Goal: Task Accomplishment & Management: Use online tool/utility

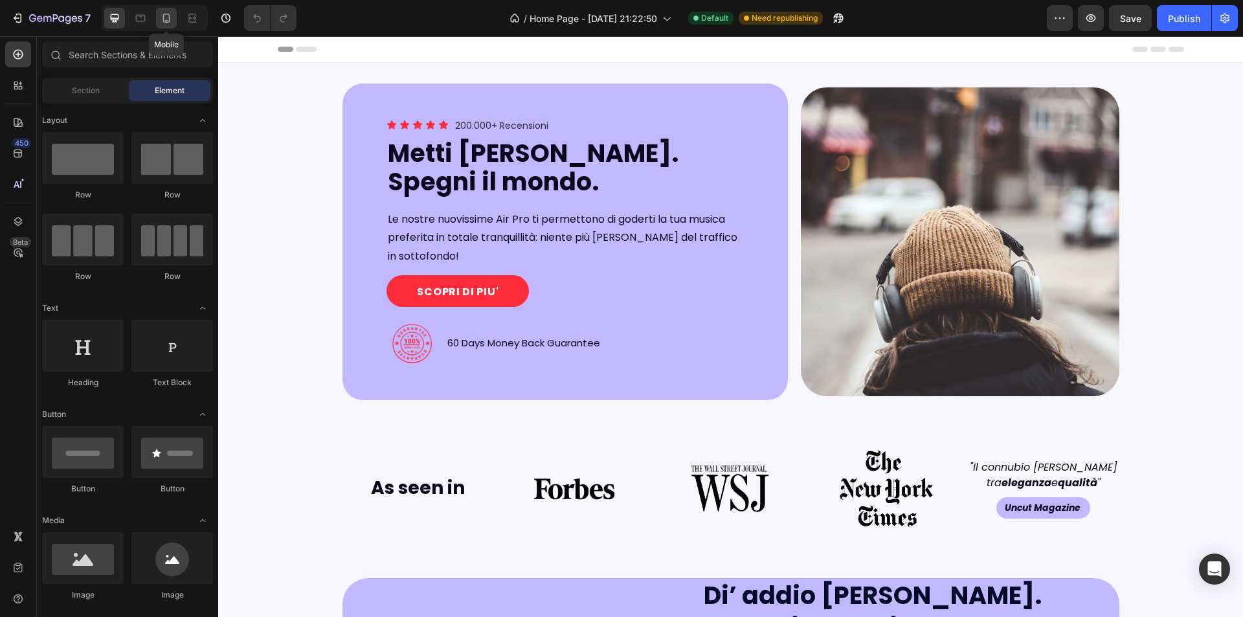
click at [166, 12] on icon at bounding box center [166, 18] width 13 height 13
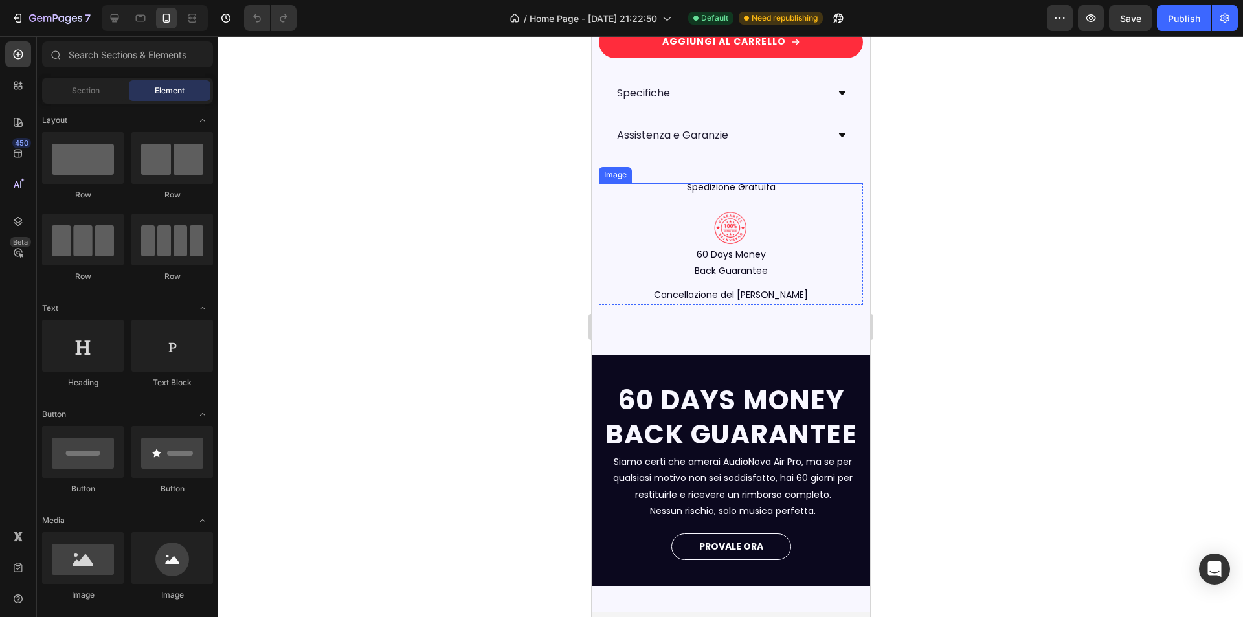
scroll to position [2266, 0]
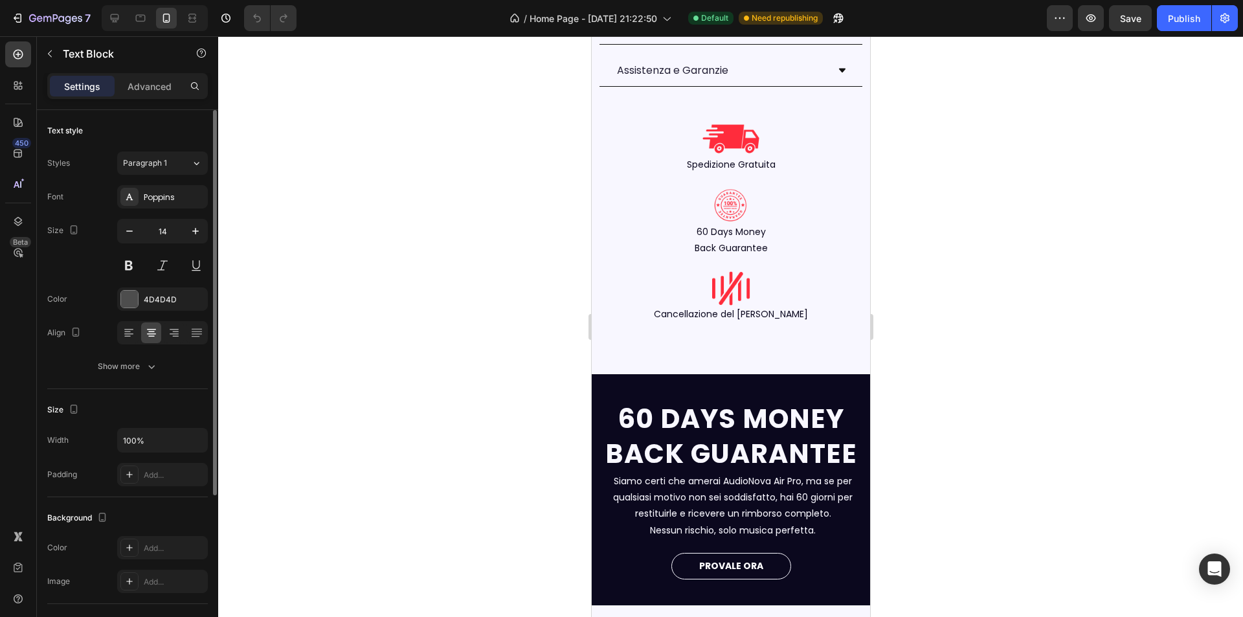
scroll to position [129, 0]
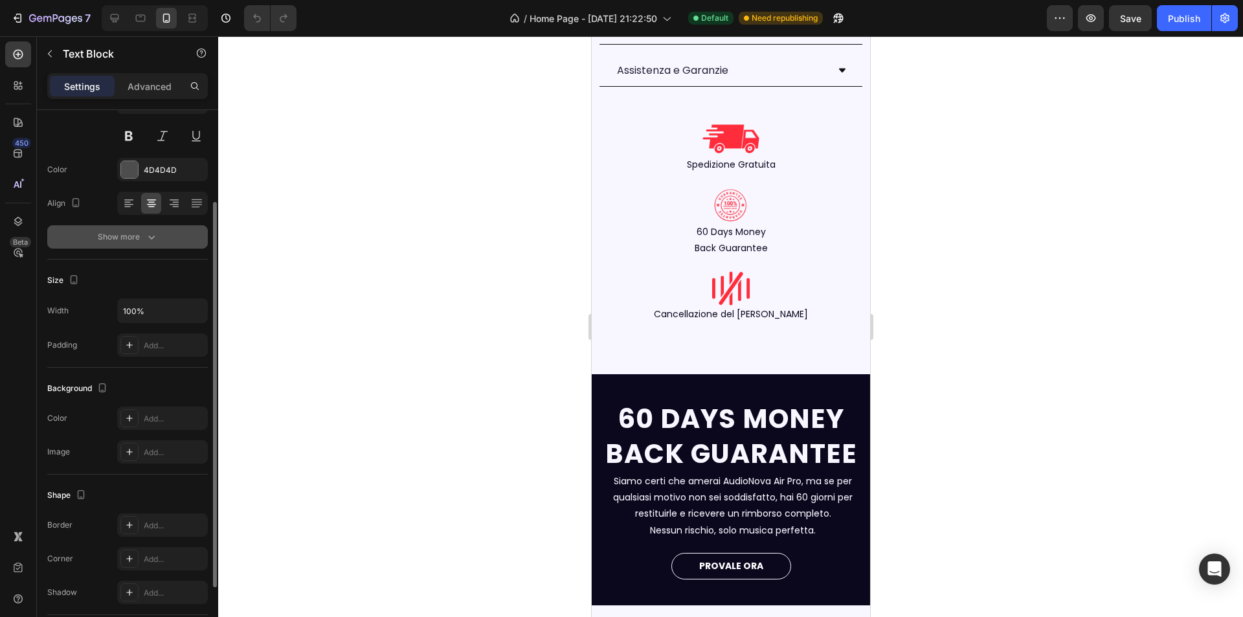
click at [128, 226] on button "Show more" at bounding box center [127, 236] width 161 height 23
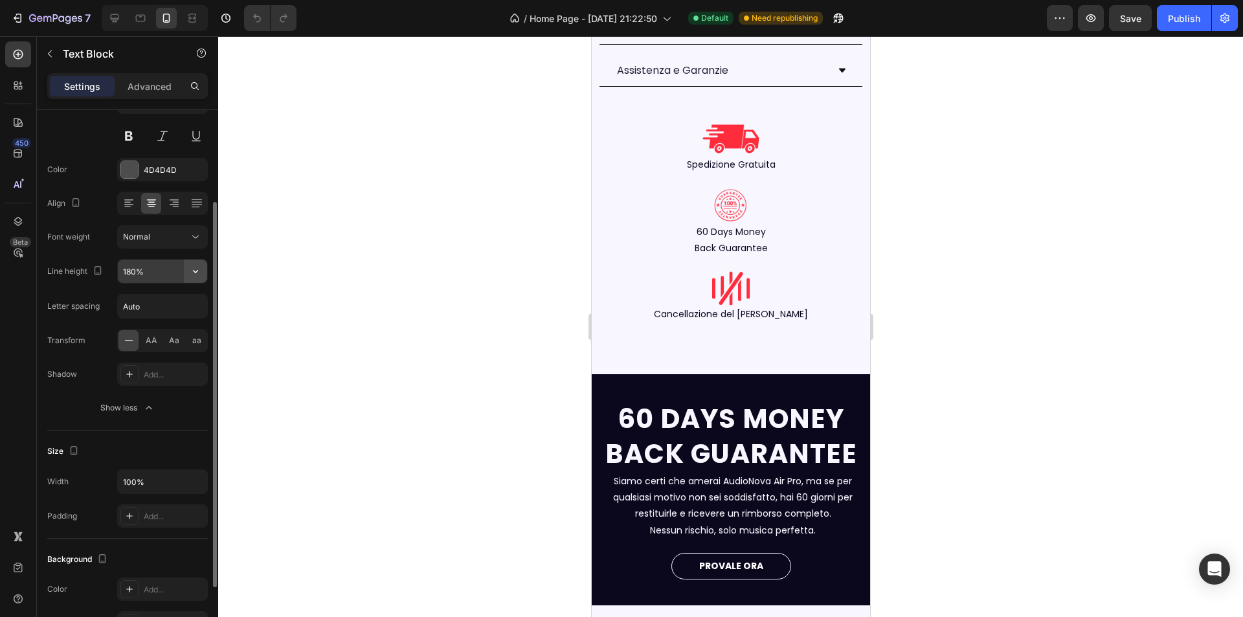
click at [197, 266] on icon "button" at bounding box center [195, 271] width 13 height 13
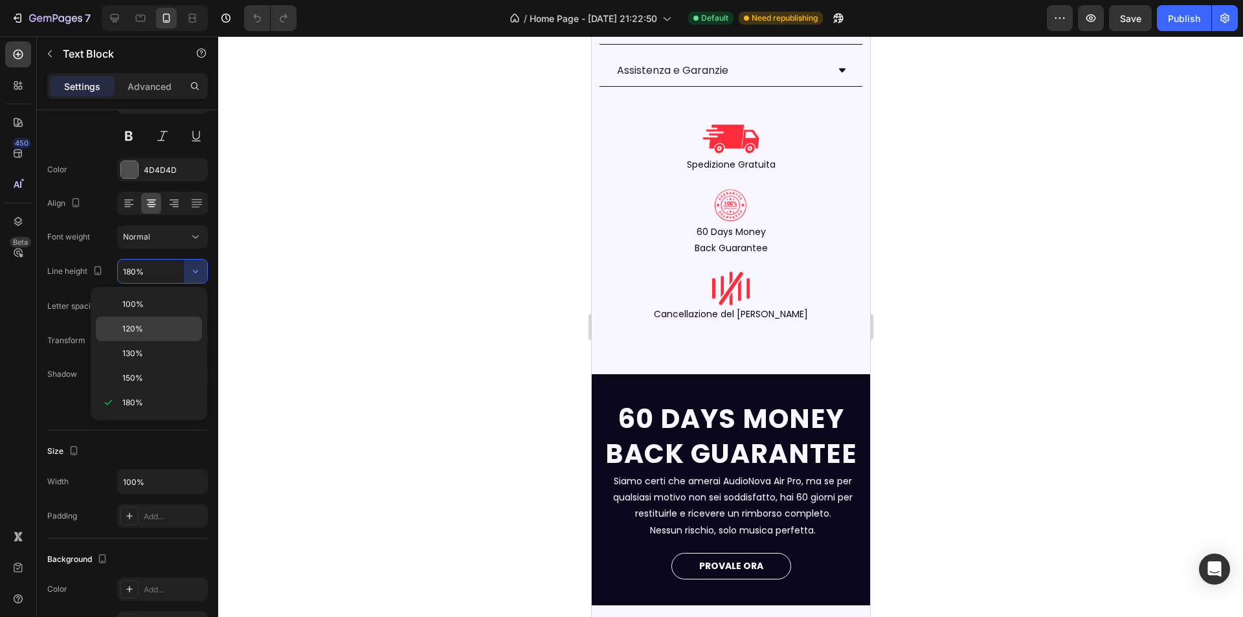
click at [157, 325] on p "120%" at bounding box center [159, 329] width 74 height 12
type input "120%"
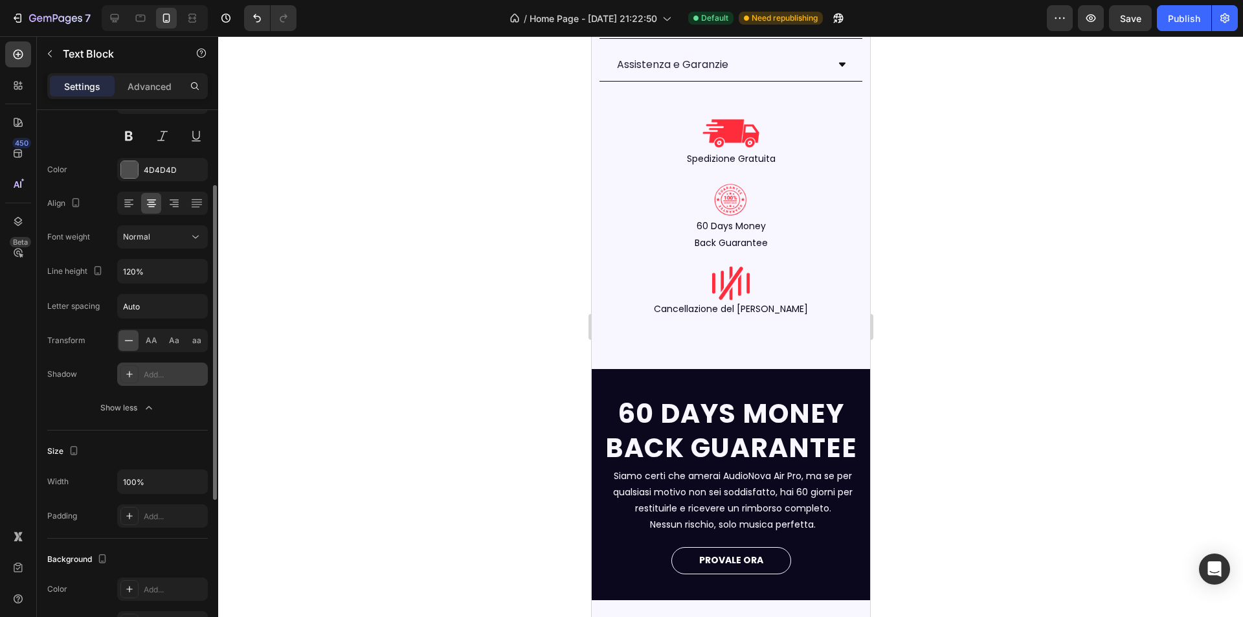
click at [130, 379] on div at bounding box center [129, 374] width 18 height 18
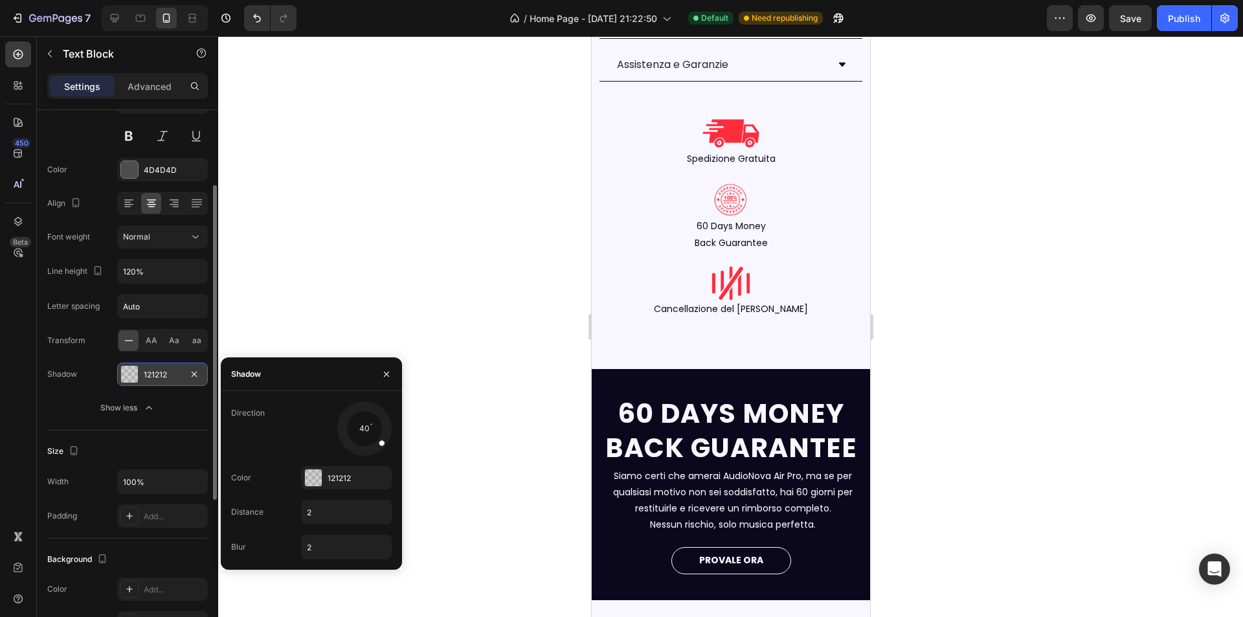
drag, startPoint x: 348, startPoint y: 444, endPoint x: 363, endPoint y: 455, distance: 18.7
click at [377, 442] on div at bounding box center [375, 437] width 27 height 25
click at [324, 476] on div "121212" at bounding box center [346, 477] width 91 height 23
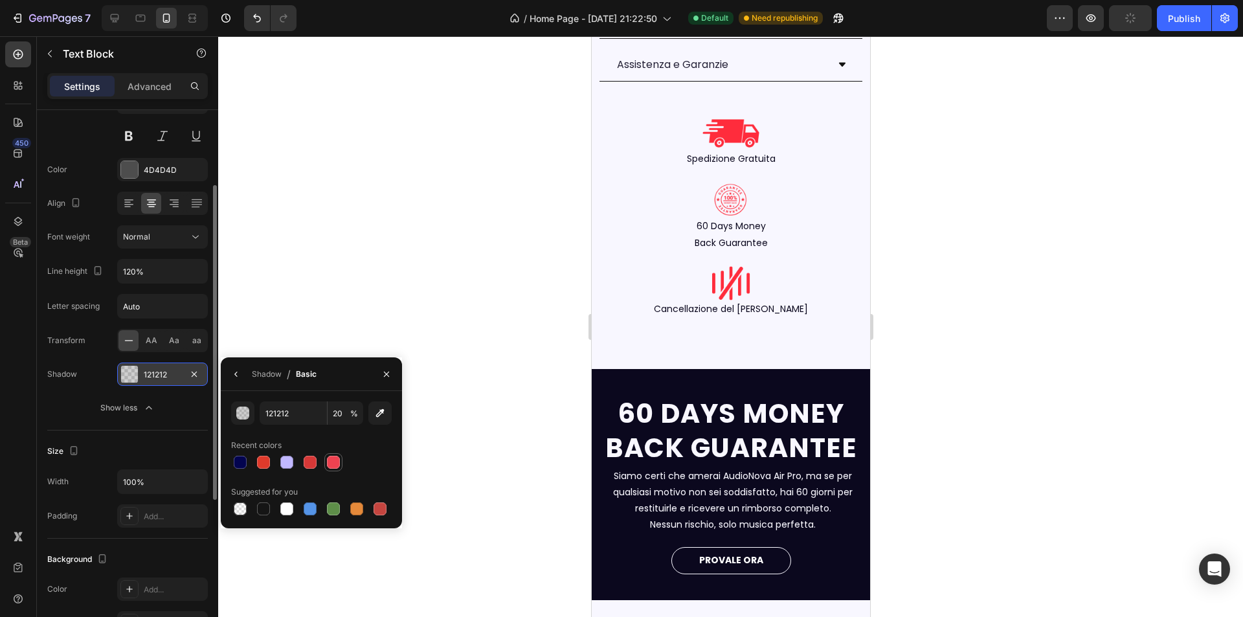
click at [336, 465] on div at bounding box center [333, 462] width 13 height 13
type input "ED4250"
type input "100"
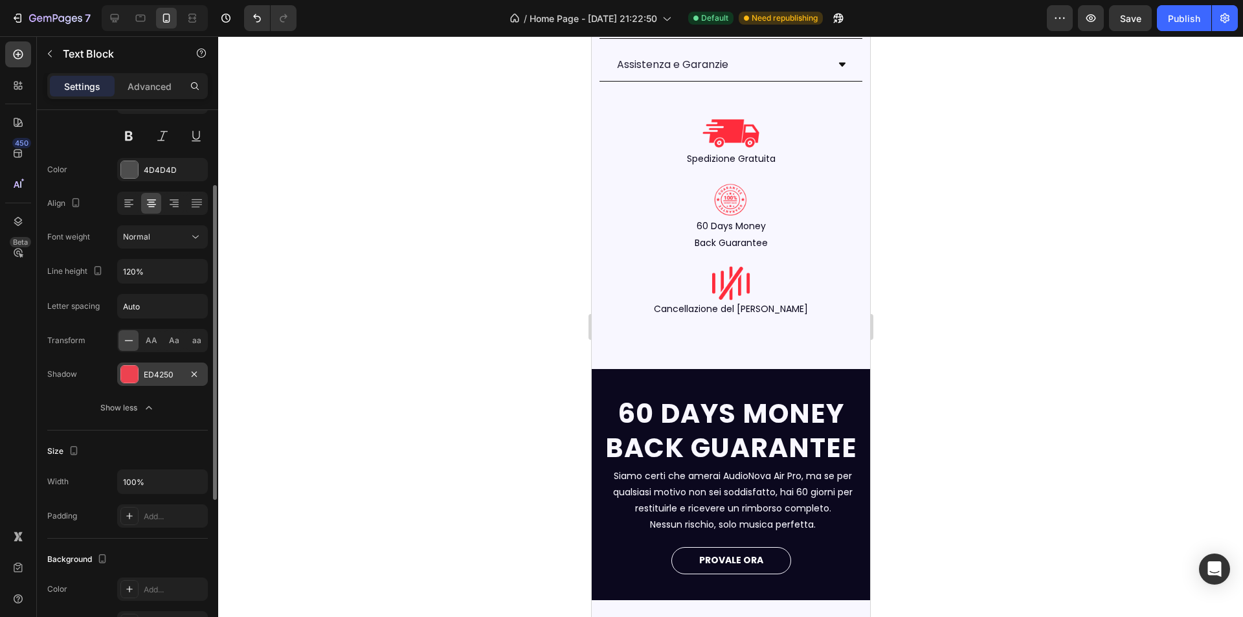
click at [361, 326] on div at bounding box center [730, 326] width 1025 height 581
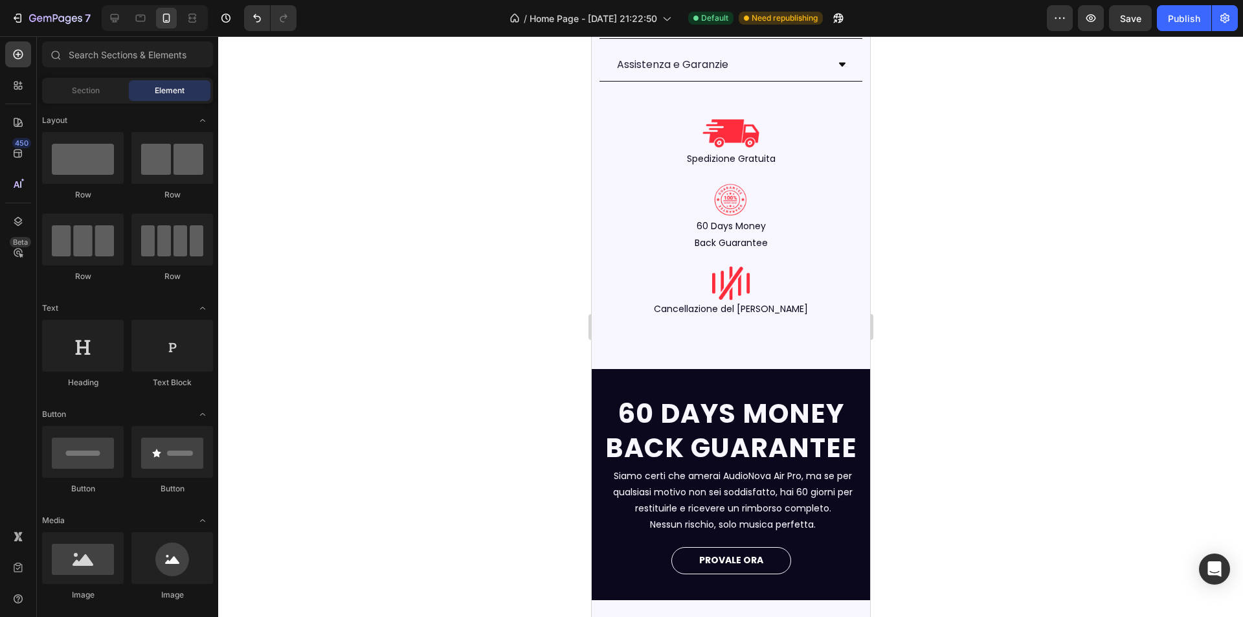
click at [361, 326] on div at bounding box center [730, 326] width 1025 height 581
click at [264, 16] on icon "Undo/Redo" at bounding box center [257, 18] width 13 height 13
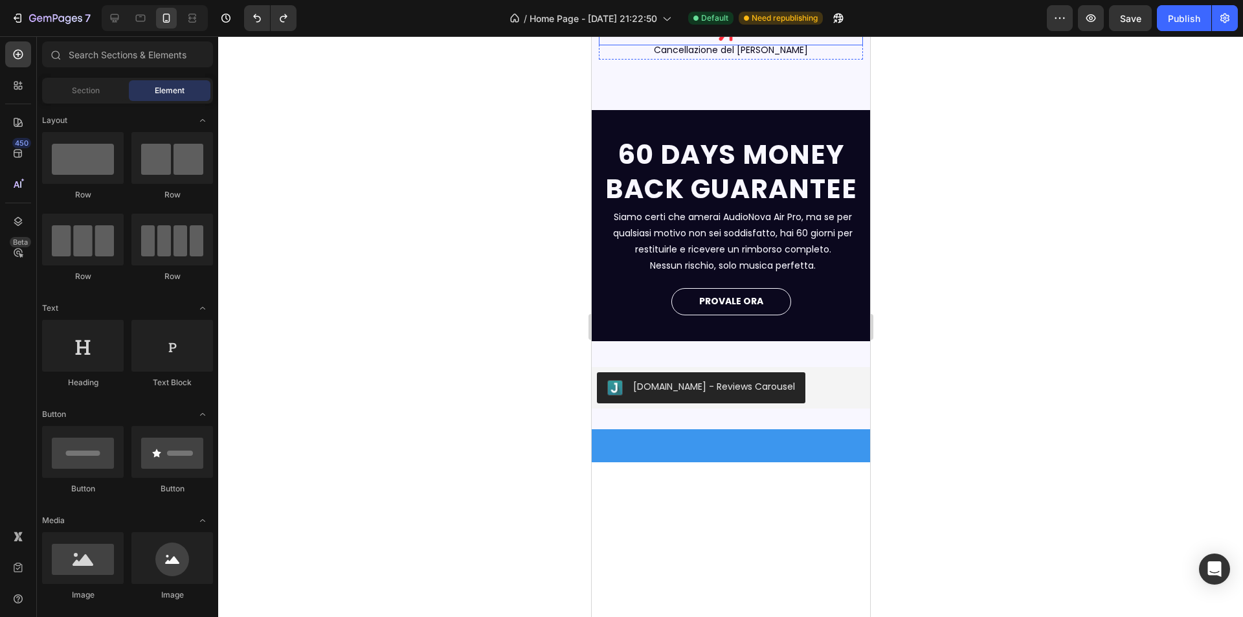
scroll to position [2396, 0]
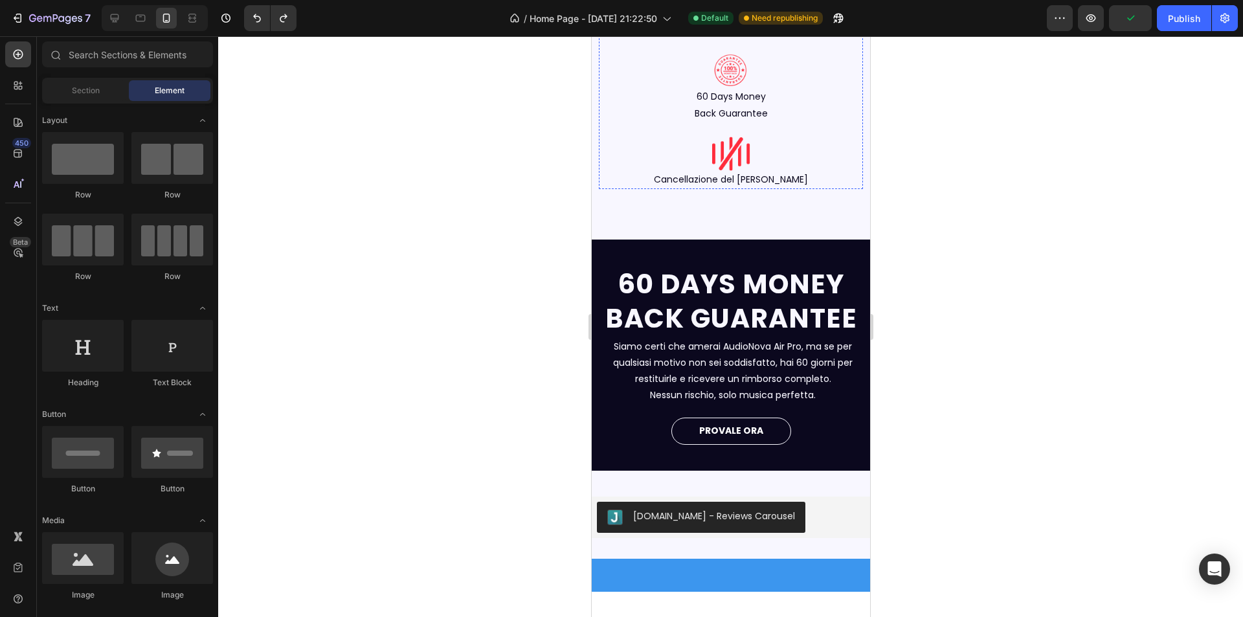
click at [627, 25] on div at bounding box center [730, 4] width 265 height 42
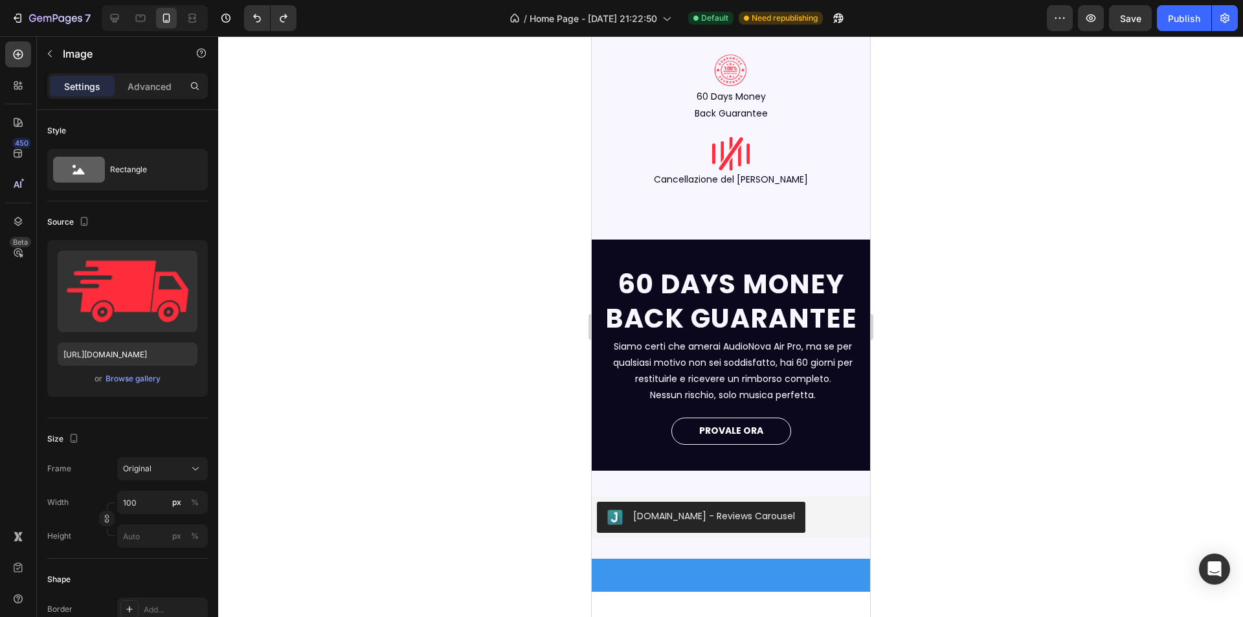
click at [534, 327] on div at bounding box center [730, 326] width 1025 height 581
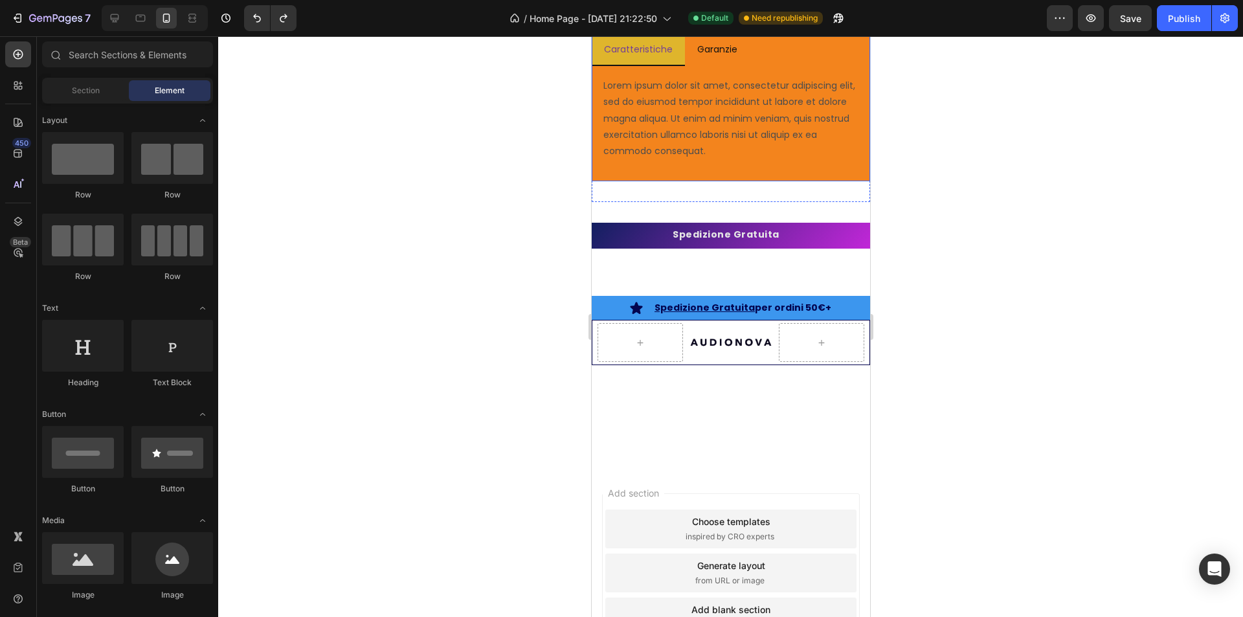
scroll to position [3367, 0]
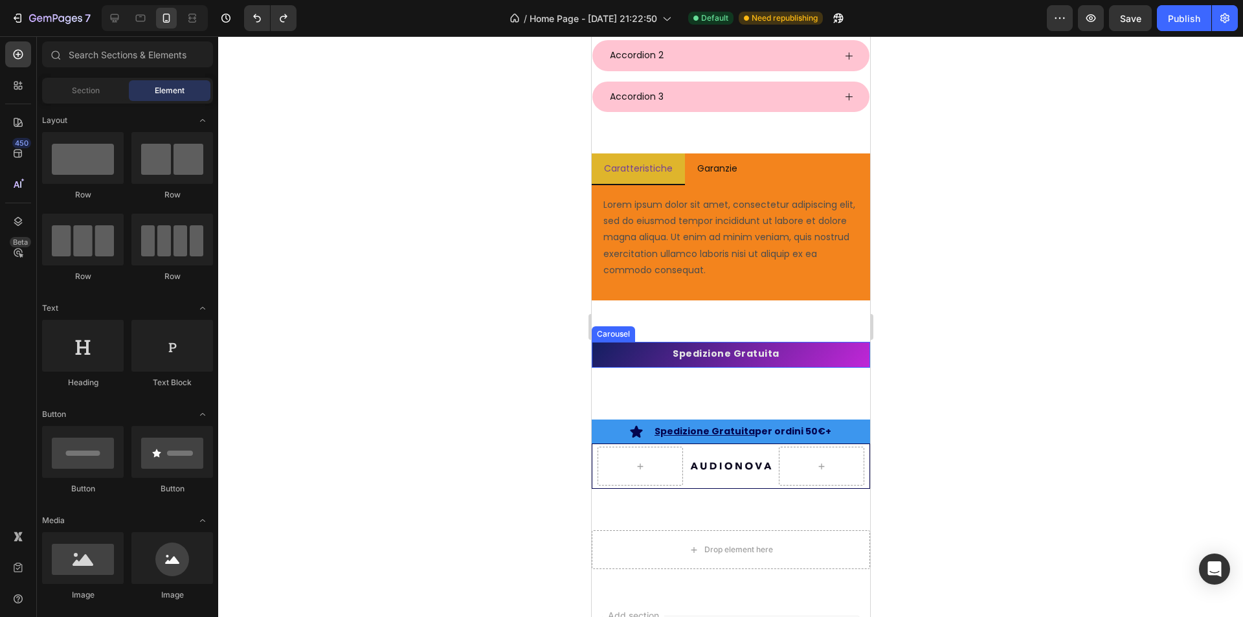
click at [850, 364] on div "Spedizione Gratuita Text Block" at bounding box center [725, 355] width 269 height 23
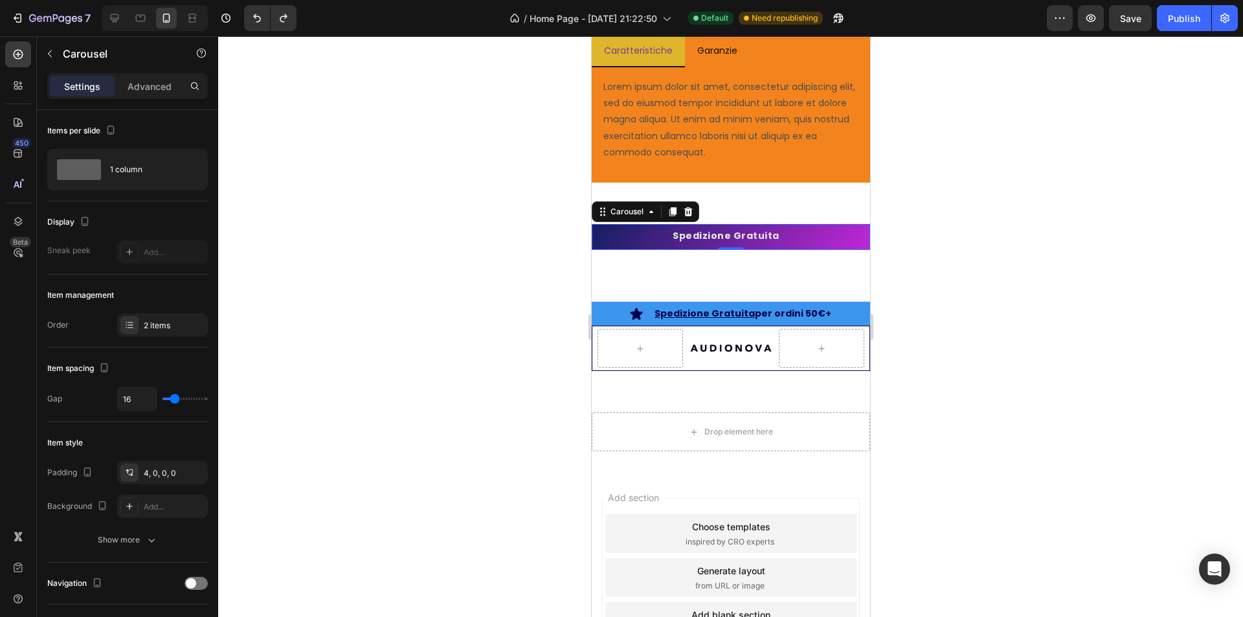
scroll to position [3614, 0]
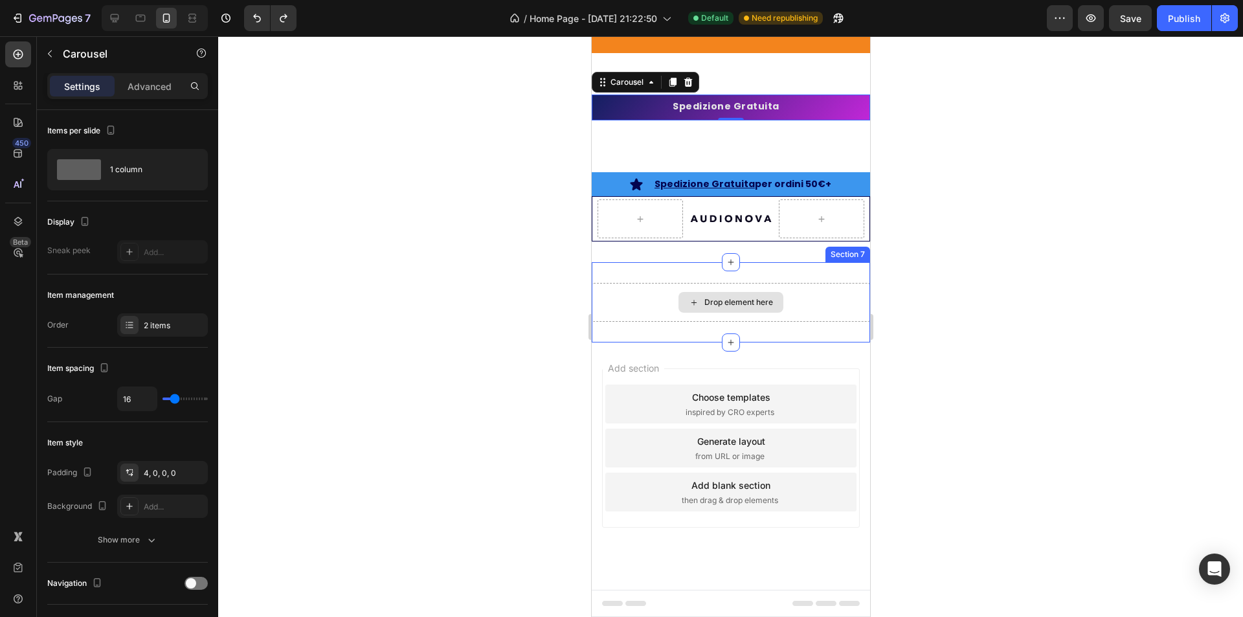
click at [640, 295] on div "Drop element here" at bounding box center [730, 302] width 278 height 39
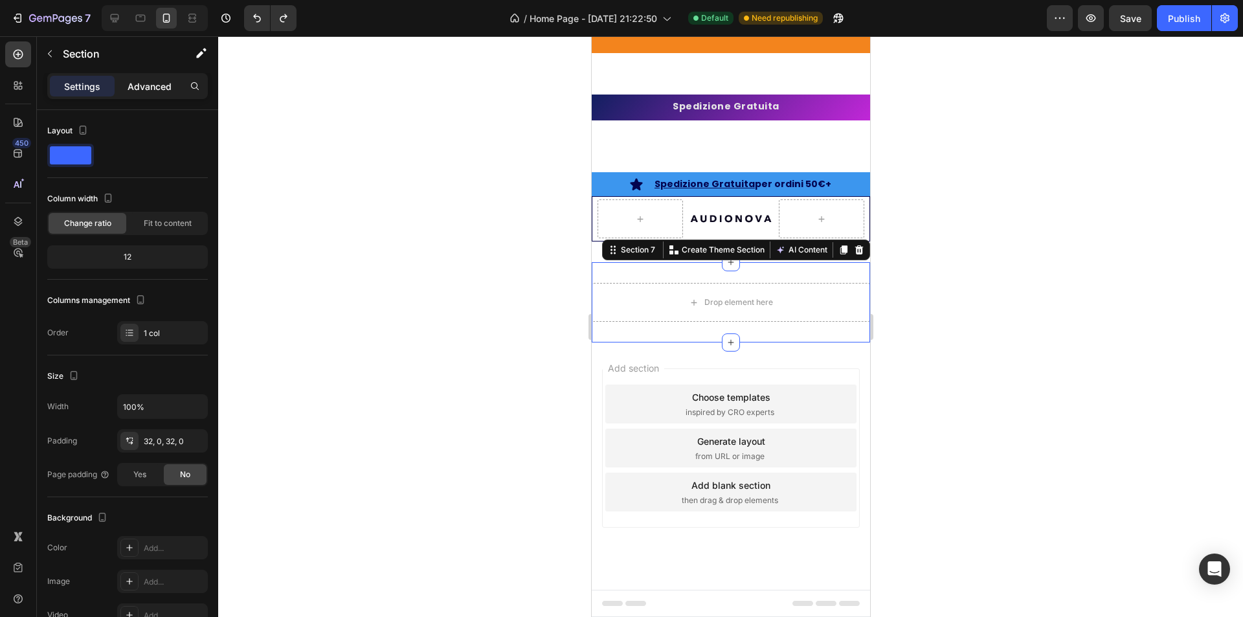
click at [138, 82] on p "Advanced" at bounding box center [150, 87] width 44 height 14
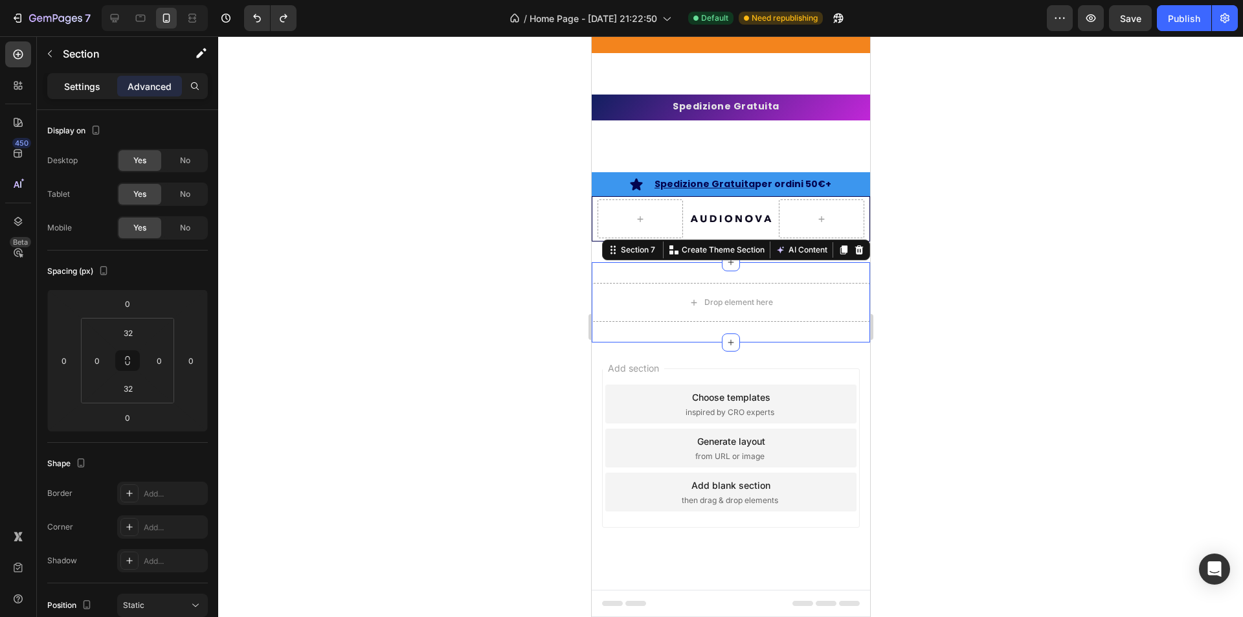
click at [74, 87] on p "Settings" at bounding box center [82, 87] width 36 height 14
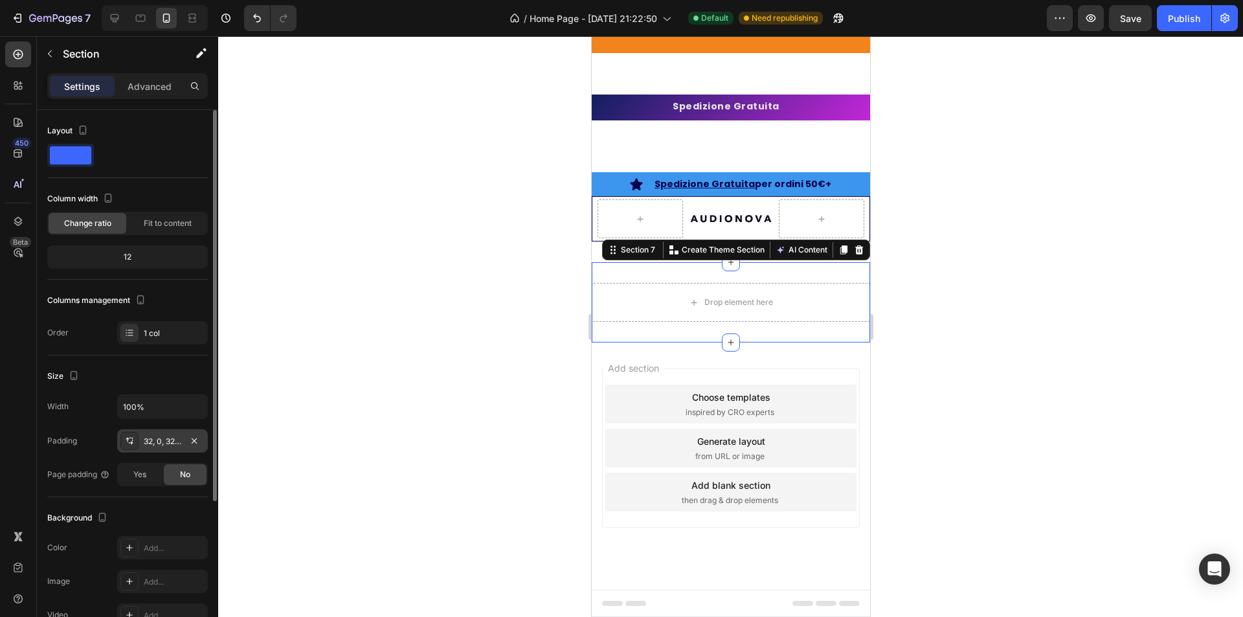
click at [163, 445] on div "32, 0, 32, 0" at bounding box center [163, 442] width 38 height 12
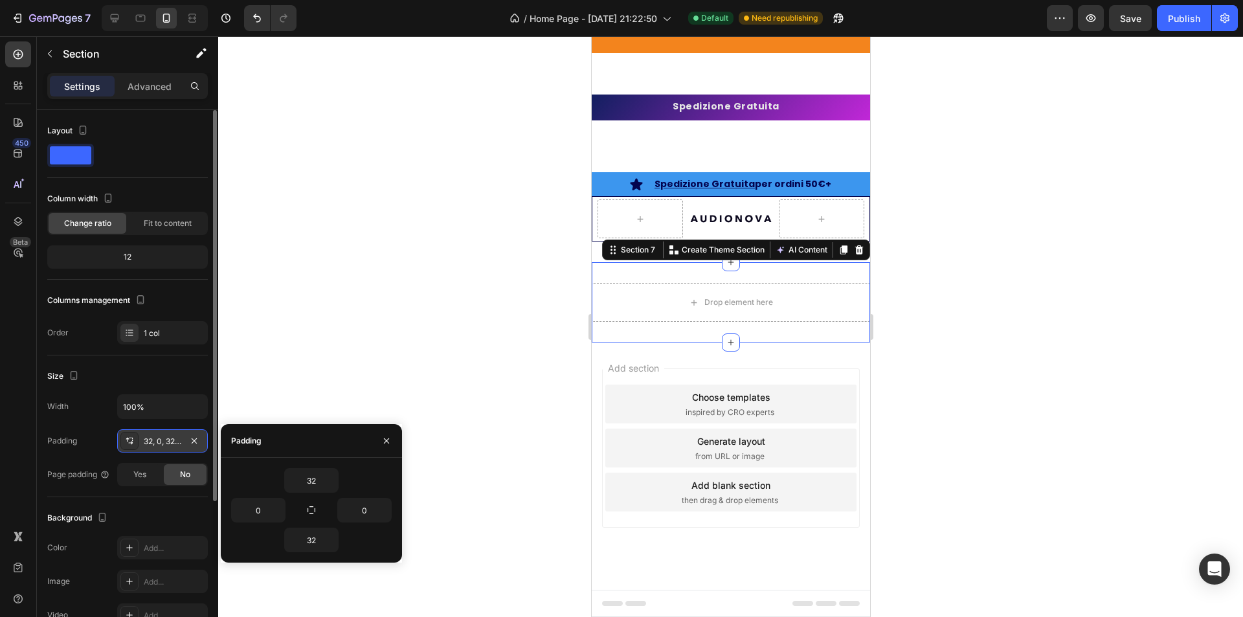
click at [169, 442] on div "32, 0, 32, 0" at bounding box center [163, 442] width 38 height 12
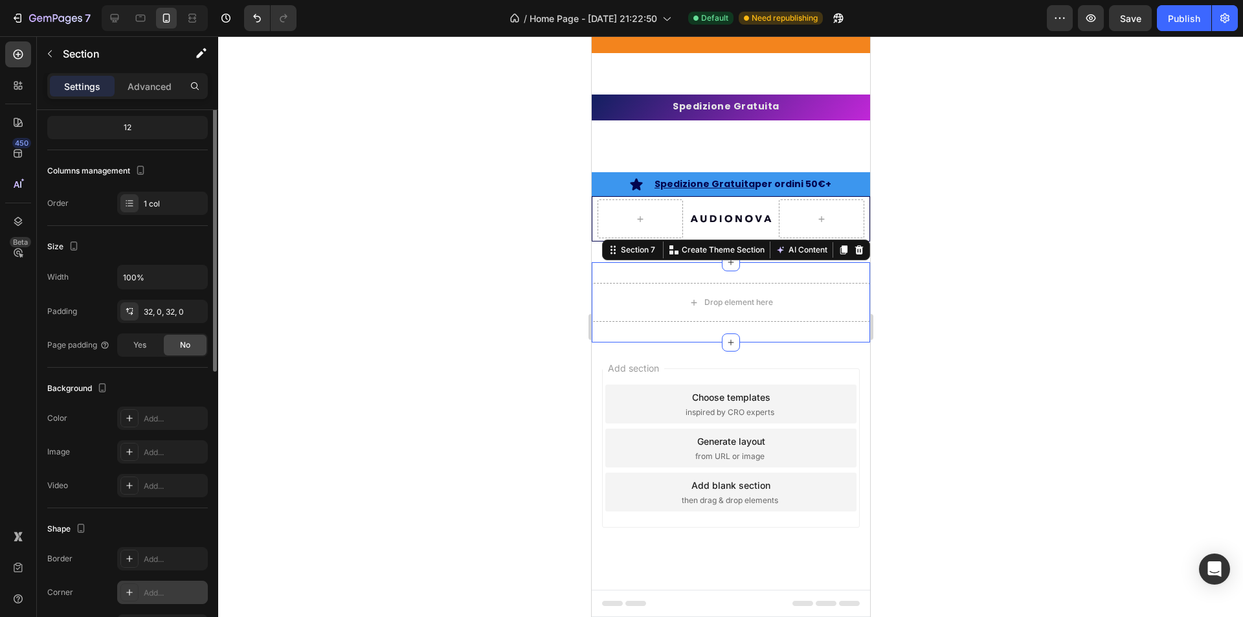
scroll to position [194, 0]
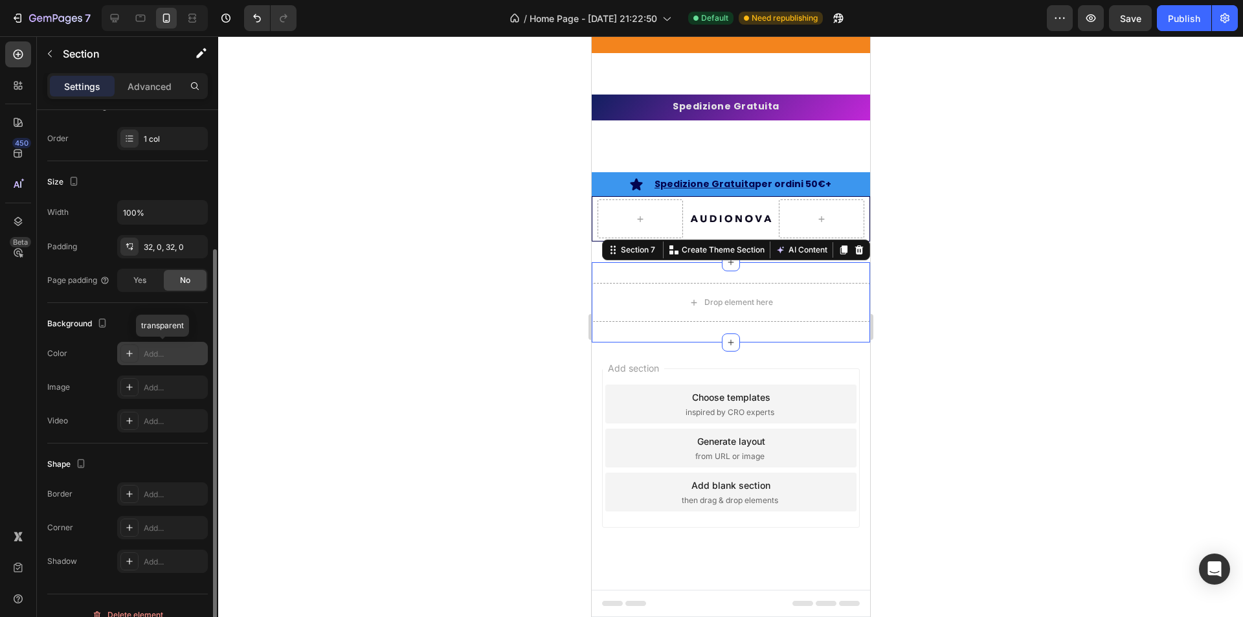
click at [144, 357] on div "Add..." at bounding box center [174, 354] width 61 height 12
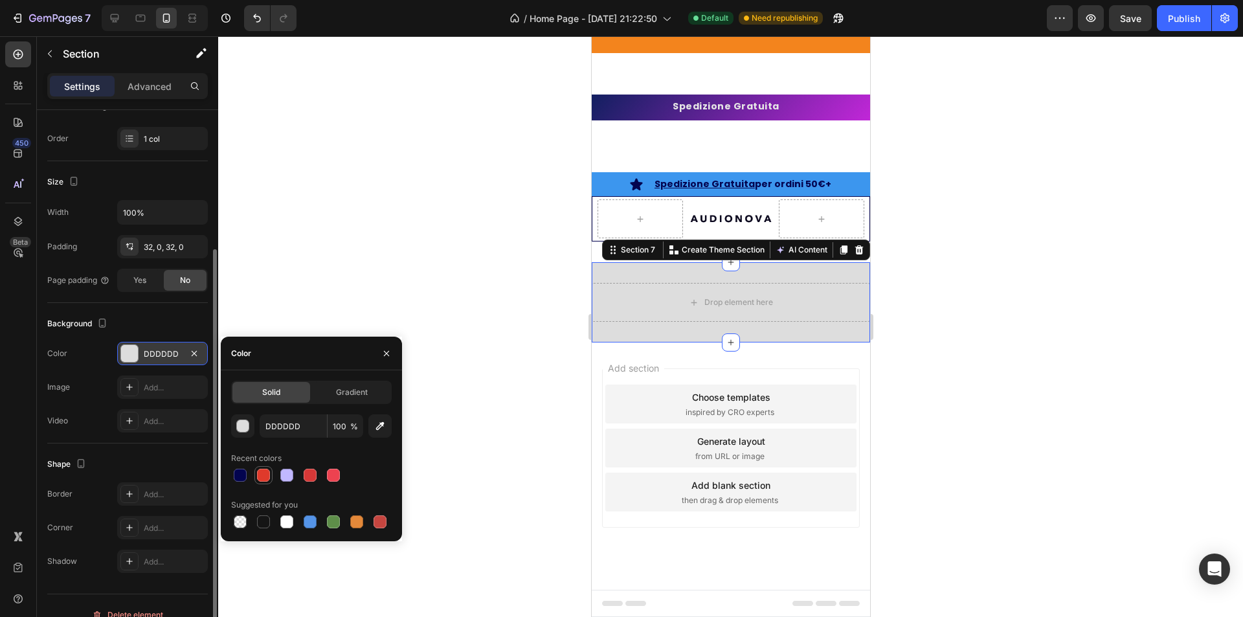
click at [257, 476] on div at bounding box center [263, 475] width 13 height 13
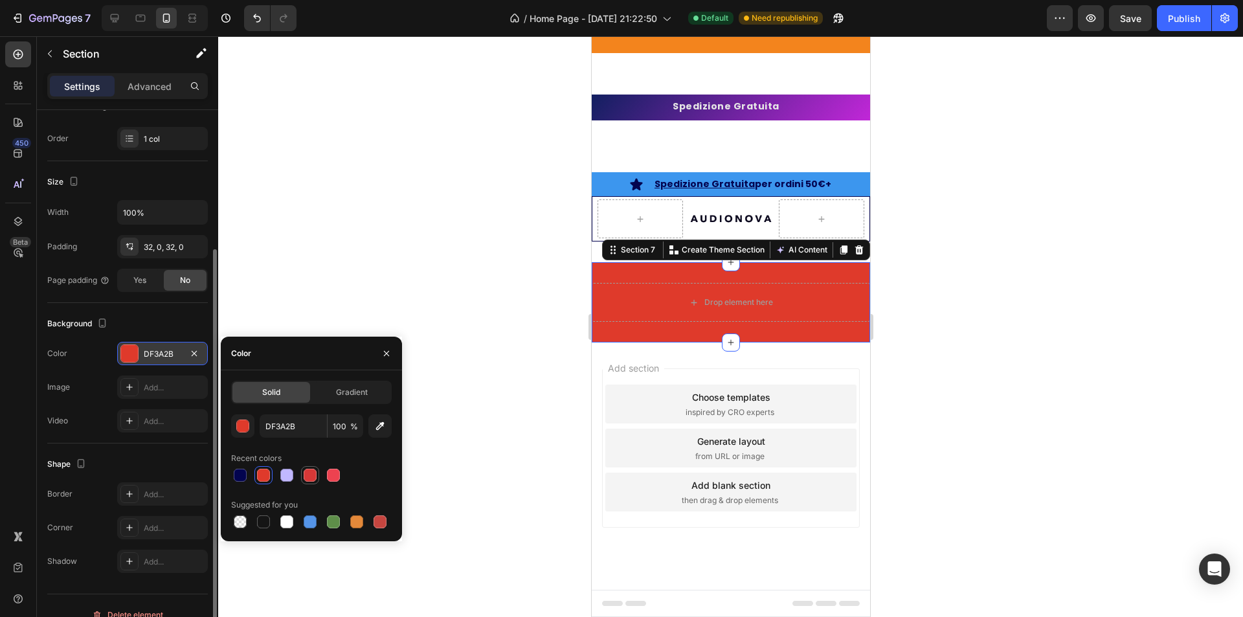
click at [309, 477] on div at bounding box center [310, 475] width 13 height 13
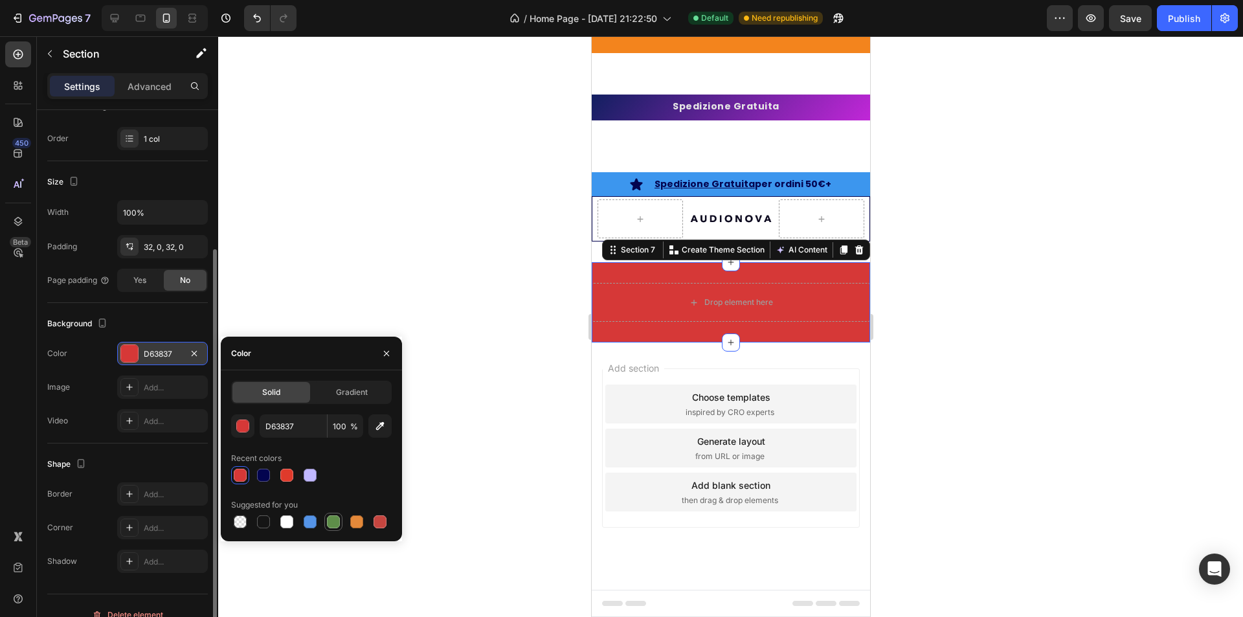
click at [331, 523] on div at bounding box center [333, 521] width 13 height 13
type input "5E8E49"
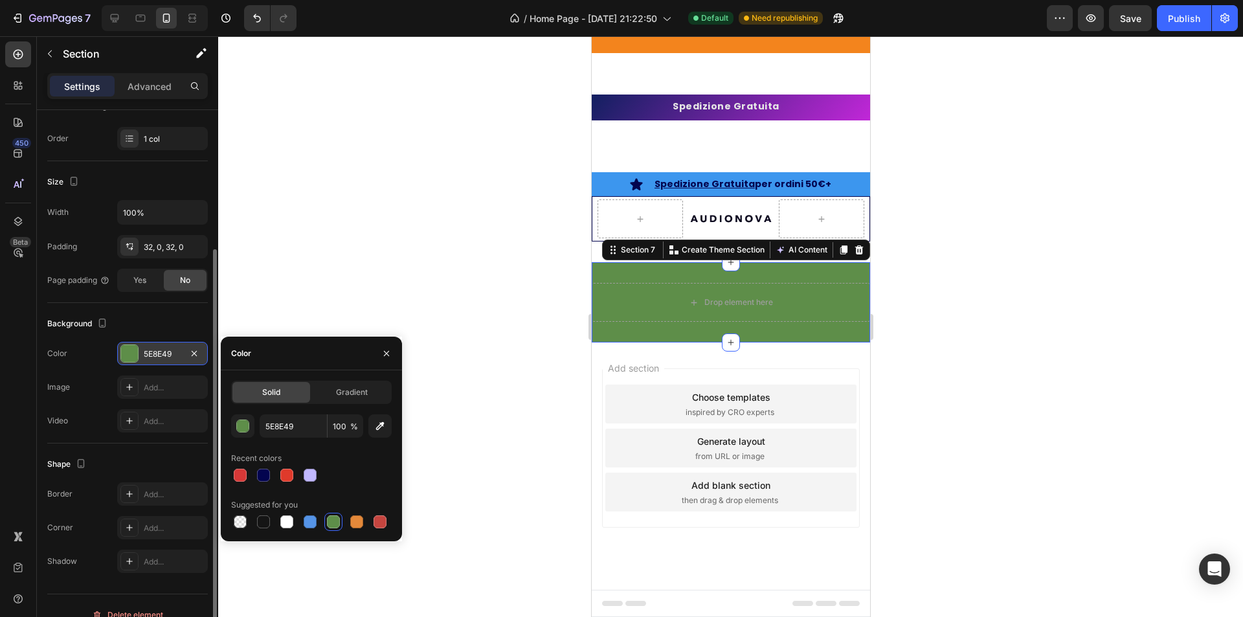
click at [374, 258] on div at bounding box center [730, 326] width 1025 height 581
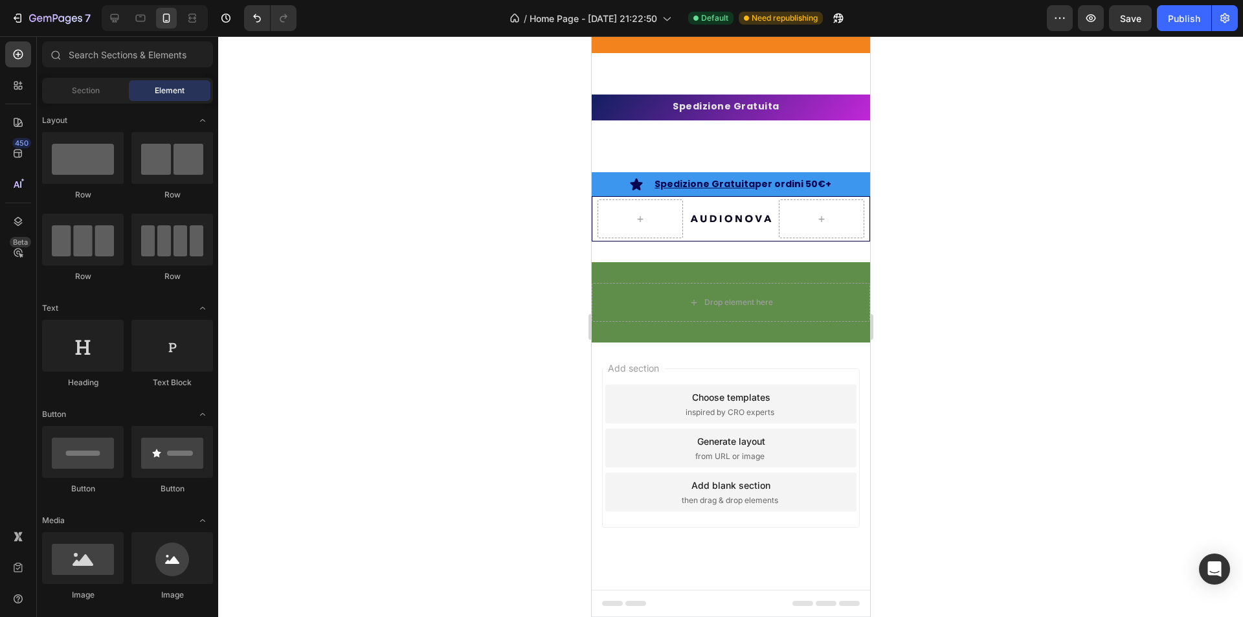
click at [374, 258] on div at bounding box center [730, 326] width 1025 height 581
click at [646, 284] on div "Drop element here" at bounding box center [730, 302] width 278 height 39
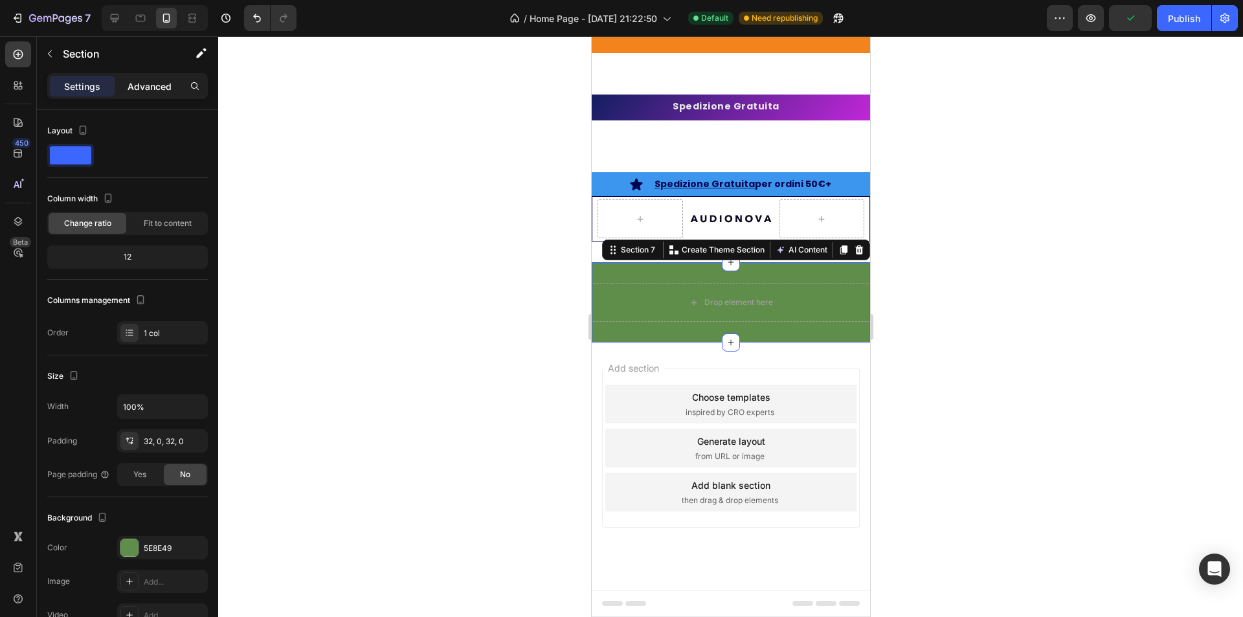
click at [137, 93] on p "Advanced" at bounding box center [150, 87] width 44 height 14
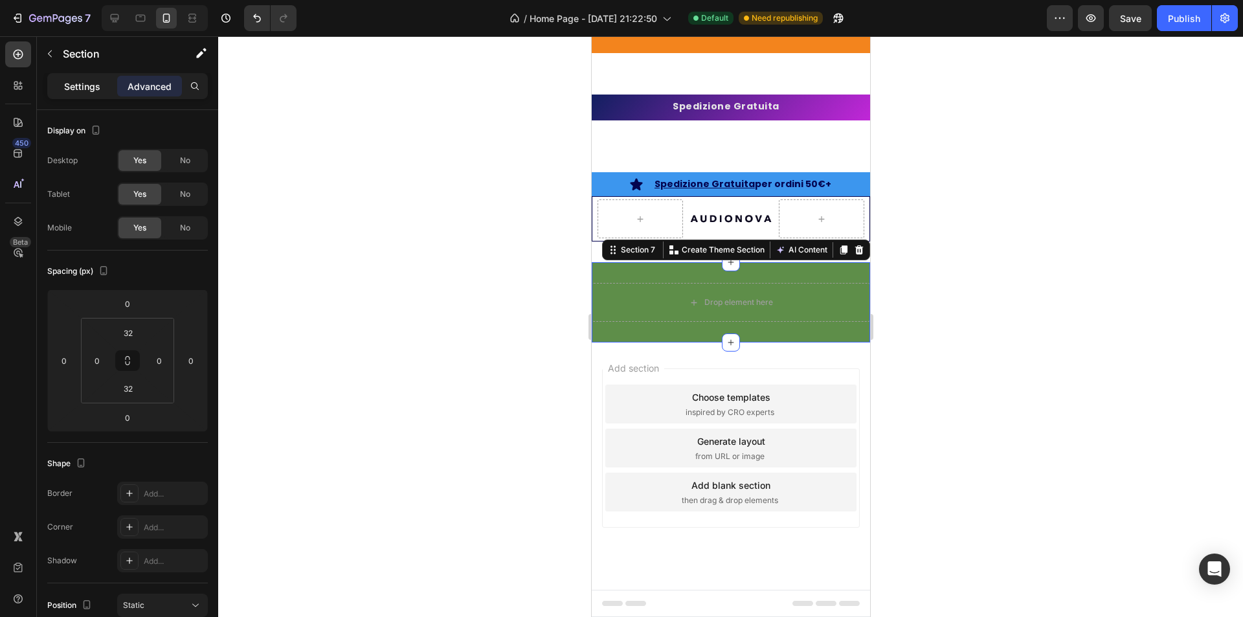
click at [71, 93] on div "Settings" at bounding box center [82, 86] width 65 height 21
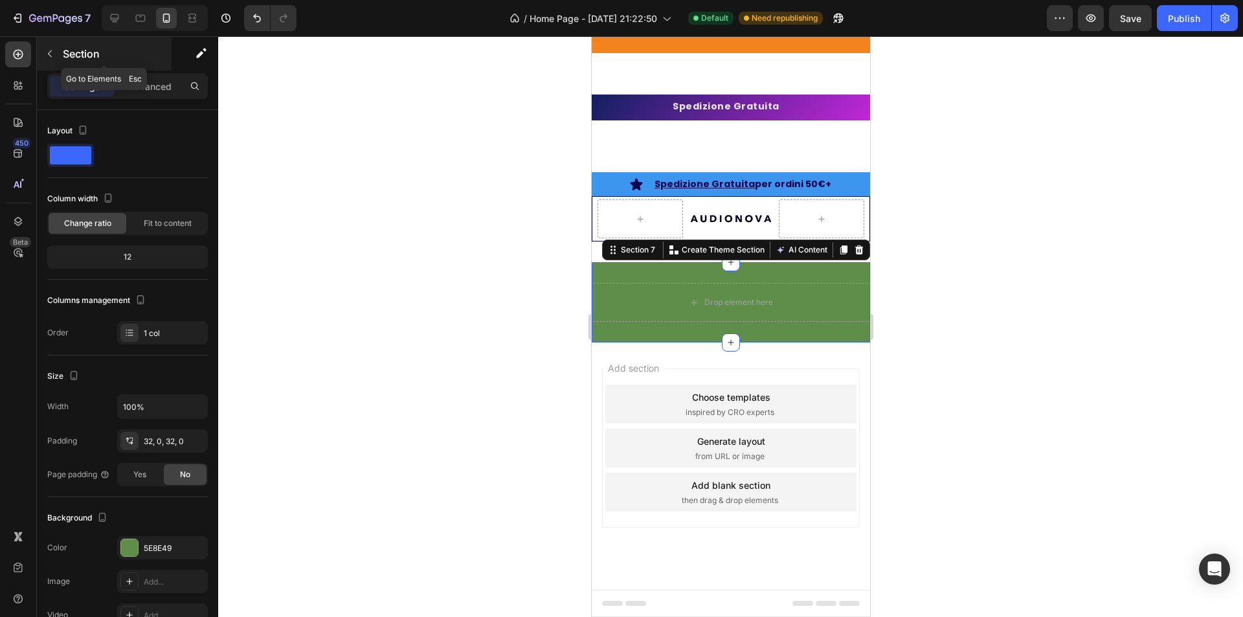
click at [56, 57] on button "button" at bounding box center [49, 53] width 21 height 21
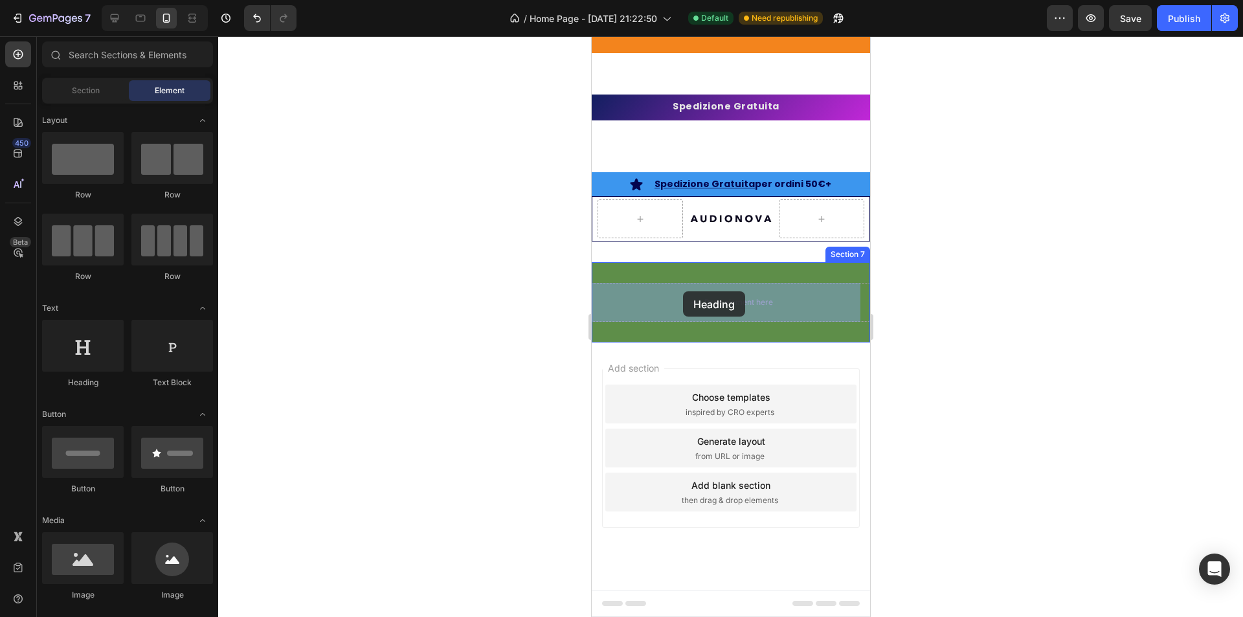
drag, startPoint x: 676, startPoint y: 402, endPoint x: 682, endPoint y: 291, distance: 110.9
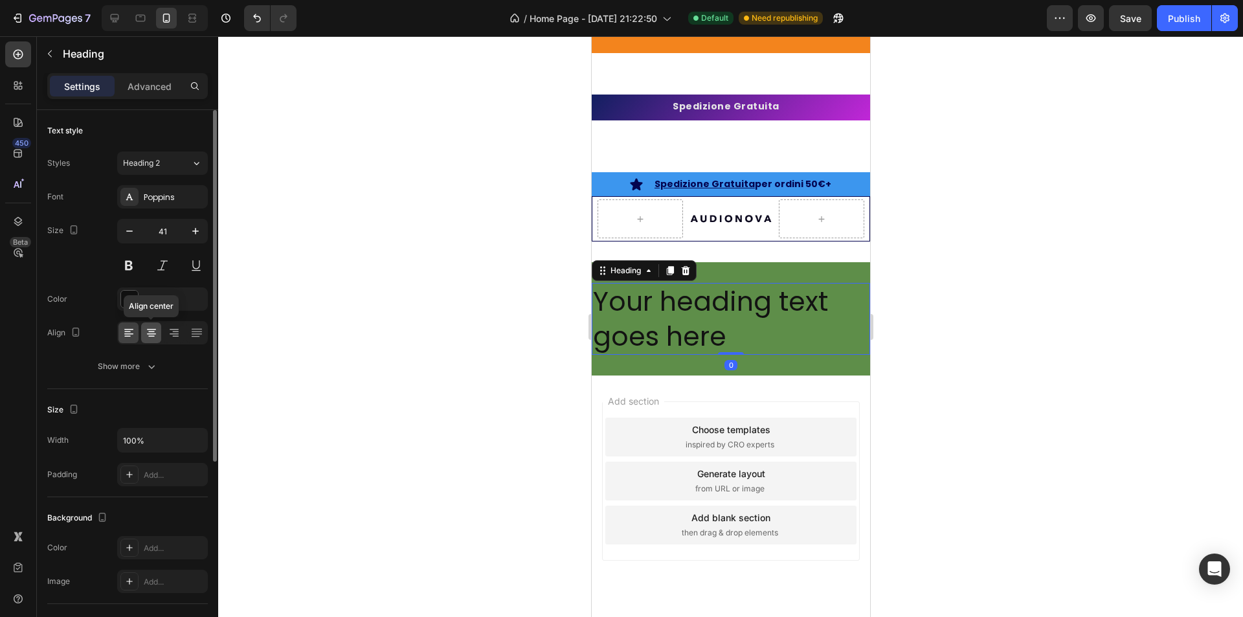
click at [148, 335] on icon at bounding box center [151, 332] width 13 height 13
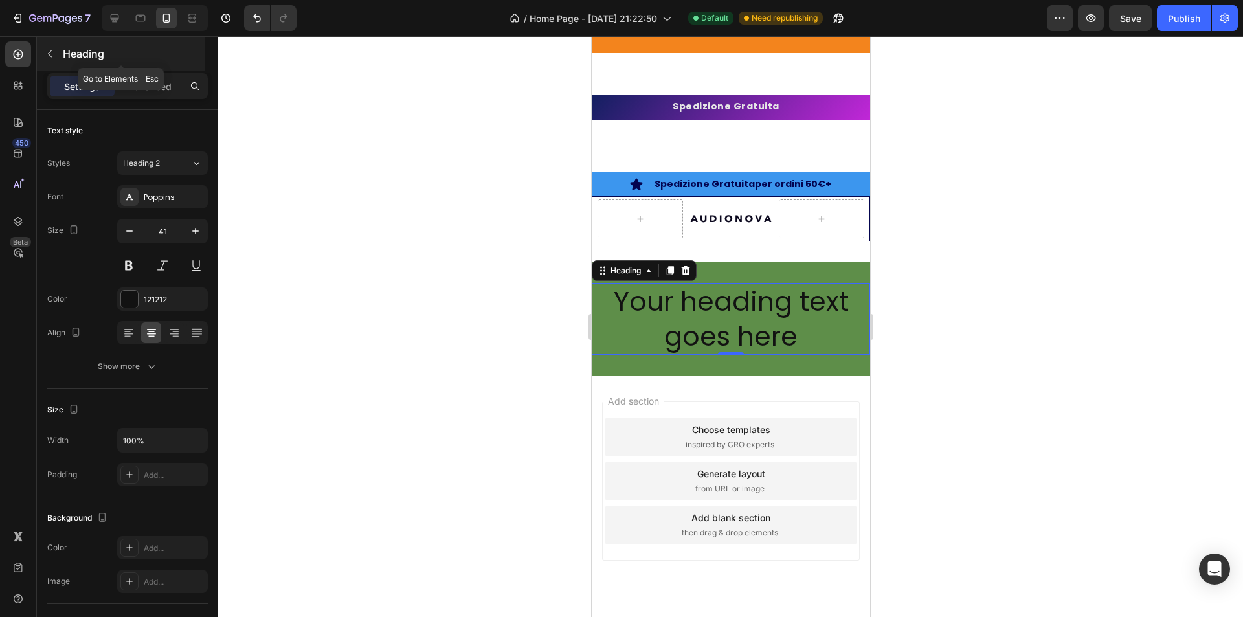
click at [52, 48] on button "button" at bounding box center [49, 53] width 21 height 21
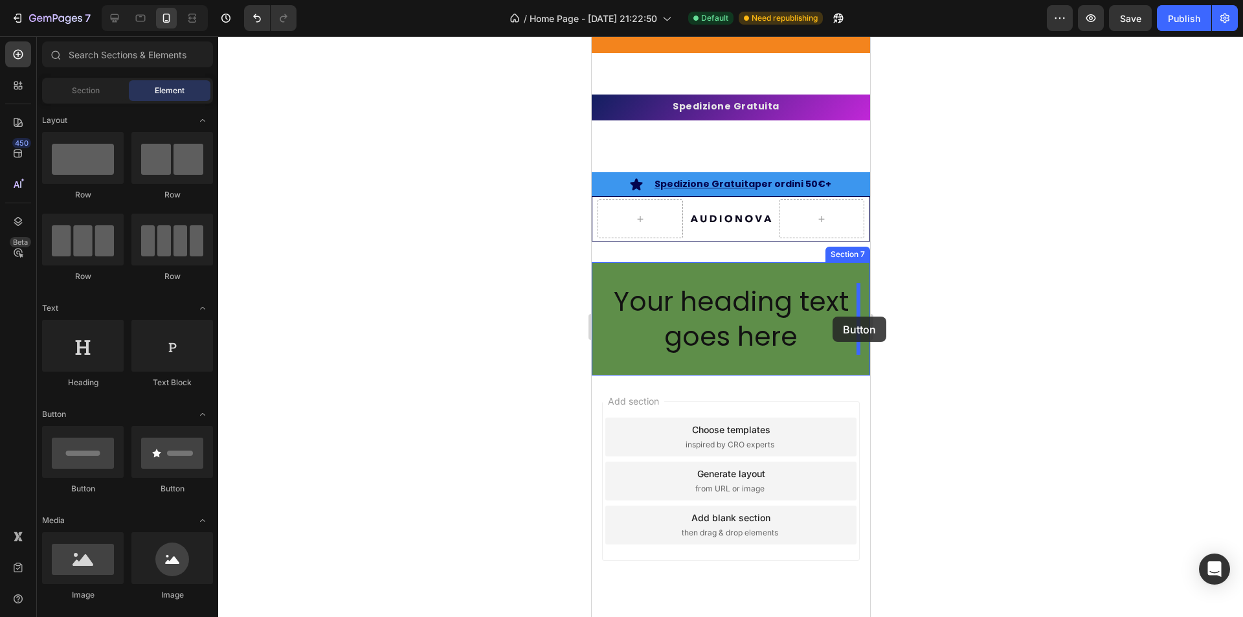
drag, startPoint x: 673, startPoint y: 506, endPoint x: 832, endPoint y: 317, distance: 247.7
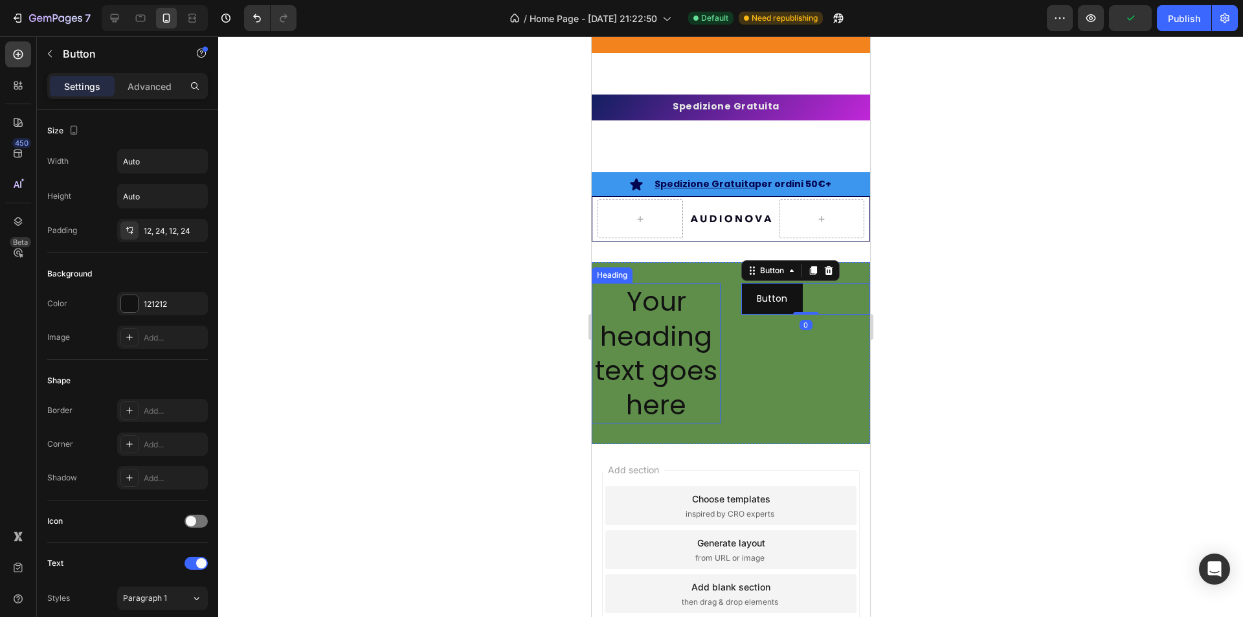
click at [675, 355] on h2 "Your heading text goes here" at bounding box center [655, 353] width 129 height 140
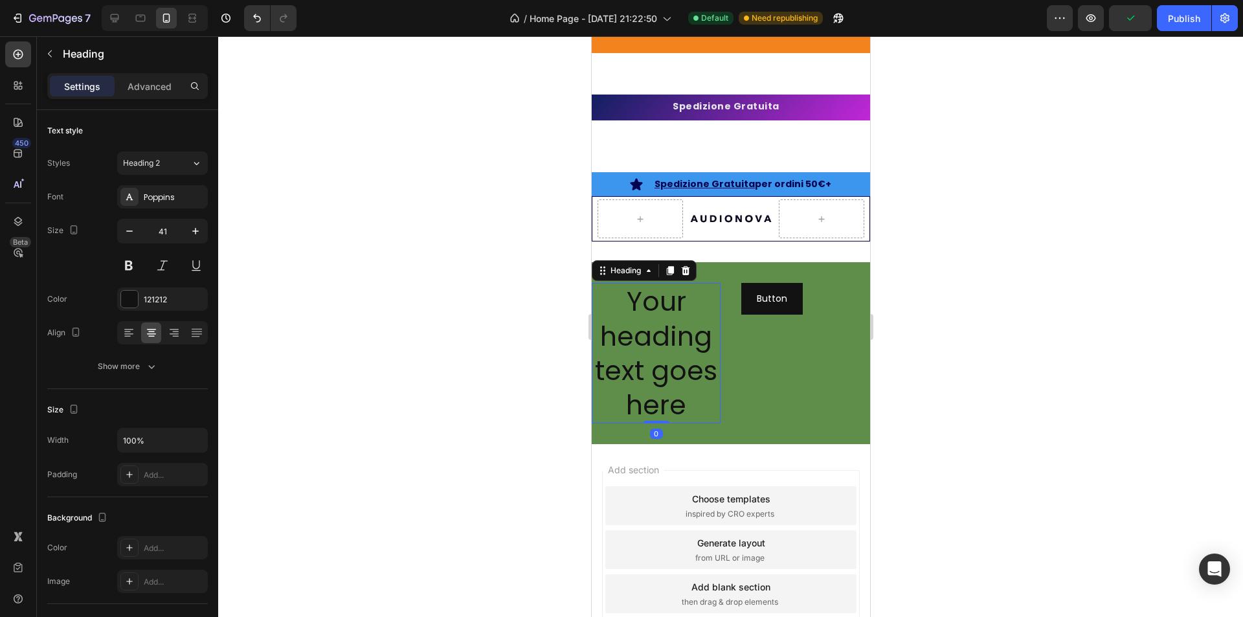
click at [668, 370] on h2 "Your heading text goes here" at bounding box center [655, 353] width 129 height 140
click at [668, 370] on p "Your heading text goes here" at bounding box center [655, 353] width 126 height 138
click at [684, 415] on p "Your heading text goes here" at bounding box center [655, 353] width 126 height 138
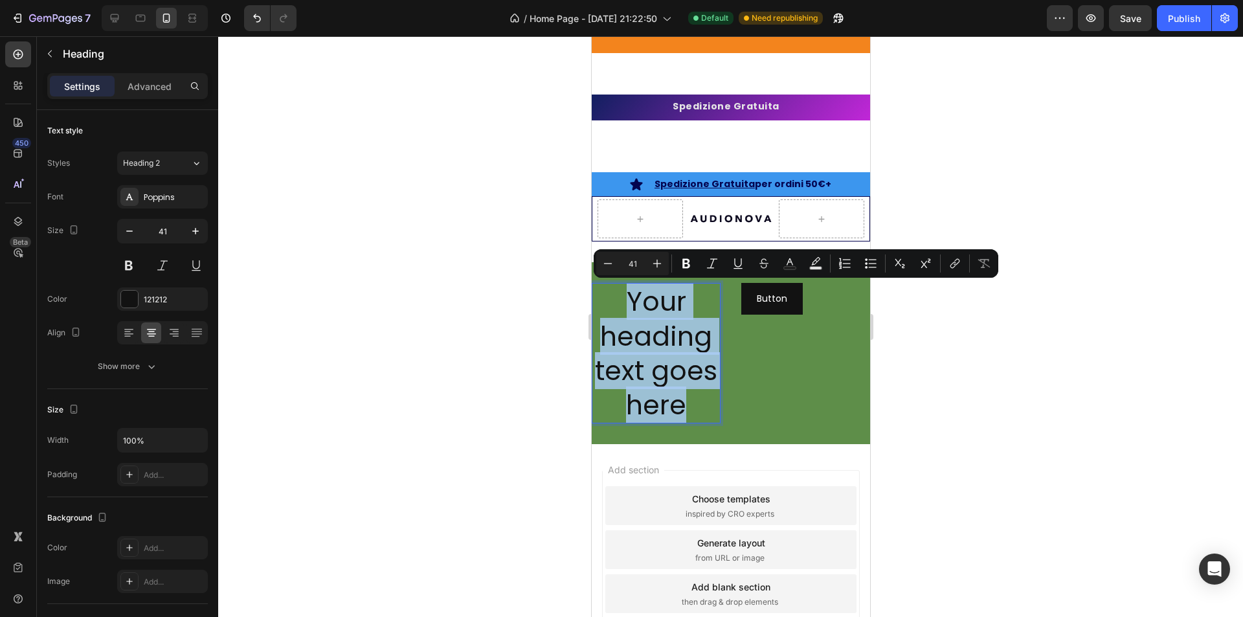
drag, startPoint x: 684, startPoint y: 414, endPoint x: 603, endPoint y: 306, distance: 134.5
click at [603, 306] on p "Your heading text goes here" at bounding box center [655, 353] width 126 height 138
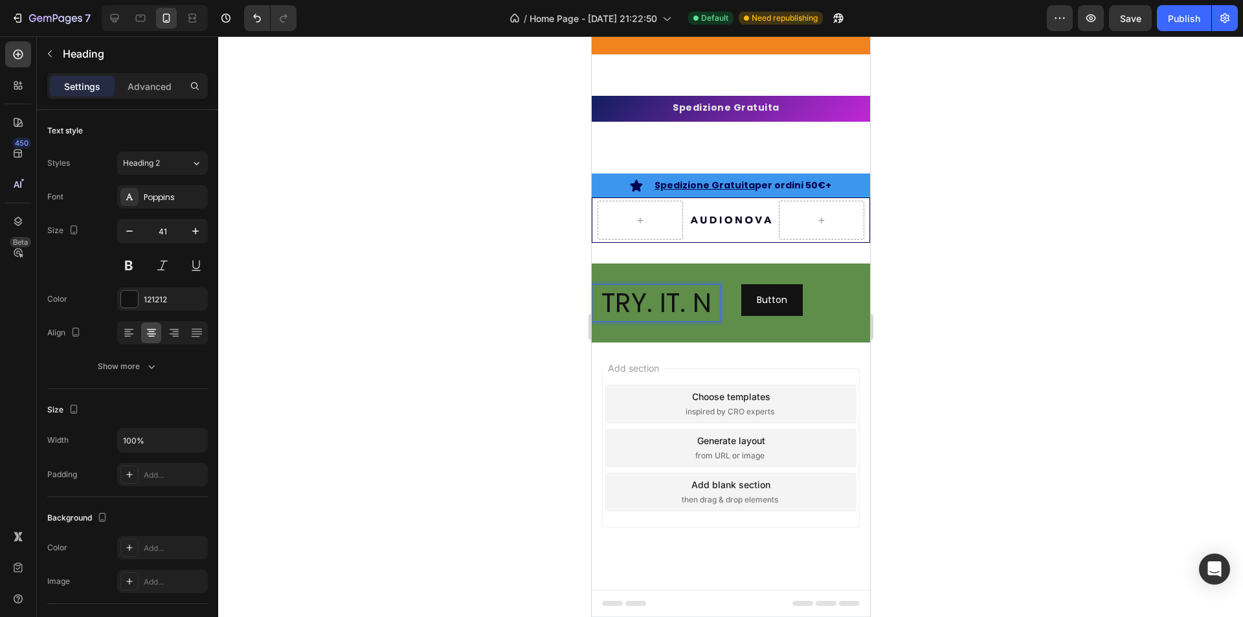
scroll to position [3614, 0]
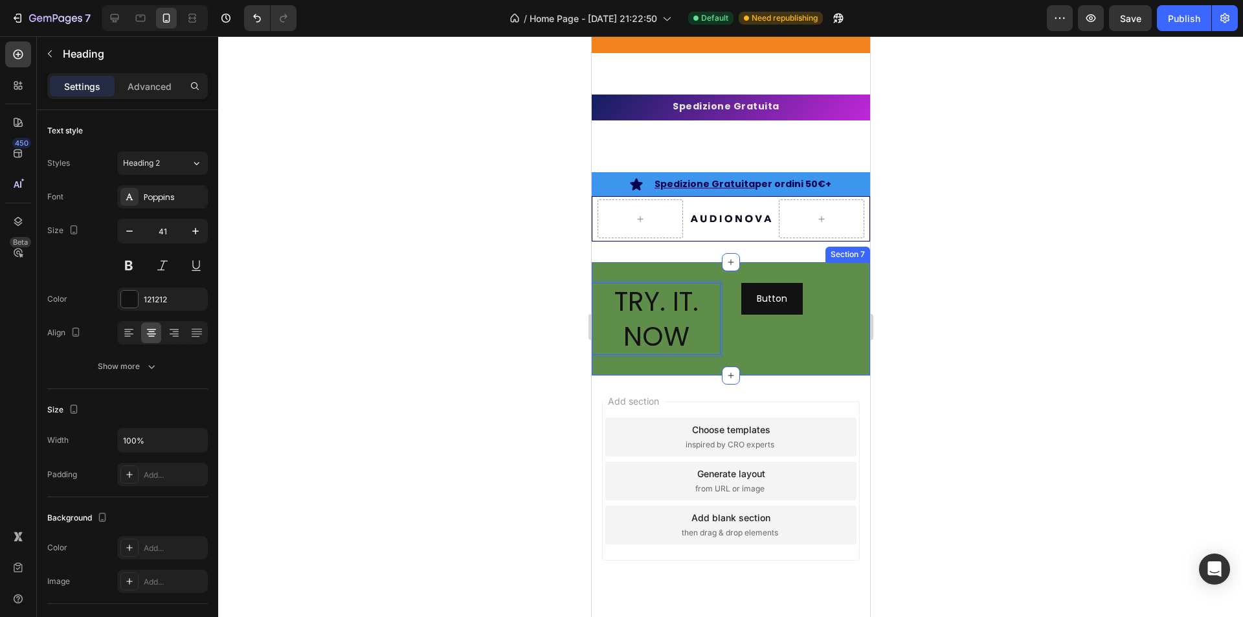
click at [851, 265] on div "TRY. IT. NOW Heading 0 Button Button Section 7" at bounding box center [730, 318] width 278 height 113
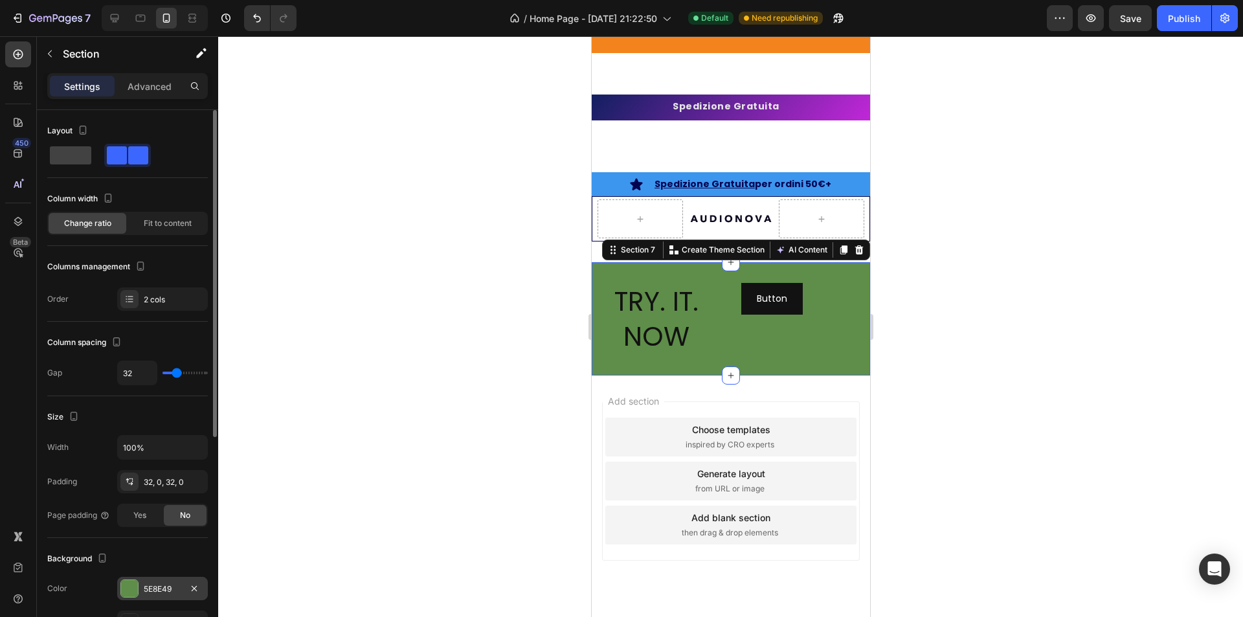
click at [128, 595] on div at bounding box center [129, 588] width 17 height 17
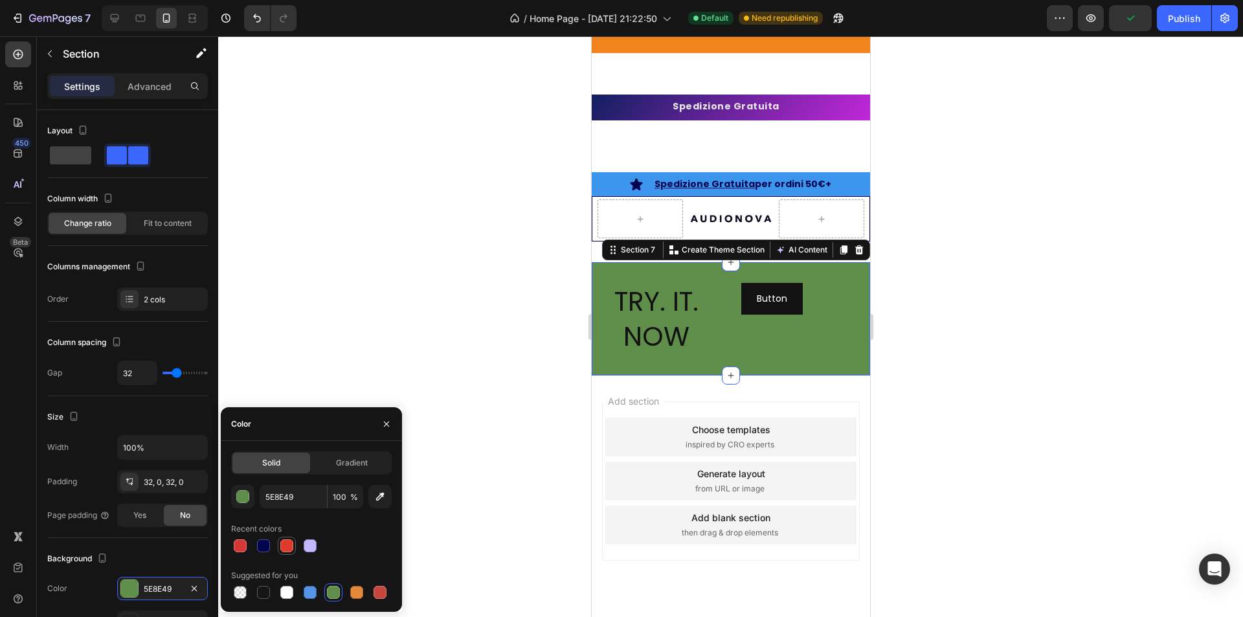
click at [286, 548] on div at bounding box center [286, 545] width 13 height 13
type input "DF3A2B"
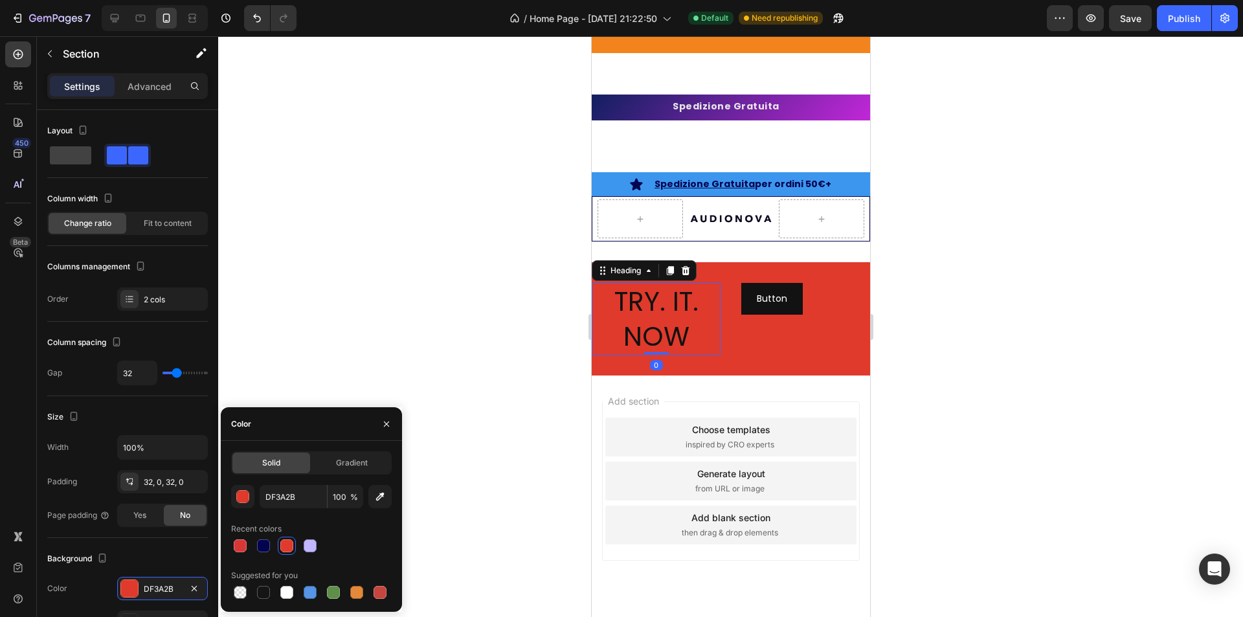
click at [684, 298] on p "TRY. IT. NOW" at bounding box center [655, 318] width 126 height 69
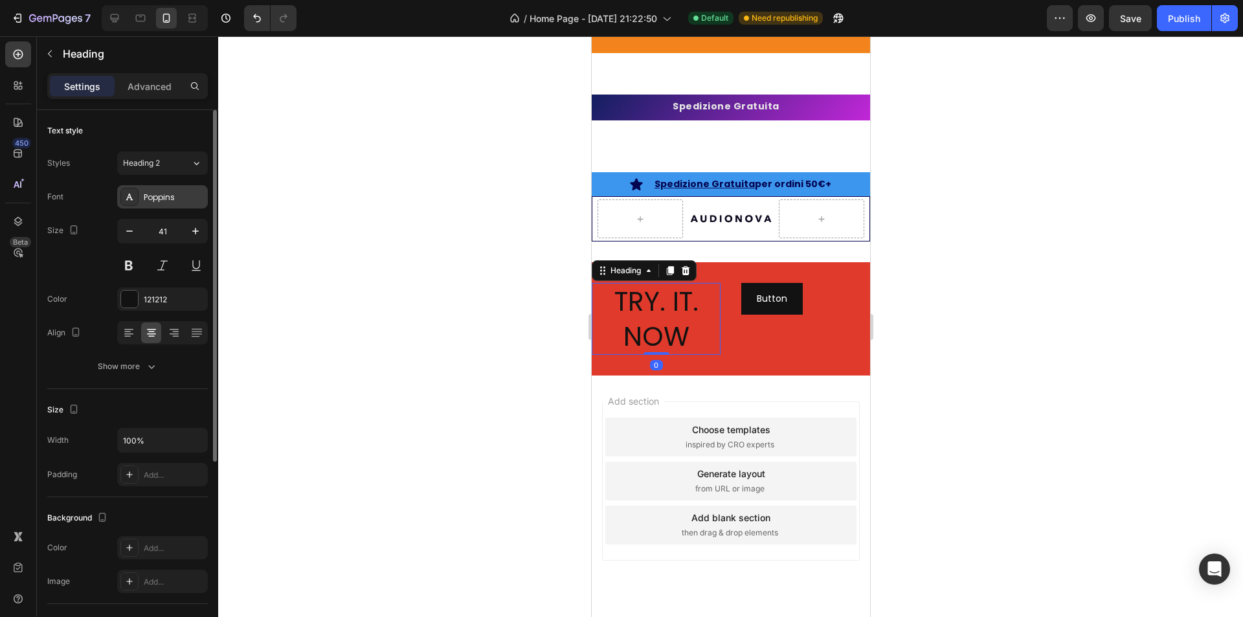
click at [146, 187] on div "Poppins" at bounding box center [162, 196] width 91 height 23
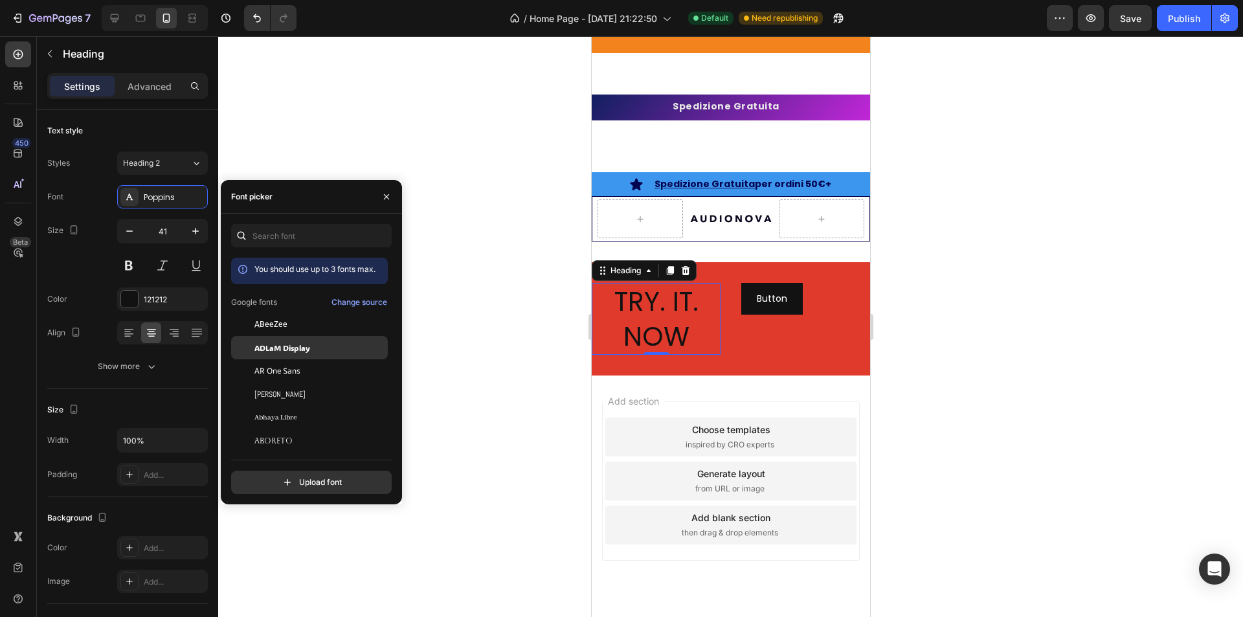
click at [293, 348] on span "ADLaM Display" at bounding box center [282, 348] width 56 height 12
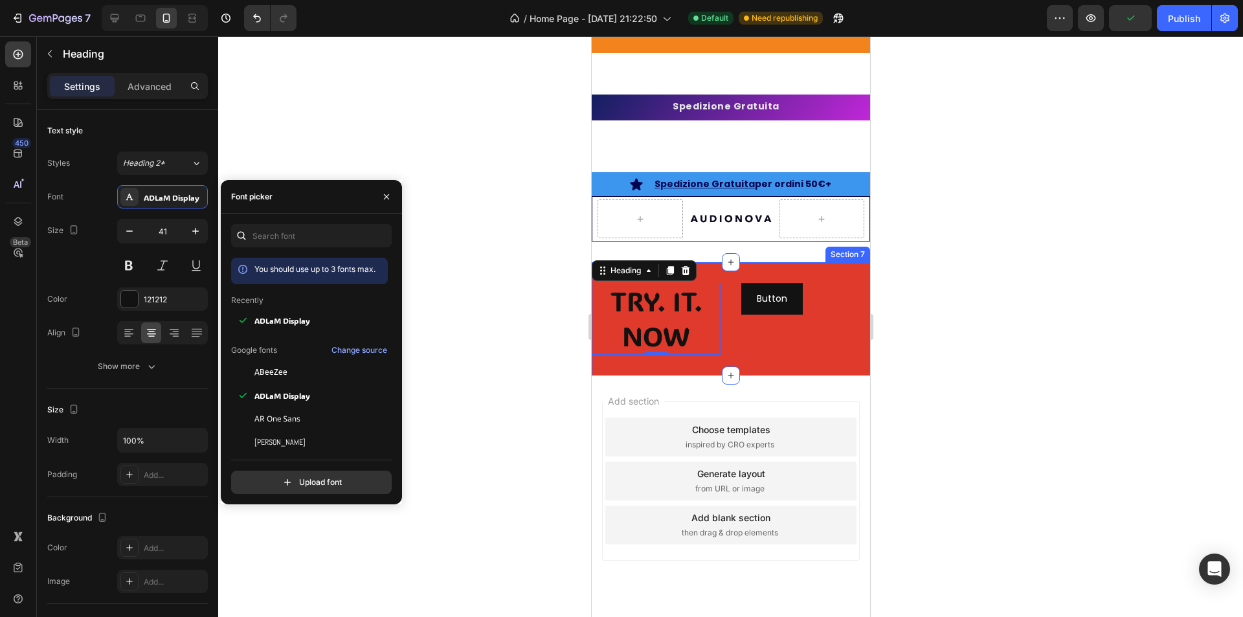
click at [759, 348] on div "Button Button" at bounding box center [805, 319] width 129 height 72
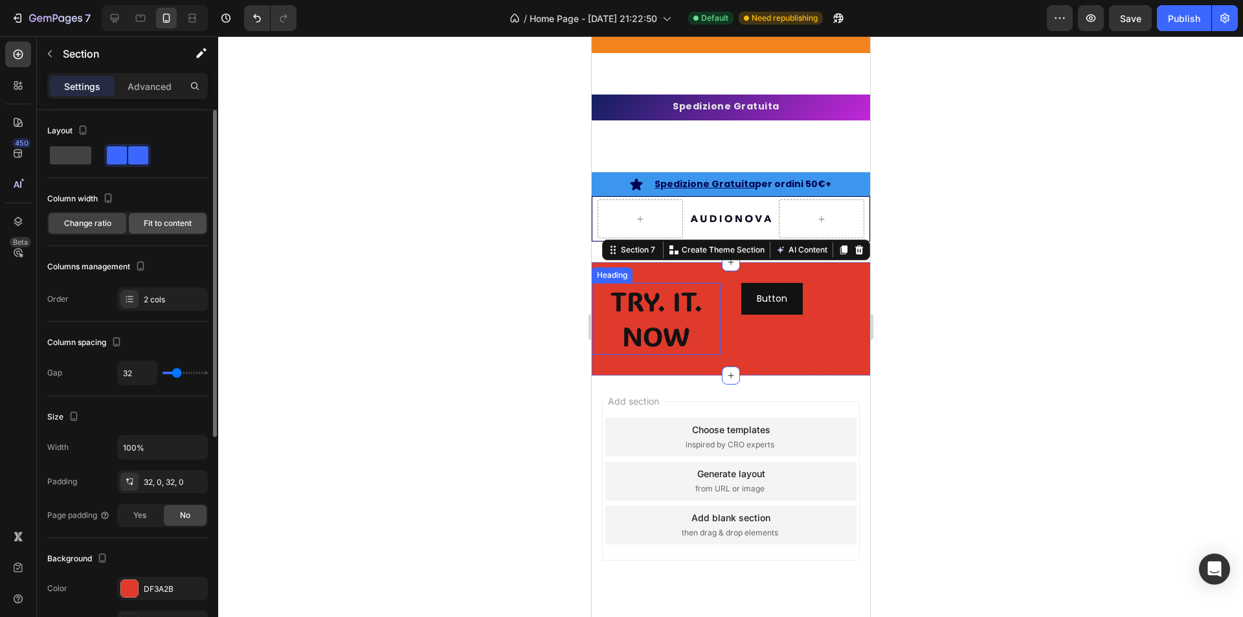
click at [166, 225] on span "Fit to content" at bounding box center [168, 224] width 48 height 12
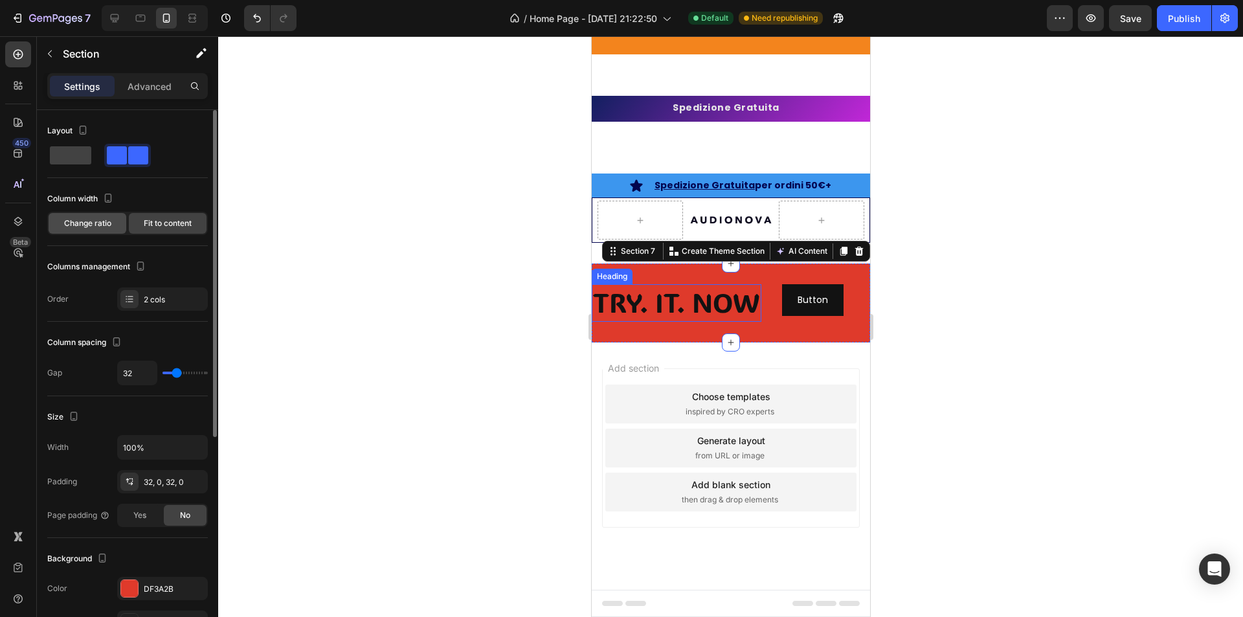
click at [117, 218] on div "Change ratio" at bounding box center [88, 223] width 78 height 21
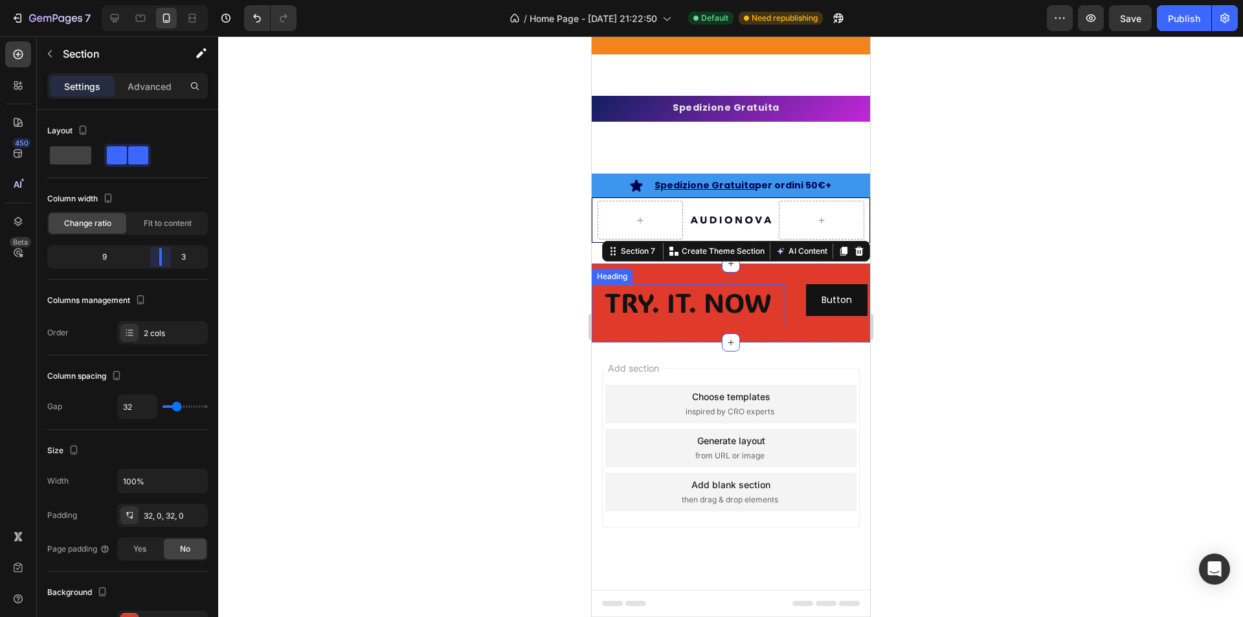
drag, startPoint x: 129, startPoint y: 259, endPoint x: 164, endPoint y: 262, distance: 35.1
click at [164, 0] on body "7 Version history / Home Page - [DATE] 21:22:50 Default Need republishing Previ…" at bounding box center [621, 0] width 1243 height 0
click at [766, 273] on div "TRY. IT. NOW Heading Button Button Section 7 You can create reusable sections C…" at bounding box center [730, 303] width 278 height 78
click at [988, 365] on div at bounding box center [730, 326] width 1025 height 581
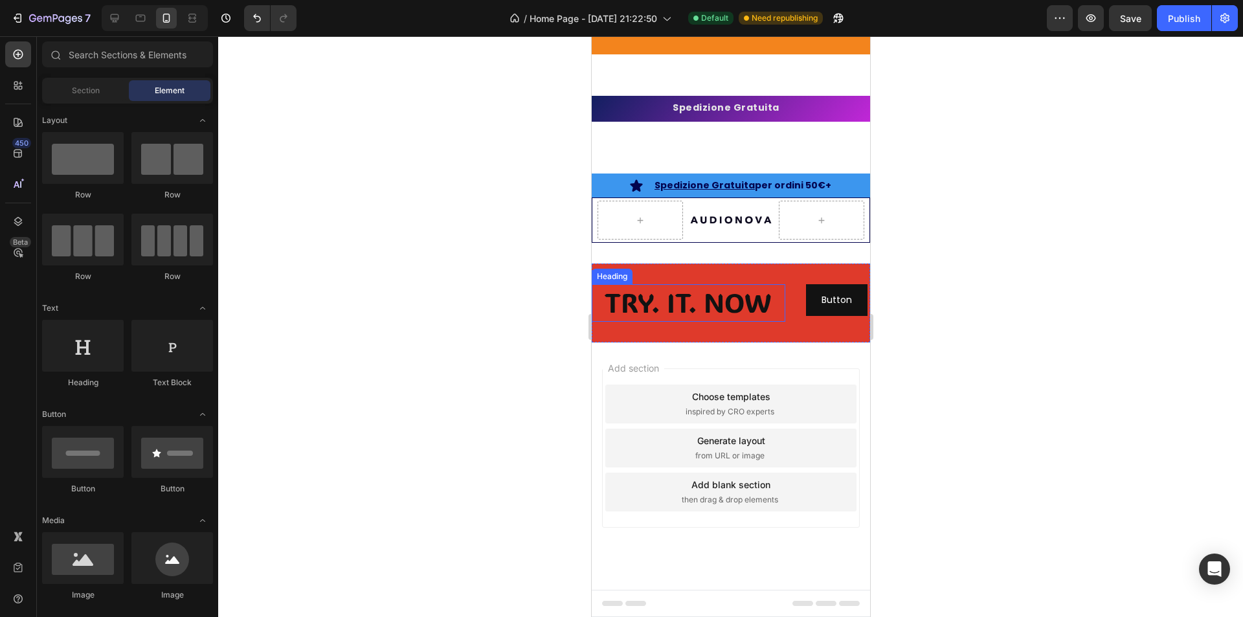
click at [646, 299] on p "TRY. IT. NOW" at bounding box center [687, 303] width 191 height 34
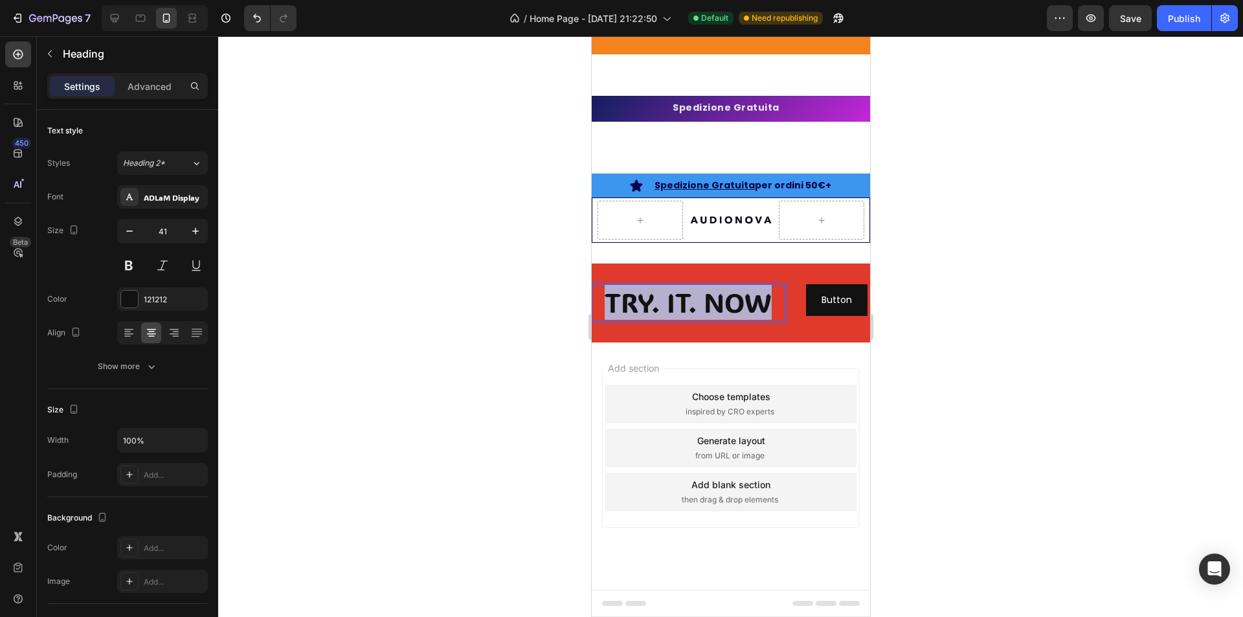
click at [646, 299] on p "TRY. IT. NOW" at bounding box center [687, 303] width 191 height 34
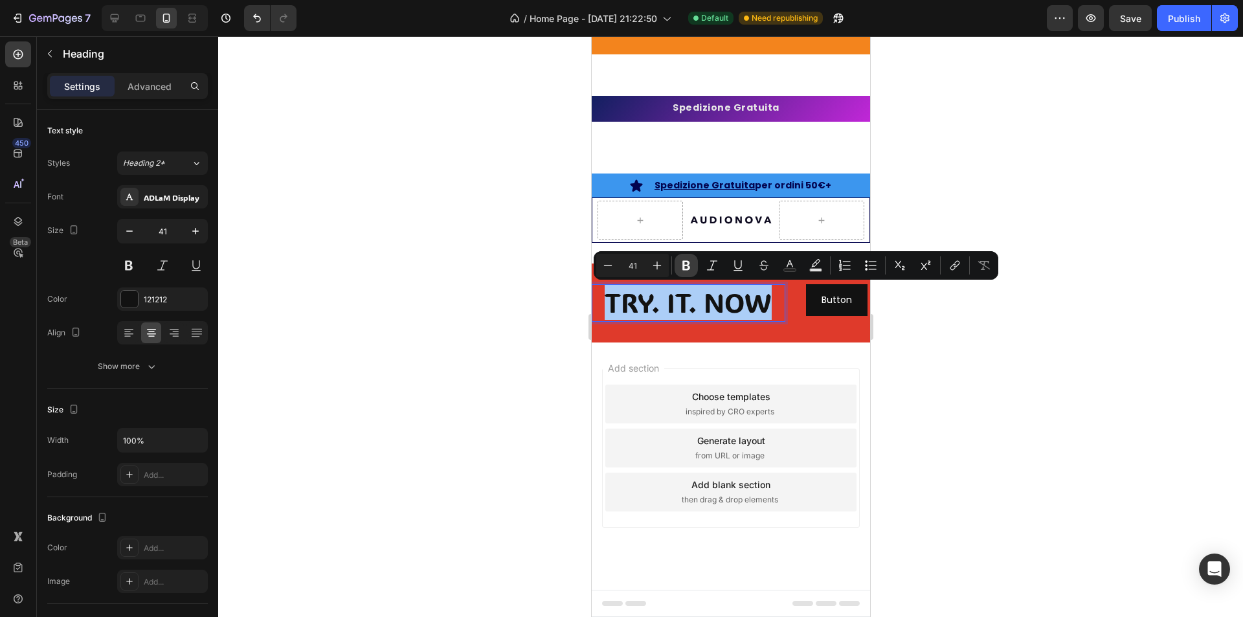
click at [682, 268] on icon "Editor contextual toolbar" at bounding box center [686, 265] width 13 height 13
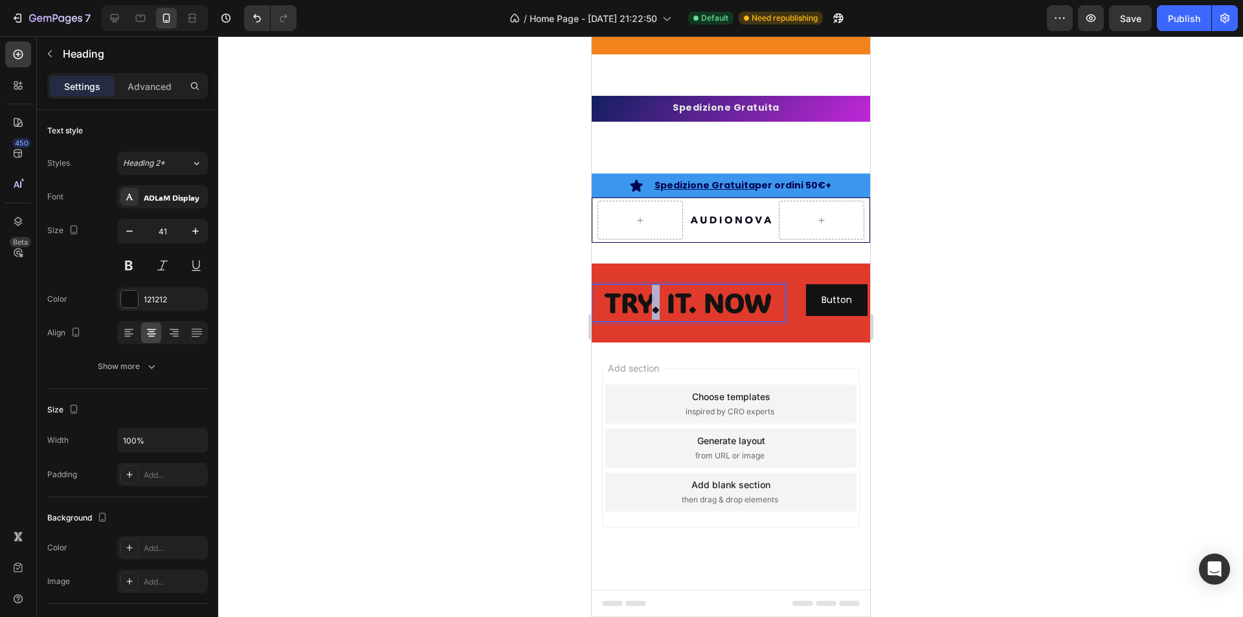
click at [651, 311] on strong "TRY. IT. NOW" at bounding box center [687, 302] width 167 height 35
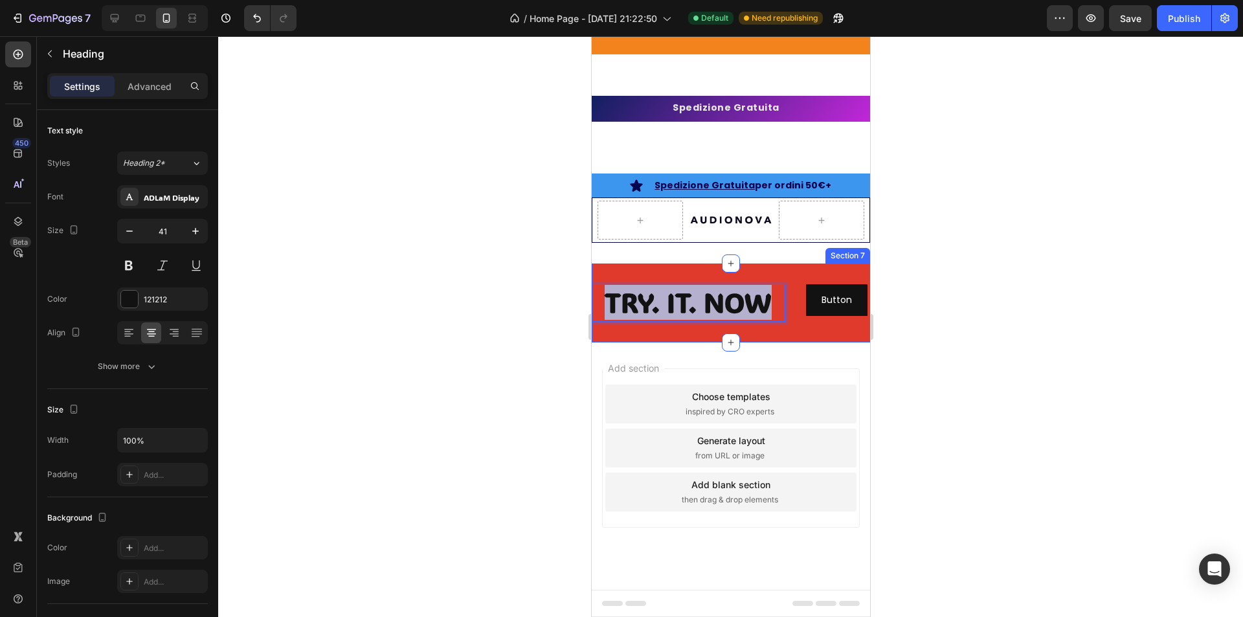
drag, startPoint x: 608, startPoint y: 312, endPoint x: 794, endPoint y: 313, distance: 185.8
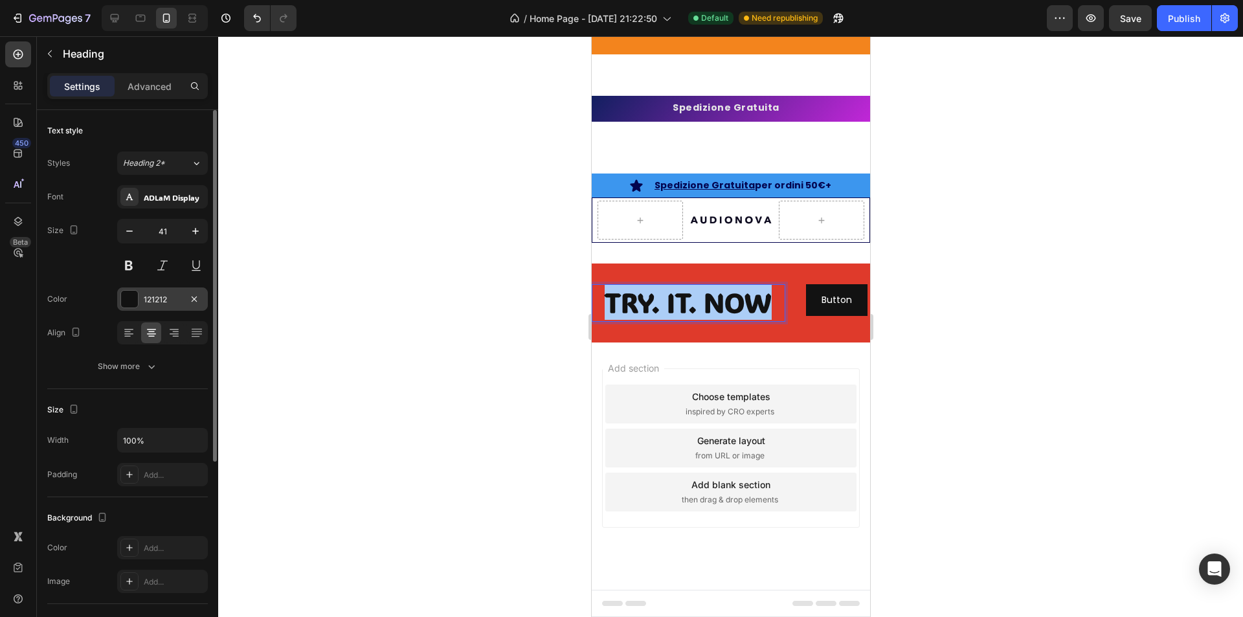
click at [123, 295] on div at bounding box center [129, 299] width 17 height 17
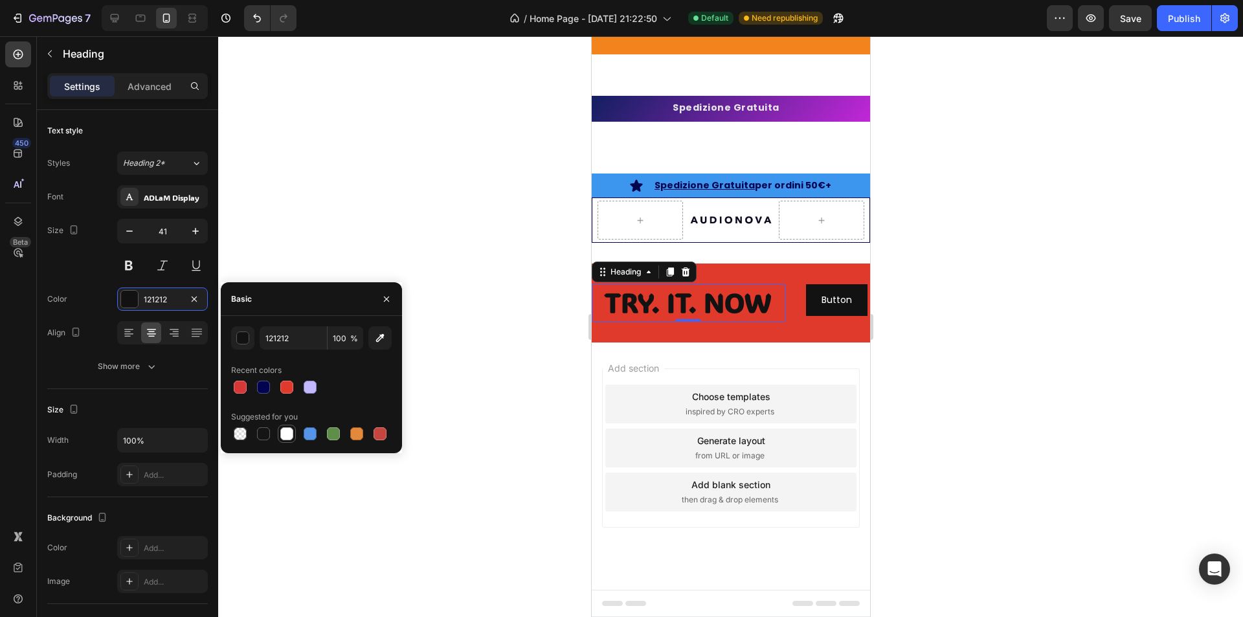
click at [279, 436] on div at bounding box center [287, 434] width 16 height 16
click at [355, 440] on div at bounding box center [357, 434] width 16 height 16
click at [308, 388] on div at bounding box center [310, 387] width 13 height 13
type input "C1B8FF"
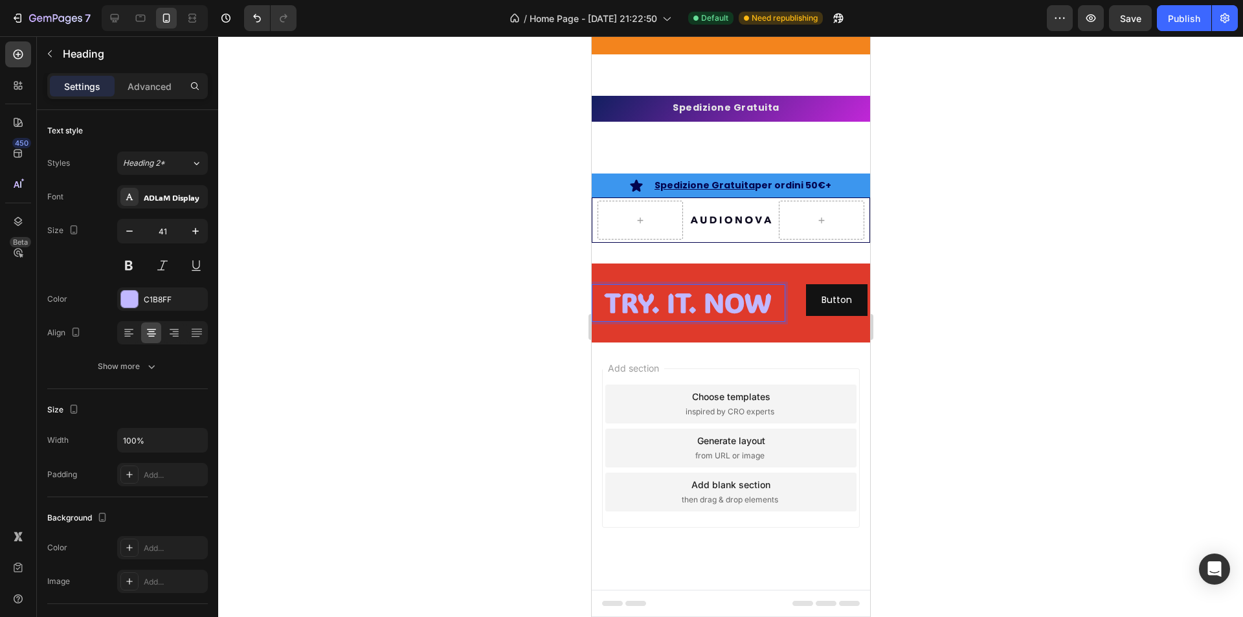
click at [705, 303] on strong "TRY. IT. NOW" at bounding box center [687, 302] width 167 height 35
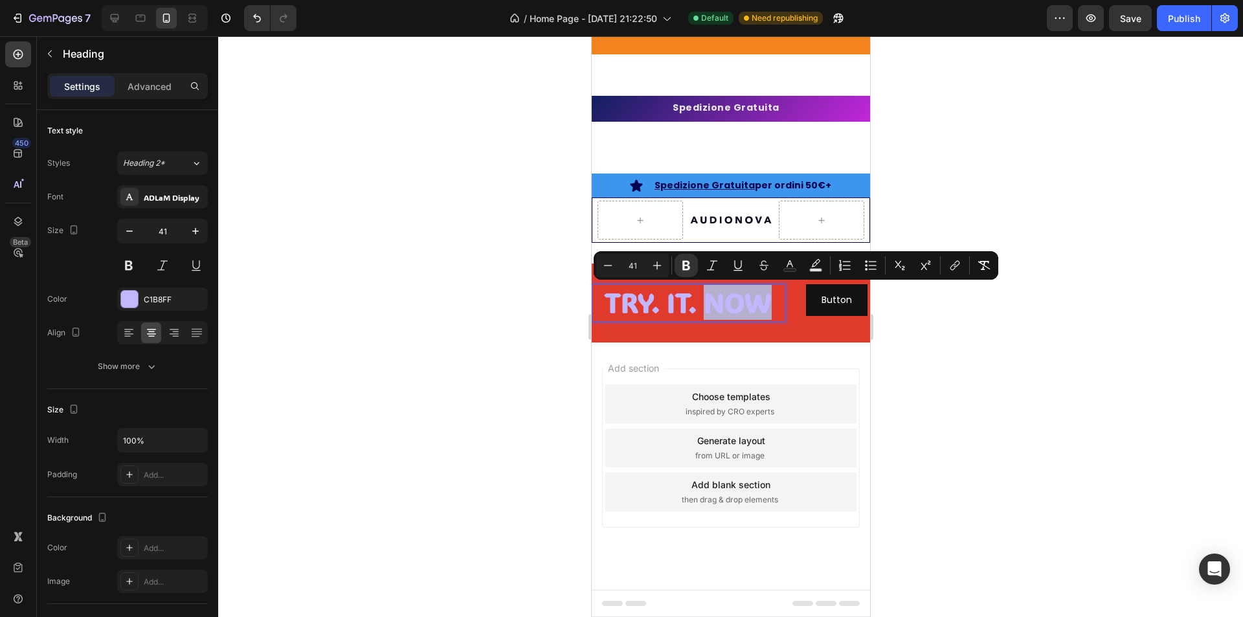
drag, startPoint x: 705, startPoint y: 304, endPoint x: 740, endPoint y: 311, distance: 35.8
click at [740, 311] on strong "TRY. IT. NOW" at bounding box center [687, 302] width 167 height 35
click at [813, 269] on rect "Editor contextual toolbar" at bounding box center [816, 270] width 12 height 3
type input "000000"
type input "77"
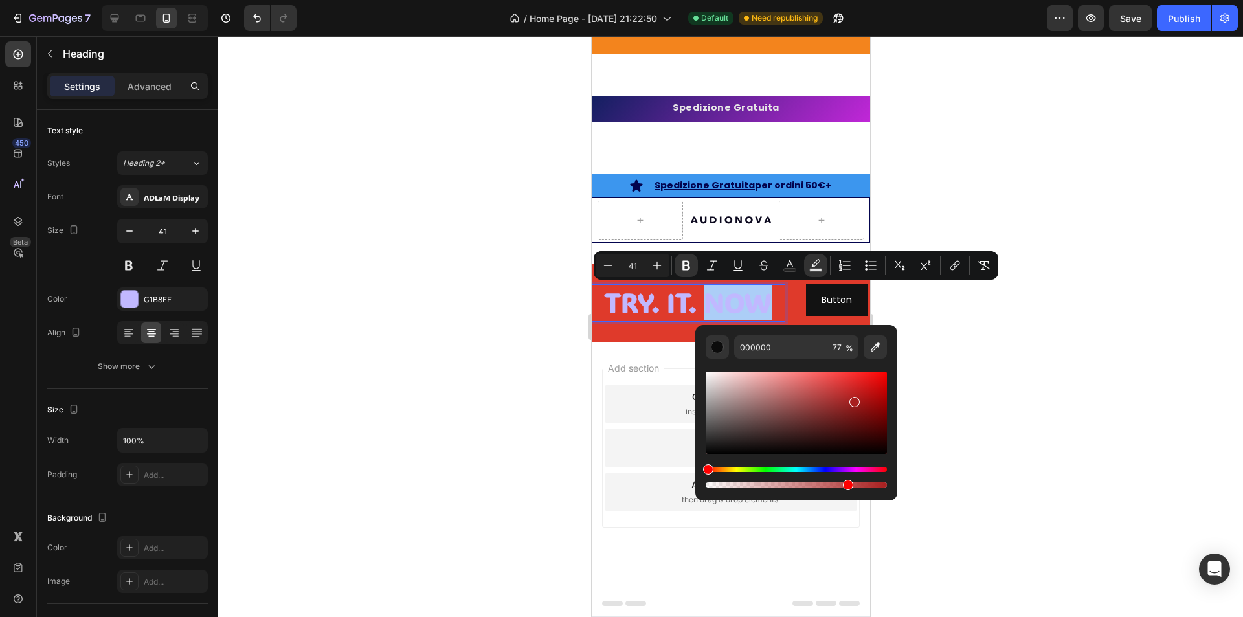
drag, startPoint x: 814, startPoint y: 407, endPoint x: 853, endPoint y: 399, distance: 40.3
click at [853, 399] on div "Editor contextual toolbar" at bounding box center [796, 413] width 181 height 82
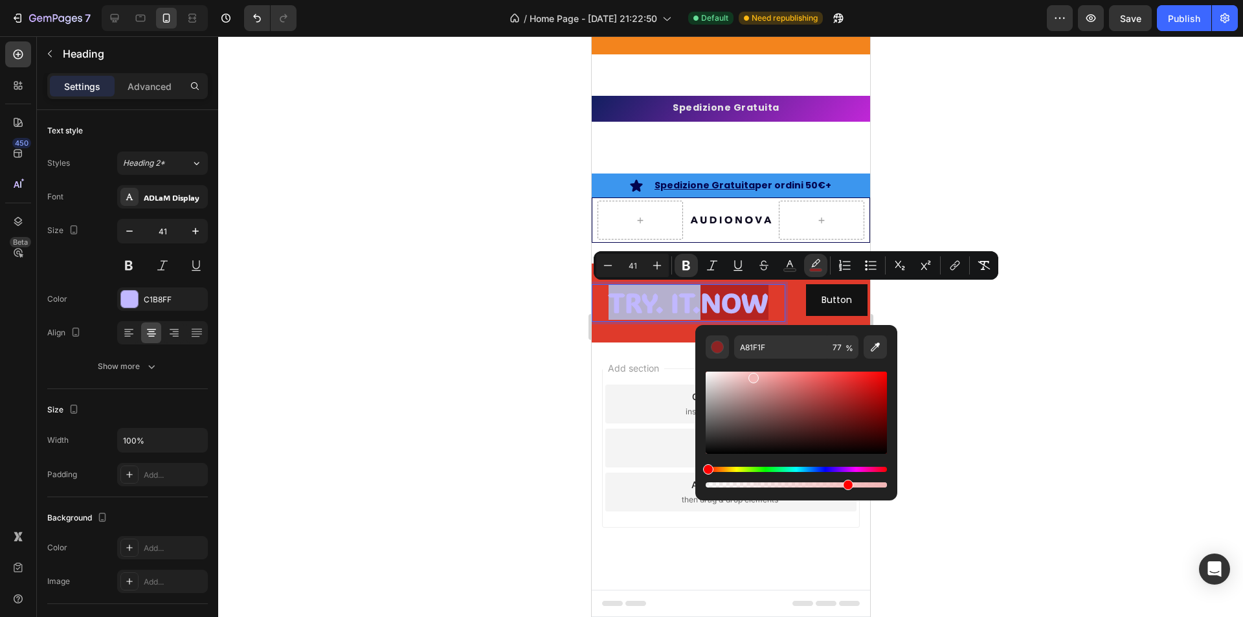
drag, startPoint x: 788, startPoint y: 436, endPoint x: 745, endPoint y: 371, distance: 77.9
click at [745, 372] on div "Editor contextual toolbar" at bounding box center [796, 413] width 181 height 82
type input "FFC9C9"
drag, startPoint x: 5, startPoint y: 377, endPoint x: 582, endPoint y: 410, distance: 578.5
click at [582, 410] on div at bounding box center [730, 326] width 1025 height 581
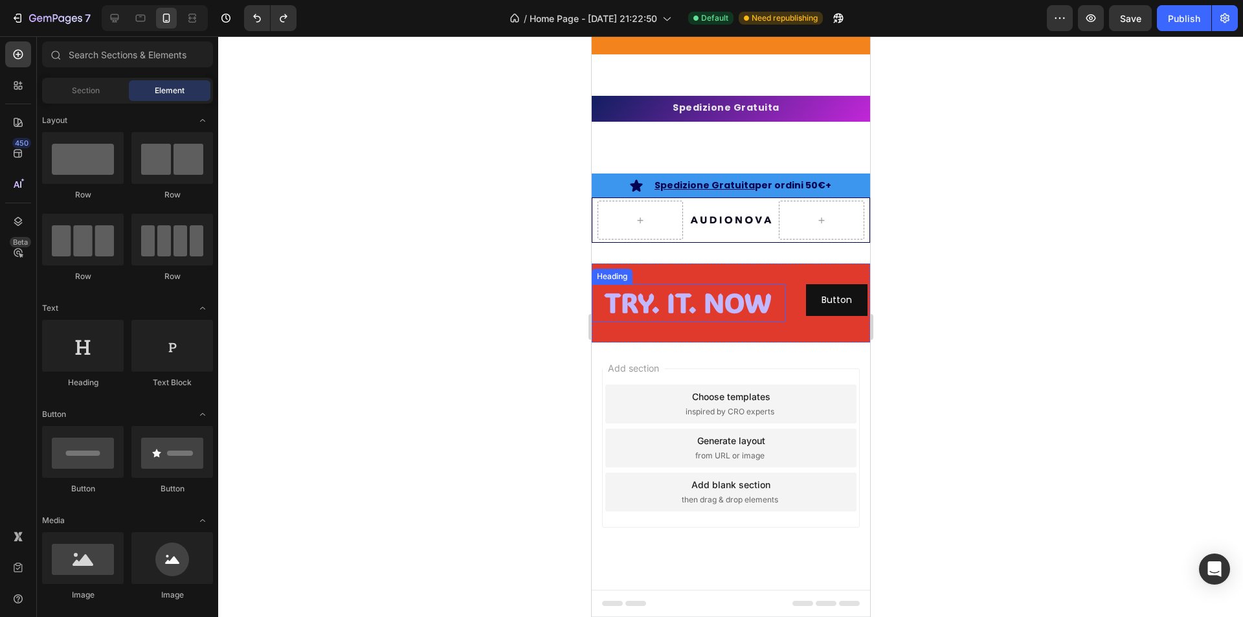
click at [744, 298] on strong "TRY. IT. NOW" at bounding box center [687, 302] width 167 height 35
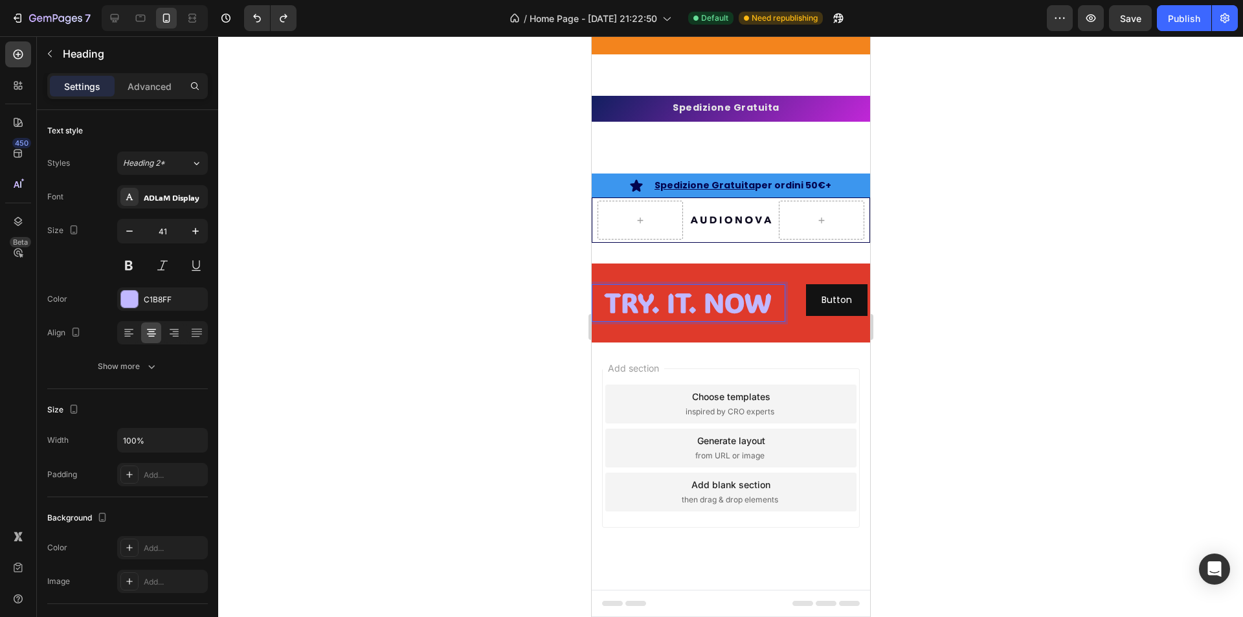
click at [721, 298] on strong "TRY. IT. NOW" at bounding box center [687, 302] width 167 height 35
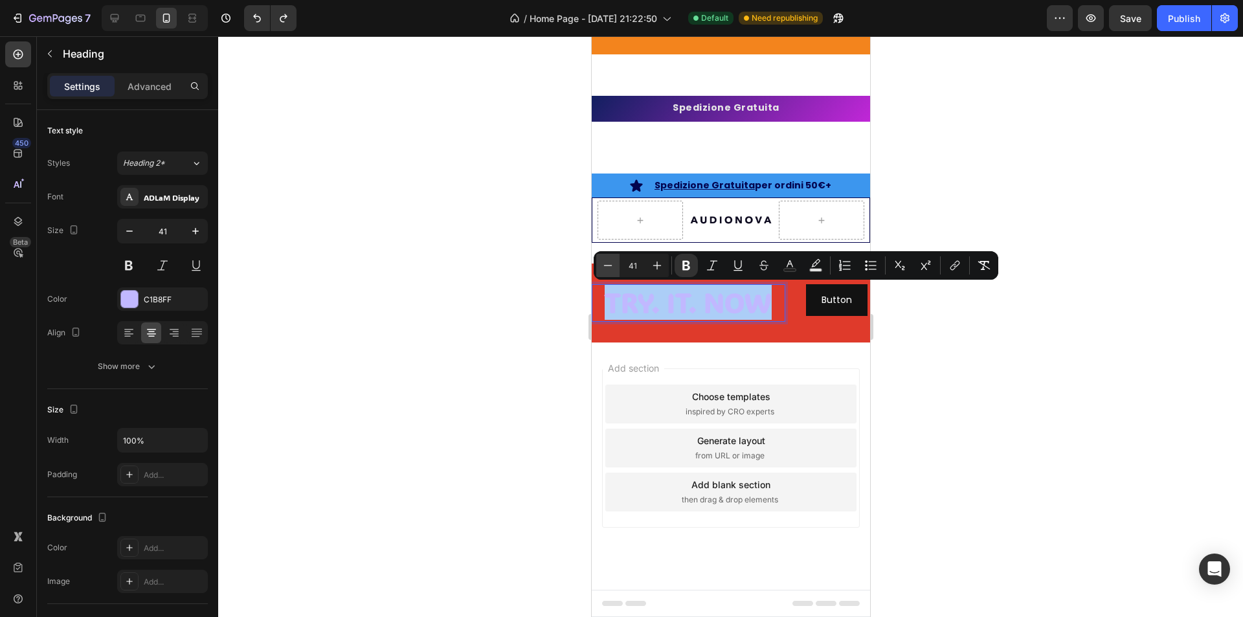
click at [607, 263] on icon "Editor contextual toolbar" at bounding box center [607, 265] width 13 height 13
type input "40"
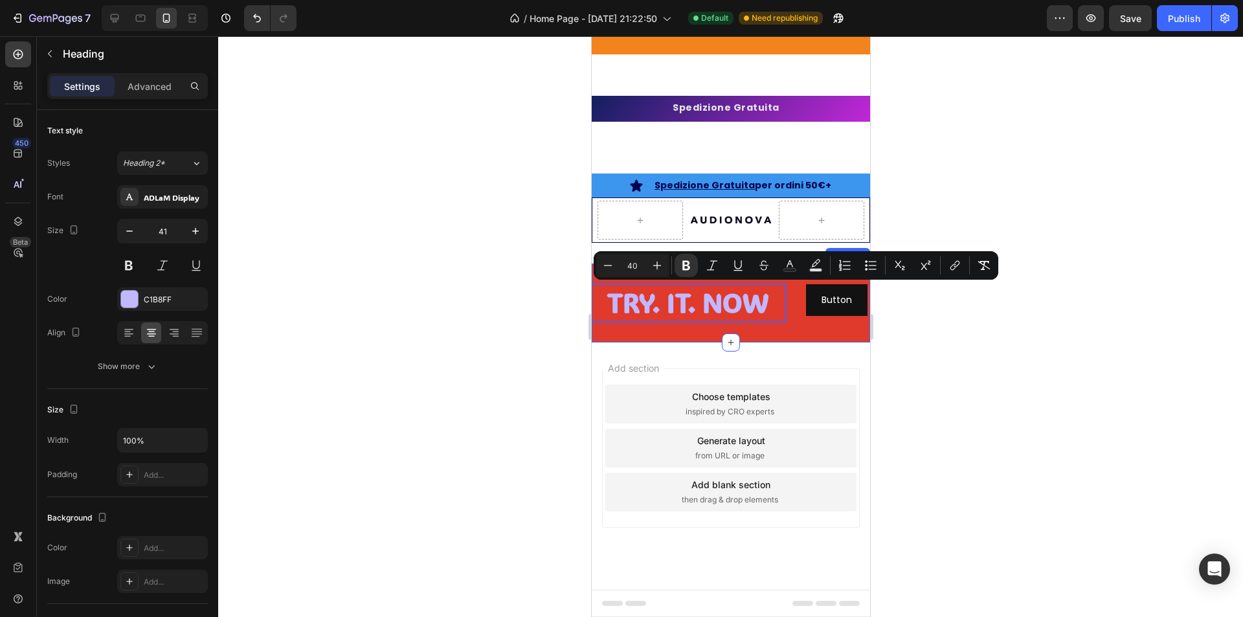
click at [790, 326] on div "TRY. IT. NOW Heading 0 Button Button Section 7" at bounding box center [730, 303] width 278 height 78
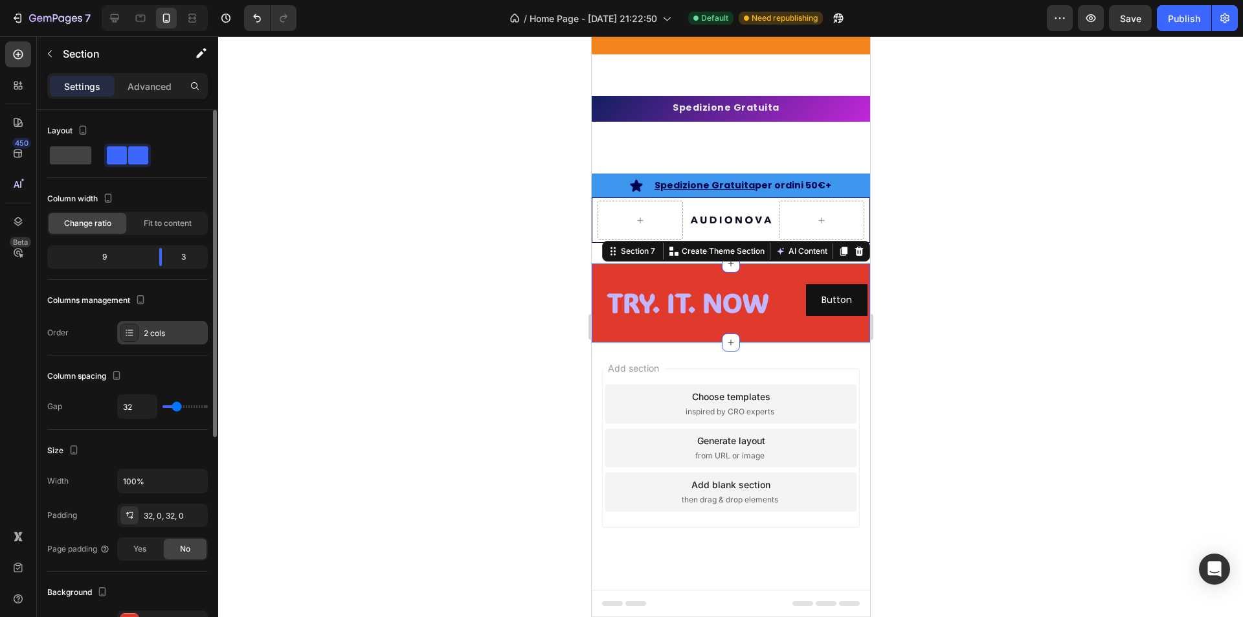
click at [152, 331] on div "2 cols" at bounding box center [174, 334] width 61 height 12
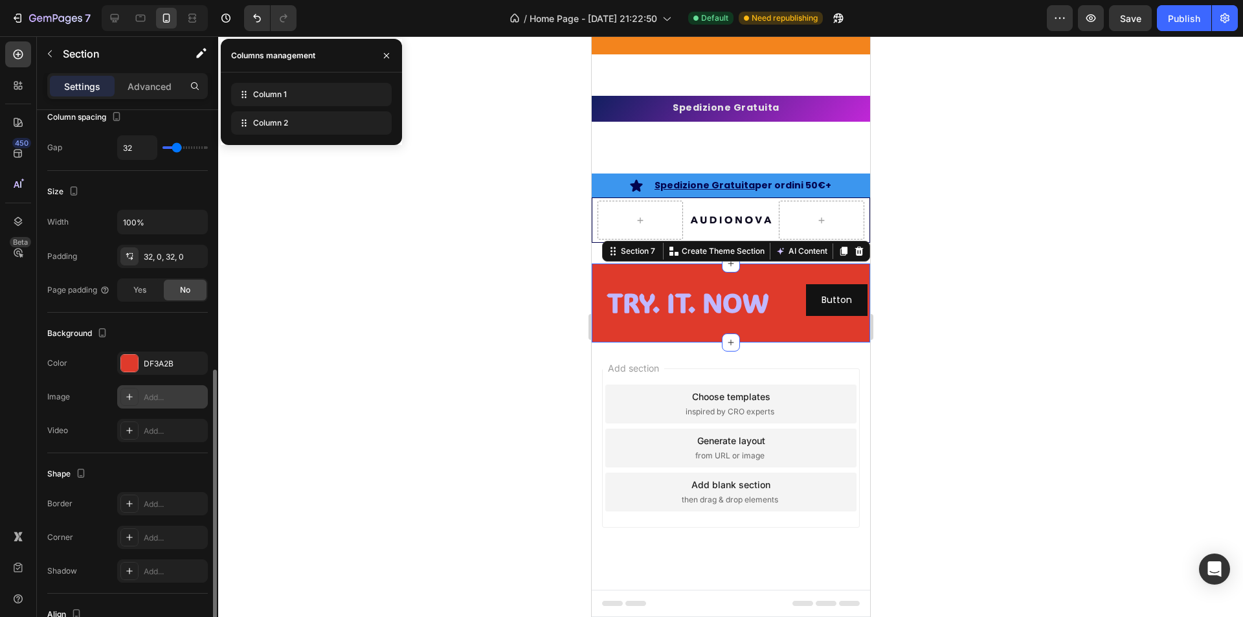
scroll to position [360, 0]
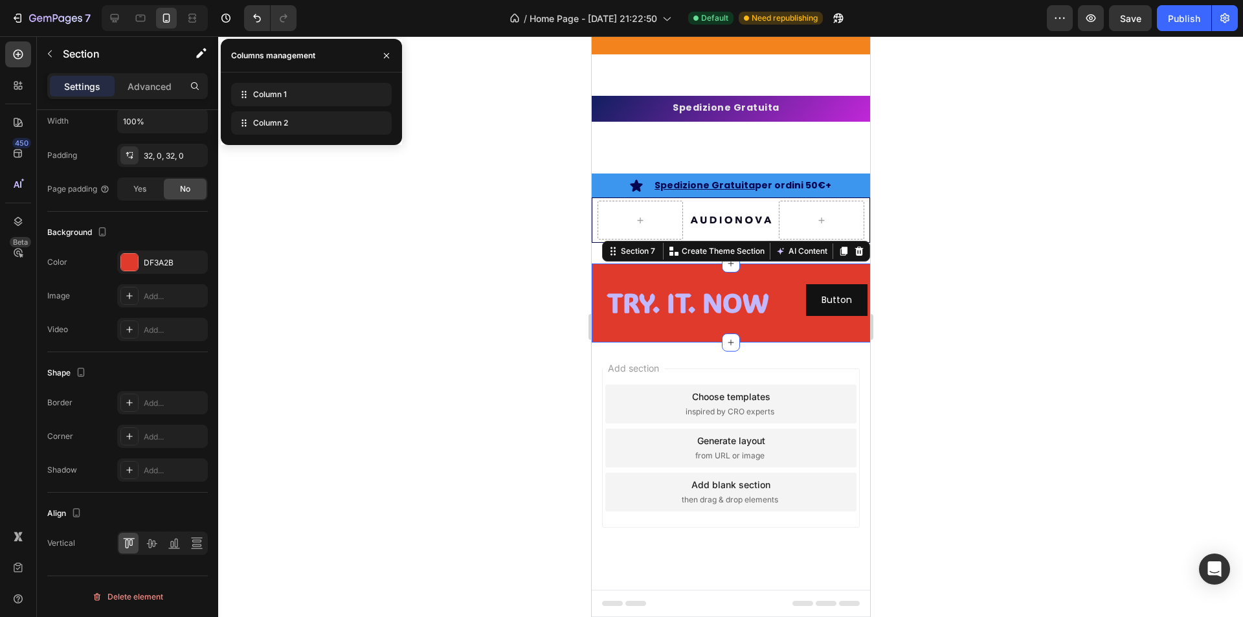
click at [844, 281] on div "⁠⁠⁠⁠⁠⁠⁠ TRY. IT. NOW Heading Button Button Section 7 You can create reusable se…" at bounding box center [730, 303] width 278 height 78
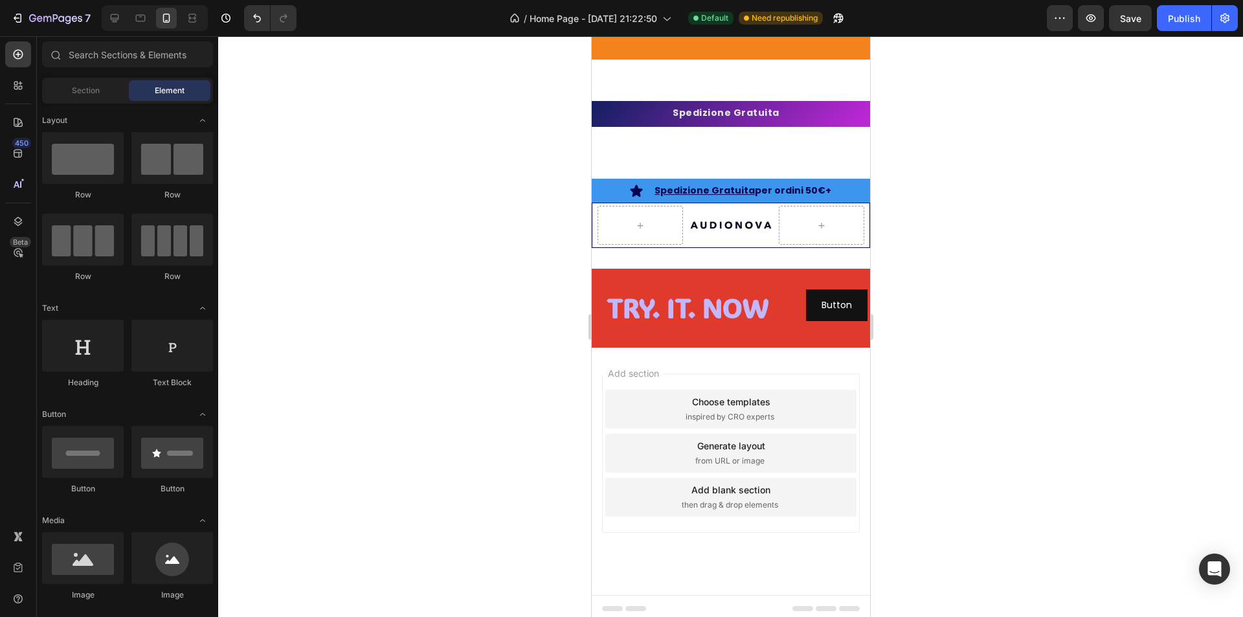
scroll to position [3613, 0]
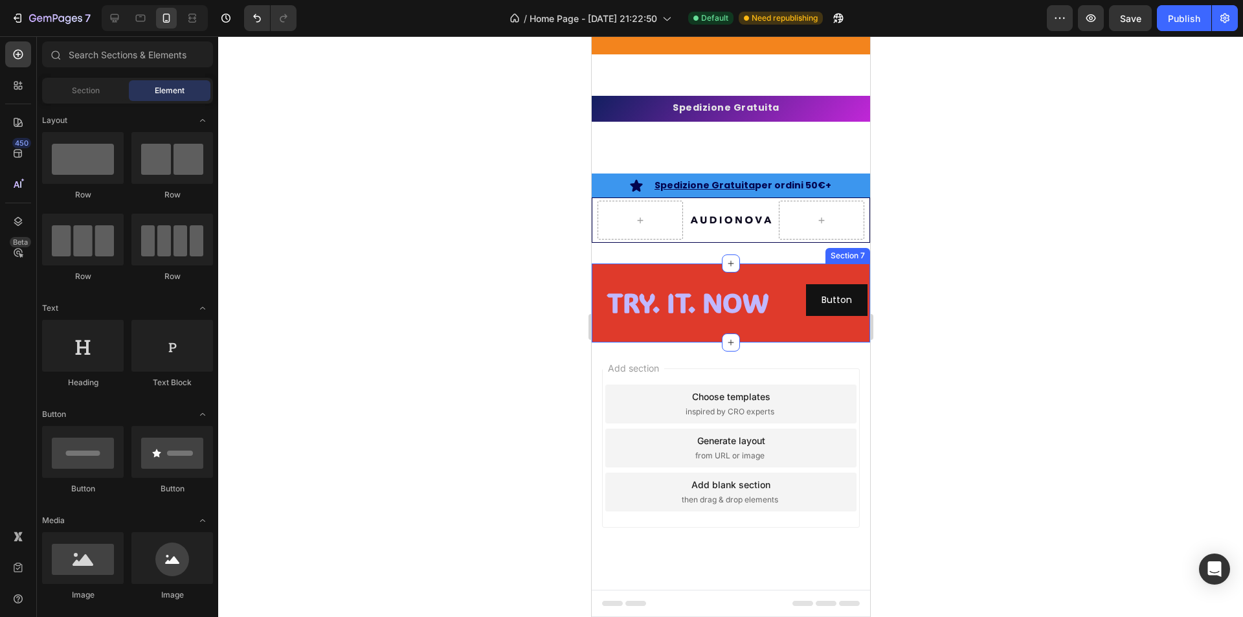
click at [595, 341] on div "TRY. IT. NOW Heading Button Button Section 7" at bounding box center [730, 303] width 278 height 78
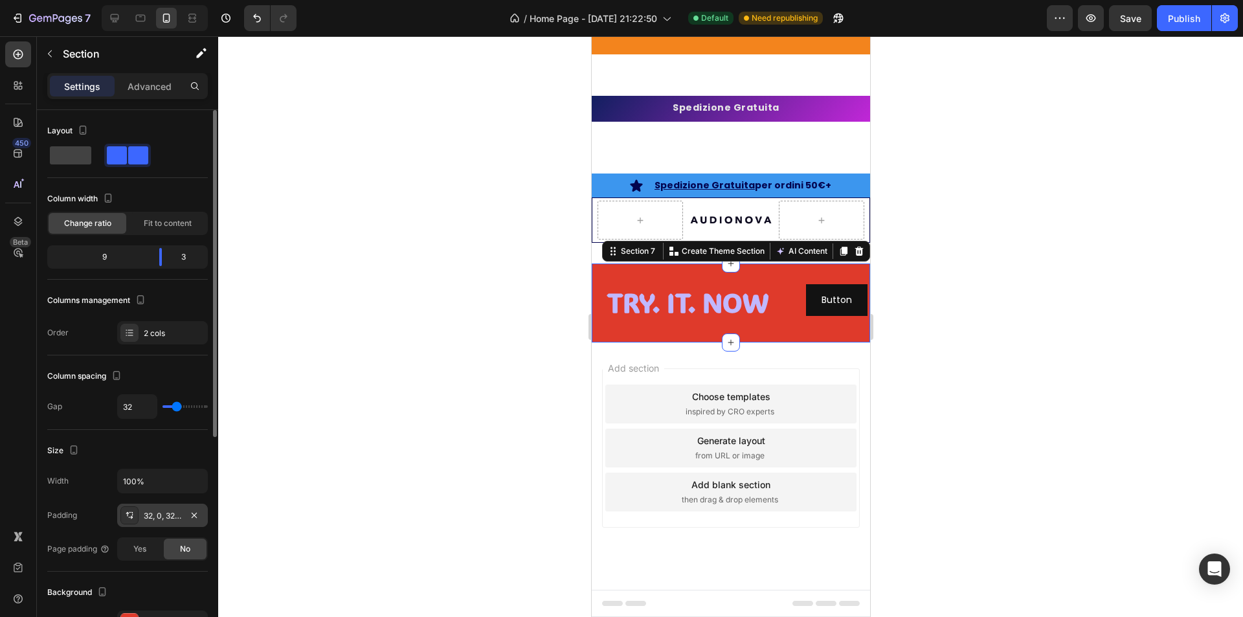
click at [172, 517] on div "32, 0, 32, 0" at bounding box center [163, 516] width 38 height 12
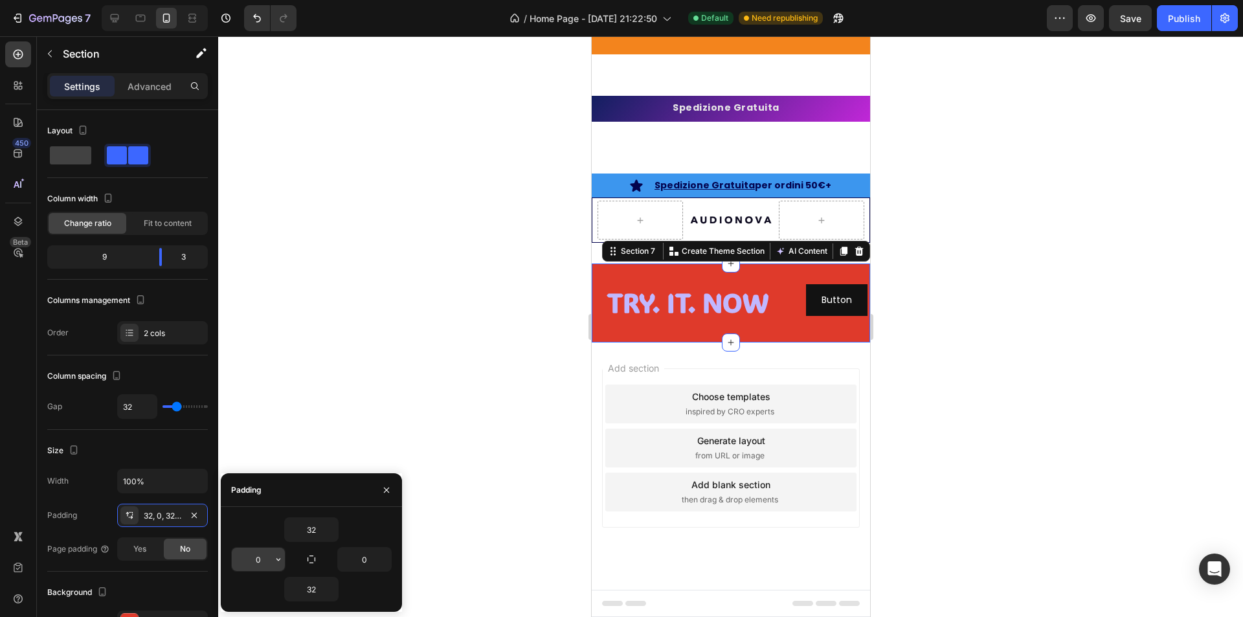
click at [250, 557] on input "0" at bounding box center [258, 559] width 53 height 23
click at [284, 559] on button "button" at bounding box center [278, 559] width 13 height 23
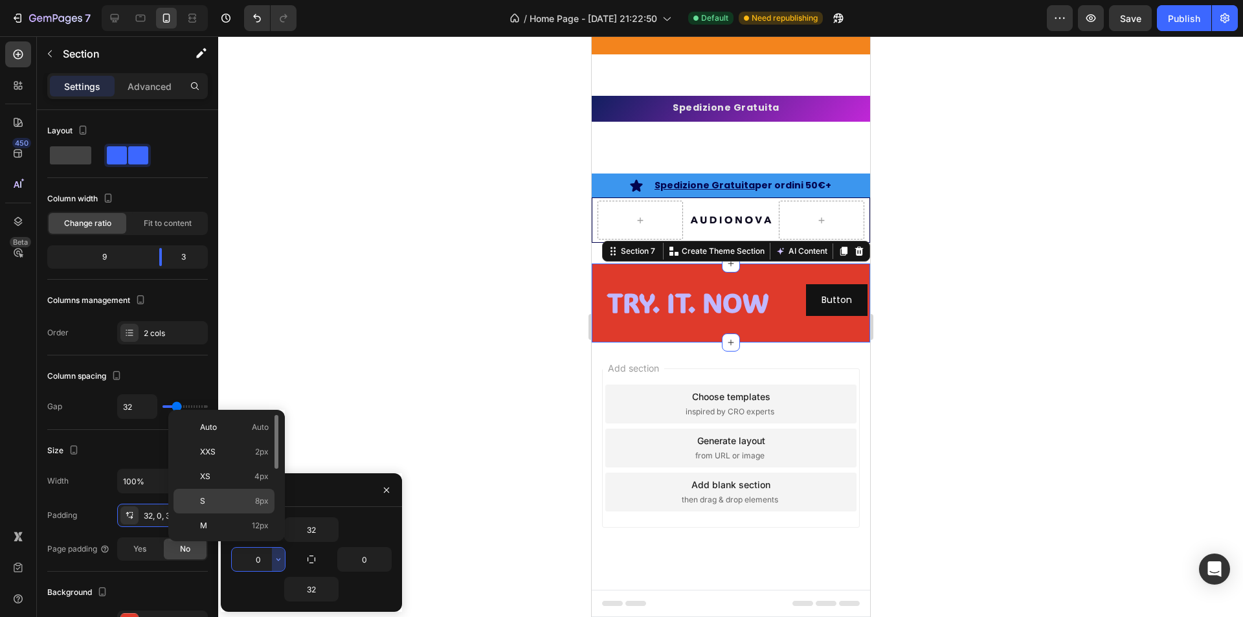
click at [229, 502] on p "S 8px" at bounding box center [234, 501] width 69 height 12
type input "8"
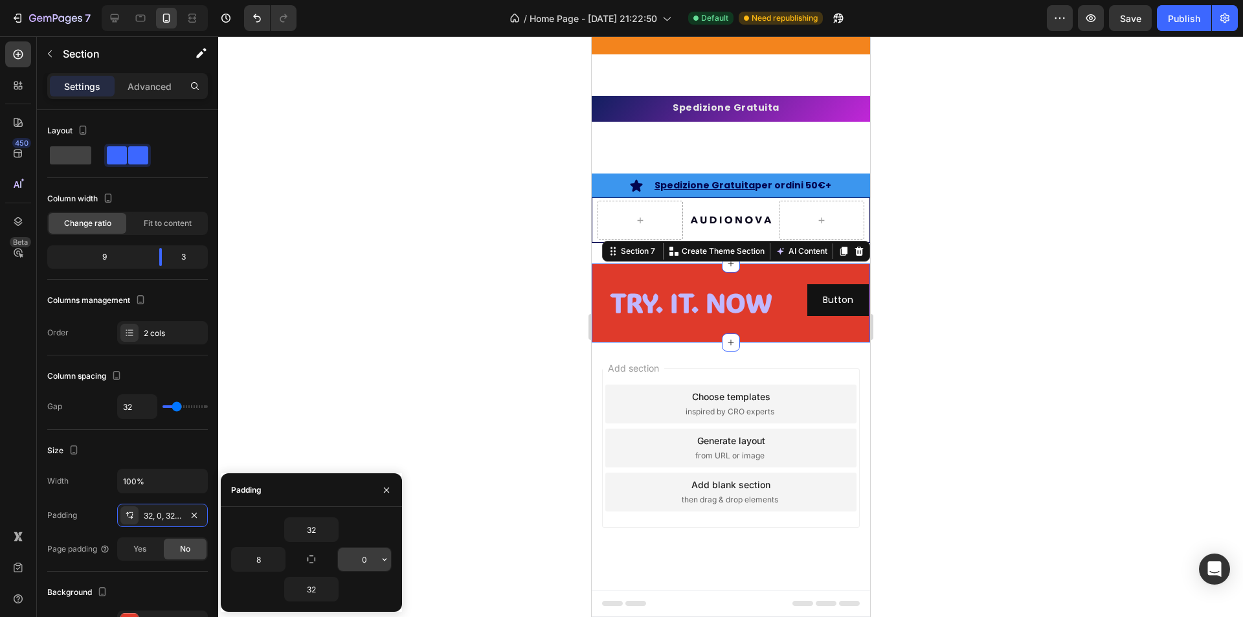
click at [370, 554] on input "0" at bounding box center [364, 559] width 53 height 23
click at [383, 560] on icon "button" at bounding box center [384, 559] width 10 height 10
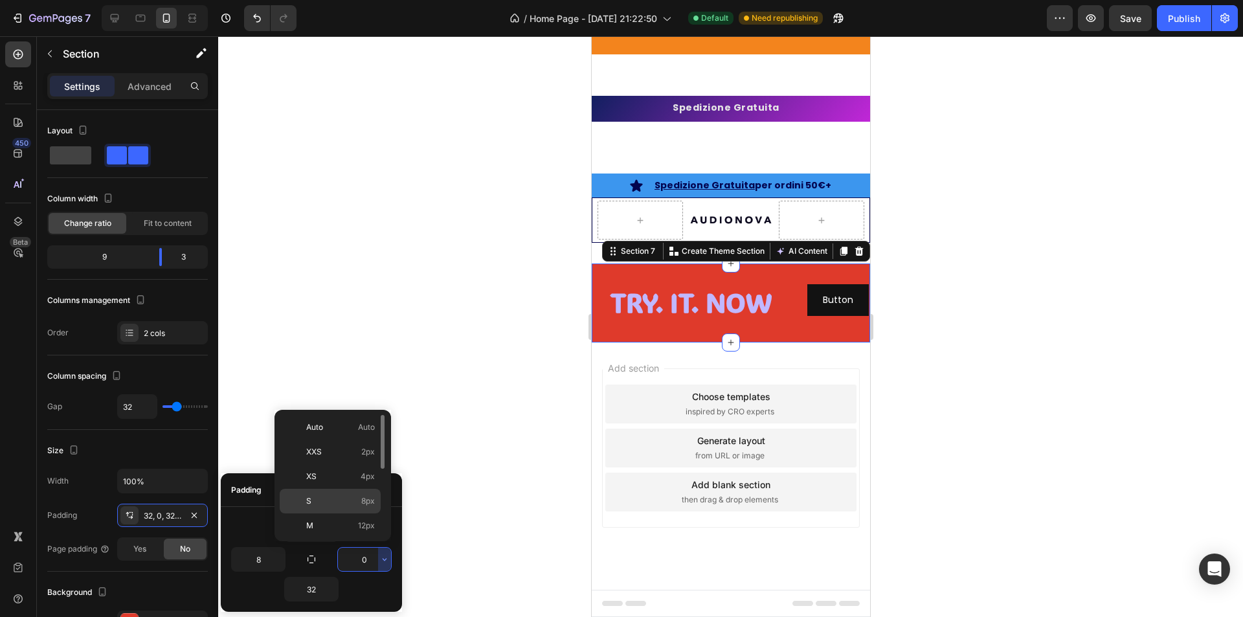
click at [336, 501] on p "S 8px" at bounding box center [340, 501] width 69 height 12
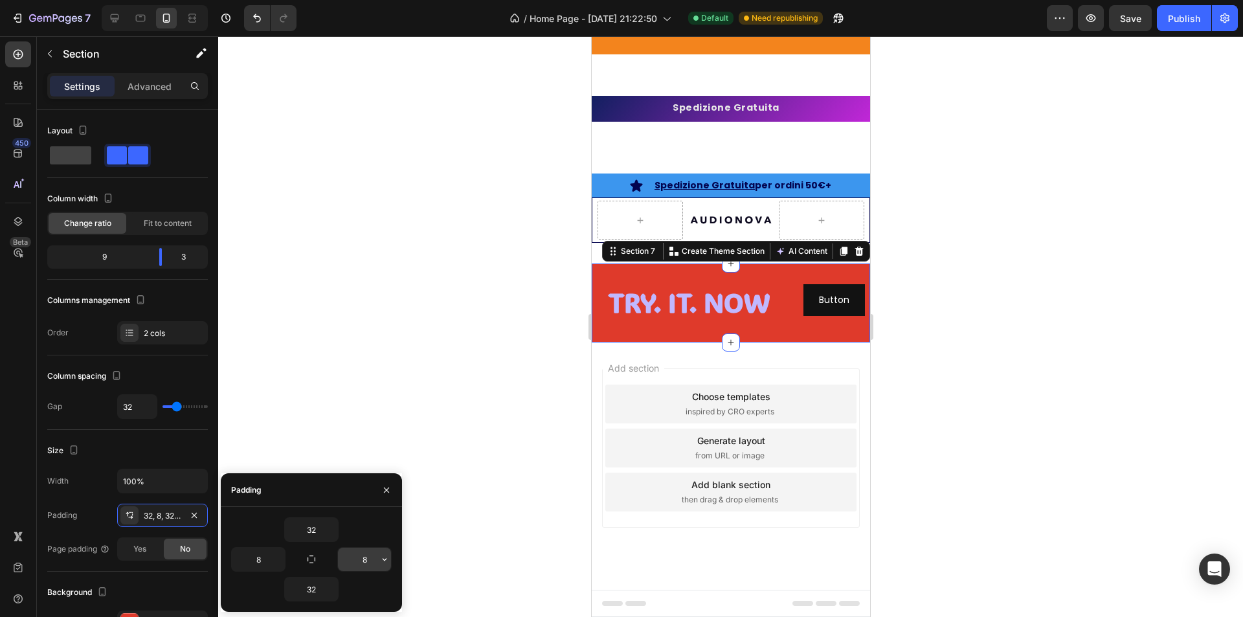
click at [366, 552] on input "8" at bounding box center [364, 559] width 53 height 23
click at [385, 569] on button "button" at bounding box center [384, 559] width 13 height 23
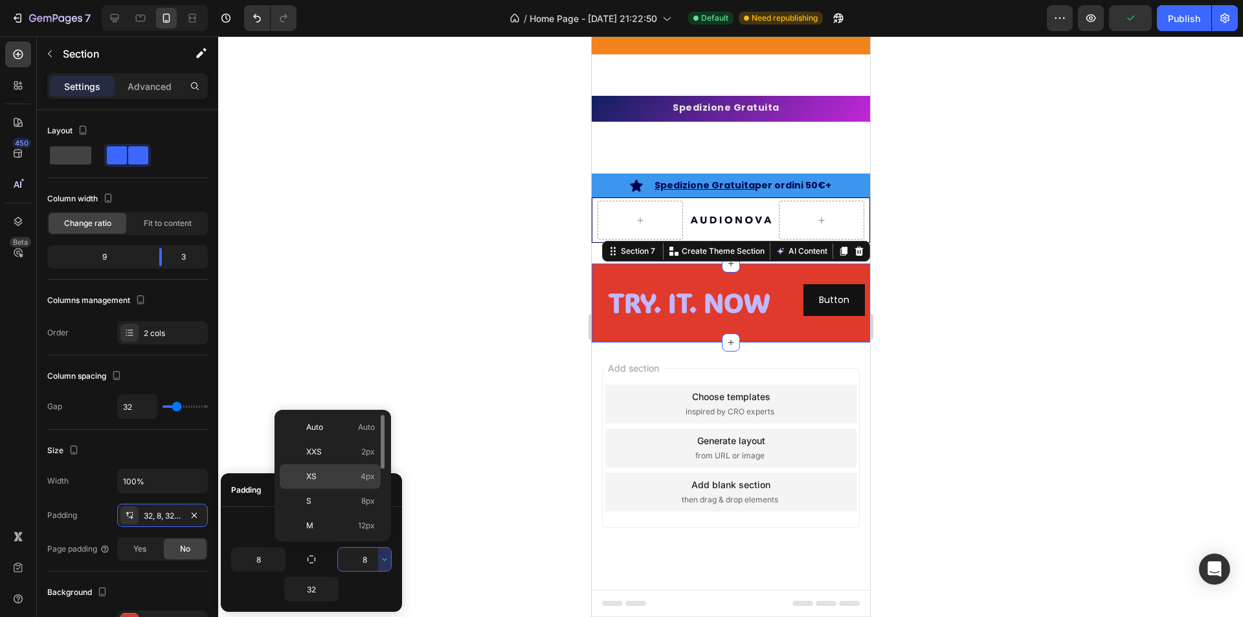
click at [330, 482] on p "XS 4px" at bounding box center [340, 477] width 69 height 12
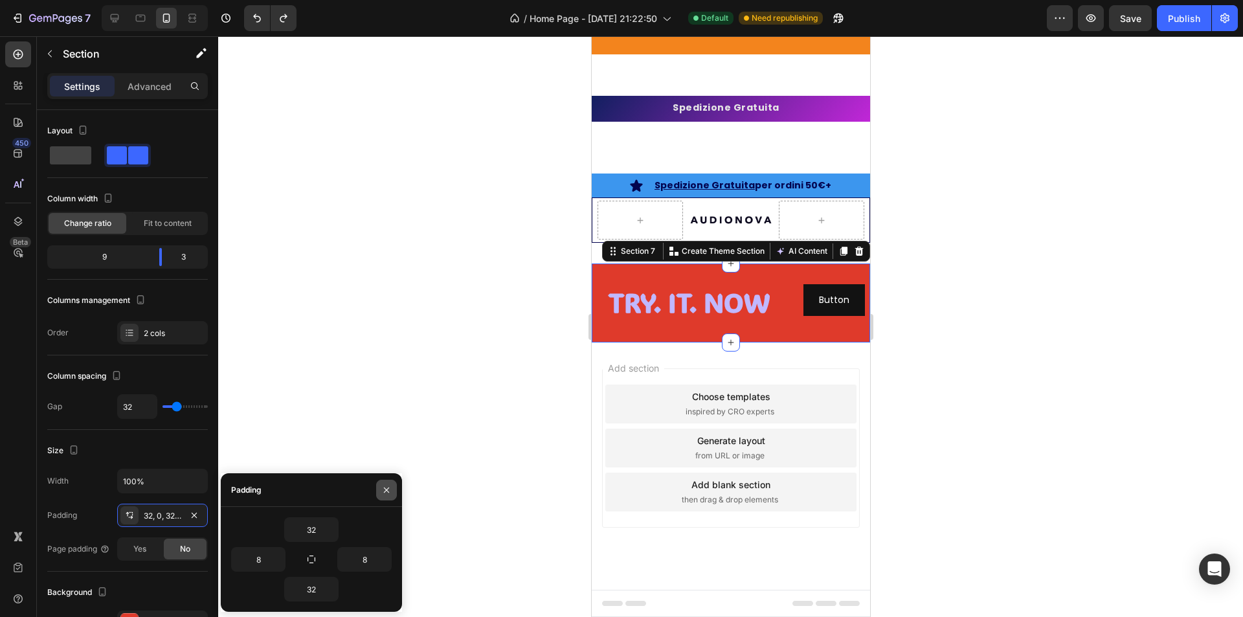
type input "0"
click at [277, 19] on icon "Undo/Redo" at bounding box center [283, 18] width 13 height 13
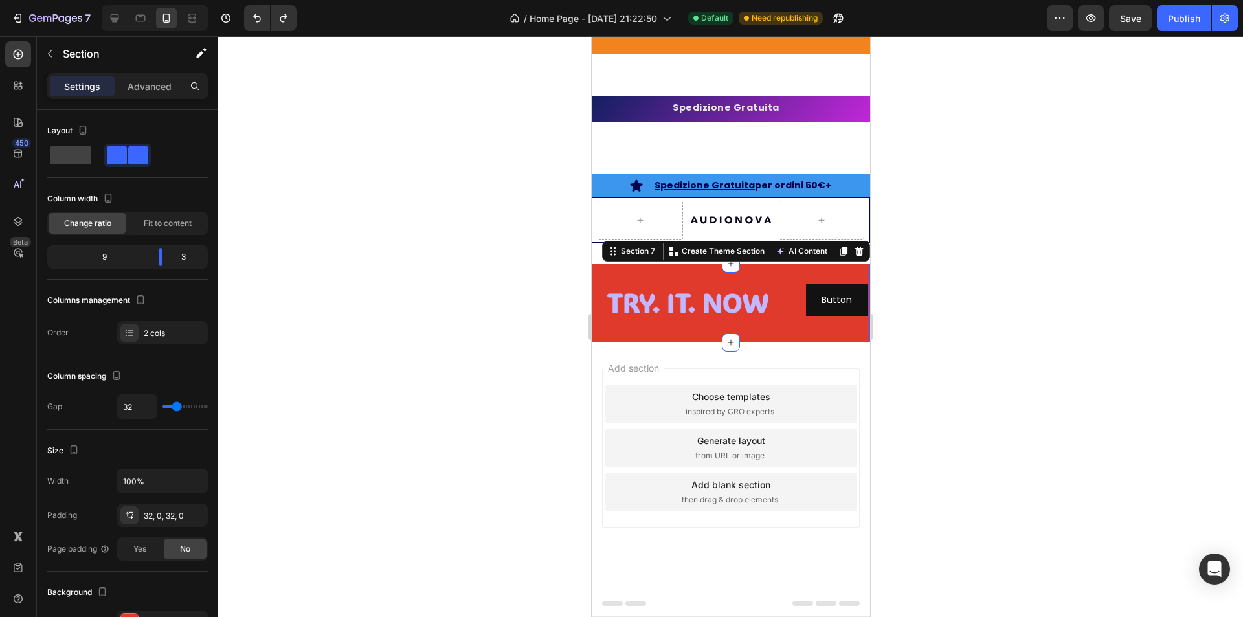
click at [346, 254] on div at bounding box center [730, 326] width 1025 height 581
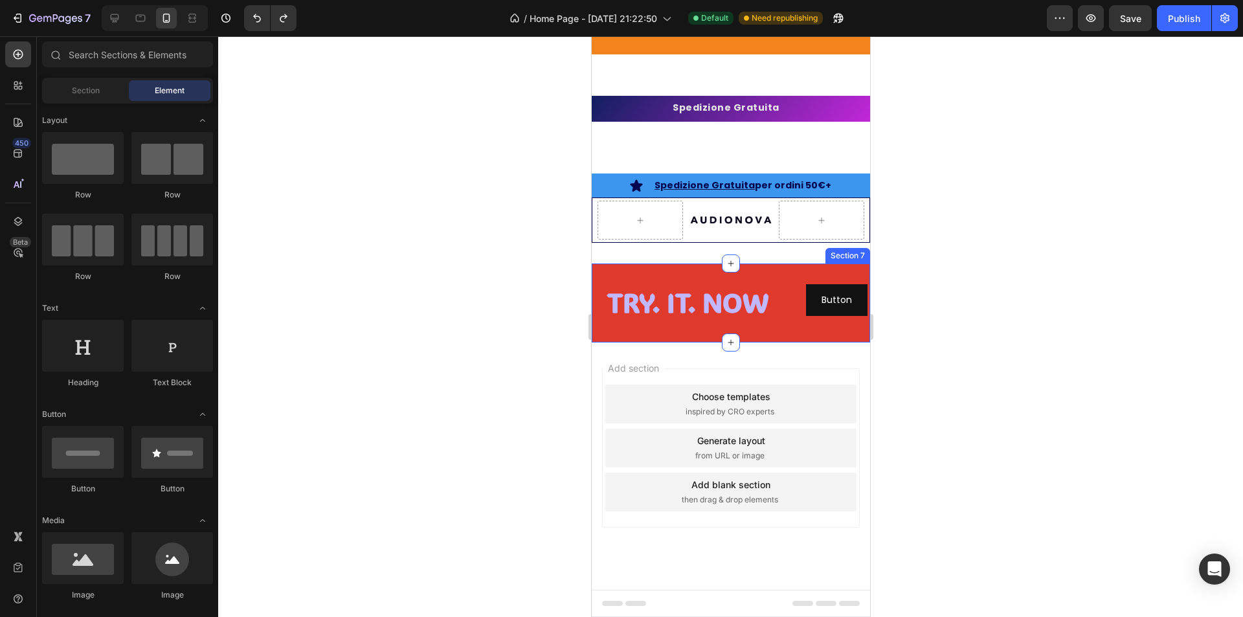
click at [600, 267] on div "TRY. IT. NOW Heading Button Button Section 7" at bounding box center [730, 303] width 278 height 78
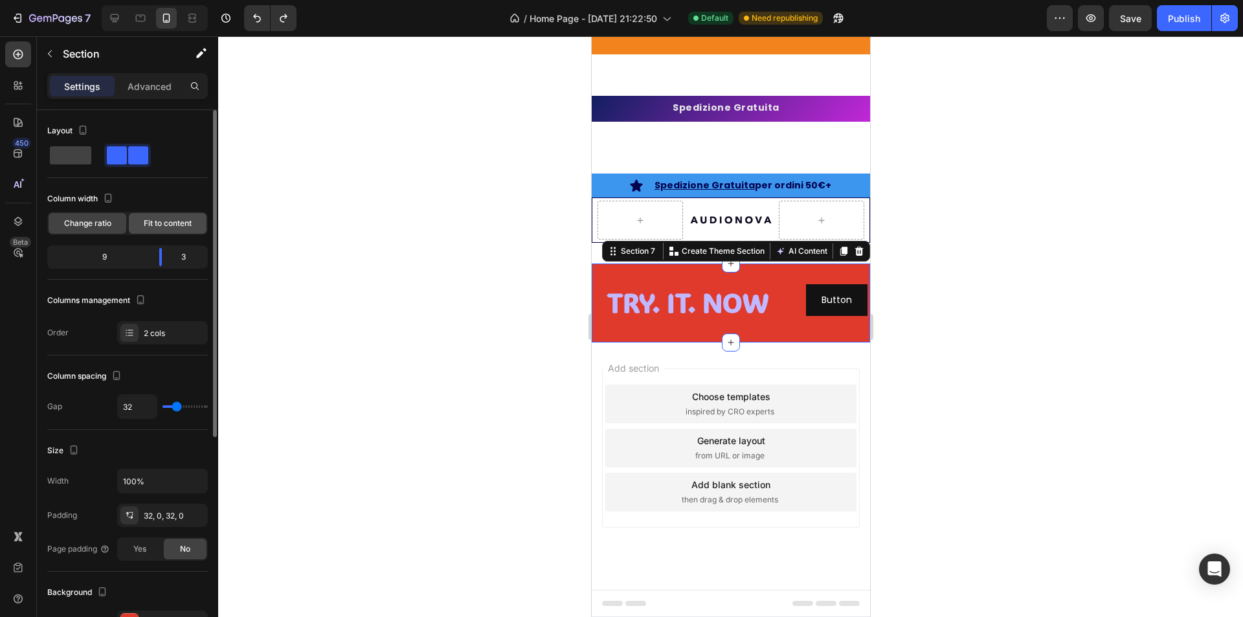
click at [168, 229] on div "Fit to content" at bounding box center [168, 223] width 78 height 21
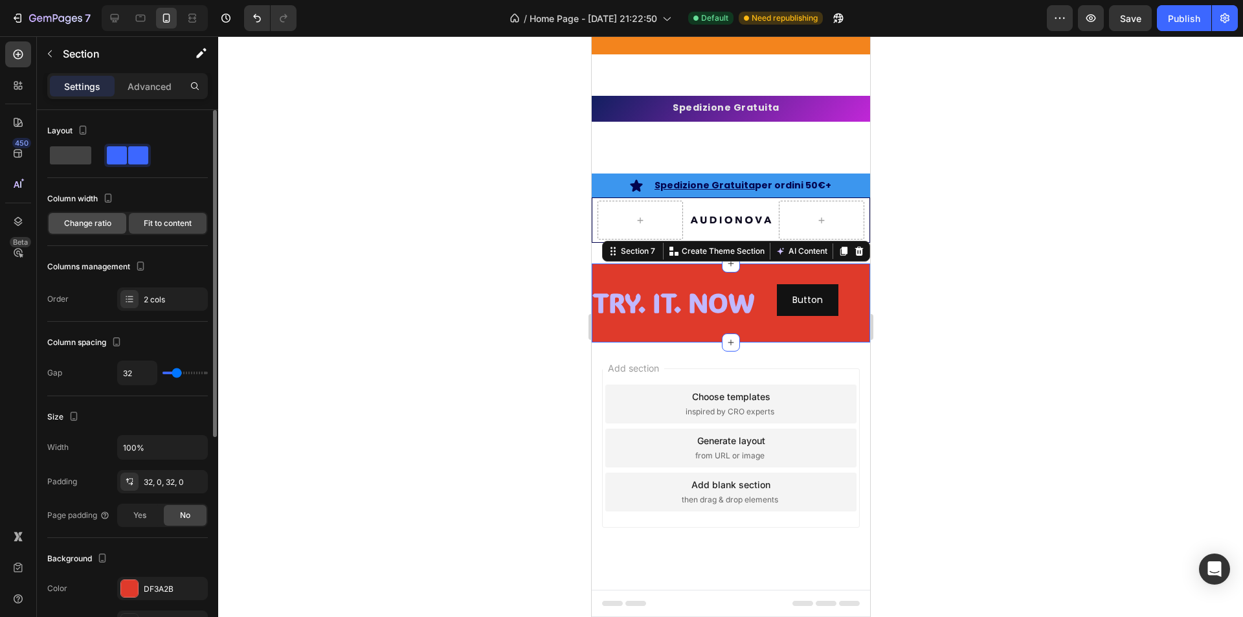
click at [101, 225] on span "Change ratio" at bounding box center [87, 224] width 47 height 12
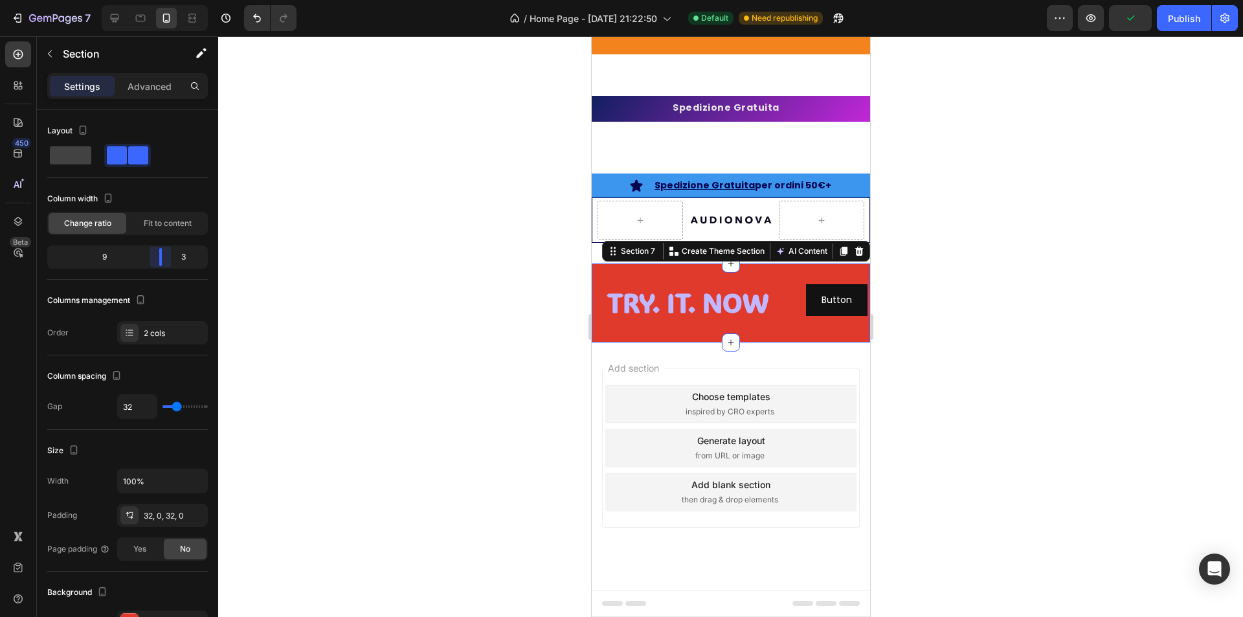
click at [168, 0] on body "7 Version history / Home Page - [DATE] 21:22:50 Default Need republishing Previ…" at bounding box center [621, 0] width 1243 height 0
click at [154, 90] on p "Advanced" at bounding box center [150, 87] width 44 height 14
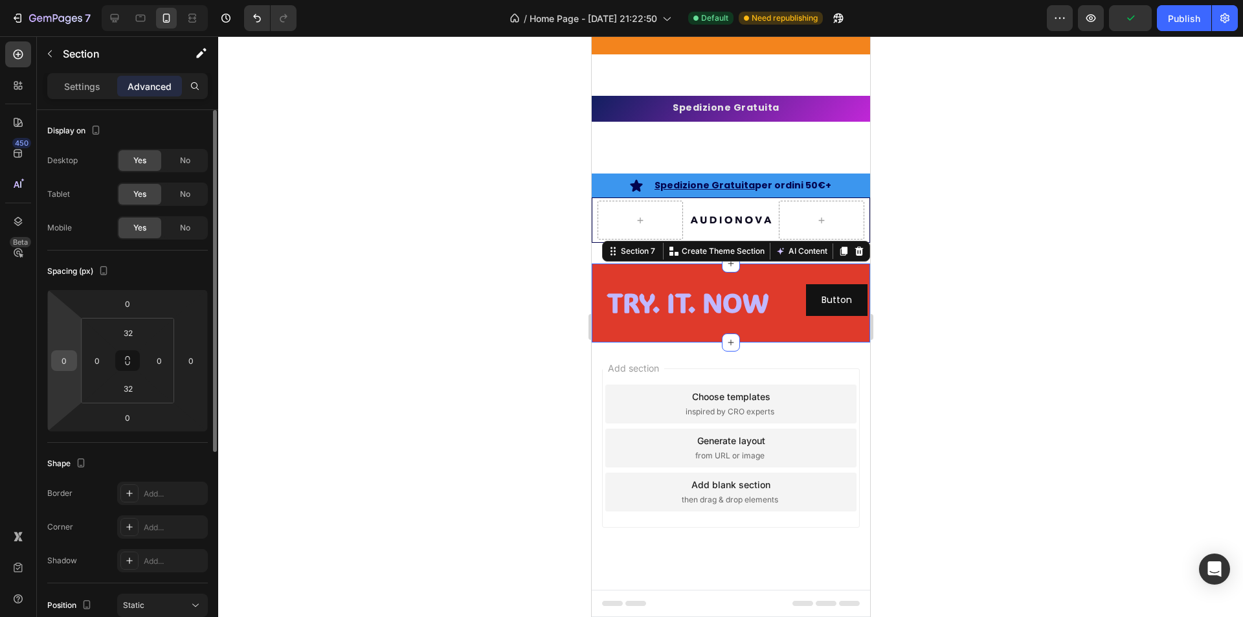
click at [73, 359] on input "0" at bounding box center [63, 360] width 19 height 19
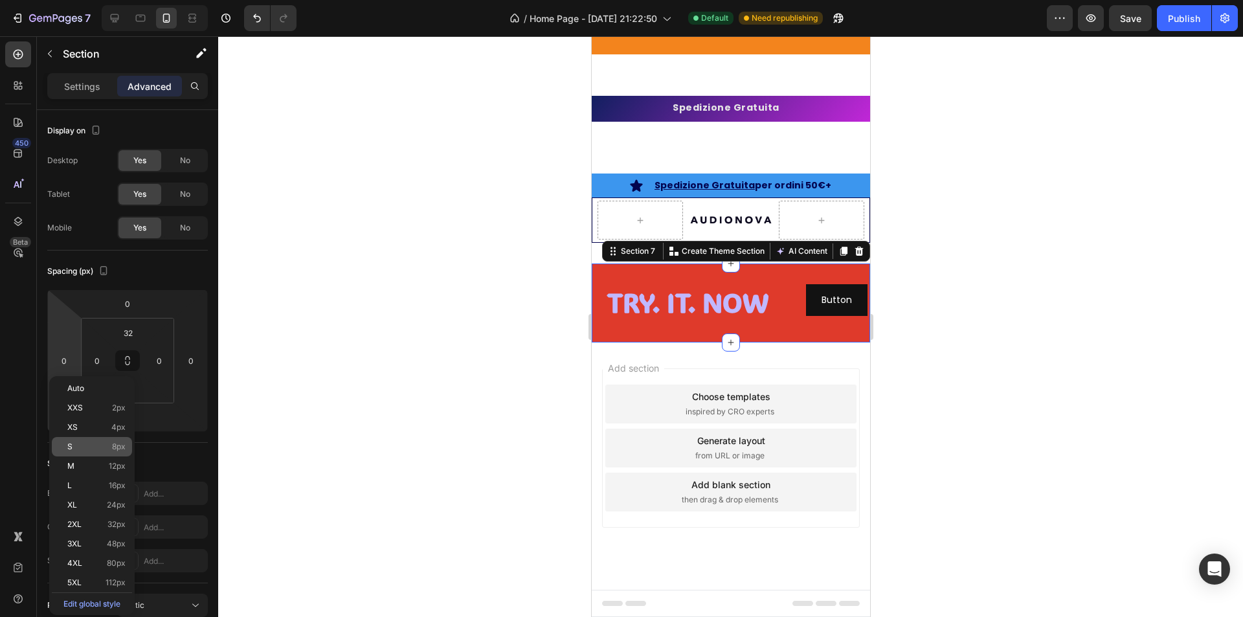
click at [93, 445] on p "S 8px" at bounding box center [96, 446] width 58 height 9
type input "8"
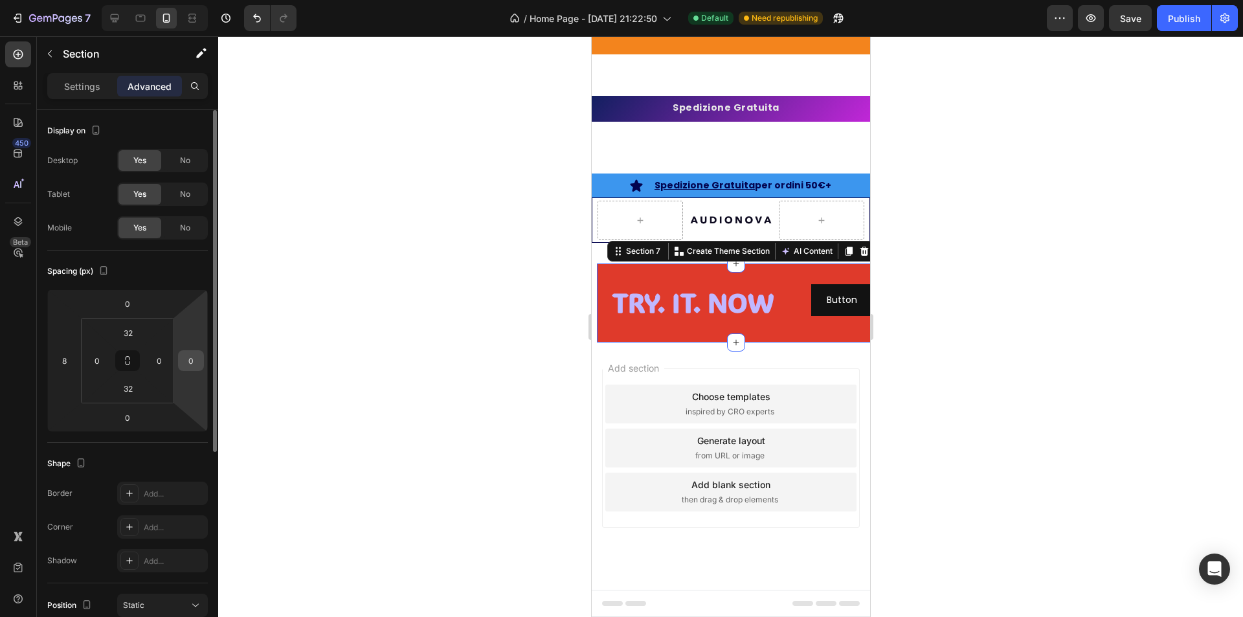
click at [192, 360] on input "0" at bounding box center [190, 360] width 19 height 19
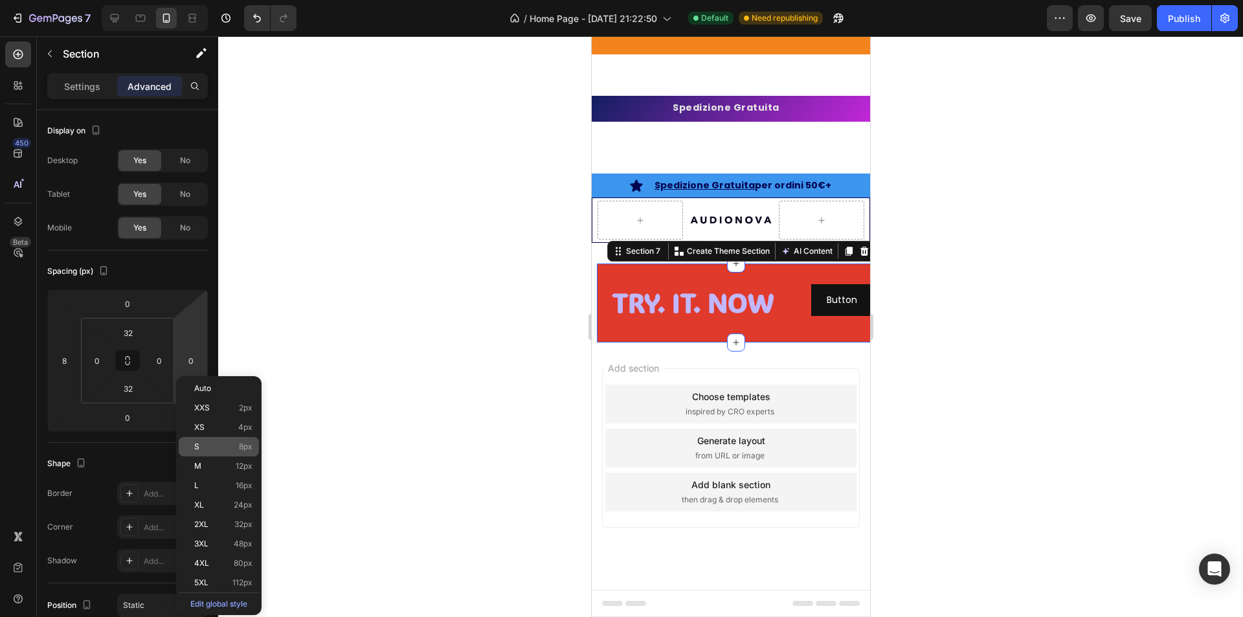
click at [216, 447] on p "S 8px" at bounding box center [223, 446] width 58 height 9
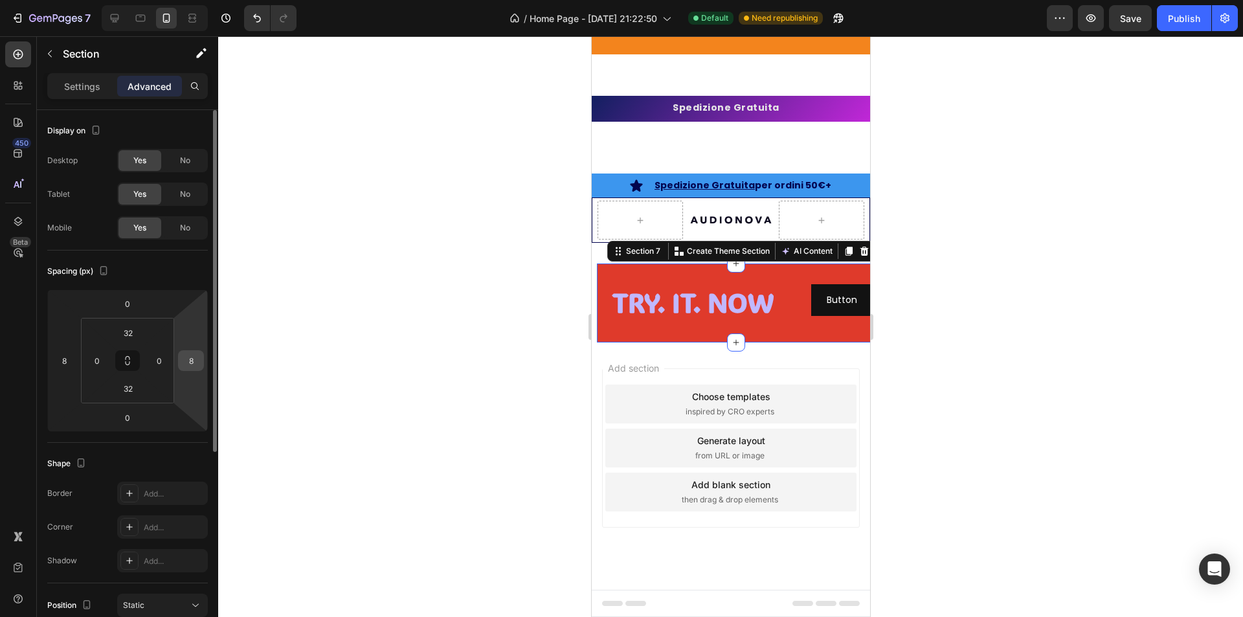
click at [188, 359] on input "8" at bounding box center [190, 360] width 19 height 19
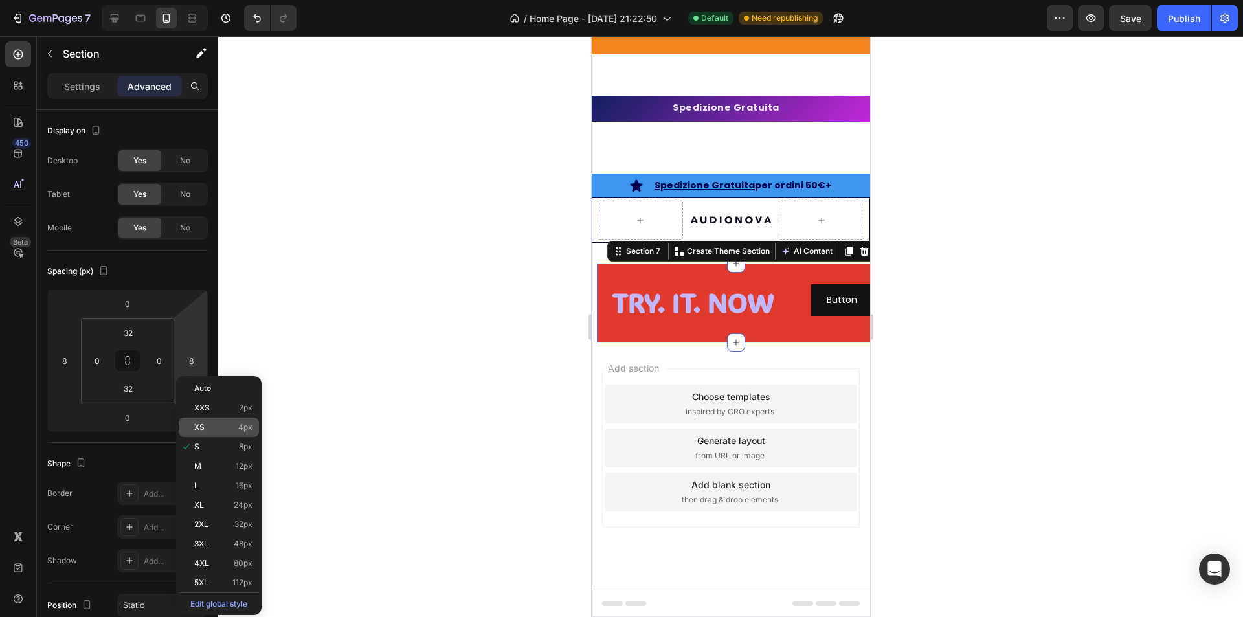
click at [205, 421] on div "XS 4px" at bounding box center [219, 427] width 80 height 19
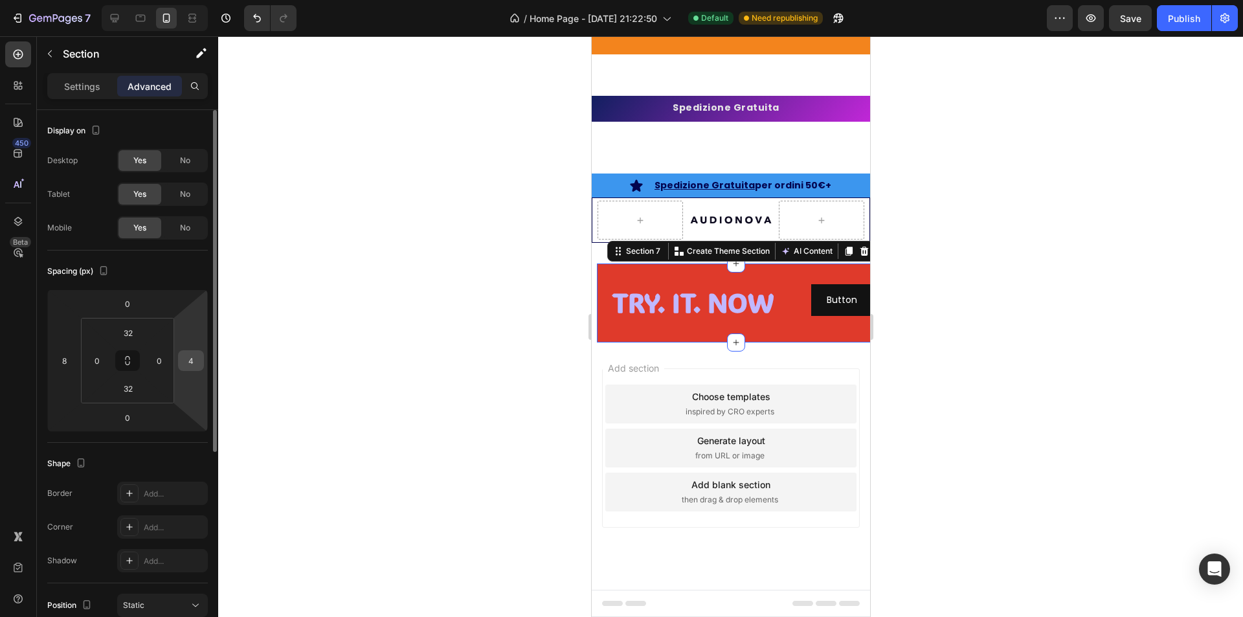
click at [188, 359] on input "4" at bounding box center [190, 360] width 19 height 19
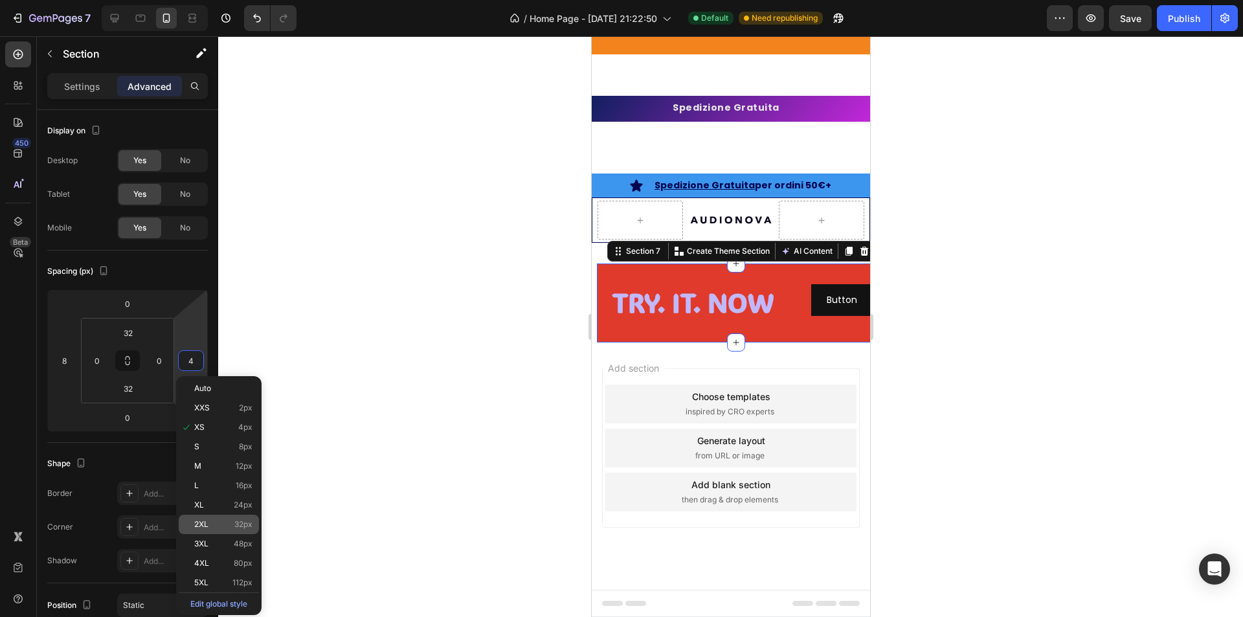
click at [201, 516] on div "2XL 32px" at bounding box center [219, 524] width 80 height 19
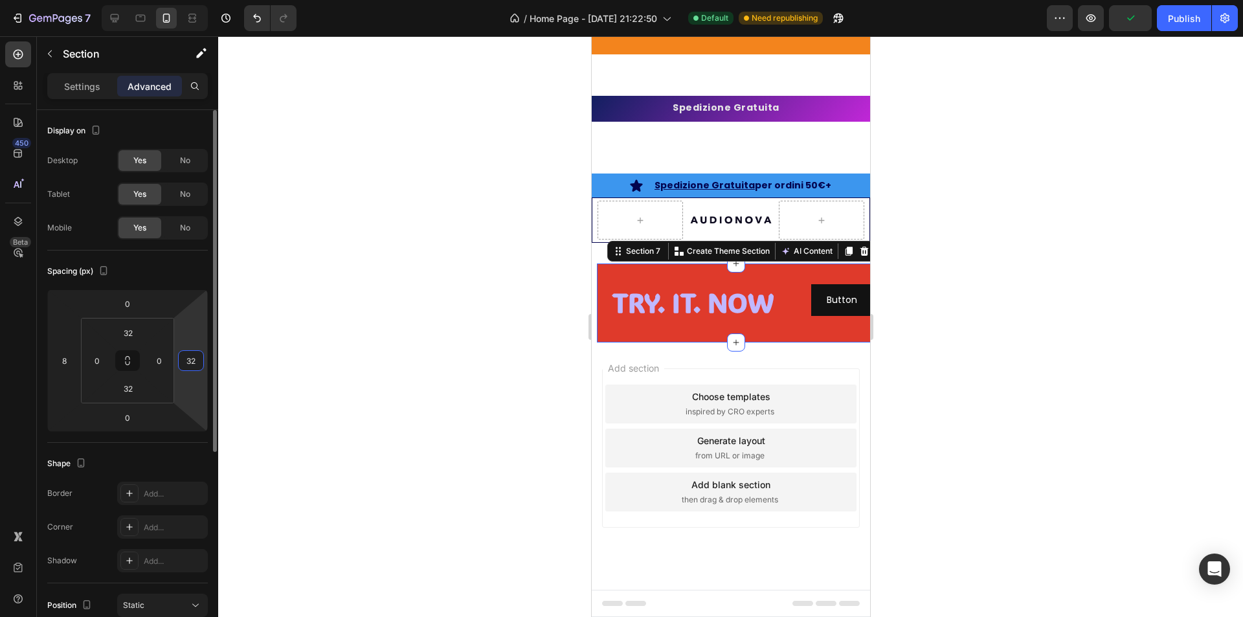
click at [191, 358] on input "32" at bounding box center [190, 360] width 19 height 19
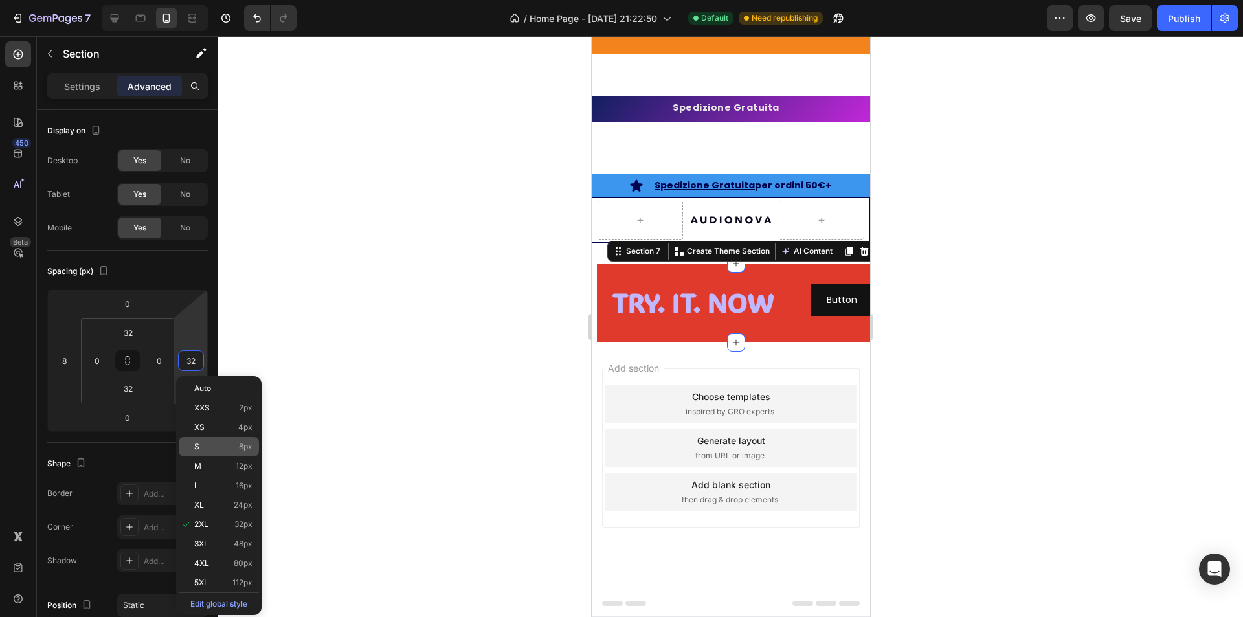
click at [210, 444] on p "S 8px" at bounding box center [223, 446] width 58 height 9
type input "8"
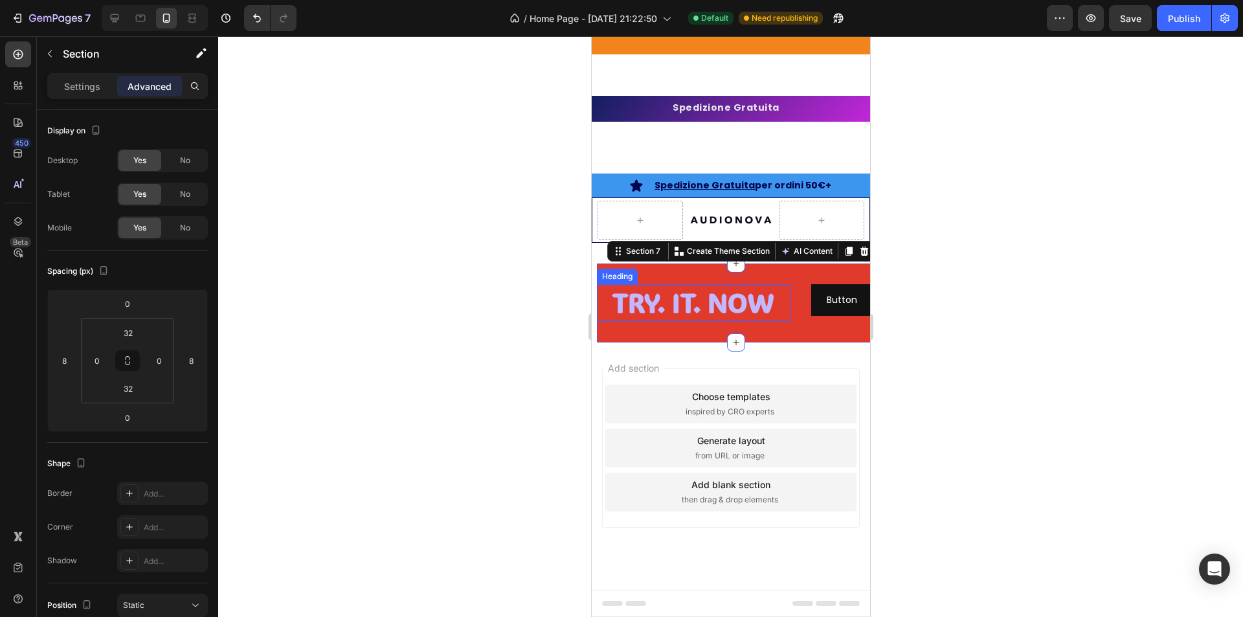
click at [730, 297] on strong "TRY. IT. NOW" at bounding box center [693, 303] width 162 height 34
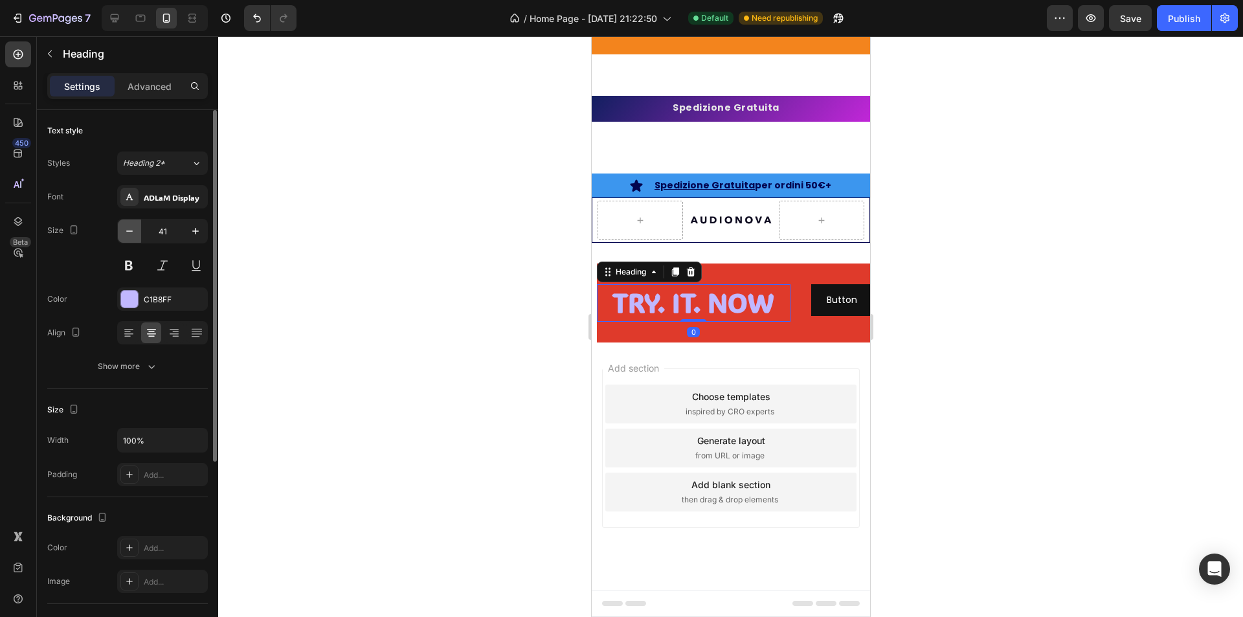
click at [131, 236] on icon "button" at bounding box center [129, 231] width 13 height 13
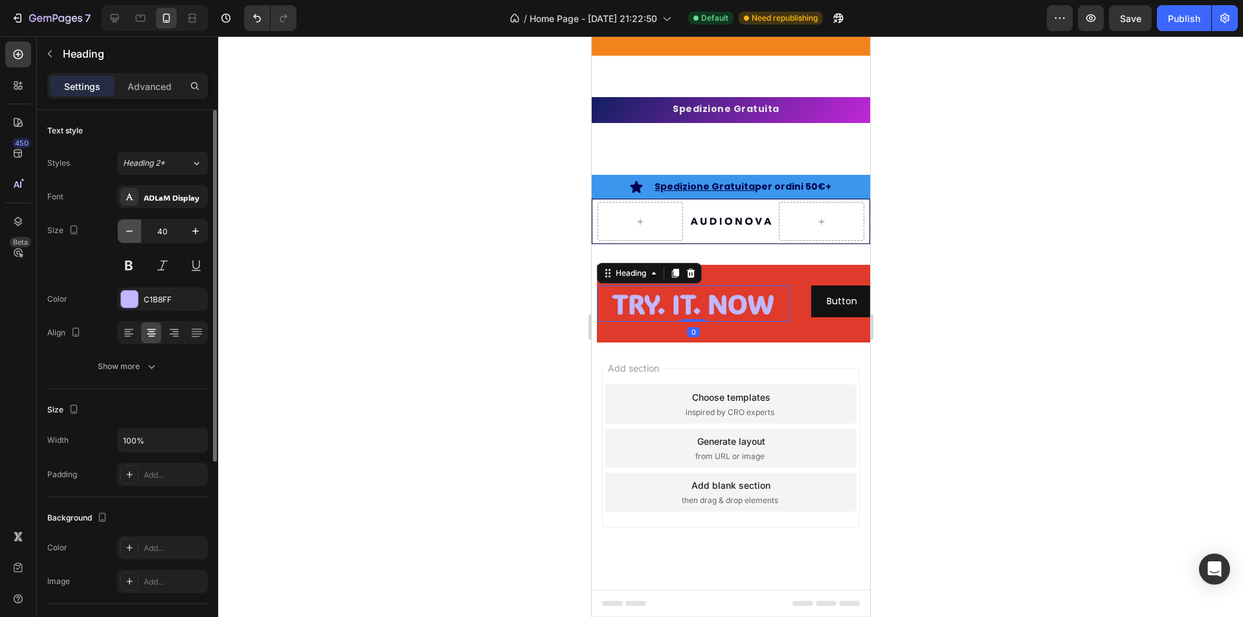
click at [131, 236] on icon "button" at bounding box center [129, 231] width 13 height 13
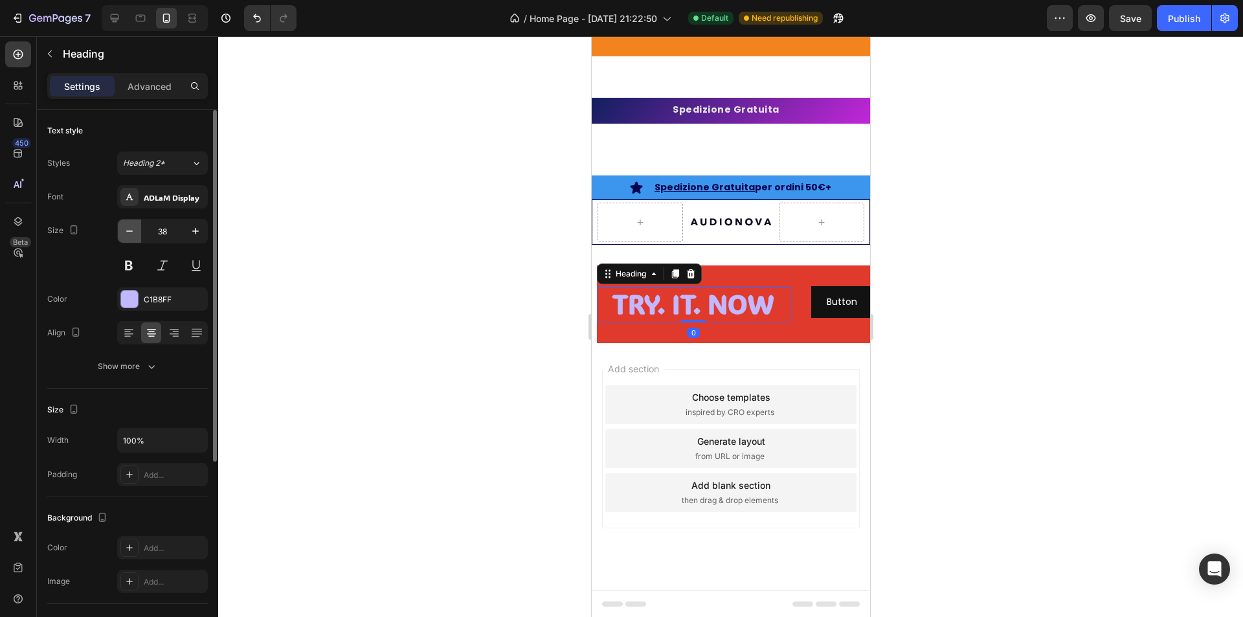
click at [128, 235] on icon "button" at bounding box center [129, 231] width 13 height 13
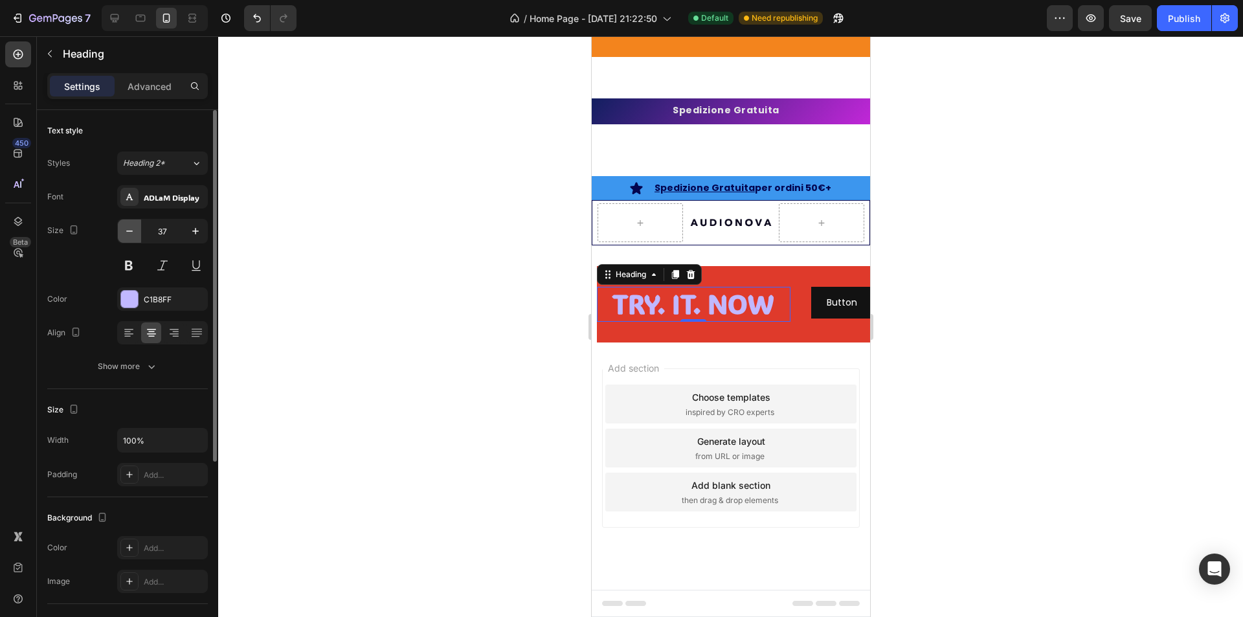
click at [128, 234] on icon "button" at bounding box center [129, 231] width 13 height 13
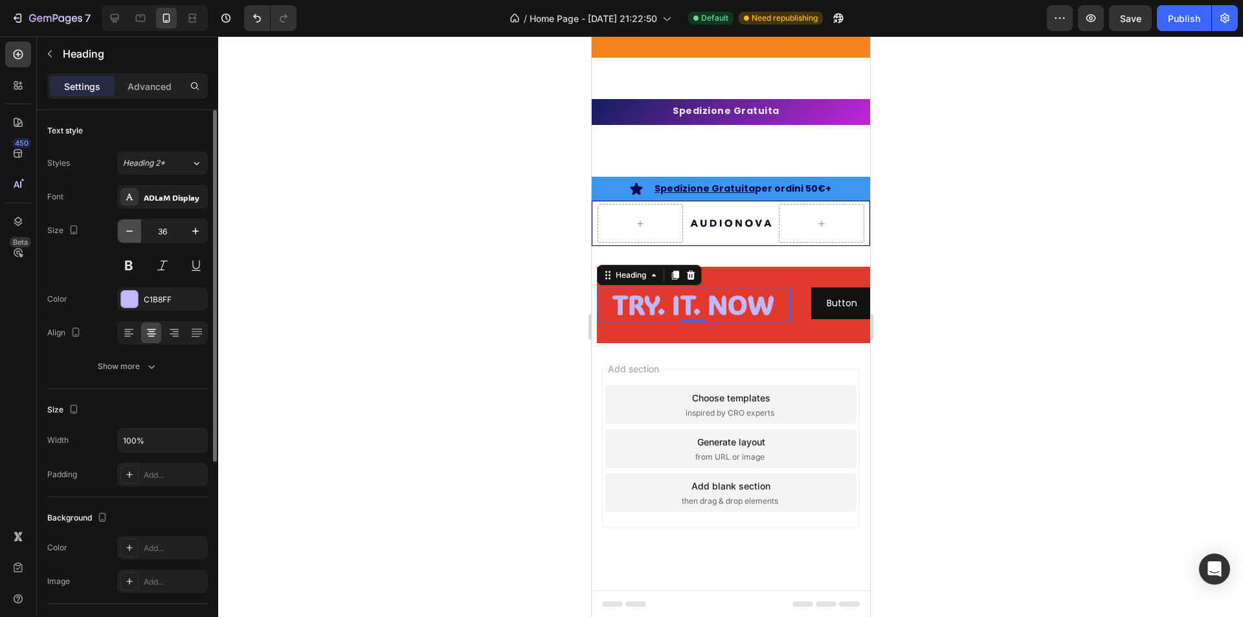
click at [128, 234] on icon "button" at bounding box center [129, 231] width 13 height 13
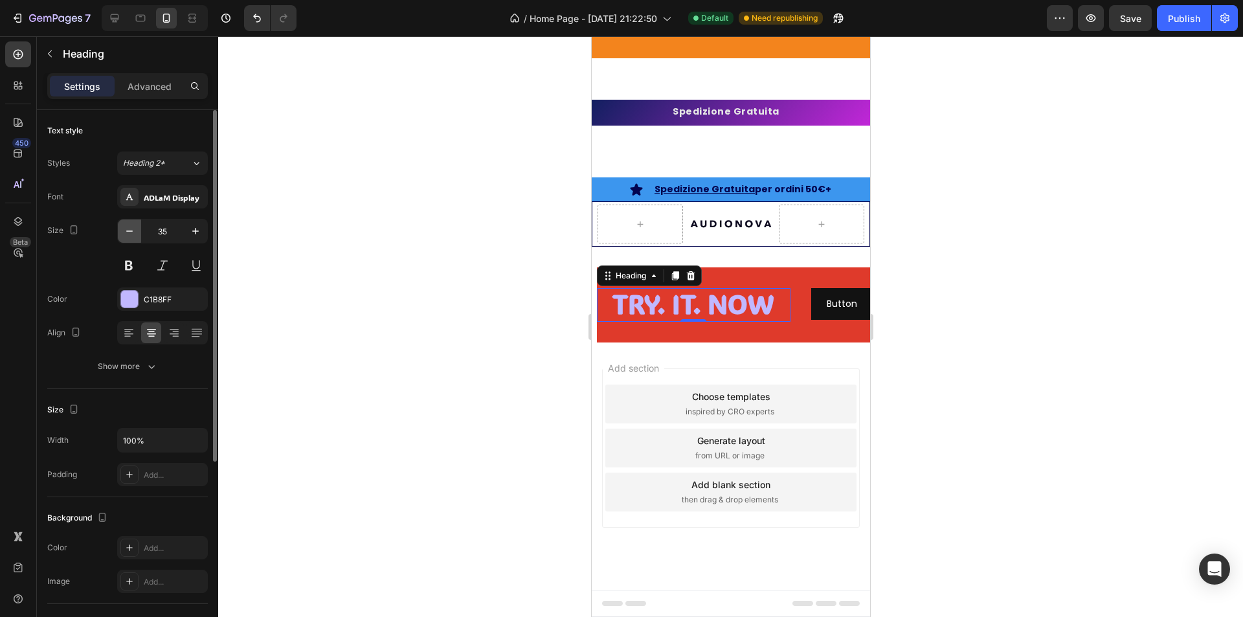
click at [128, 234] on icon "button" at bounding box center [129, 231] width 13 height 13
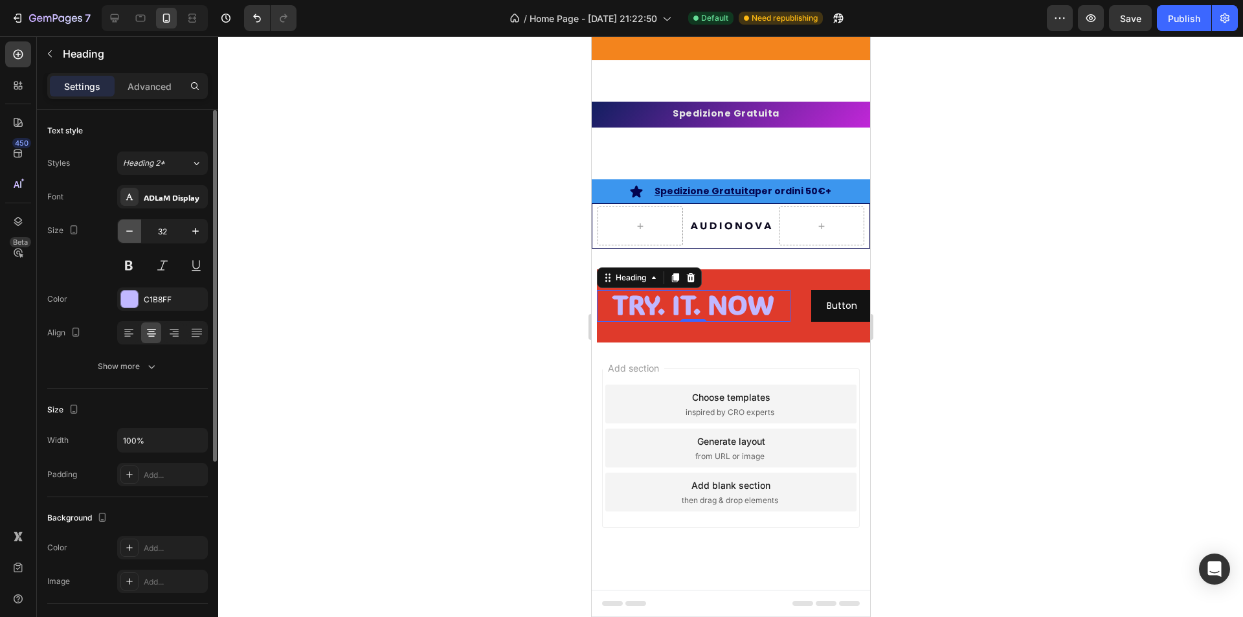
click at [128, 234] on icon "button" at bounding box center [129, 231] width 13 height 13
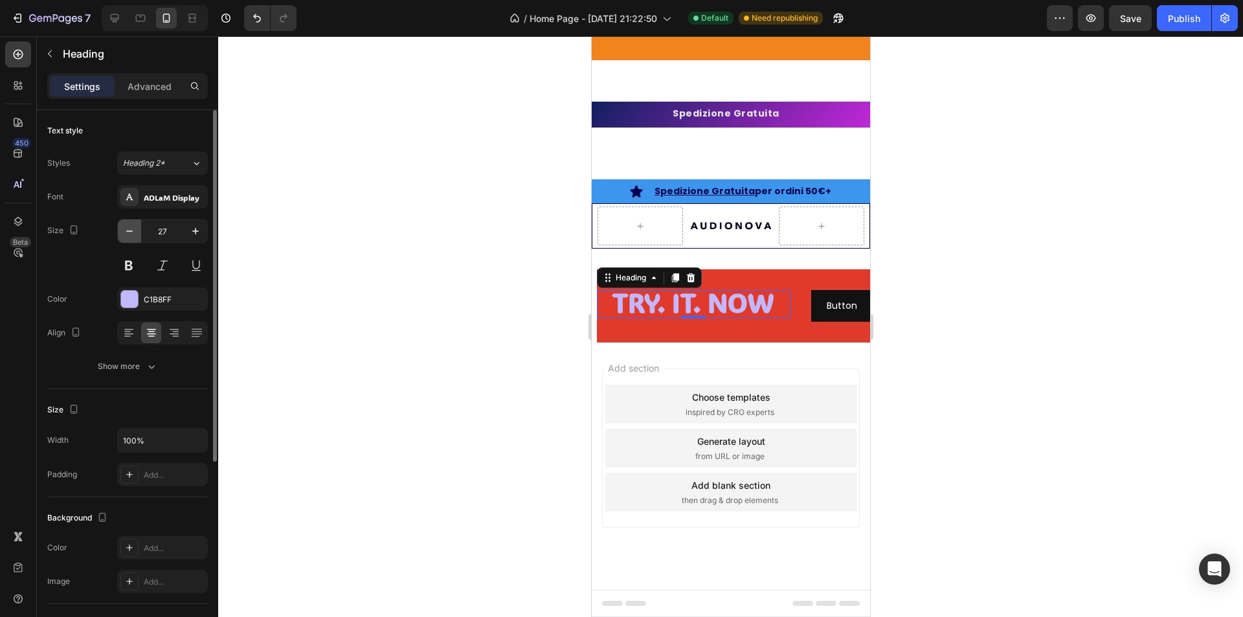
click at [128, 234] on icon "button" at bounding box center [129, 231] width 13 height 13
type input "24"
click at [445, 268] on div at bounding box center [730, 326] width 1025 height 581
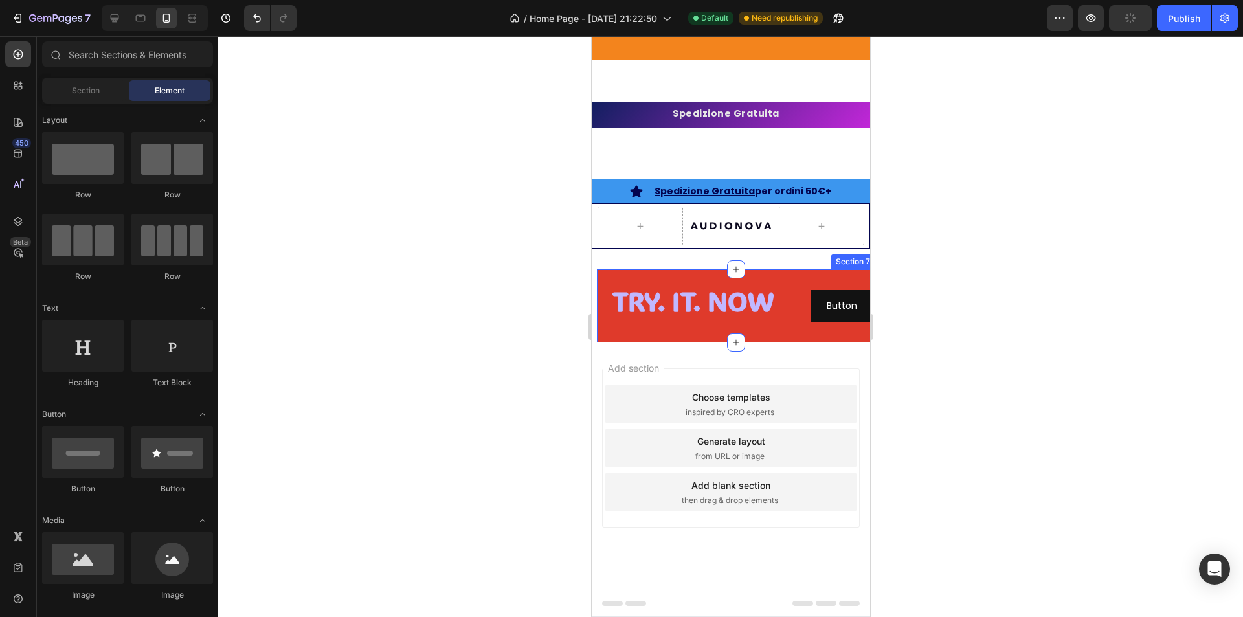
click at [699, 308] on strong "TRY. IT. NOW" at bounding box center [693, 301] width 162 height 34
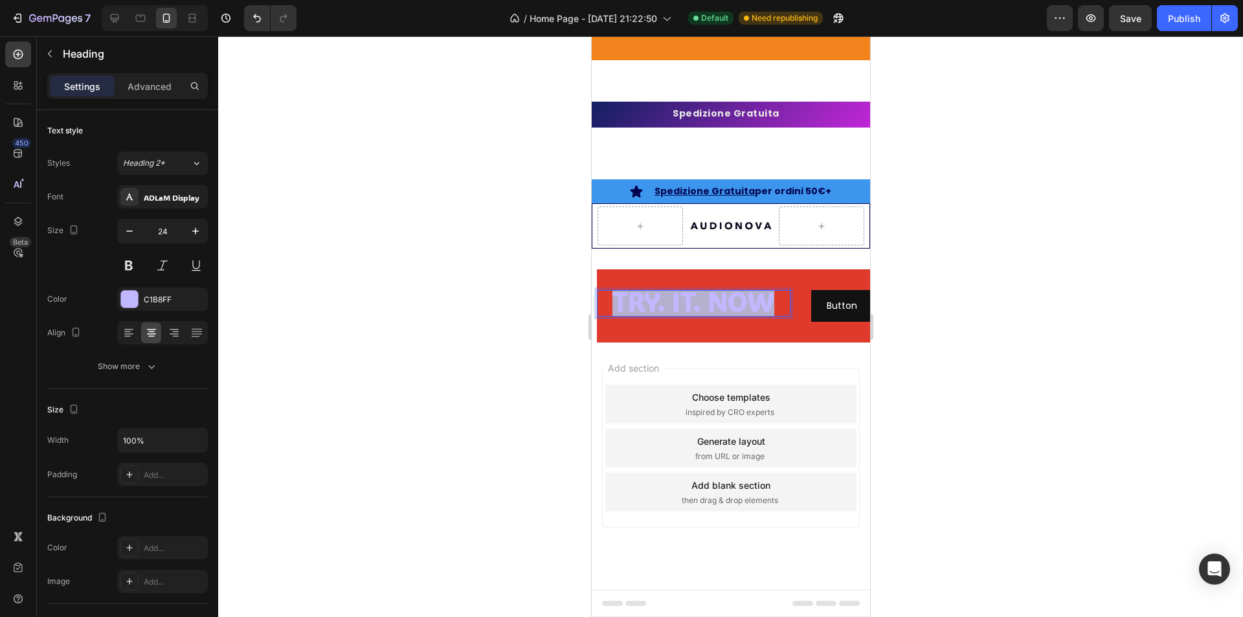
click at [699, 308] on strong "TRY. IT. NOW" at bounding box center [693, 301] width 162 height 34
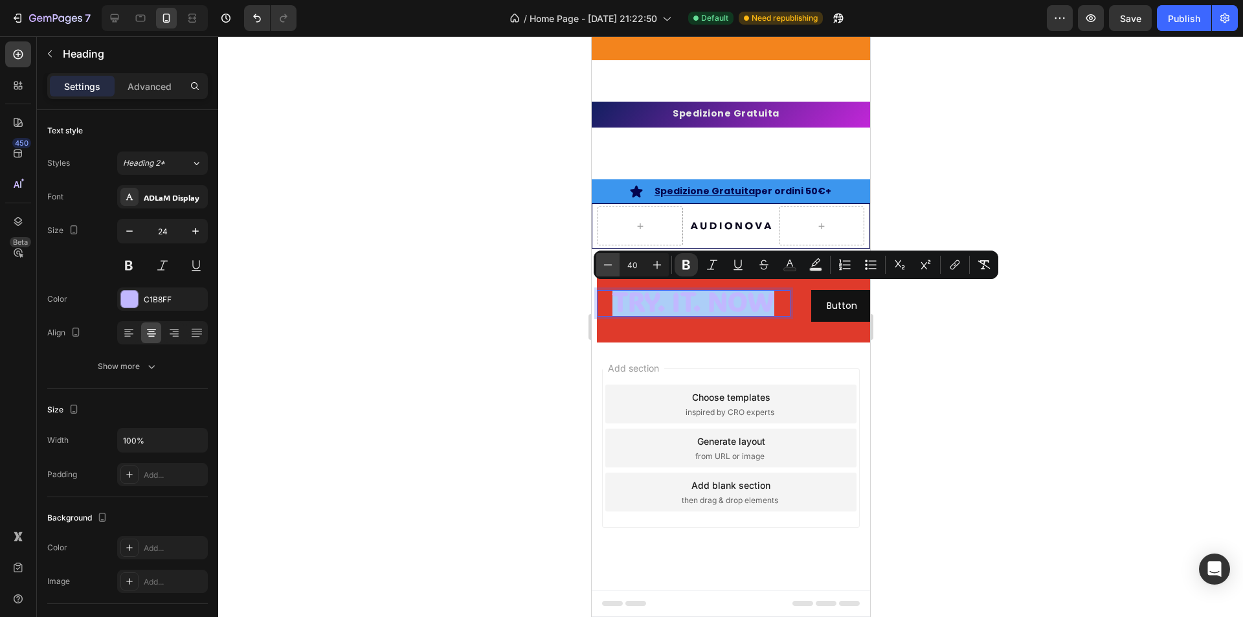
click at [602, 267] on icon "Editor contextual toolbar" at bounding box center [607, 264] width 13 height 13
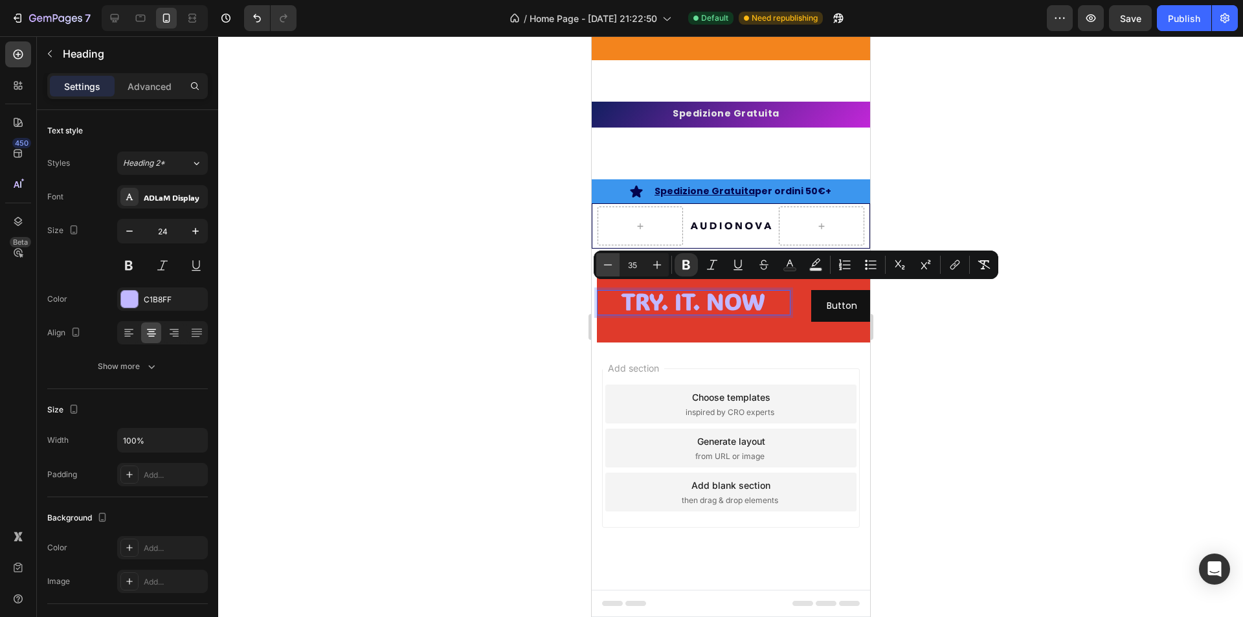
click at [602, 267] on icon "Editor contextual toolbar" at bounding box center [607, 264] width 13 height 13
click at [602, 265] on icon "Editor contextual toolbar" at bounding box center [607, 264] width 13 height 13
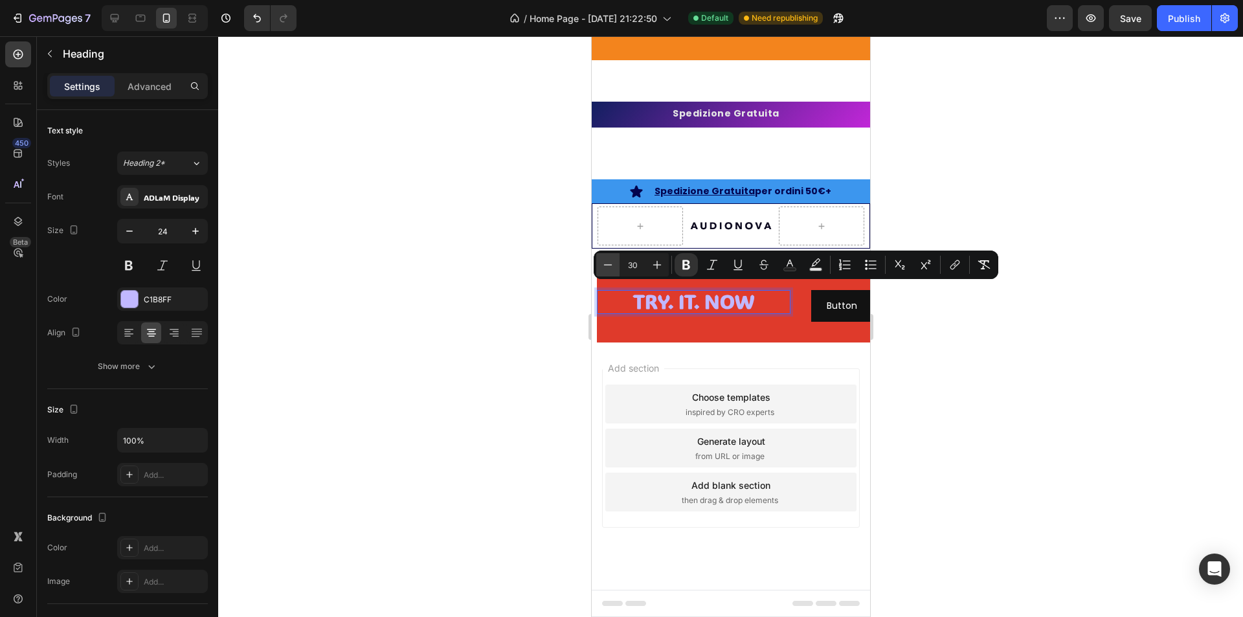
click at [602, 265] on icon "Editor contextual toolbar" at bounding box center [607, 264] width 13 height 13
type input "29"
click at [459, 304] on div at bounding box center [730, 326] width 1025 height 581
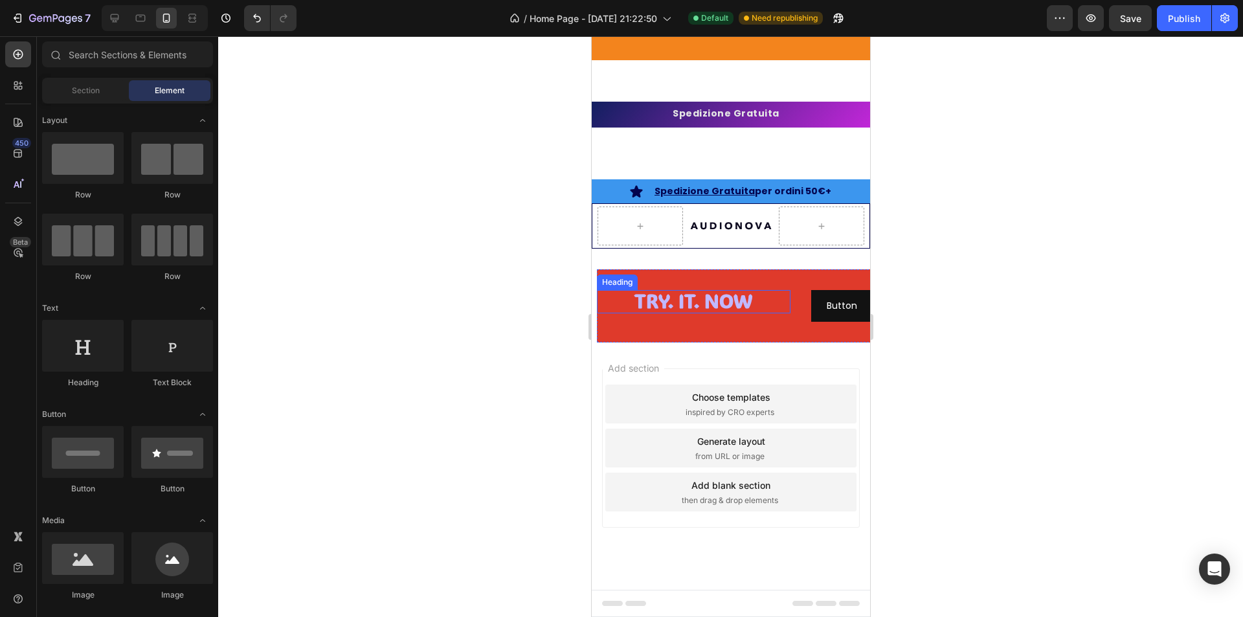
click at [728, 307] on strong "TRY. IT. NOW" at bounding box center [693, 301] width 118 height 25
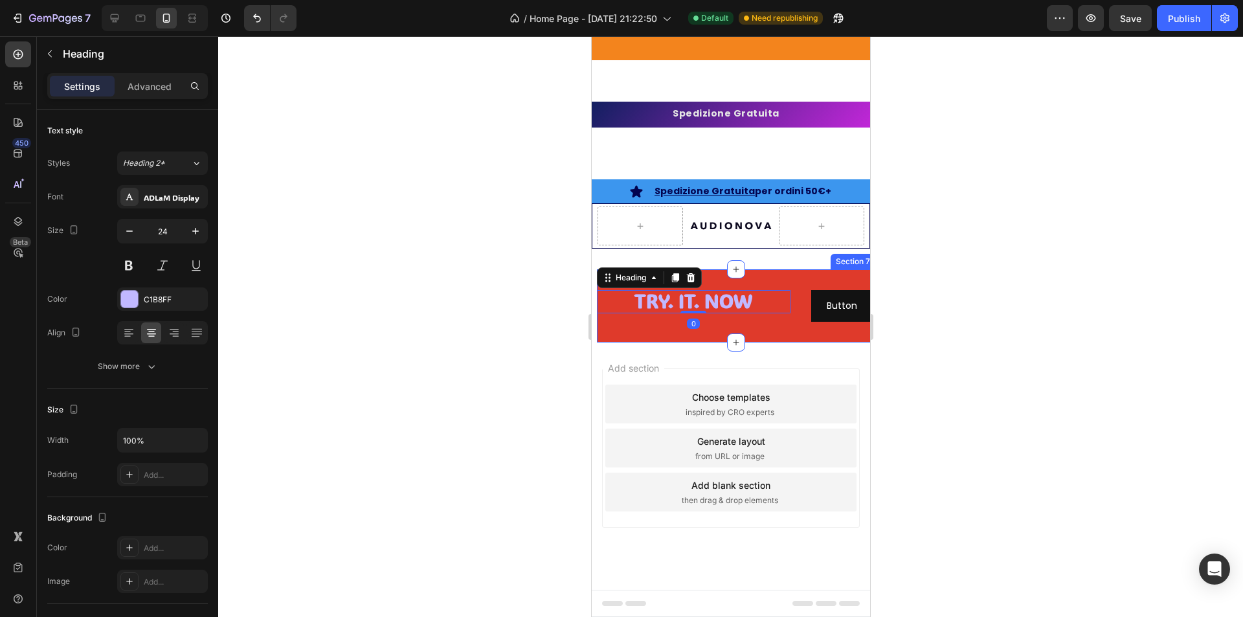
click at [806, 276] on div "⁠⁠⁠⁠⁠⁠⁠ TRY. IT. NOW Heading 0 Button Button Section 7" at bounding box center [735, 305] width 278 height 73
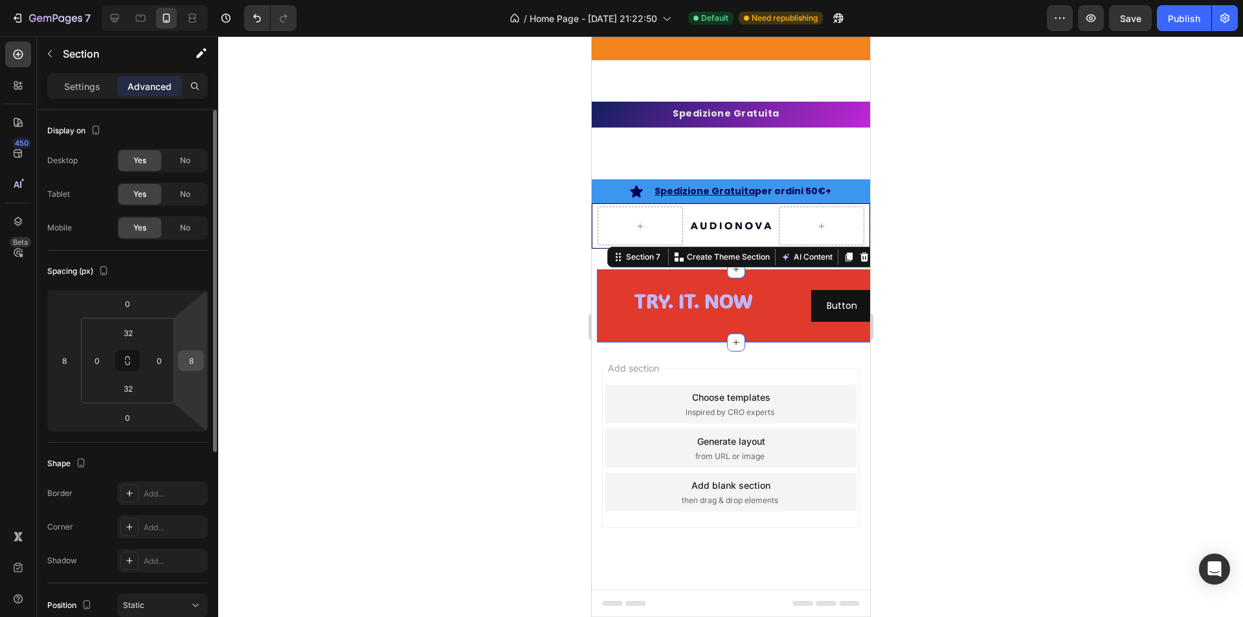
click at [188, 359] on input "8" at bounding box center [190, 360] width 19 height 19
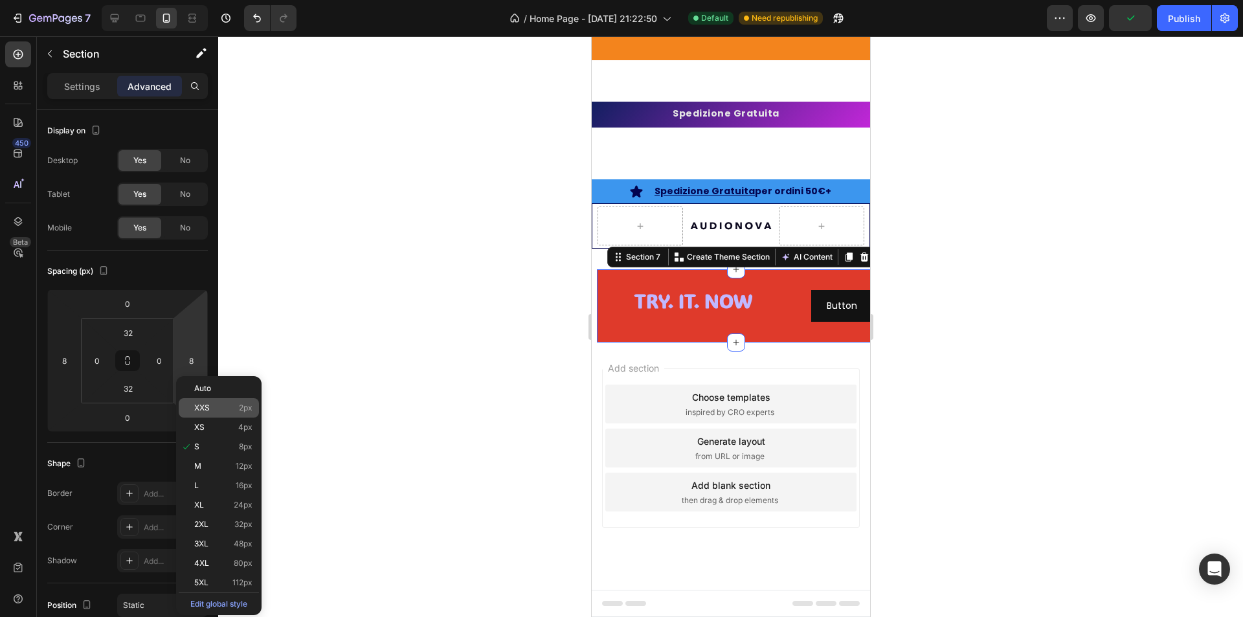
click at [212, 405] on p "XXS 2px" at bounding box center [223, 407] width 58 height 9
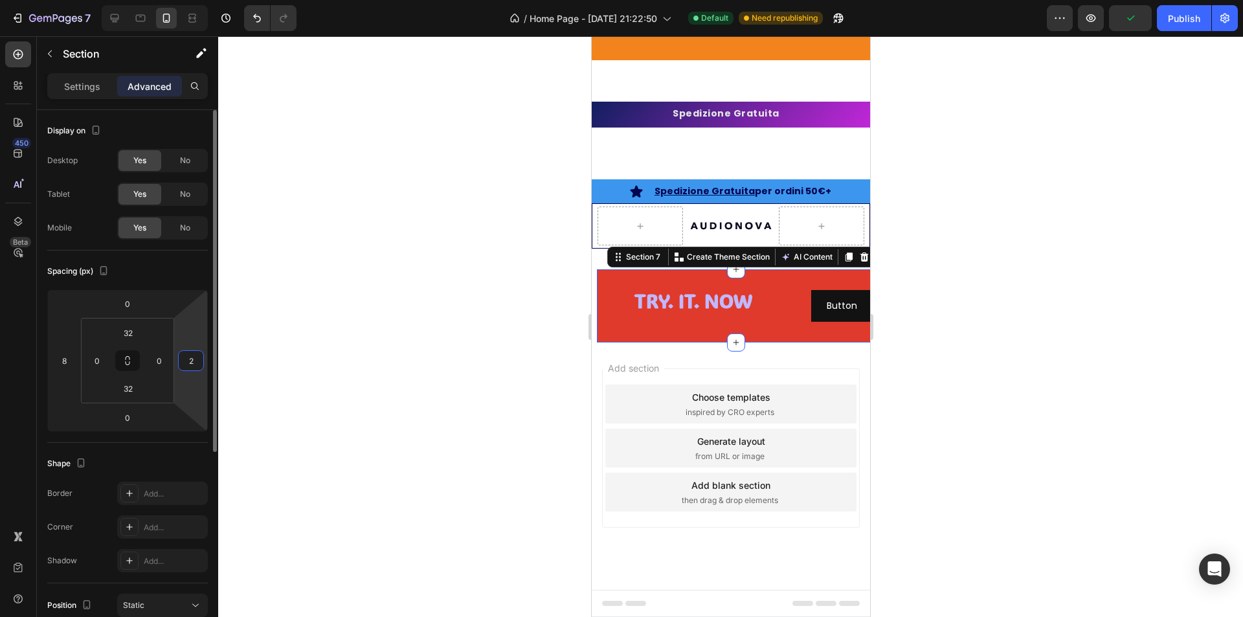
click at [186, 361] on input "2" at bounding box center [190, 360] width 19 height 19
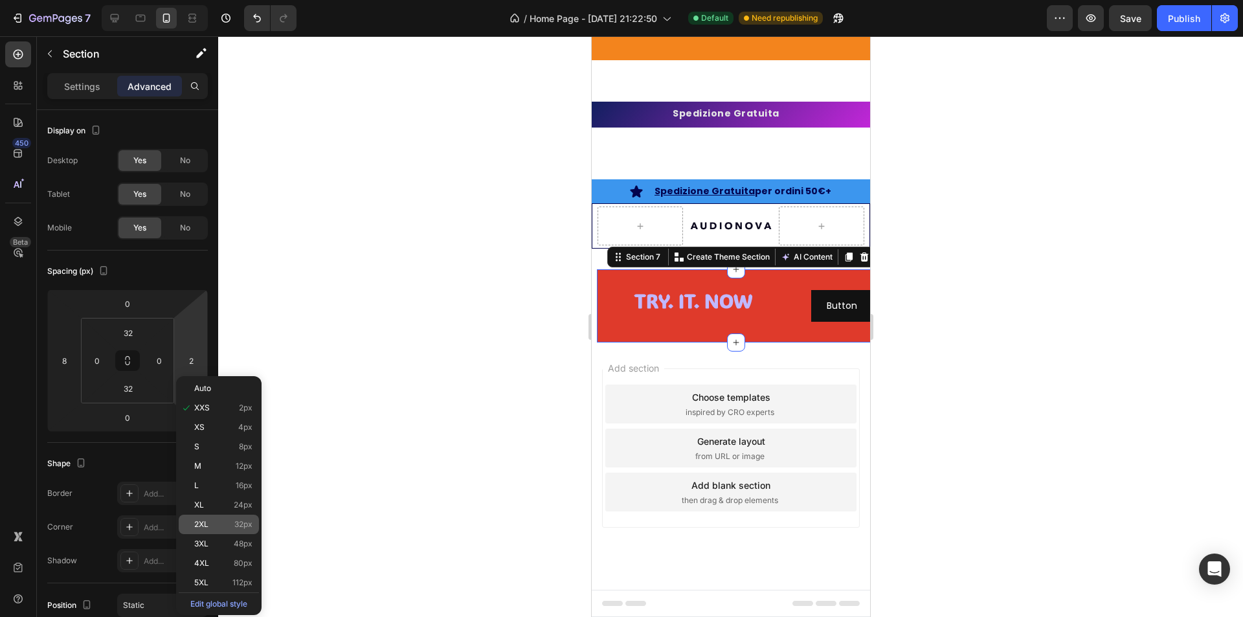
click at [208, 526] on span "2XL" at bounding box center [201, 524] width 14 height 9
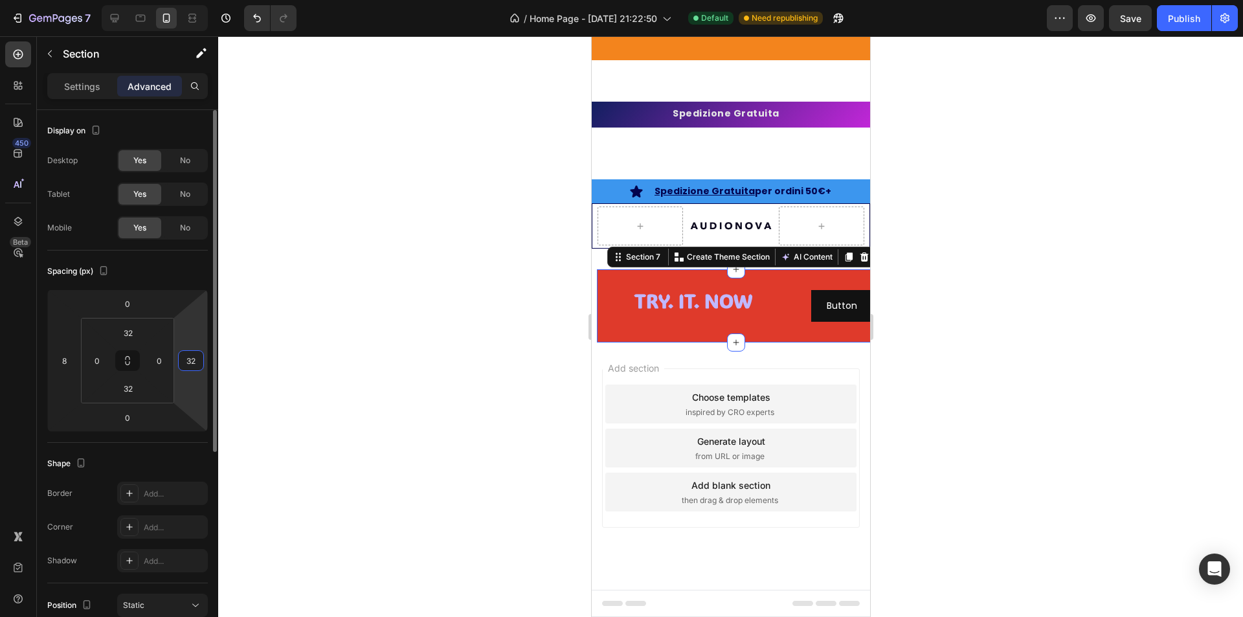
click at [198, 356] on input "32" at bounding box center [190, 360] width 19 height 19
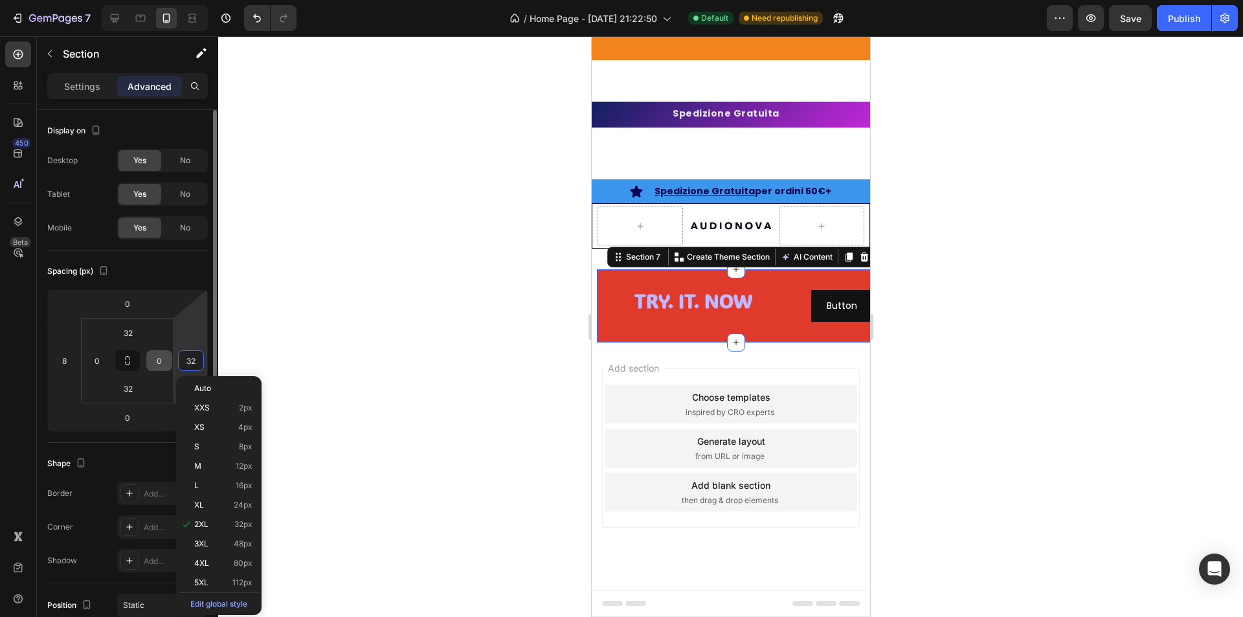
type input "2"
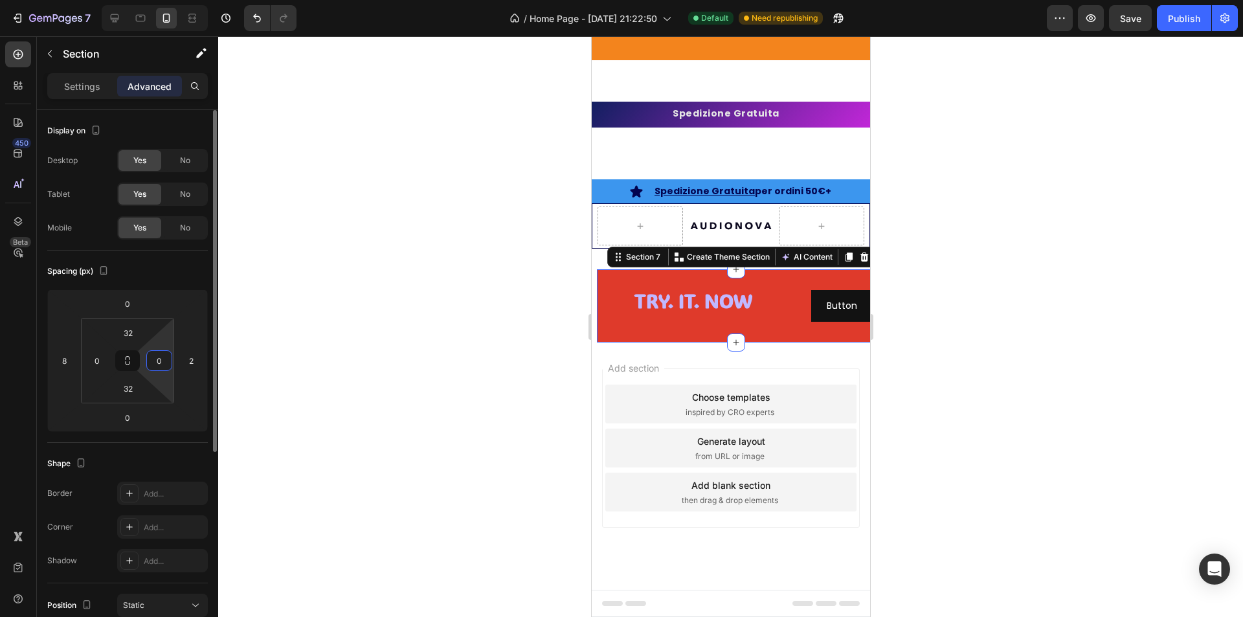
click at [163, 360] on input "0" at bounding box center [159, 360] width 19 height 19
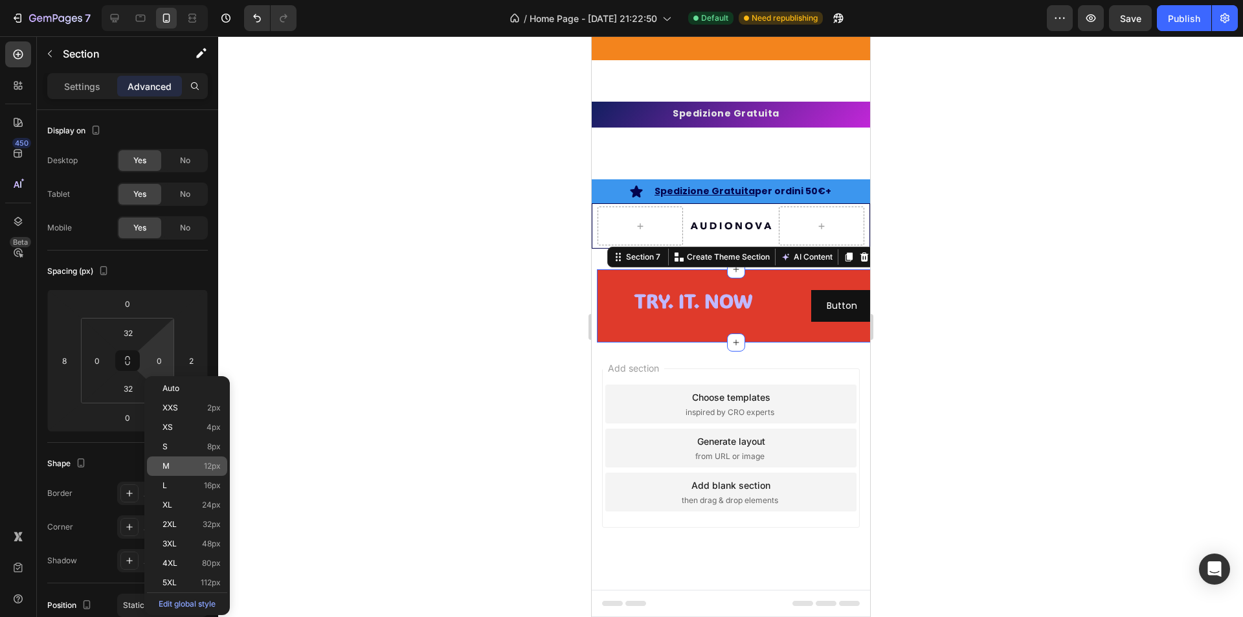
click at [195, 462] on p "M 12px" at bounding box center [192, 466] width 58 height 9
type input "12"
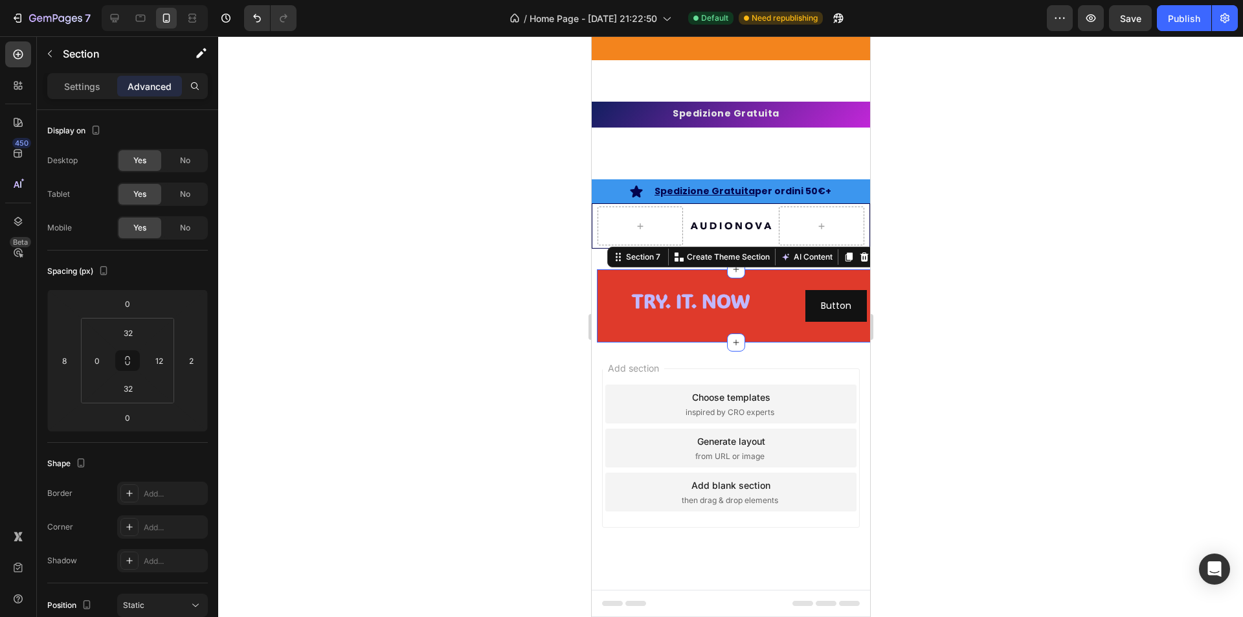
click at [903, 390] on div at bounding box center [730, 326] width 1025 height 581
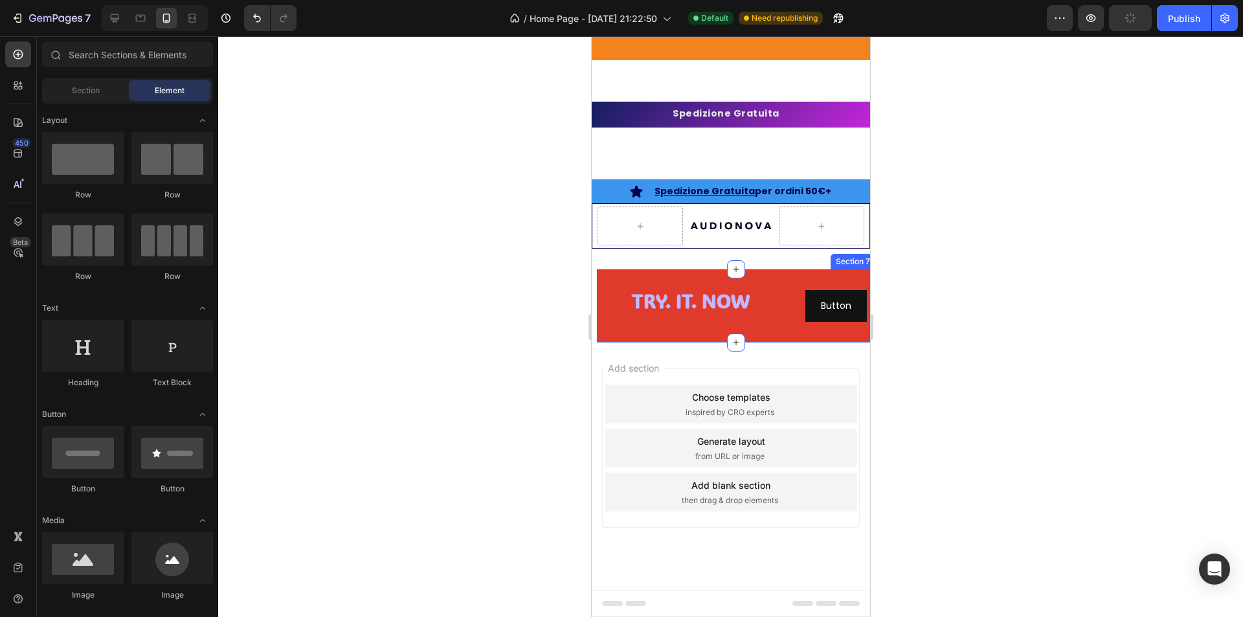
click at [753, 284] on div "⁠⁠⁠⁠⁠⁠⁠ TRY. IT. NOW Heading Button Button Section 7" at bounding box center [735, 305] width 278 height 73
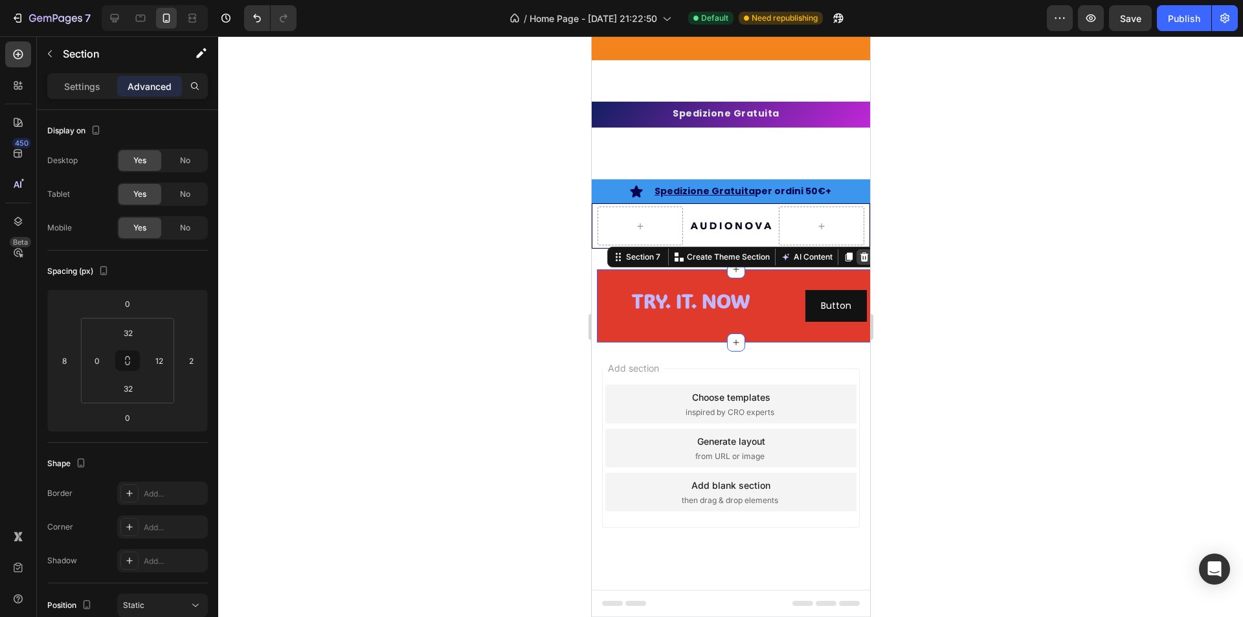
click at [856, 263] on div at bounding box center [864, 257] width 16 height 16
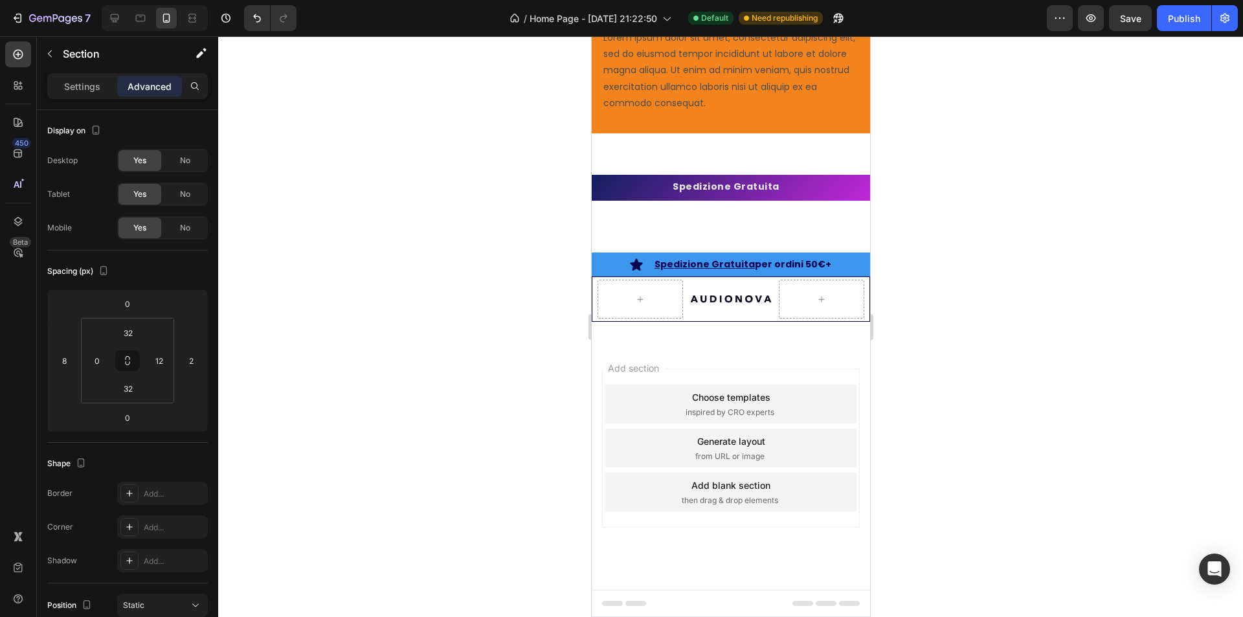
scroll to position [3534, 0]
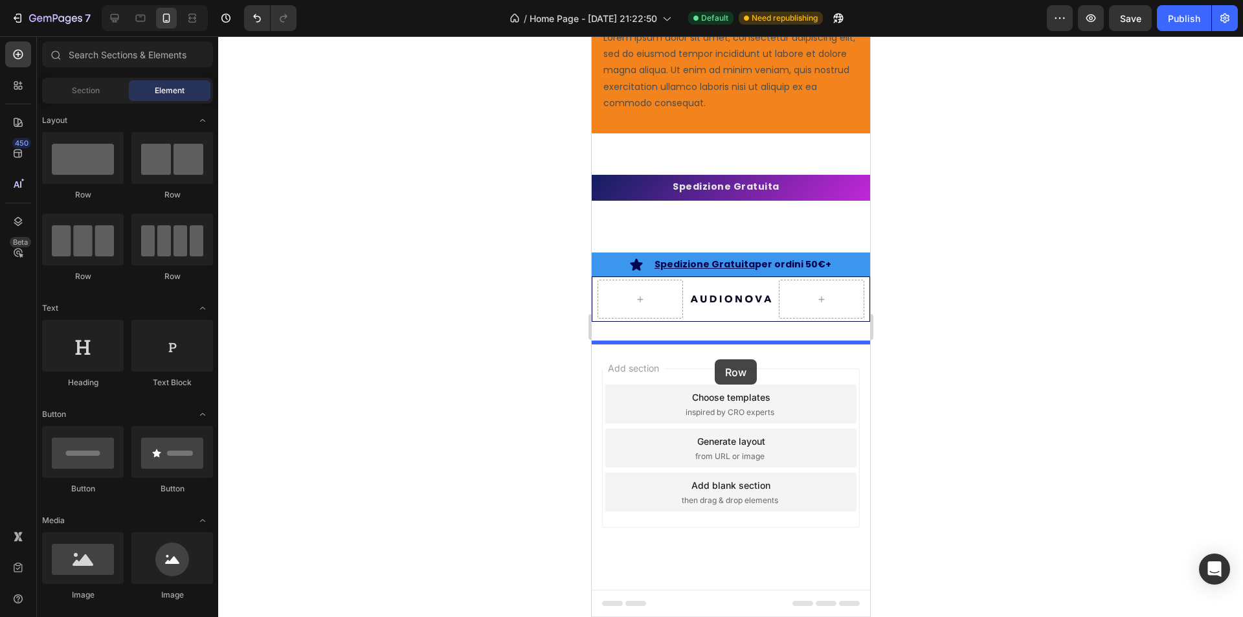
drag, startPoint x: 677, startPoint y: 205, endPoint x: 714, endPoint y: 359, distance: 158.5
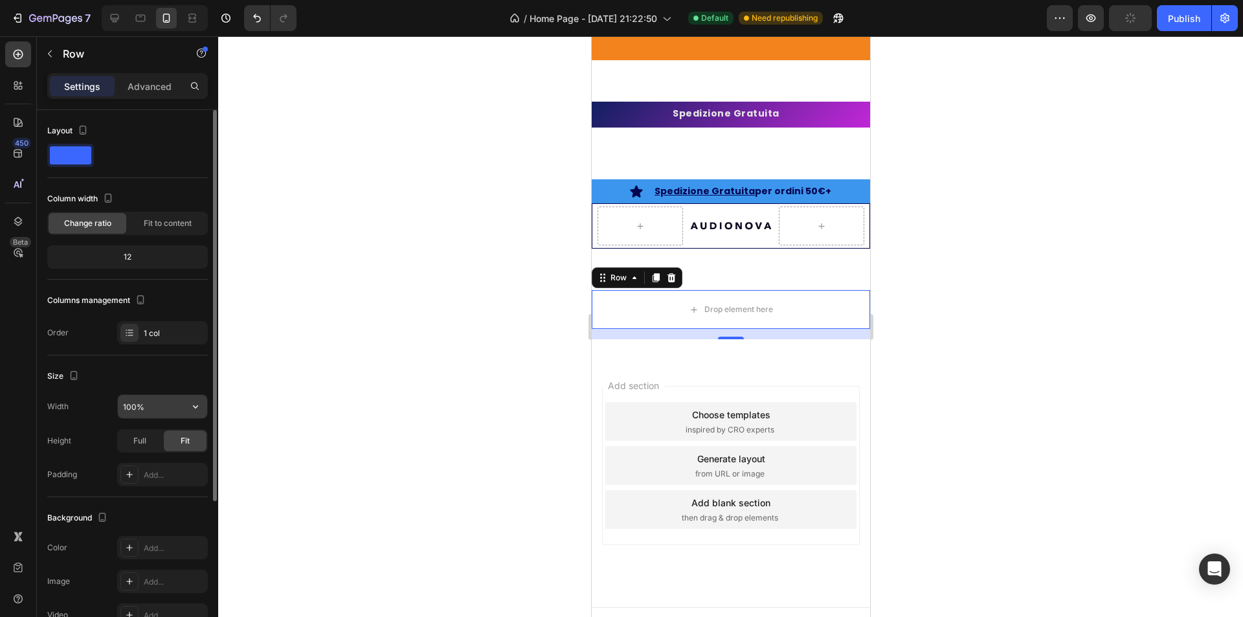
scroll to position [129, 0]
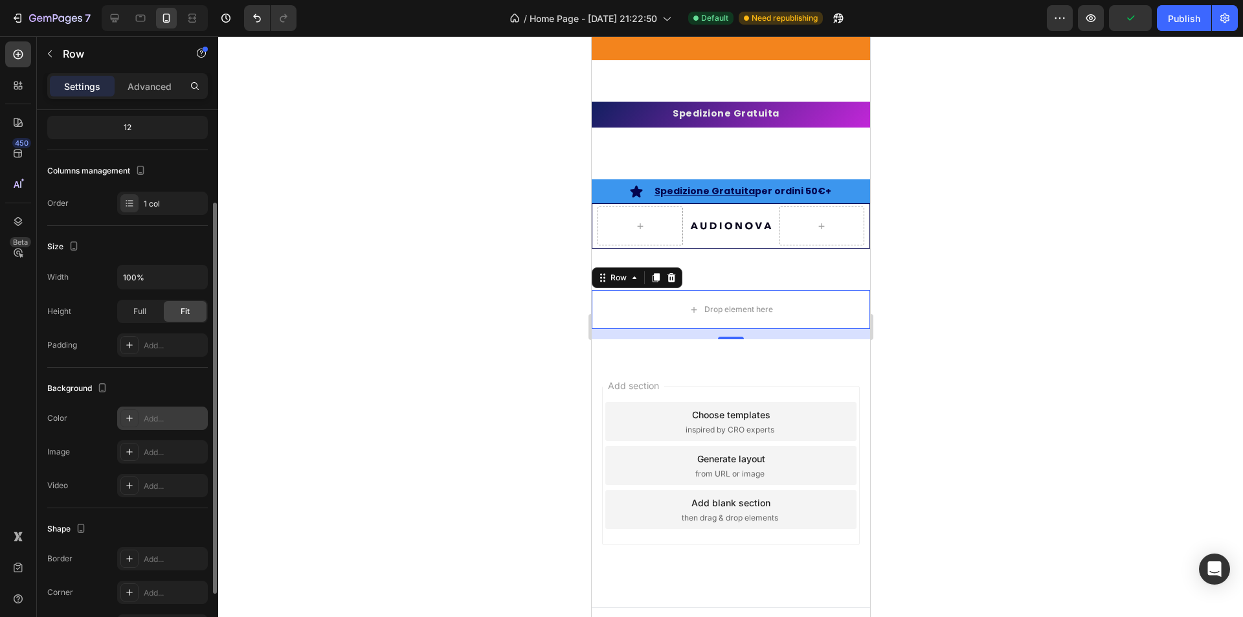
click at [141, 415] on div "Add..." at bounding box center [162, 418] width 91 height 23
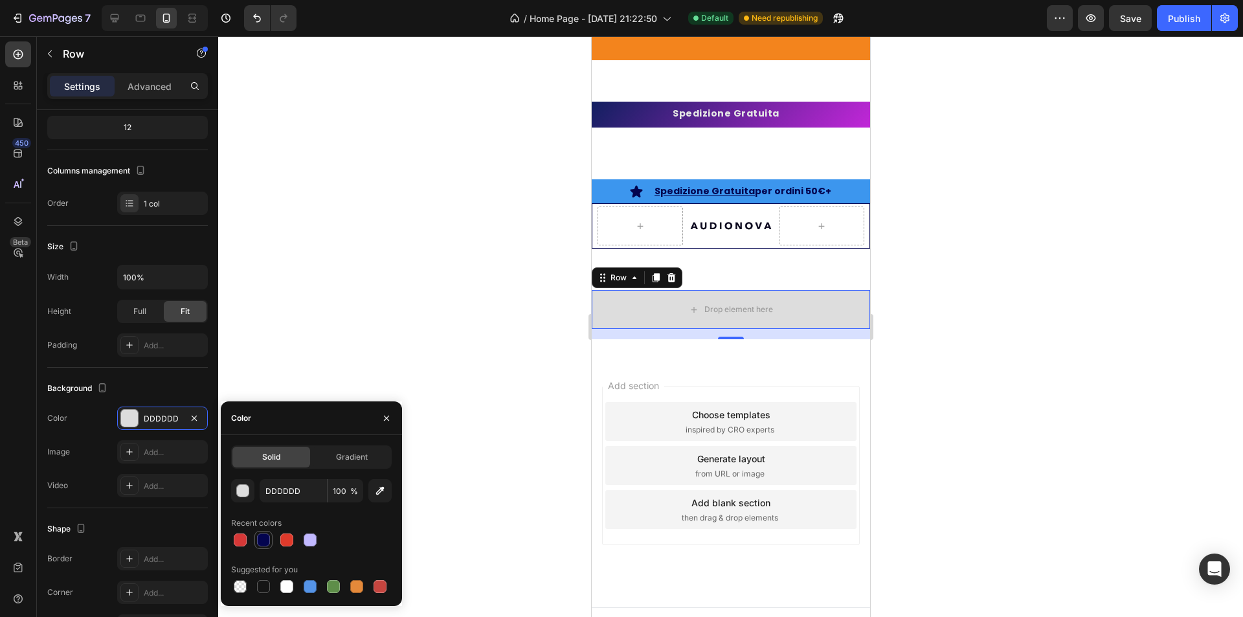
click at [271, 539] on div at bounding box center [264, 540] width 16 height 16
type input "03044F"
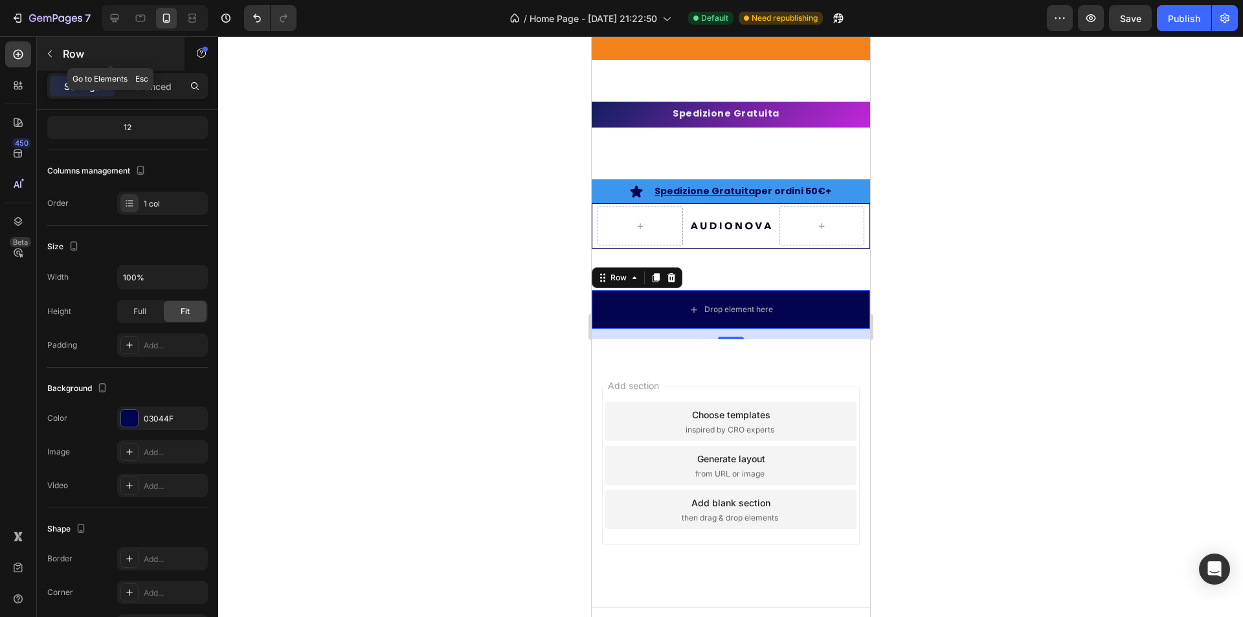
click at [49, 49] on icon "button" at bounding box center [50, 54] width 10 height 10
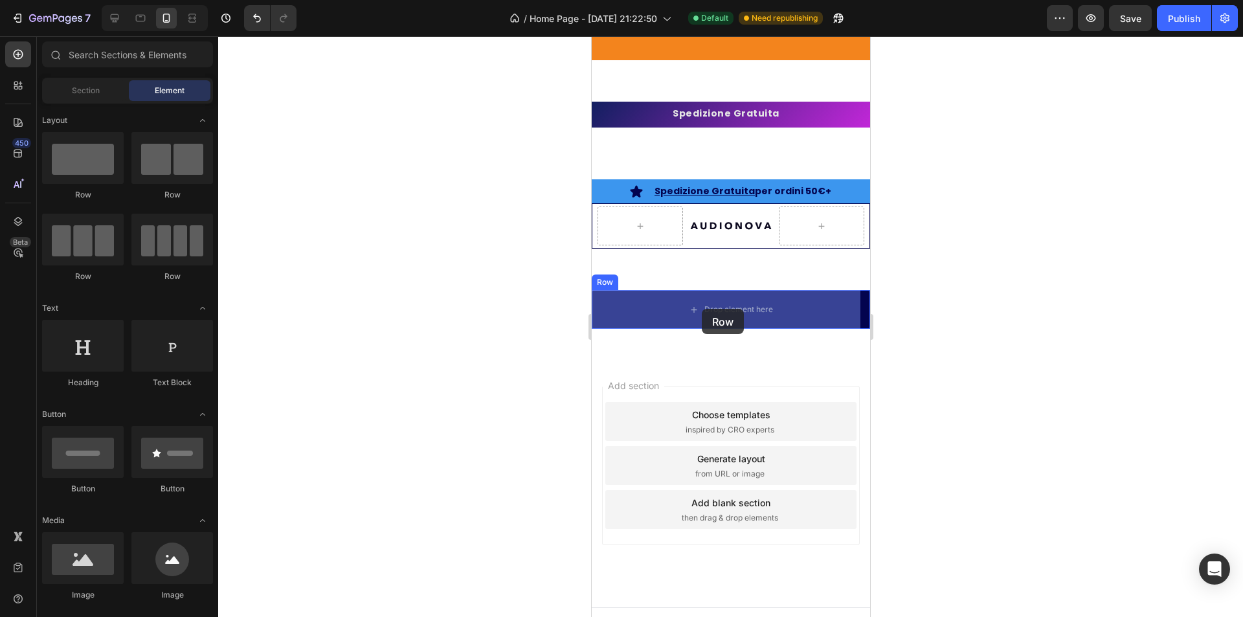
drag, startPoint x: 762, startPoint y: 212, endPoint x: 701, endPoint y: 309, distance: 114.6
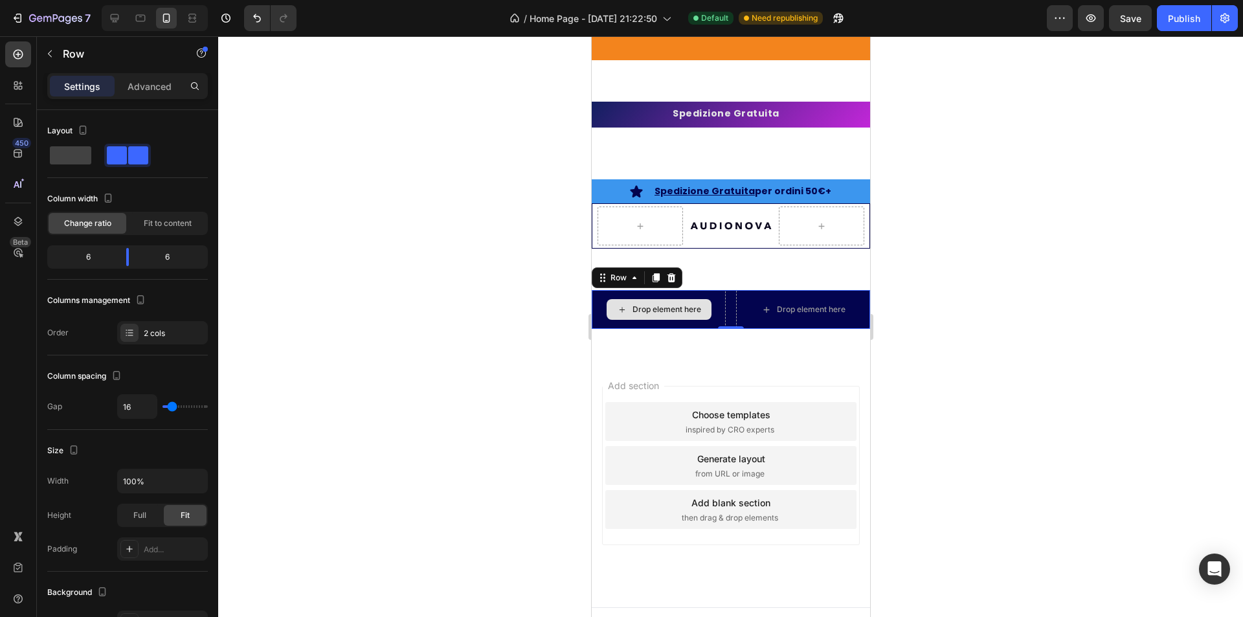
click at [620, 308] on icon at bounding box center [621, 309] width 10 height 11
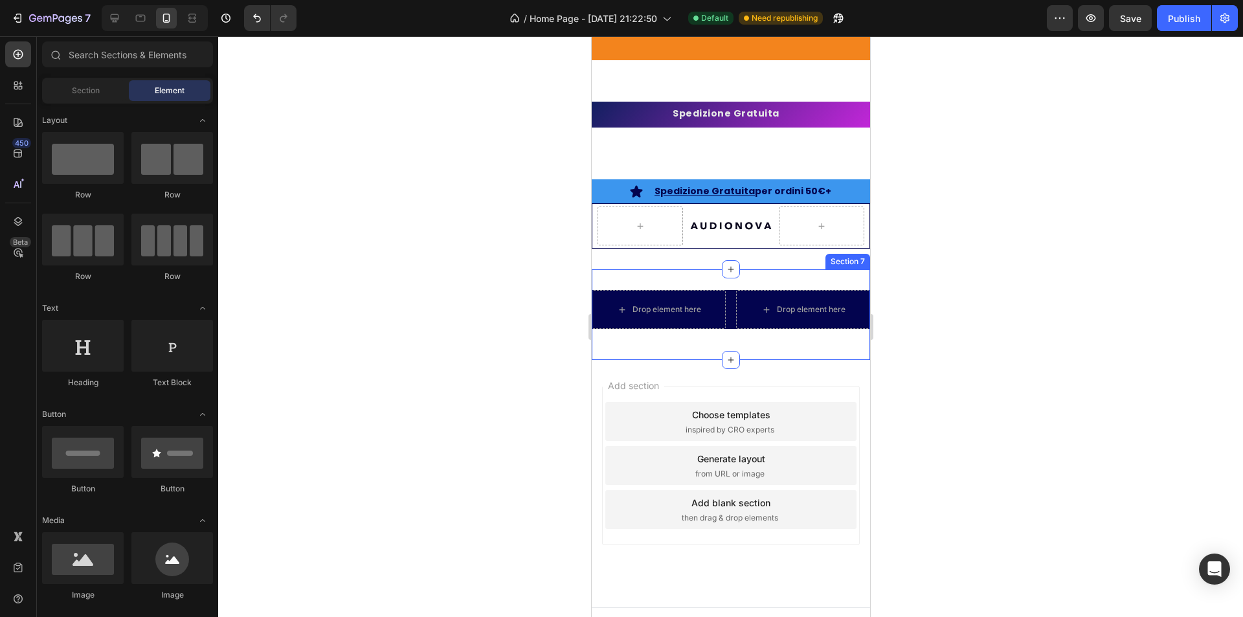
click at [643, 289] on div "Drop element here Drop element here Row Row Section 7" at bounding box center [730, 314] width 278 height 91
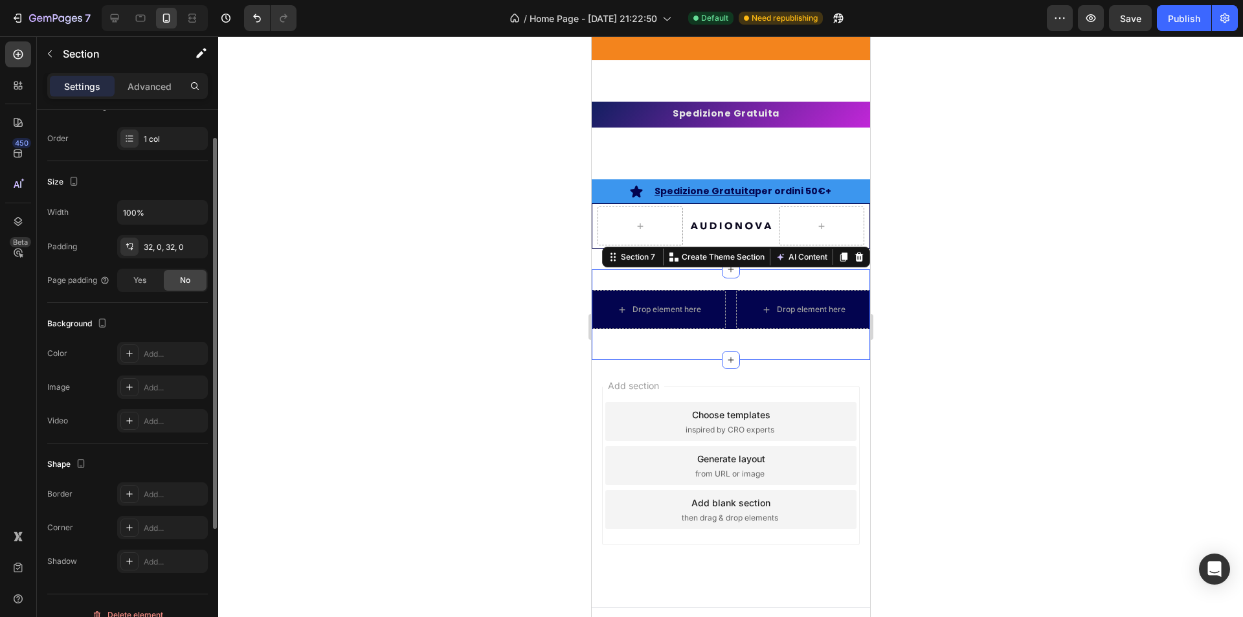
scroll to position [212, 0]
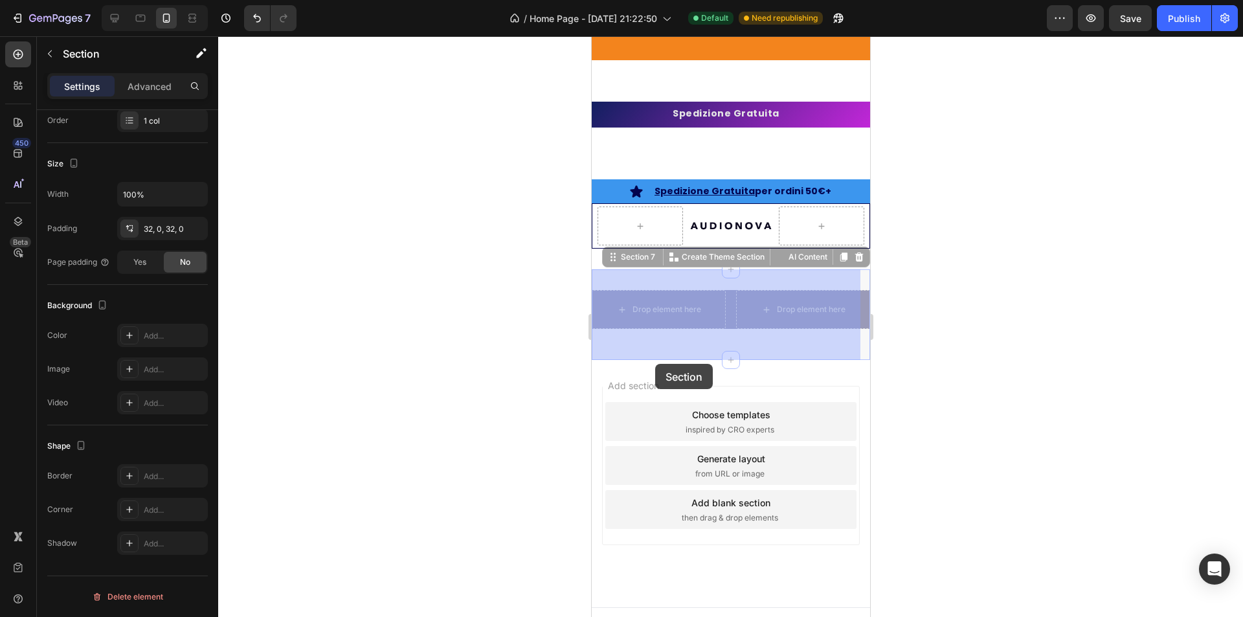
drag, startPoint x: 639, startPoint y: 335, endPoint x: 655, endPoint y: 365, distance: 34.2
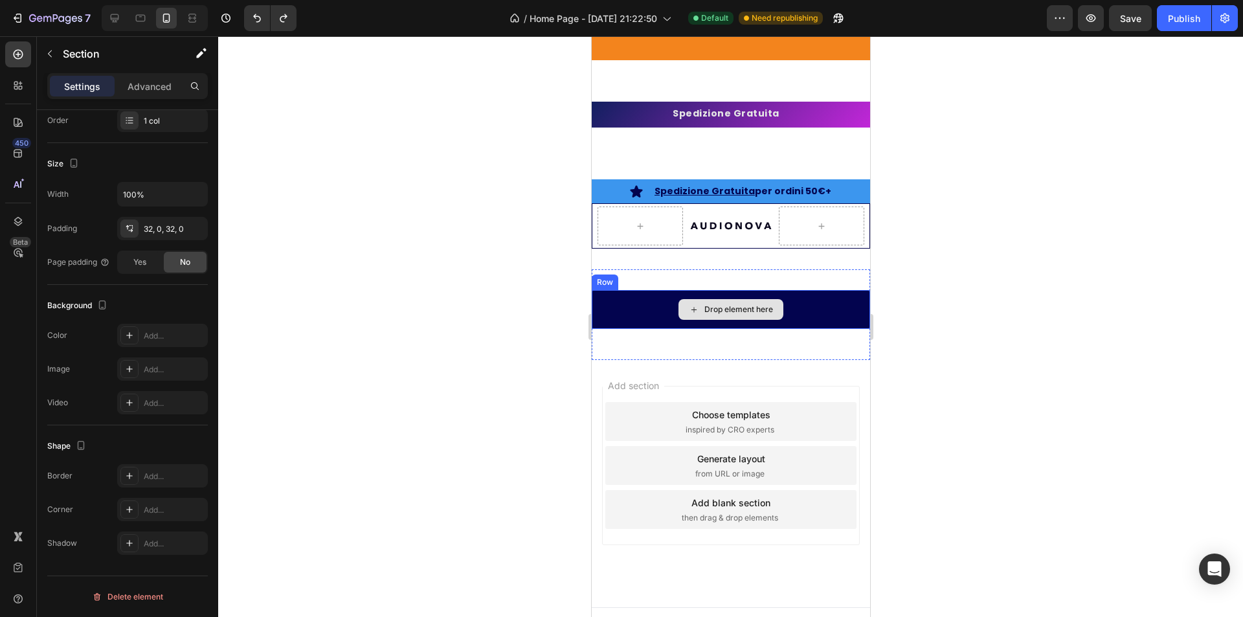
click at [633, 317] on div "Drop element here" at bounding box center [730, 309] width 278 height 39
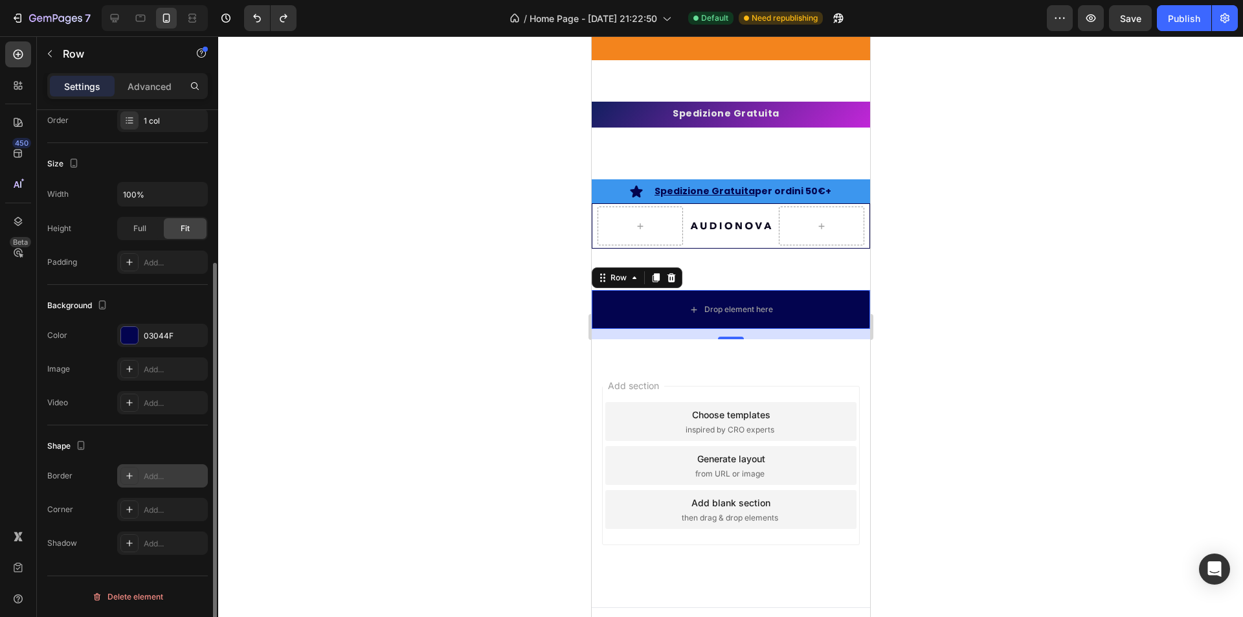
click at [132, 468] on div at bounding box center [129, 476] width 18 height 18
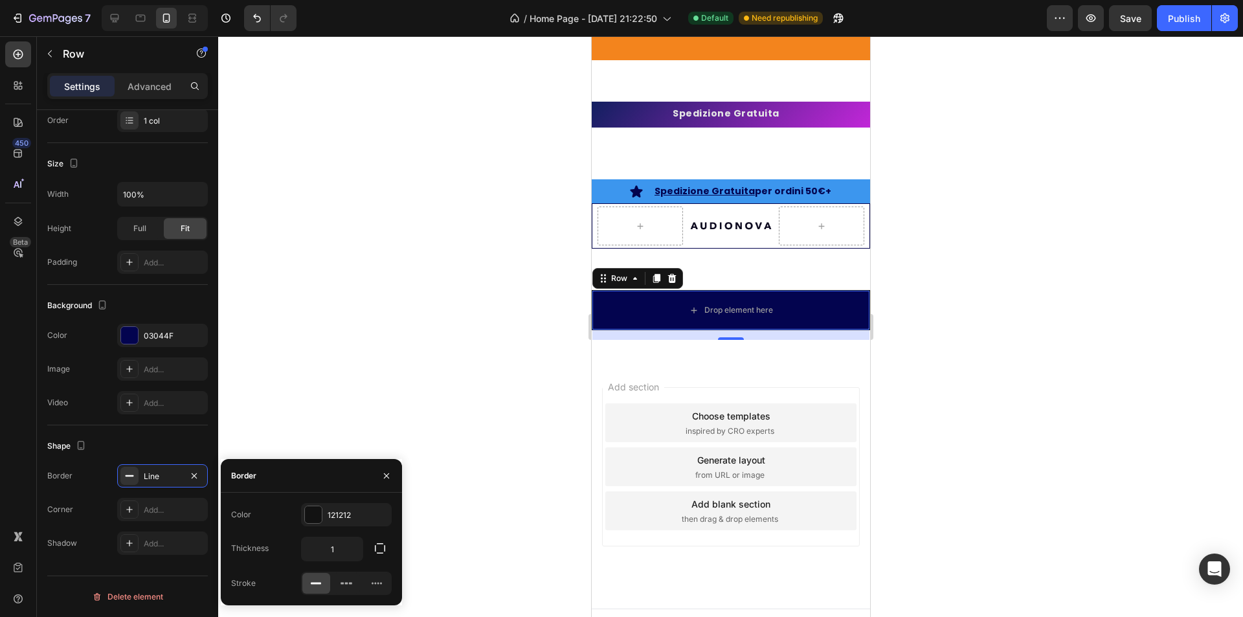
click at [287, 367] on div at bounding box center [730, 326] width 1025 height 581
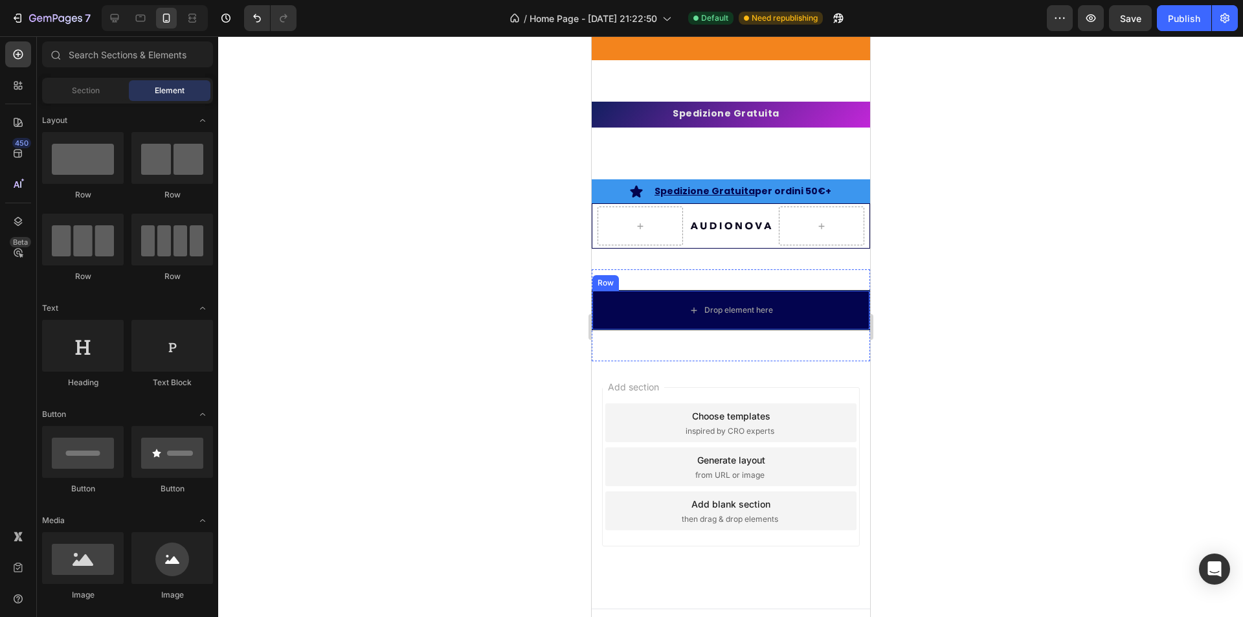
click at [483, 304] on div at bounding box center [730, 326] width 1025 height 581
click at [620, 314] on div "Drop element here" at bounding box center [730, 310] width 277 height 39
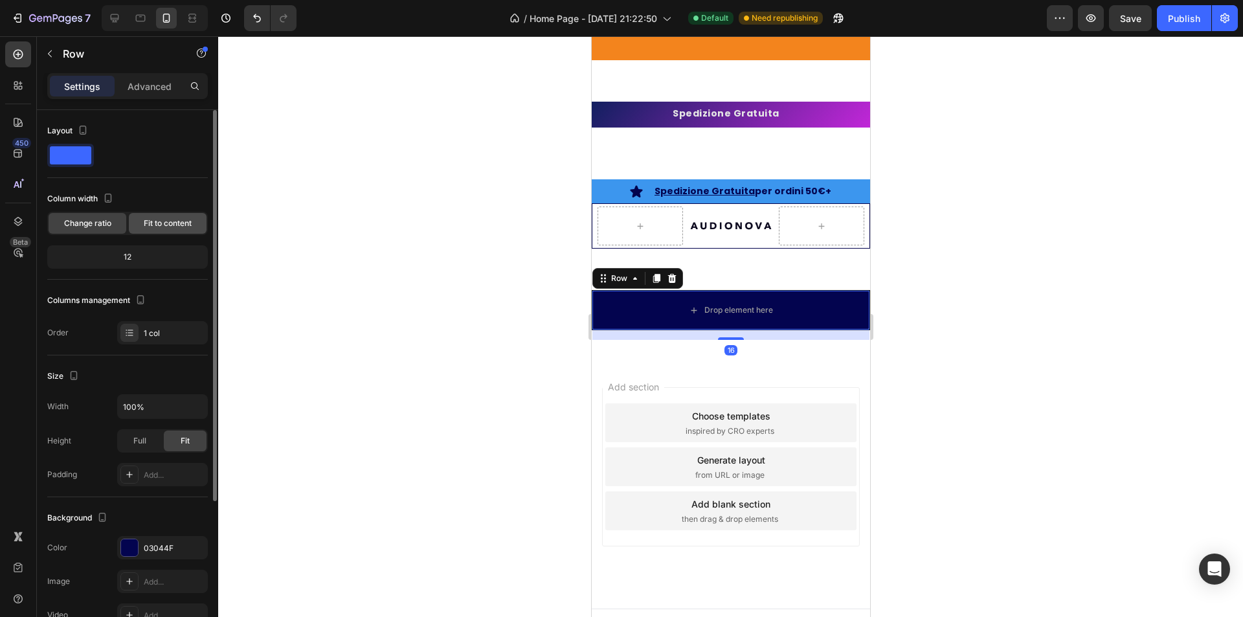
click at [162, 223] on span "Fit to content" at bounding box center [168, 224] width 48 height 12
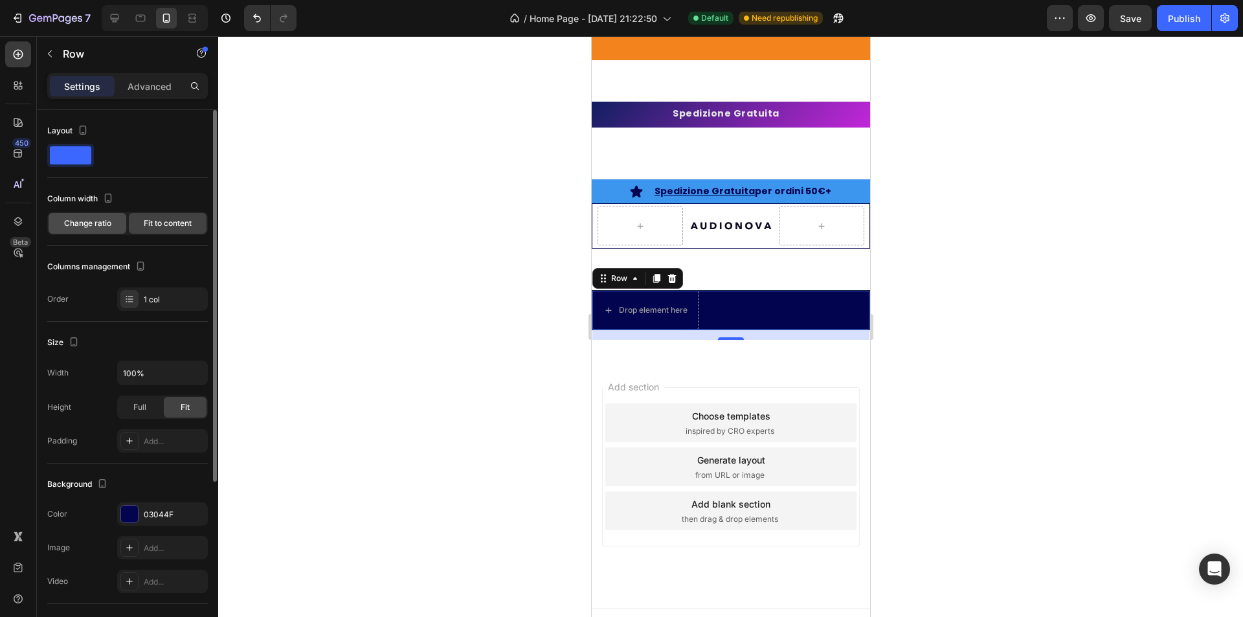
click at [102, 224] on span "Change ratio" at bounding box center [87, 224] width 47 height 12
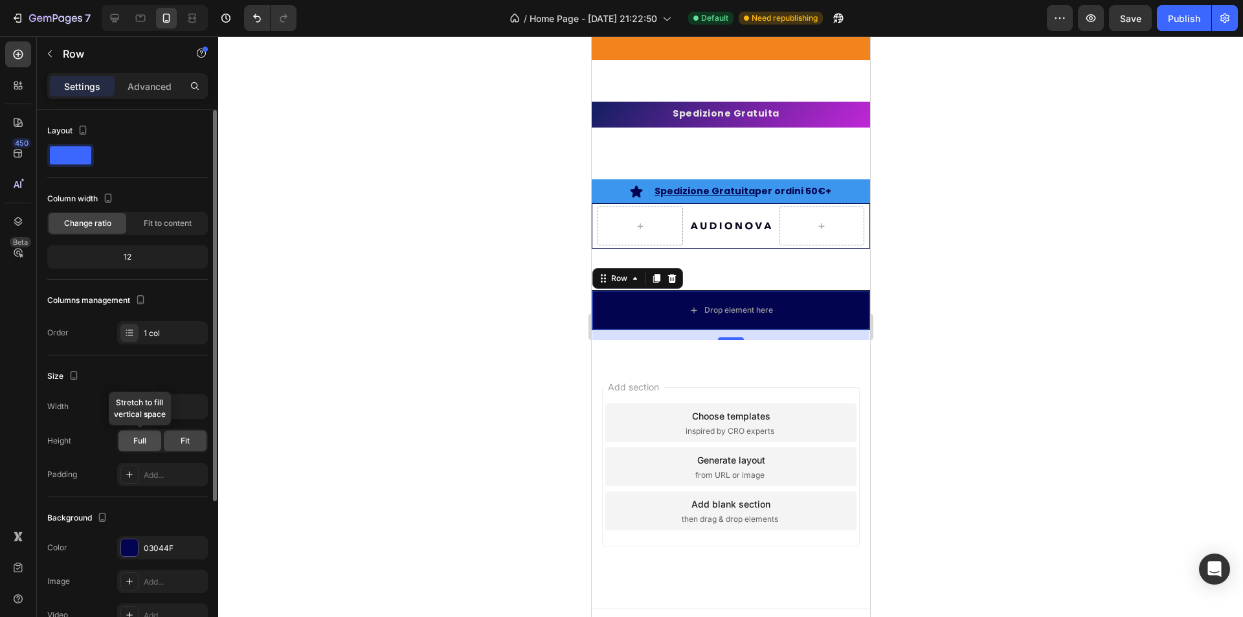
click at [142, 437] on span "Full" at bounding box center [139, 441] width 13 height 12
click at [173, 440] on div "Fit" at bounding box center [185, 441] width 43 height 21
click at [135, 481] on div at bounding box center [129, 475] width 18 height 18
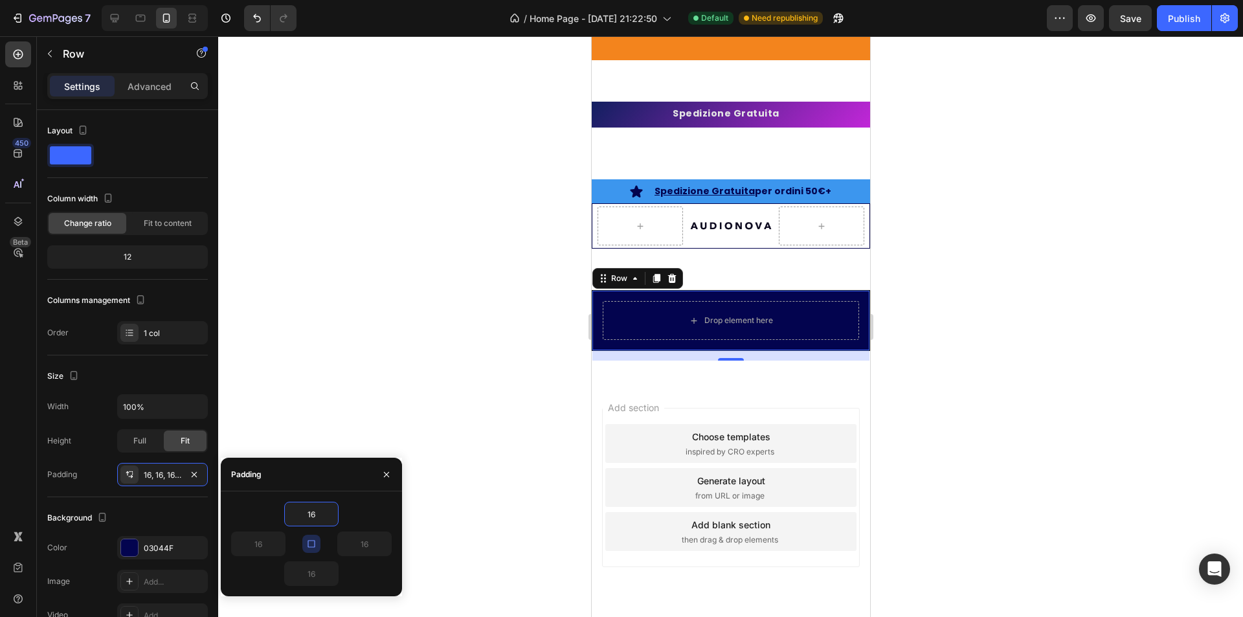
click at [336, 389] on div at bounding box center [730, 326] width 1025 height 581
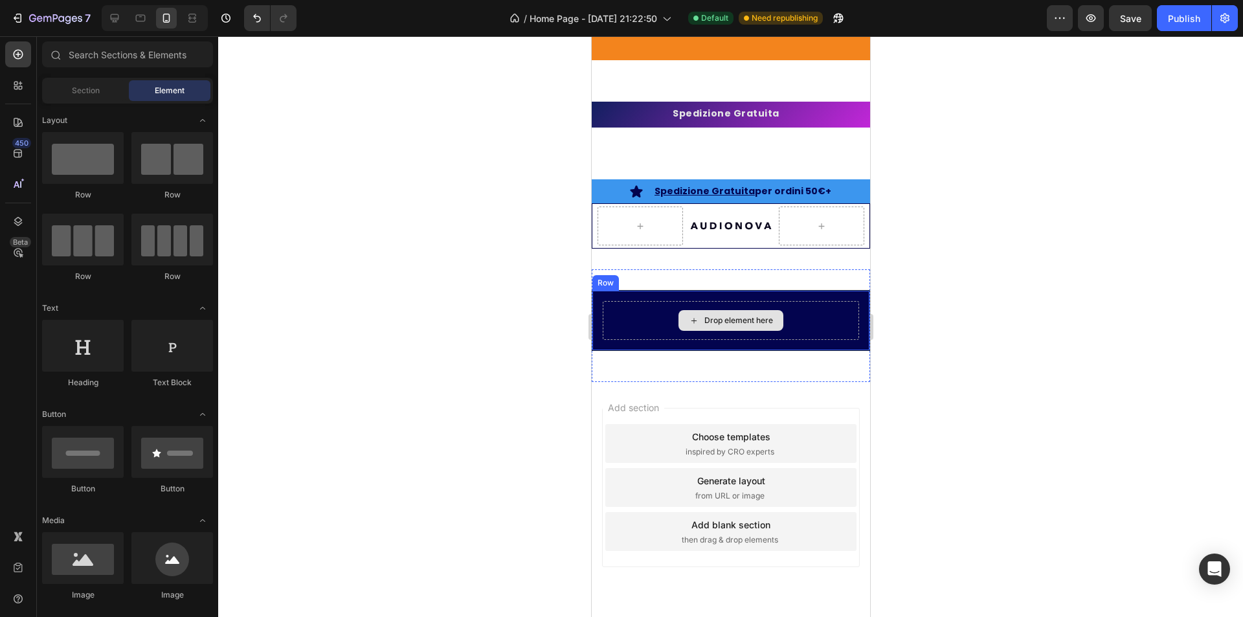
click at [704, 319] on div "Drop element here" at bounding box center [738, 320] width 69 height 10
click at [688, 321] on icon at bounding box center [693, 320] width 10 height 11
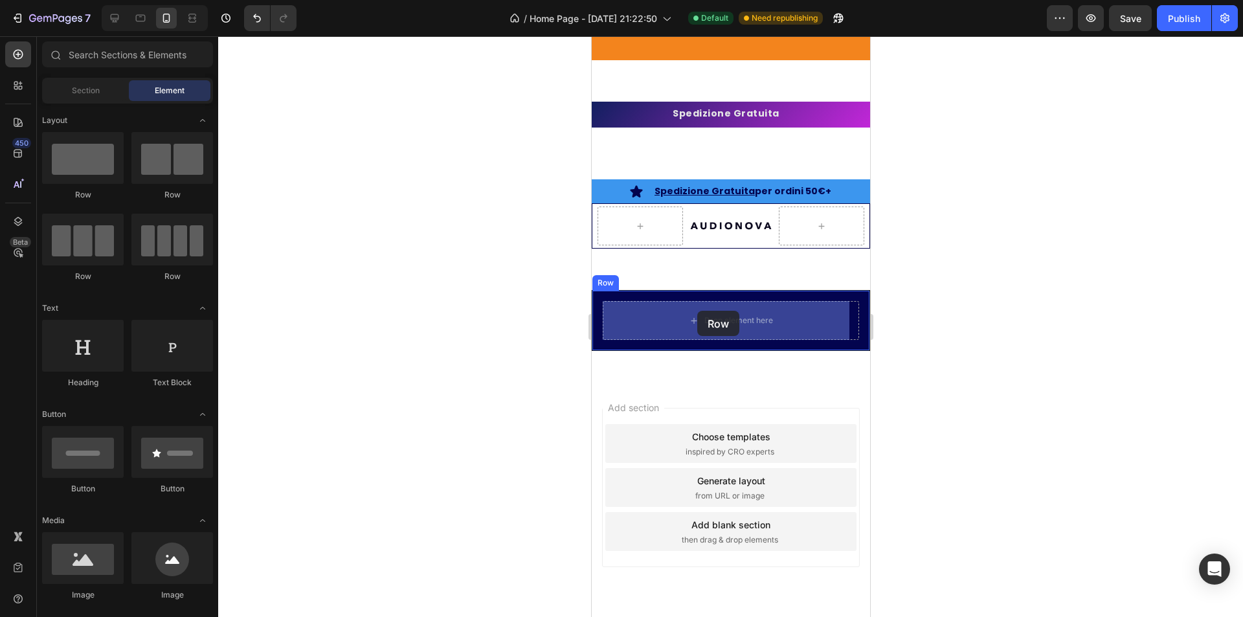
drag, startPoint x: 752, startPoint y: 203, endPoint x: 697, endPoint y: 311, distance: 121.6
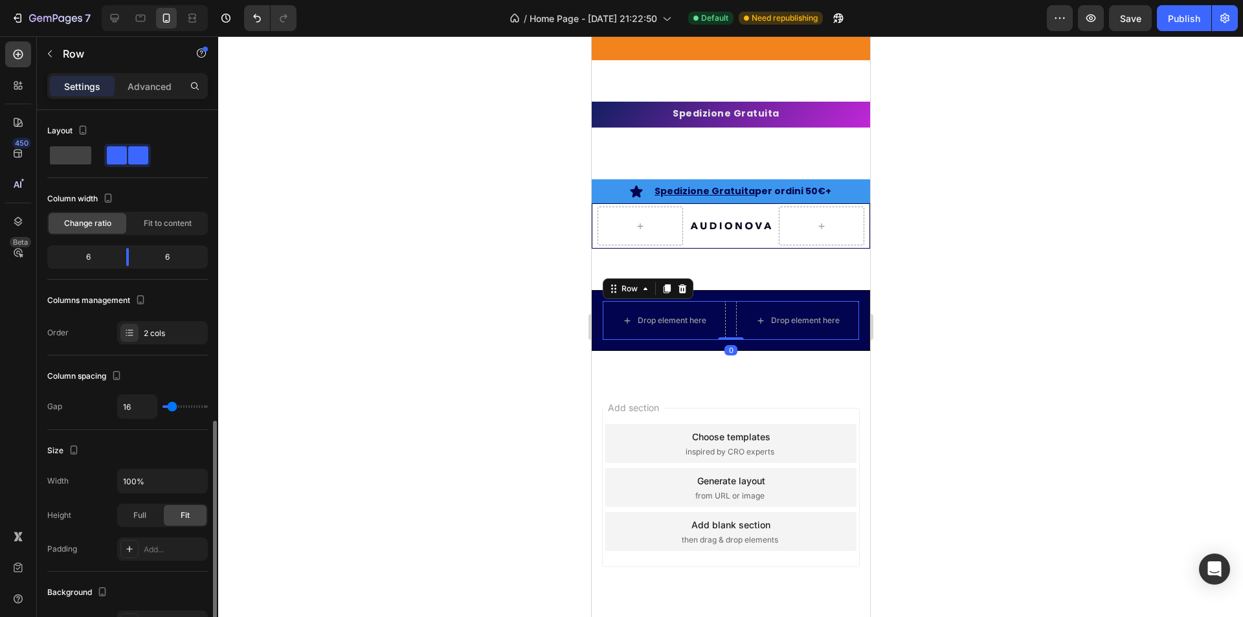
scroll to position [324, 0]
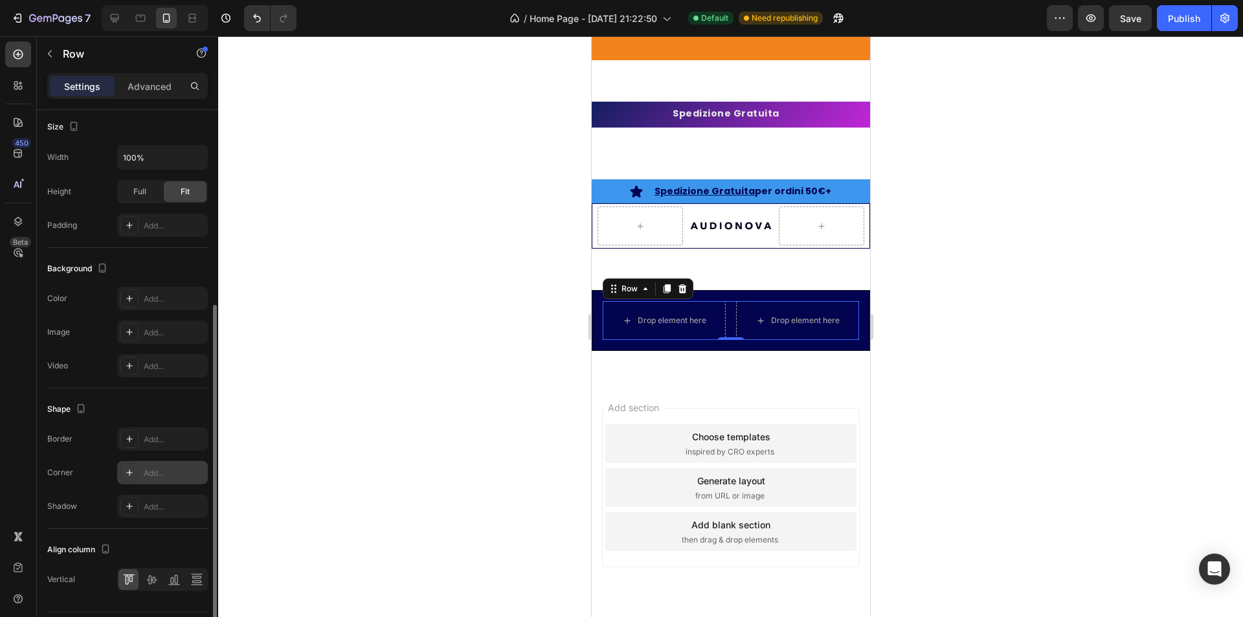
click at [147, 467] on div "Add..." at bounding box center [174, 473] width 61 height 12
click at [161, 434] on div "Add..." at bounding box center [174, 440] width 61 height 12
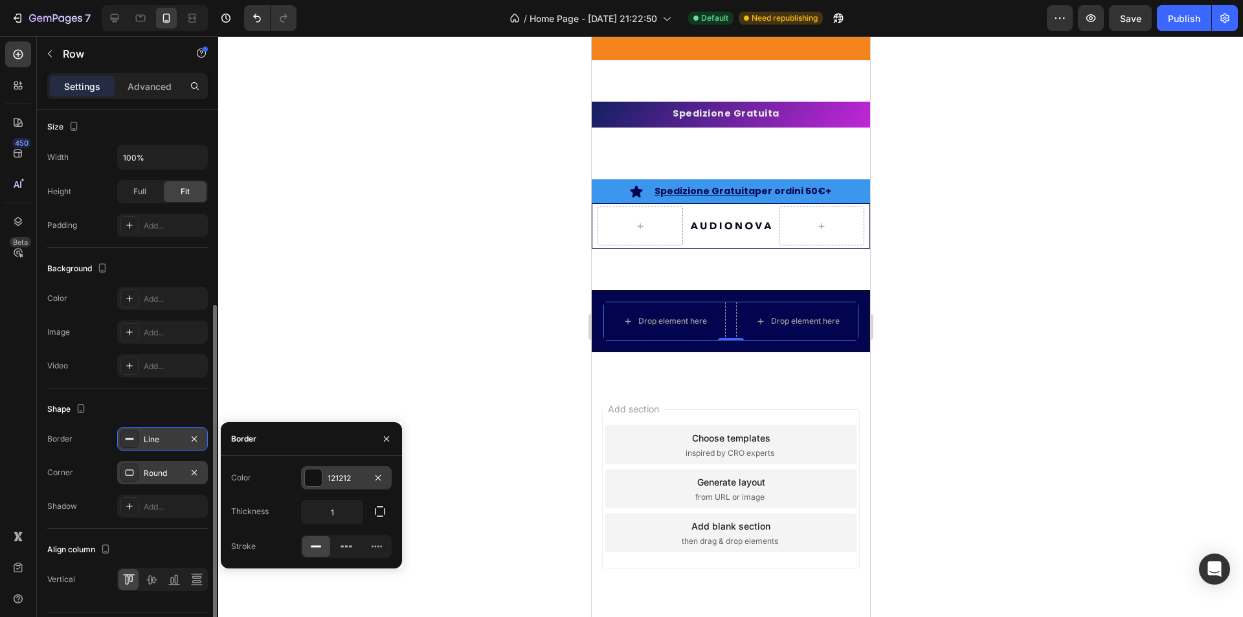
click at [312, 476] on div at bounding box center [313, 477] width 17 height 17
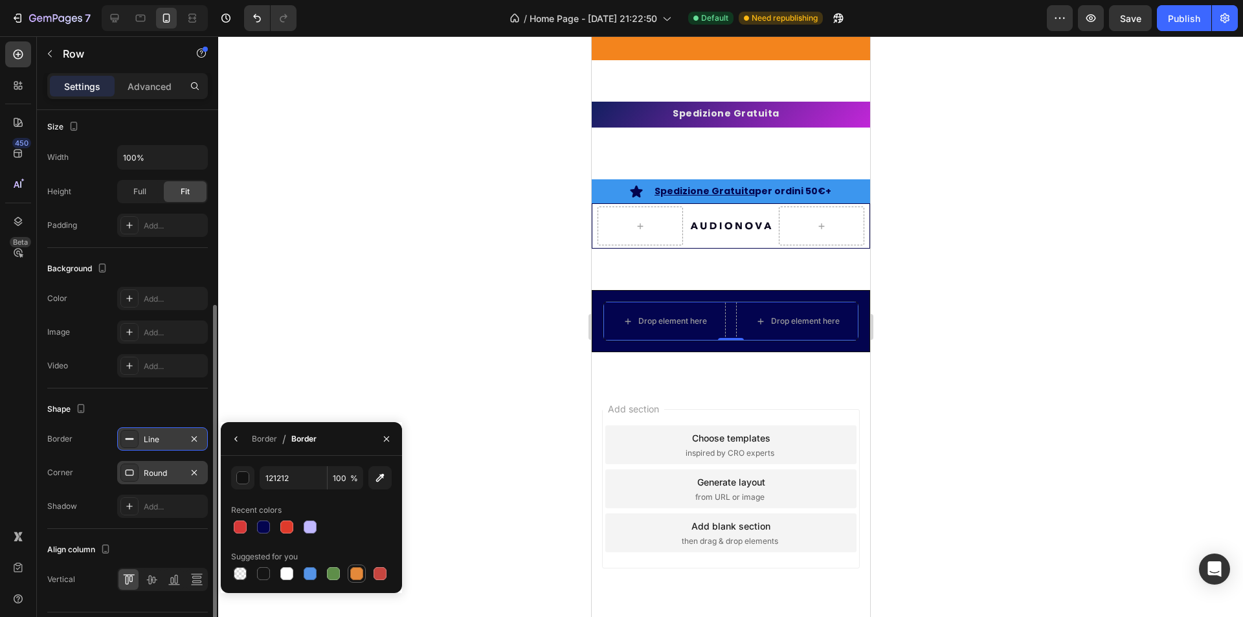
click at [355, 572] on div at bounding box center [356, 573] width 13 height 13
type input "E4893A"
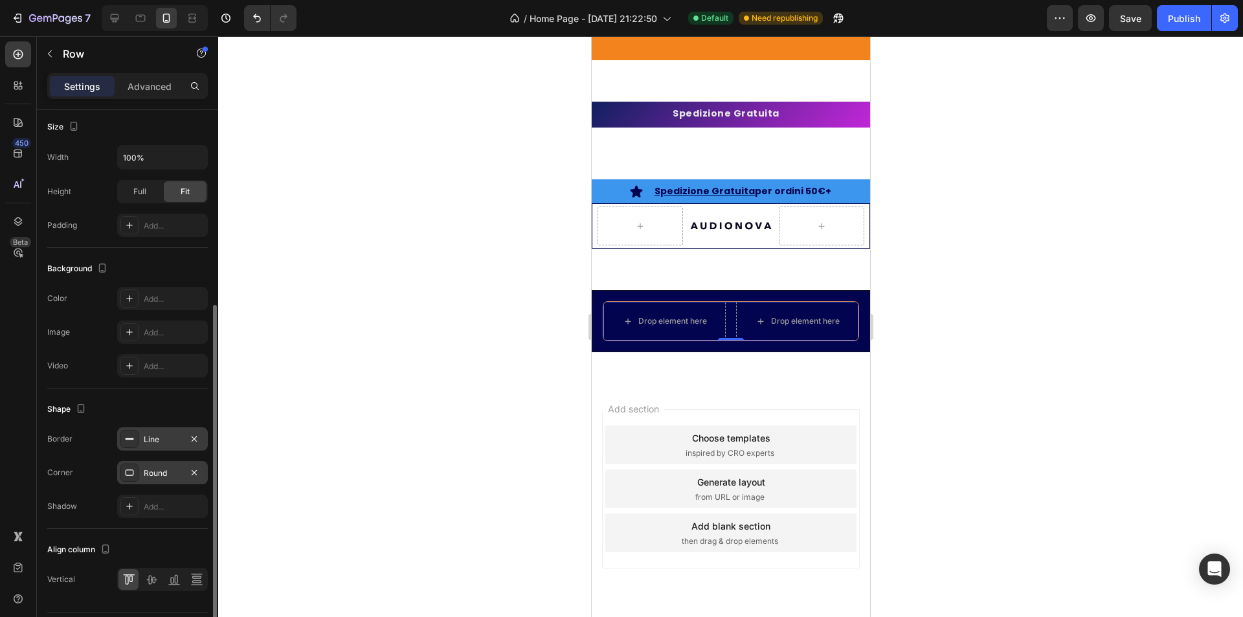
click at [376, 366] on div at bounding box center [730, 326] width 1025 height 581
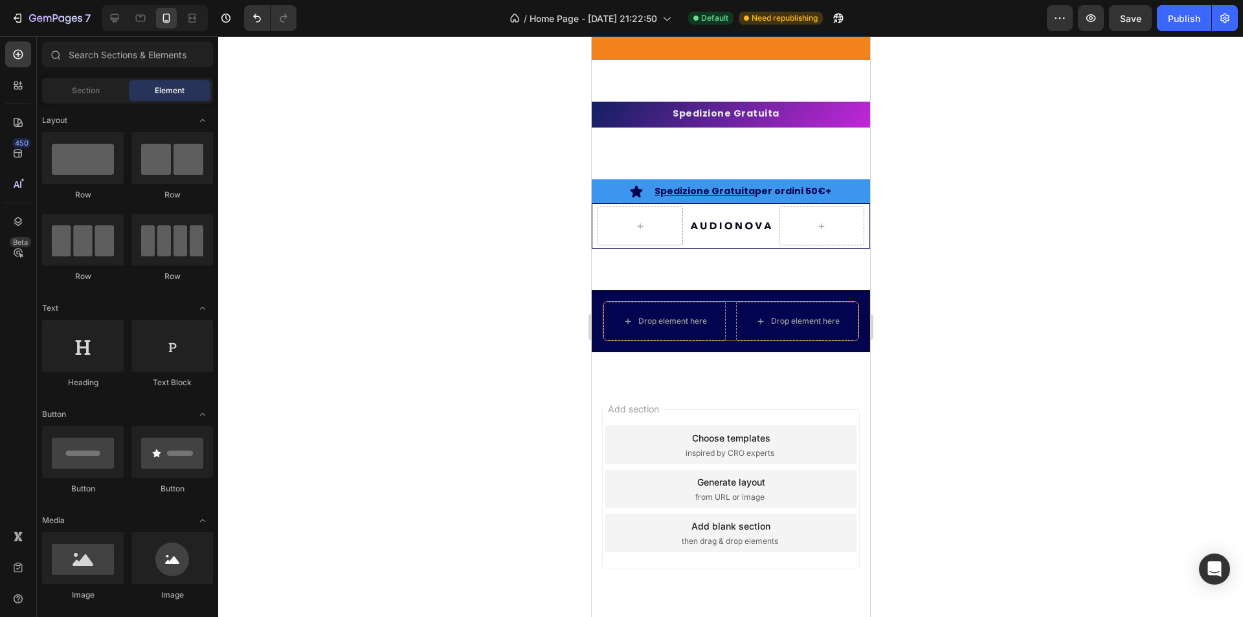
click at [381, 363] on div at bounding box center [730, 326] width 1025 height 581
click at [658, 324] on div "Drop element here" at bounding box center [672, 321] width 69 height 10
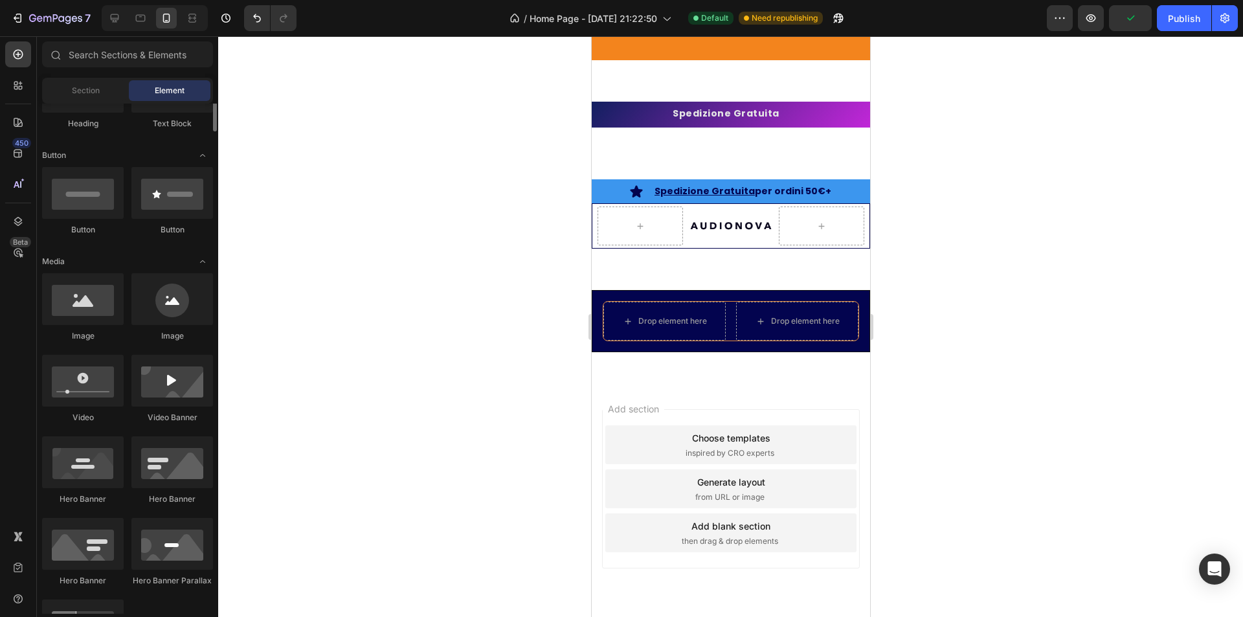
scroll to position [0, 0]
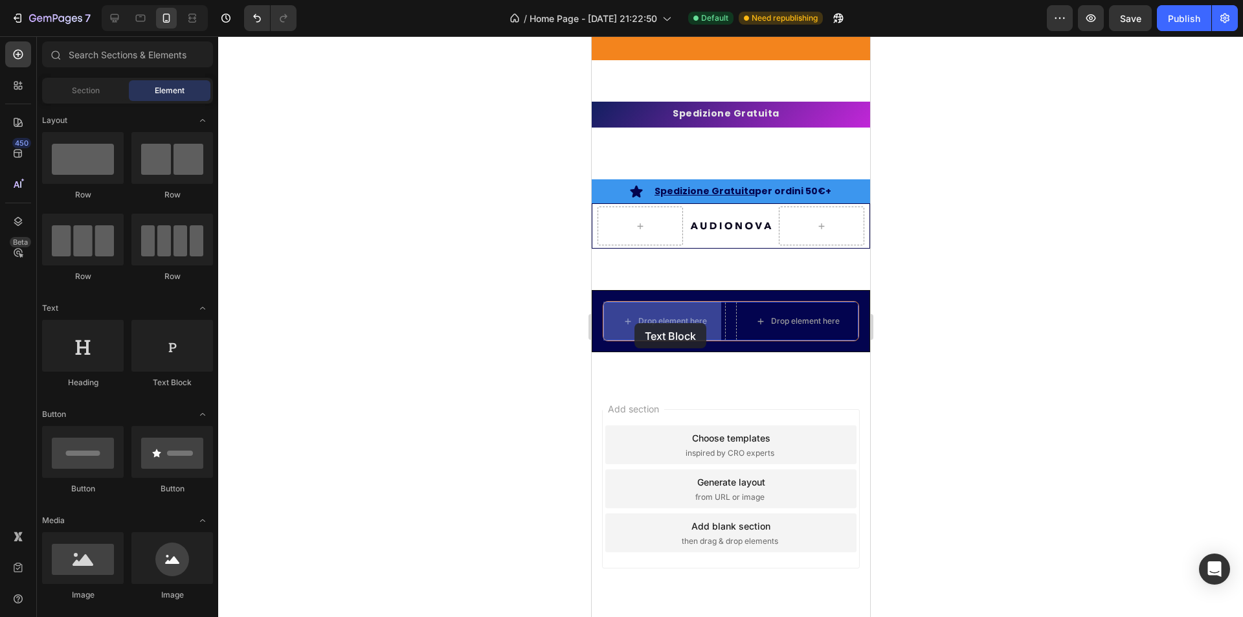
drag, startPoint x: 759, startPoint y: 396, endPoint x: 631, endPoint y: 326, distance: 146.6
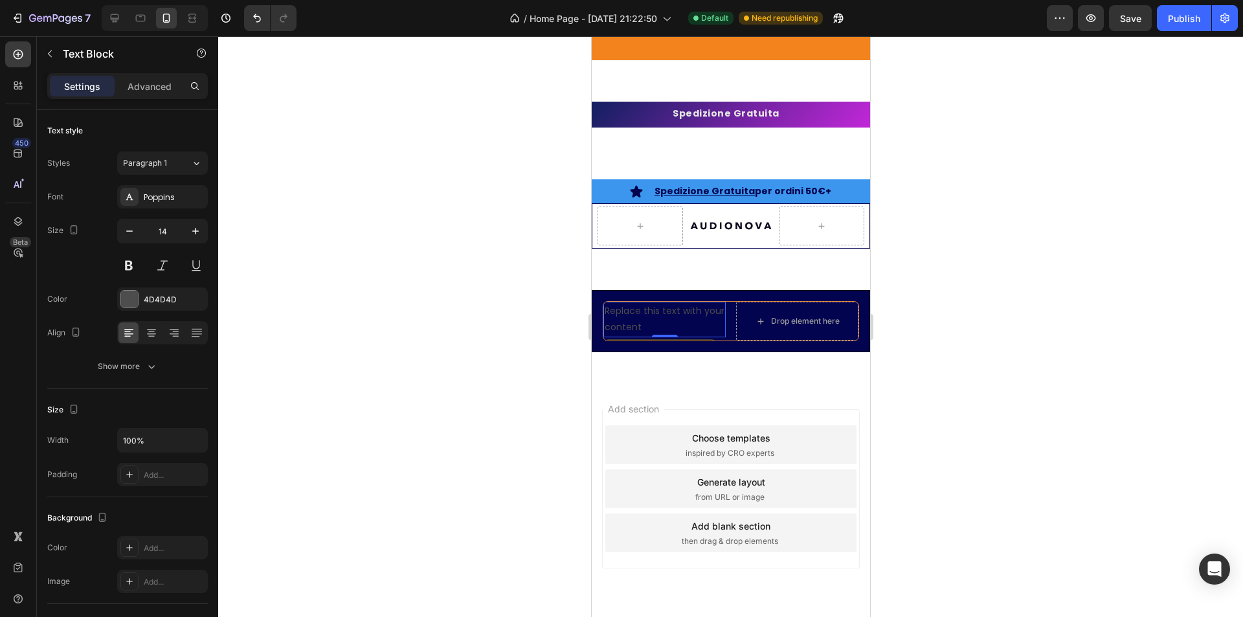
click at [647, 319] on div "Replace this text with your content" at bounding box center [664, 319] width 122 height 35
click at [647, 319] on p "Replace this text with your content" at bounding box center [664, 319] width 120 height 32
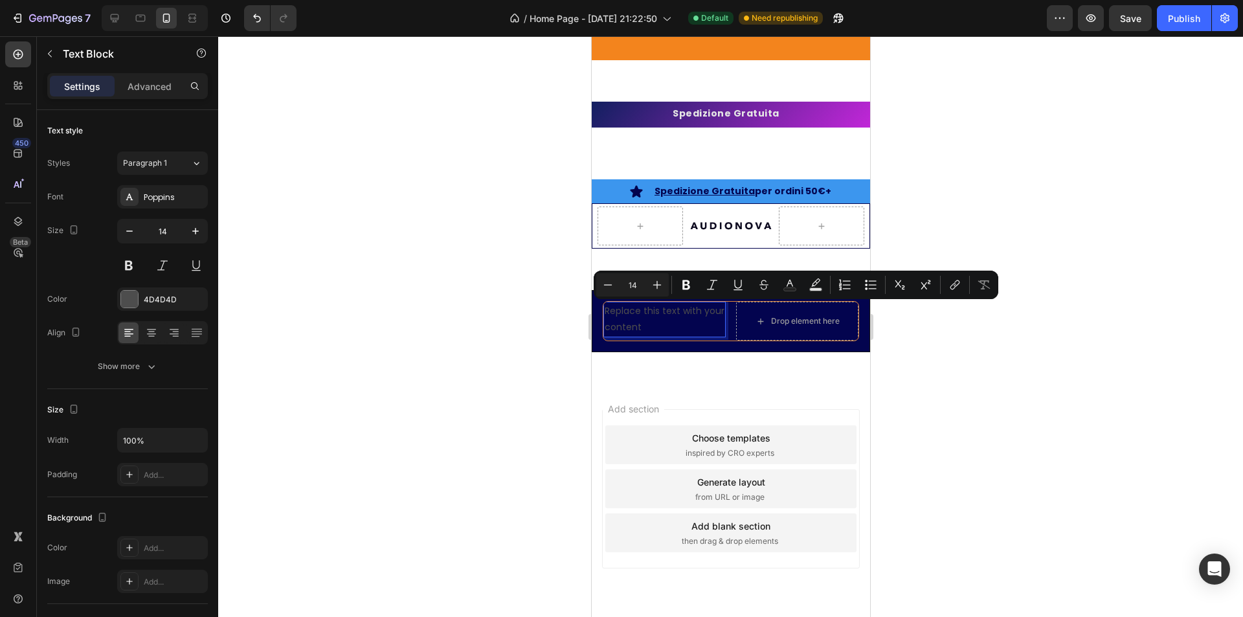
click at [664, 325] on p "Replace this text with your content" at bounding box center [664, 319] width 120 height 32
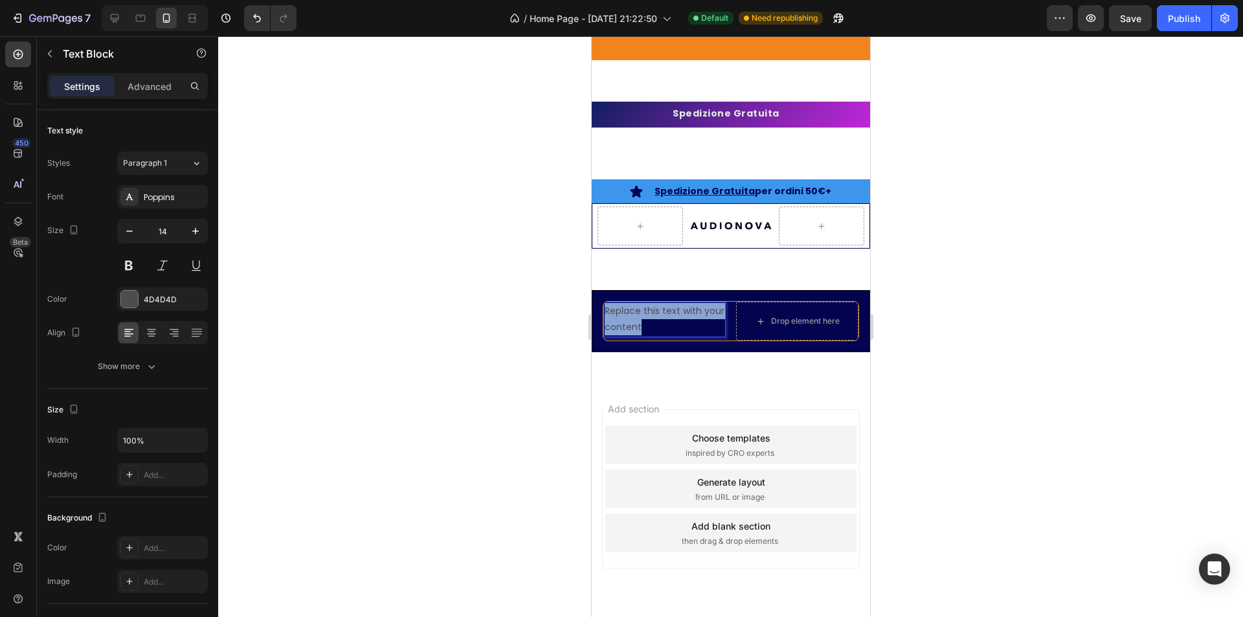
drag, startPoint x: 668, startPoint y: 328, endPoint x: 581, endPoint y: 308, distance: 88.4
drag, startPoint x: 663, startPoint y: 317, endPoint x: 580, endPoint y: 312, distance: 83.0
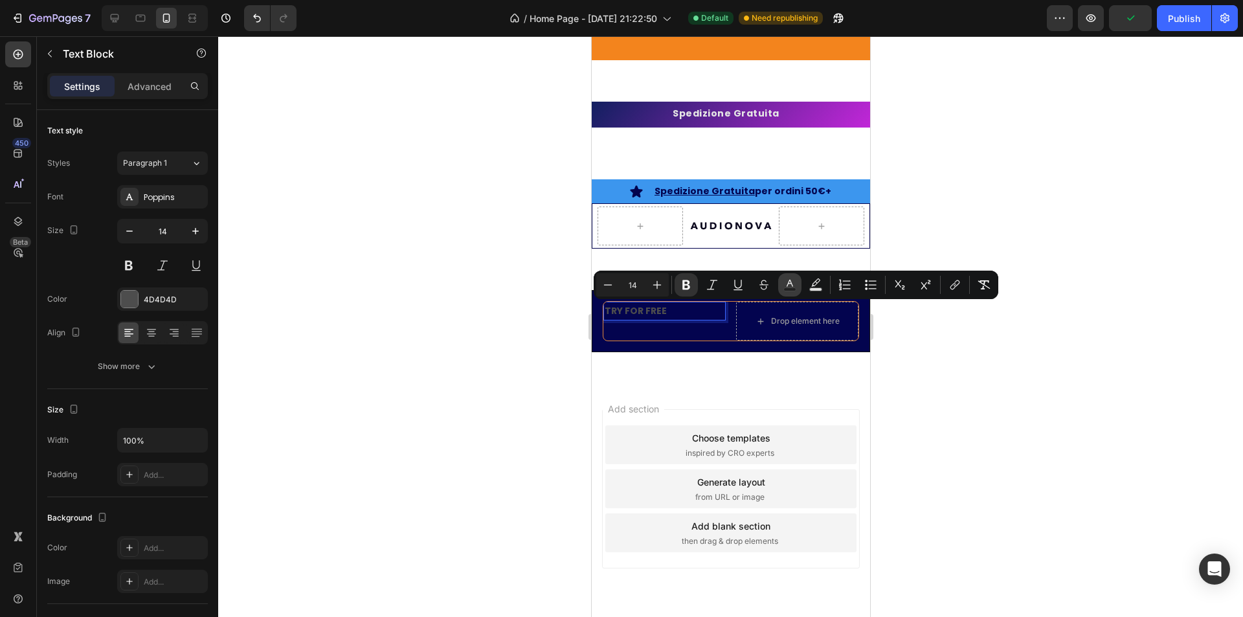
click at [795, 287] on icon "Editor contextual toolbar" at bounding box center [789, 284] width 13 height 13
type input "4D4D4D"
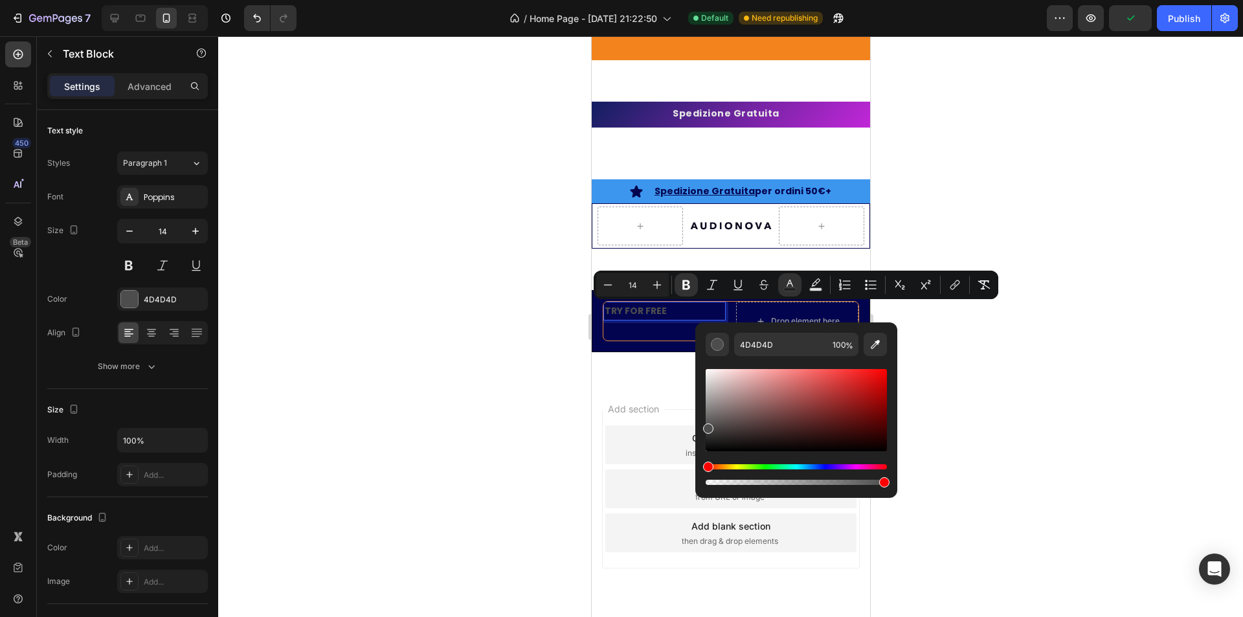
click at [807, 467] on div "Hue" at bounding box center [796, 466] width 181 height 5
click at [802, 470] on div "Editor contextual toolbar" at bounding box center [796, 474] width 181 height 21
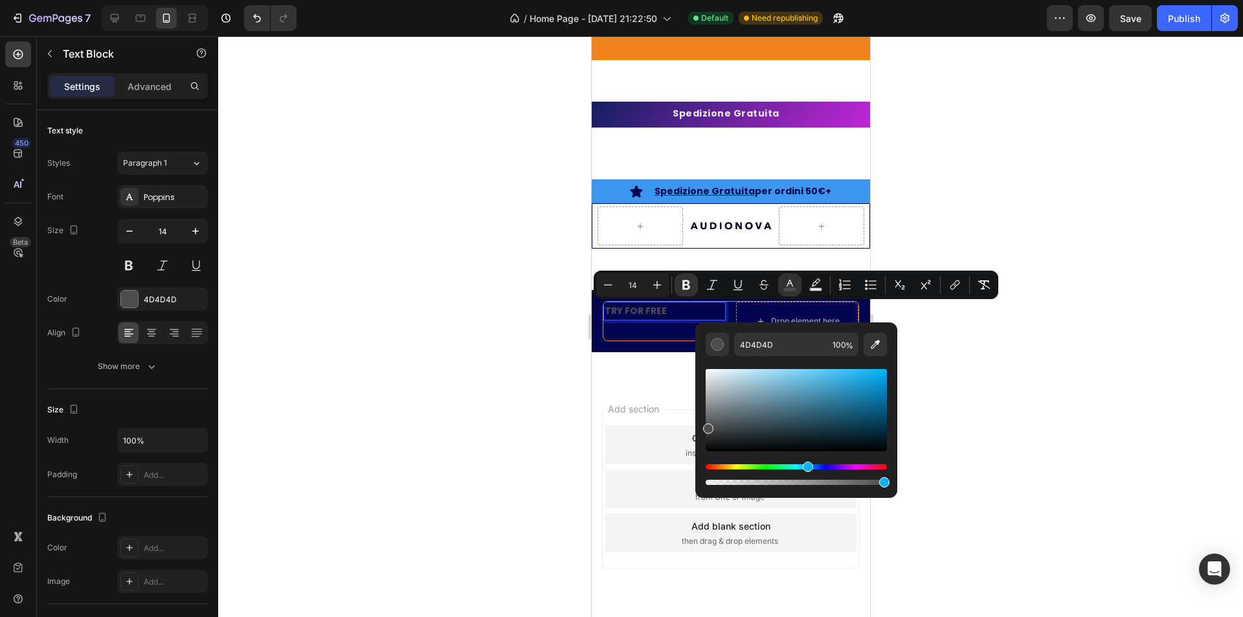
click at [805, 466] on div "Hue" at bounding box center [796, 466] width 181 height 5
type input "62B7DB"
drag, startPoint x: 831, startPoint y: 415, endPoint x: 805, endPoint y: 380, distance: 43.5
click at [805, 380] on div "Editor contextual toolbar" at bounding box center [796, 410] width 181 height 82
click at [658, 291] on button "Plus" at bounding box center [657, 284] width 23 height 23
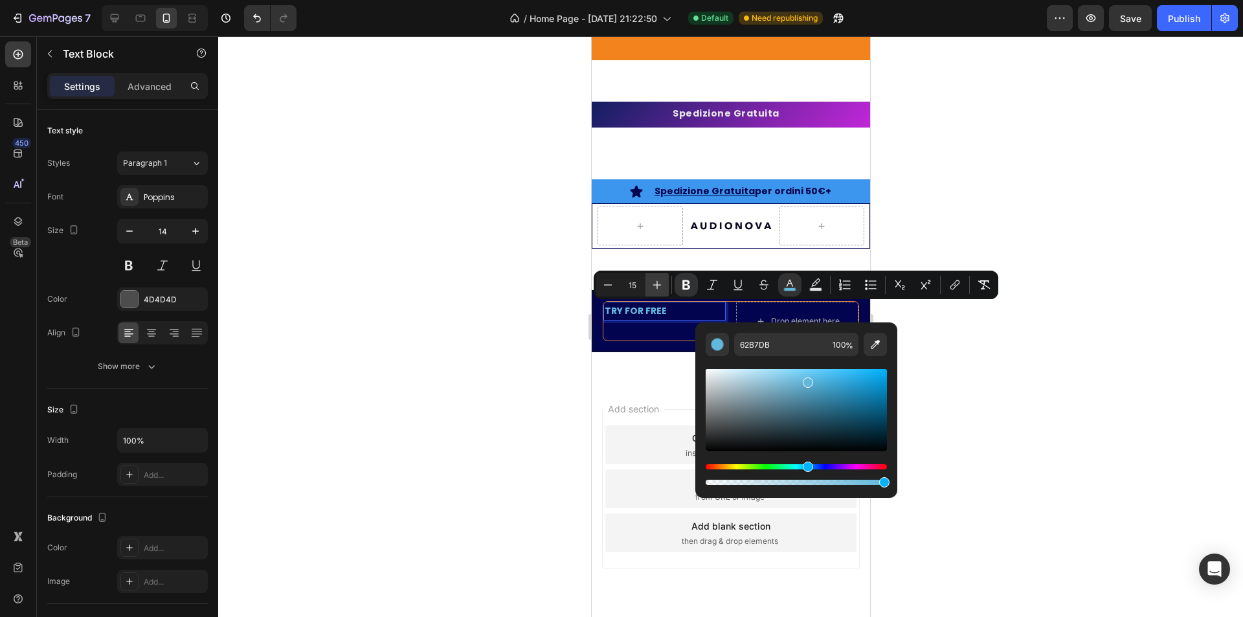
click at [658, 291] on button "Plus" at bounding box center [657, 284] width 23 height 23
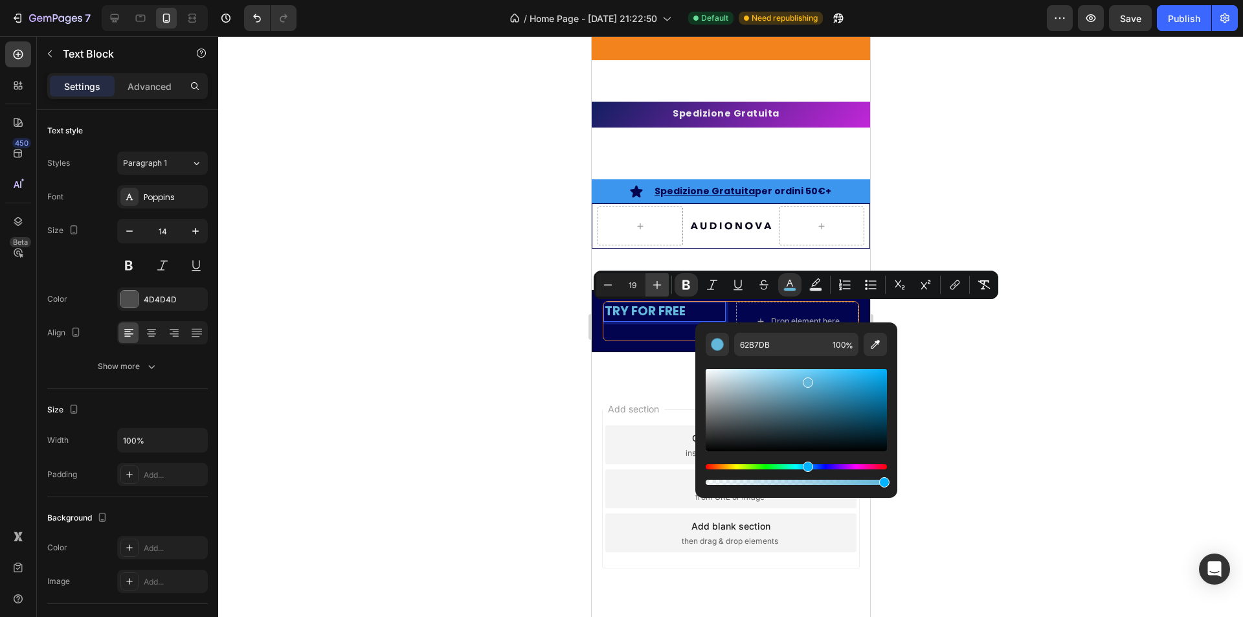
type input "20"
click at [486, 339] on div at bounding box center [730, 326] width 1025 height 581
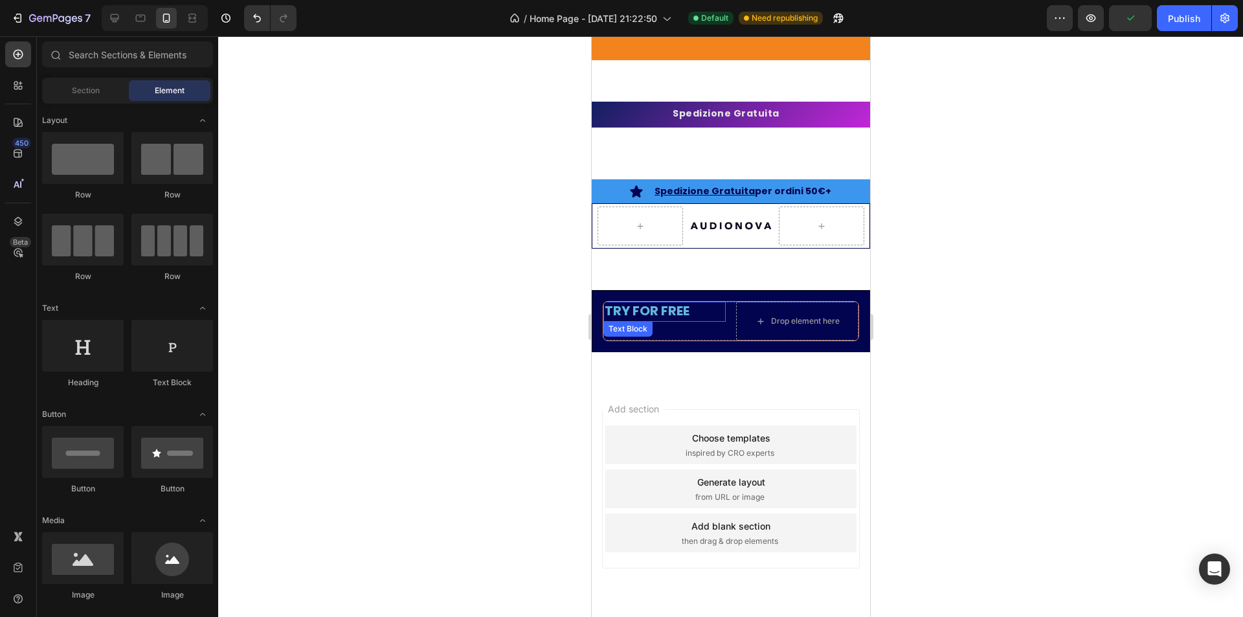
click at [661, 310] on strong "TRY FOR FREE" at bounding box center [646, 311] width 85 height 18
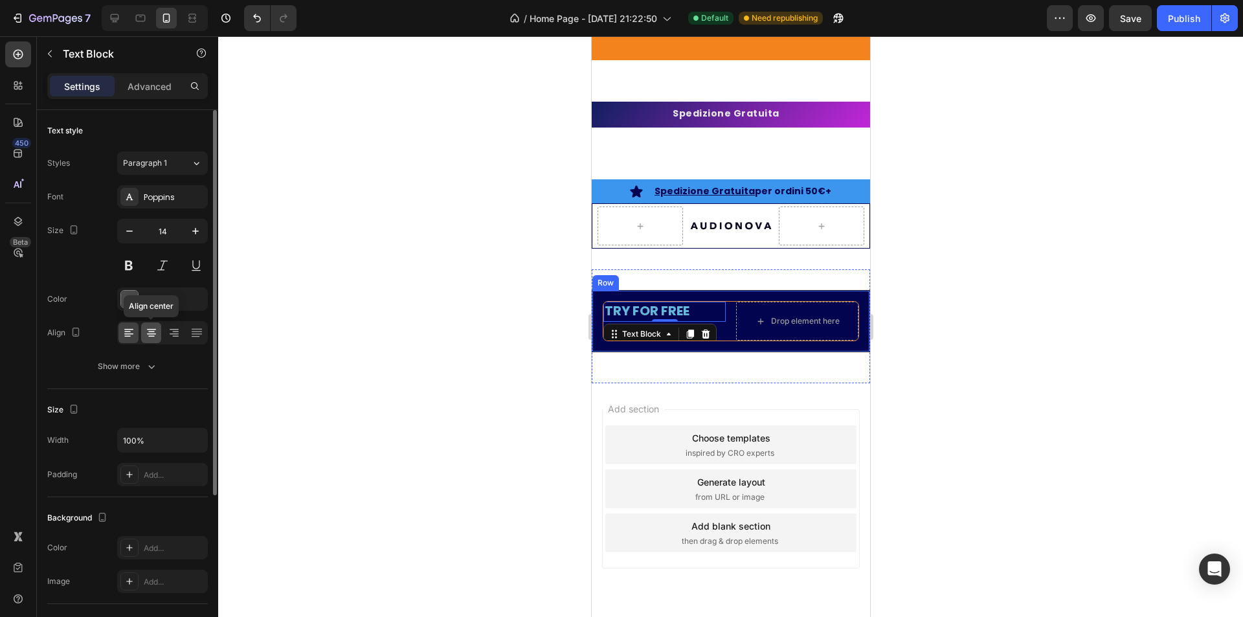
click at [154, 330] on icon at bounding box center [151, 332] width 13 height 13
click at [717, 336] on div "TRY FOR FREE Text Block 0" at bounding box center [664, 321] width 122 height 39
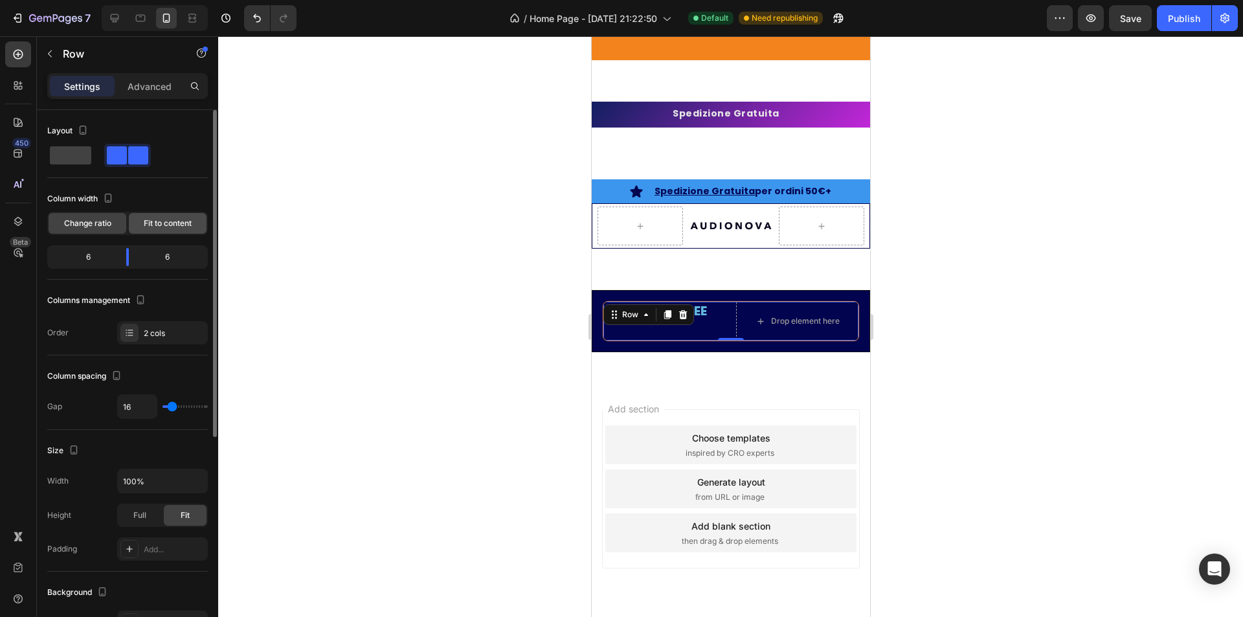
click at [152, 229] on span "Fit to content" at bounding box center [168, 224] width 48 height 12
click at [405, 448] on div at bounding box center [730, 326] width 1025 height 581
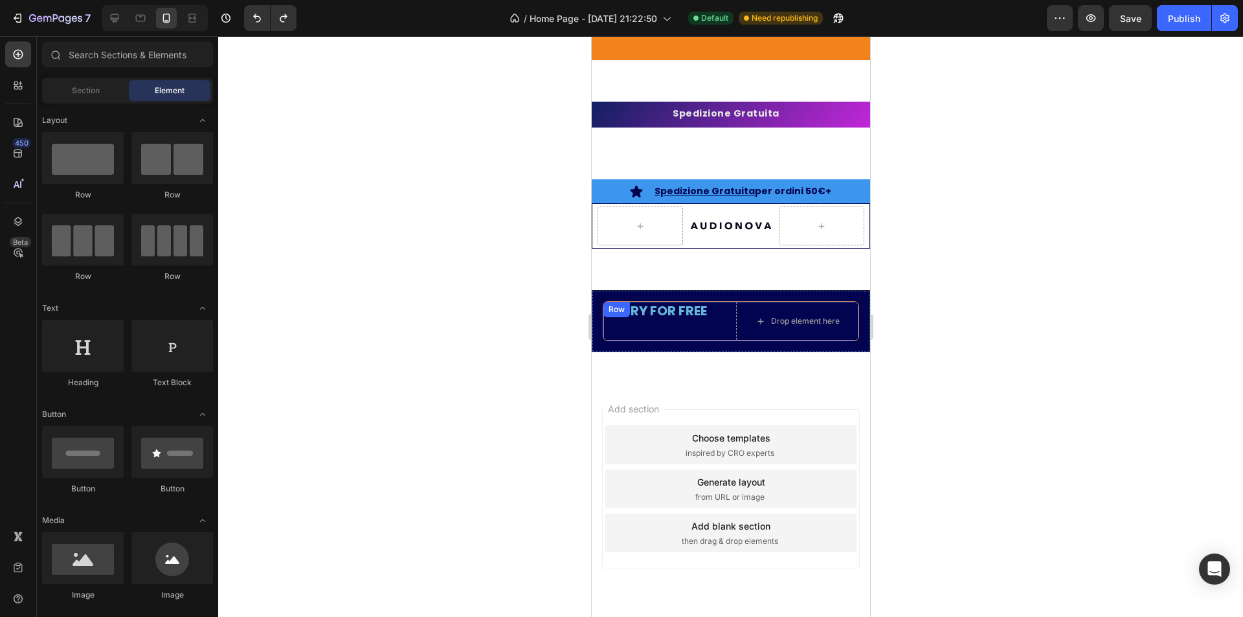
click at [632, 335] on div "TRY FOR FREE Text Block" at bounding box center [664, 321] width 122 height 39
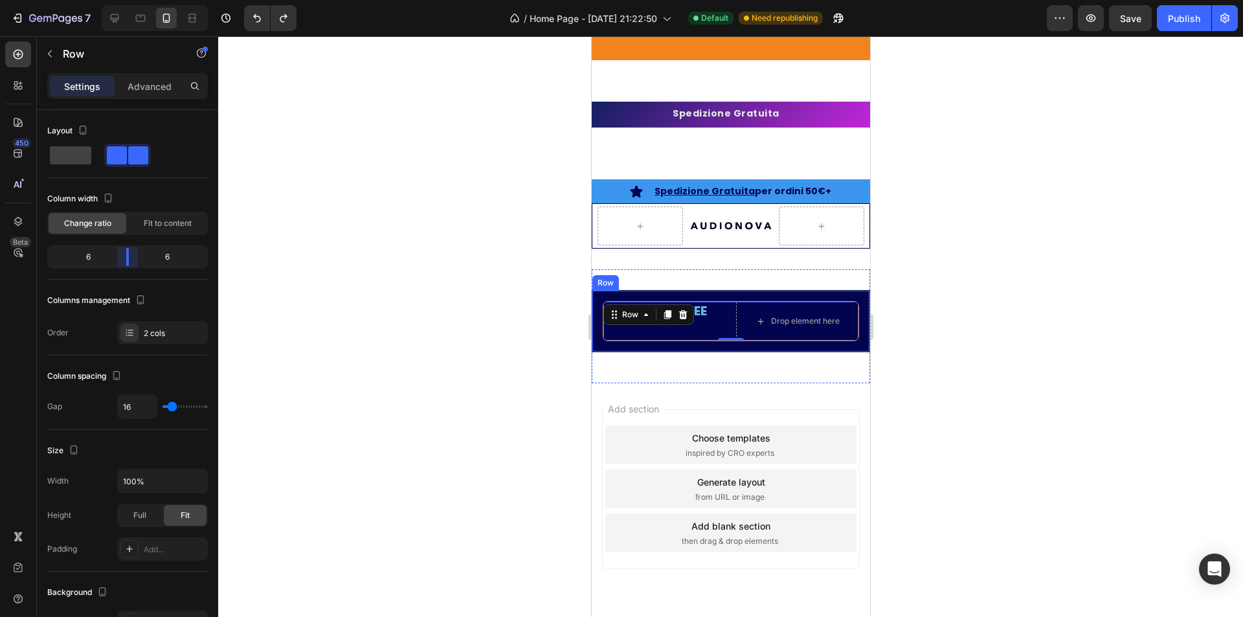
drag, startPoint x: 126, startPoint y: 257, endPoint x: 125, endPoint y: 267, distance: 9.7
click at [125, 0] on body "7 Version history / Home Page - [DATE] 21:22:50 Default Need republishing Previ…" at bounding box center [621, 0] width 1243 height 0
click at [181, 216] on div "Fit to content" at bounding box center [168, 223] width 78 height 21
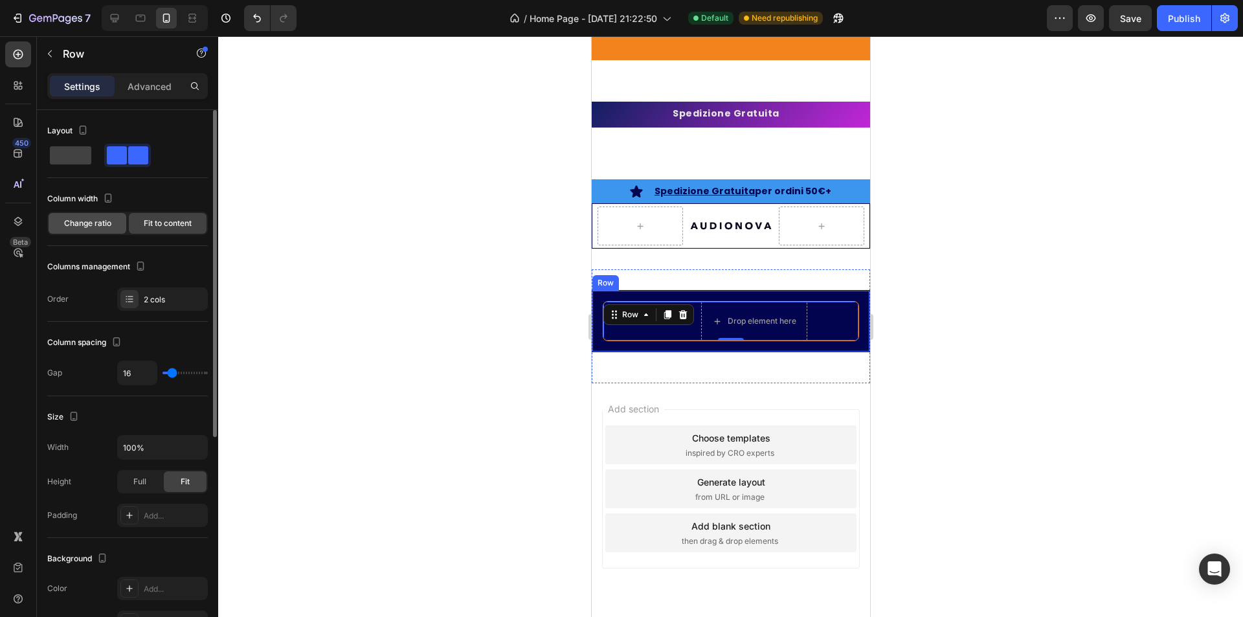
click at [78, 224] on span "Change ratio" at bounding box center [87, 224] width 47 height 12
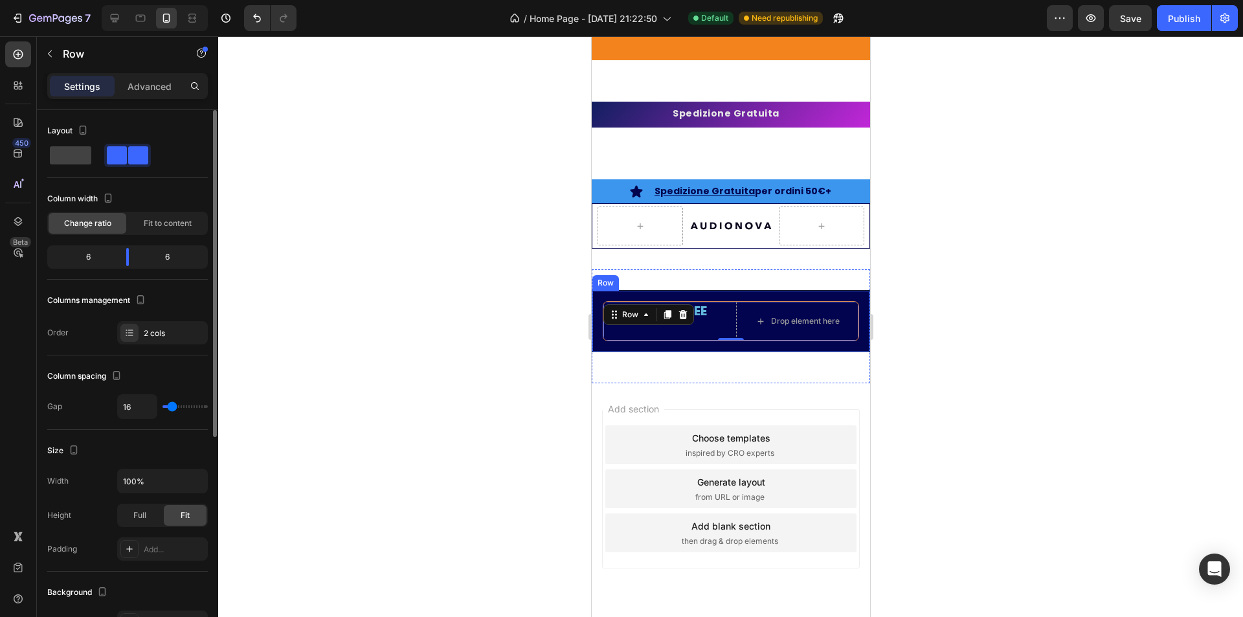
type input "18"
type input "27"
type input "49"
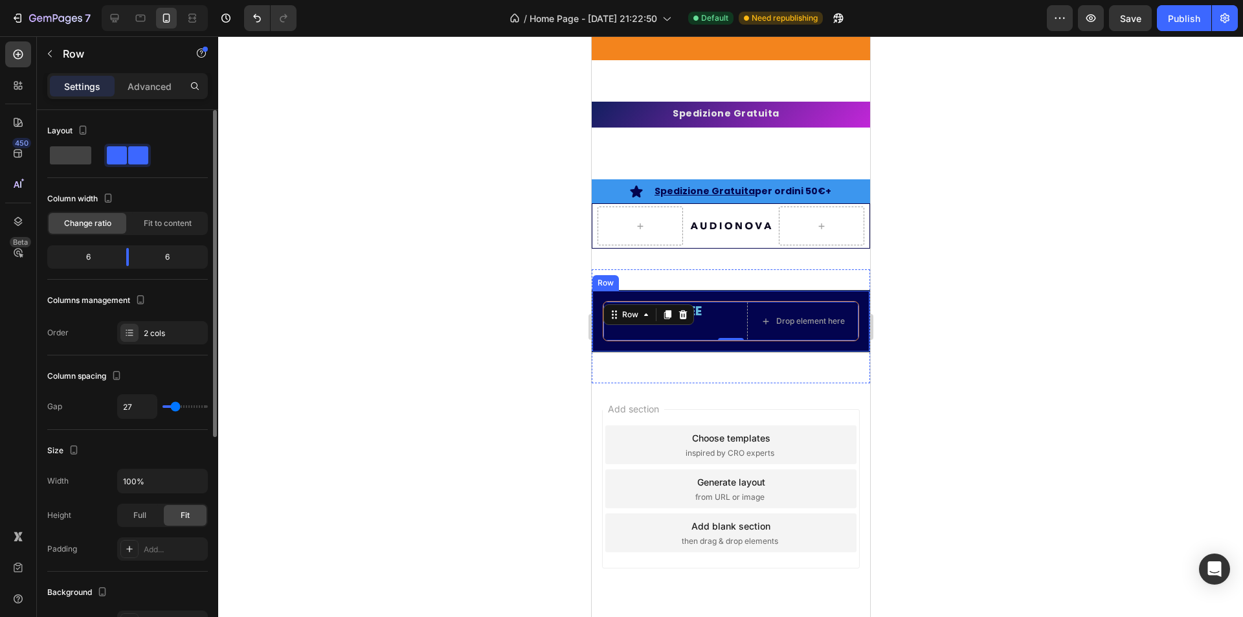
type input "49"
type input "64"
type input "71"
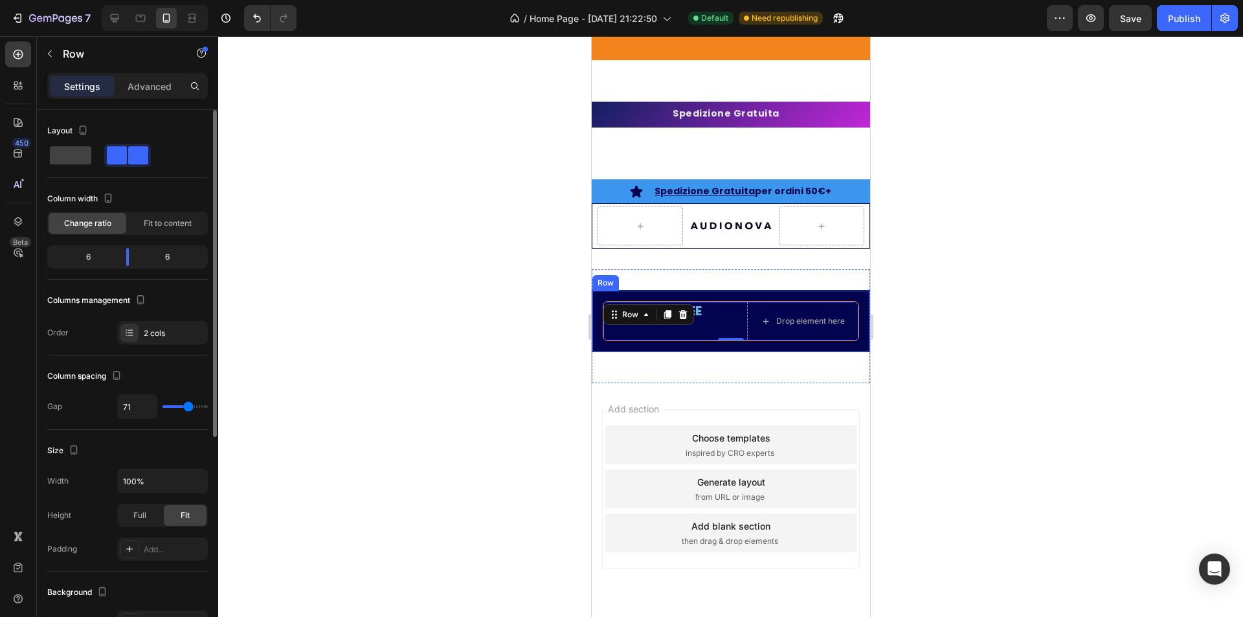
type input "78"
type input "80"
type input "82"
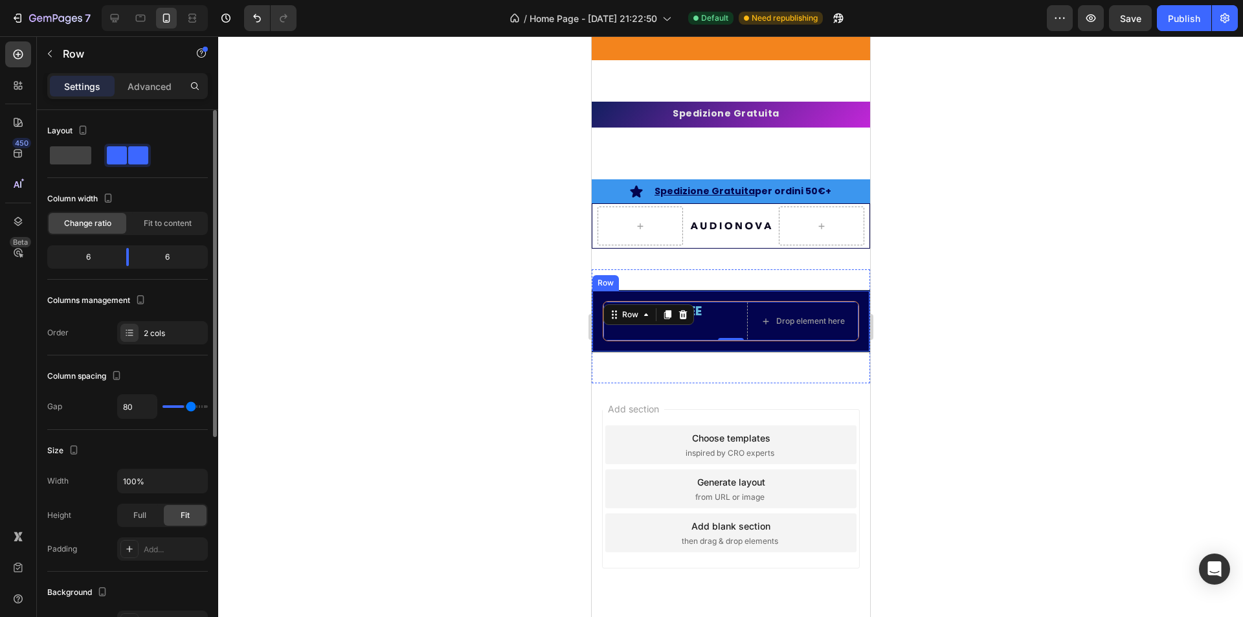
type input "82"
type input "84"
type input "87"
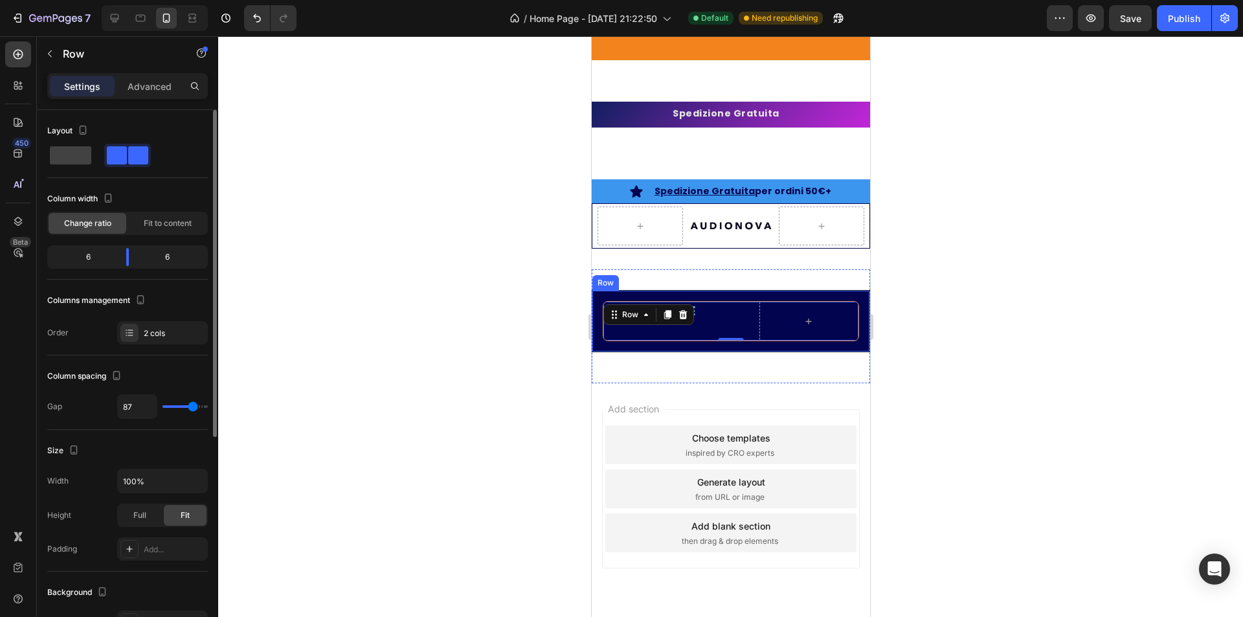
type input "82"
type input "71"
type input "69"
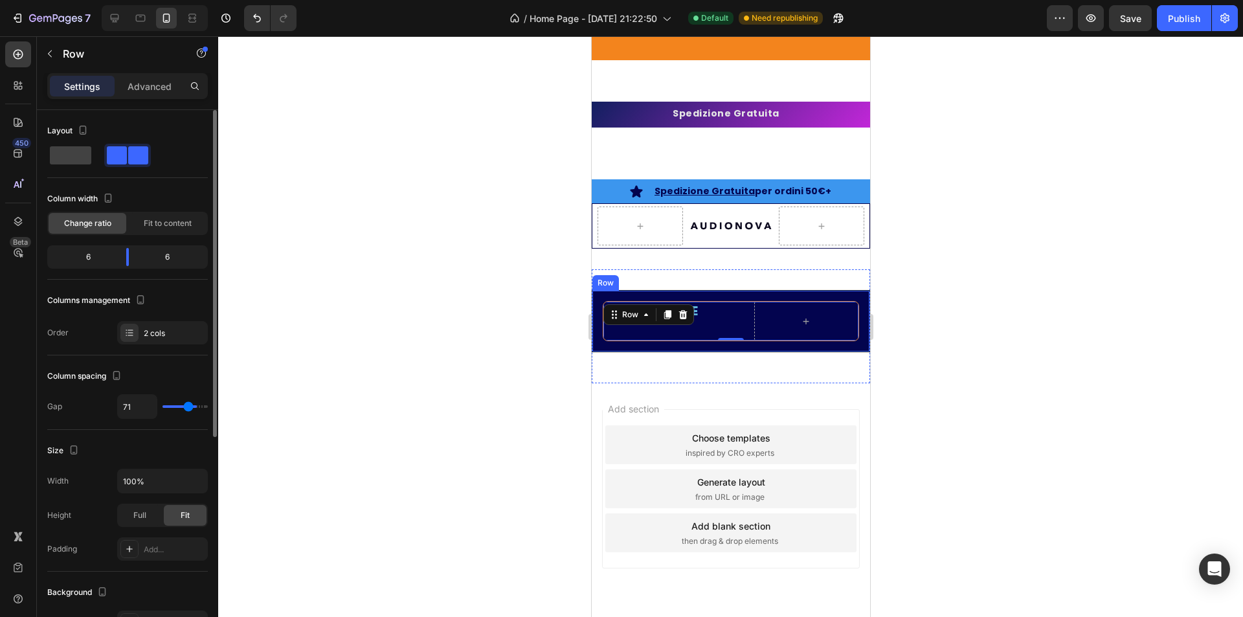
type input "69"
type input "67"
type input "64"
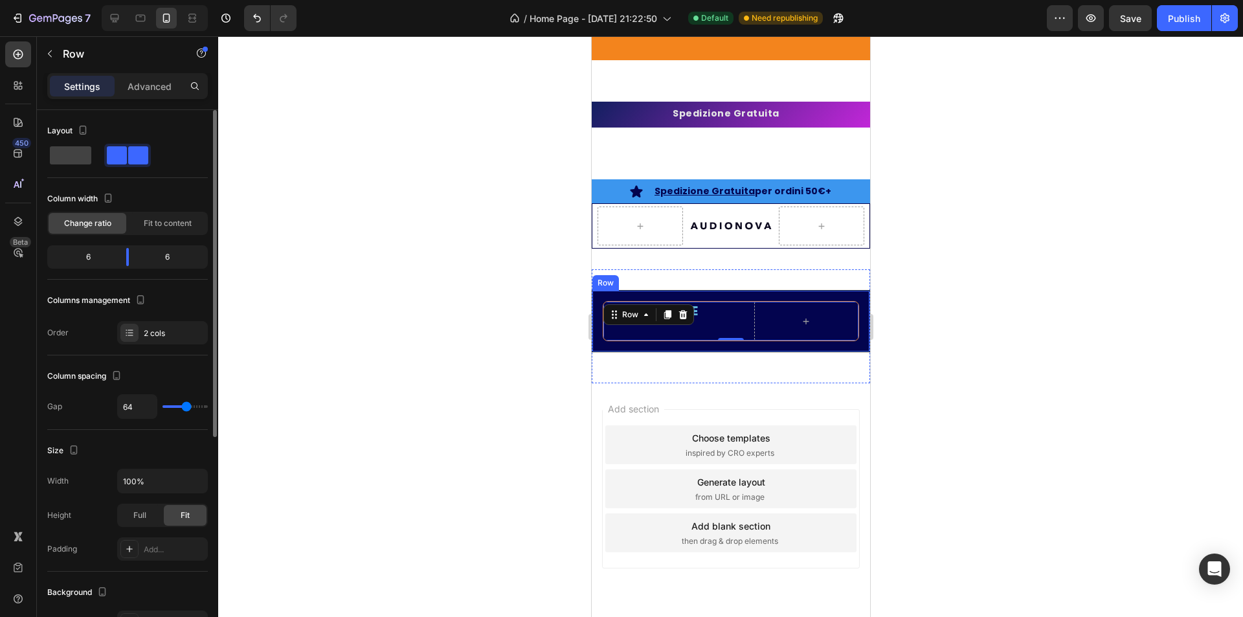
type input "62"
type input "58"
type input "56"
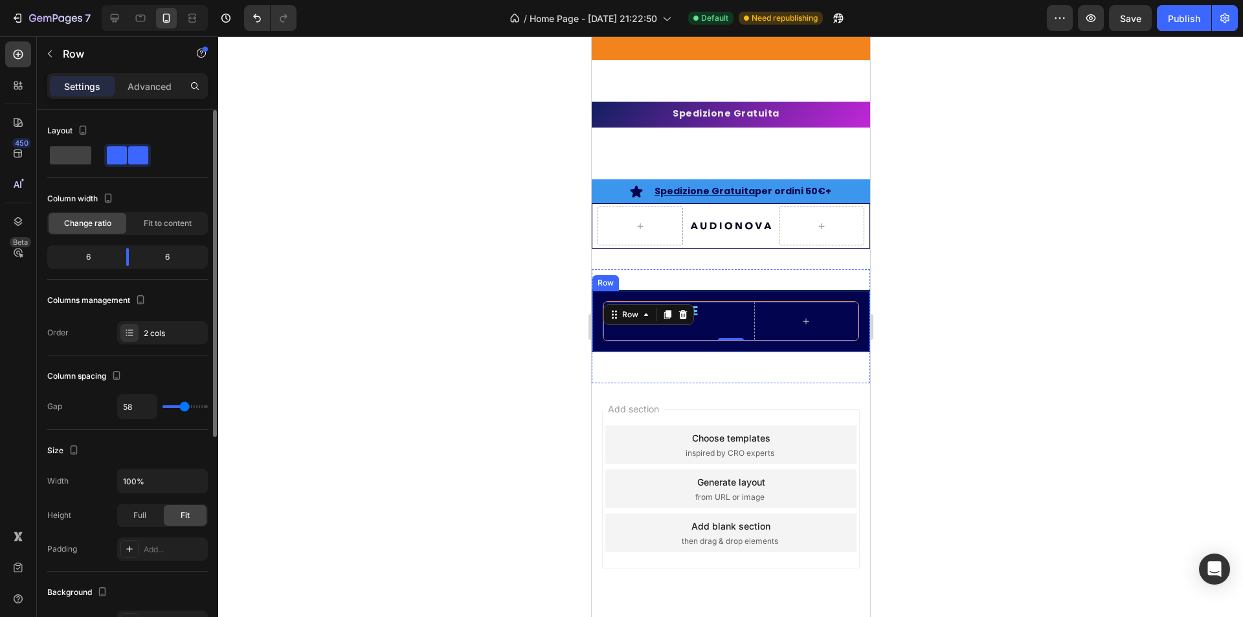
type input "56"
type input "53"
type input "51"
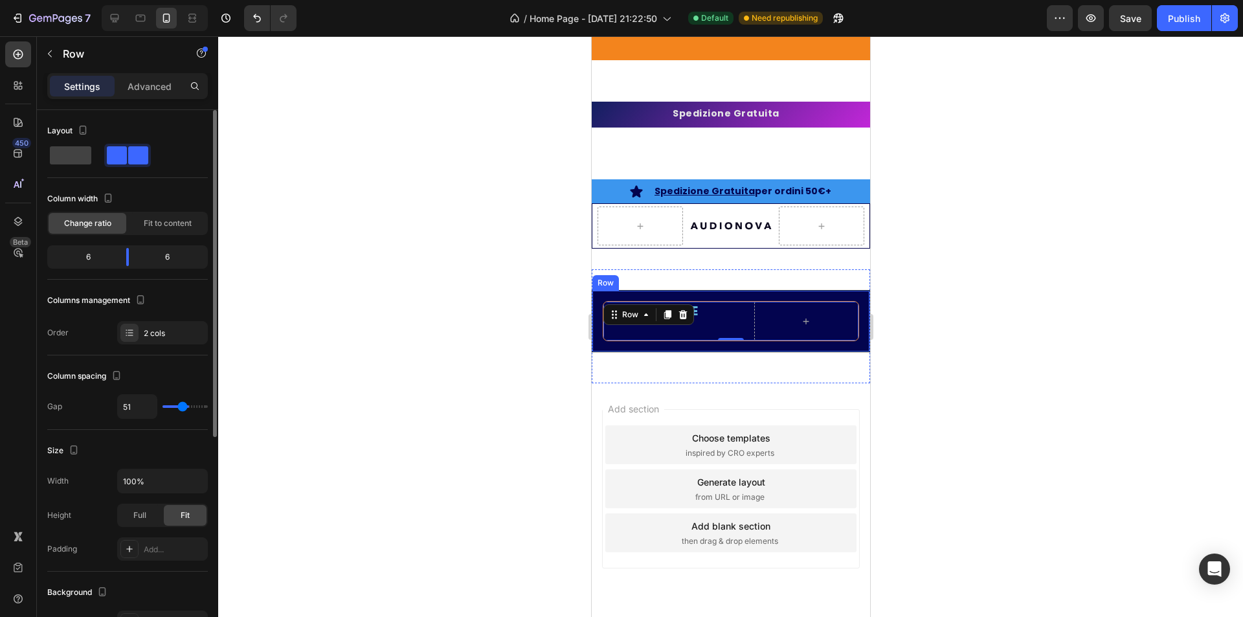
type input "49"
type input "47"
type input "42"
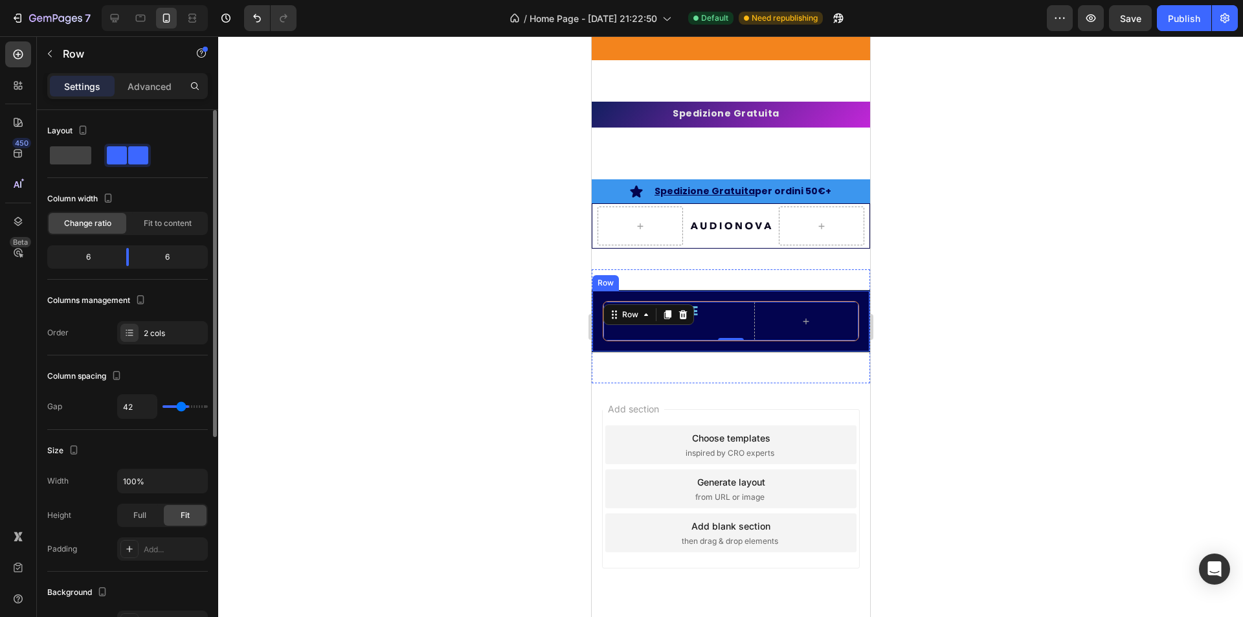
type input "42"
type input "40"
type input "38"
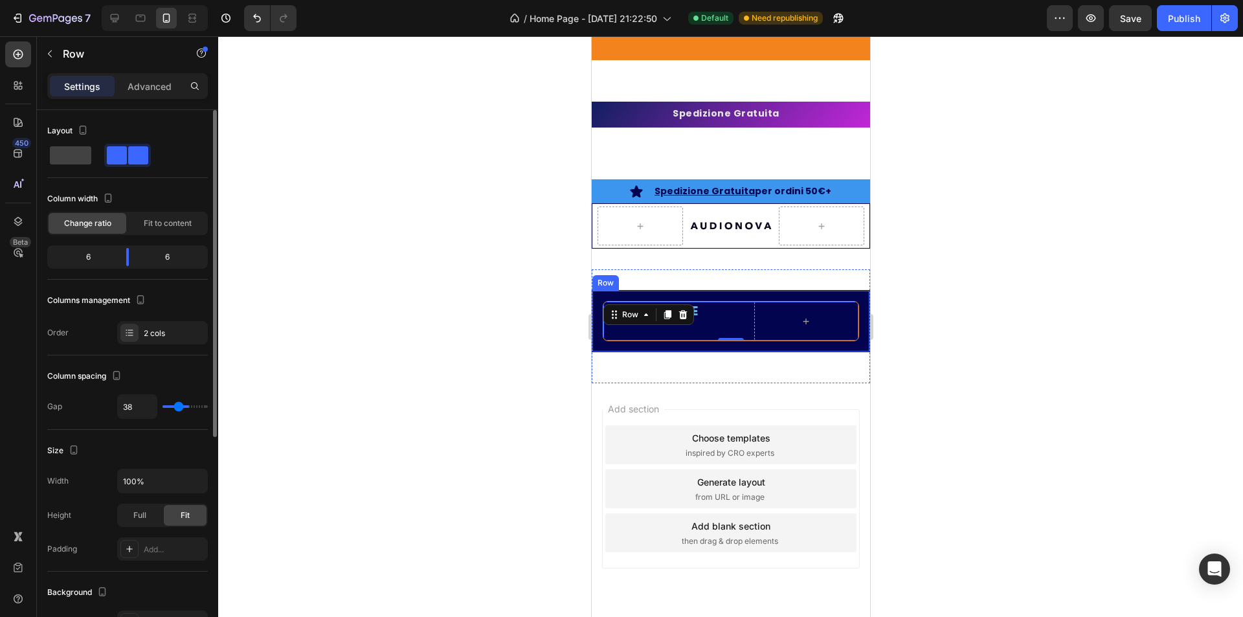
type input "36"
type input "33"
type input "31"
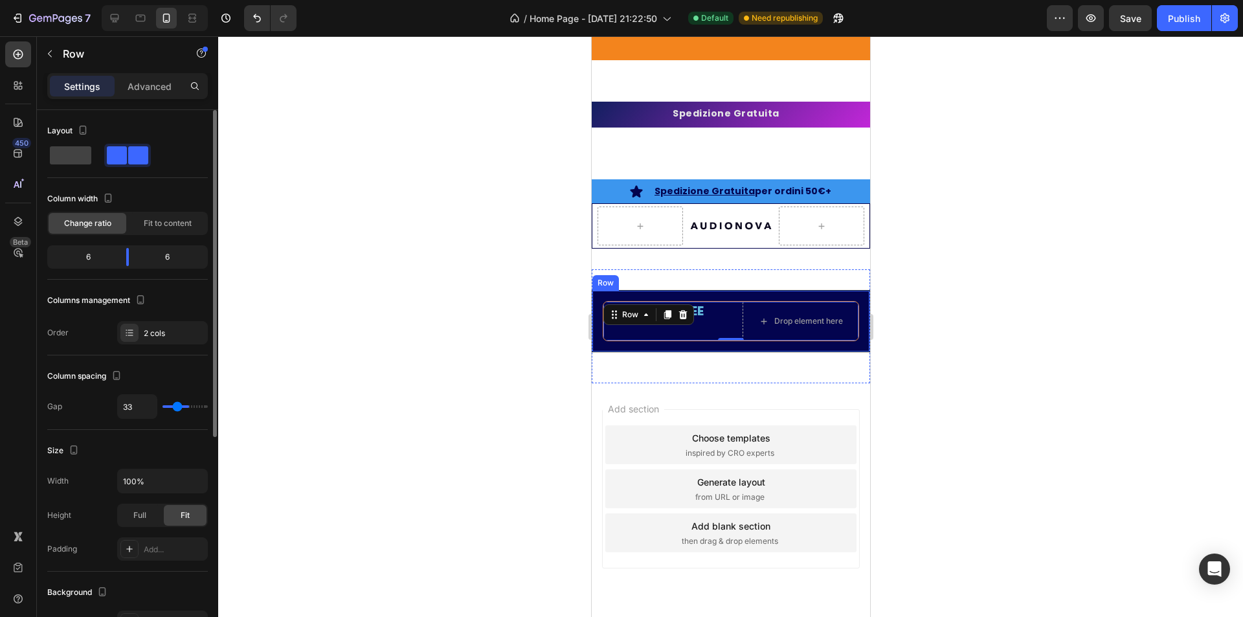
type input "31"
type input "29"
type input "27"
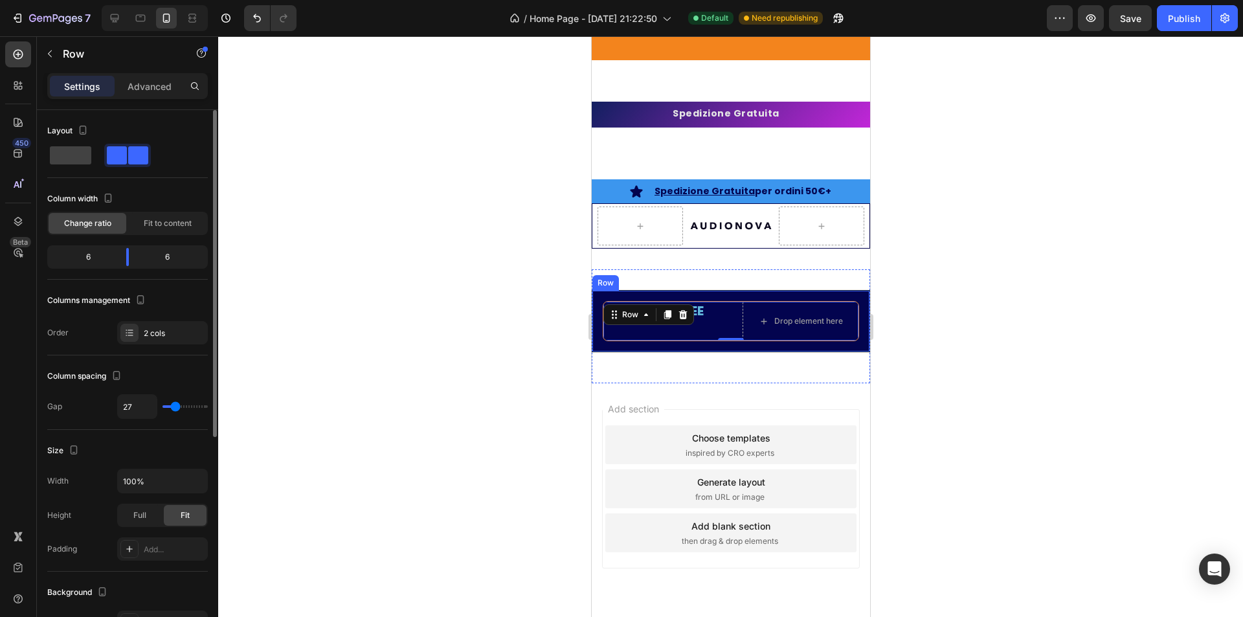
type input "24"
type input "22"
click at [174, 405] on input "range" at bounding box center [185, 406] width 45 height 3
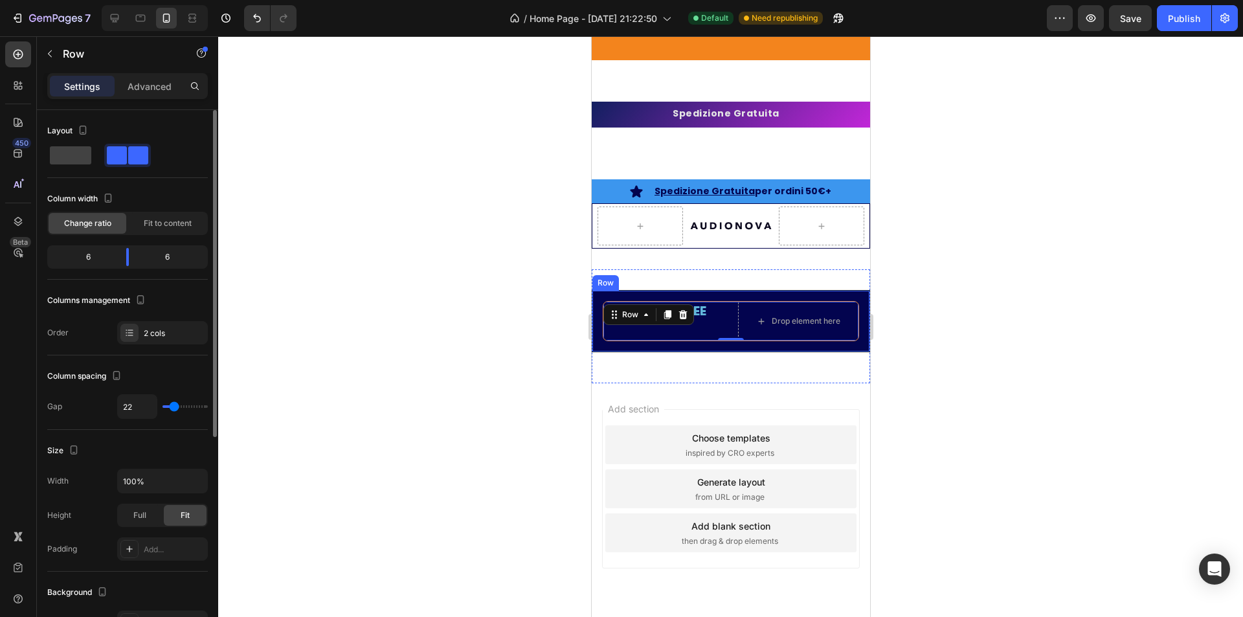
scroll to position [65, 0]
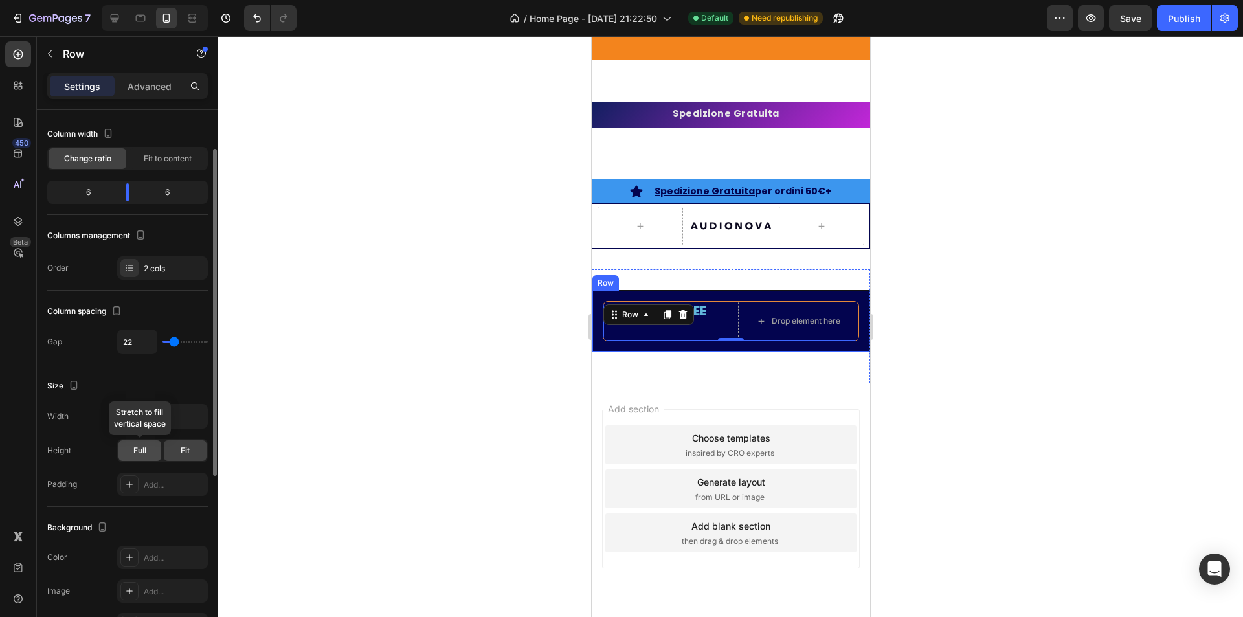
click at [144, 453] on span "Full" at bounding box center [139, 451] width 13 height 12
click at [186, 454] on span "Fit" at bounding box center [185, 451] width 9 height 12
click at [138, 482] on div at bounding box center [129, 484] width 18 height 18
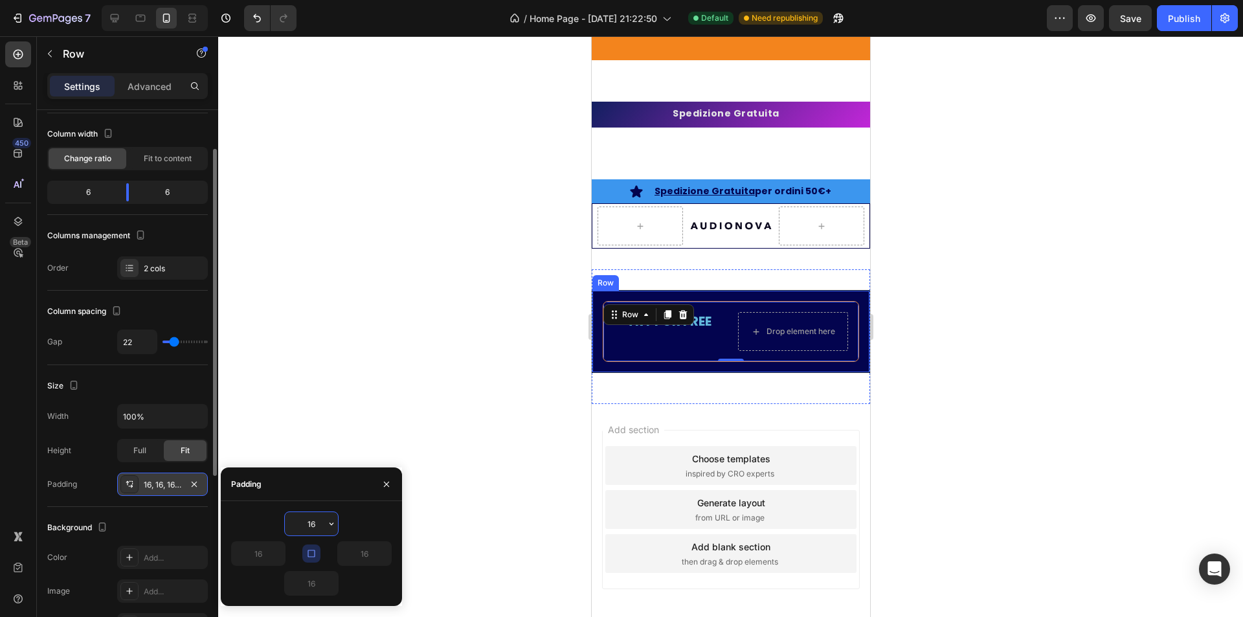
click at [138, 484] on div at bounding box center [129, 484] width 18 height 18
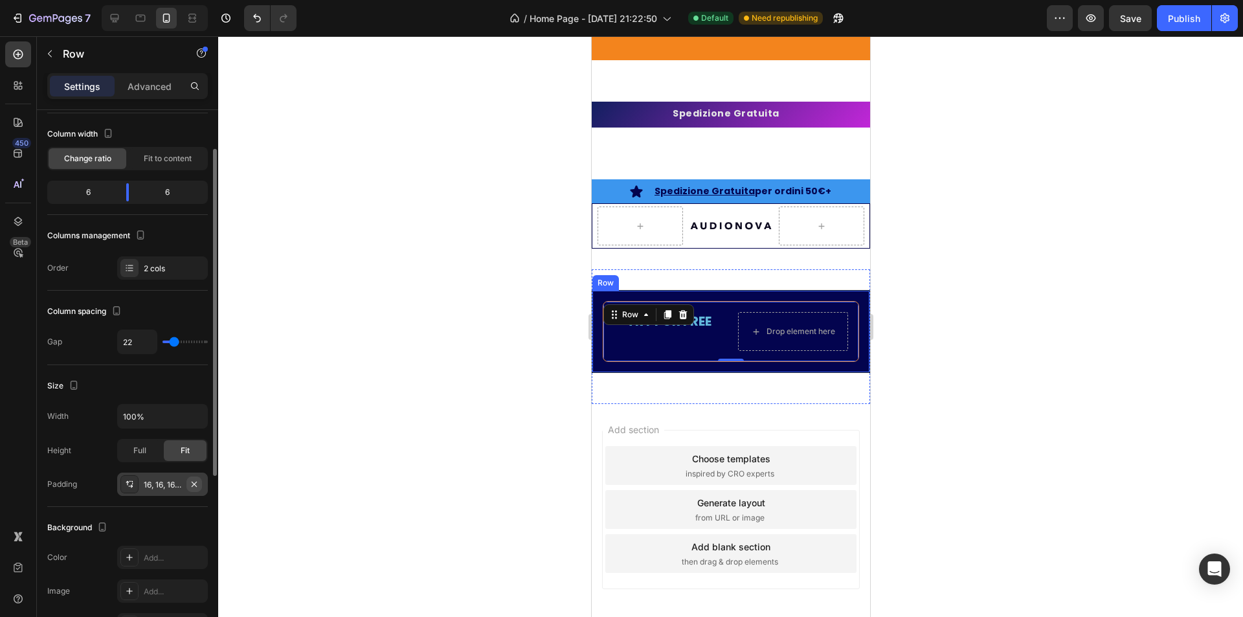
click at [192, 482] on icon "button" at bounding box center [194, 483] width 5 height 5
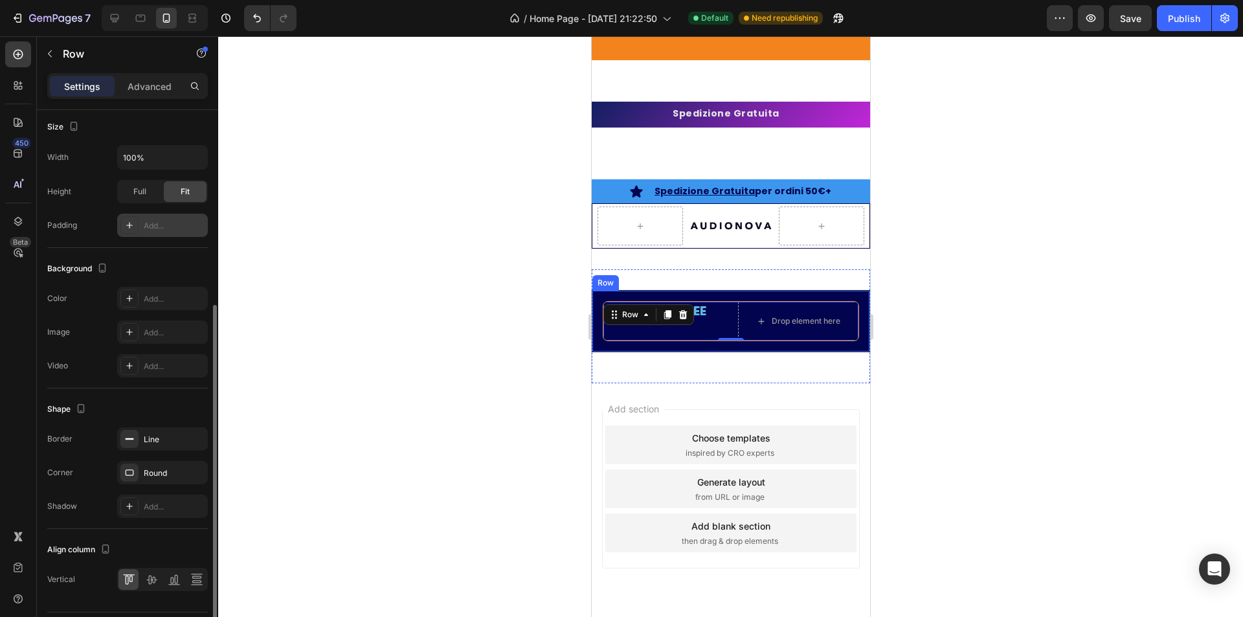
scroll to position [360, 0]
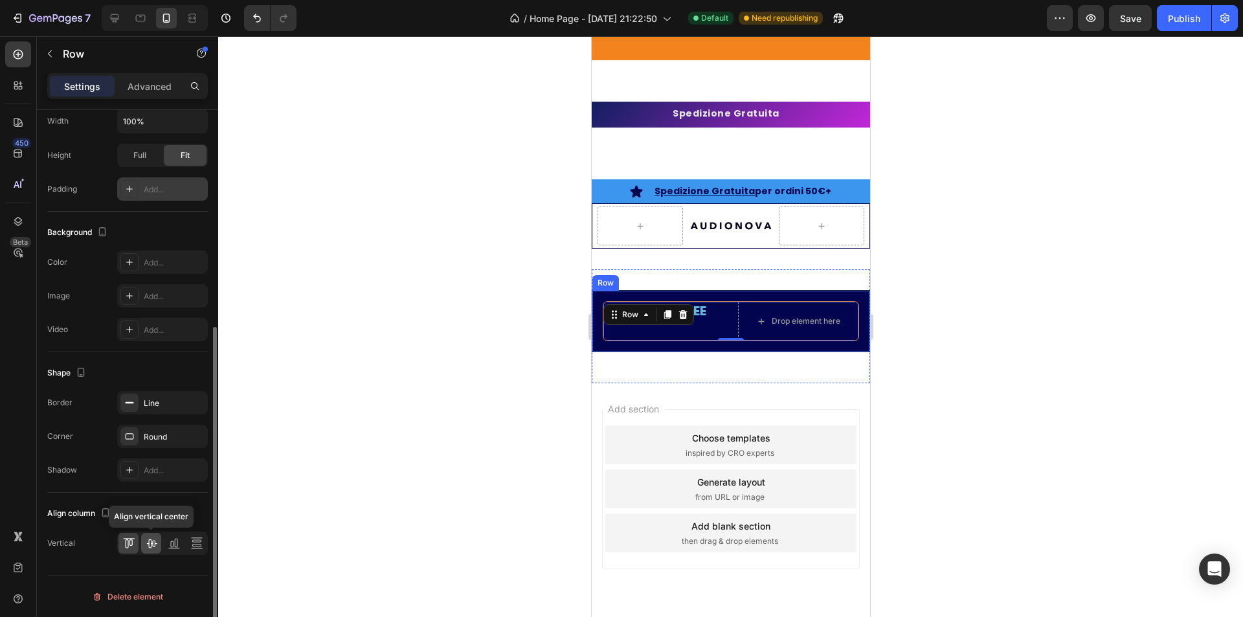
click at [153, 545] on icon at bounding box center [151, 543] width 13 height 13
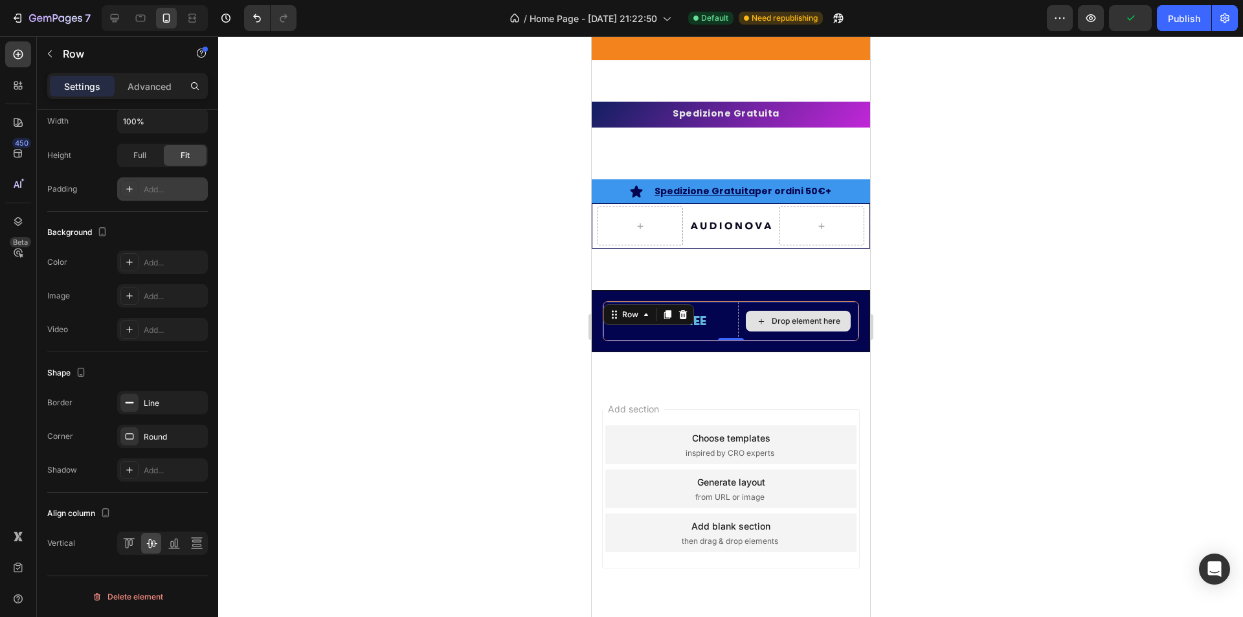
click at [777, 322] on div "Drop element here" at bounding box center [805, 321] width 69 height 10
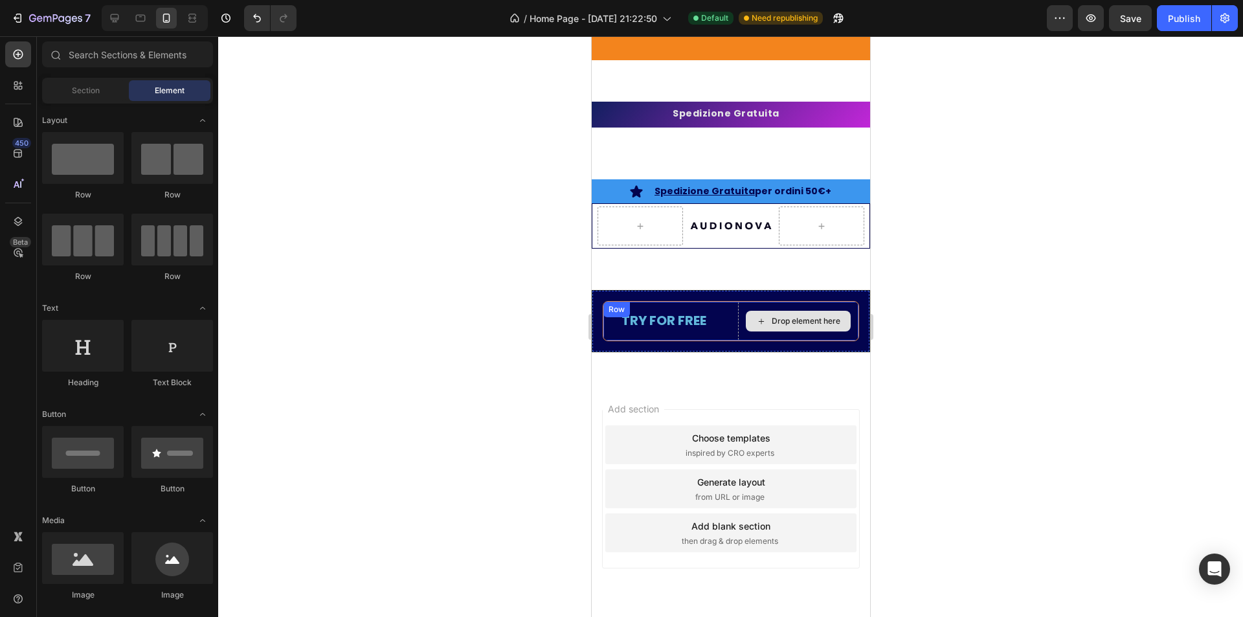
click at [756, 324] on icon at bounding box center [761, 321] width 10 height 11
click at [749, 302] on div "Drop element here" at bounding box center [797, 321] width 120 height 39
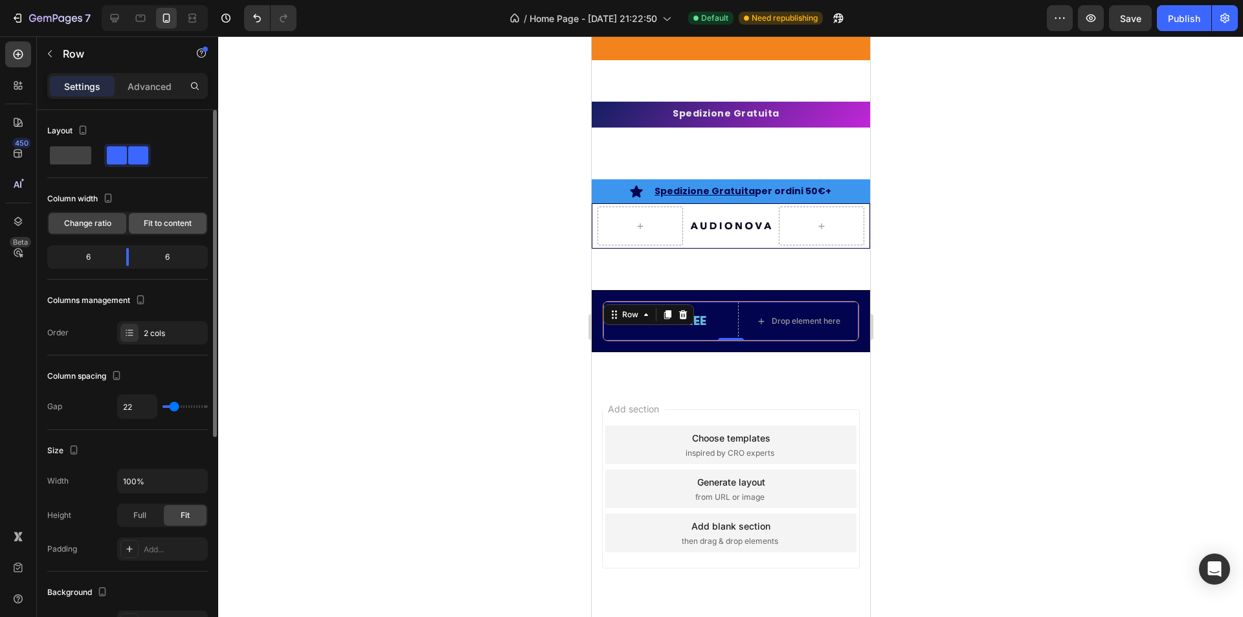
click at [178, 226] on span "Fit to content" at bounding box center [168, 224] width 48 height 12
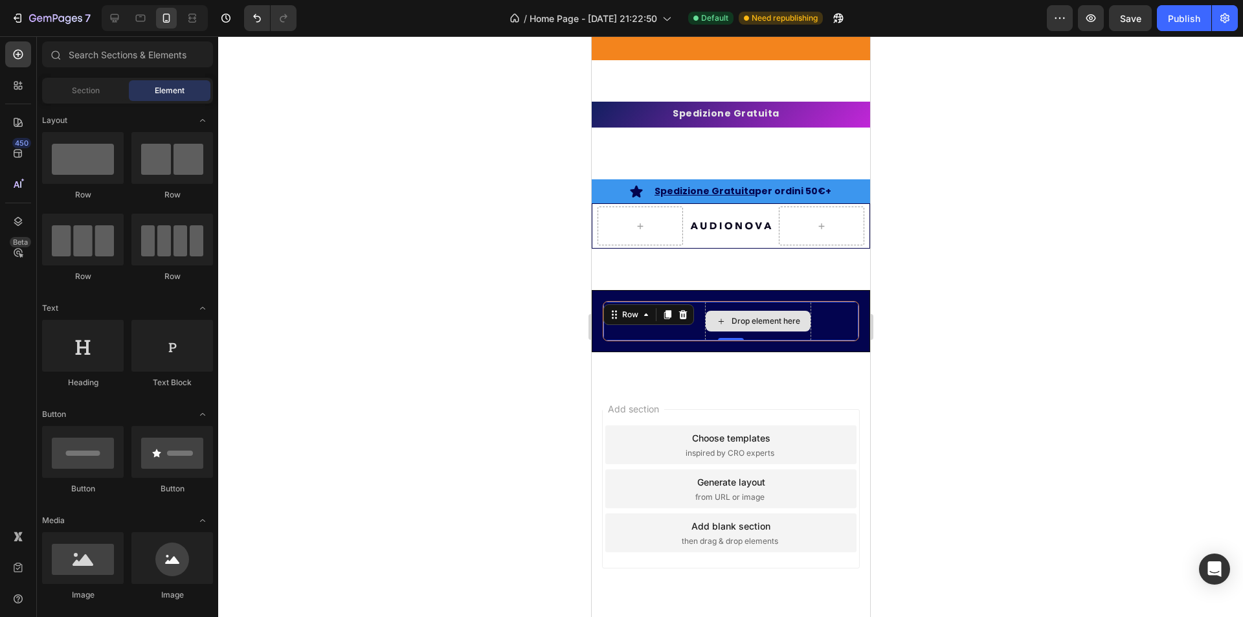
click at [739, 314] on div "Drop element here" at bounding box center [757, 321] width 105 height 21
drag, startPoint x: 666, startPoint y: 497, endPoint x: 736, endPoint y: 326, distance: 184.9
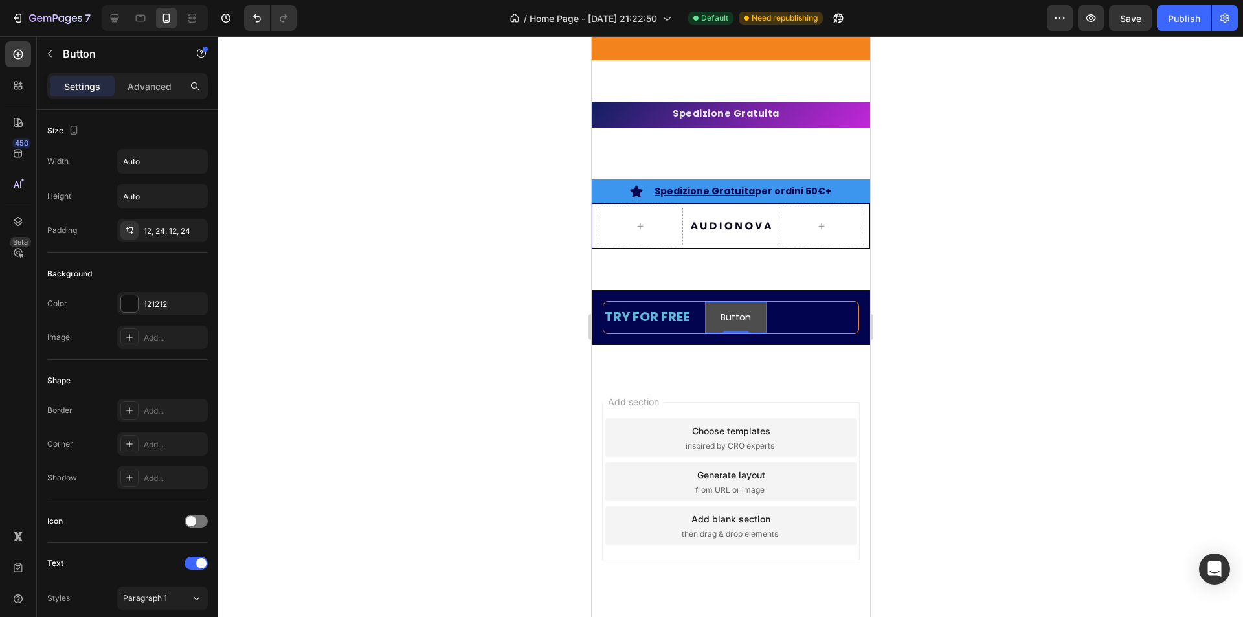
click at [761, 308] on button "Button" at bounding box center [735, 318] width 62 height 32
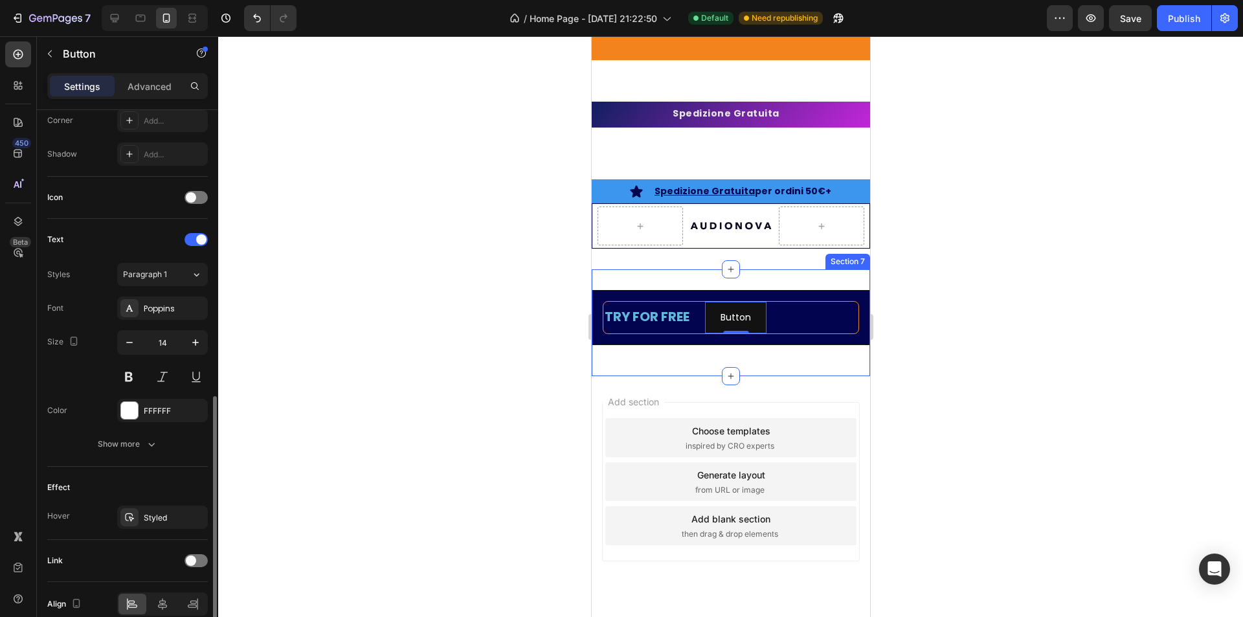
scroll to position [385, 0]
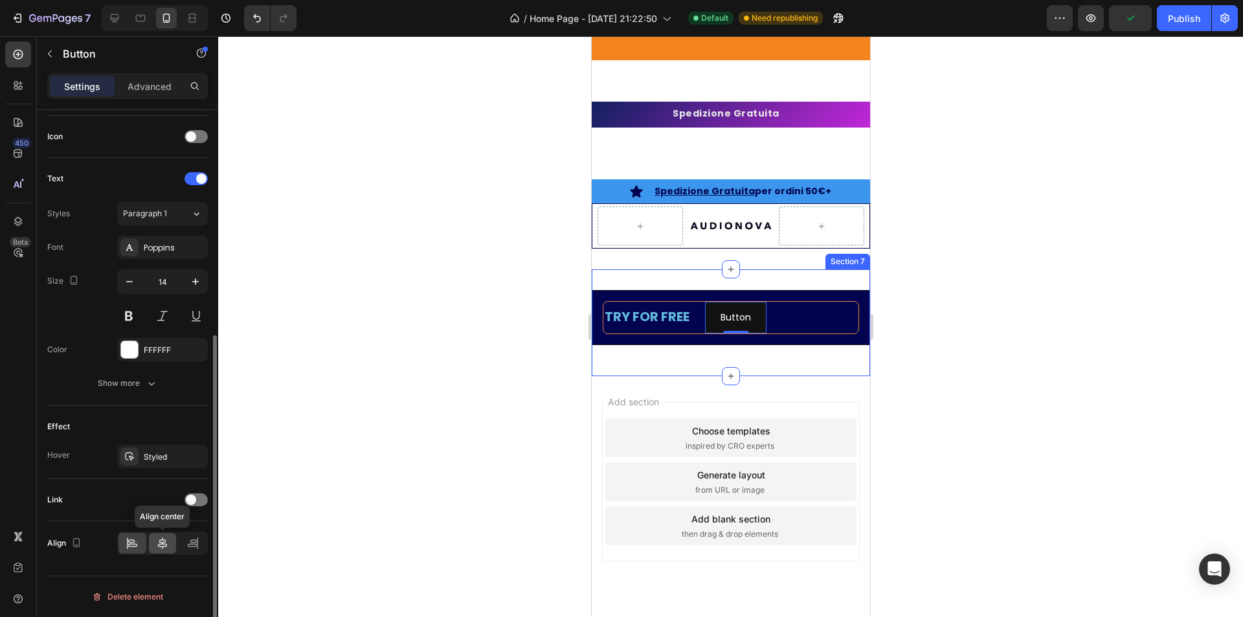
click at [164, 546] on icon at bounding box center [162, 543] width 9 height 12
click at [131, 545] on icon at bounding box center [132, 543] width 13 height 13
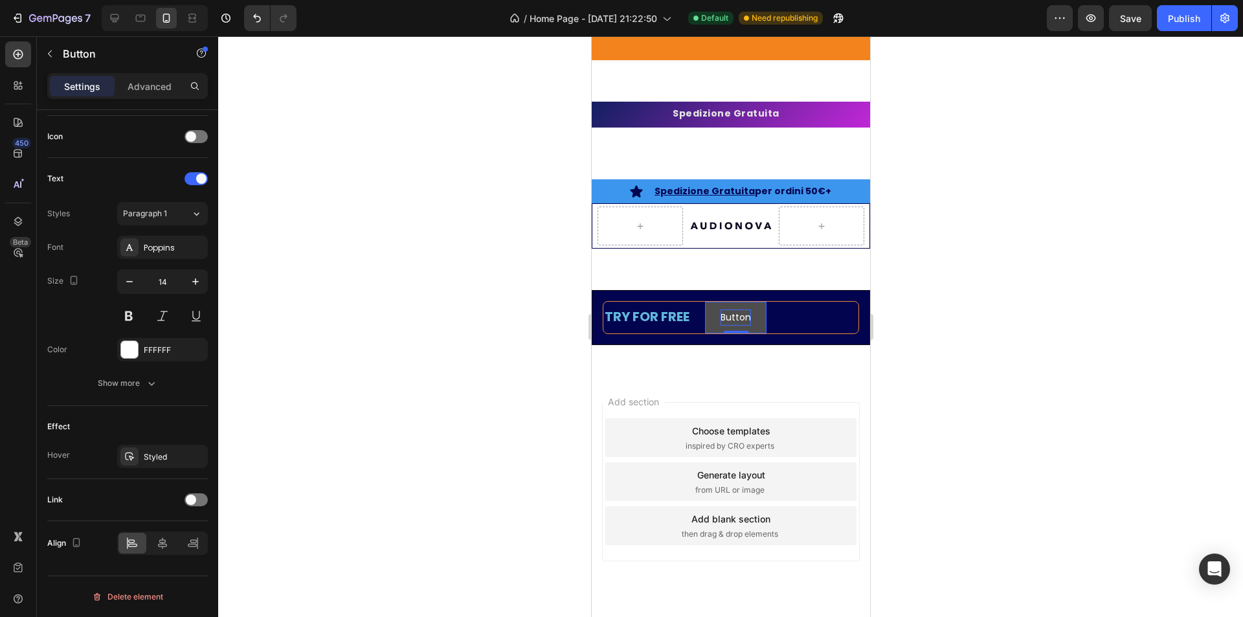
click at [740, 317] on p "Button" at bounding box center [735, 317] width 30 height 16
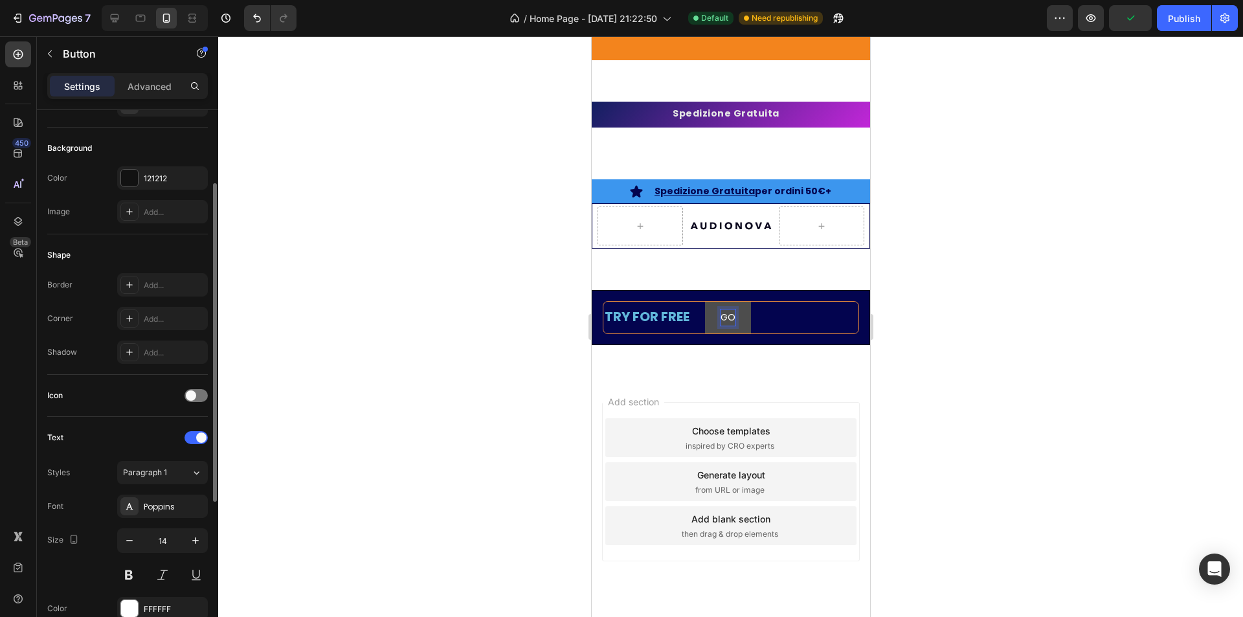
scroll to position [0, 0]
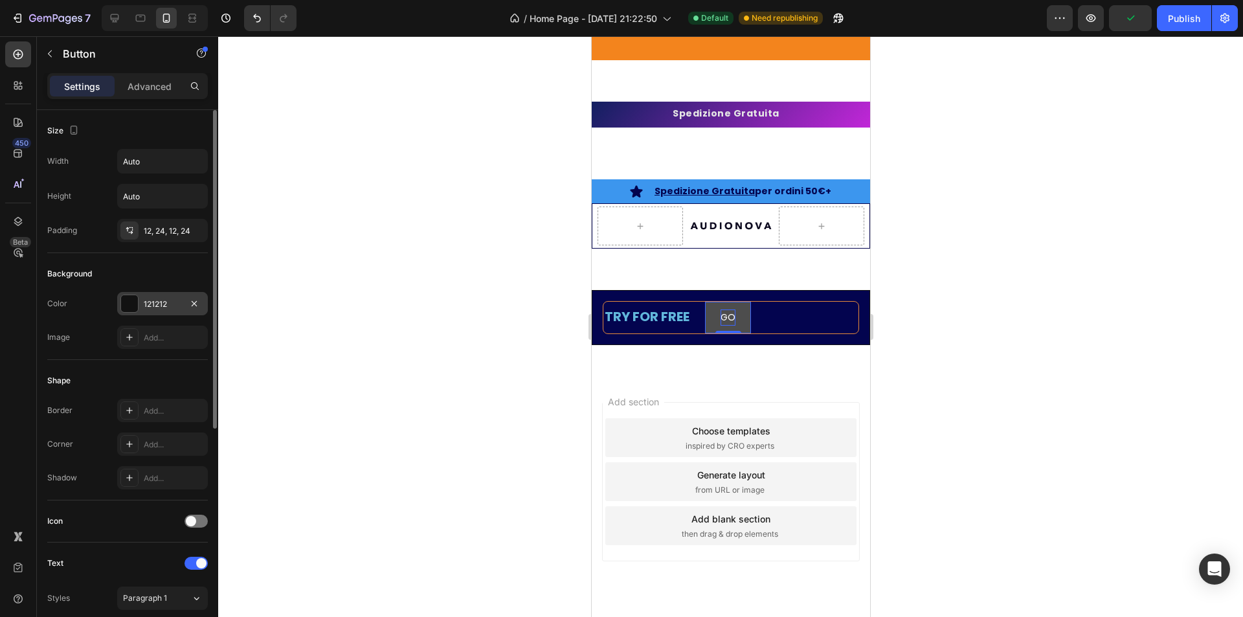
click at [131, 301] on div at bounding box center [129, 303] width 17 height 17
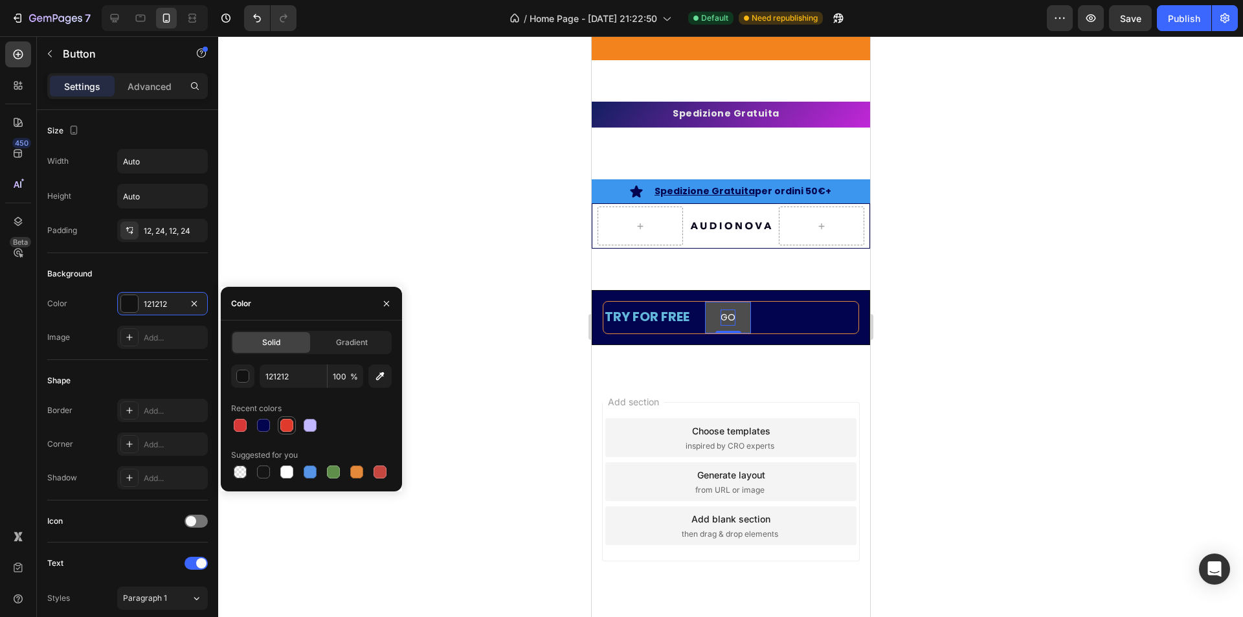
click at [284, 423] on div at bounding box center [286, 425] width 13 height 13
click at [359, 471] on div at bounding box center [356, 472] width 13 height 13
click at [281, 428] on div at bounding box center [286, 425] width 13 height 13
type input "DF3A2B"
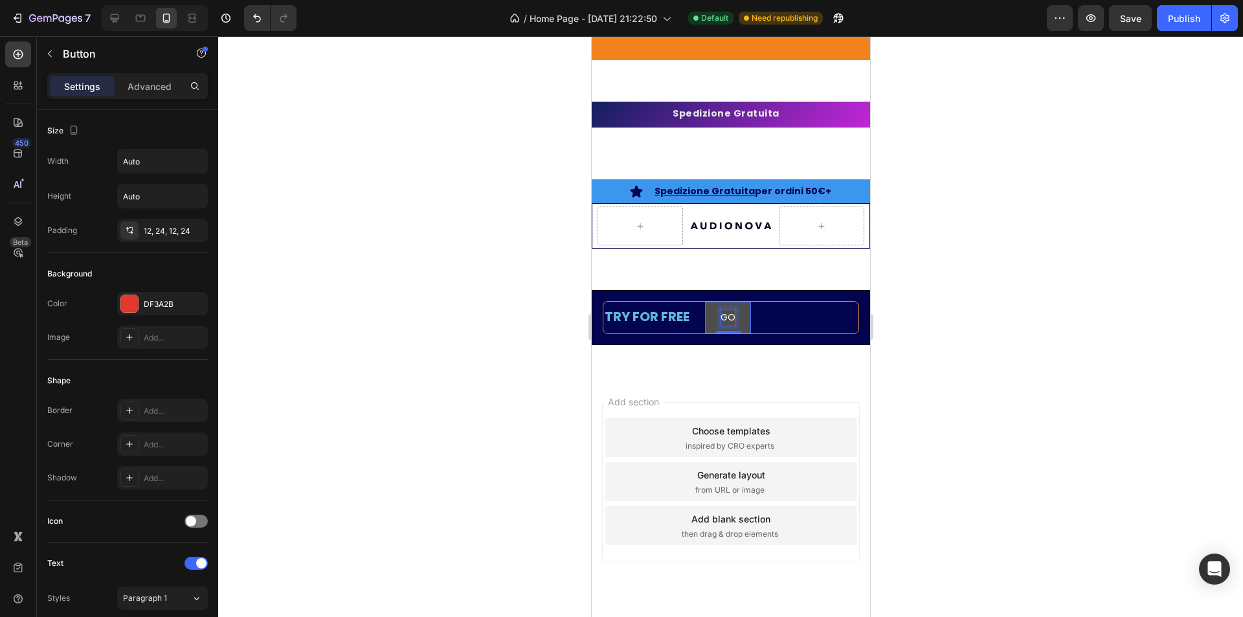
click at [732, 315] on p "GO" at bounding box center [727, 317] width 15 height 16
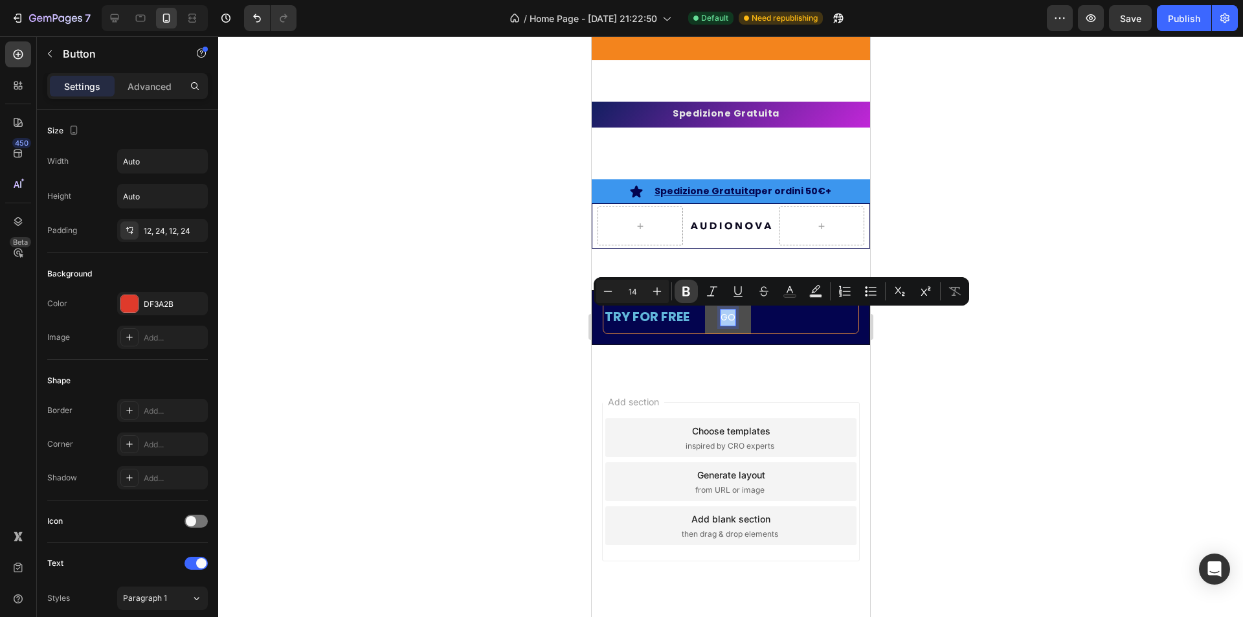
click at [683, 287] on icon "Editor contextual toolbar" at bounding box center [686, 292] width 8 height 10
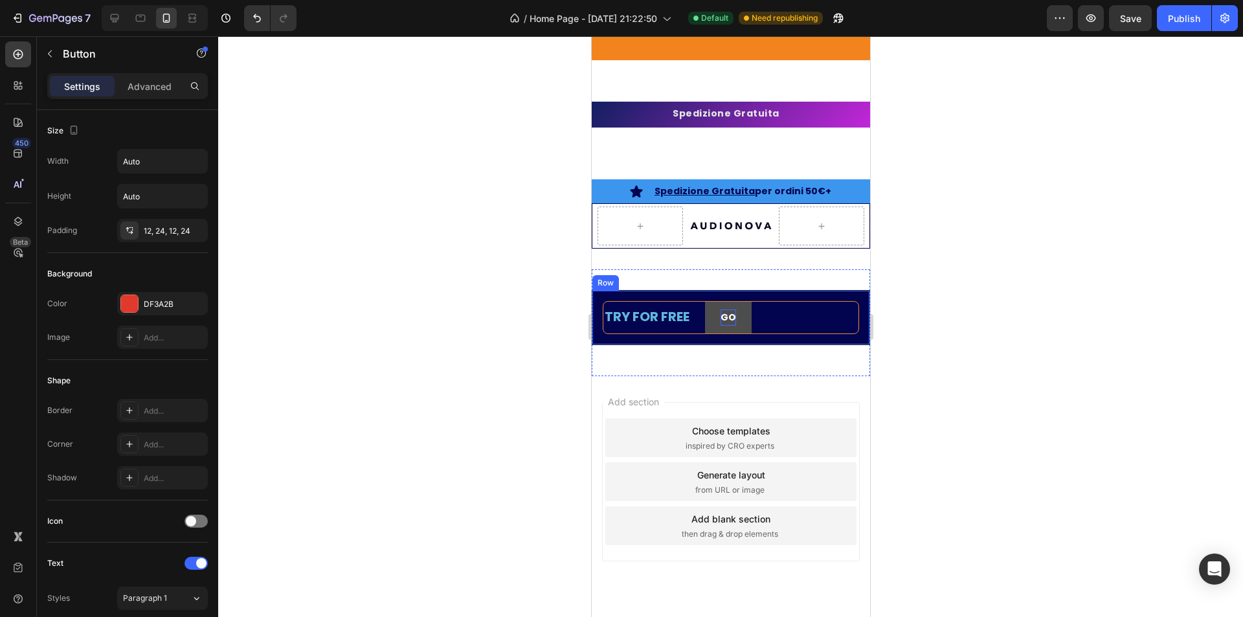
click at [657, 295] on div "TRY FOR FREE Text Block GO Button 0 Row Row" at bounding box center [730, 317] width 278 height 55
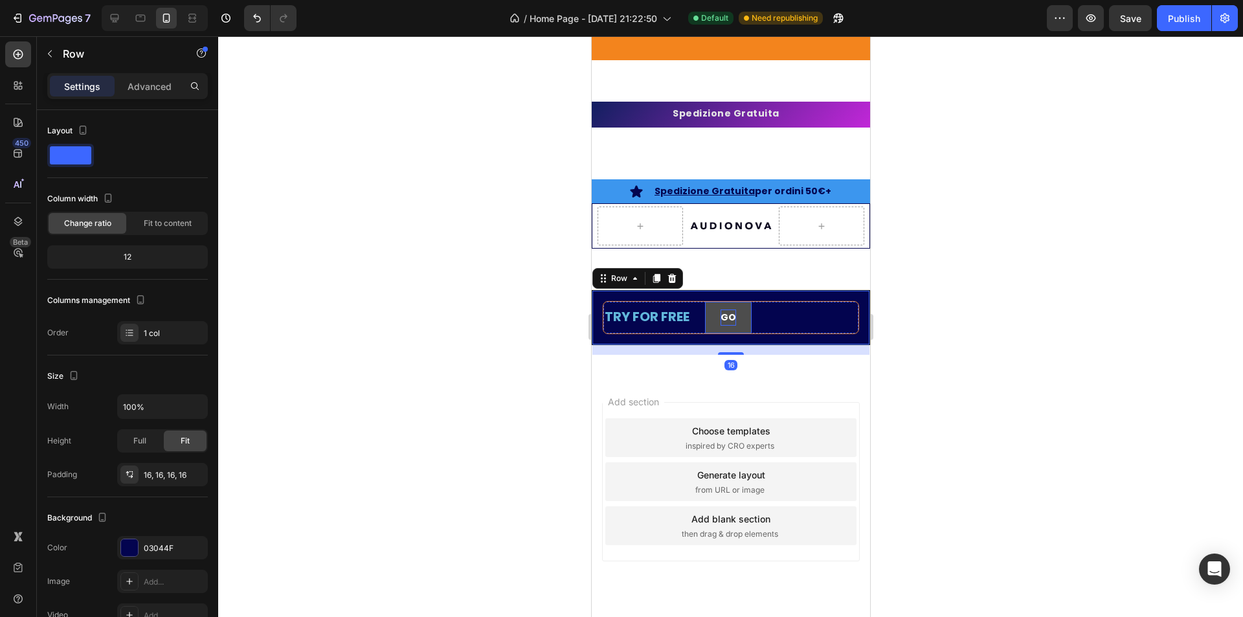
click at [728, 316] on strong "GO" at bounding box center [728, 317] width 16 height 13
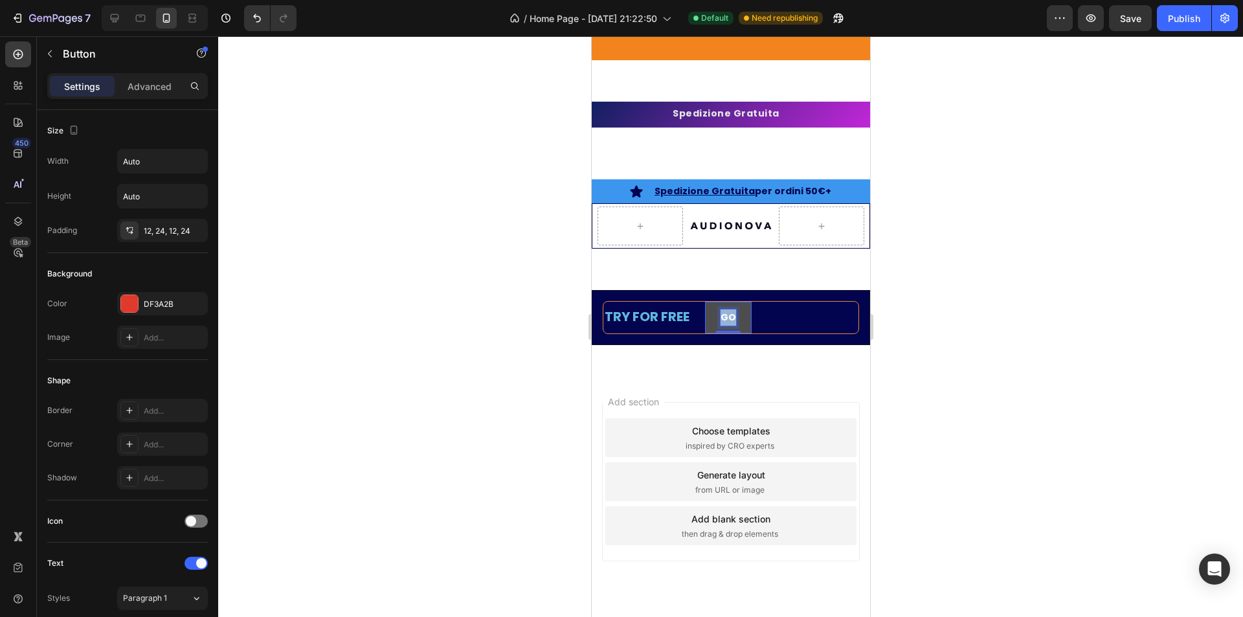
click at [728, 313] on strong "GO" at bounding box center [728, 317] width 16 height 13
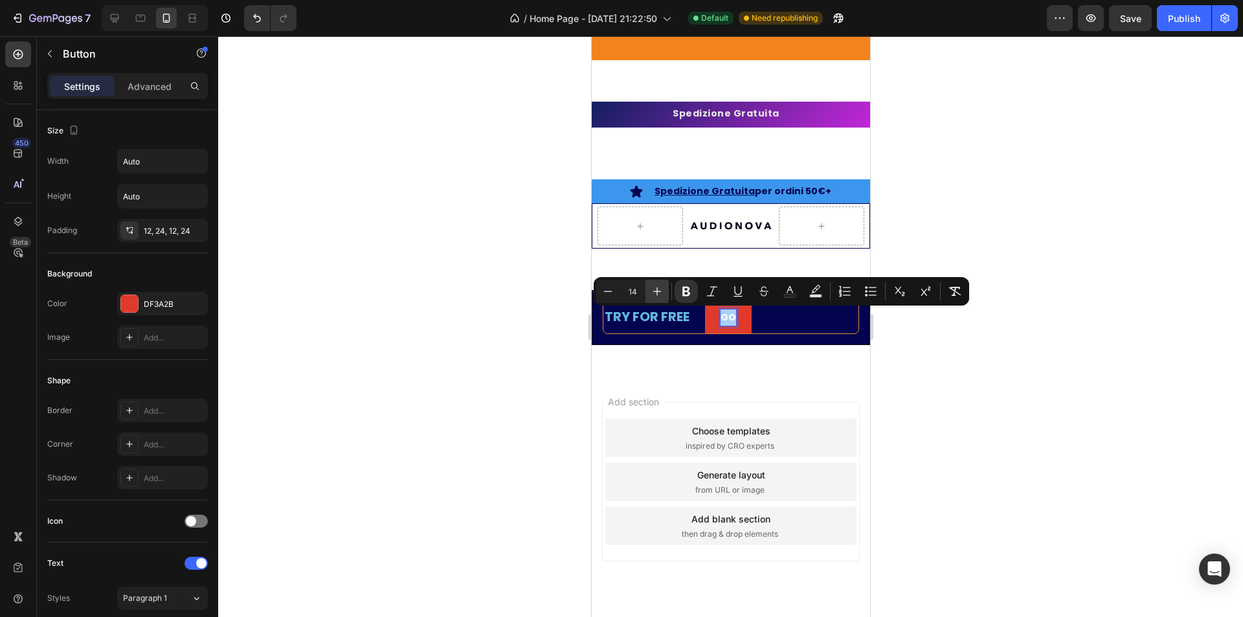
click at [661, 288] on icon "Editor contextual toolbar" at bounding box center [657, 291] width 13 height 13
type input "15"
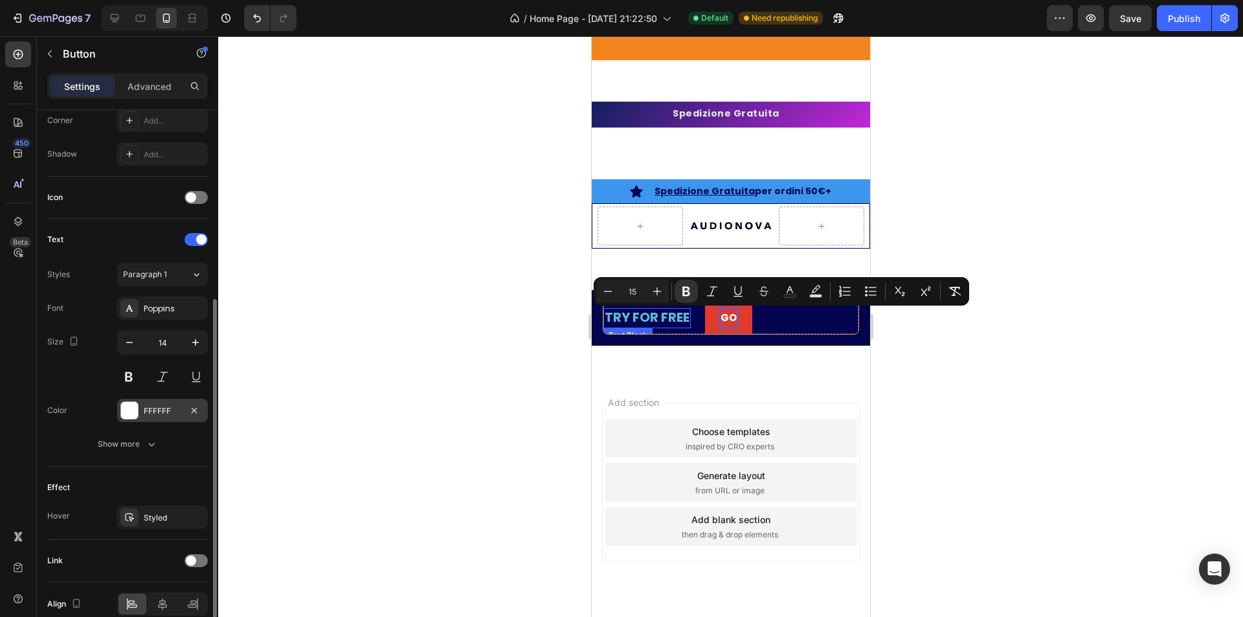
scroll to position [385, 0]
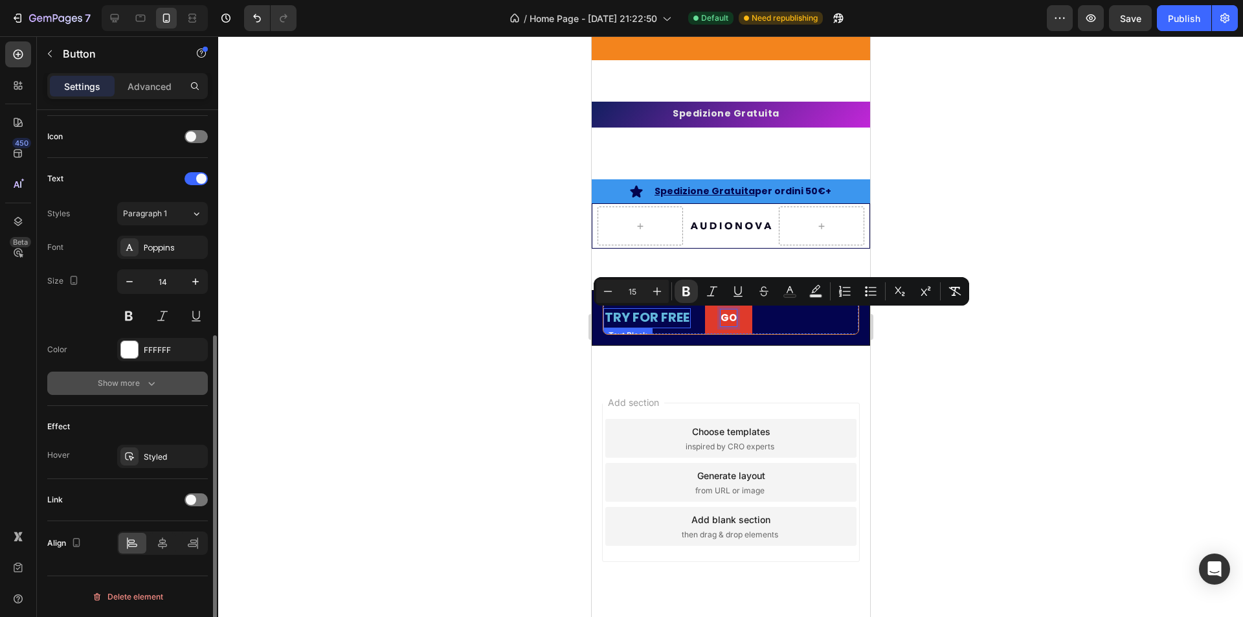
click at [135, 387] on div "Show more" at bounding box center [128, 383] width 60 height 13
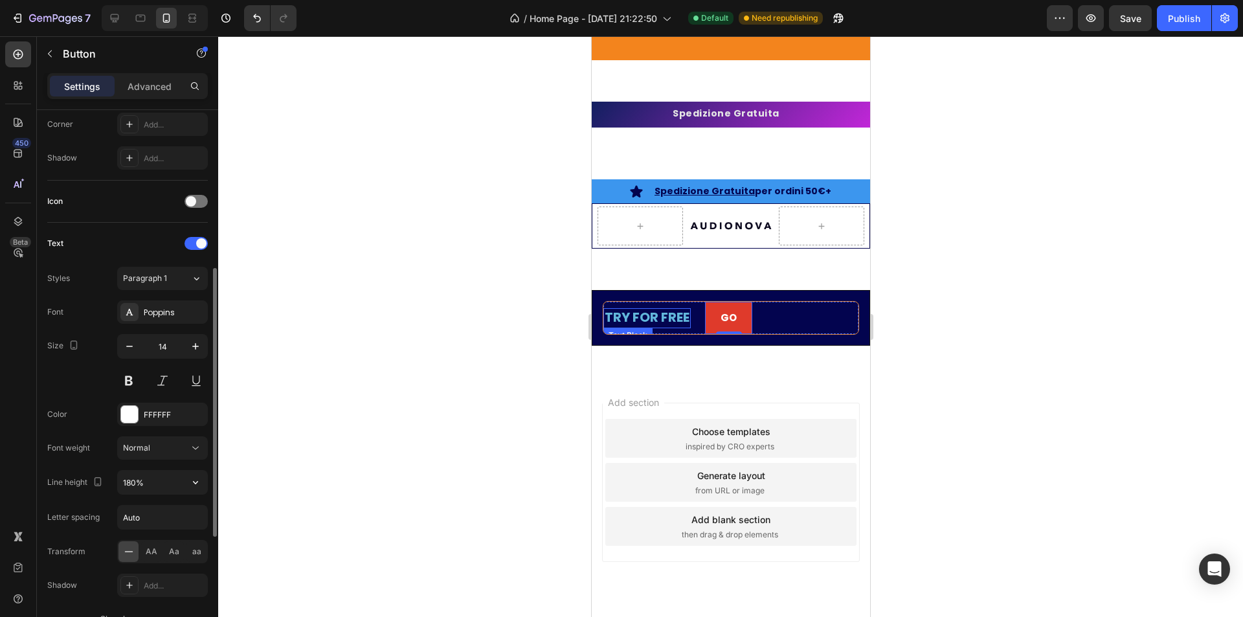
scroll to position [61, 0]
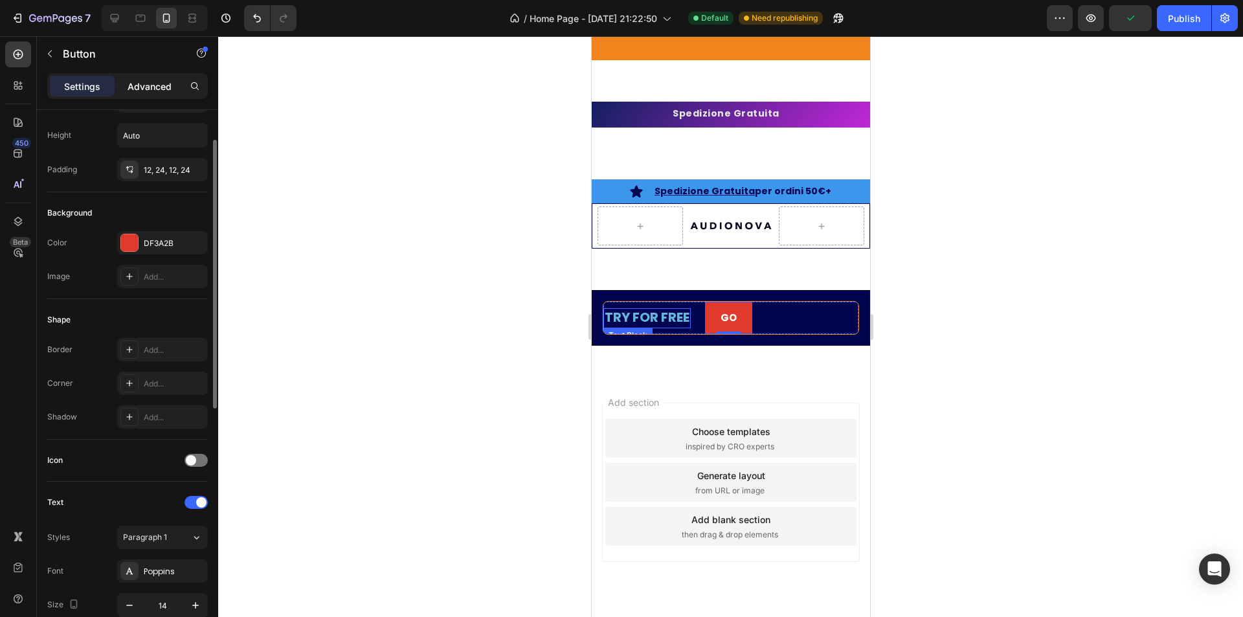
drag, startPoint x: 140, startPoint y: 102, endPoint x: 139, endPoint y: 85, distance: 17.6
click at [140, 99] on div "Settings Advanced" at bounding box center [127, 91] width 181 height 37
click at [139, 84] on p "Advanced" at bounding box center [150, 87] width 44 height 14
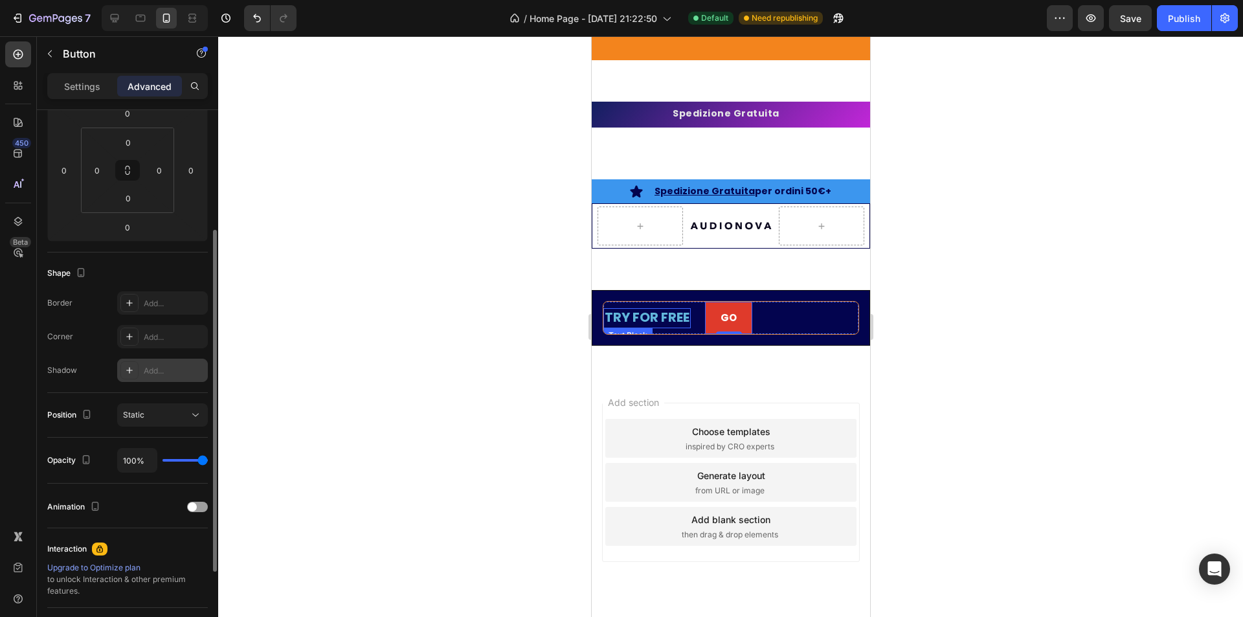
scroll to position [320, 0]
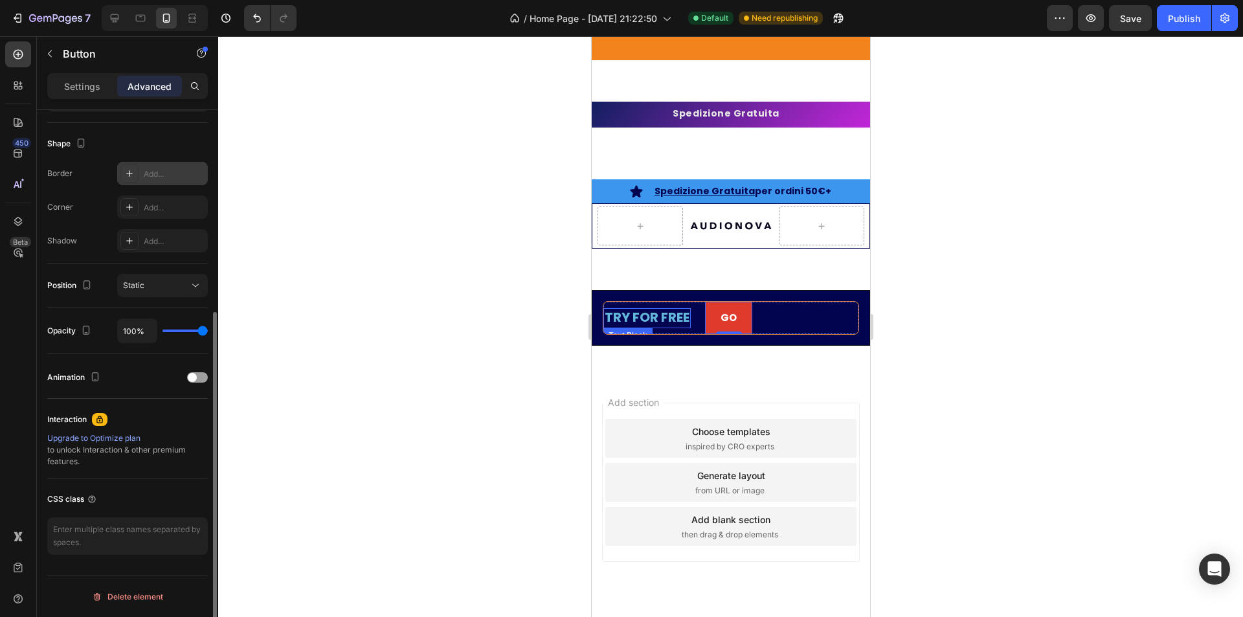
click at [164, 177] on div "Add..." at bounding box center [174, 174] width 61 height 12
click at [178, 213] on div "Add..." at bounding box center [174, 208] width 61 height 12
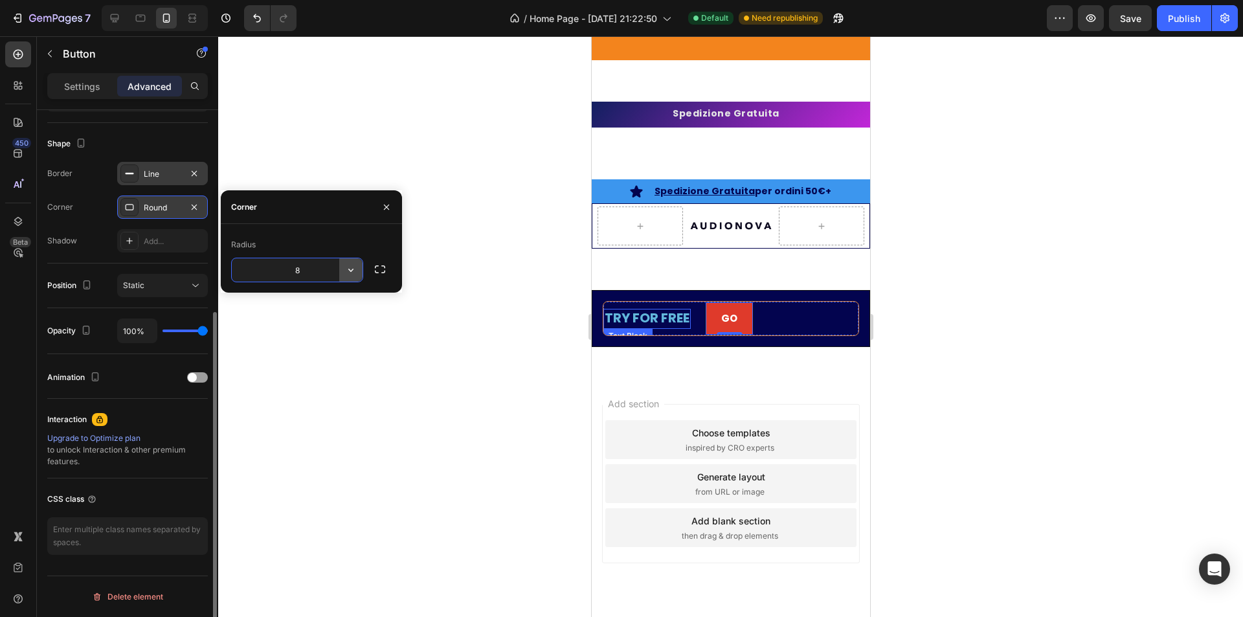
click at [353, 271] on icon "button" at bounding box center [350, 270] width 13 height 13
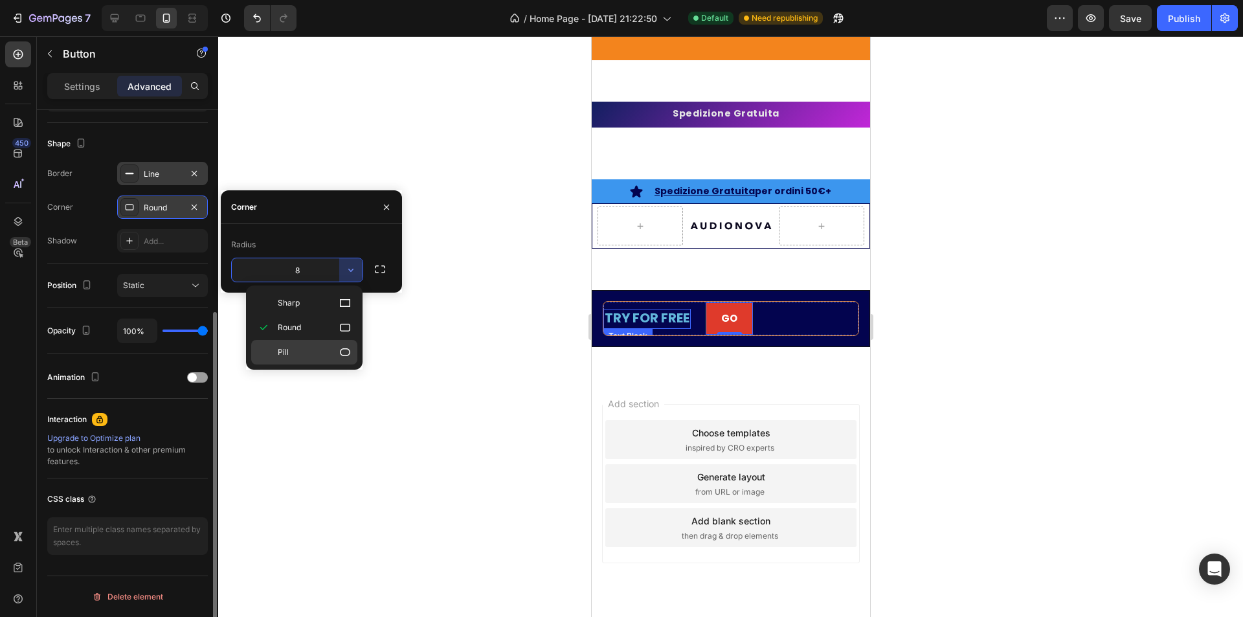
click at [298, 352] on p "Pill" at bounding box center [315, 352] width 74 height 13
type input "9999"
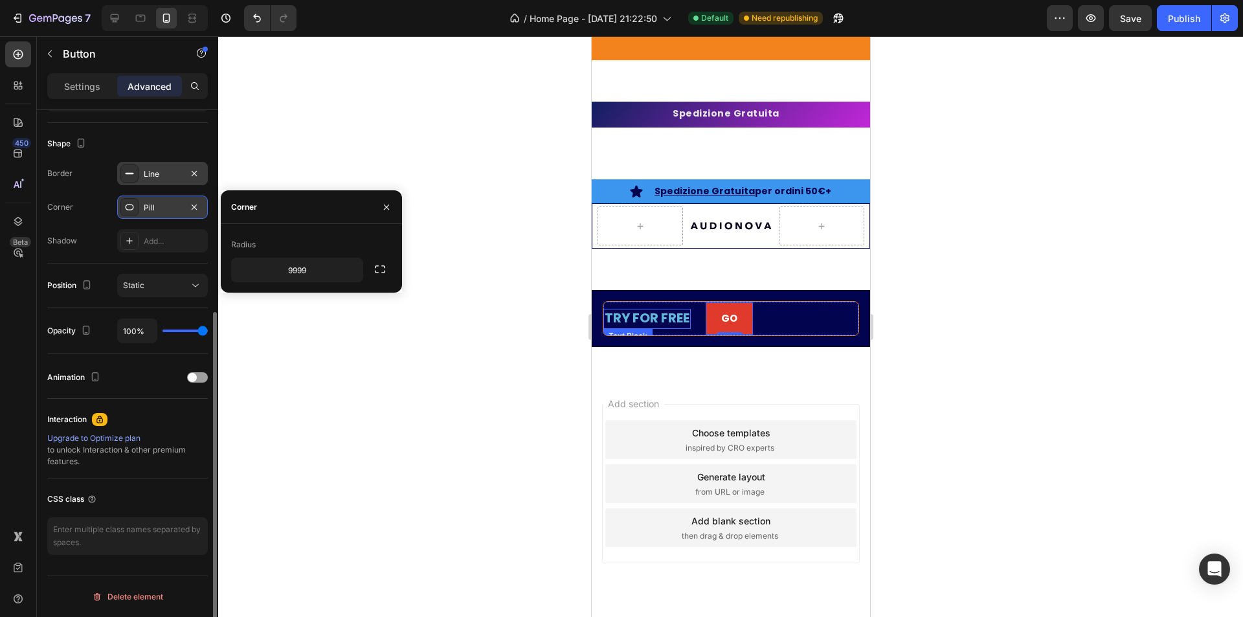
click at [469, 345] on div at bounding box center [730, 326] width 1025 height 581
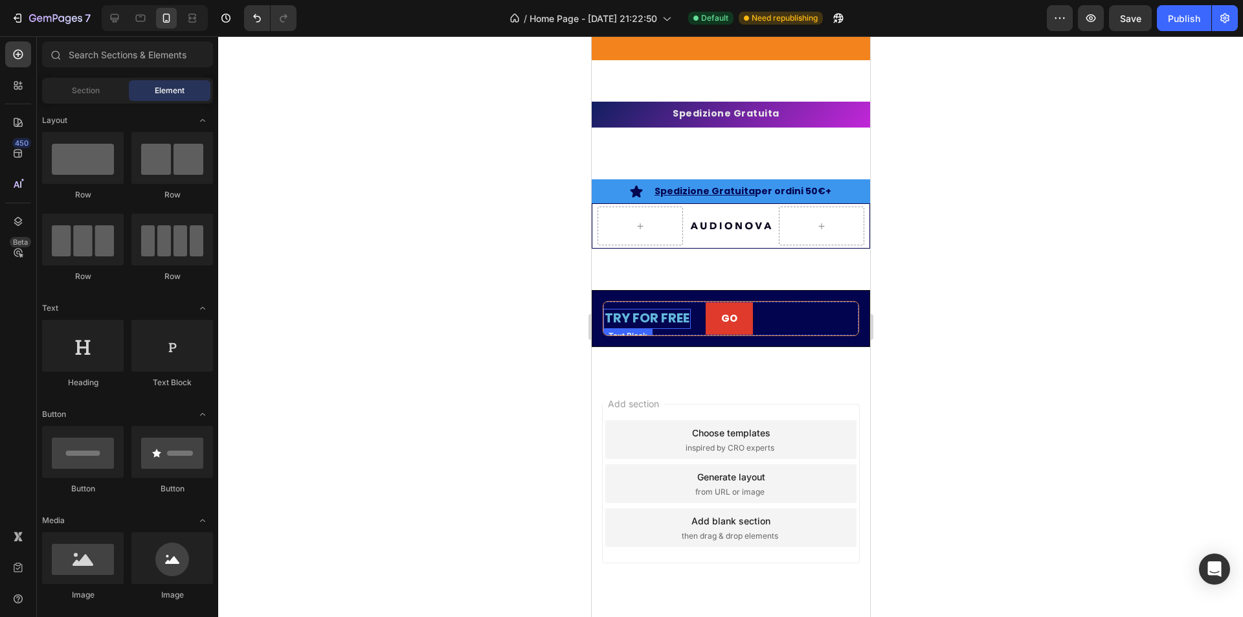
click at [530, 350] on div at bounding box center [730, 326] width 1025 height 581
click at [728, 327] on p "GO" at bounding box center [729, 318] width 16 height 17
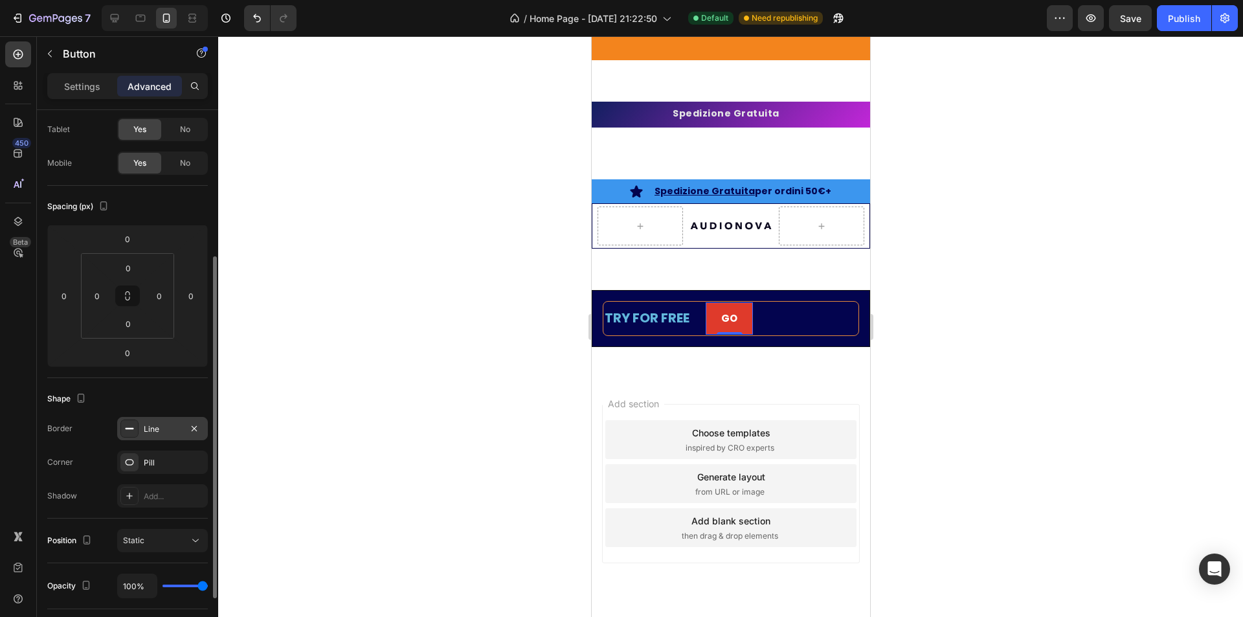
scroll to position [129, 0]
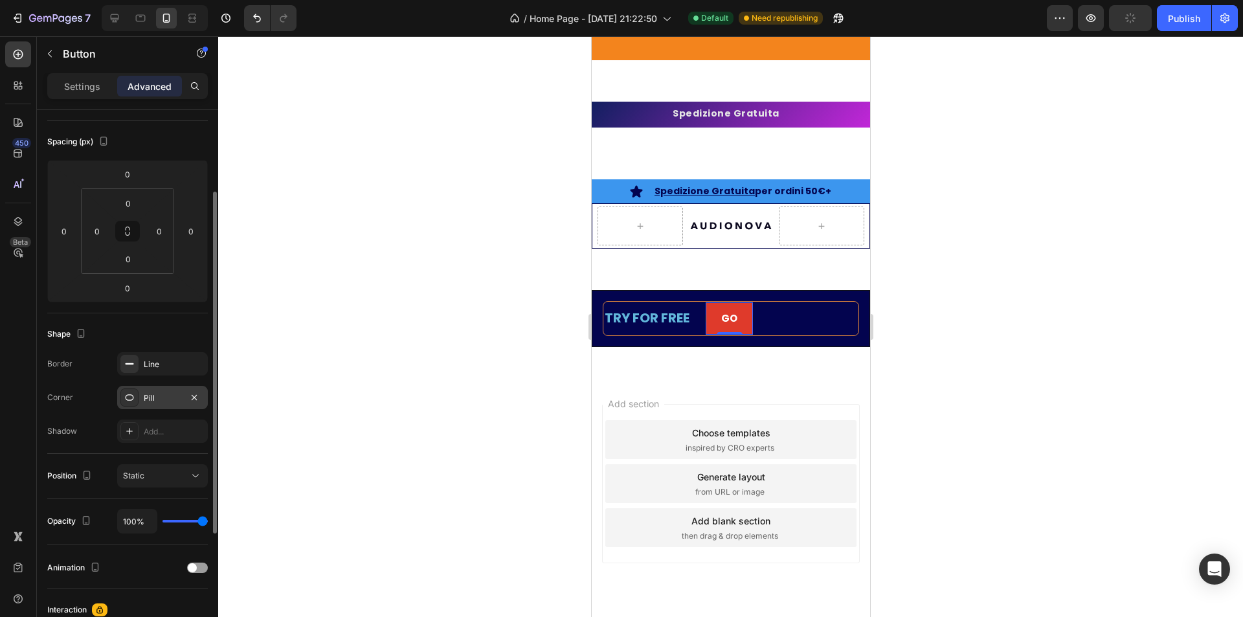
click at [173, 396] on div "Pill" at bounding box center [163, 398] width 38 height 12
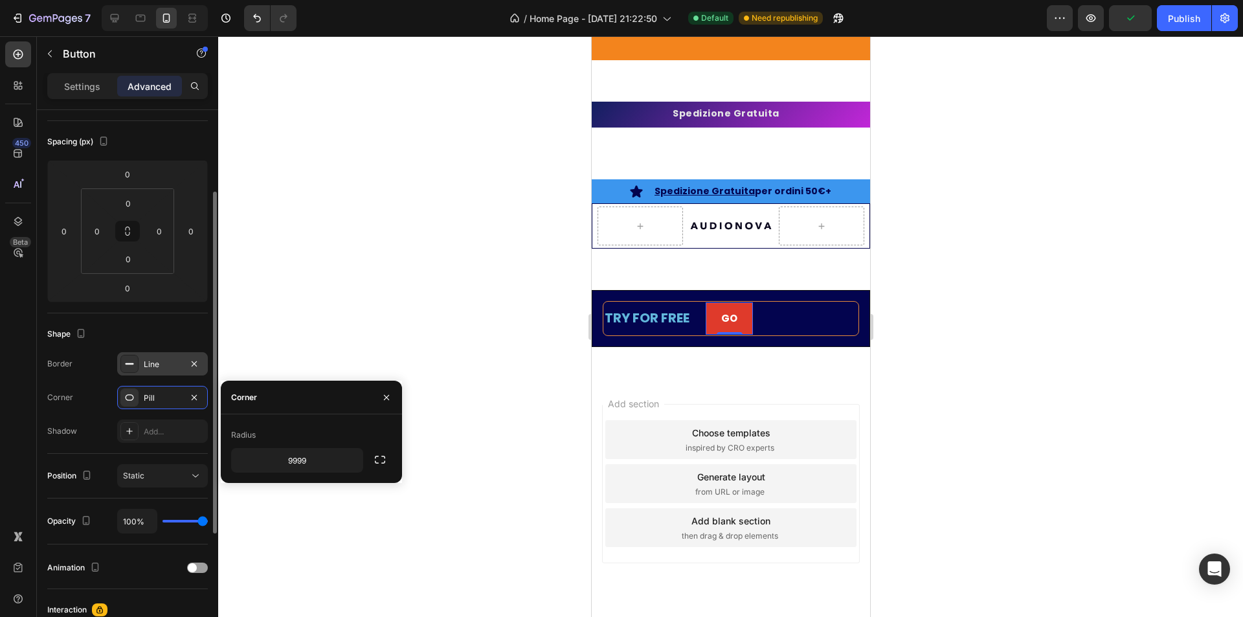
click at [188, 374] on div "Line" at bounding box center [162, 363] width 91 height 23
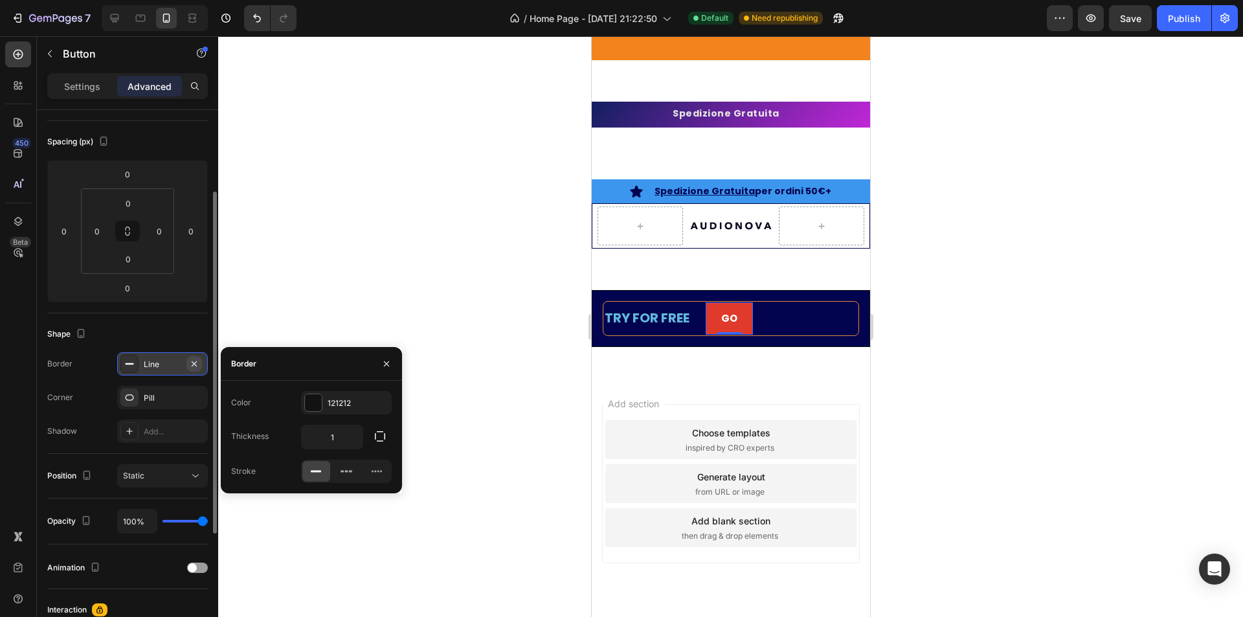
click at [192, 361] on icon "button" at bounding box center [194, 363] width 5 height 5
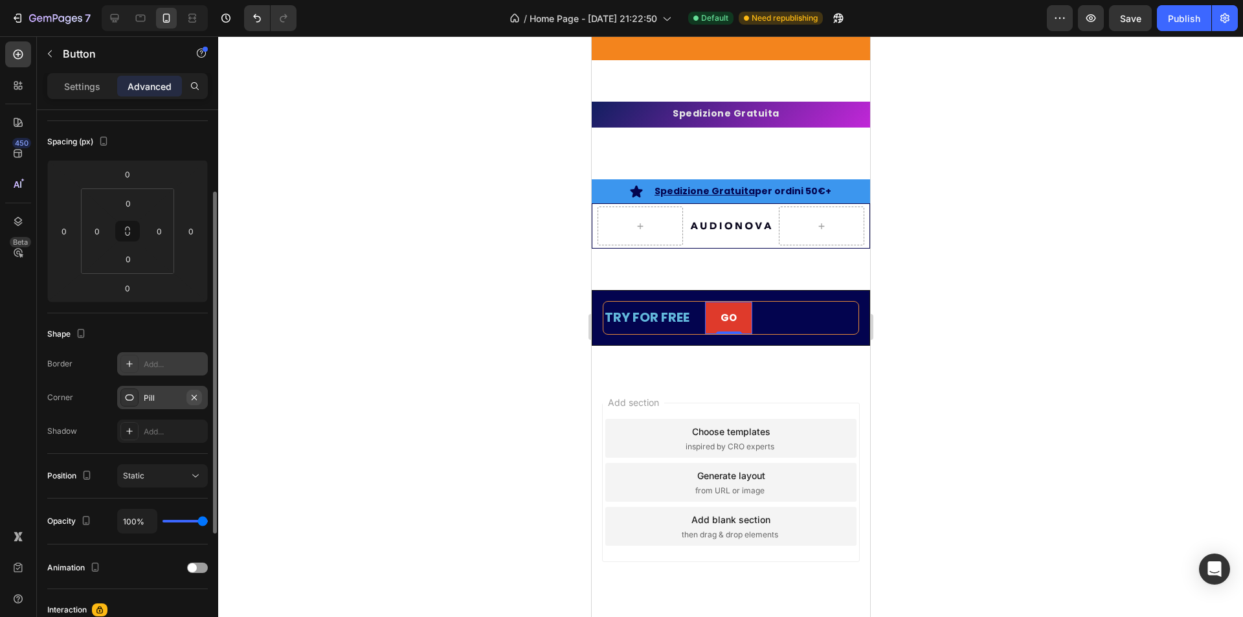
click at [194, 397] on icon "button" at bounding box center [194, 396] width 5 height 5
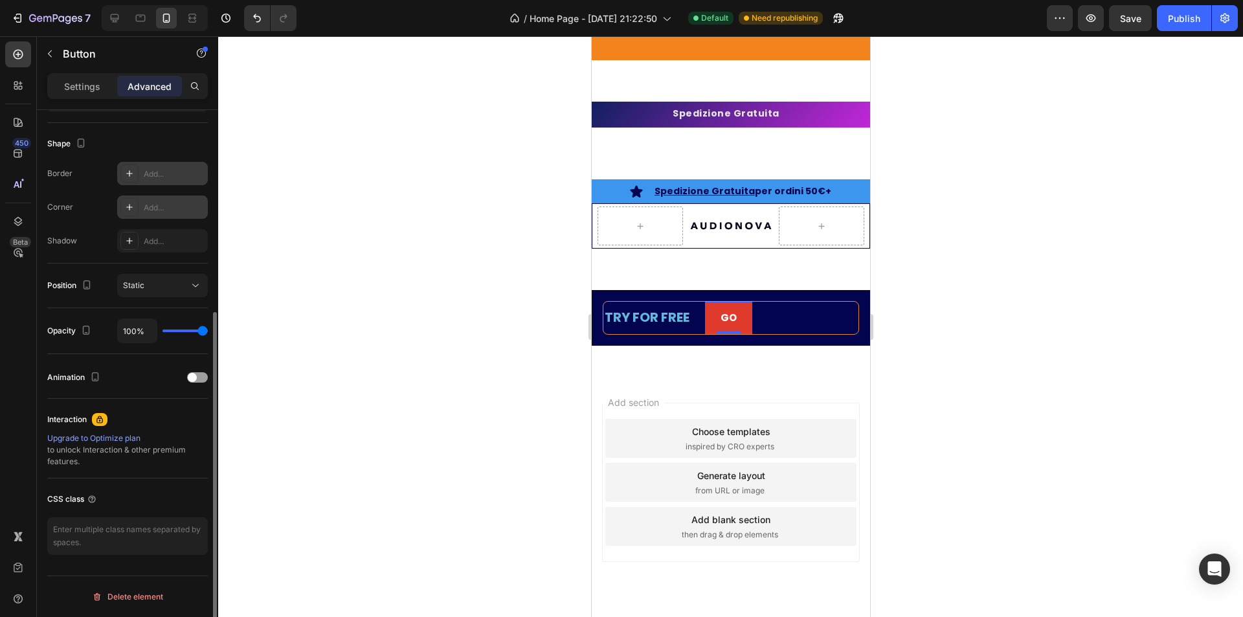
scroll to position [0, 0]
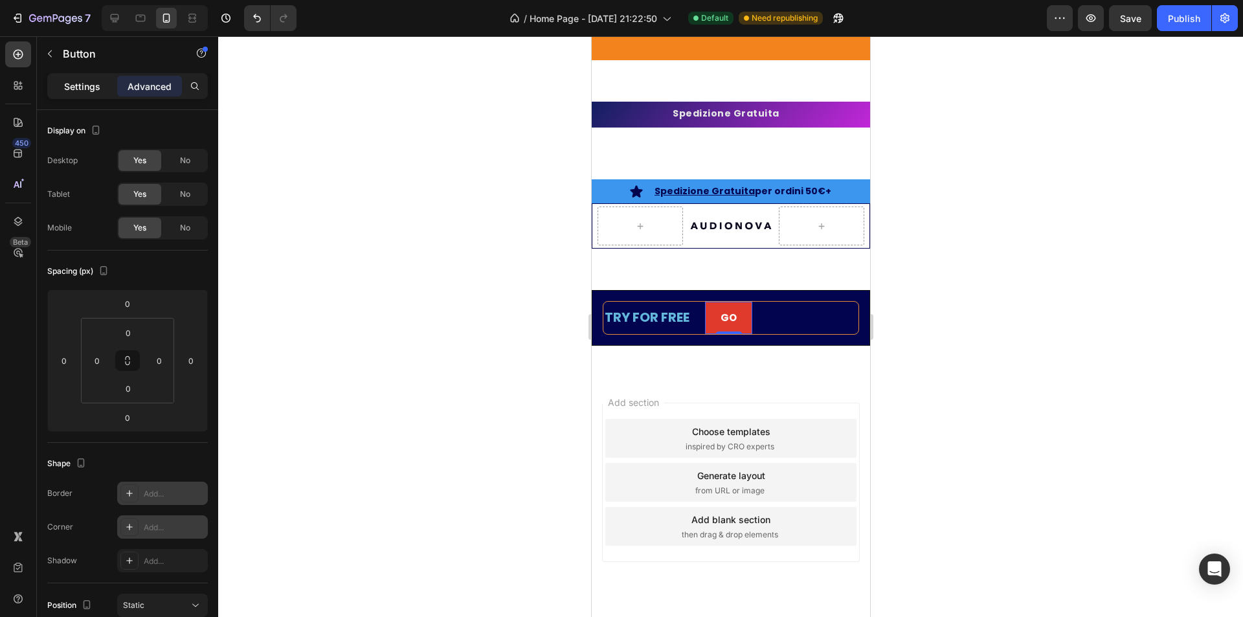
click at [87, 93] on div "Settings" at bounding box center [82, 86] width 65 height 21
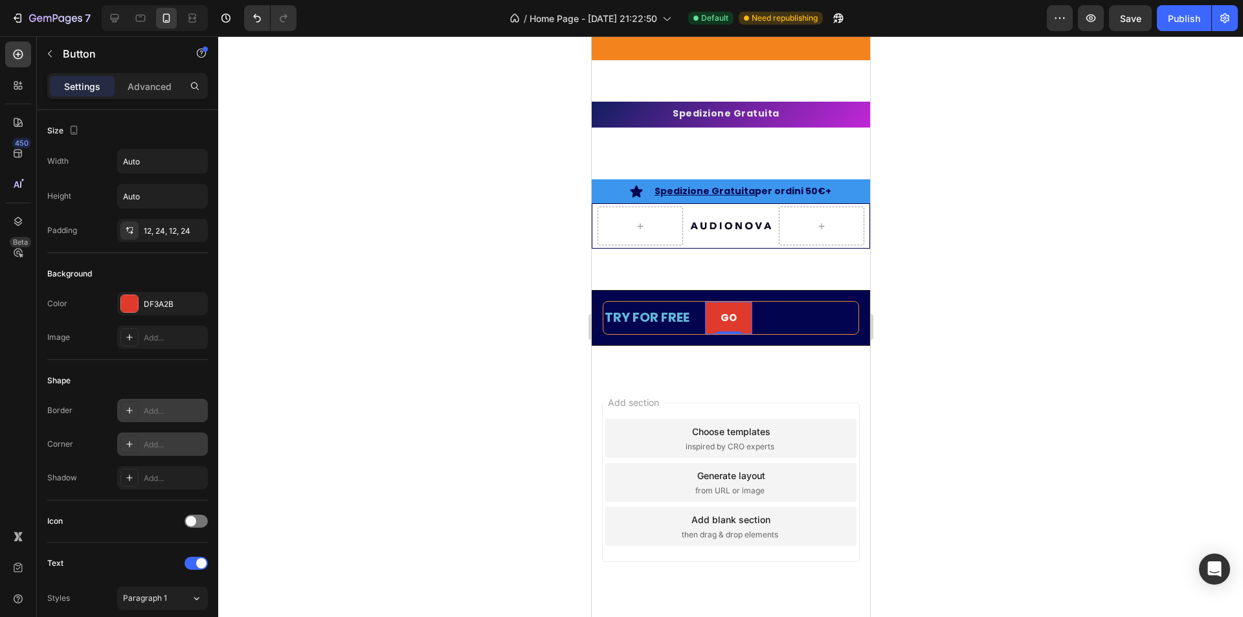
click at [159, 449] on div "Add..." at bounding box center [174, 445] width 61 height 12
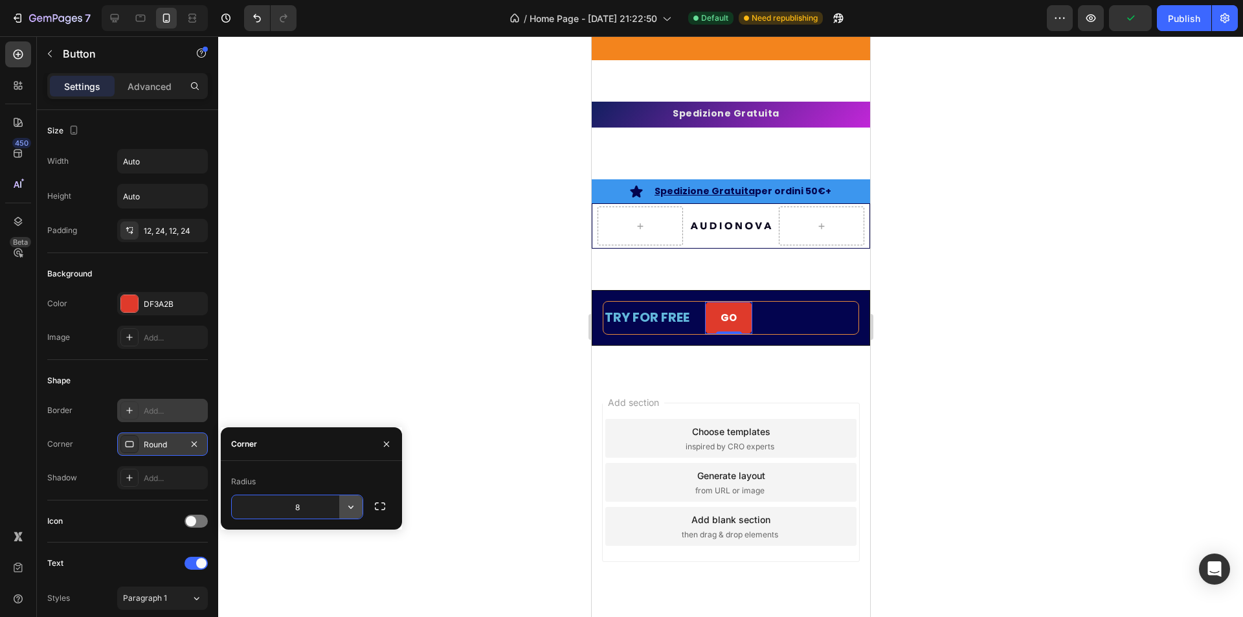
click at [352, 507] on icon "button" at bounding box center [350, 507] width 5 height 3
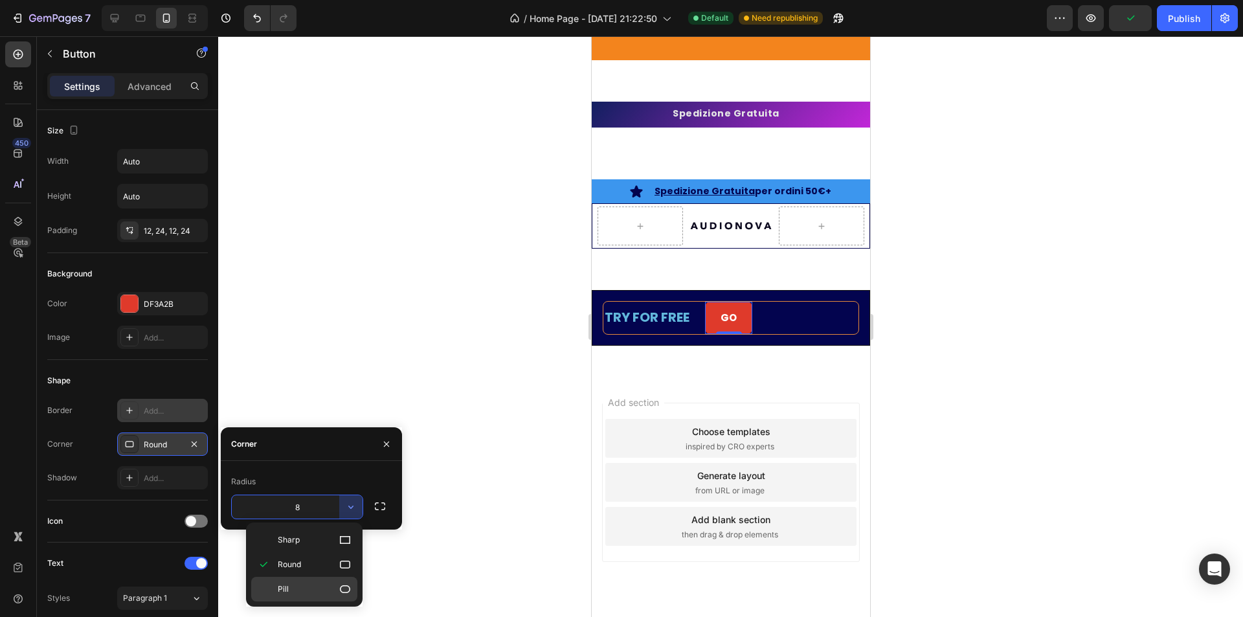
click at [308, 585] on p "Pill" at bounding box center [315, 589] width 74 height 13
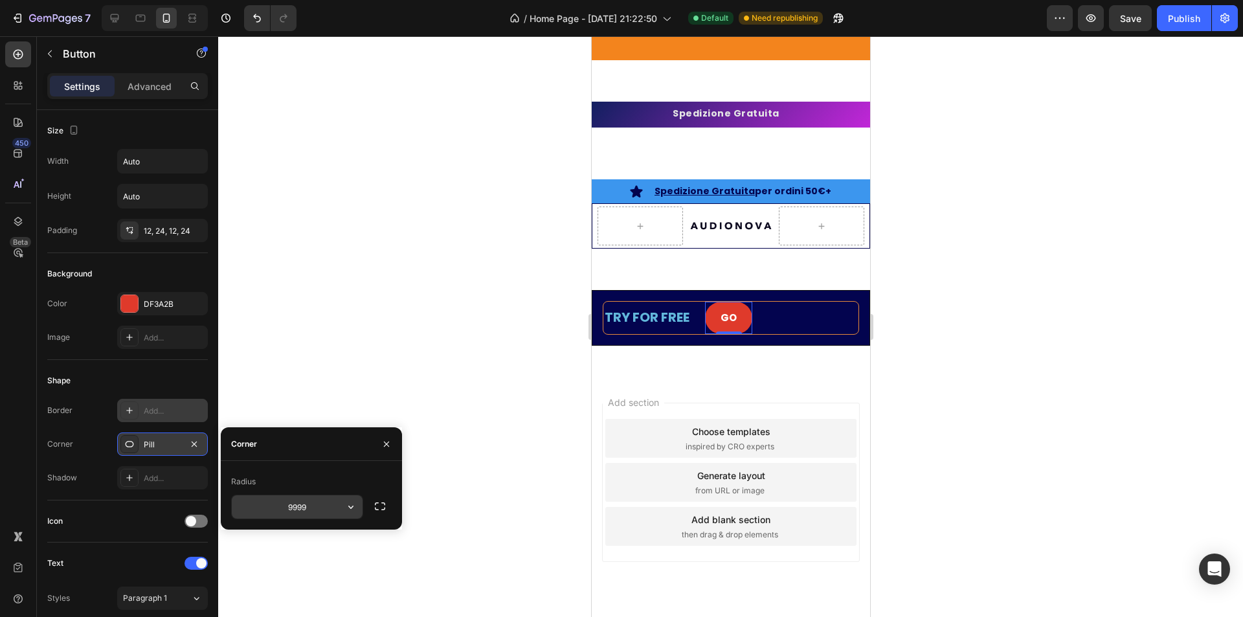
click at [340, 512] on button "button" at bounding box center [350, 506] width 23 height 23
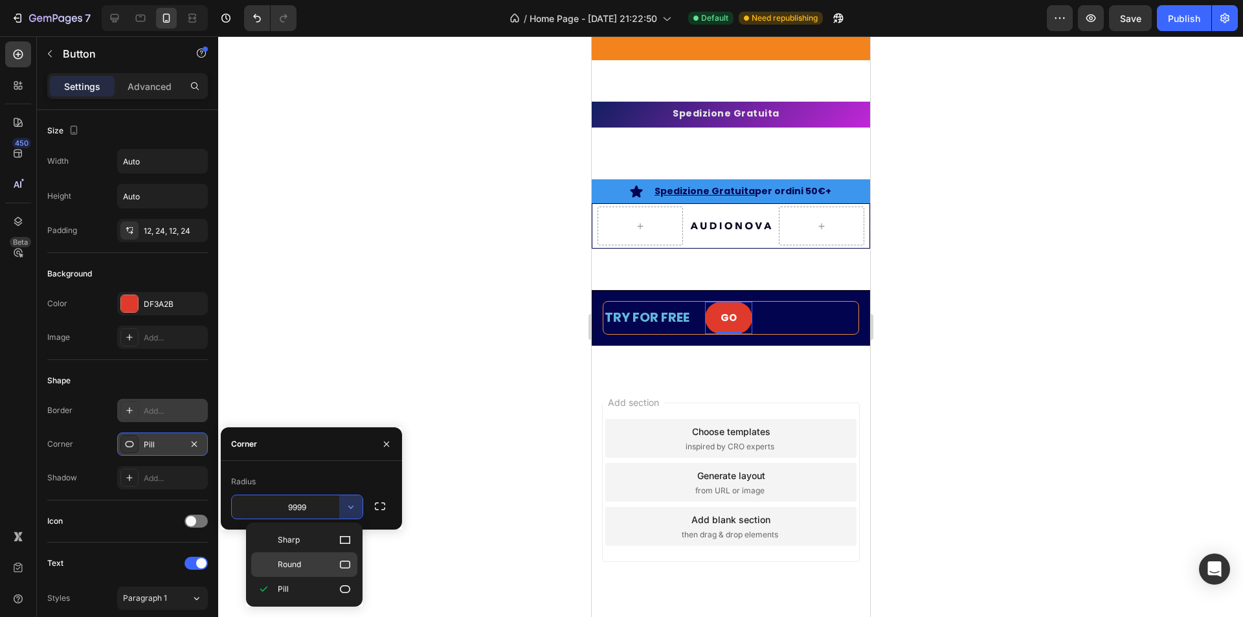
click at [312, 559] on p "Round" at bounding box center [315, 564] width 74 height 13
type input "8"
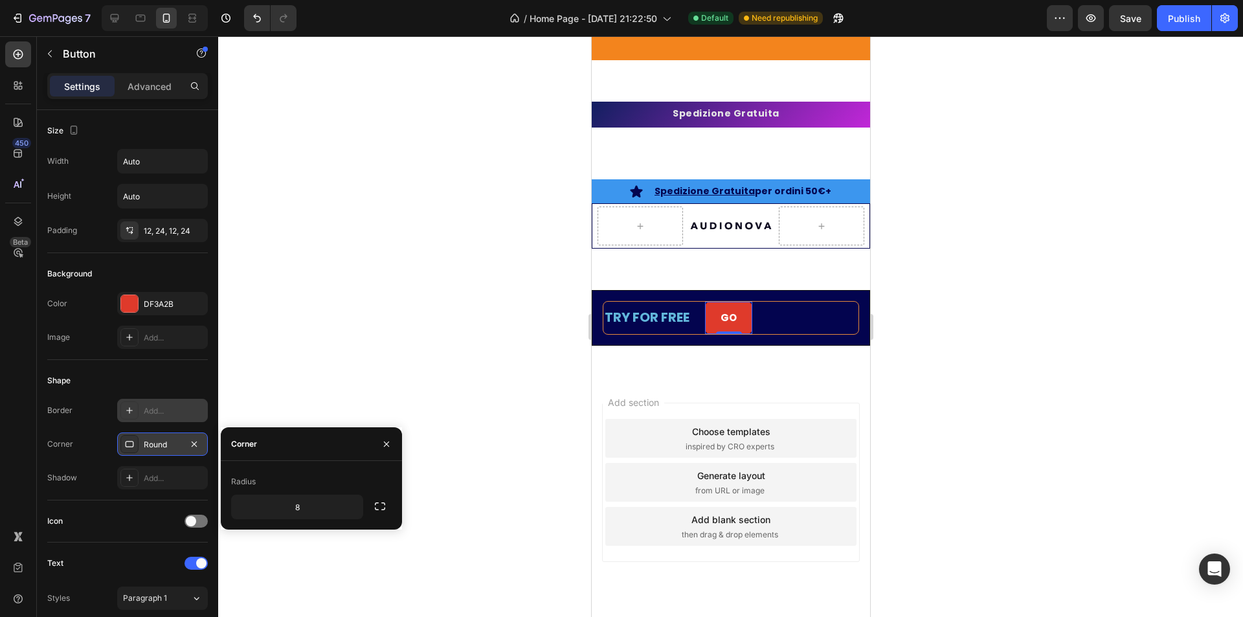
click at [302, 407] on div at bounding box center [730, 326] width 1025 height 581
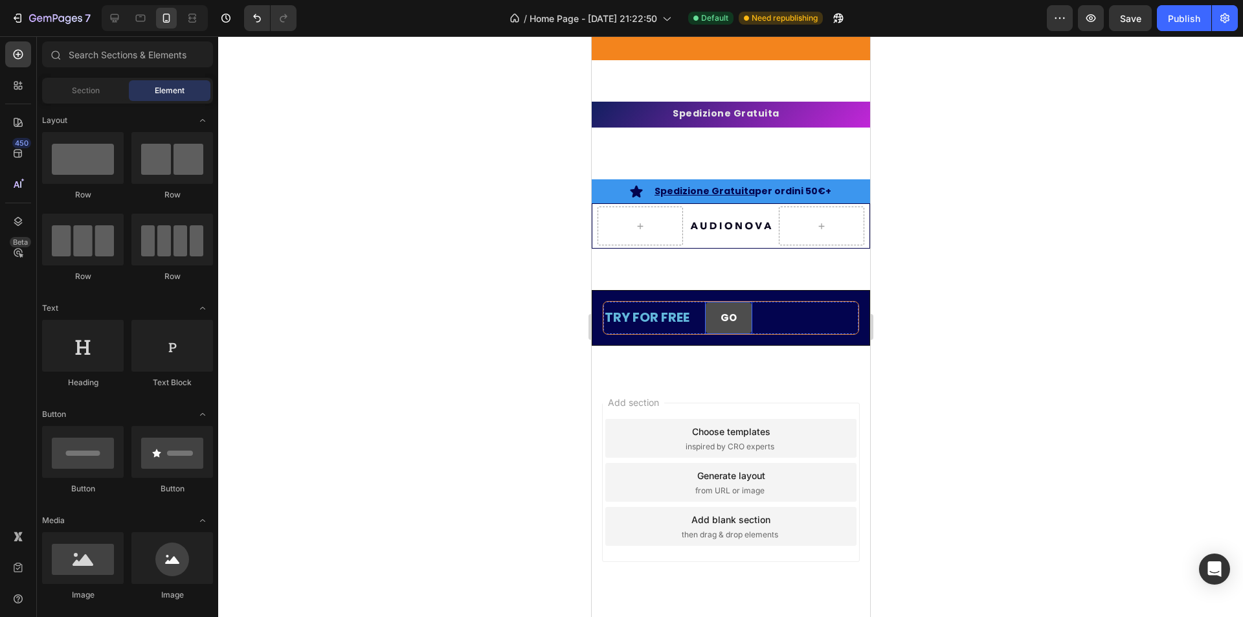
click at [748, 328] on button "GO" at bounding box center [727, 318] width 47 height 32
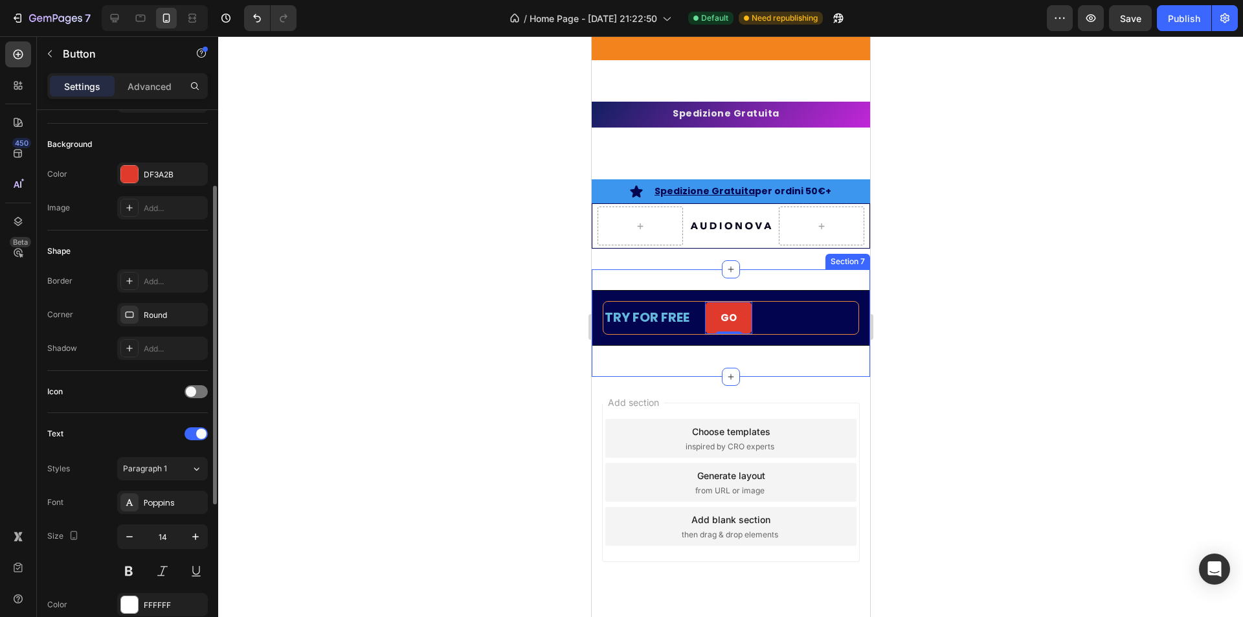
scroll to position [194, 0]
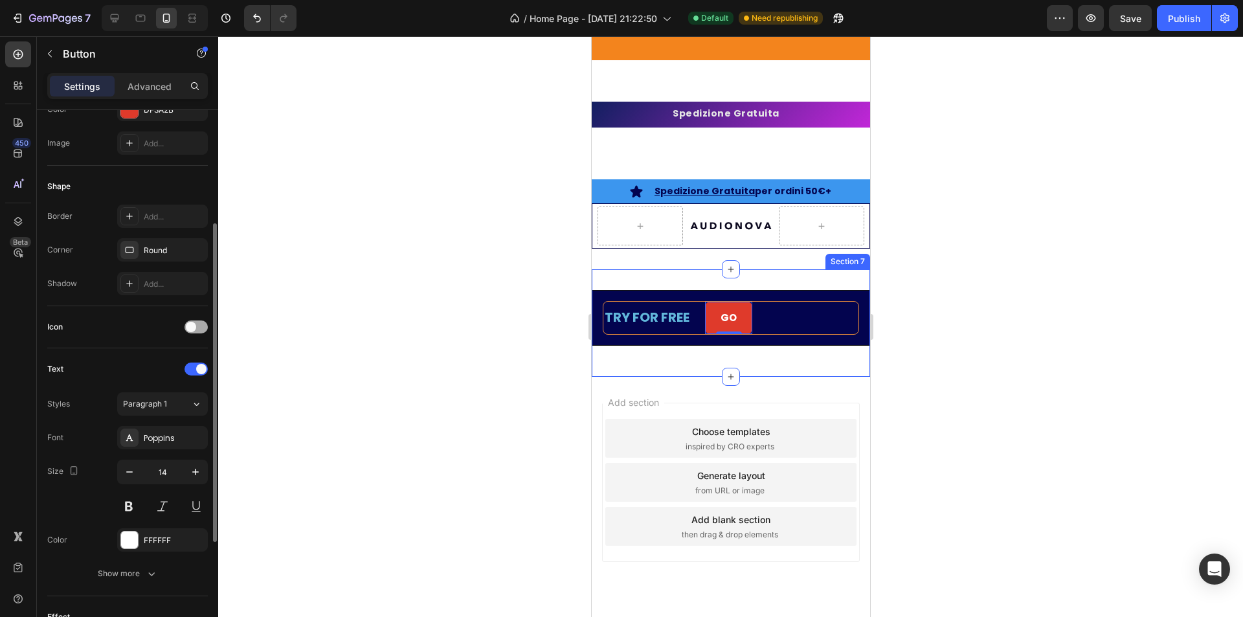
click at [194, 331] on div at bounding box center [196, 326] width 23 height 13
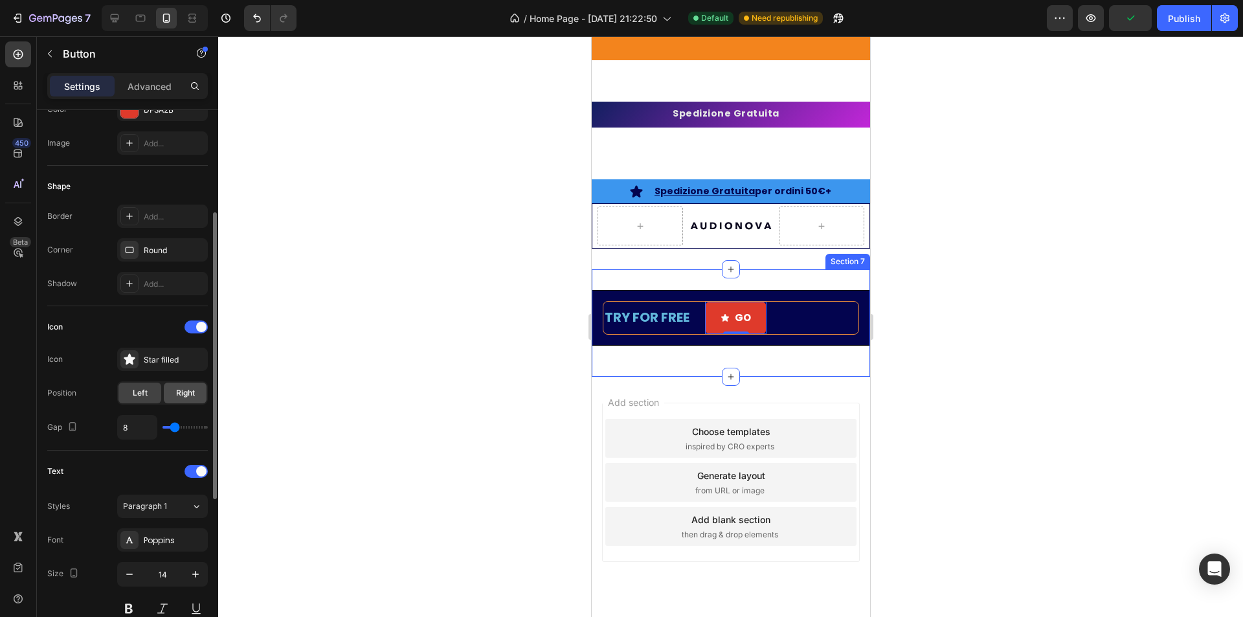
click at [187, 391] on span "Right" at bounding box center [185, 393] width 19 height 12
click at [172, 356] on div "Star filled" at bounding box center [174, 360] width 61 height 12
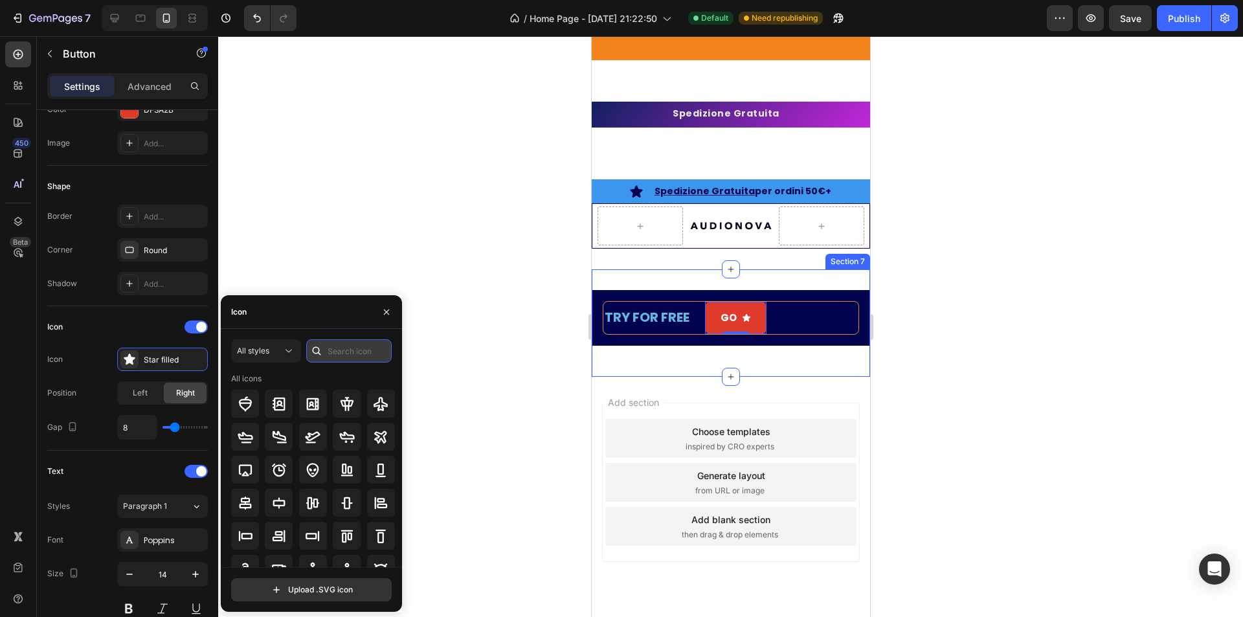
click at [352, 356] on input "text" at bounding box center [348, 350] width 85 height 23
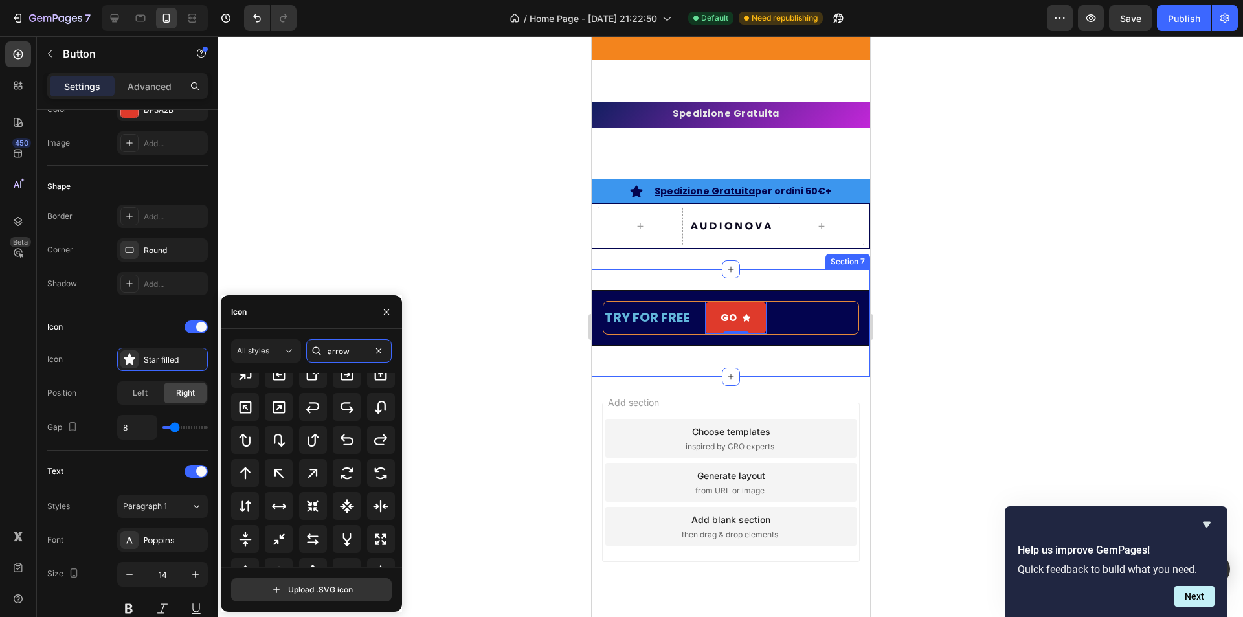
scroll to position [421, 0]
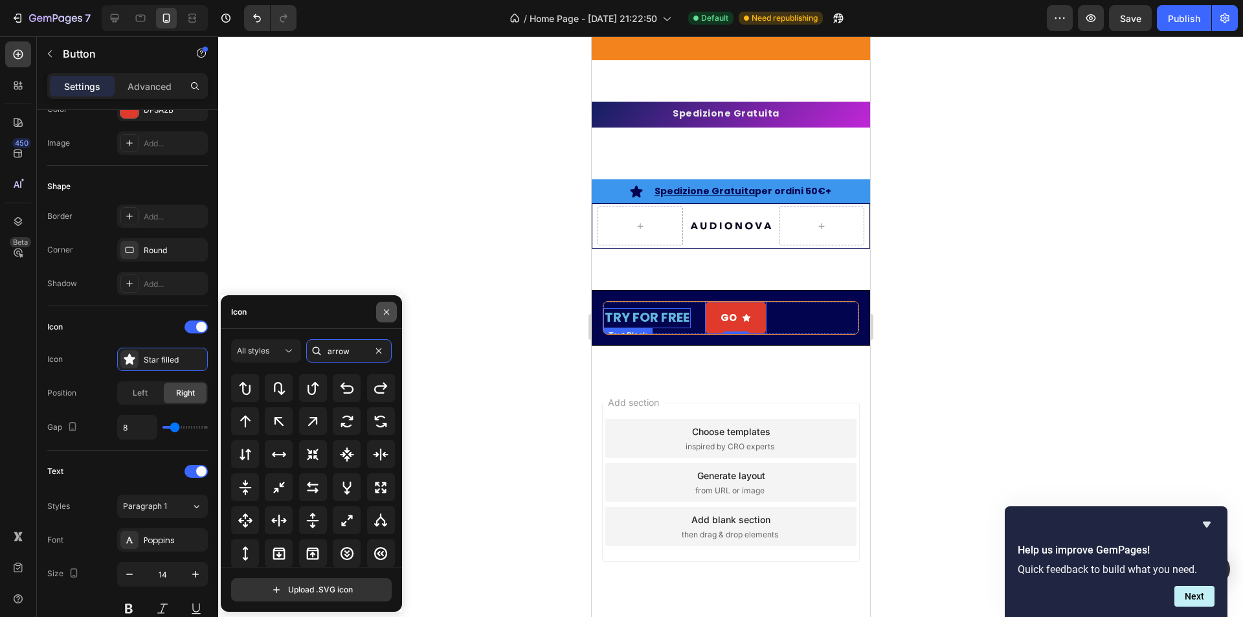
type input "arrow"
click at [389, 321] on button "button" at bounding box center [386, 312] width 21 height 21
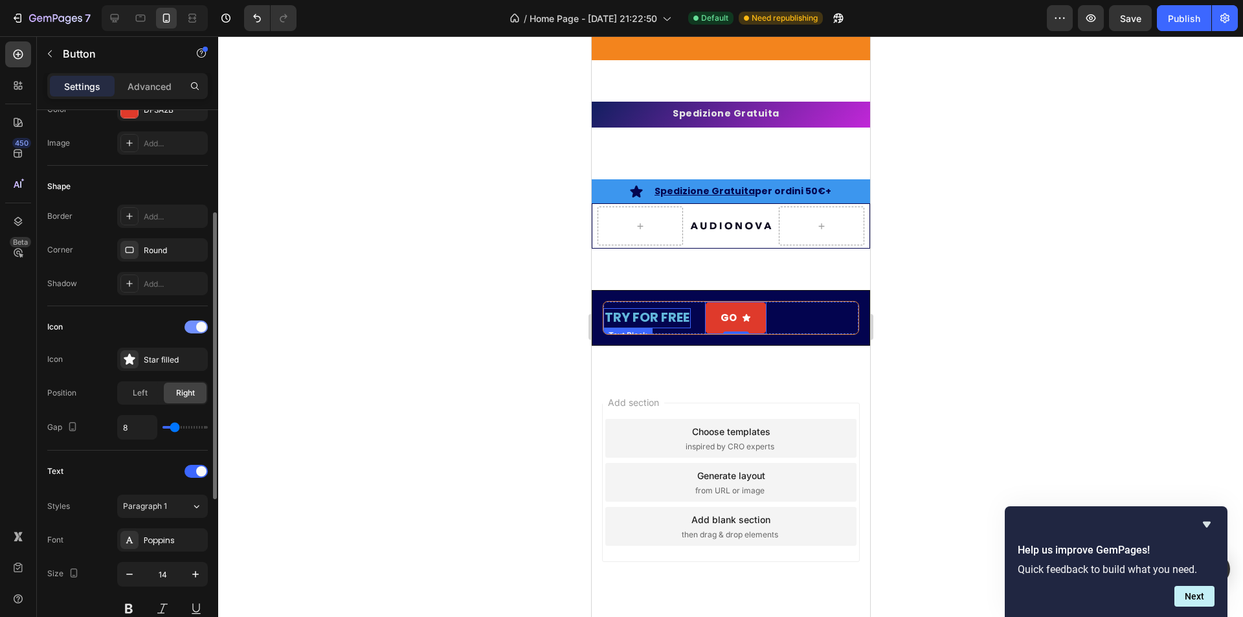
click at [199, 324] on span at bounding box center [201, 327] width 10 height 10
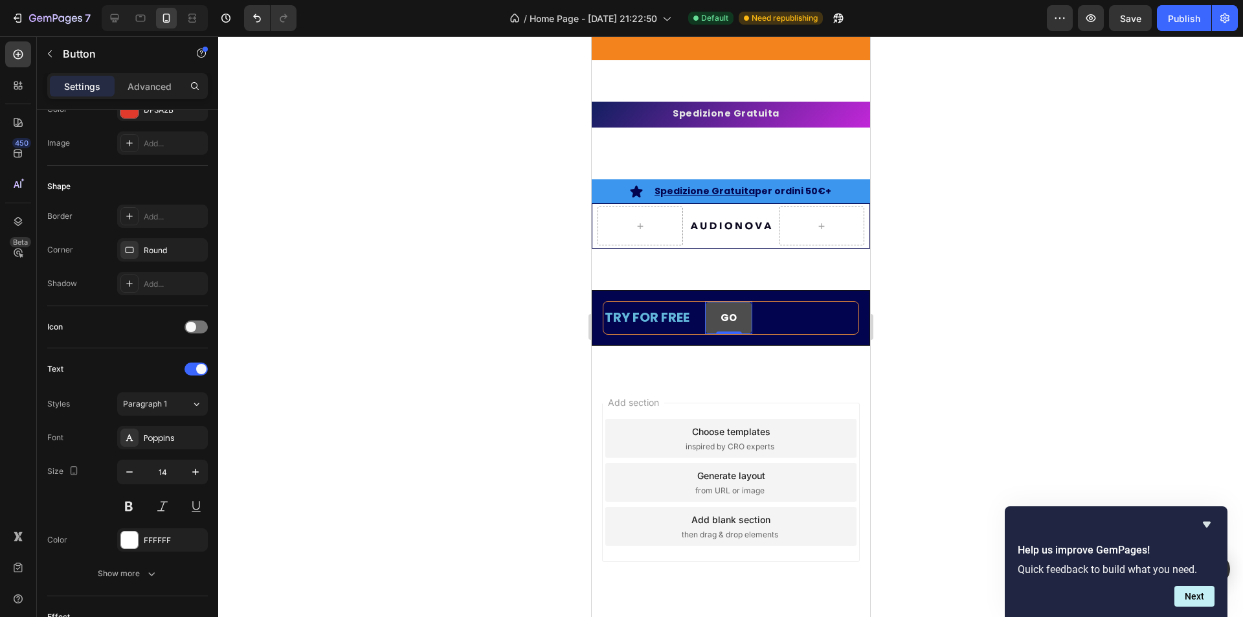
click at [738, 314] on button "GO" at bounding box center [727, 318] width 47 height 32
click at [733, 317] on strong "GO" at bounding box center [728, 318] width 16 height 14
click at [704, 302] on button "GO" at bounding box center [727, 318] width 47 height 32
click at [499, 387] on div at bounding box center [730, 326] width 1025 height 581
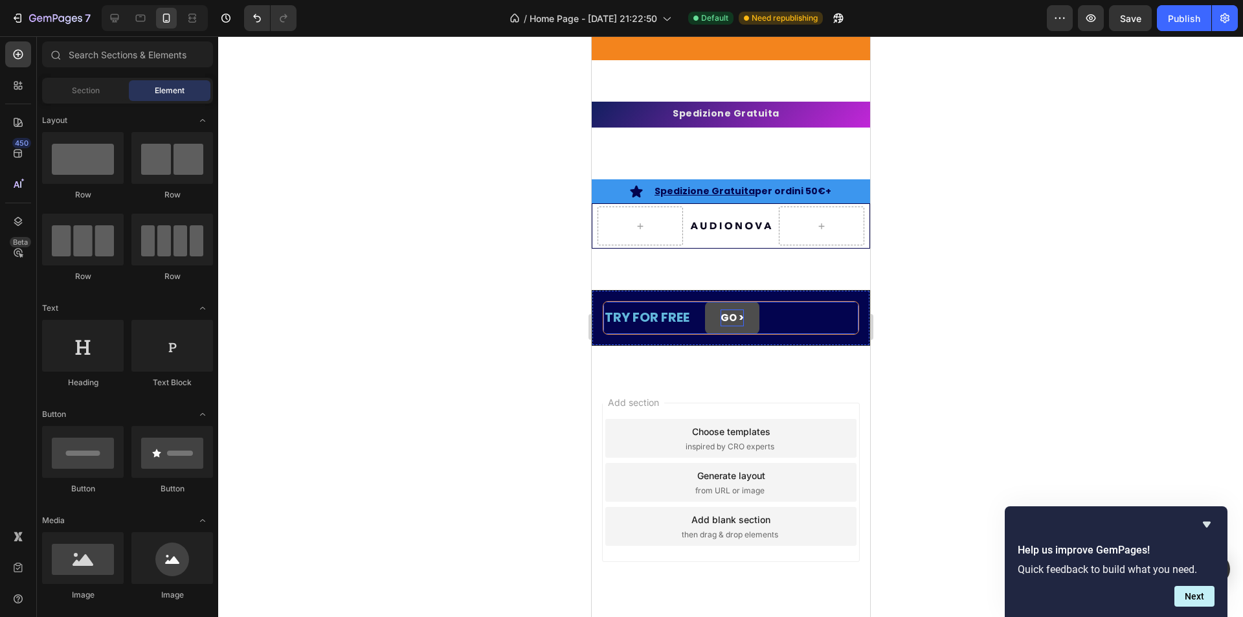
click at [772, 328] on div "TRY FOR FREE Text Block GO > Button Row" at bounding box center [730, 318] width 256 height 34
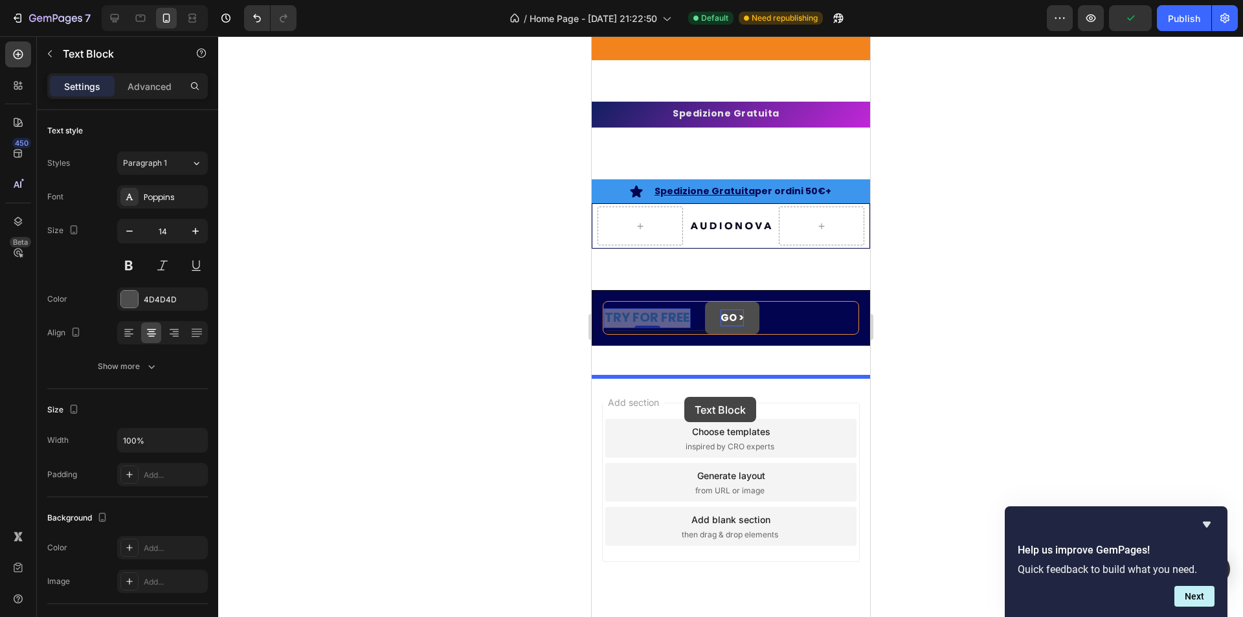
drag, startPoint x: 677, startPoint y: 317, endPoint x: 711, endPoint y: 359, distance: 54.4
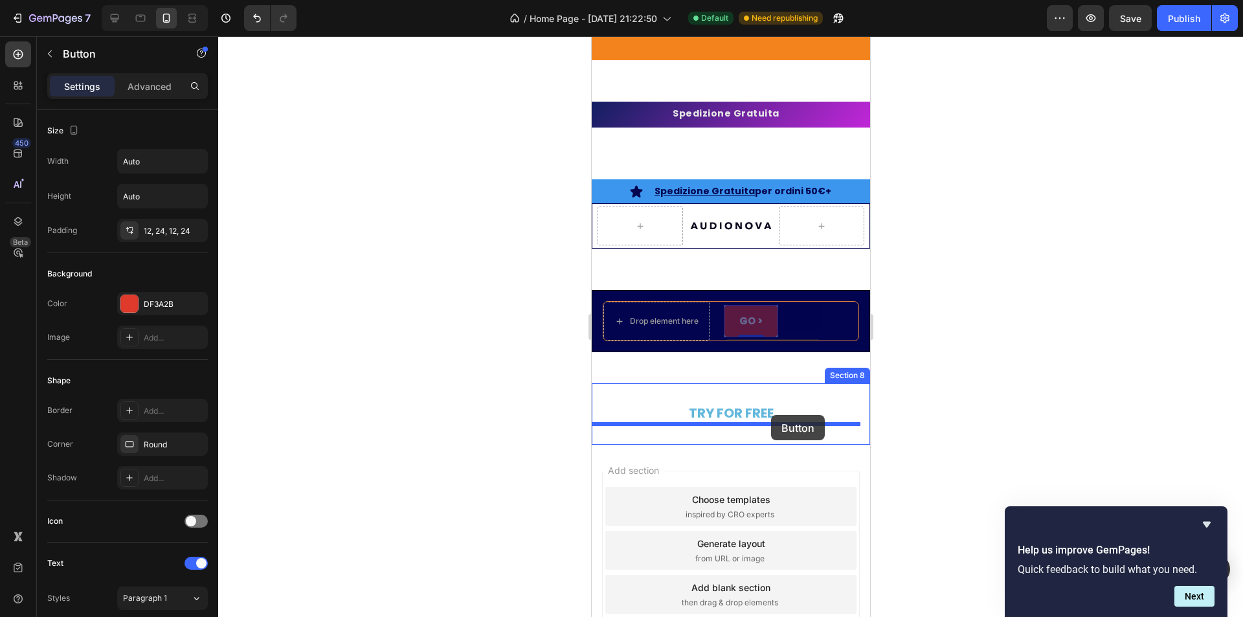
drag, startPoint x: 752, startPoint y: 324, endPoint x: 770, endPoint y: 415, distance: 93.1
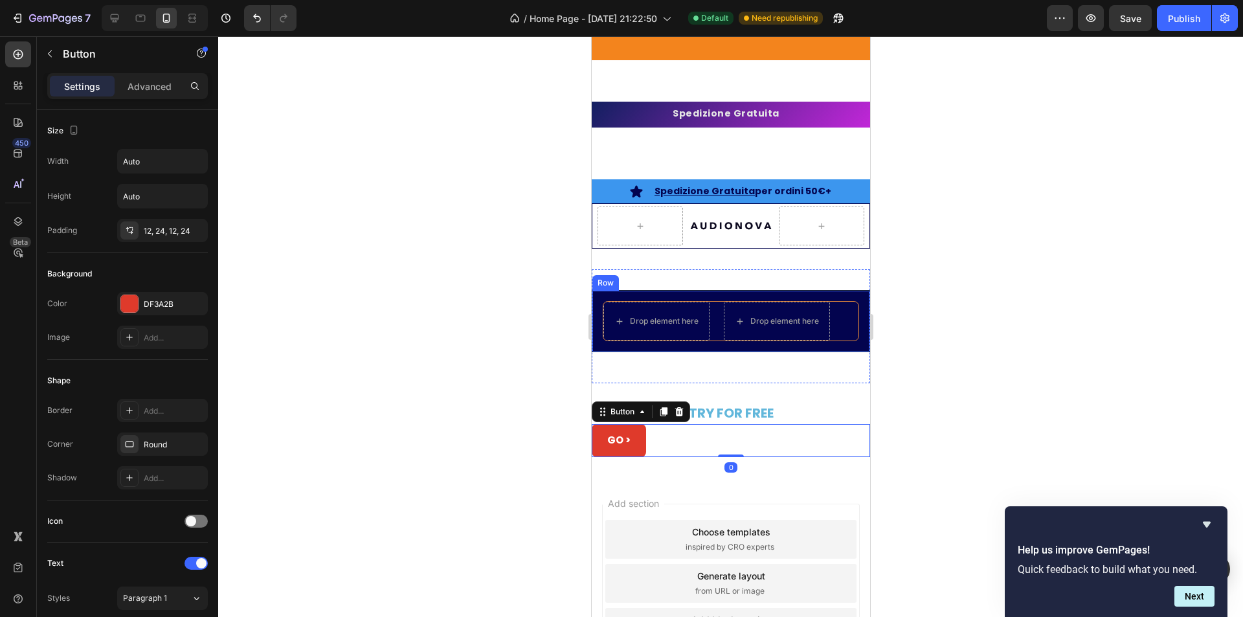
click at [766, 297] on div "Drop element here Drop element here Row Row" at bounding box center [730, 321] width 278 height 62
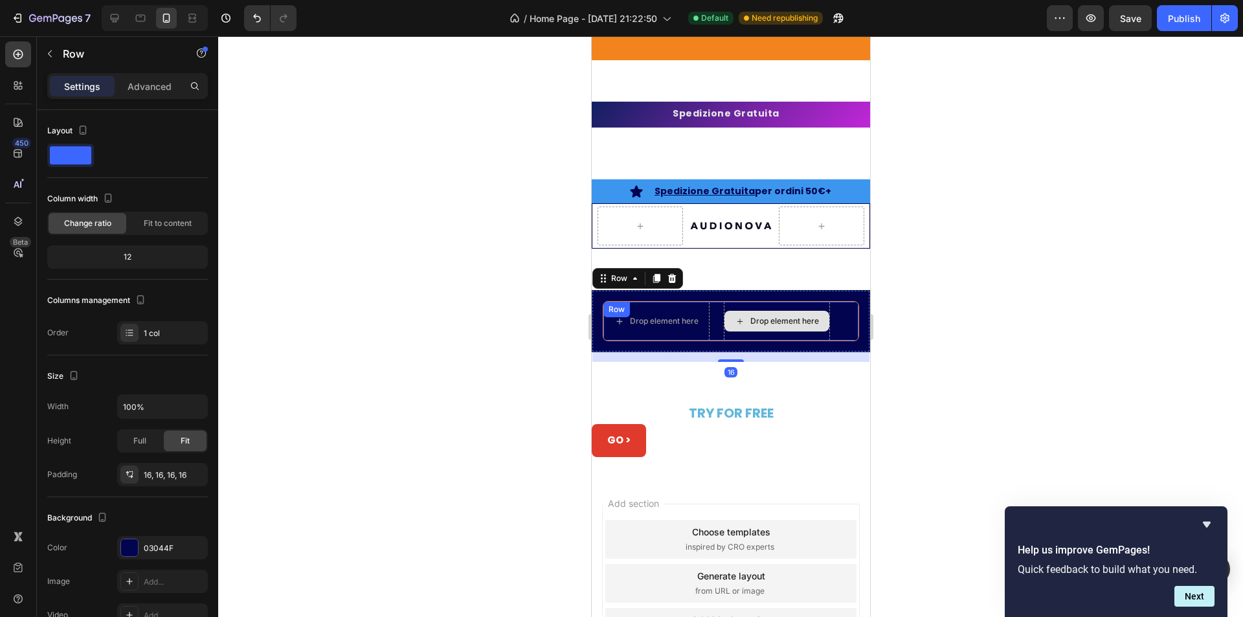
click at [766, 302] on div "Drop element here" at bounding box center [776, 321] width 106 height 39
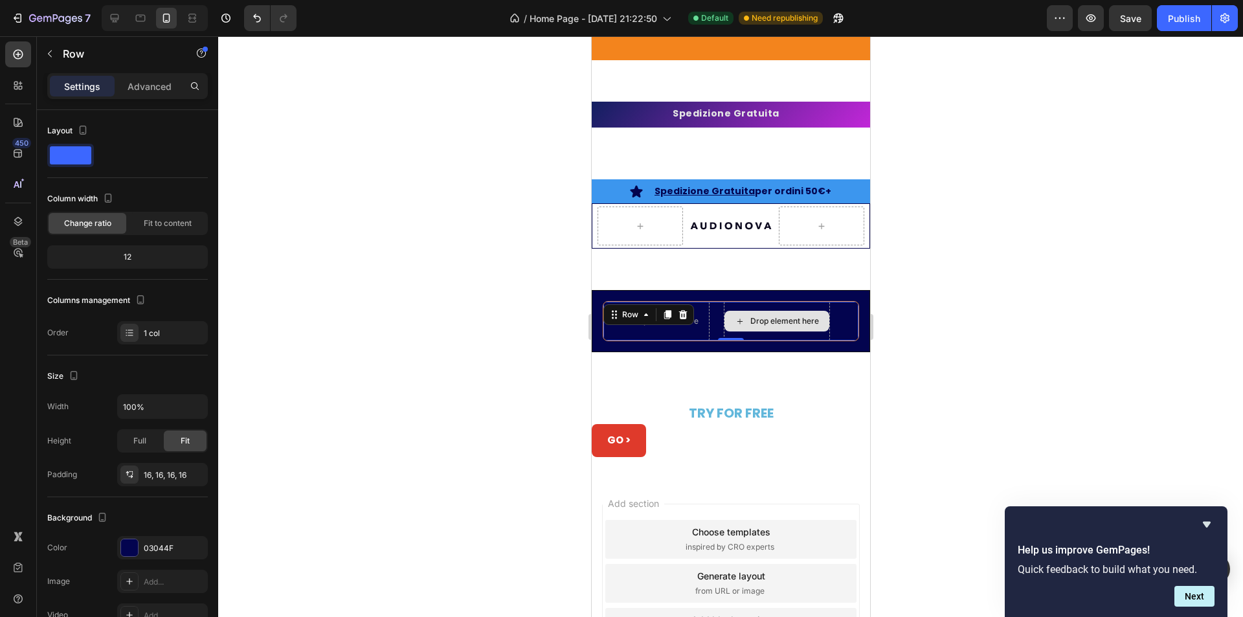
scroll to position [194, 0]
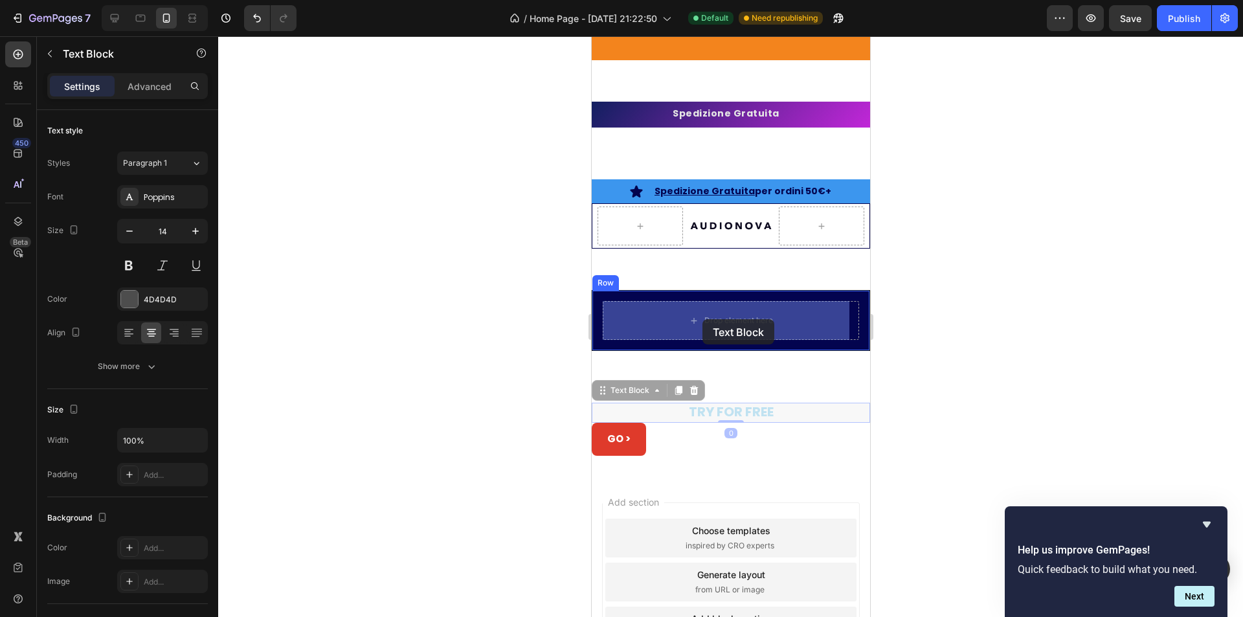
drag, startPoint x: 714, startPoint y: 416, endPoint x: 702, endPoint y: 320, distance: 97.2
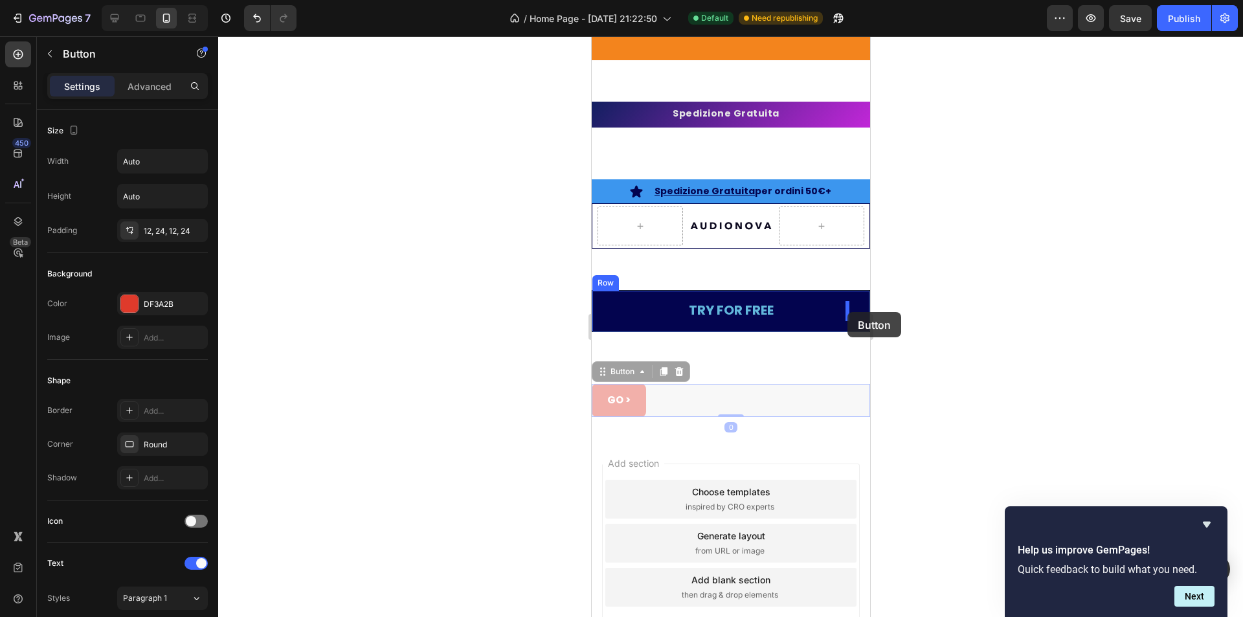
drag, startPoint x: 617, startPoint y: 403, endPoint x: 847, endPoint y: 312, distance: 247.1
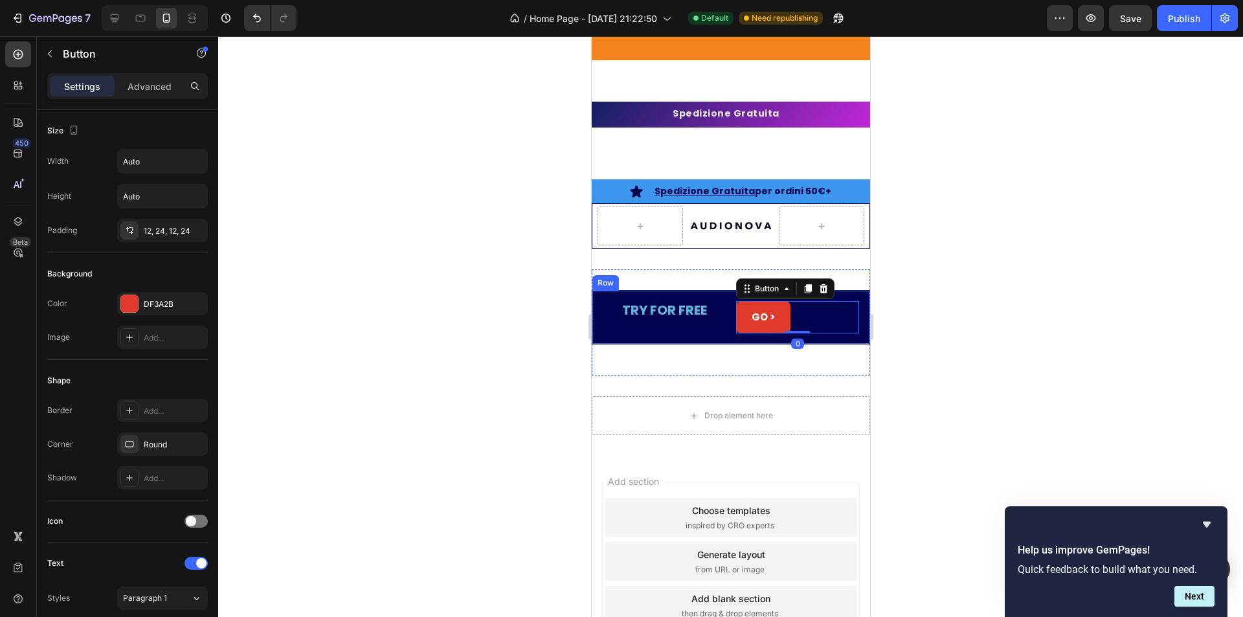
click at [710, 328] on div "TRY FOR FREE Text Block" at bounding box center [663, 317] width 123 height 32
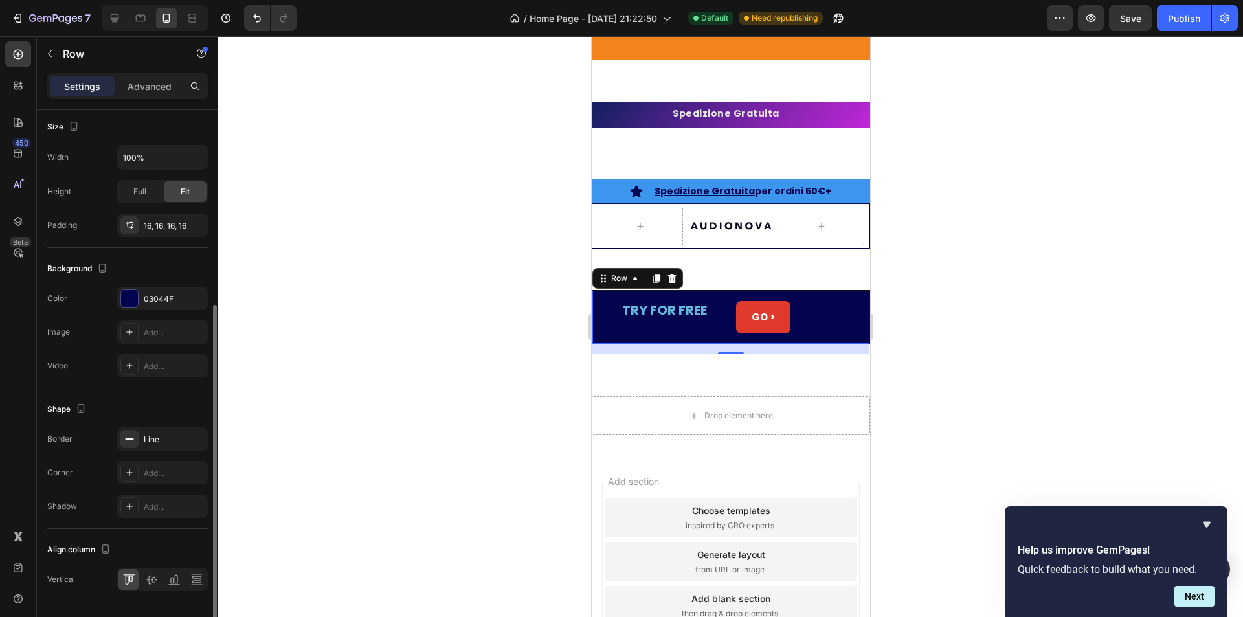
scroll to position [360, 0]
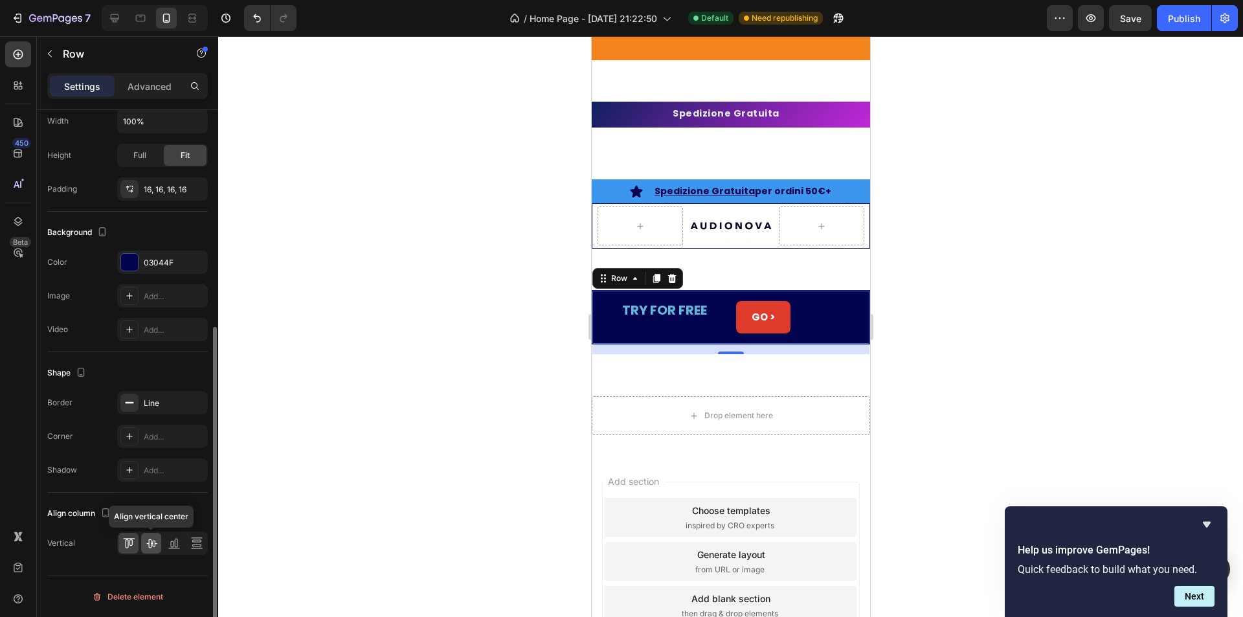
click at [154, 552] on div at bounding box center [151, 543] width 20 height 21
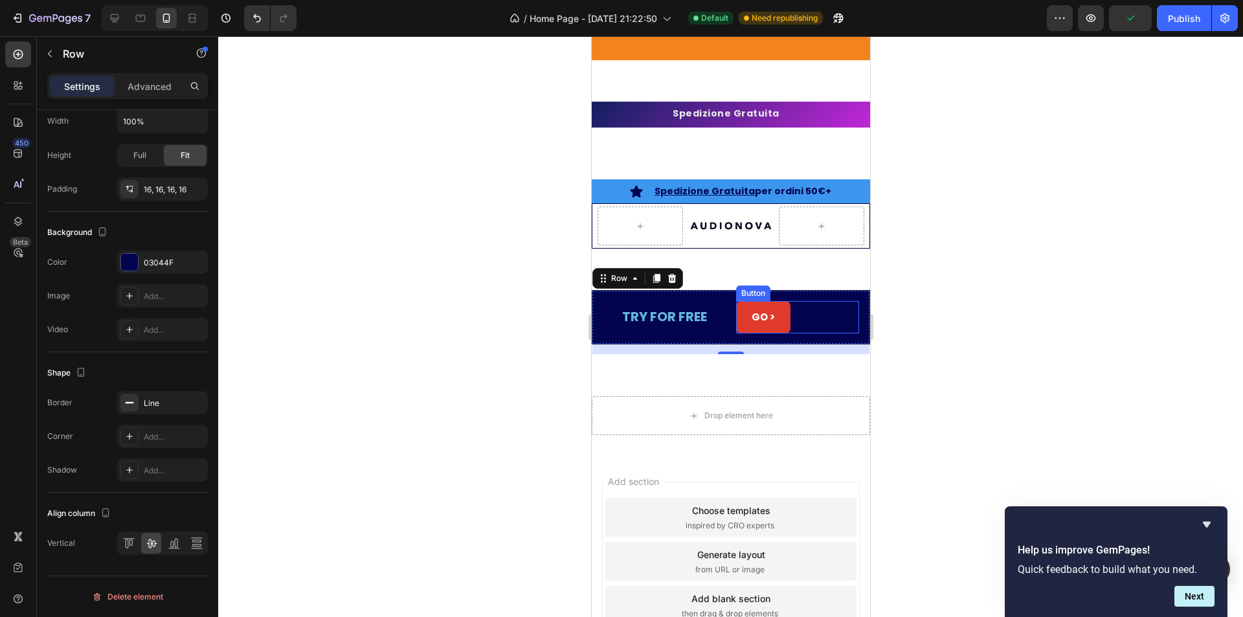
click at [792, 317] on div "GO > Button" at bounding box center [797, 317] width 123 height 32
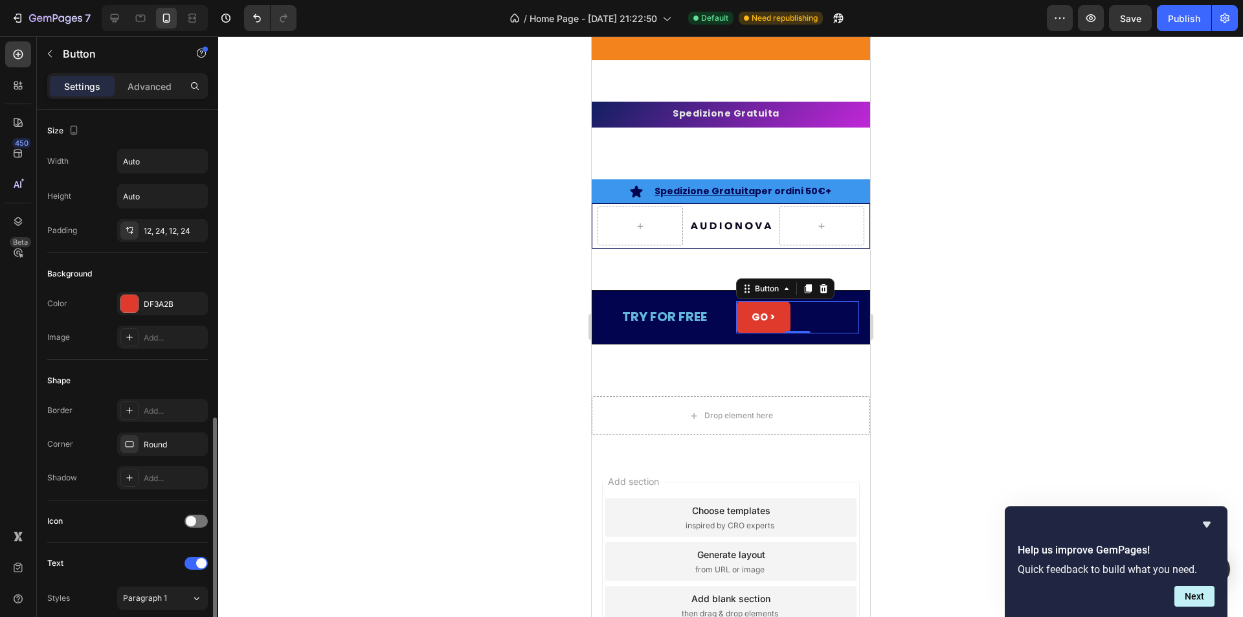
scroll to position [385, 0]
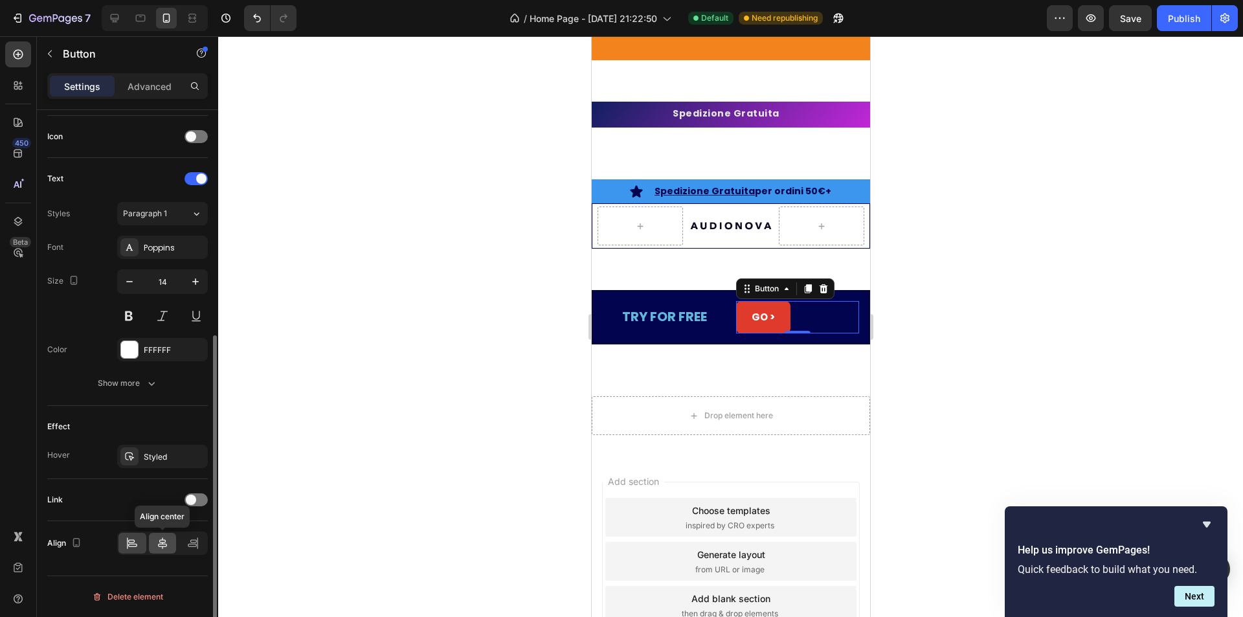
click at [166, 534] on div at bounding box center [163, 543] width 28 height 21
click at [134, 547] on icon at bounding box center [132, 543] width 13 height 13
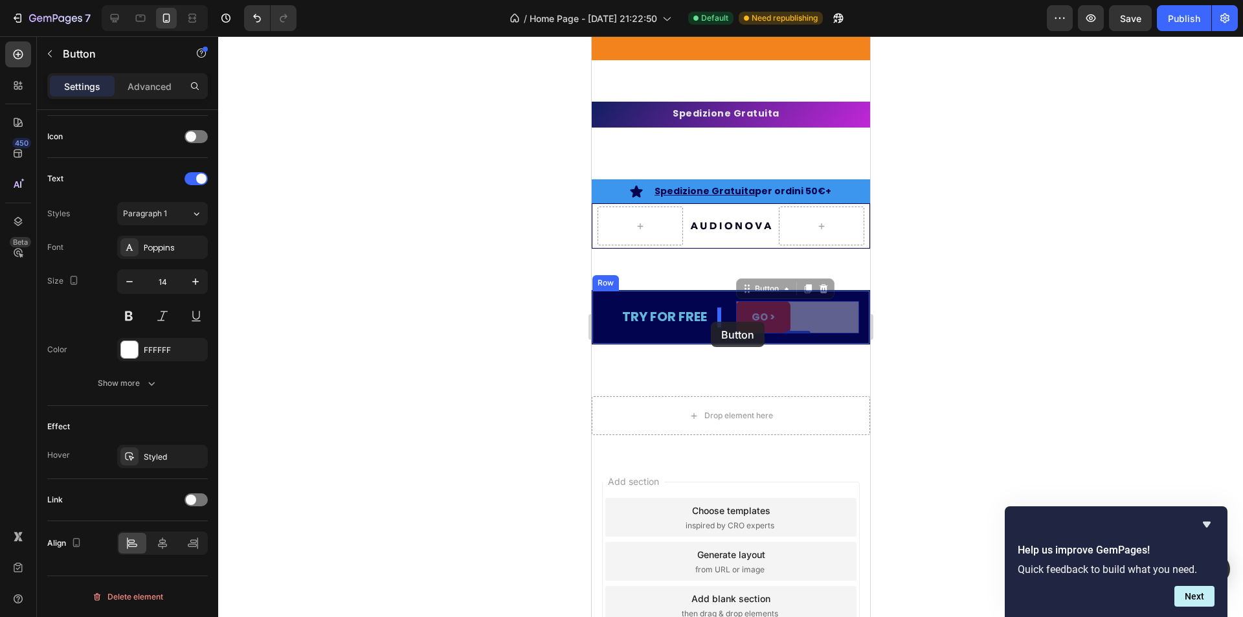
drag, startPoint x: 780, startPoint y: 319, endPoint x: 711, endPoint y: 322, distance: 68.7
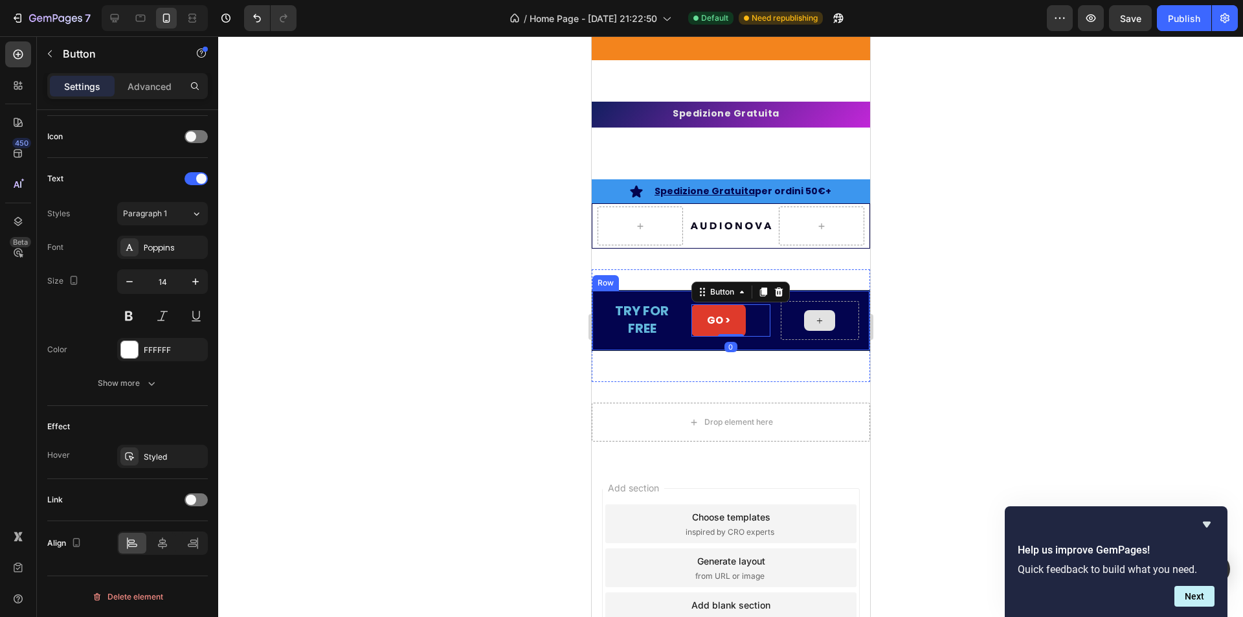
click at [840, 308] on div at bounding box center [819, 320] width 78 height 39
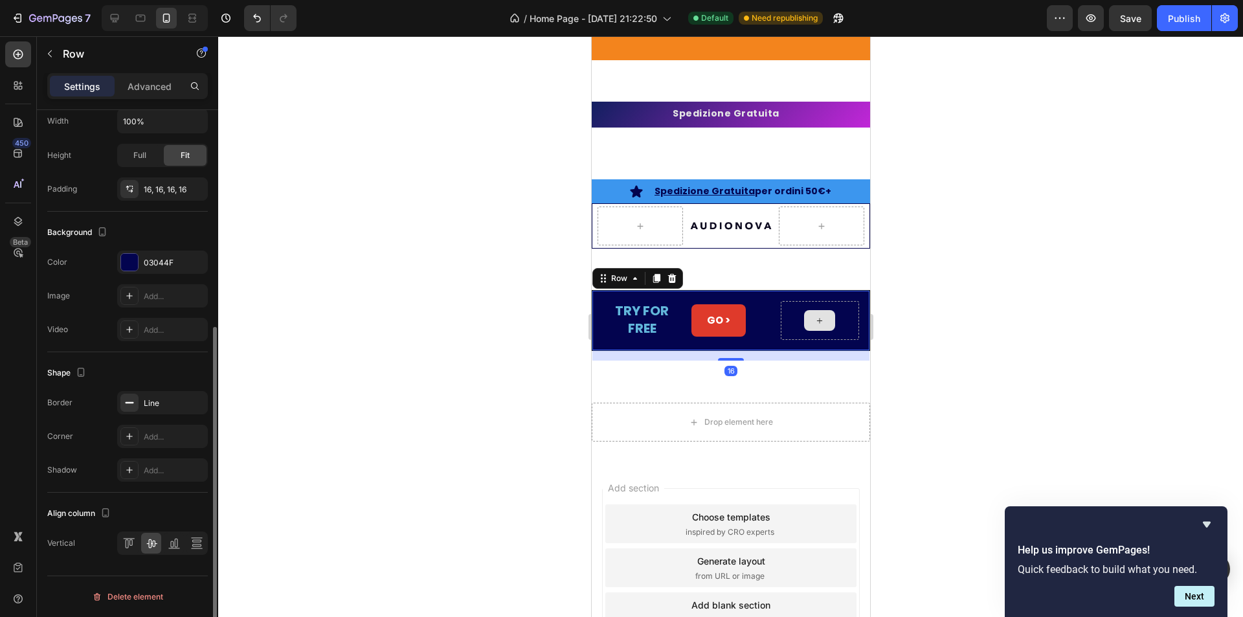
scroll to position [0, 0]
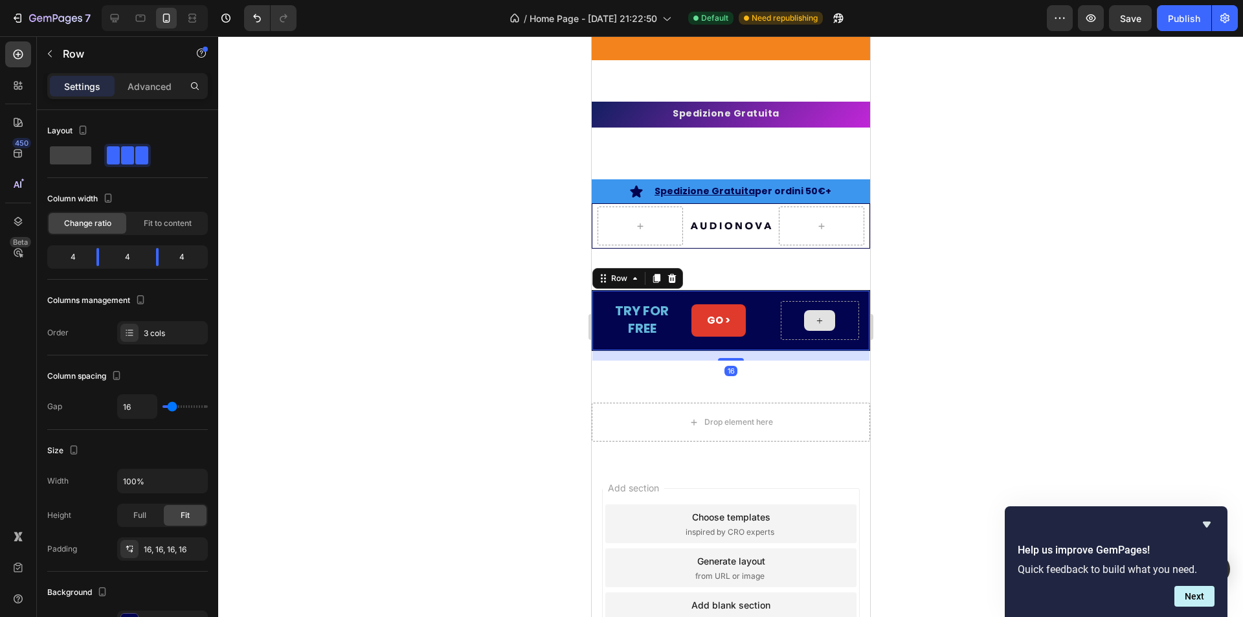
click at [834, 302] on div at bounding box center [819, 320] width 78 height 39
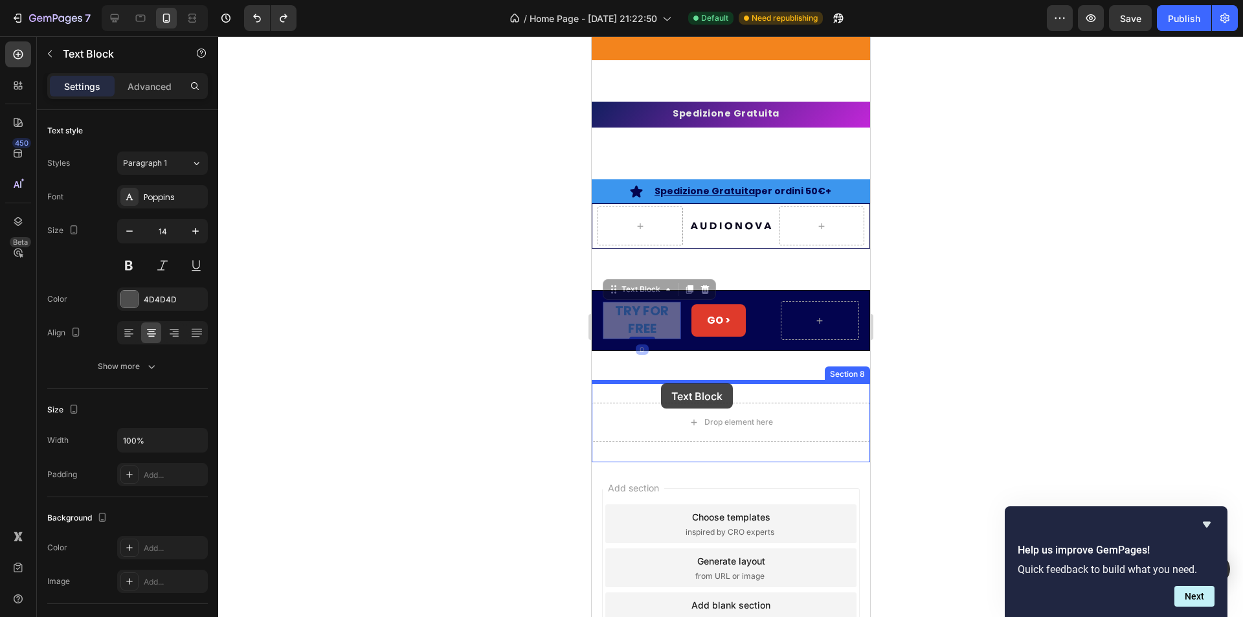
drag, startPoint x: 639, startPoint y: 320, endPoint x: 660, endPoint y: 383, distance: 67.0
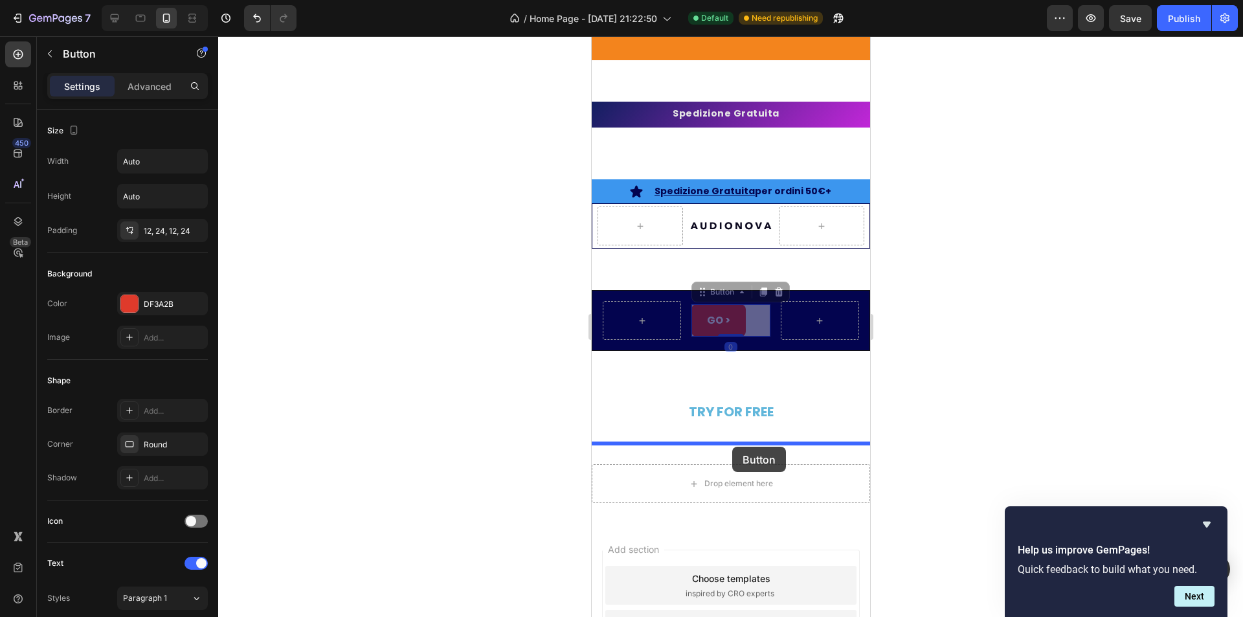
drag, startPoint x: 720, startPoint y: 326, endPoint x: 732, endPoint y: 447, distance: 121.6
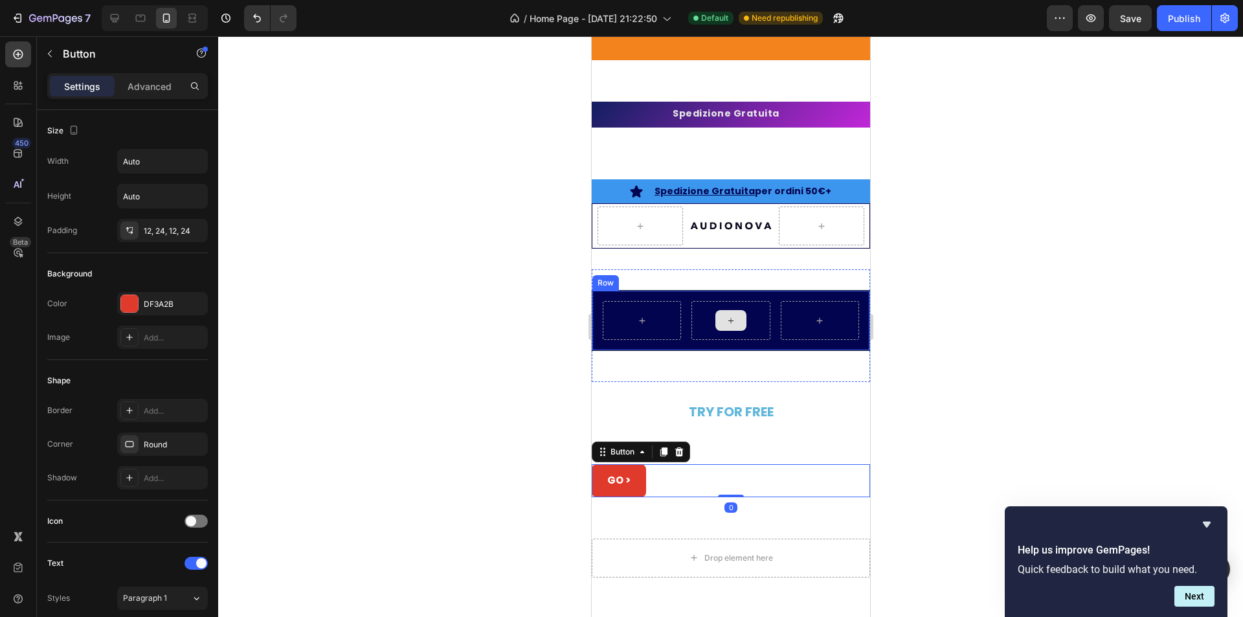
click at [754, 310] on div at bounding box center [730, 320] width 78 height 39
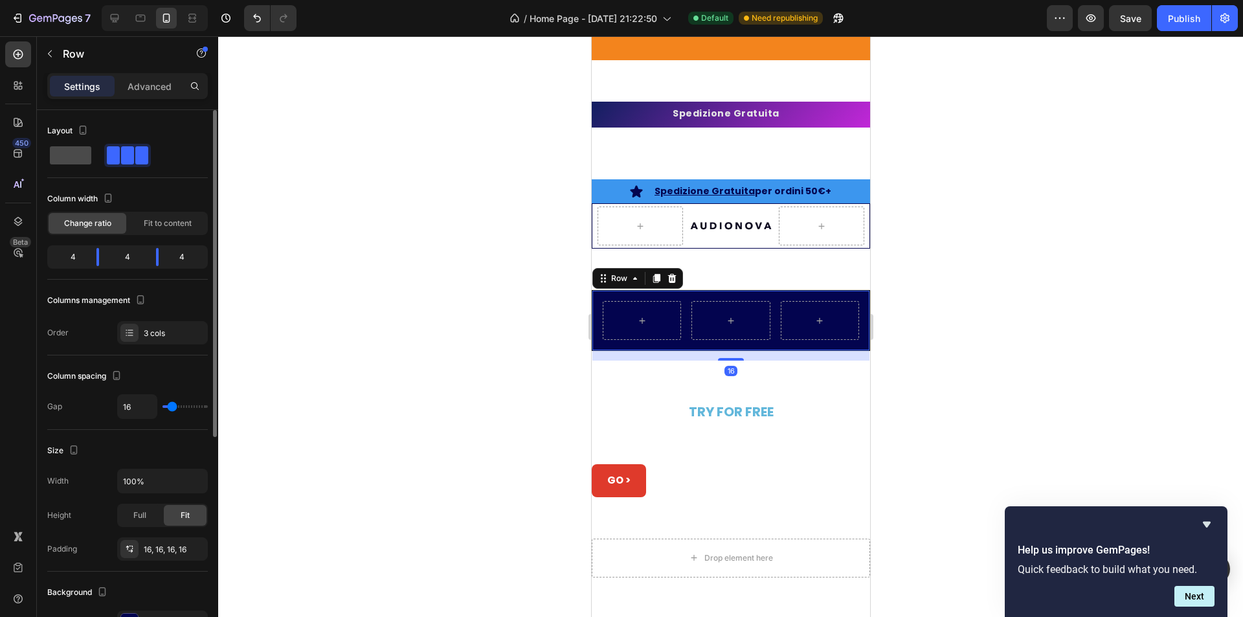
click at [64, 155] on span at bounding box center [70, 155] width 41 height 18
type input "0"
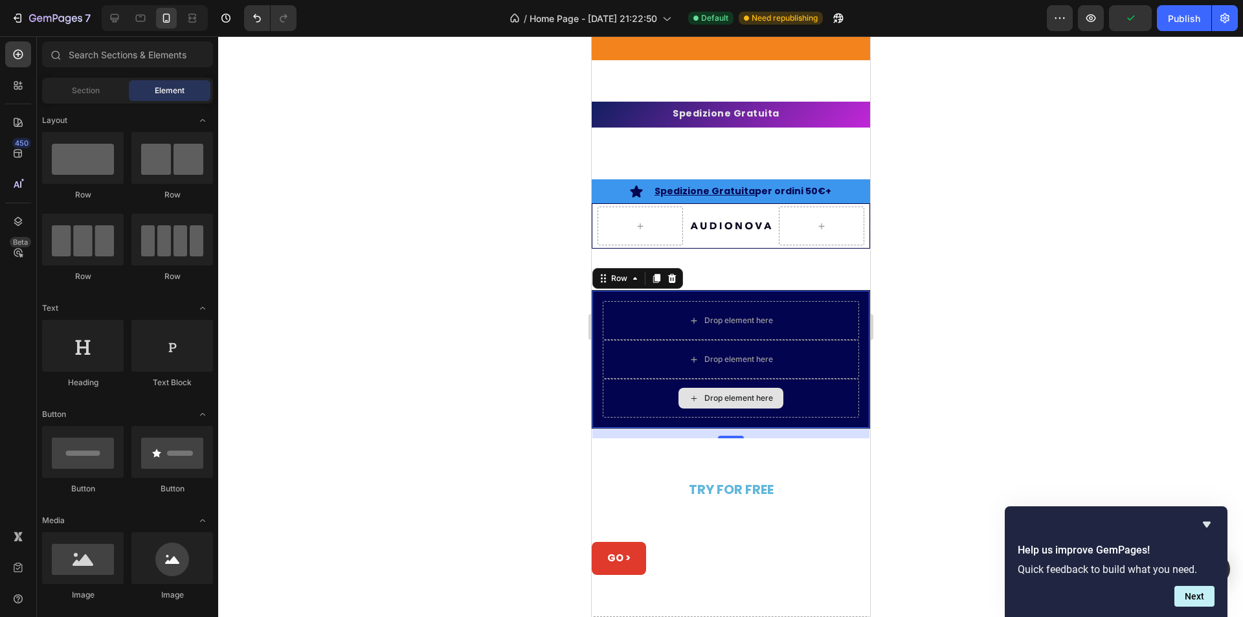
click at [706, 397] on div "Drop element here" at bounding box center [738, 398] width 69 height 10
click at [649, 390] on div "Drop element here" at bounding box center [730, 398] width 256 height 39
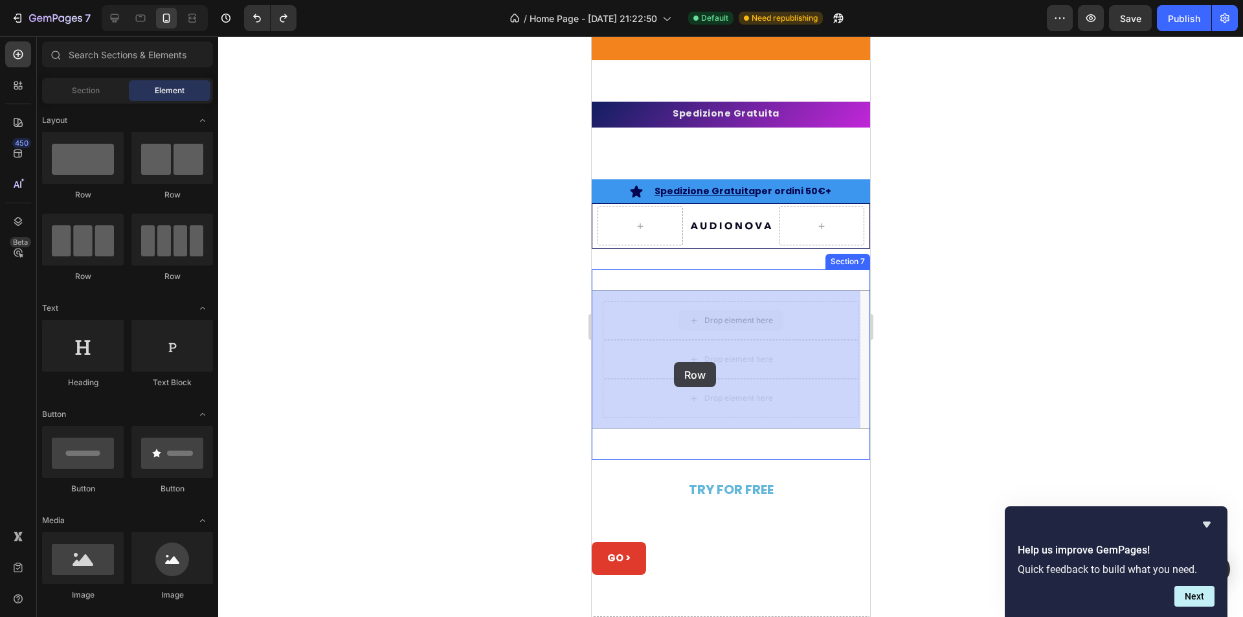
drag, startPoint x: 719, startPoint y: 319, endPoint x: 673, endPoint y: 362, distance: 62.7
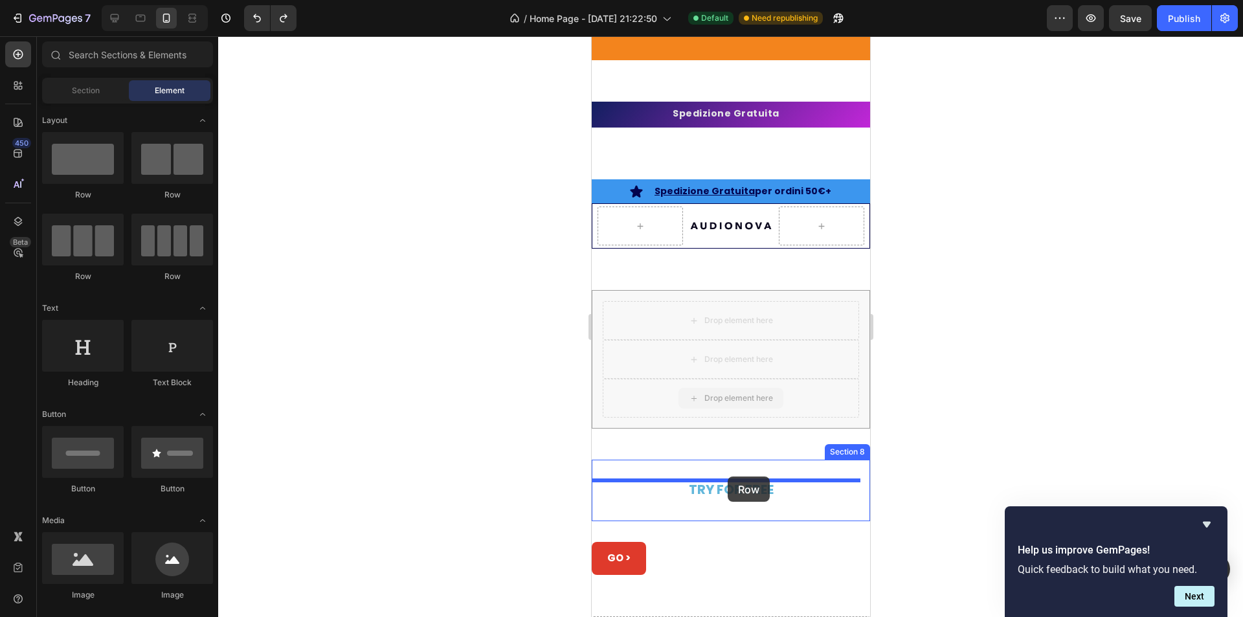
drag, startPoint x: 729, startPoint y: 399, endPoint x: 727, endPoint y: 477, distance: 77.1
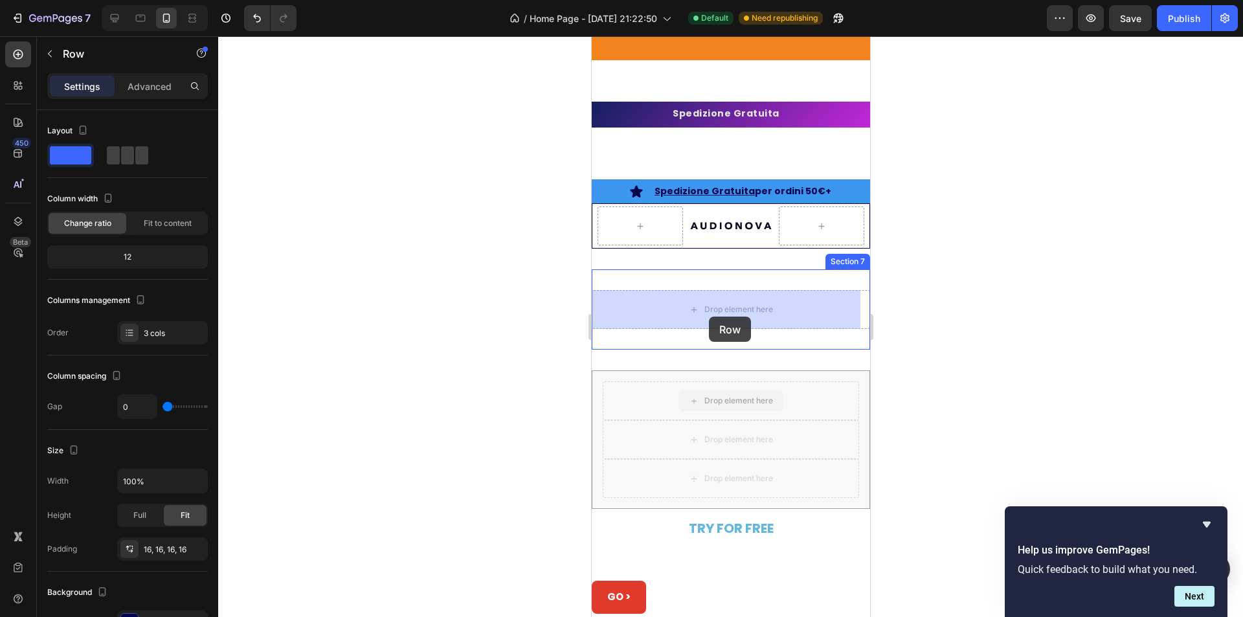
drag, startPoint x: 702, startPoint y: 427, endPoint x: 708, endPoint y: 317, distance: 110.9
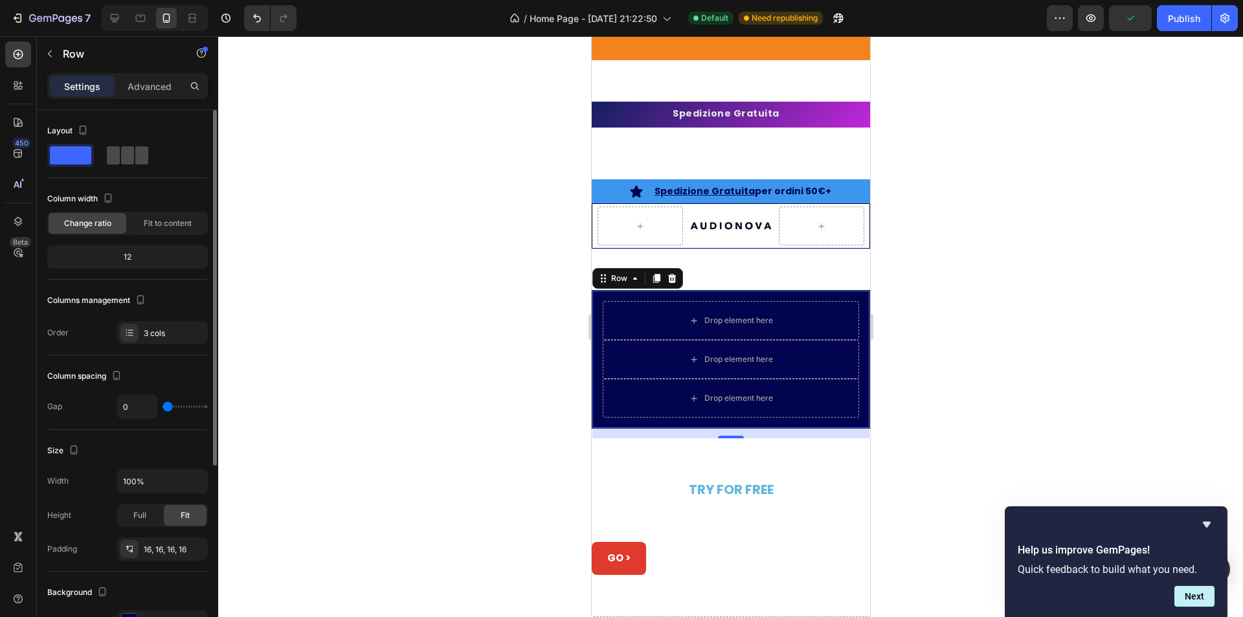
click at [129, 152] on span at bounding box center [127, 155] width 13 height 18
type input "16"
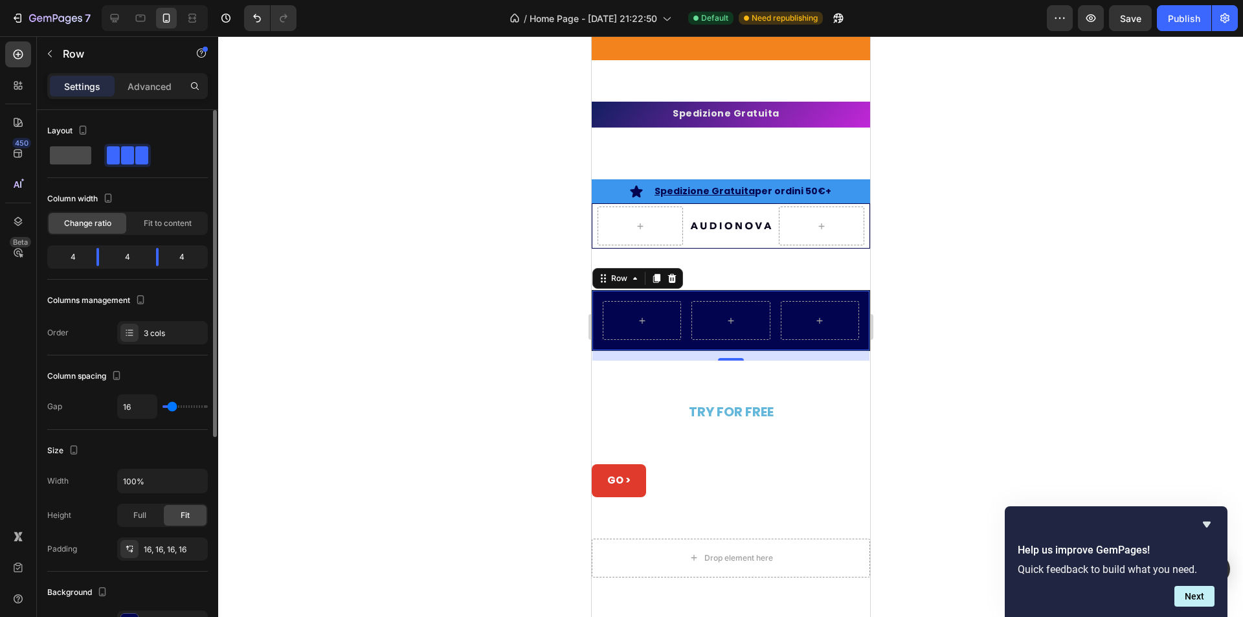
click at [65, 155] on span at bounding box center [70, 155] width 41 height 18
type input "0"
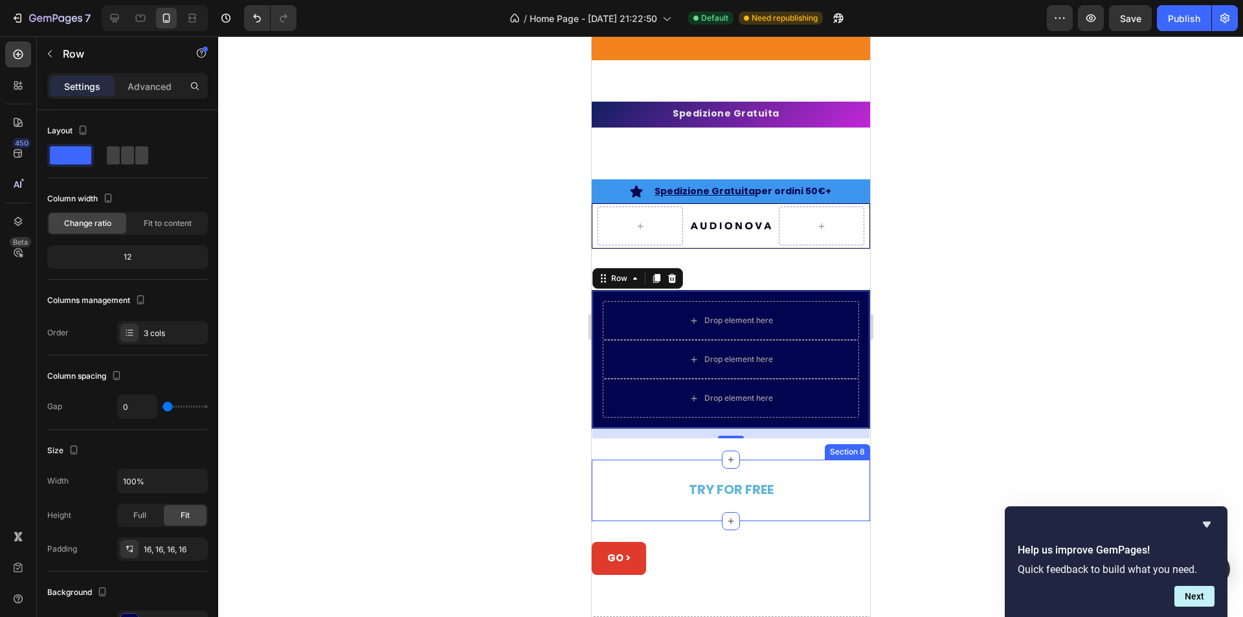
scroll to position [3801, 0]
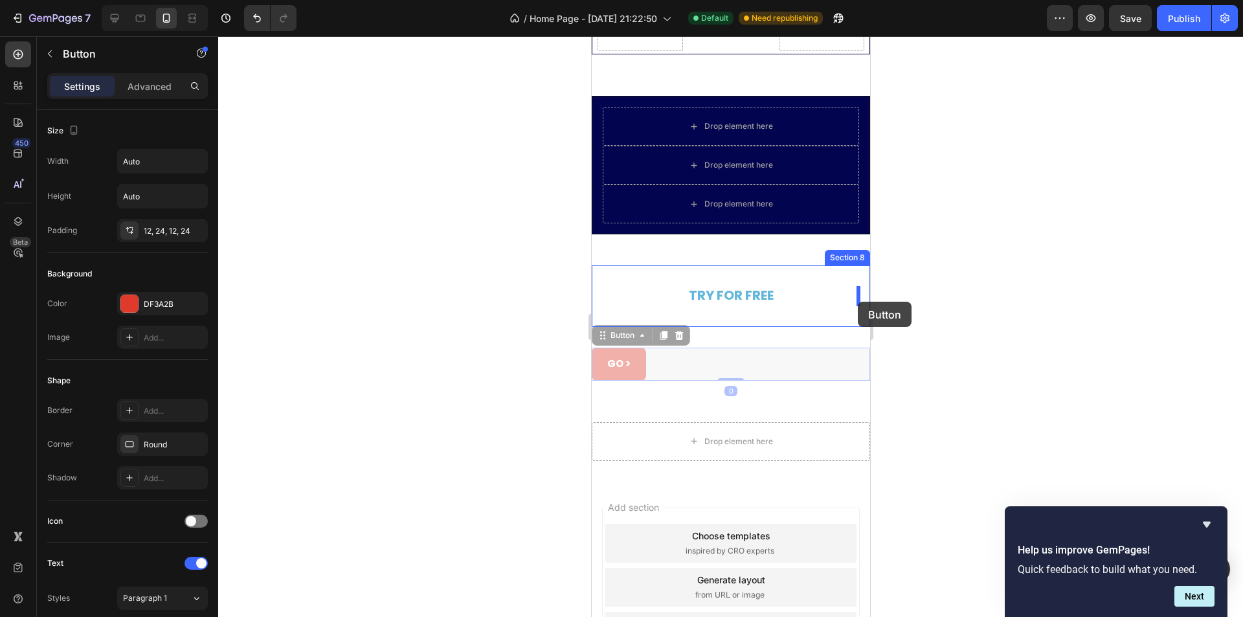
drag, startPoint x: 623, startPoint y: 365, endPoint x: 857, endPoint y: 302, distance: 242.2
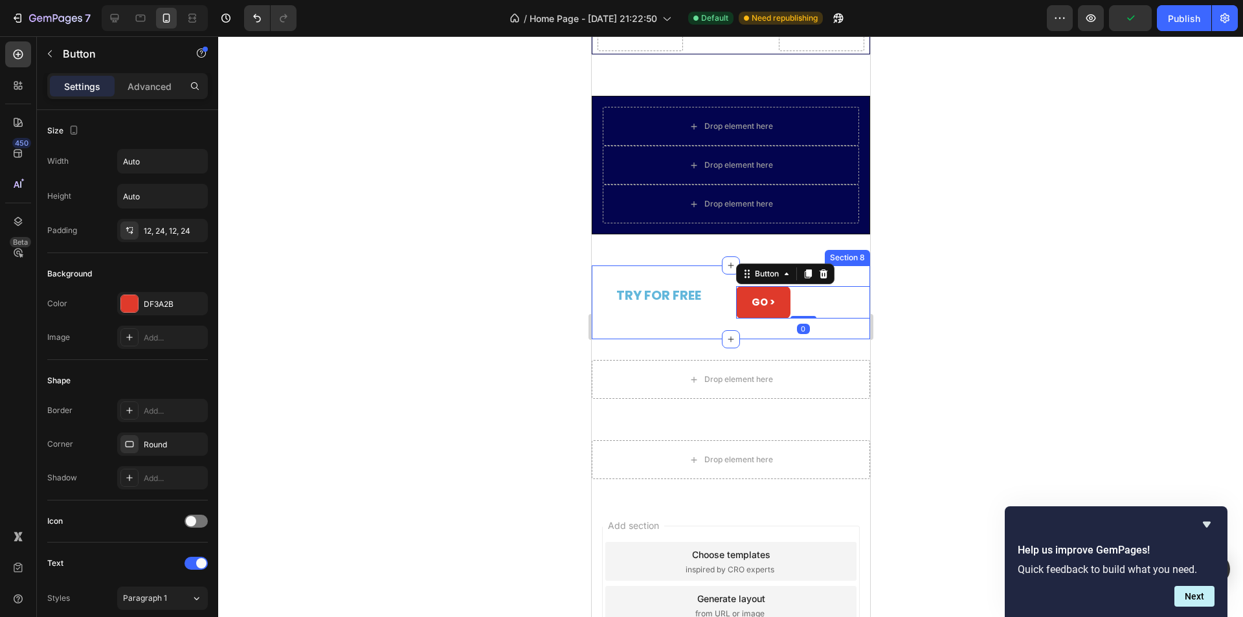
click at [670, 271] on div "TRY FOR FREE Text Block GO > Button 0 Section 8" at bounding box center [730, 302] width 278 height 74
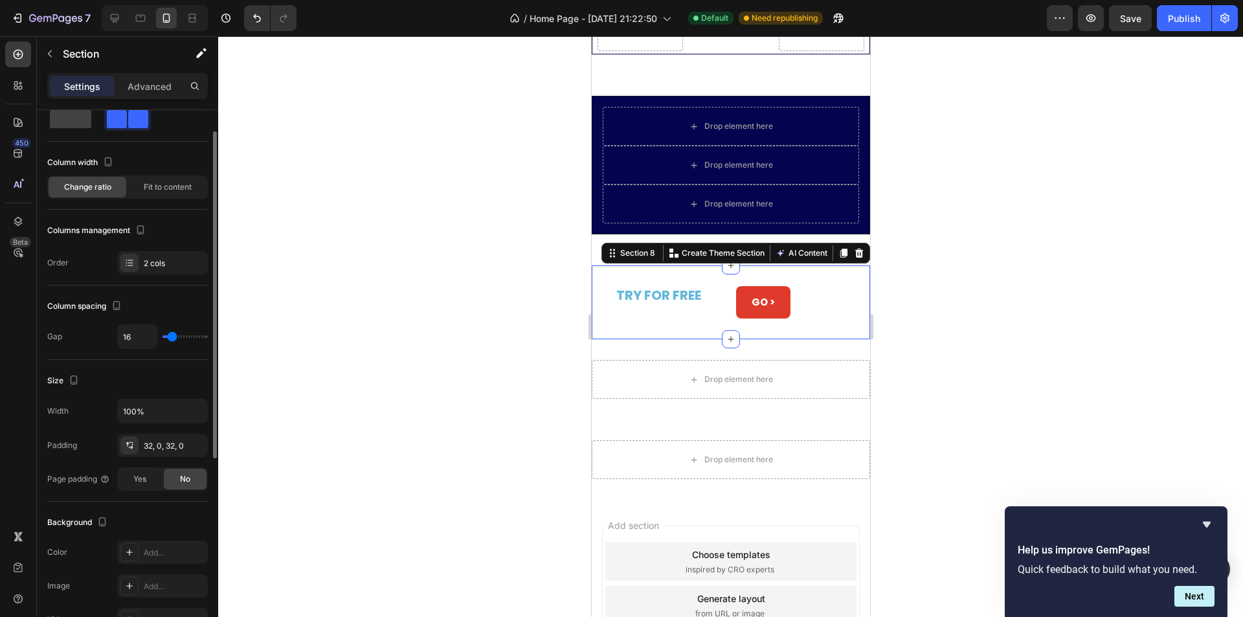
scroll to position [0, 0]
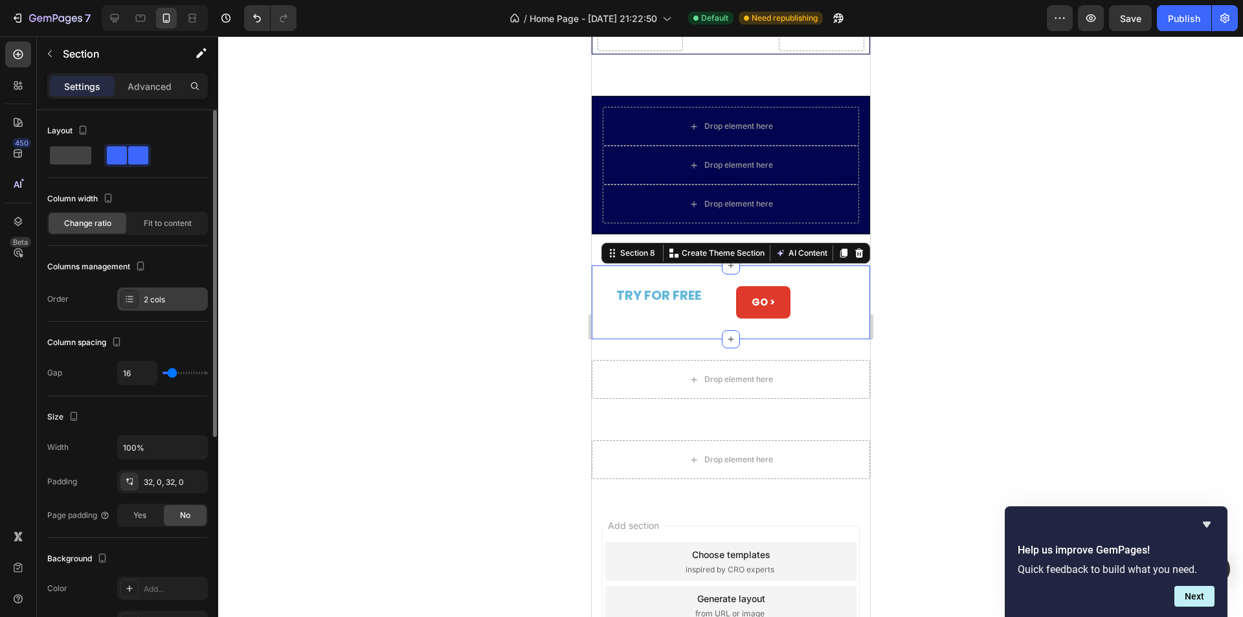
click at [165, 298] on div "2 cols" at bounding box center [174, 300] width 61 height 12
click at [152, 229] on div "Fit to content" at bounding box center [168, 223] width 78 height 21
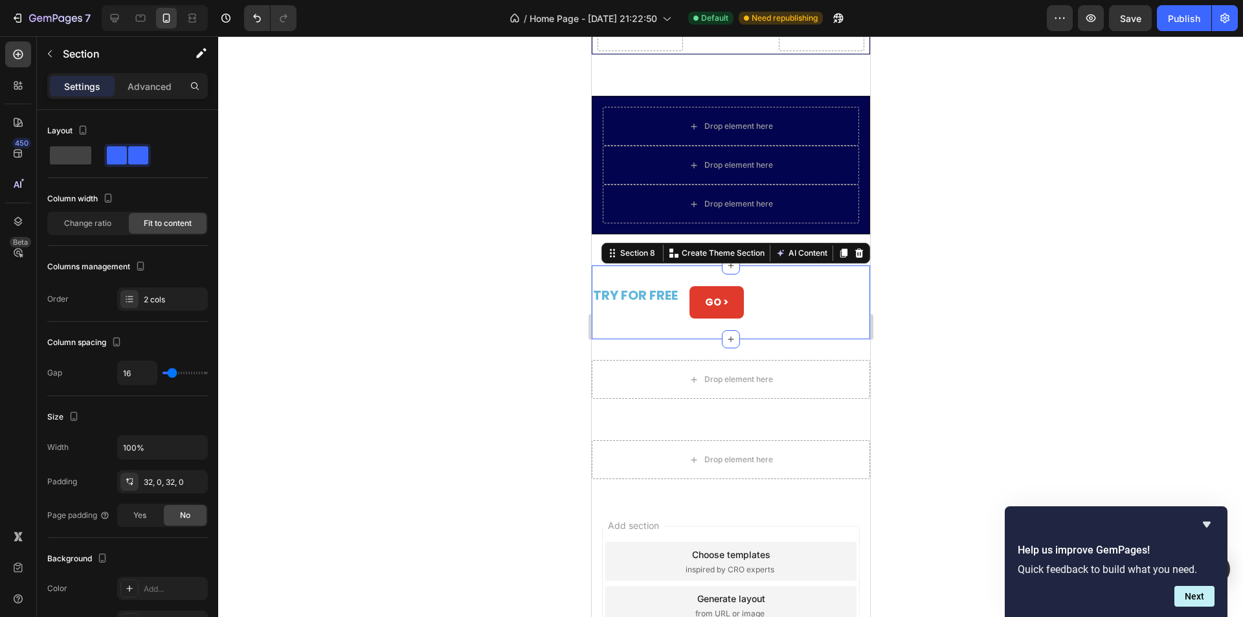
click at [658, 317] on div "TRY FOR FREE Text Block" at bounding box center [634, 302] width 87 height 32
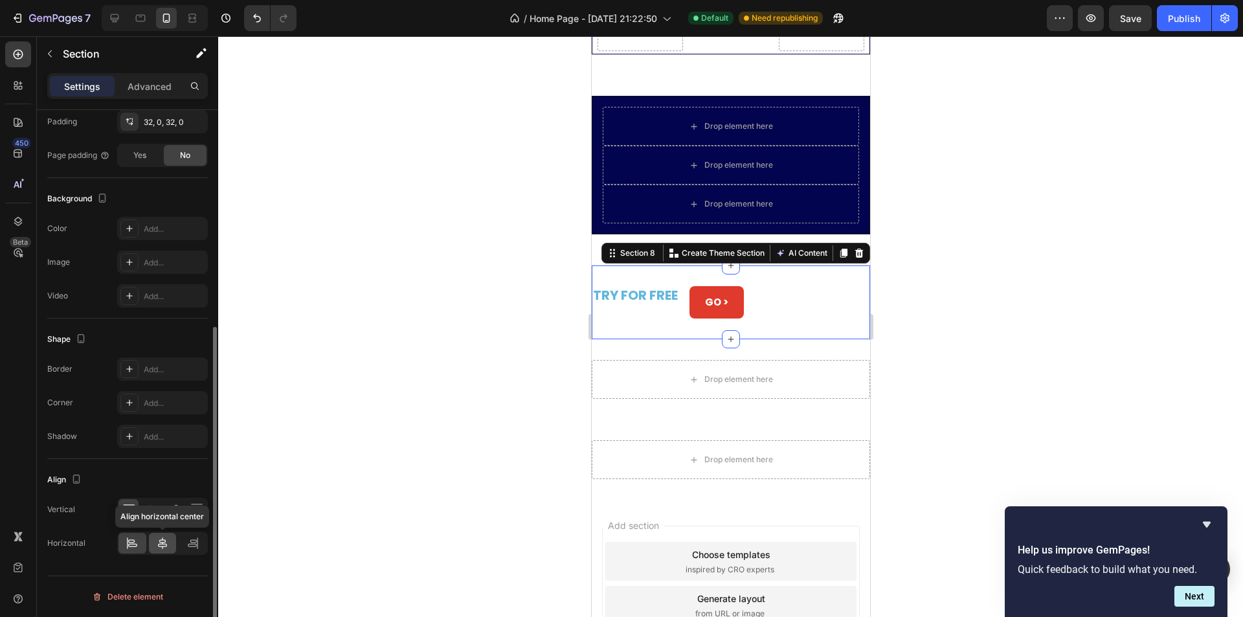
click at [168, 546] on icon at bounding box center [162, 543] width 13 height 13
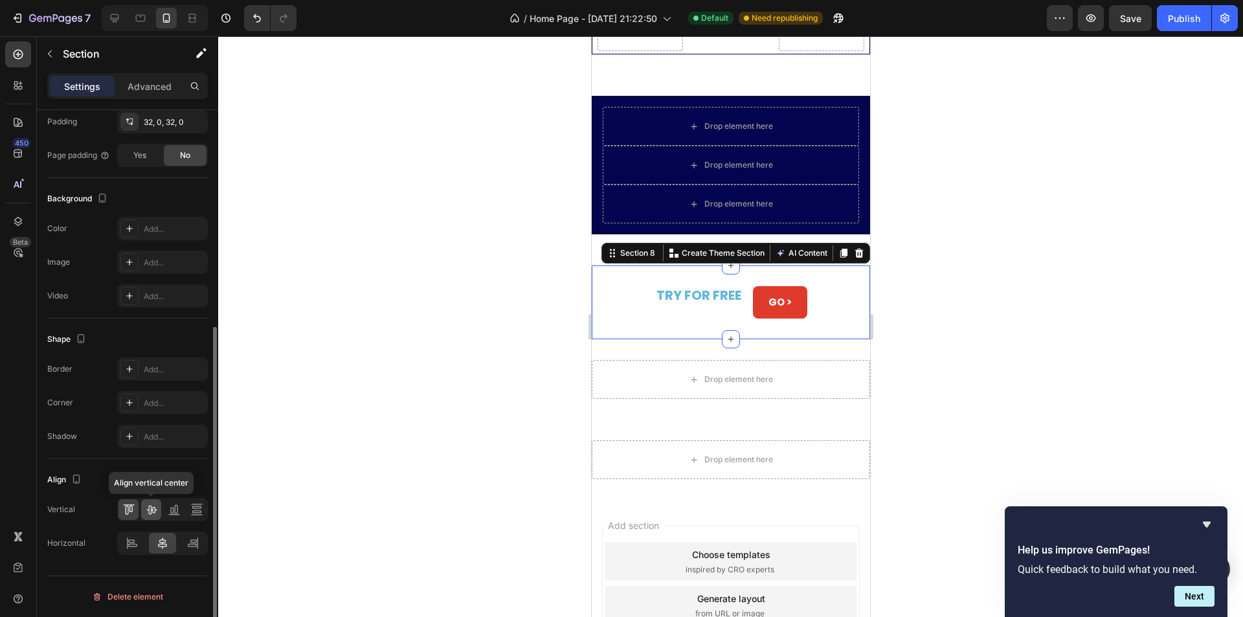
click at [147, 512] on icon at bounding box center [151, 509] width 13 height 13
click at [493, 337] on div at bounding box center [730, 326] width 1025 height 581
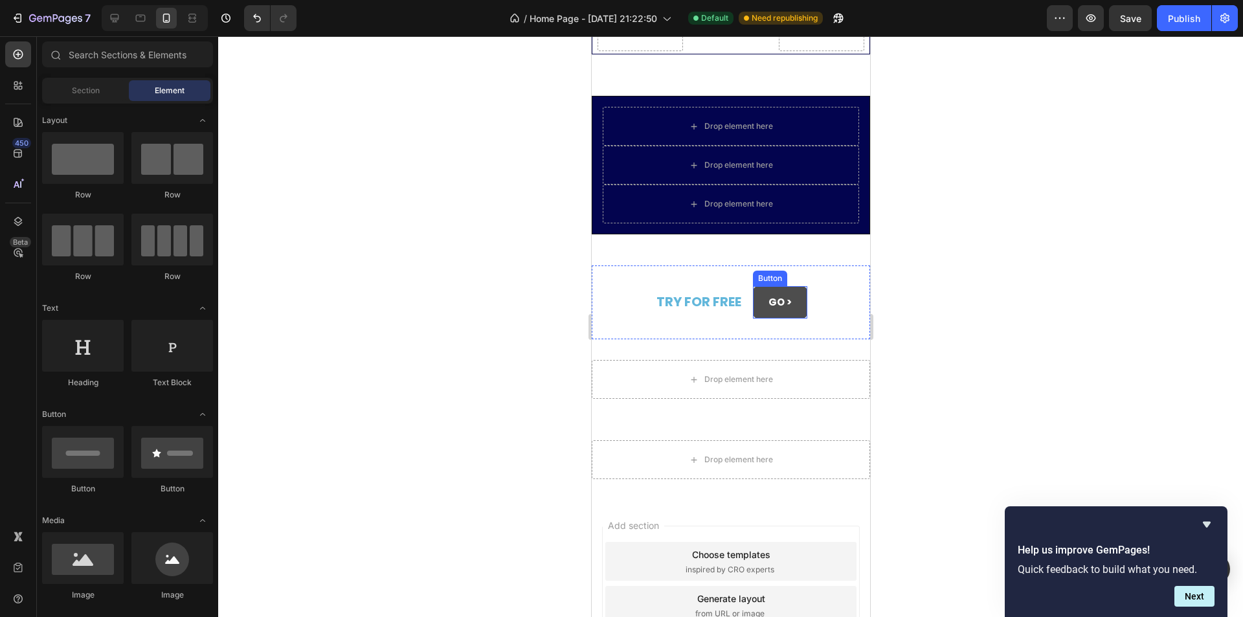
click at [796, 289] on button "GO >" at bounding box center [779, 302] width 54 height 32
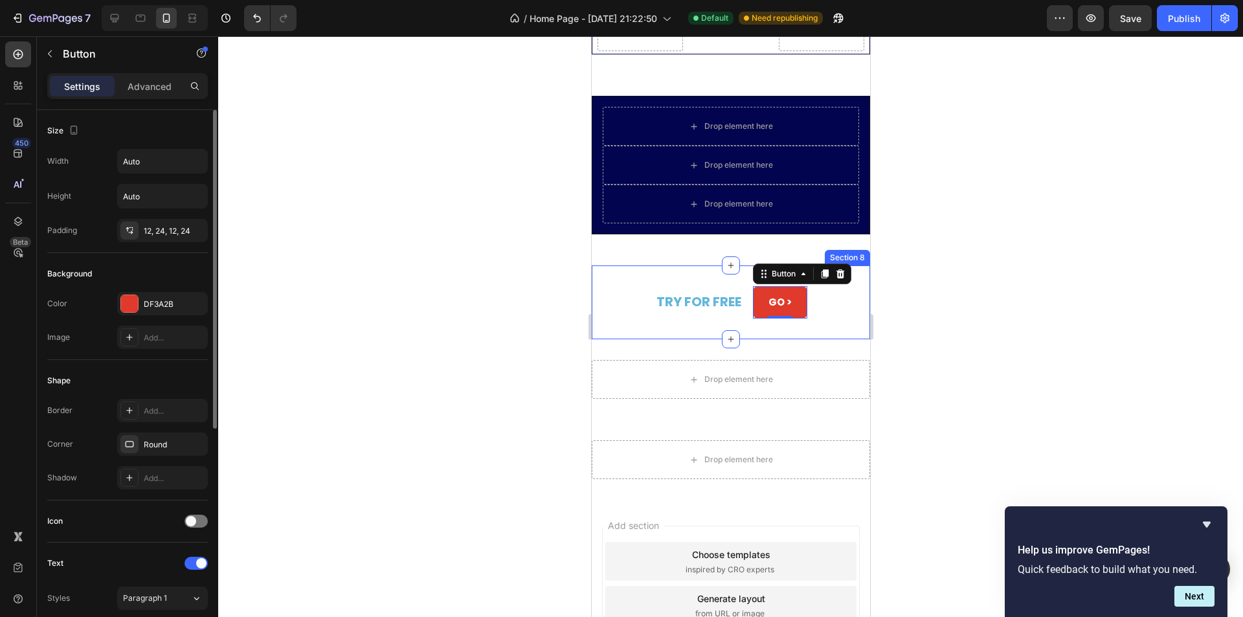
scroll to position [129, 0]
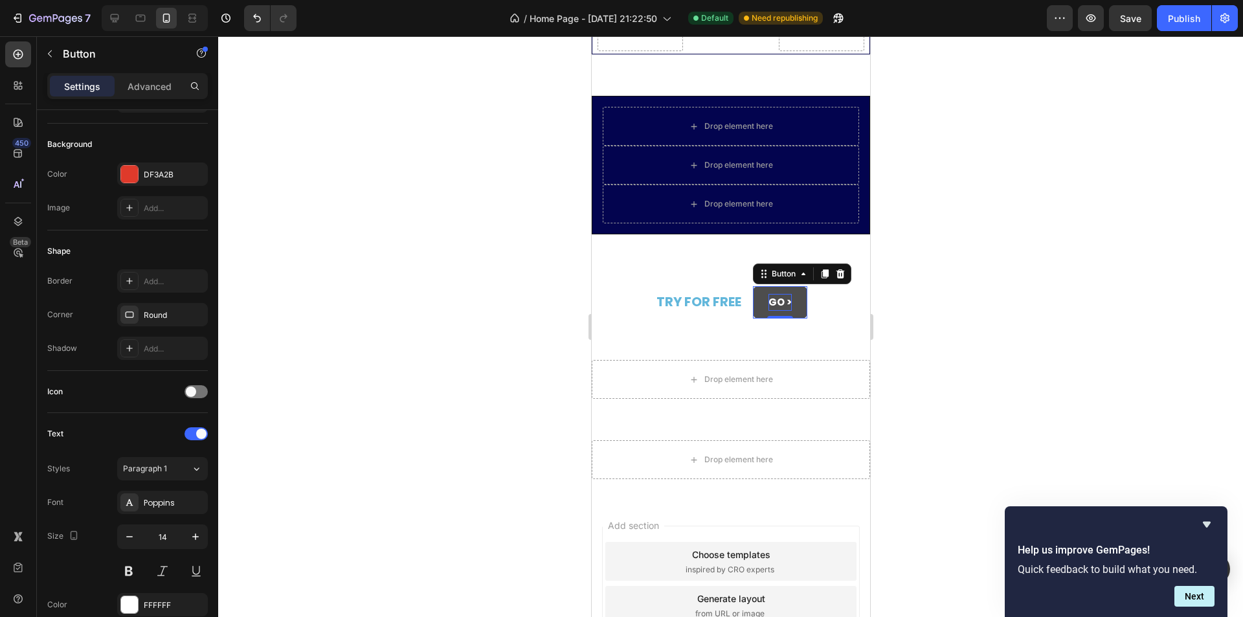
click at [772, 297] on strong "GO >" at bounding box center [779, 302] width 23 height 14
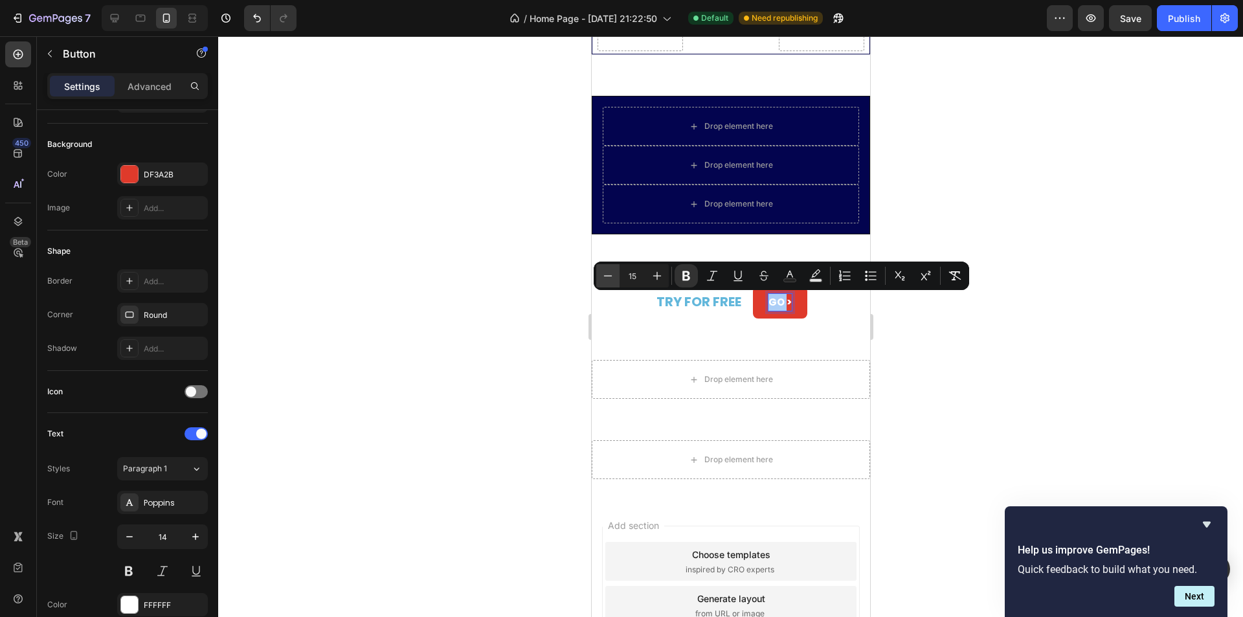
click at [614, 274] on icon "Editor contextual toolbar" at bounding box center [607, 275] width 13 height 13
click at [658, 276] on icon "Editor contextual toolbar" at bounding box center [657, 276] width 8 height 8
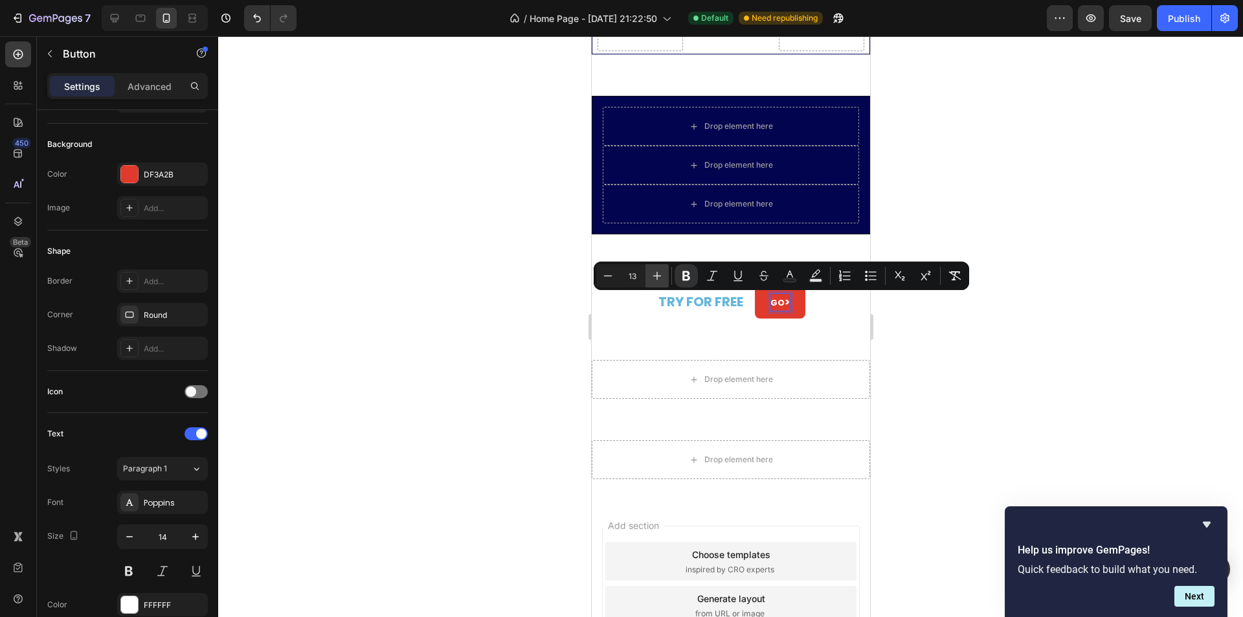
type input "14"
click at [813, 319] on div "TRY FOR FREE Text Block GO > Button 0 Section 8" at bounding box center [730, 302] width 278 height 74
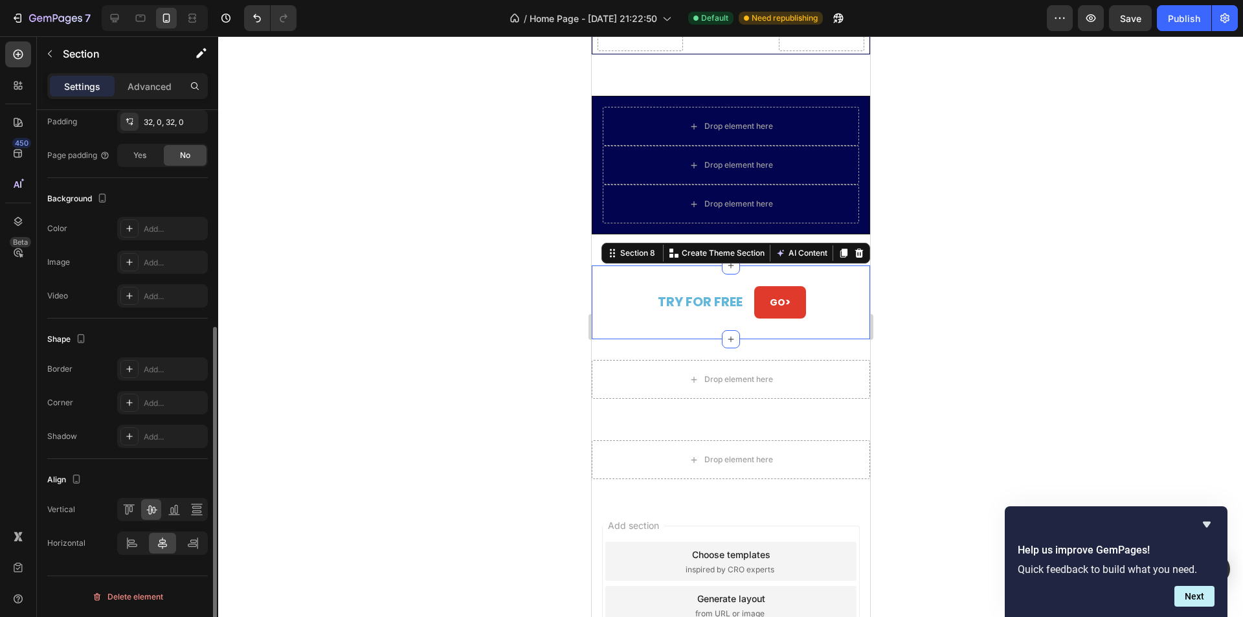
scroll to position [0, 0]
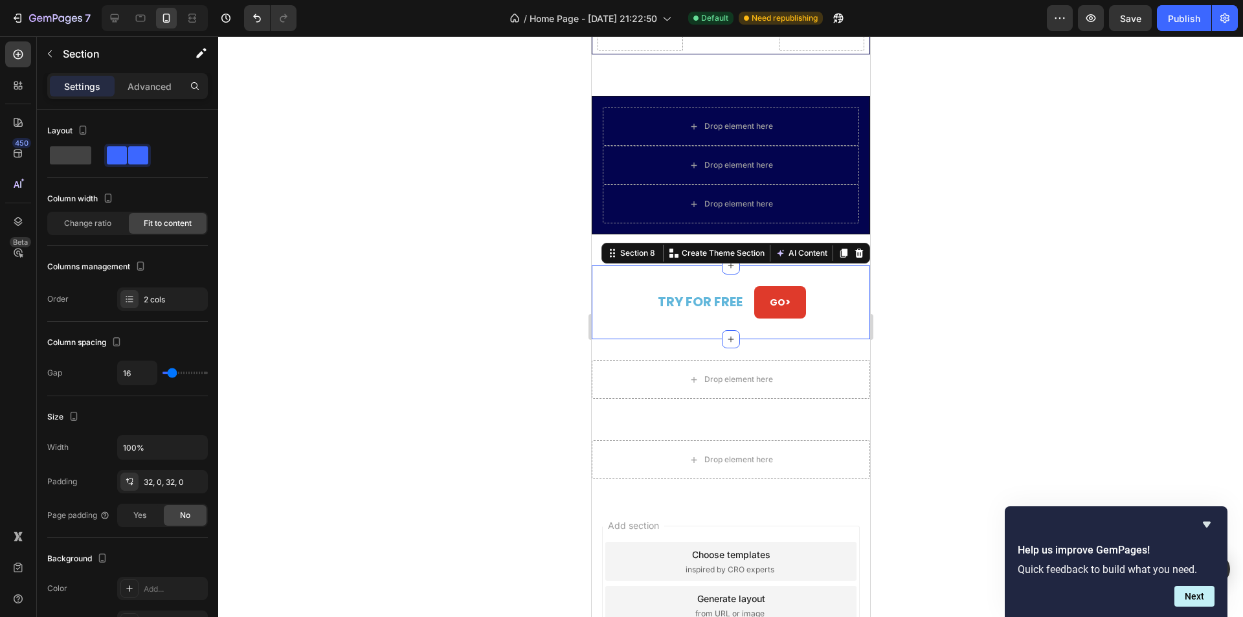
click at [139, 98] on div "Settings Advanced" at bounding box center [127, 86] width 161 height 26
click at [139, 95] on div "Advanced" at bounding box center [149, 86] width 65 height 21
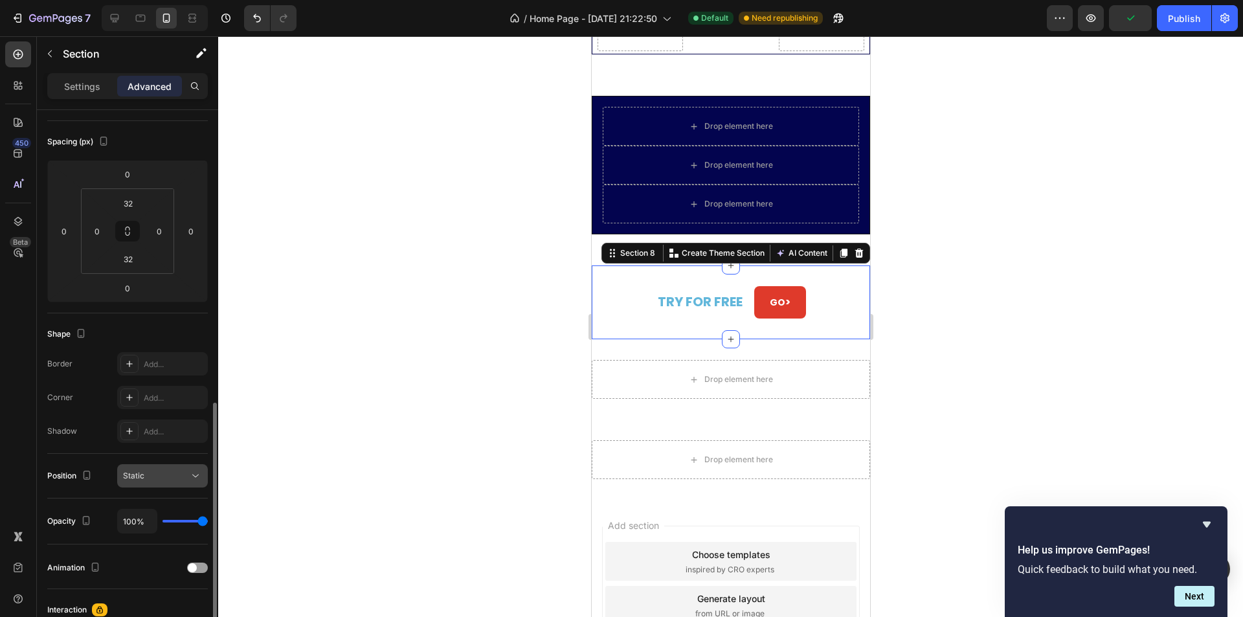
scroll to position [320, 0]
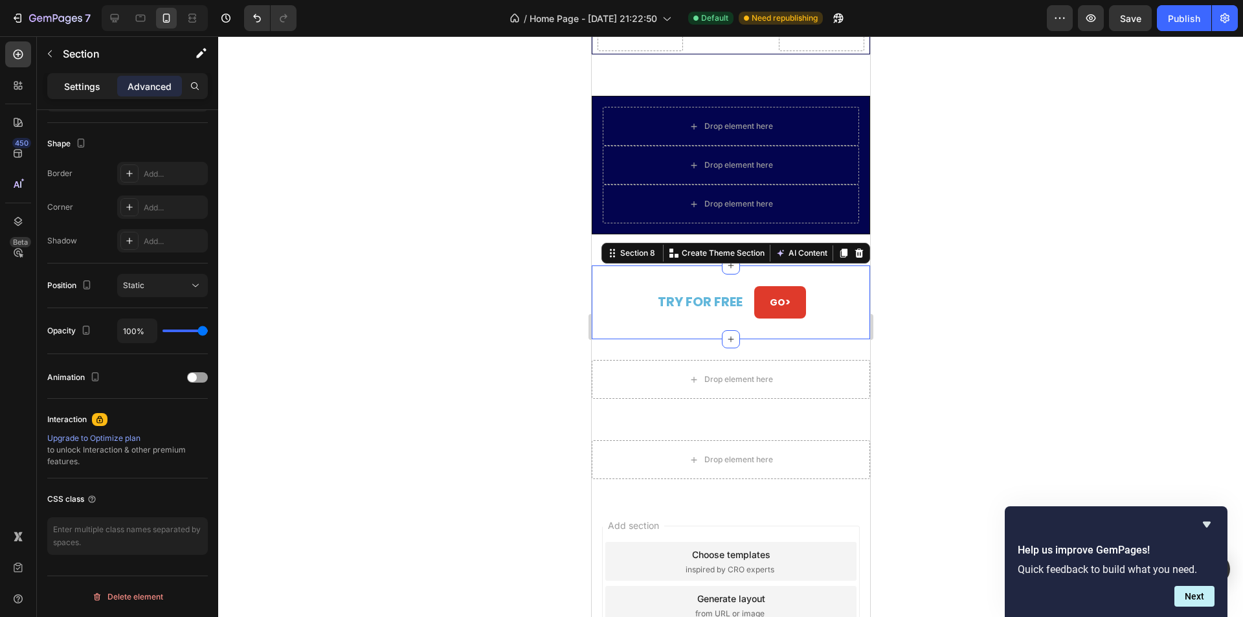
click at [103, 87] on div "Settings" at bounding box center [82, 86] width 65 height 21
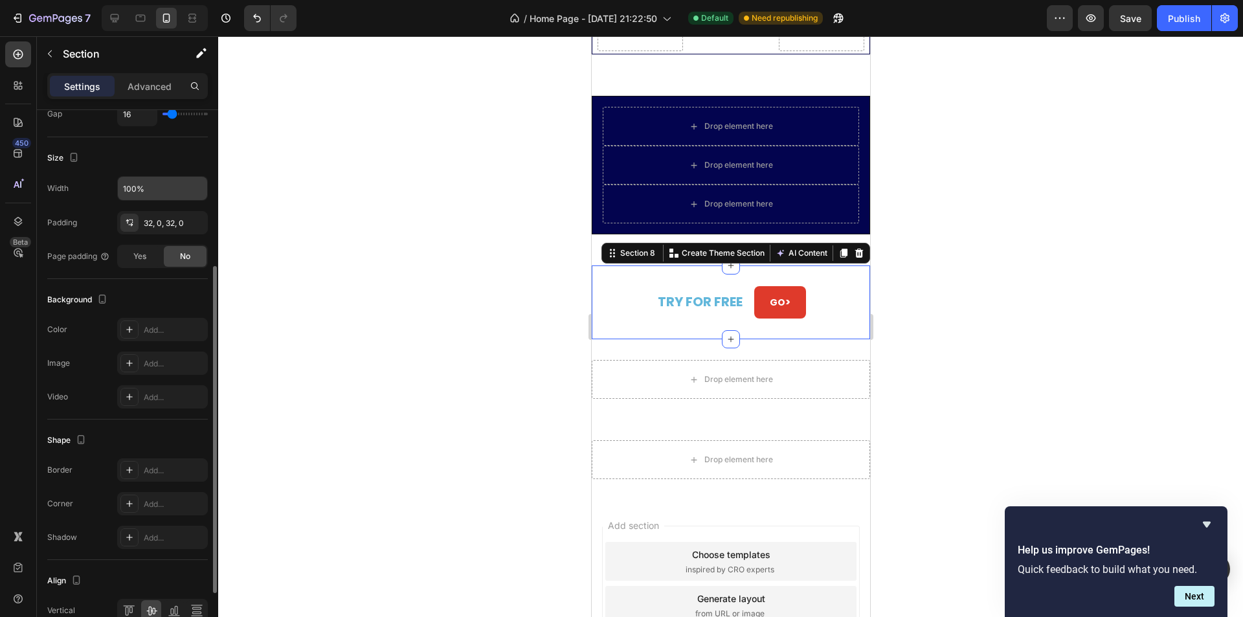
scroll to position [324, 0]
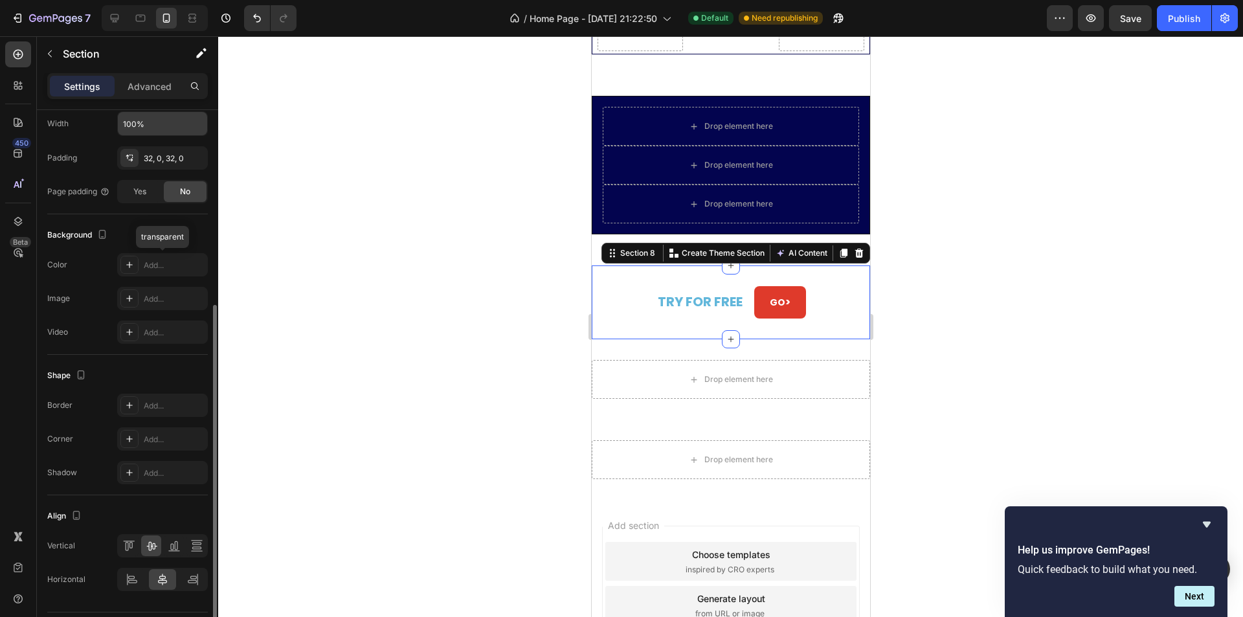
click at [160, 265] on div "Add..." at bounding box center [174, 266] width 61 height 12
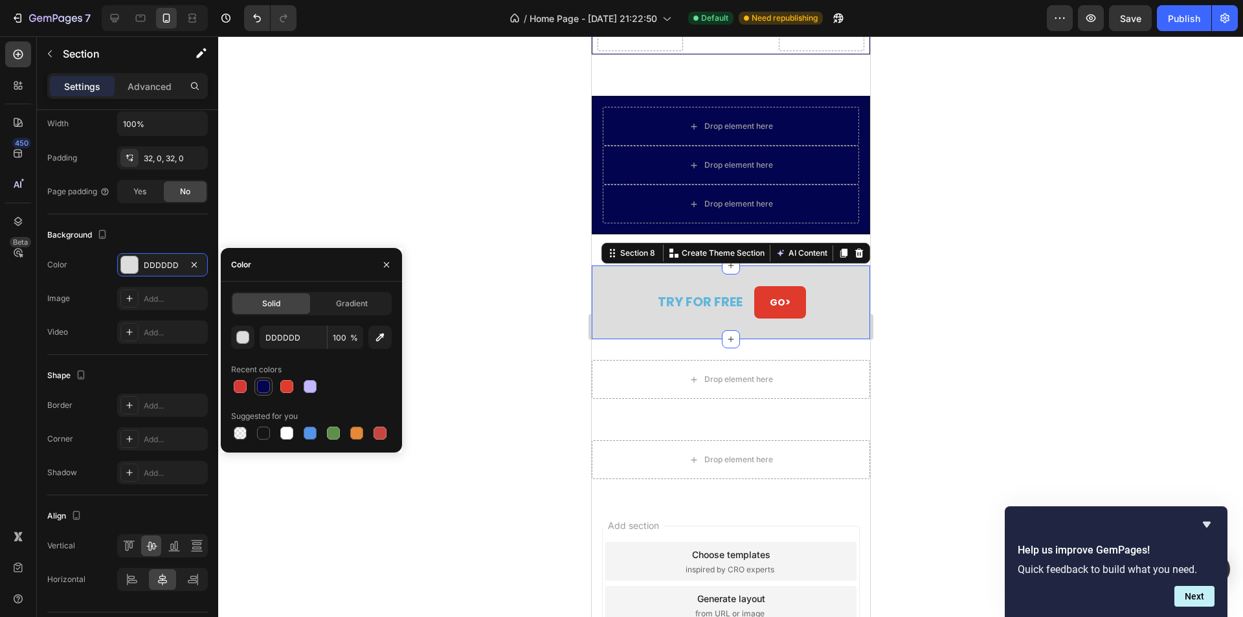
click at [264, 388] on div at bounding box center [263, 386] width 13 height 13
type input "03044F"
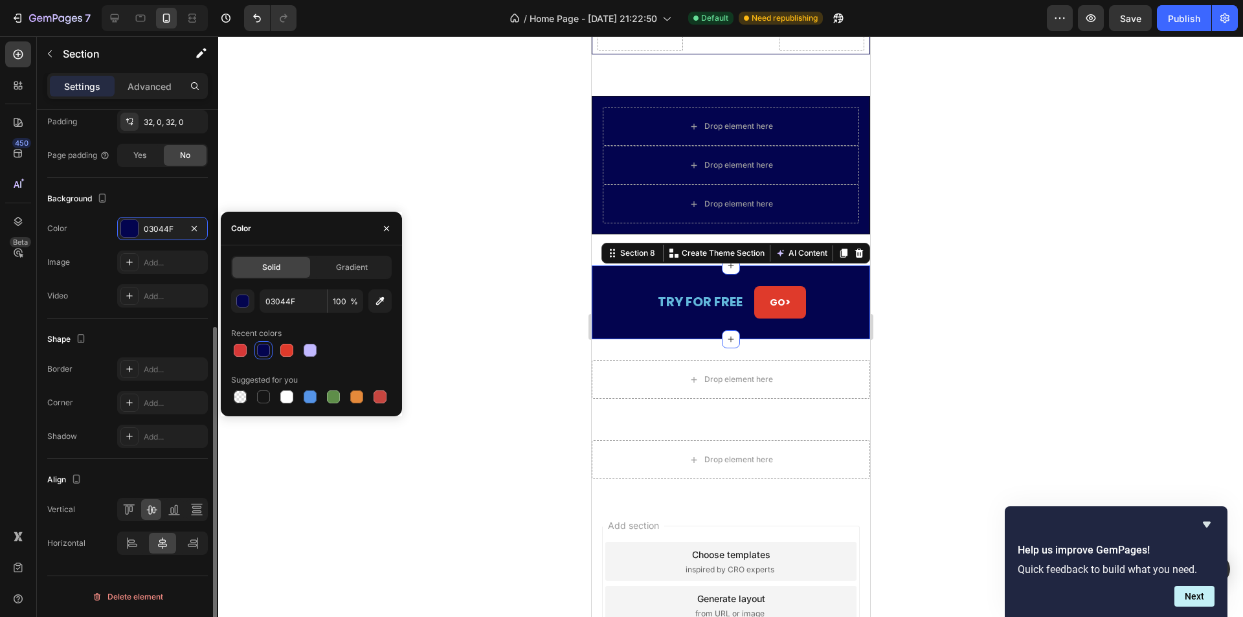
scroll to position [101, 0]
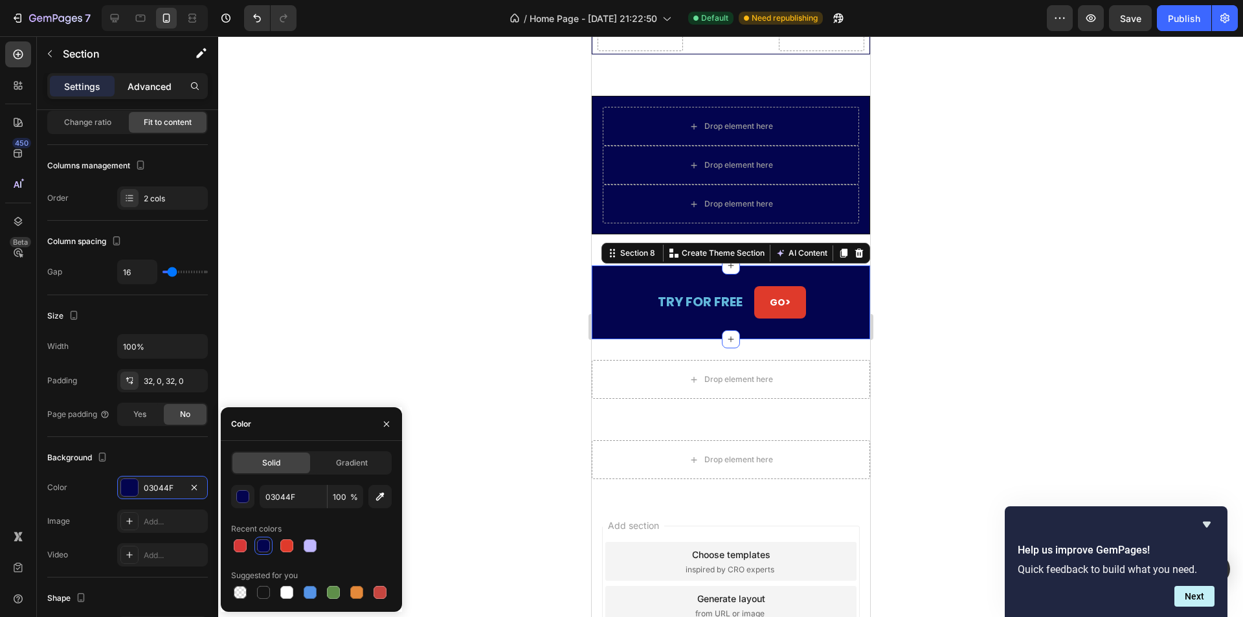
click at [164, 94] on div "Advanced" at bounding box center [149, 86] width 65 height 21
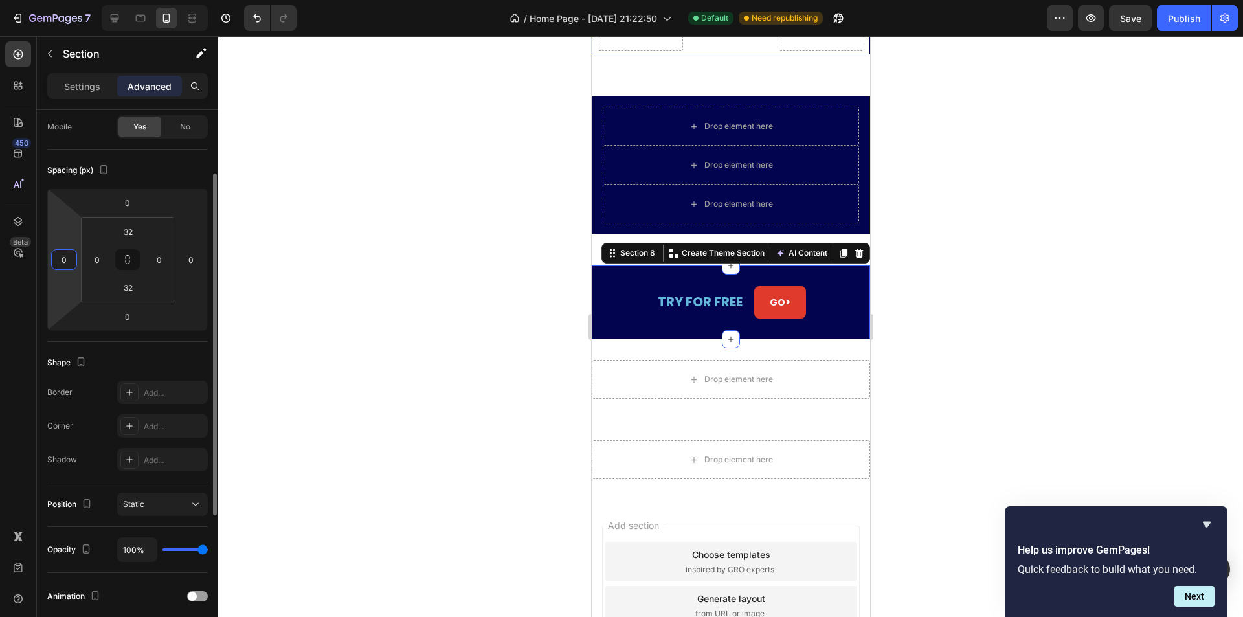
click at [70, 258] on input "0" at bounding box center [63, 259] width 19 height 19
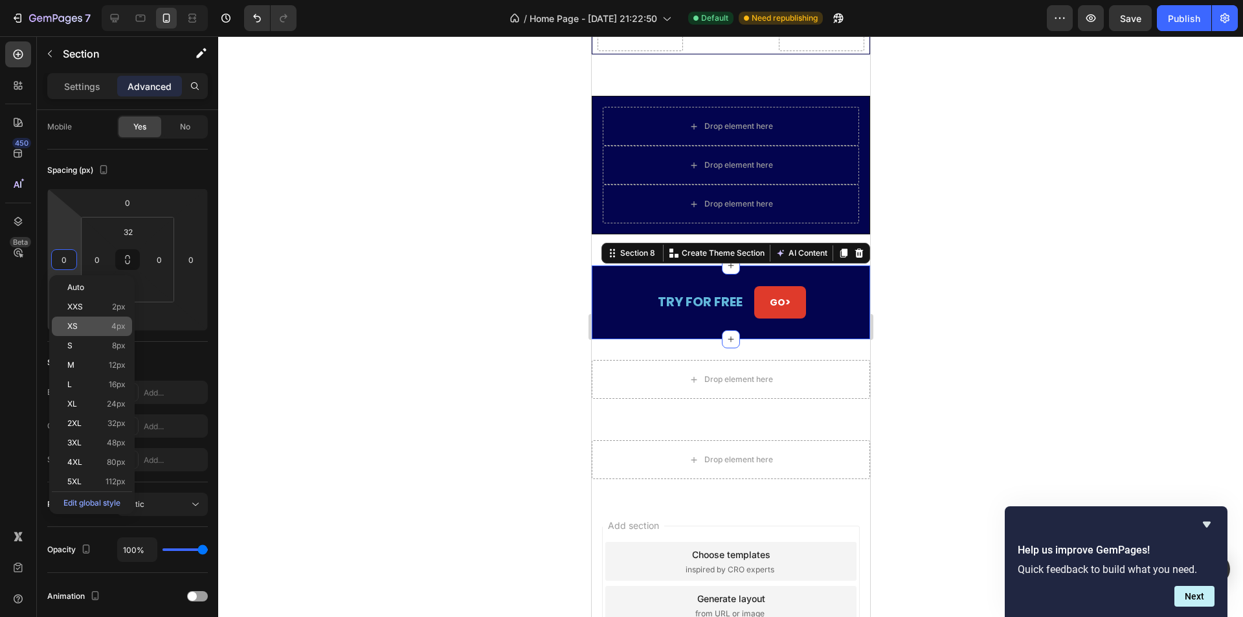
click at [91, 330] on p "XS 4px" at bounding box center [96, 326] width 58 height 9
type input "4"
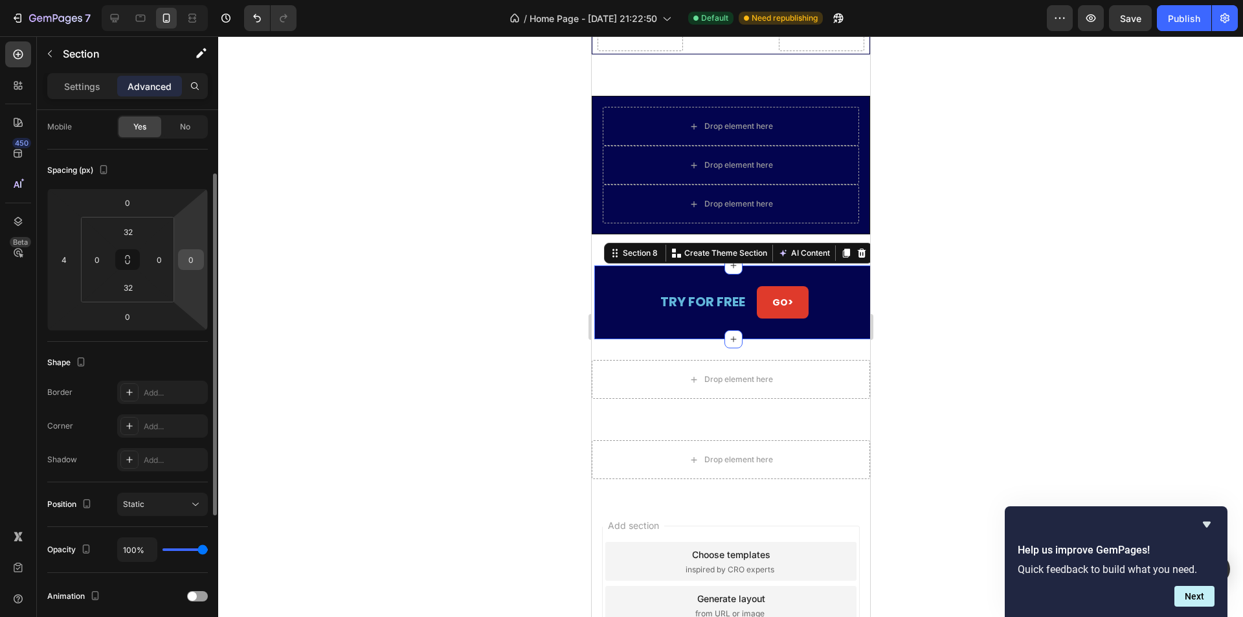
click at [195, 266] on input "0" at bounding box center [190, 259] width 19 height 19
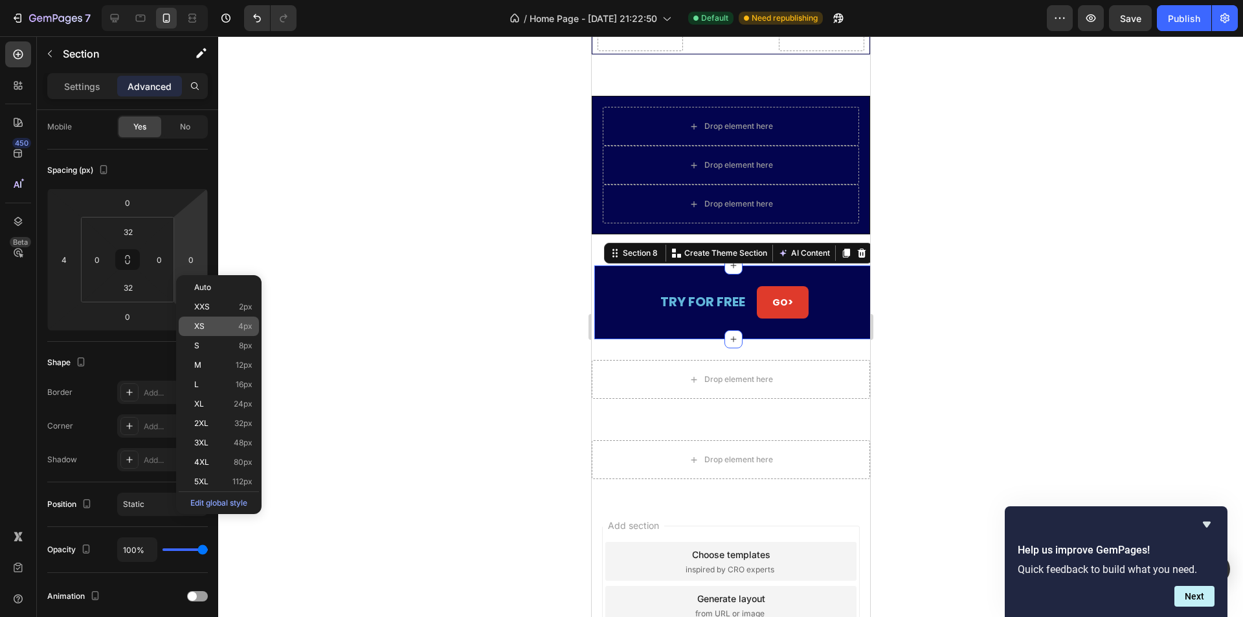
click at [205, 324] on p "XS 4px" at bounding box center [223, 326] width 58 height 9
type input "4"
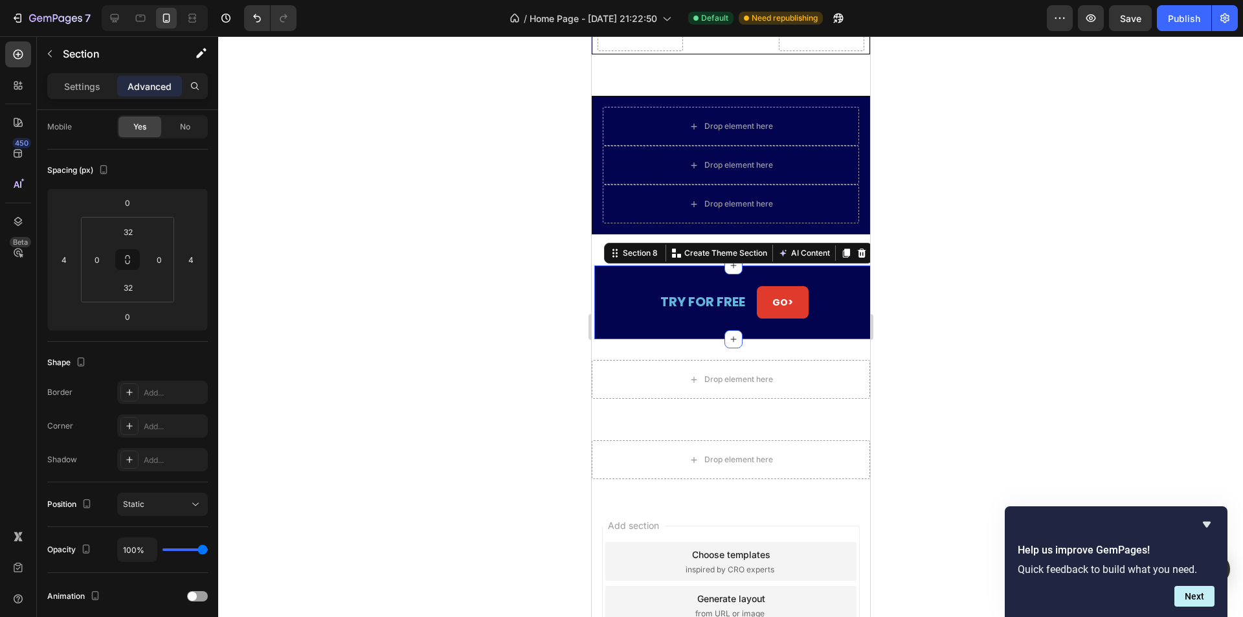
click at [431, 320] on div at bounding box center [730, 326] width 1025 height 581
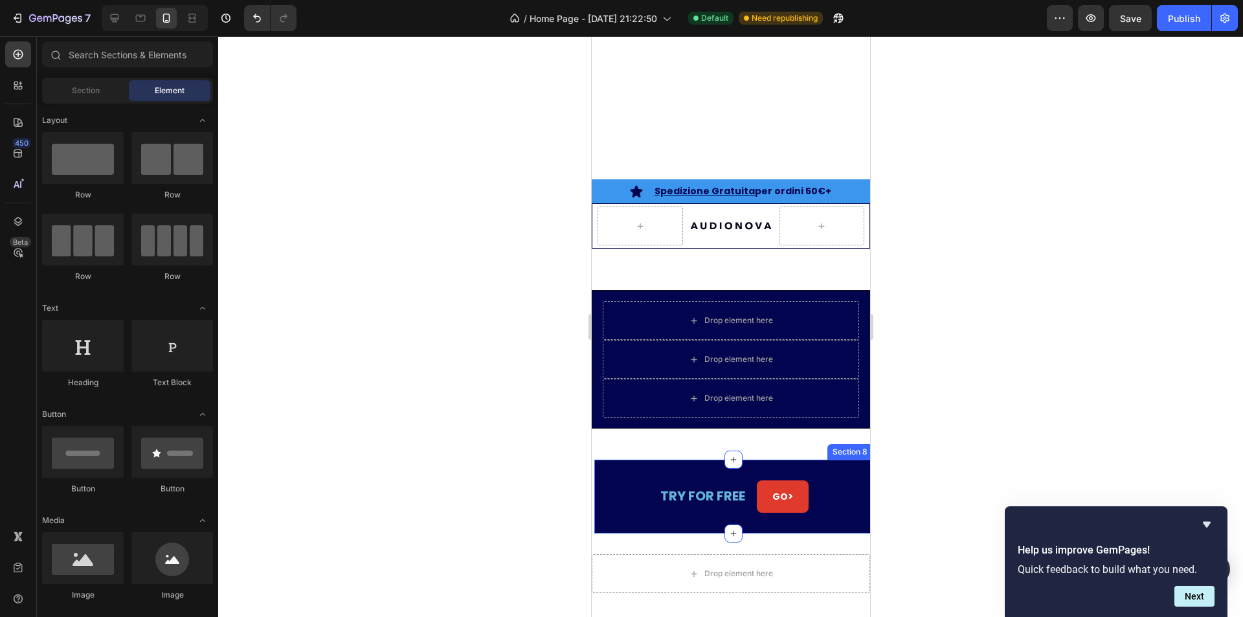
scroll to position [3801, 0]
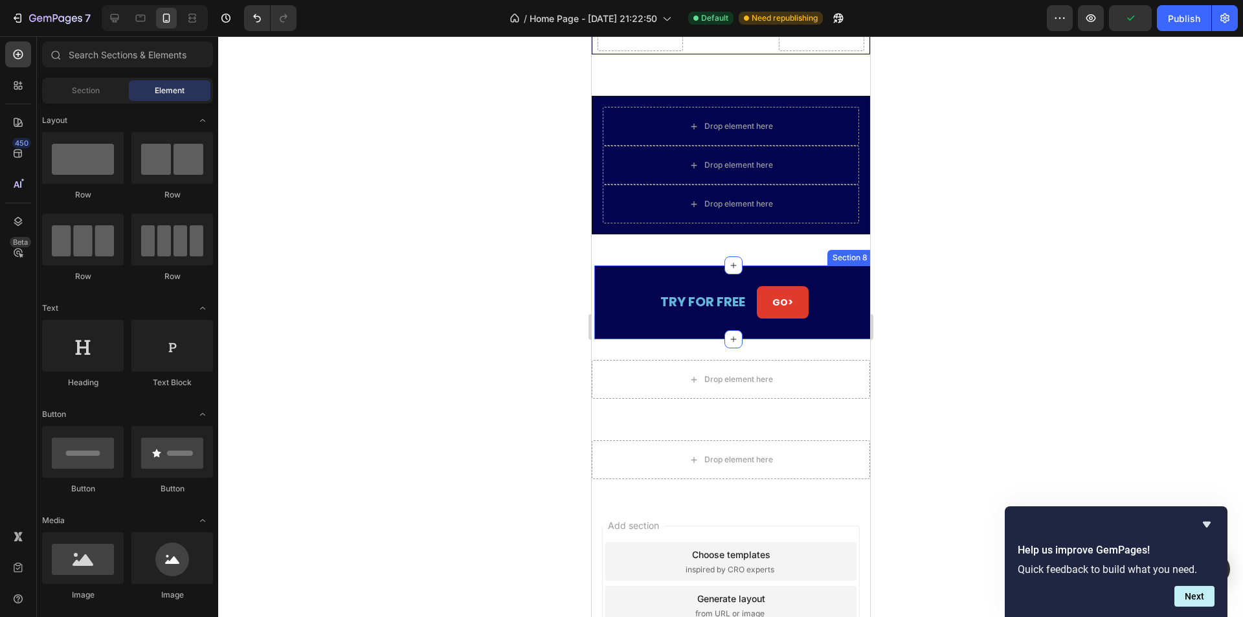
click at [840, 272] on div "TRY FOR FREE Text Block GO > Button Section 8" at bounding box center [733, 302] width 278 height 74
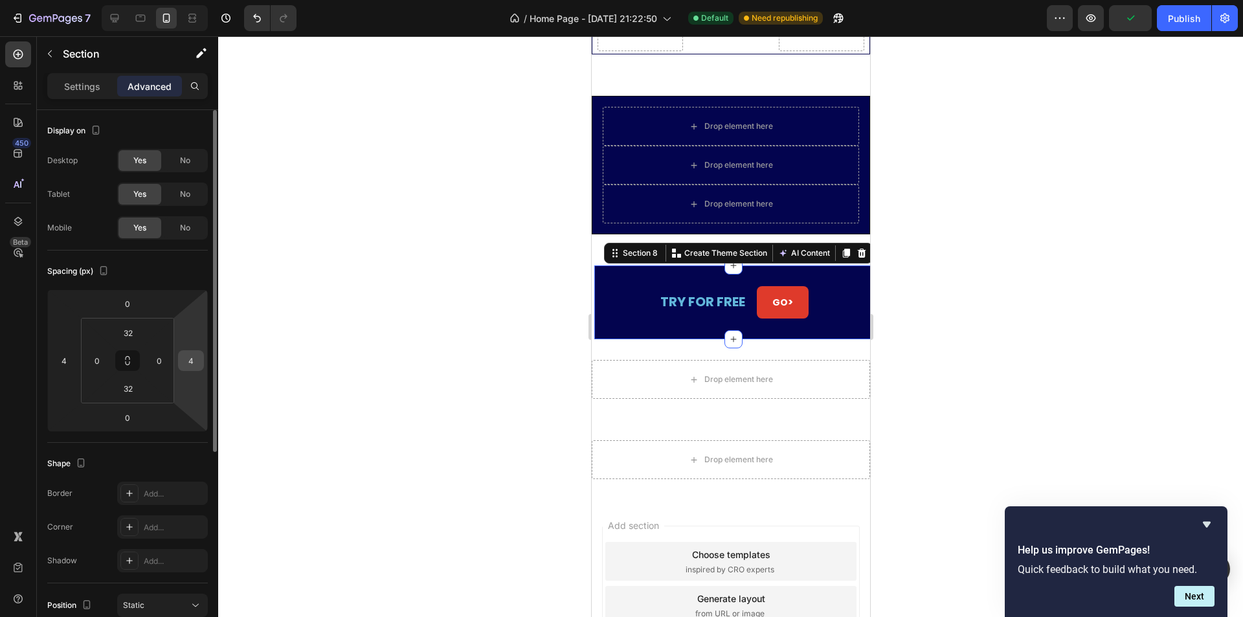
click at [189, 357] on input "4" at bounding box center [190, 360] width 19 height 19
click at [193, 359] on input "4" at bounding box center [190, 360] width 19 height 19
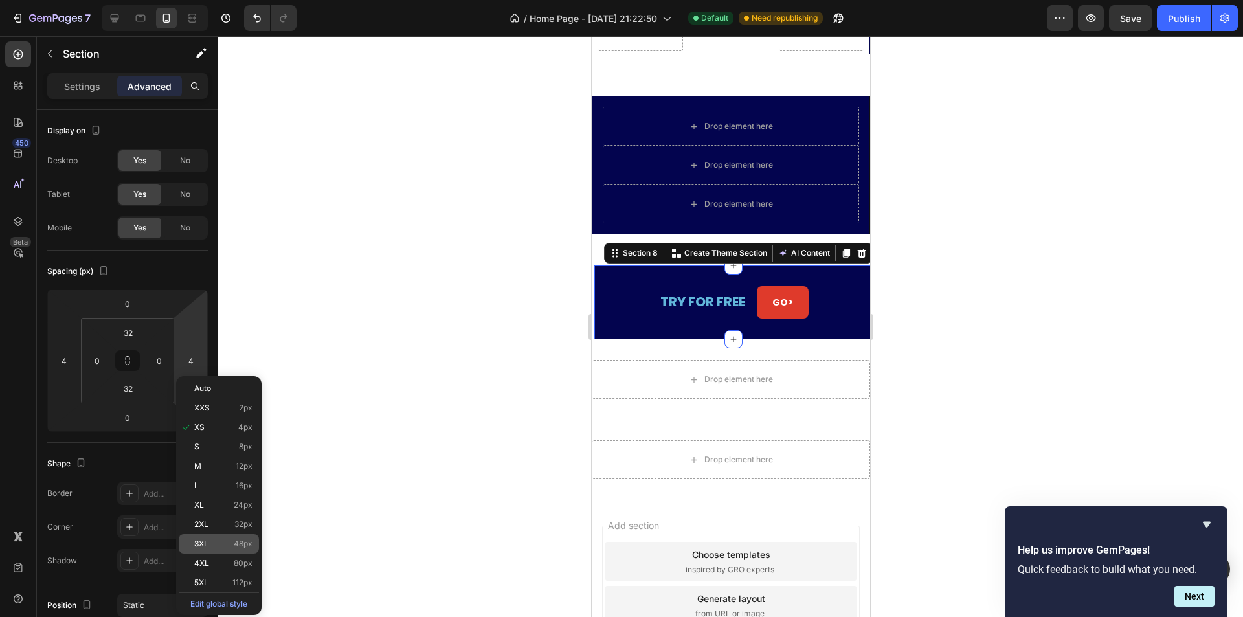
click at [199, 545] on span "3XL" at bounding box center [201, 543] width 14 height 9
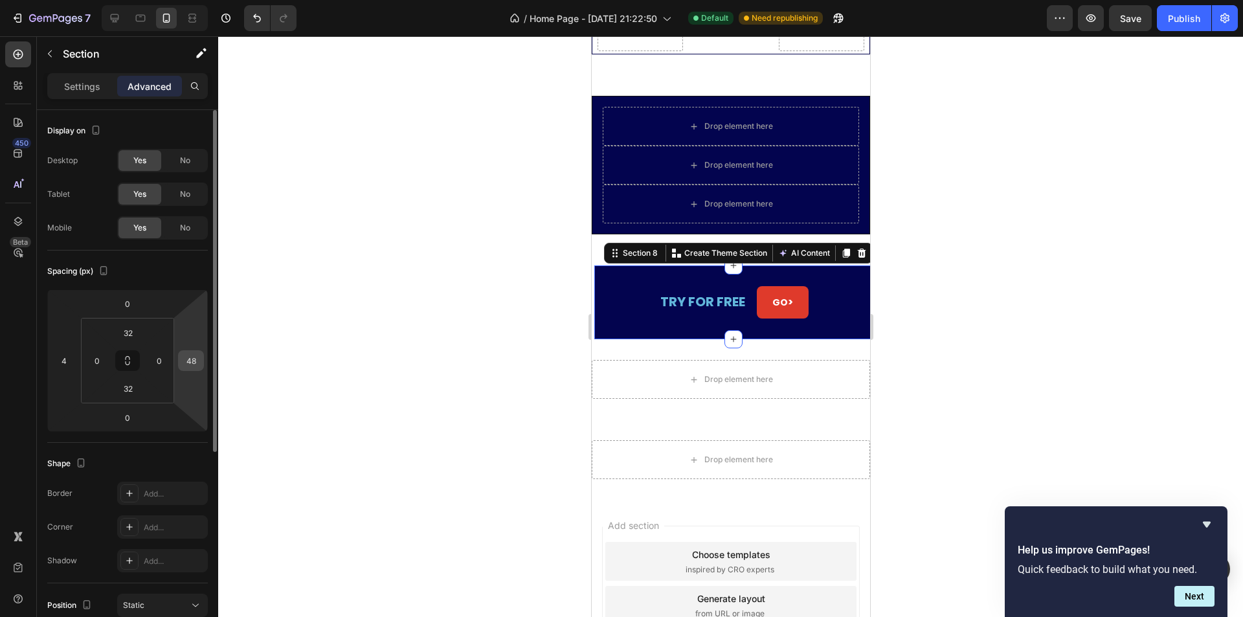
click at [194, 363] on input "48" at bounding box center [190, 360] width 19 height 19
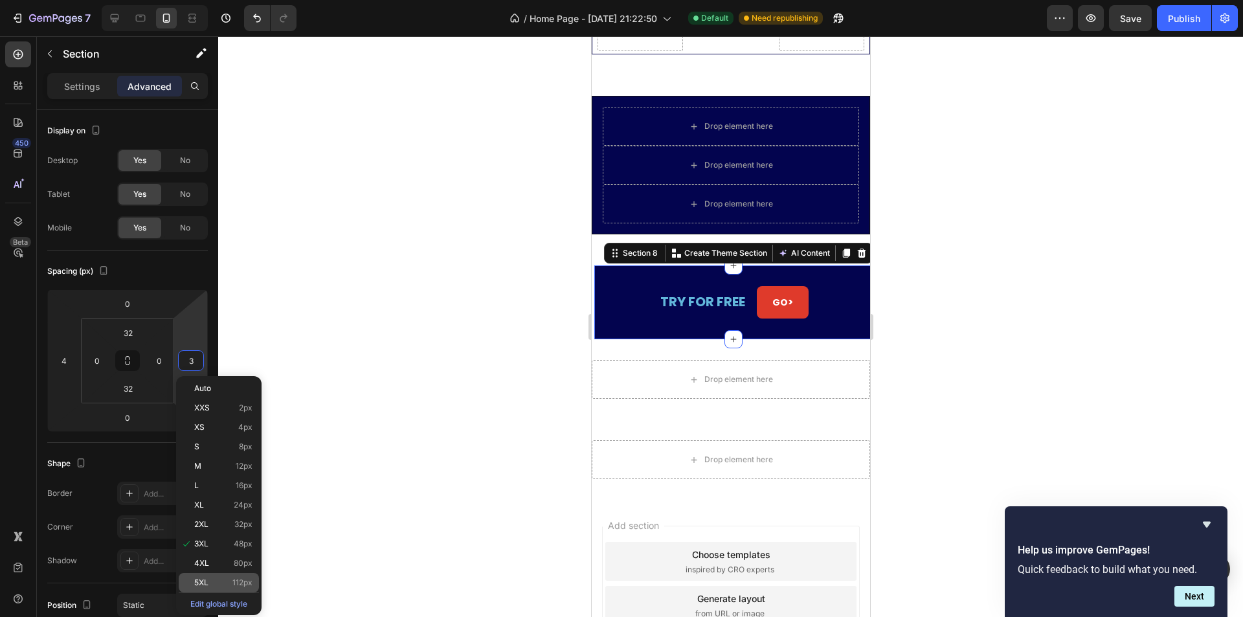
click at [215, 586] on p "5XL 112px" at bounding box center [223, 582] width 58 height 9
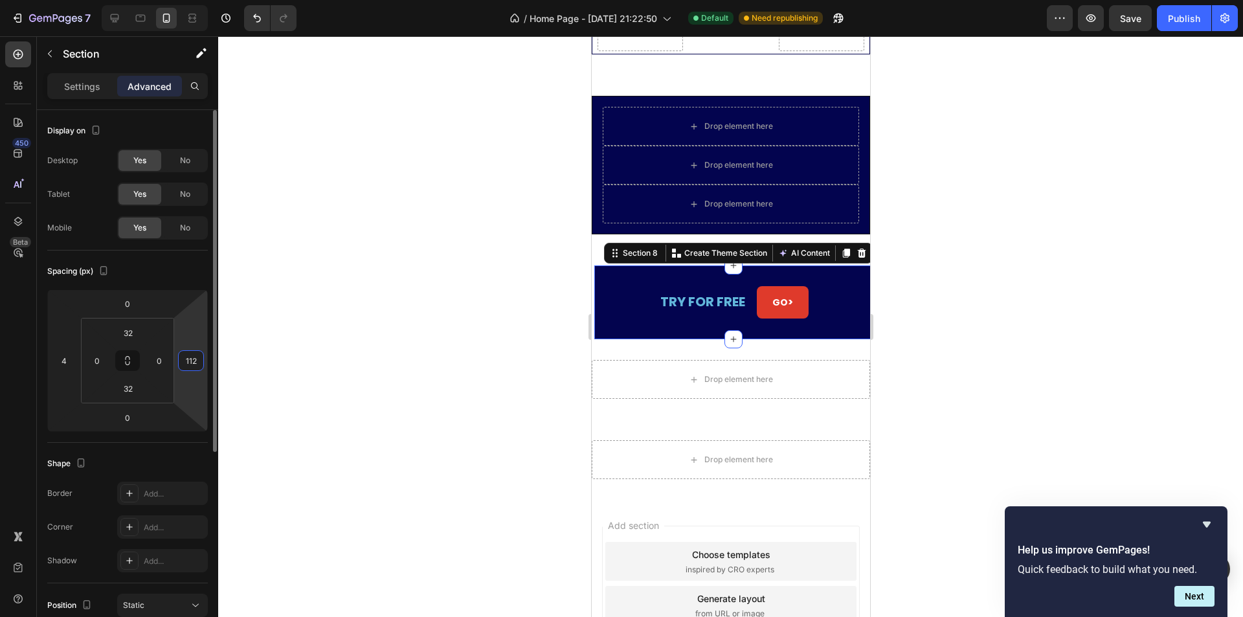
click at [189, 367] on input "112" at bounding box center [190, 360] width 19 height 19
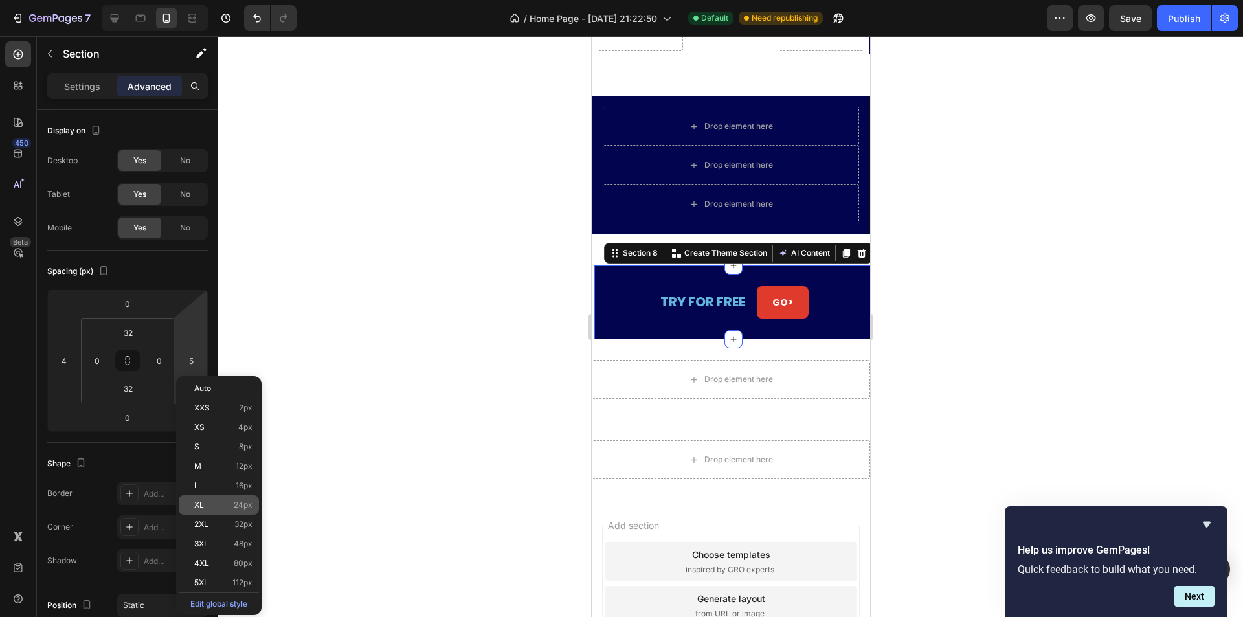
click at [200, 508] on span "XL" at bounding box center [199, 504] width 10 height 9
type input "24"
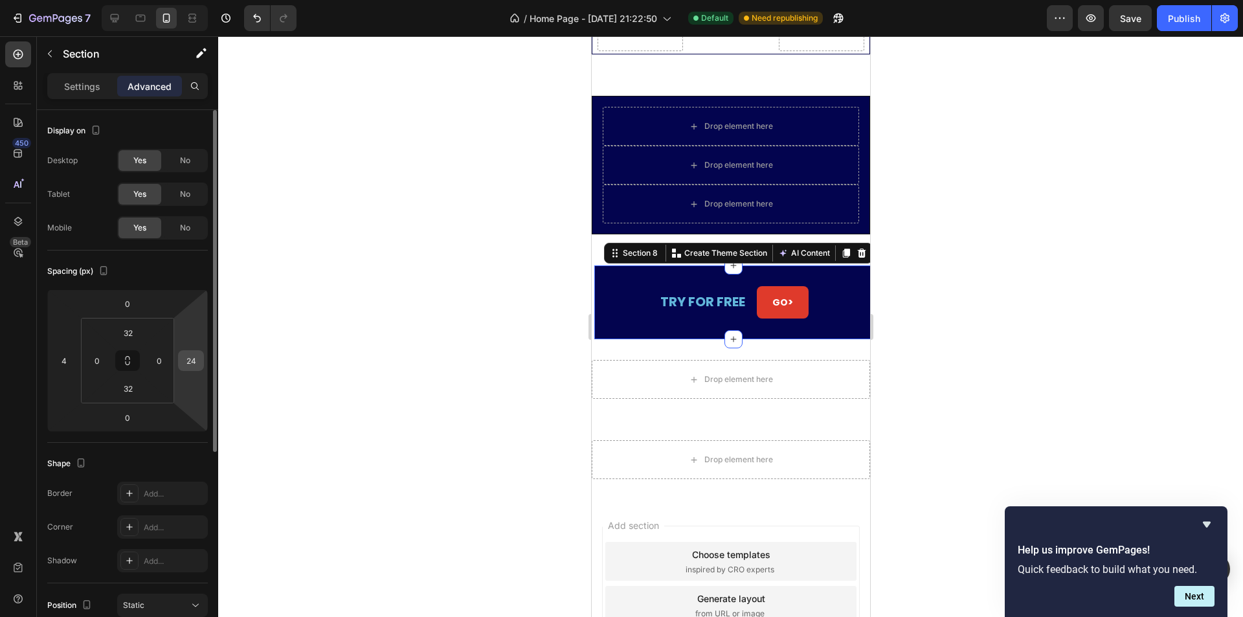
click at [187, 358] on input "24" at bounding box center [190, 360] width 19 height 19
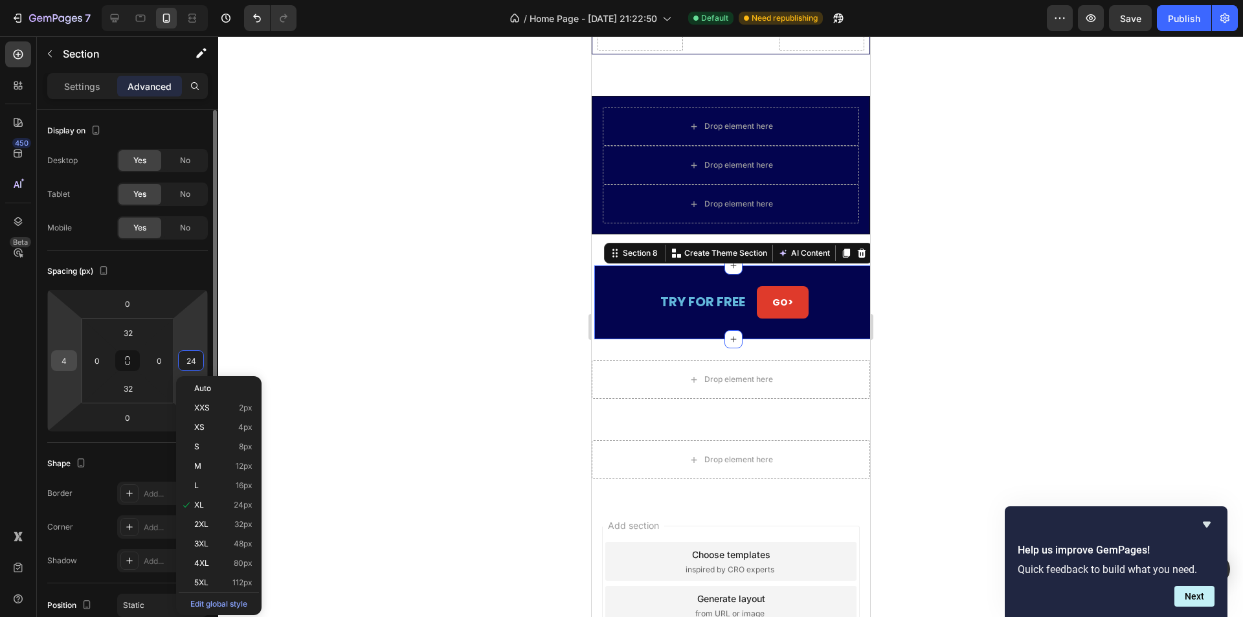
click at [64, 364] on input "4" at bounding box center [63, 360] width 19 height 19
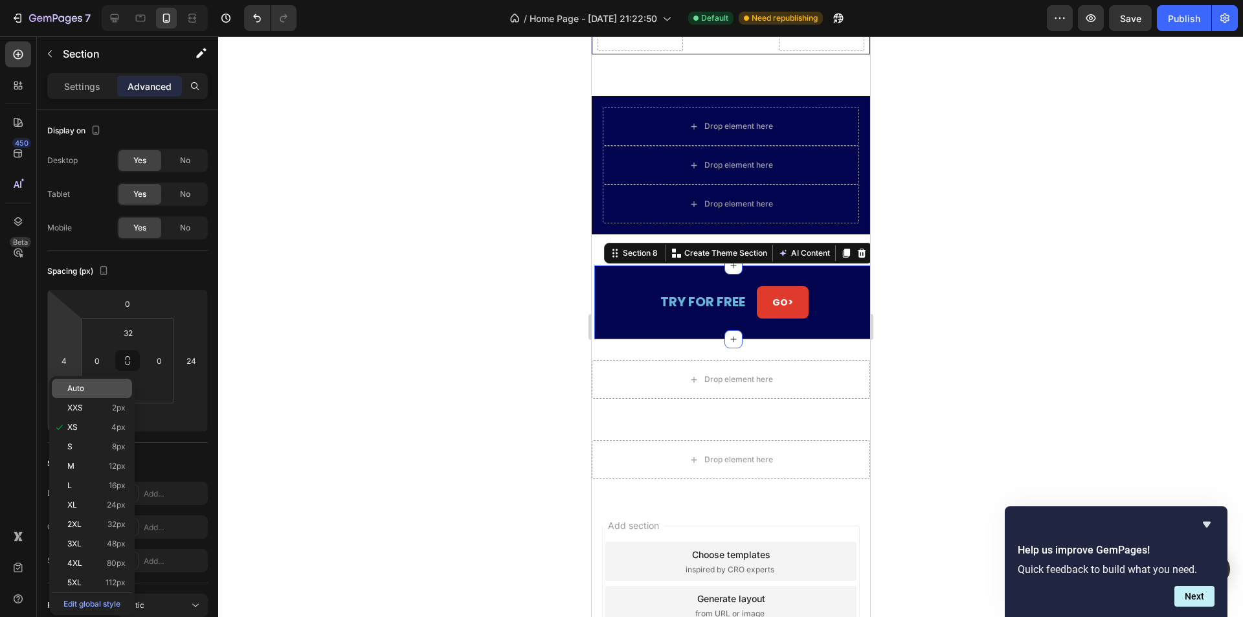
click at [93, 386] on p "Auto" at bounding box center [96, 388] width 58 height 9
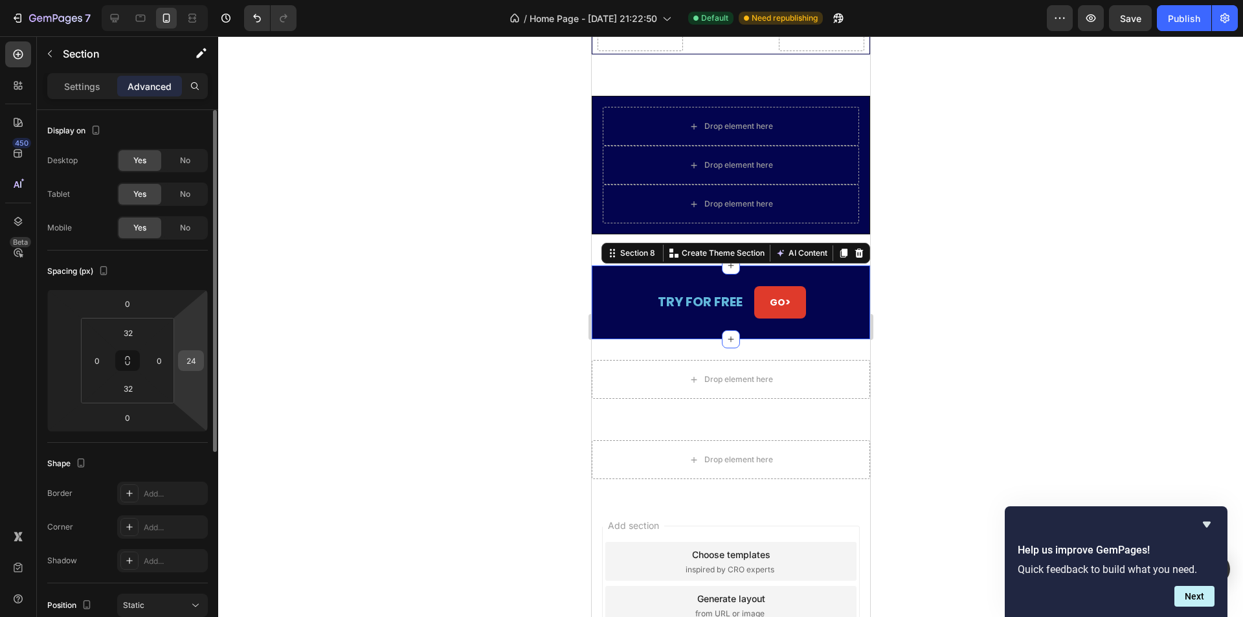
click at [199, 359] on input "24" at bounding box center [190, 360] width 19 height 19
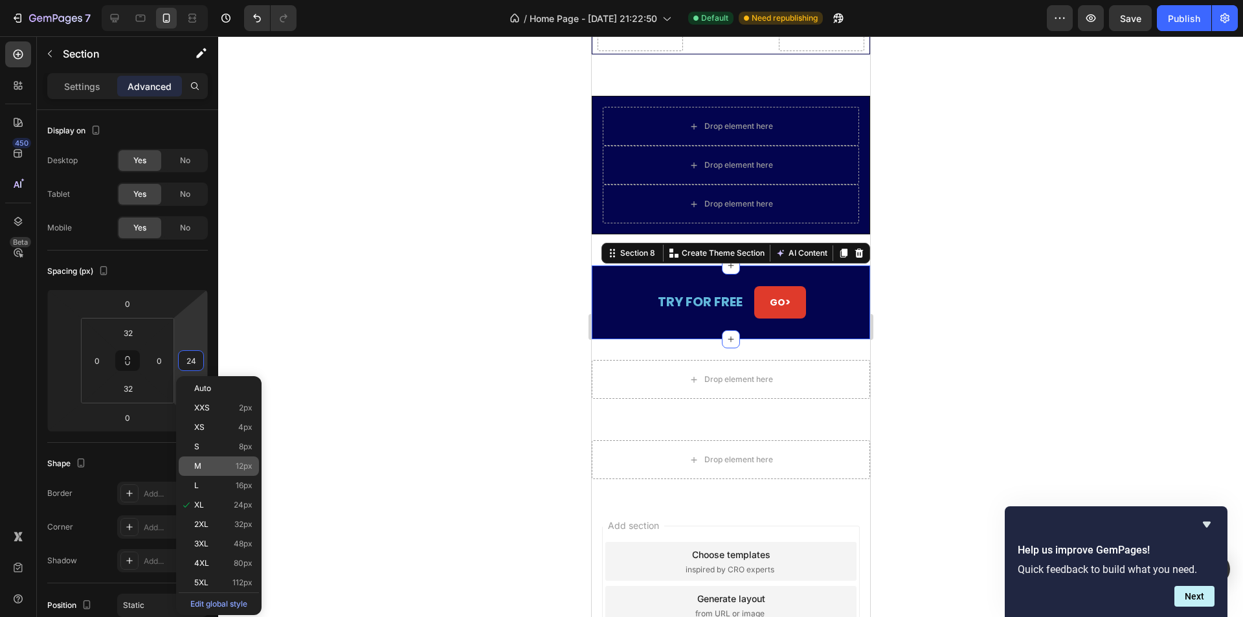
click at [204, 462] on p "M 12px" at bounding box center [223, 466] width 58 height 9
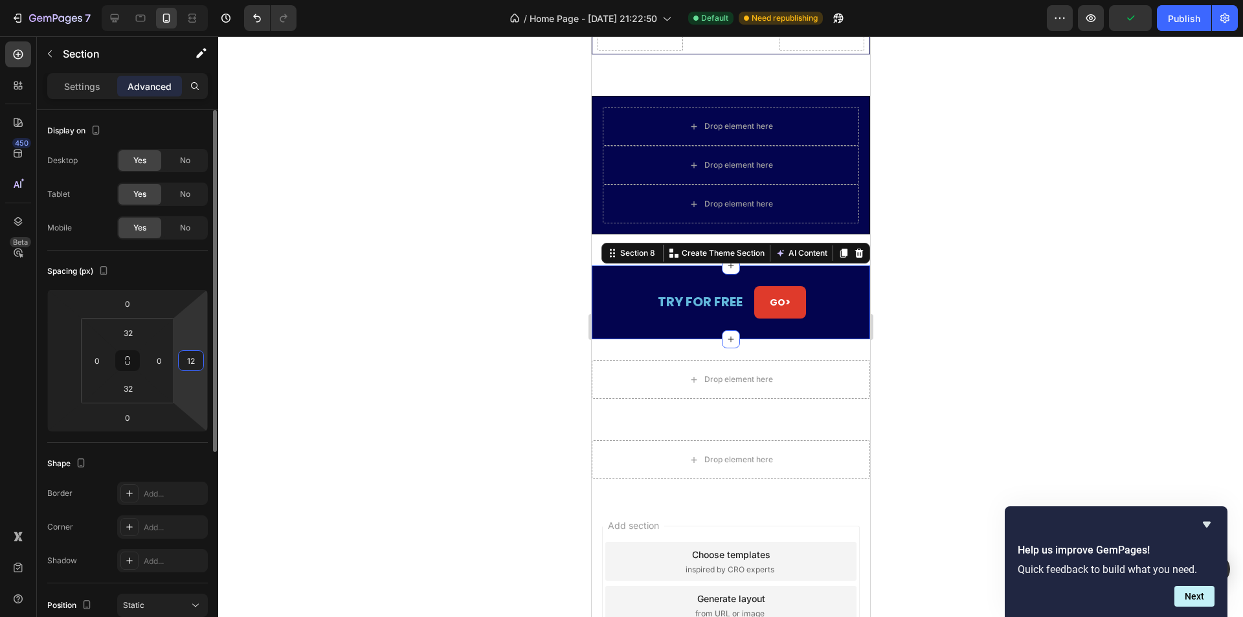
click at [191, 363] on input "12" at bounding box center [190, 360] width 19 height 19
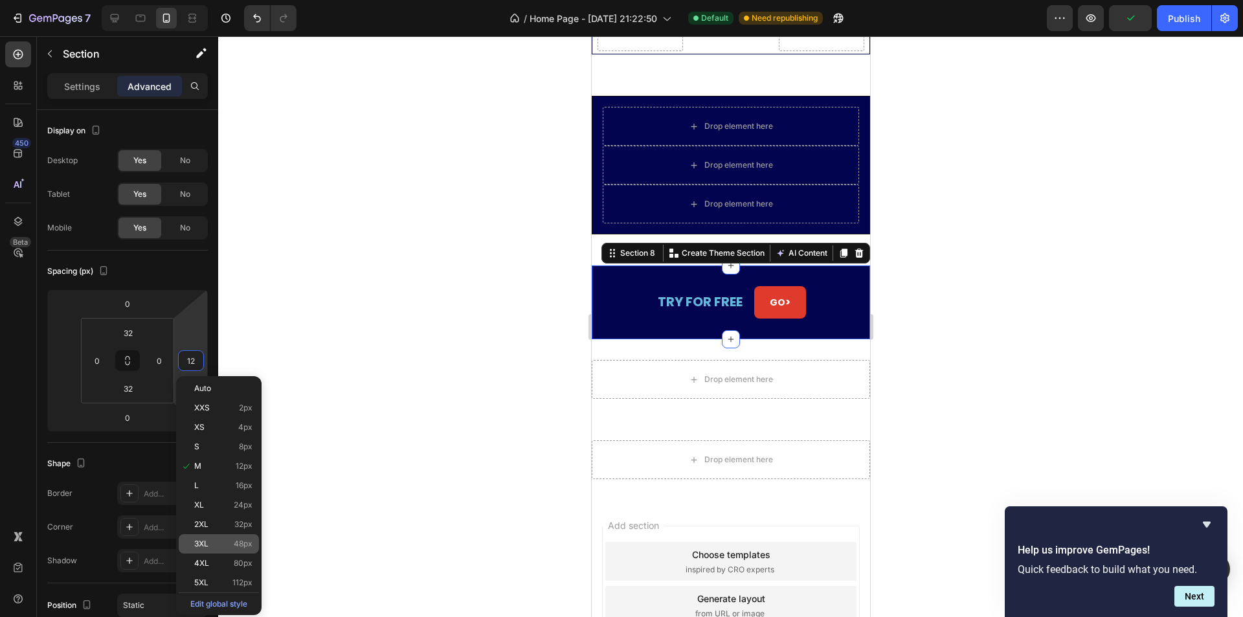
click at [208, 540] on span "3XL" at bounding box center [201, 543] width 14 height 9
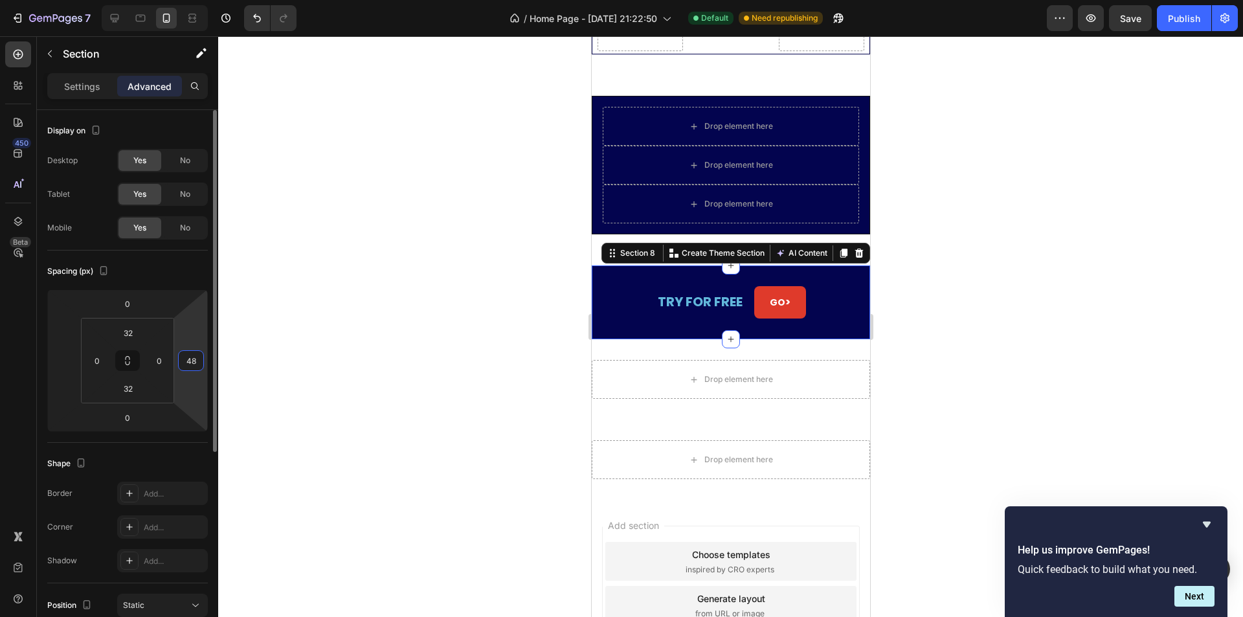
click at [192, 368] on input "48" at bounding box center [190, 360] width 19 height 19
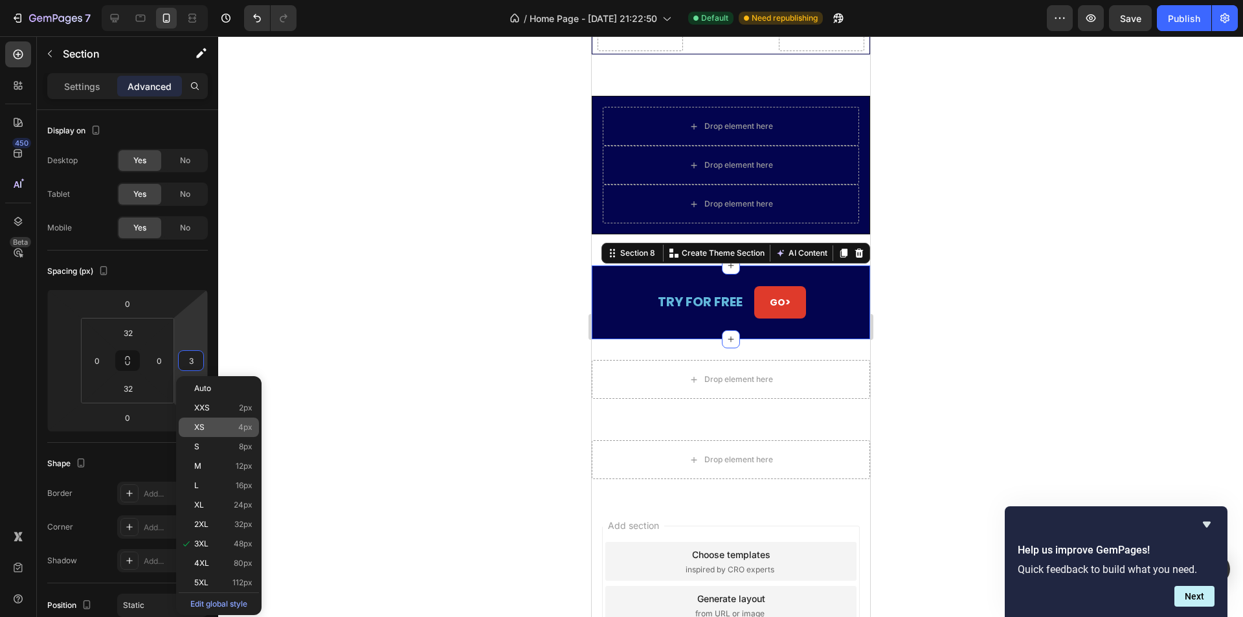
click at [207, 419] on div "XS 4px" at bounding box center [219, 427] width 80 height 19
type input "4"
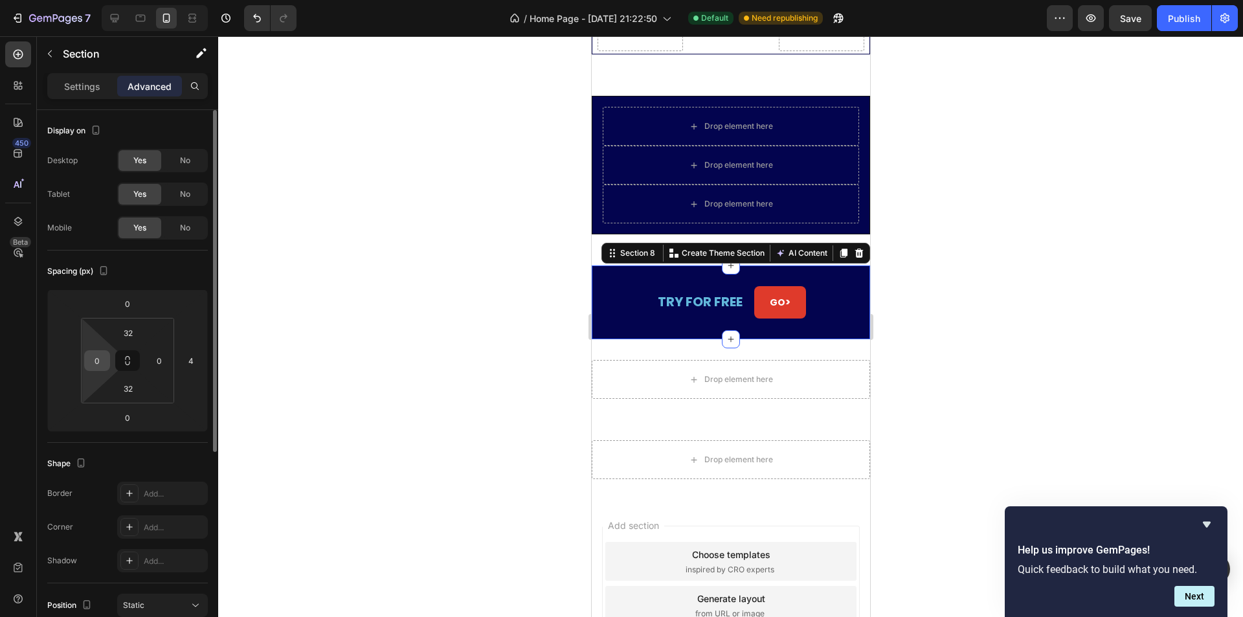
click at [96, 361] on input "0" at bounding box center [96, 360] width 19 height 19
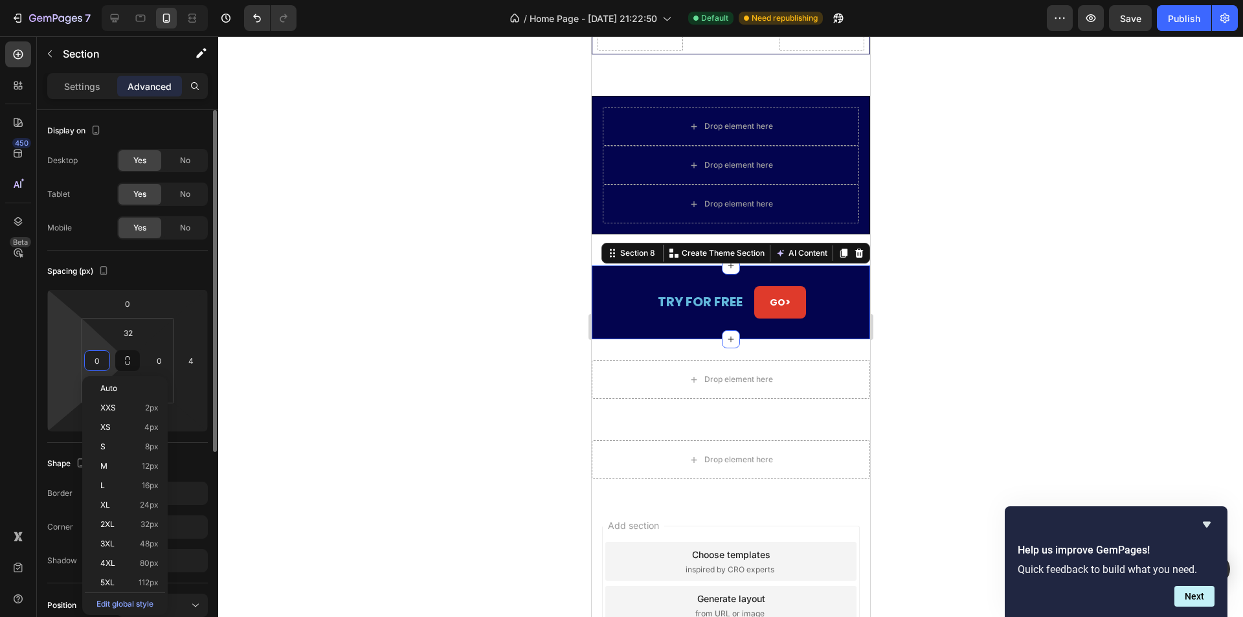
click at [79, 0] on html "7 Version history / Home Page - [DATE] 21:22:50 Default Need republishing Previ…" at bounding box center [621, 0] width 1243 height 0
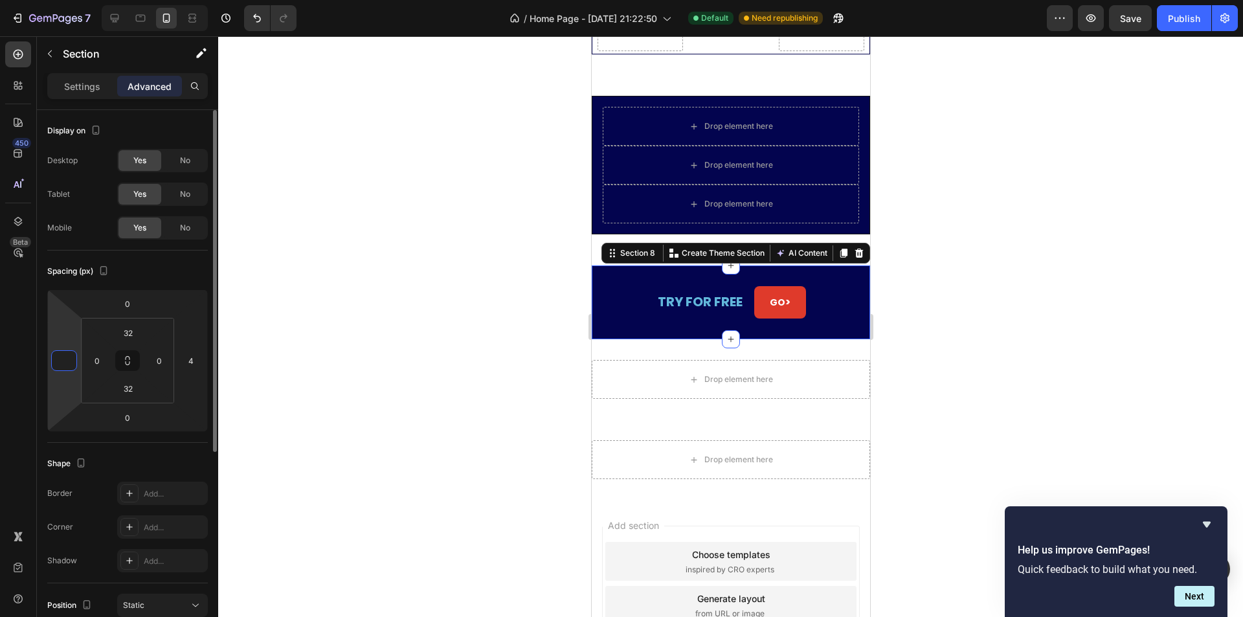
click at [58, 356] on input "number" at bounding box center [63, 360] width 19 height 19
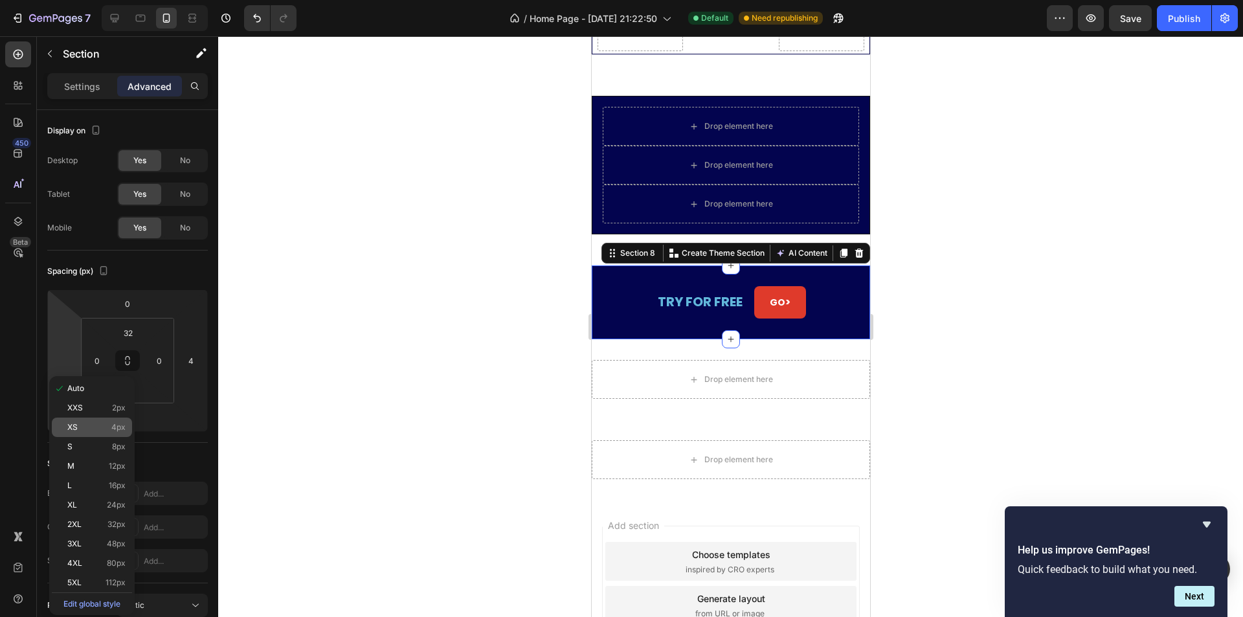
click at [84, 428] on p "XS 4px" at bounding box center [96, 427] width 58 height 9
type input "4"
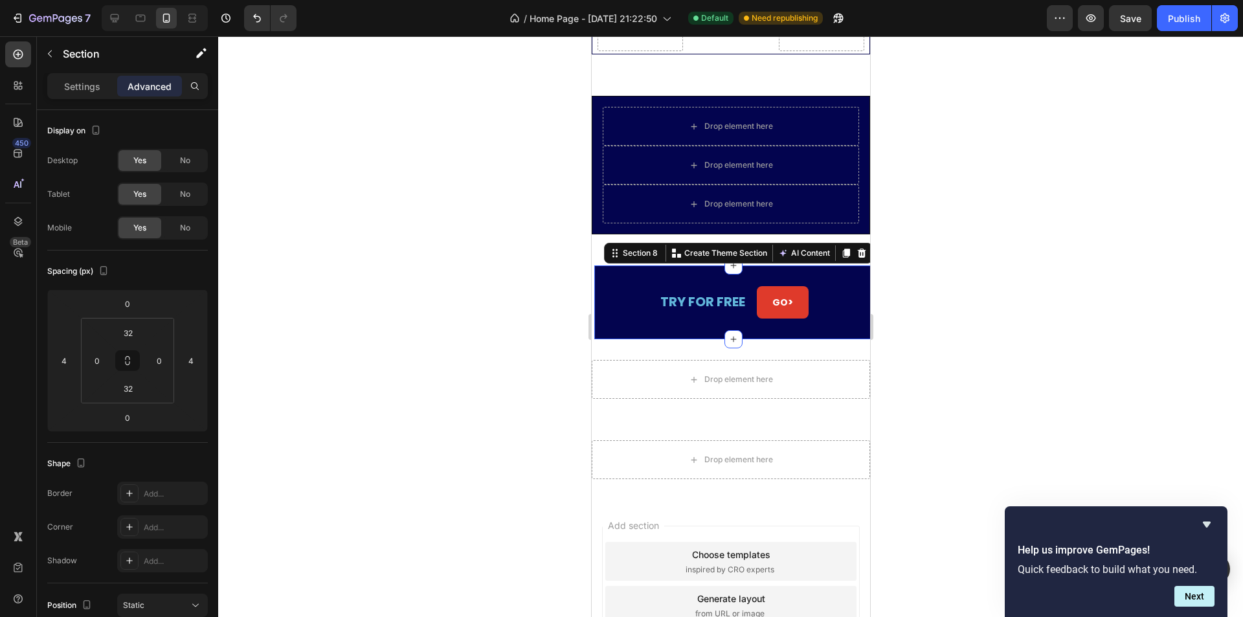
click at [341, 376] on div at bounding box center [730, 326] width 1025 height 581
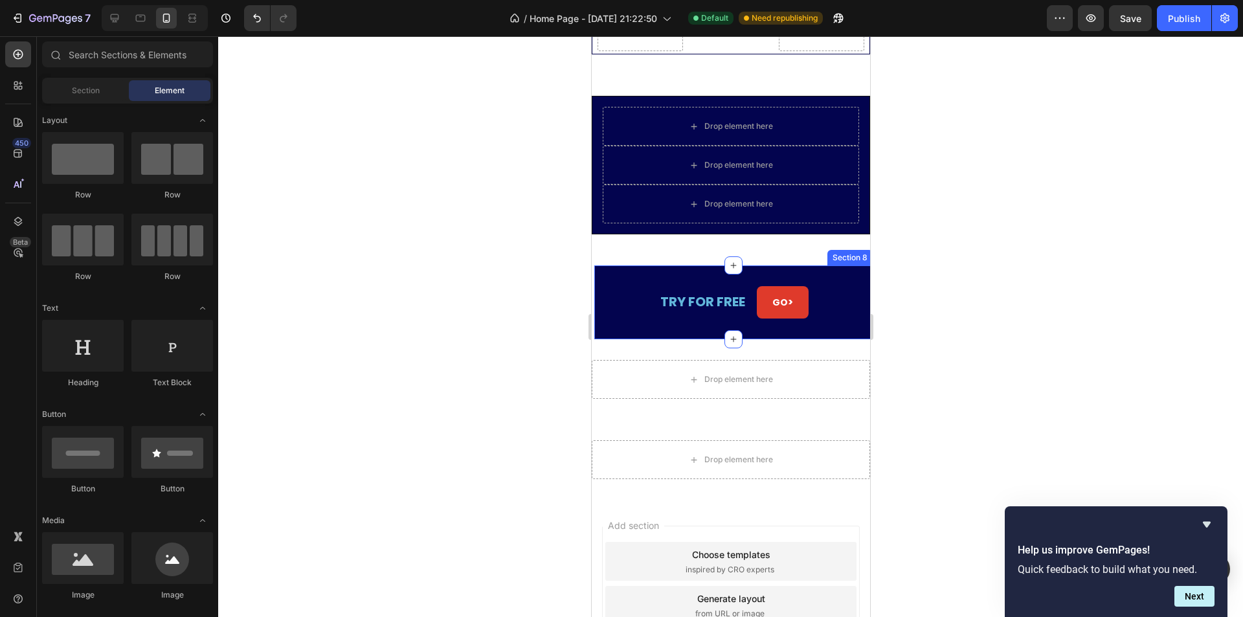
click at [825, 300] on div "TRY FOR FREE Text Block GO > Button Section 8" at bounding box center [733, 302] width 278 height 74
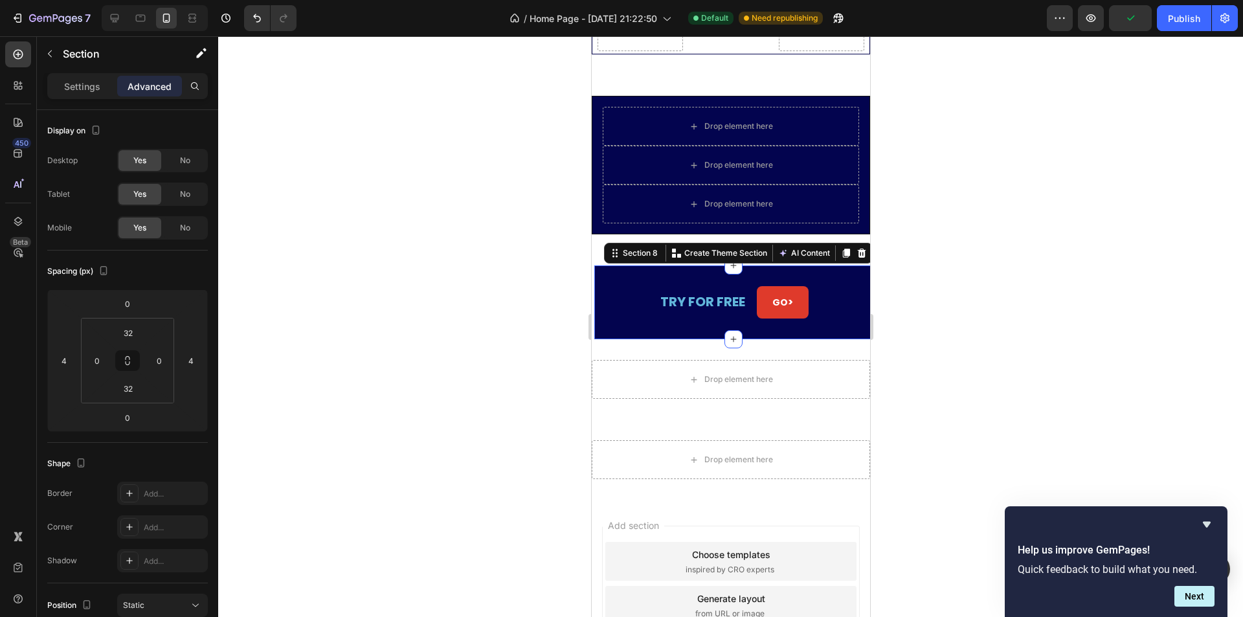
click at [787, 286] on div "TRY FOR FREE Text Block GO > Button Section 8 You can create reusable sections …" at bounding box center [733, 302] width 278 height 74
click at [795, 299] on button "GO >" at bounding box center [782, 302] width 52 height 32
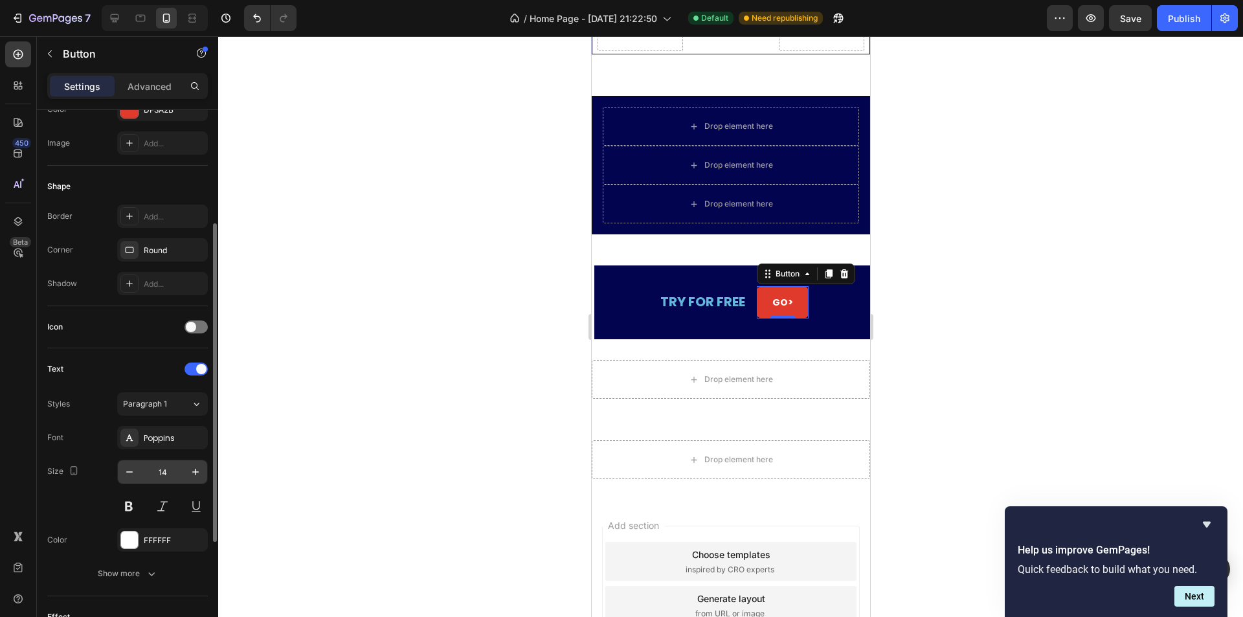
scroll to position [385, 0]
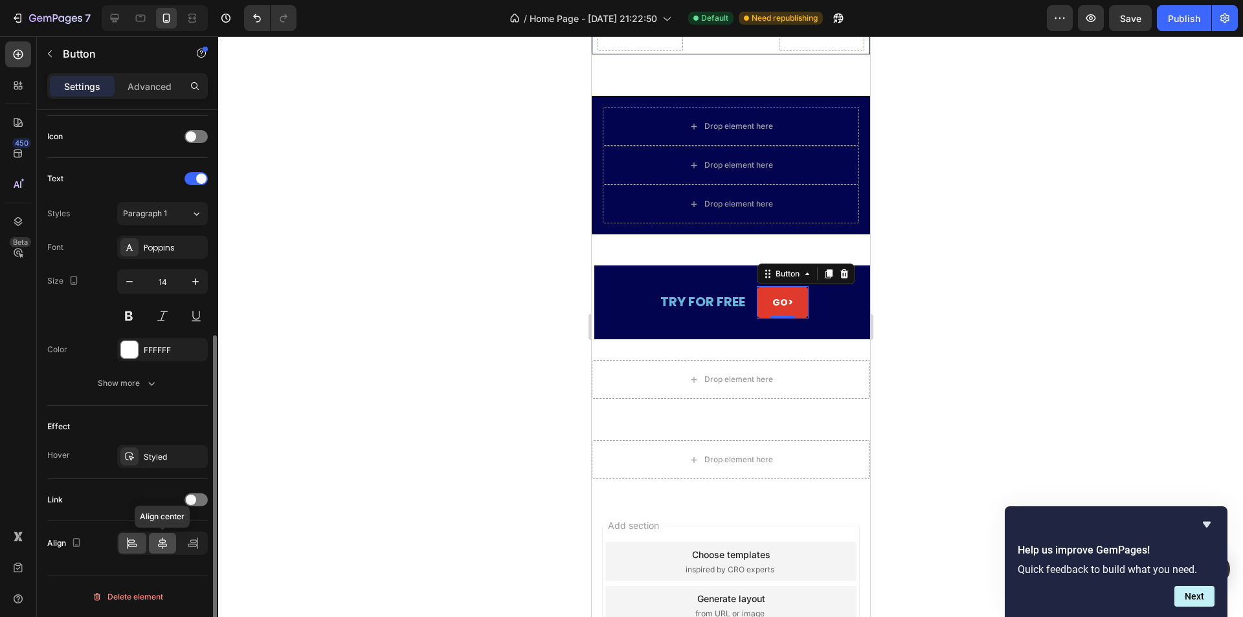
click at [162, 538] on icon at bounding box center [162, 543] width 13 height 13
click at [189, 543] on icon at bounding box center [192, 543] width 13 height 13
click at [133, 539] on icon at bounding box center [132, 543] width 13 height 13
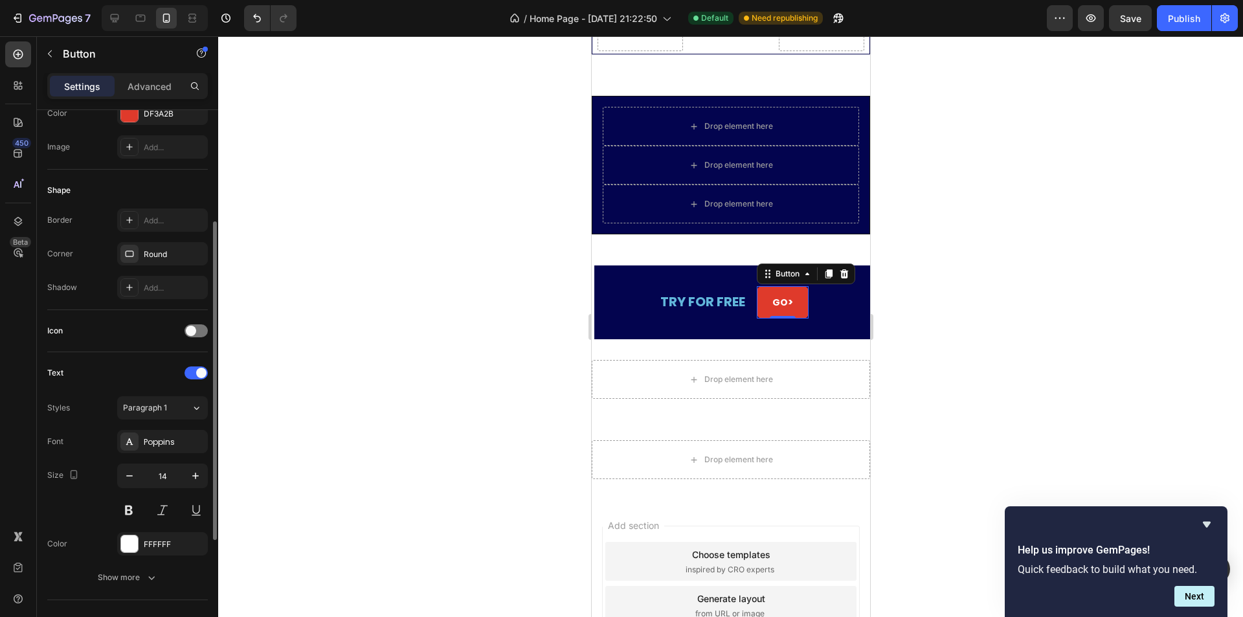
scroll to position [0, 0]
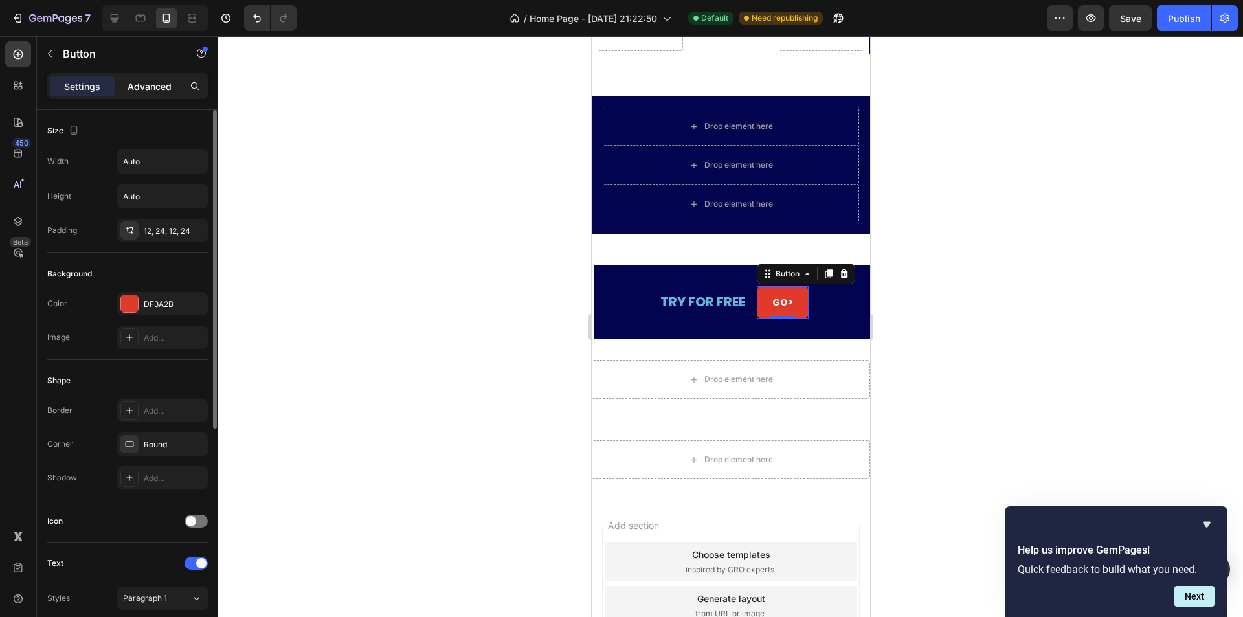
click at [159, 80] on p "Advanced" at bounding box center [150, 87] width 44 height 14
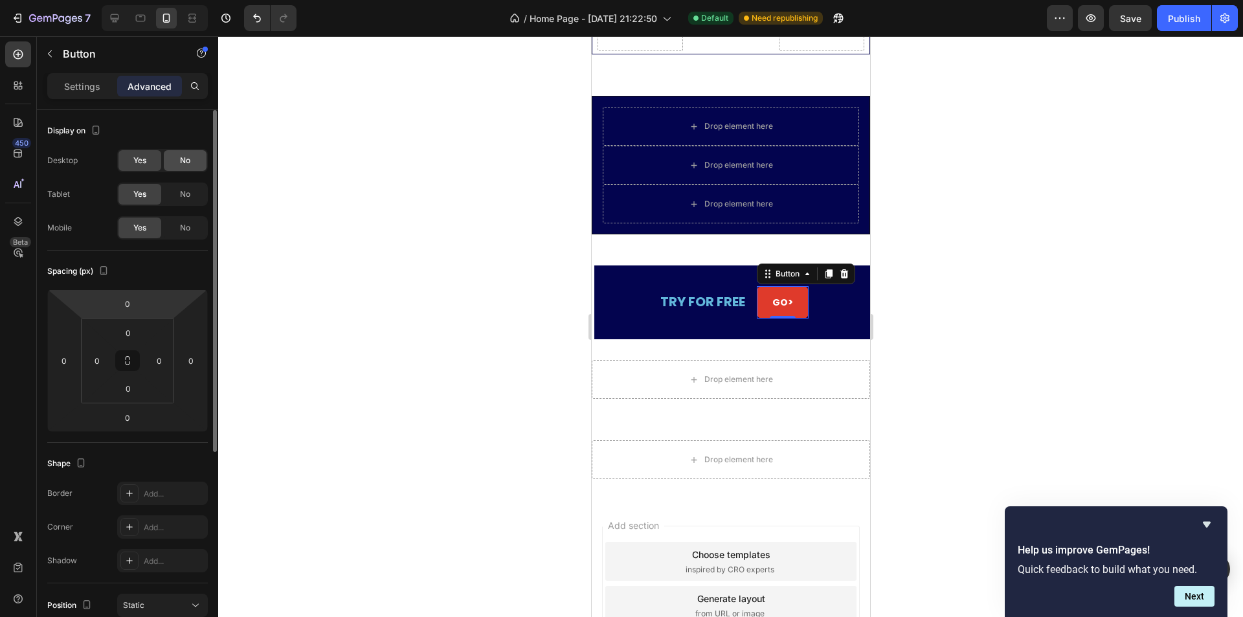
click at [191, 155] on div "No" at bounding box center [185, 160] width 43 height 21
click at [148, 155] on div "Yes" at bounding box center [139, 160] width 43 height 21
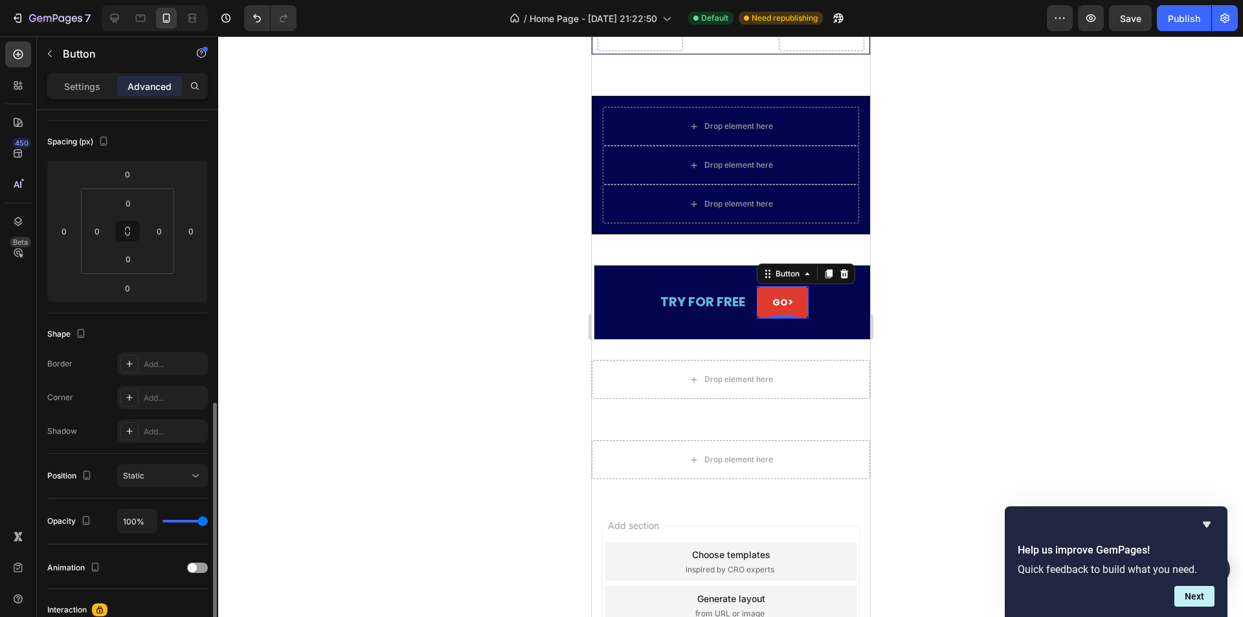
scroll to position [320, 0]
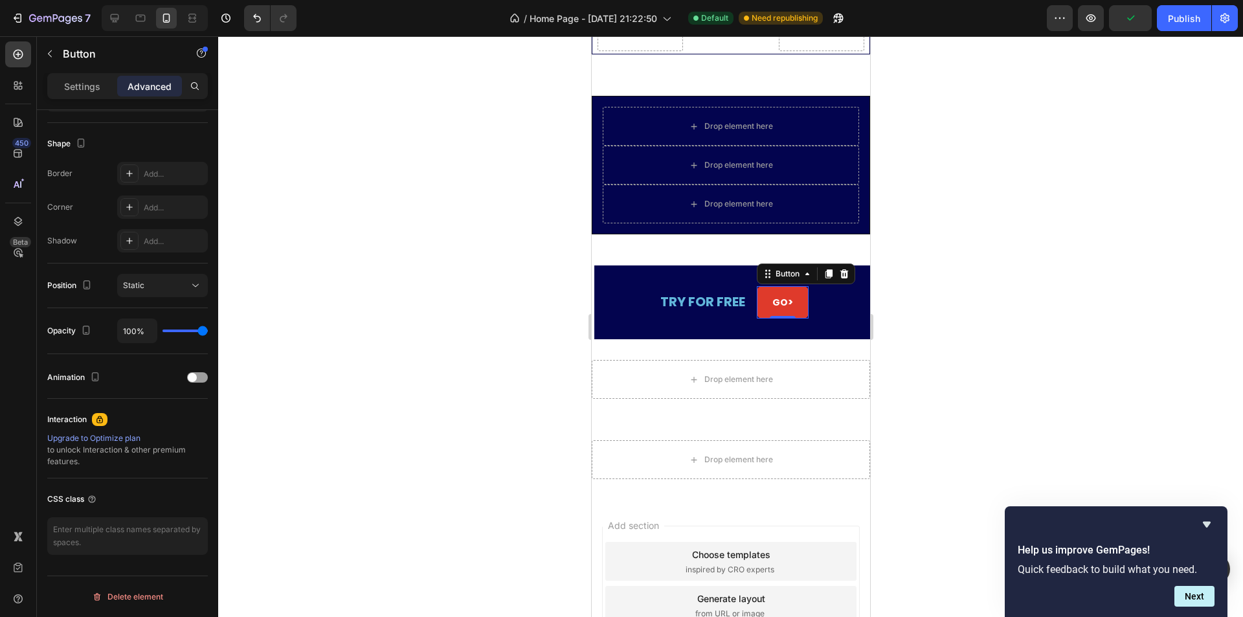
click at [405, 377] on div at bounding box center [730, 326] width 1025 height 581
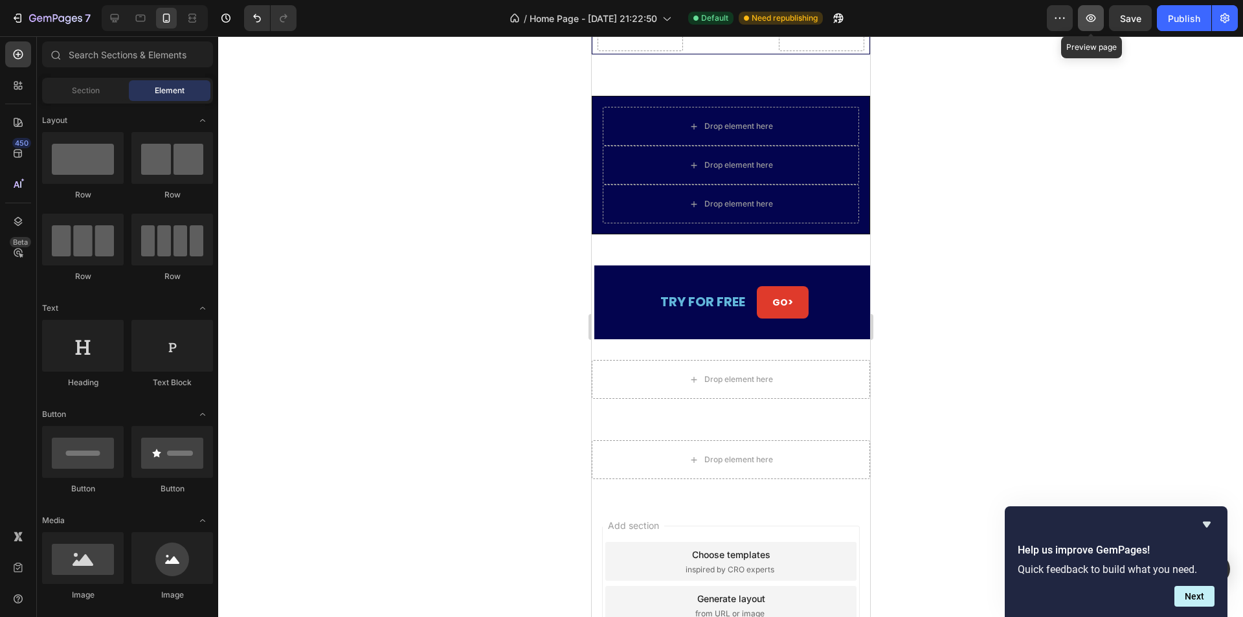
click at [1097, 21] on icon "button" at bounding box center [1090, 18] width 13 height 13
click at [849, 279] on div "TRY FOR FREE Text Block GO > Button Section 8" at bounding box center [733, 302] width 278 height 74
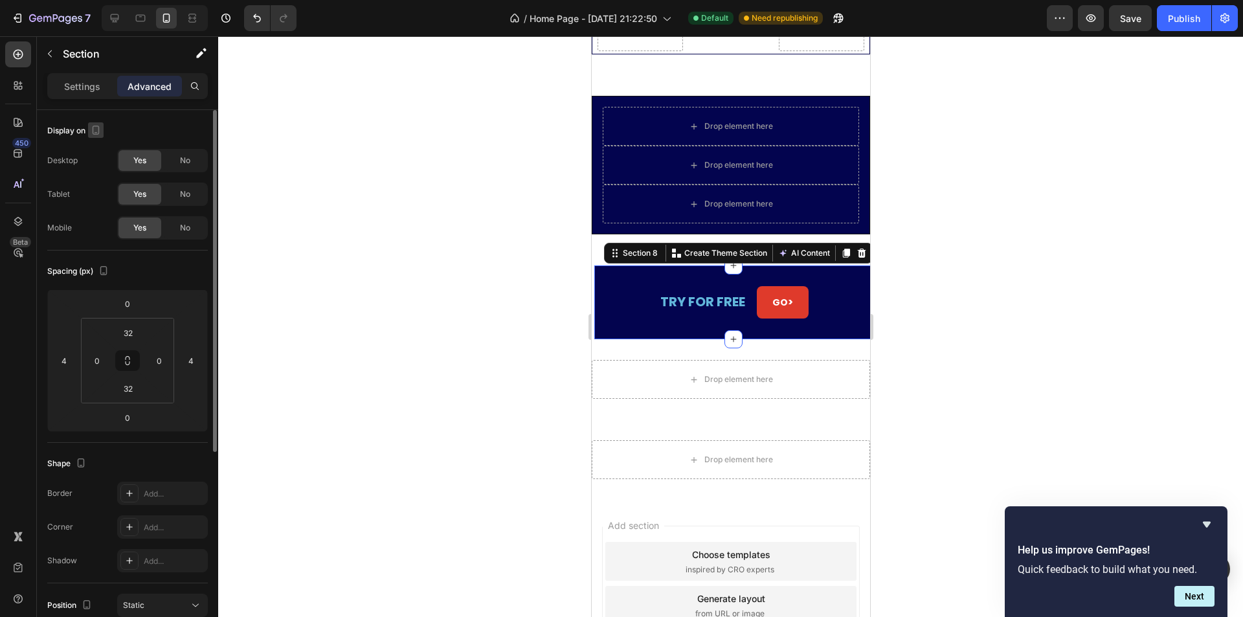
click at [98, 129] on icon "button" at bounding box center [95, 130] width 13 height 13
click at [102, 152] on icon "button" at bounding box center [98, 150] width 13 height 13
type input "0"
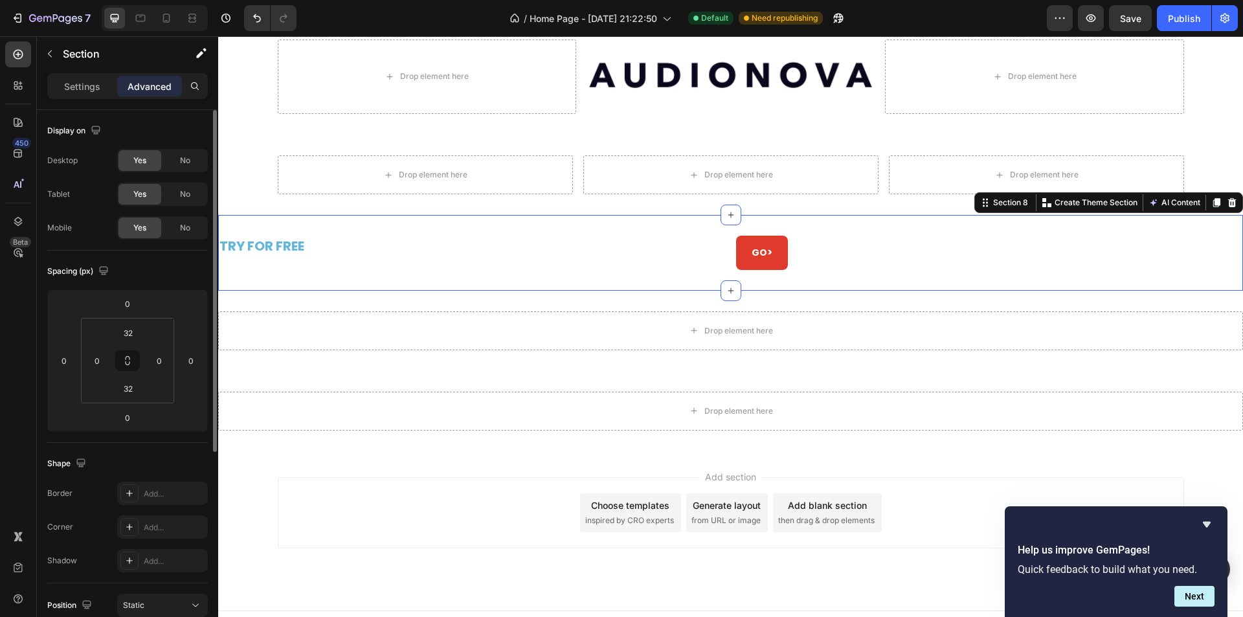
scroll to position [3949, 0]
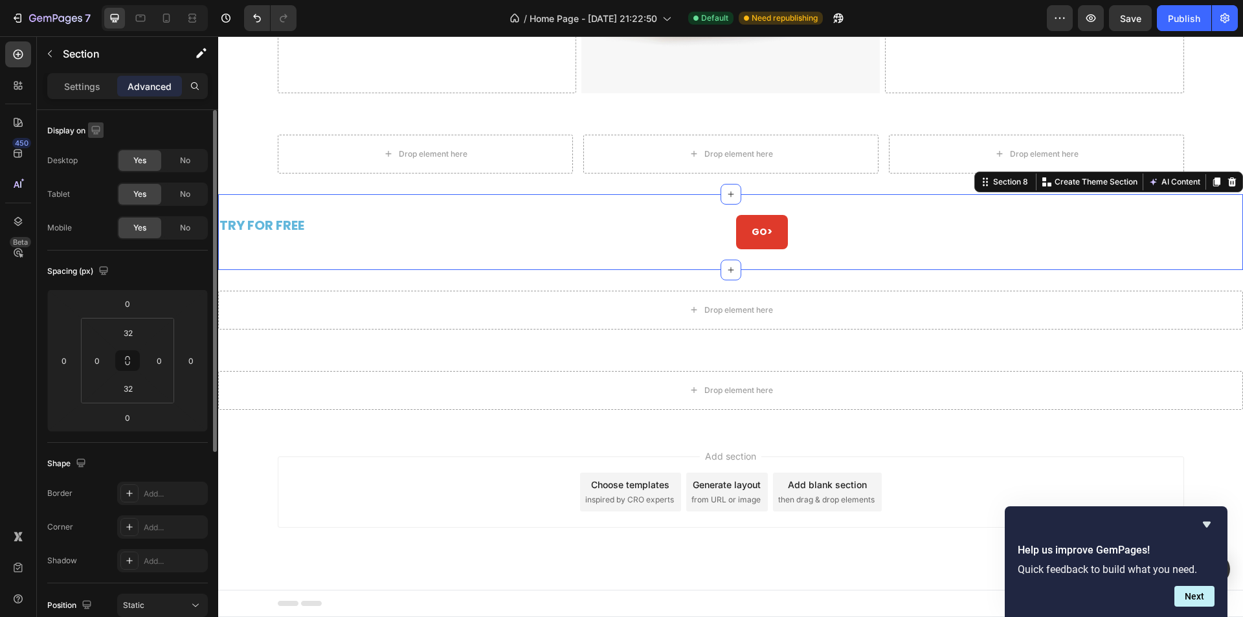
click at [91, 126] on icon "button" at bounding box center [95, 130] width 13 height 13
click at [98, 190] on button "button" at bounding box center [98, 197] width 21 height 21
type input "4"
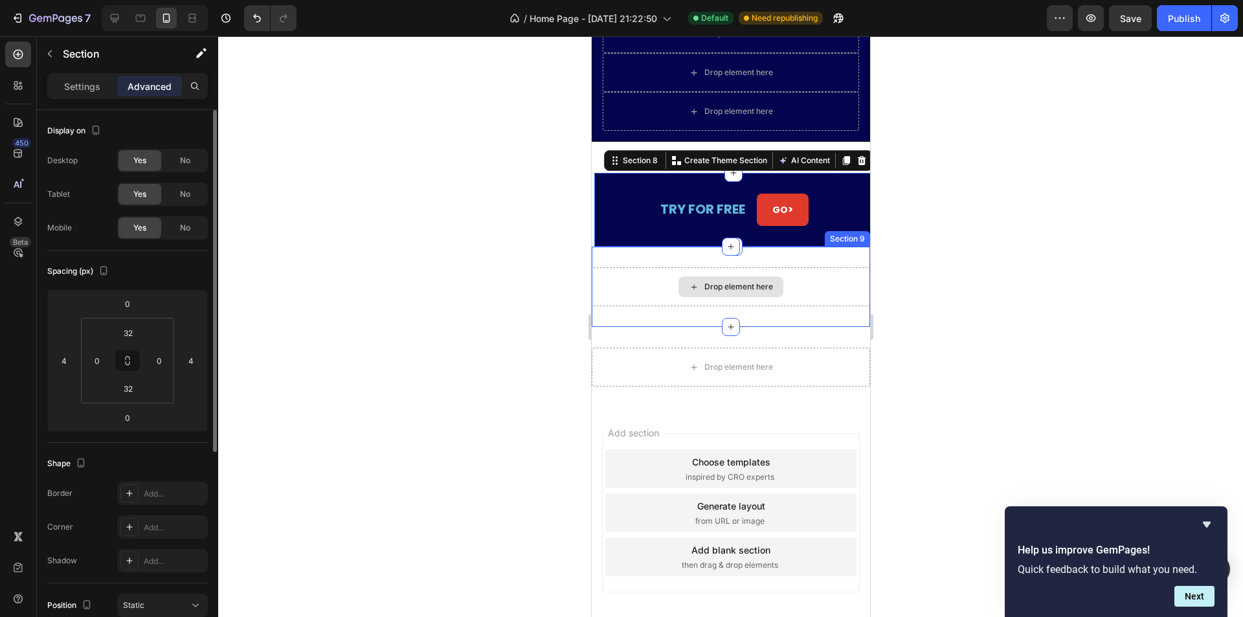
scroll to position [3829, 0]
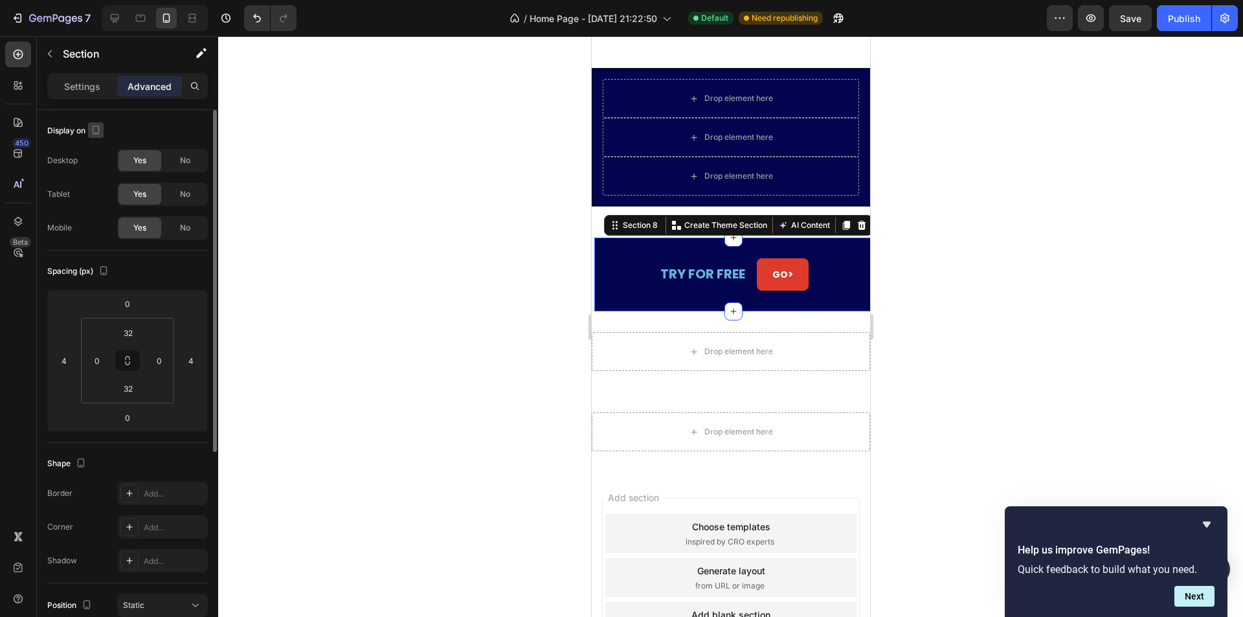
click at [96, 131] on icon "button" at bounding box center [95, 130] width 13 height 13
click at [99, 175] on icon "button" at bounding box center [98, 174] width 13 height 13
type input "0"
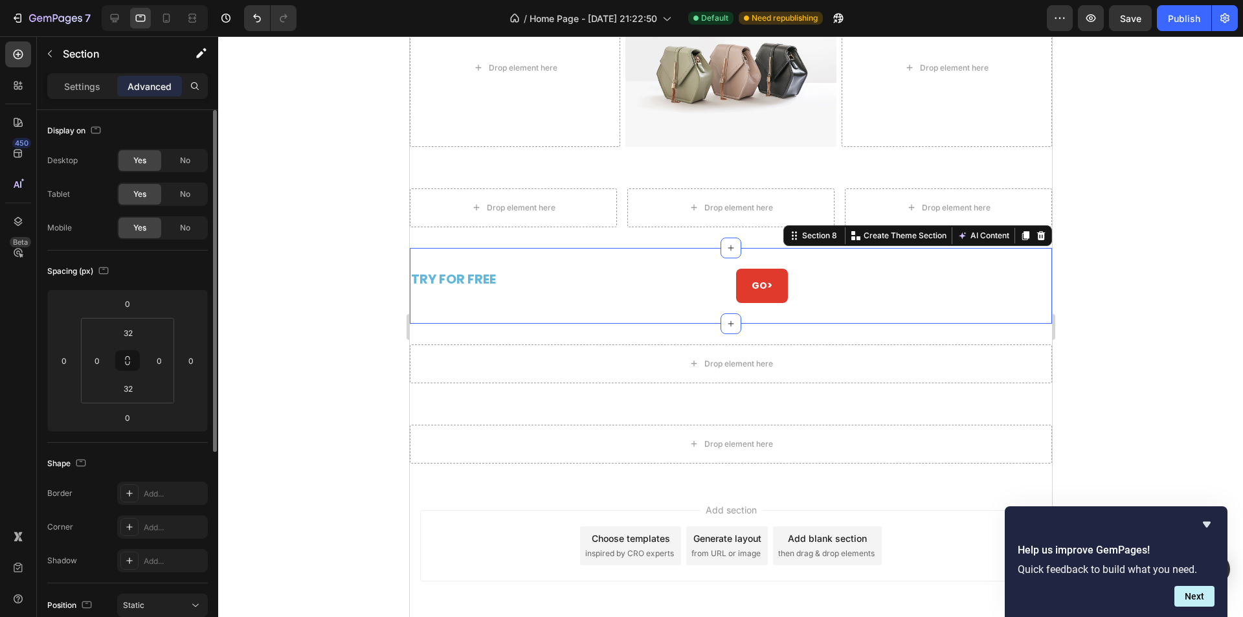
scroll to position [3880, 0]
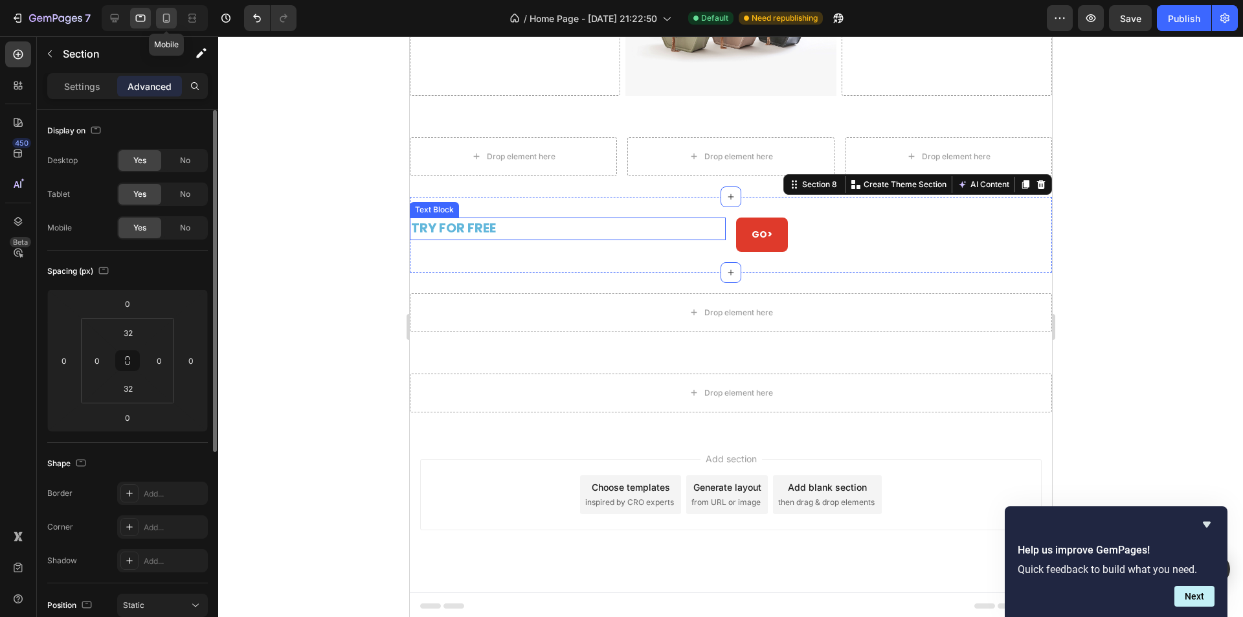
click at [163, 14] on icon at bounding box center [166, 18] width 13 height 13
type input "4"
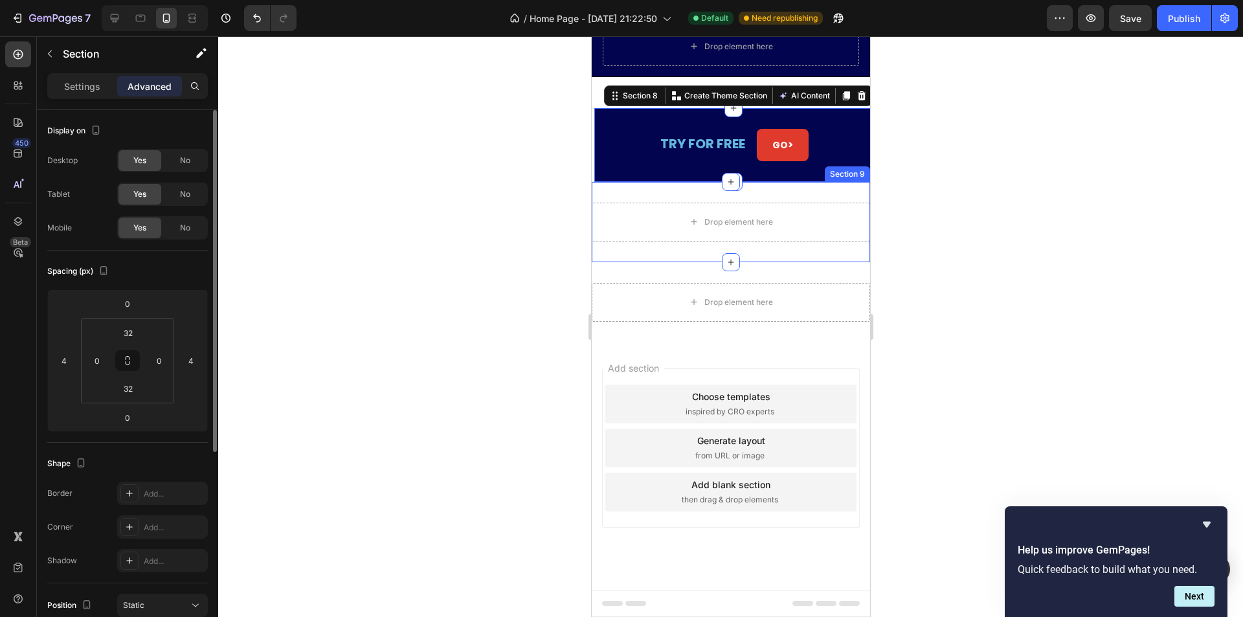
scroll to position [3863, 0]
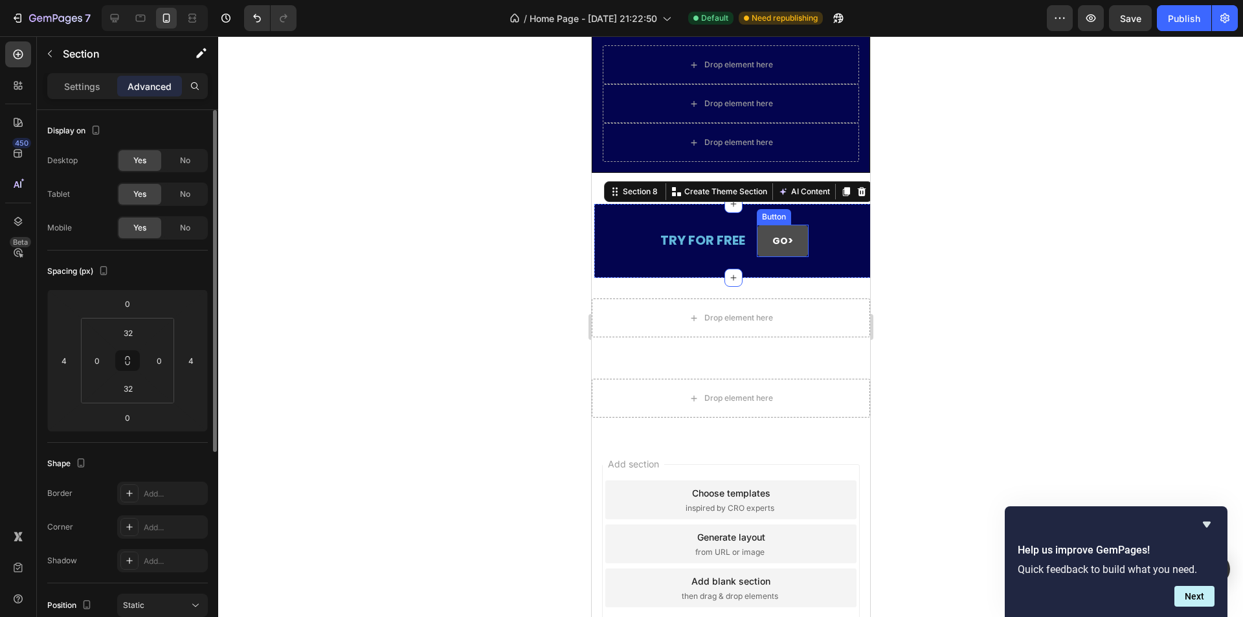
click at [797, 250] on button "GO >" at bounding box center [782, 241] width 52 height 32
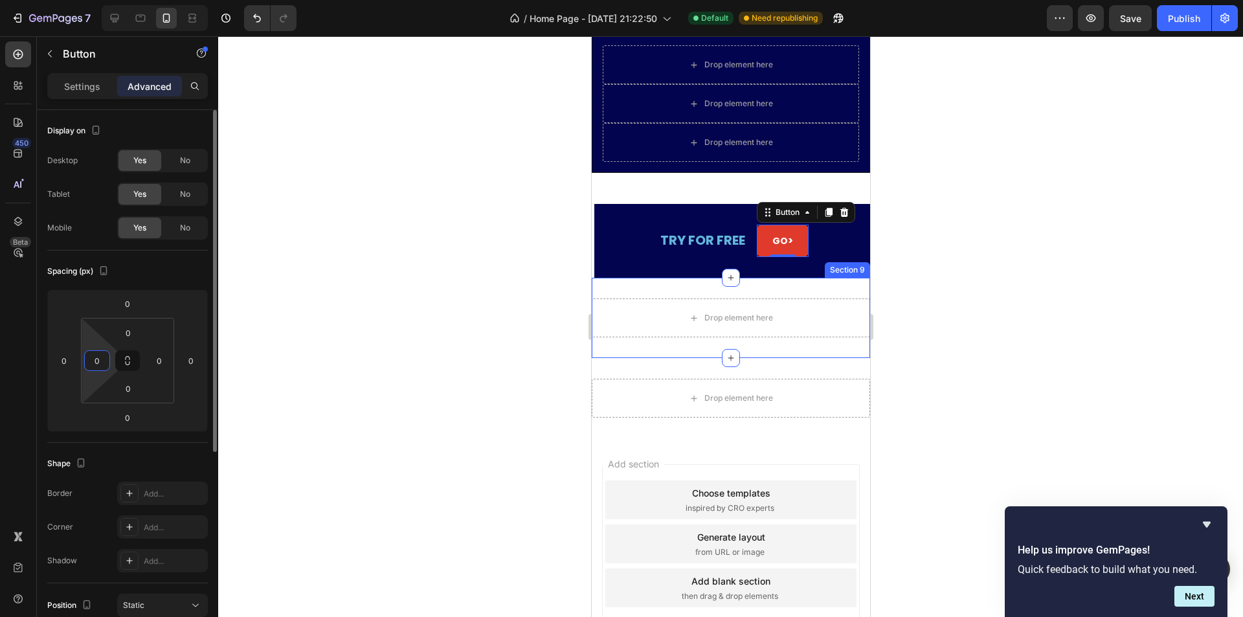
click at [102, 359] on input "0" at bounding box center [96, 360] width 19 height 19
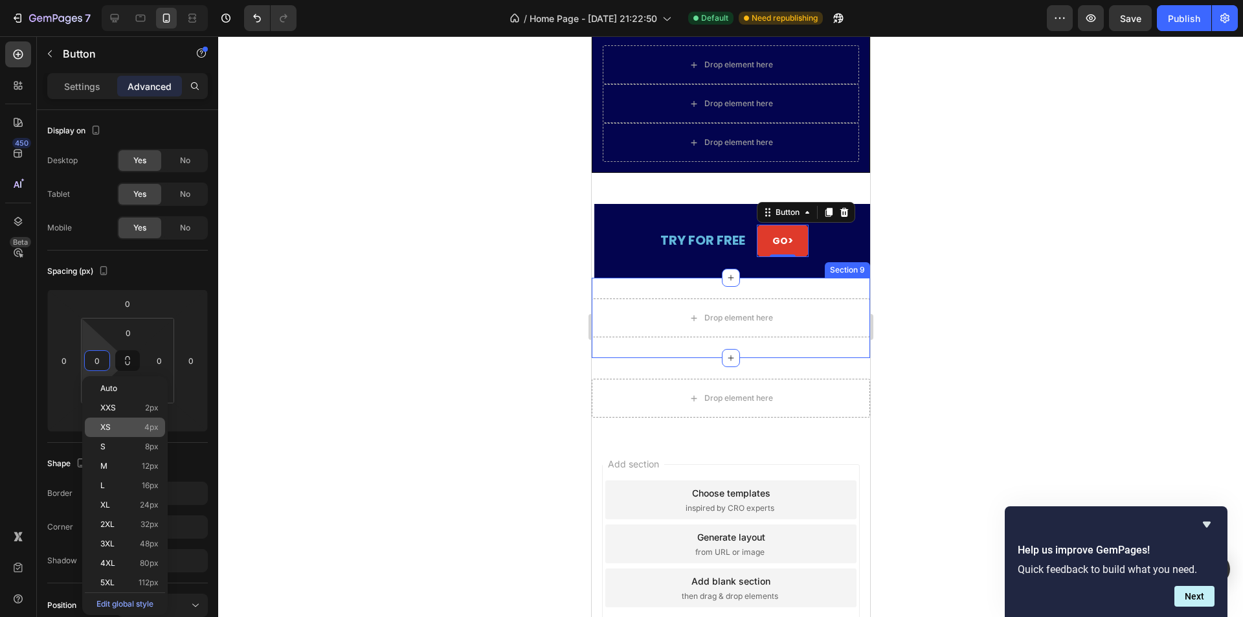
click at [130, 432] on div "XS 4px" at bounding box center [125, 427] width 80 height 19
type input "4"
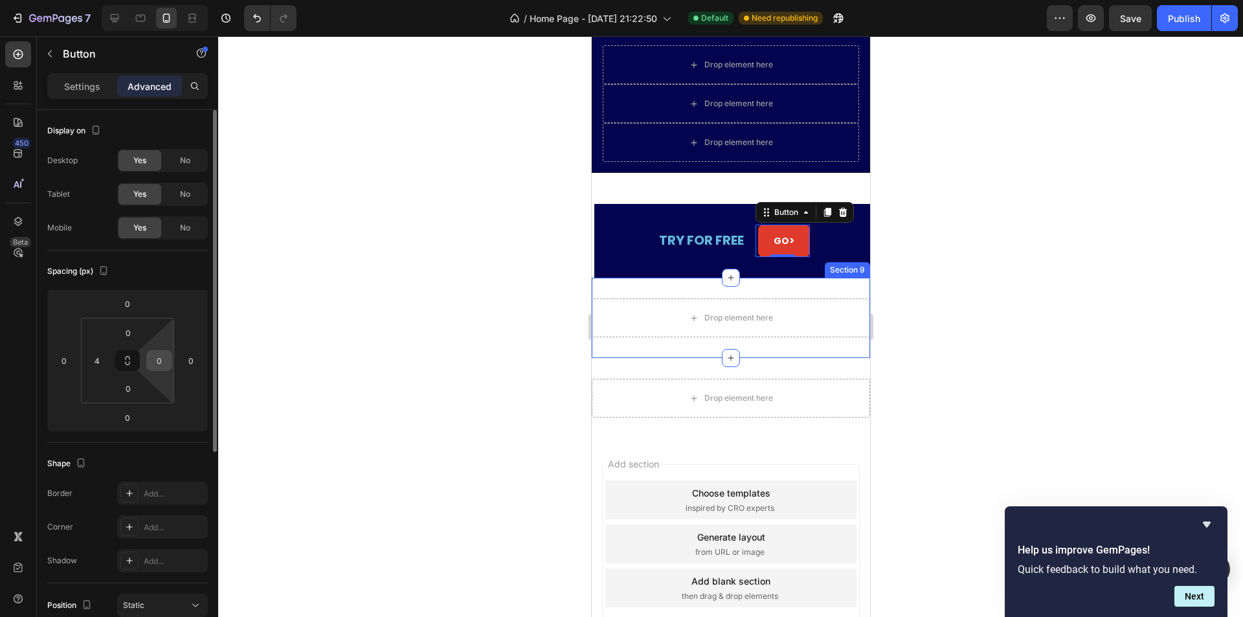
click at [159, 363] on input "0" at bounding box center [159, 360] width 19 height 19
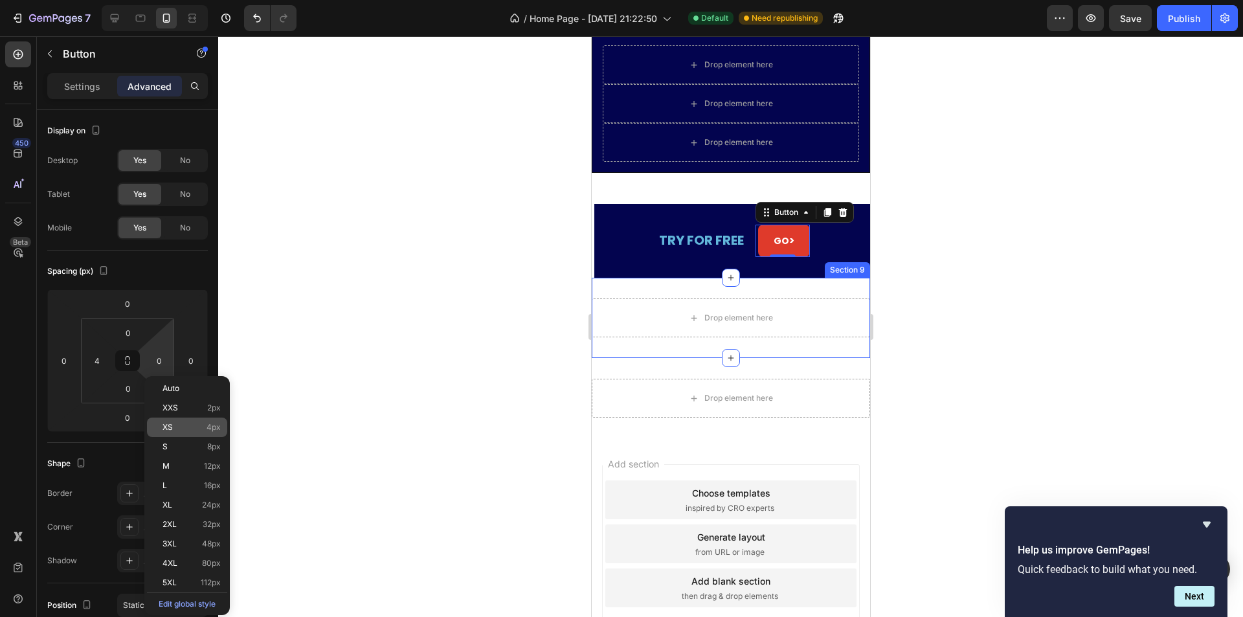
click at [181, 427] on p "XS 4px" at bounding box center [192, 427] width 58 height 9
type input "4"
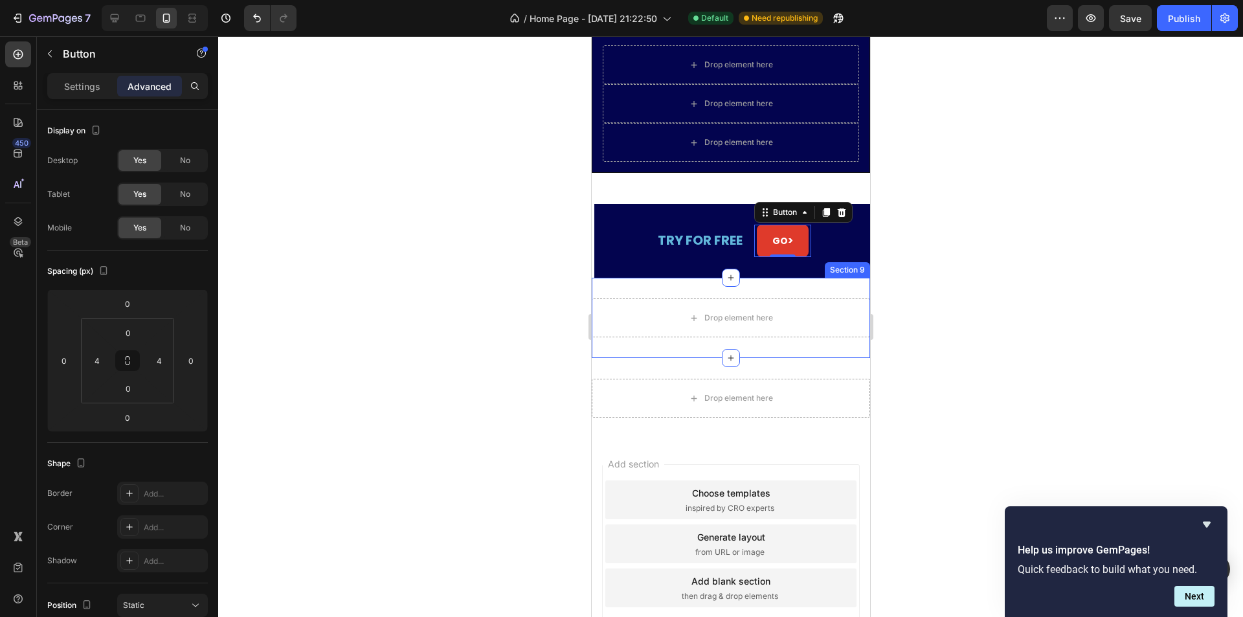
click at [453, 352] on div at bounding box center [730, 326] width 1025 height 581
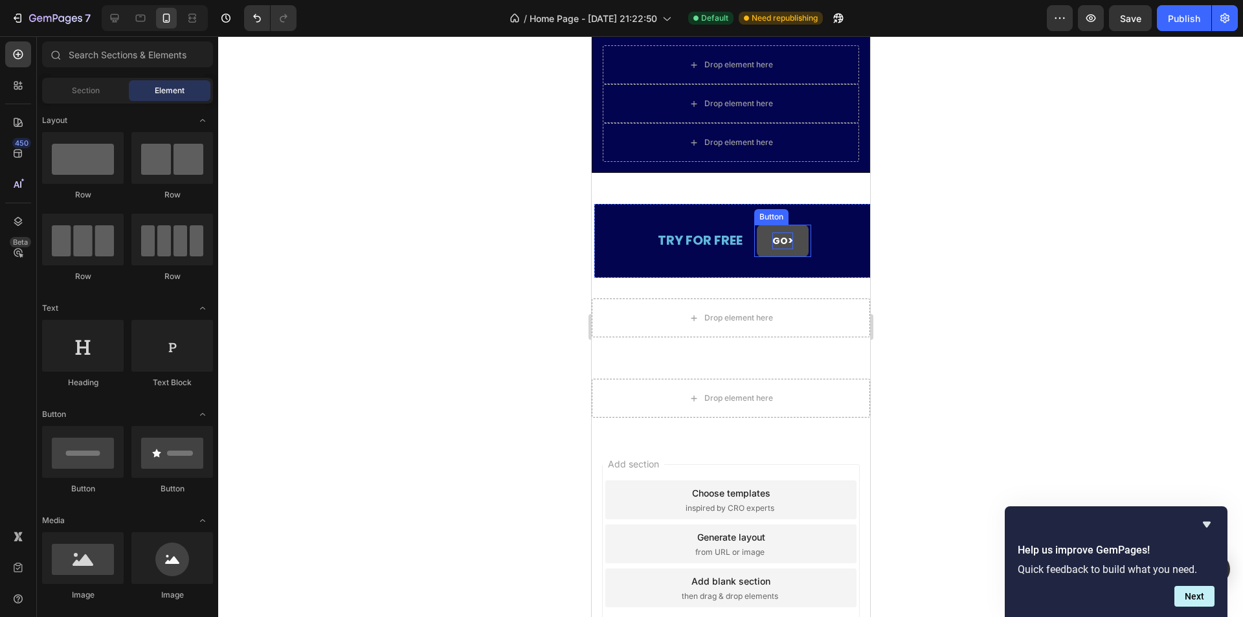
click at [787, 236] on strong ">" at bounding box center [789, 241] width 5 height 14
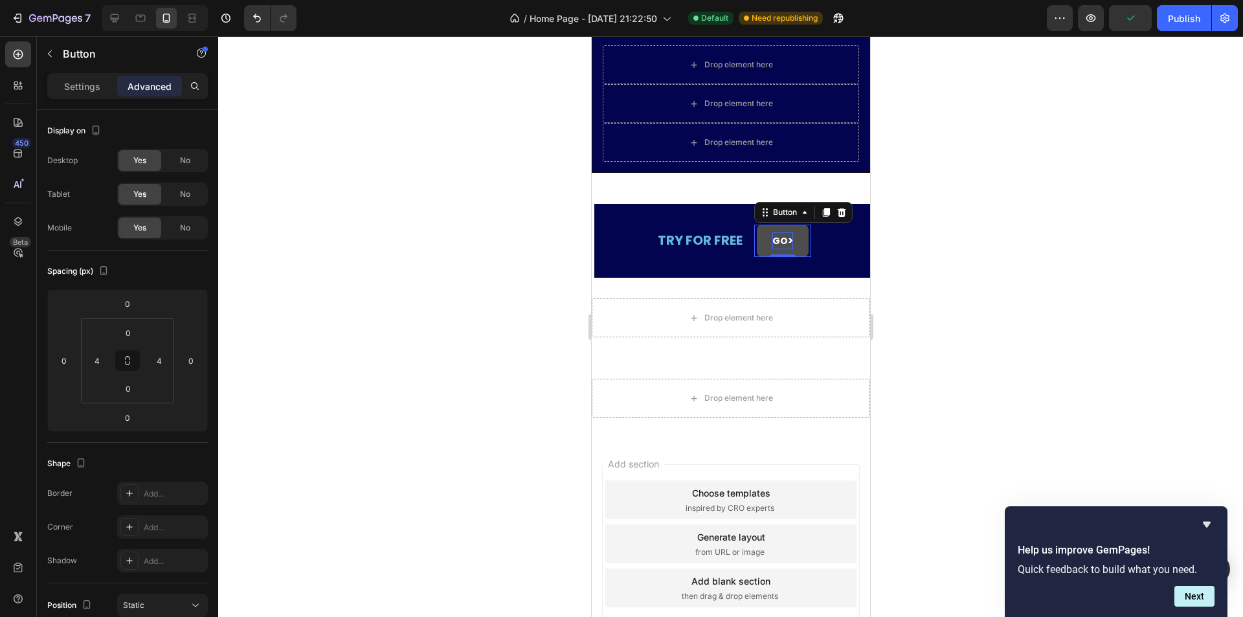
click at [802, 225] on div "GO > Button 0" at bounding box center [782, 241] width 57 height 32
click at [801, 227] on button "GO >" at bounding box center [782, 241] width 52 height 32
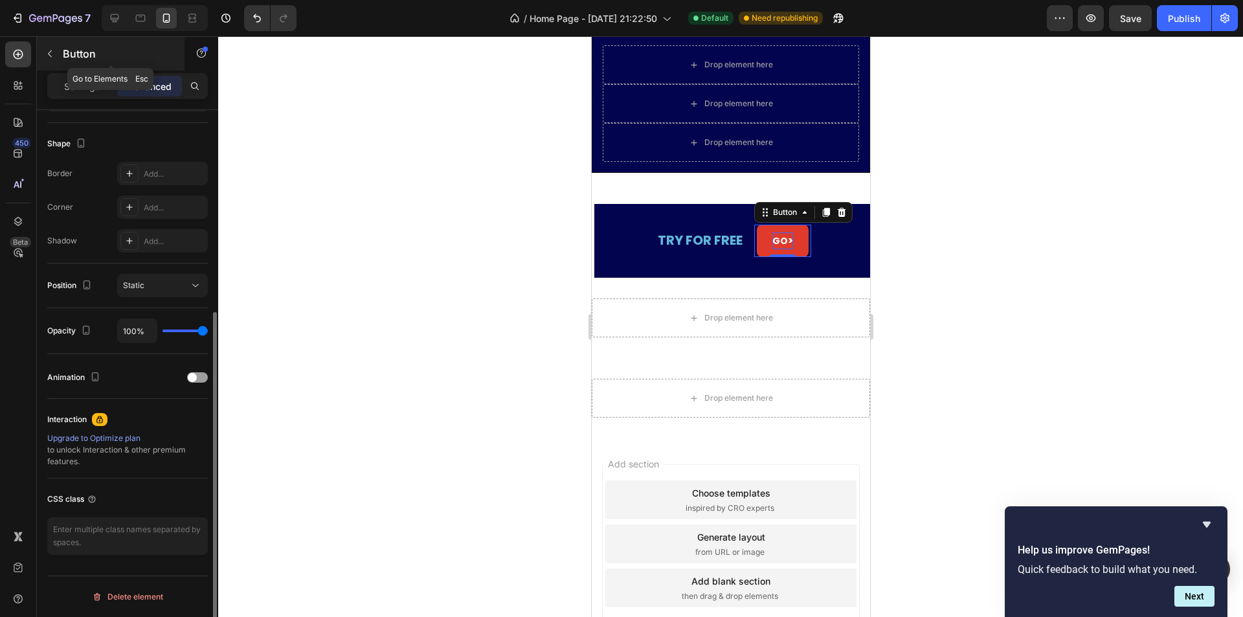
click at [102, 68] on div "Button" at bounding box center [111, 54] width 148 height 34
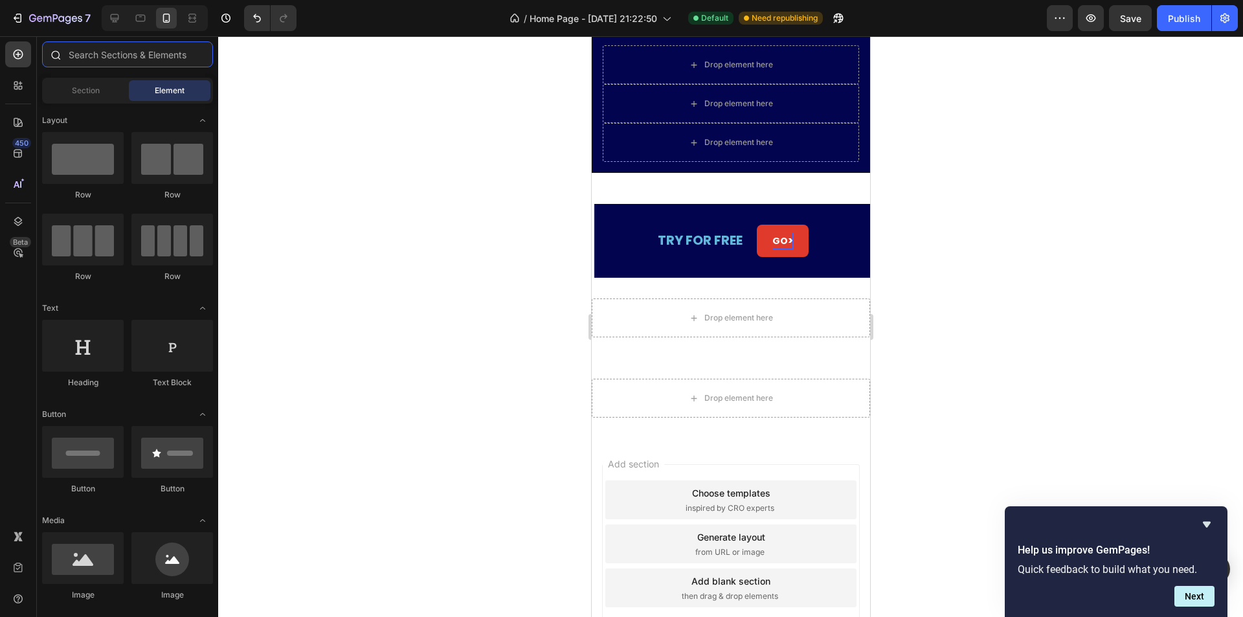
click at [76, 56] on input "text" at bounding box center [127, 54] width 171 height 26
click at [789, 240] on button "GO >" at bounding box center [782, 241] width 52 height 32
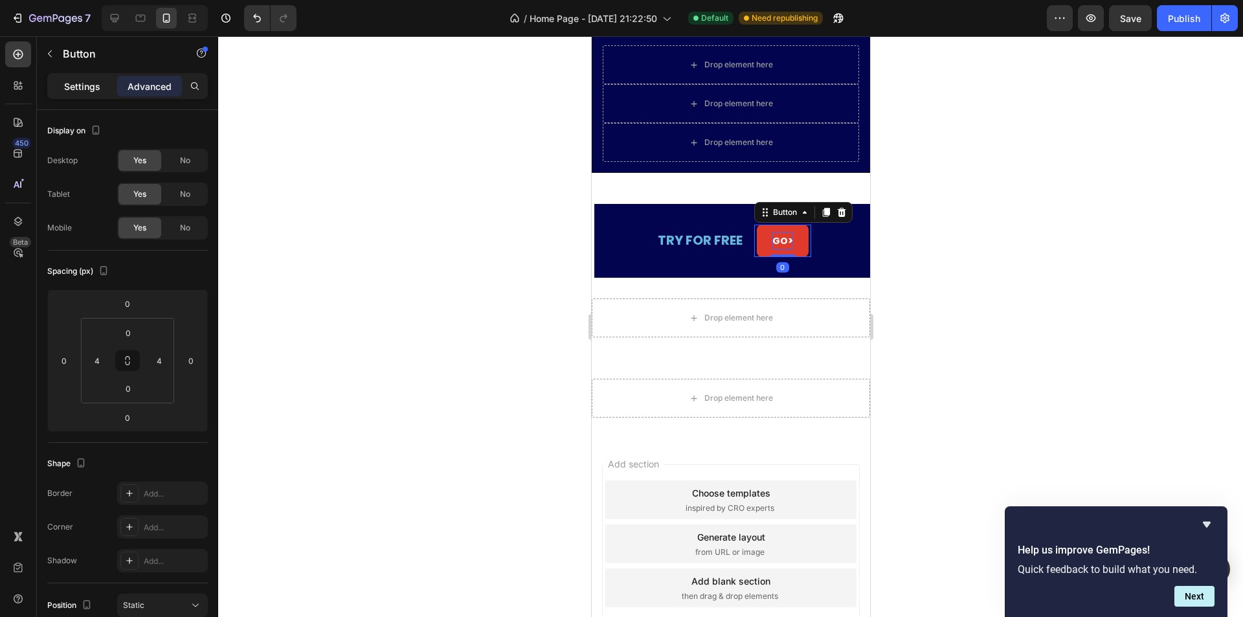
click at [66, 89] on p "Settings" at bounding box center [82, 87] width 36 height 14
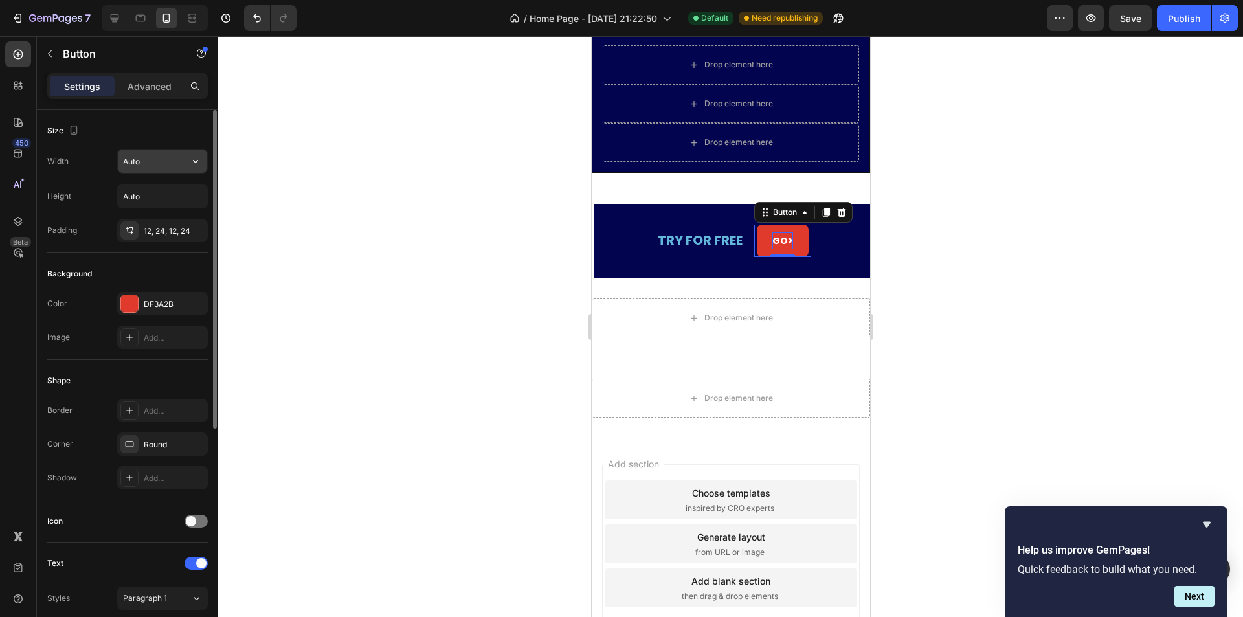
click at [162, 166] on input "Auto" at bounding box center [162, 161] width 89 height 23
click at [196, 193] on icon "button" at bounding box center [195, 196] width 13 height 13
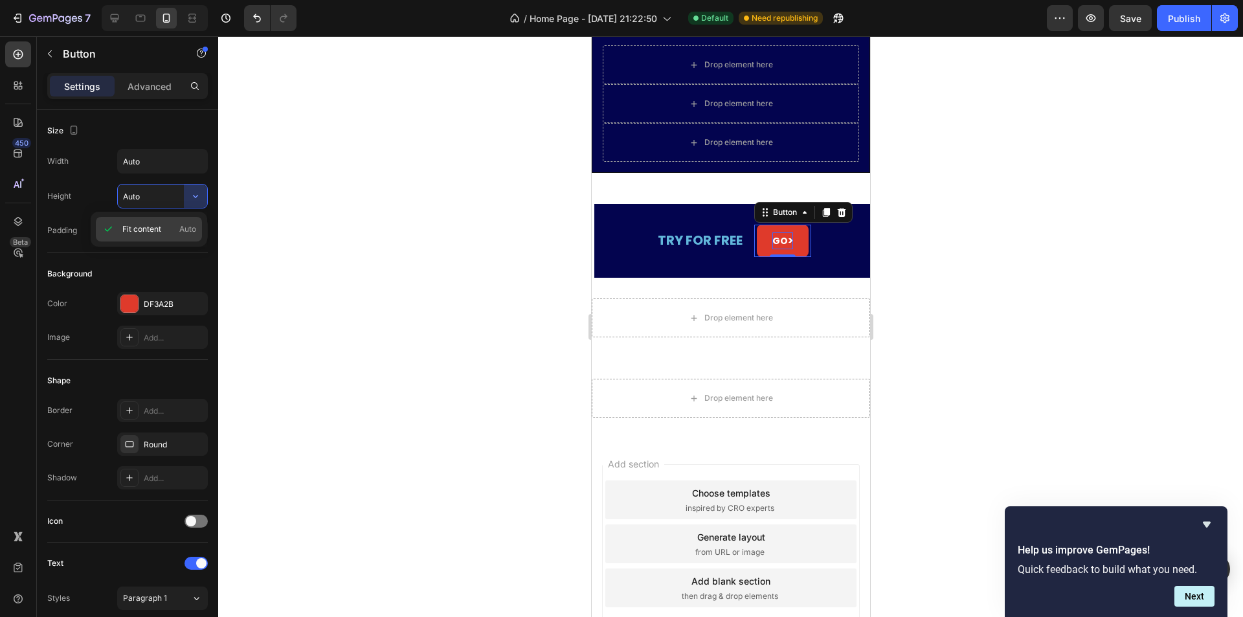
click at [185, 225] on span "Auto" at bounding box center [187, 229] width 17 height 12
click at [167, 200] on input "Auto" at bounding box center [162, 196] width 89 height 23
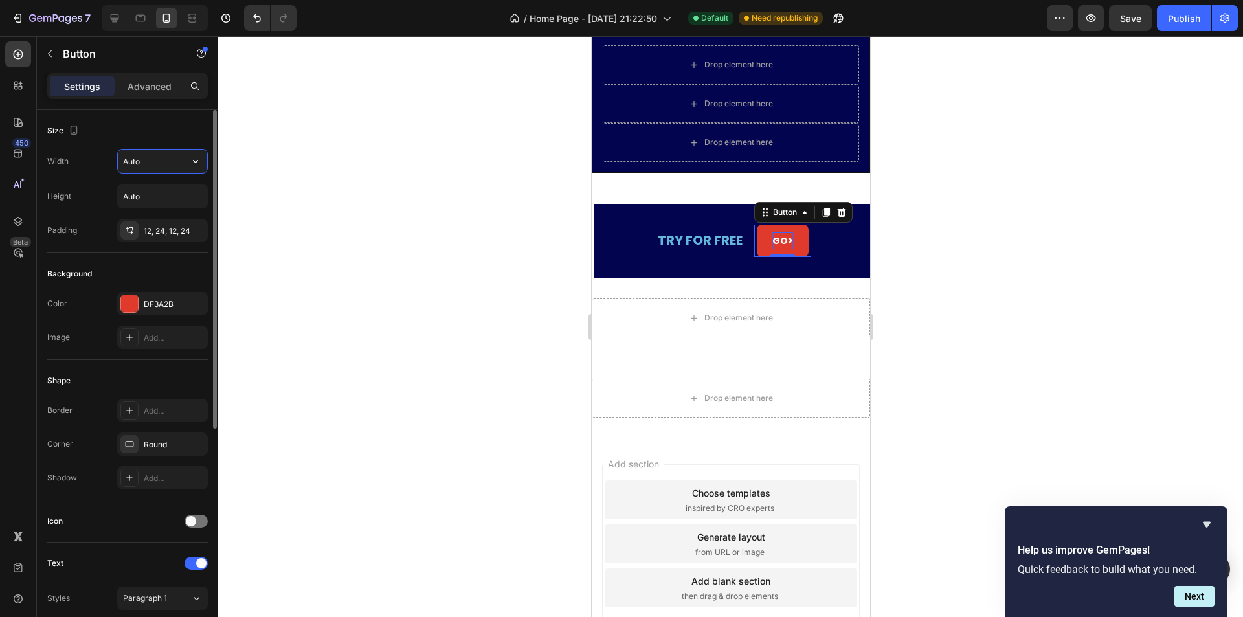
click at [137, 168] on input "Auto" at bounding box center [162, 161] width 89 height 23
click at [201, 165] on icon "button" at bounding box center [195, 161] width 13 height 13
click at [159, 159] on input "Auto" at bounding box center [162, 161] width 89 height 23
drag, startPoint x: 151, startPoint y: 159, endPoint x: 85, endPoint y: 166, distance: 66.4
click at [85, 166] on div "Width Auto" at bounding box center [127, 161] width 161 height 25
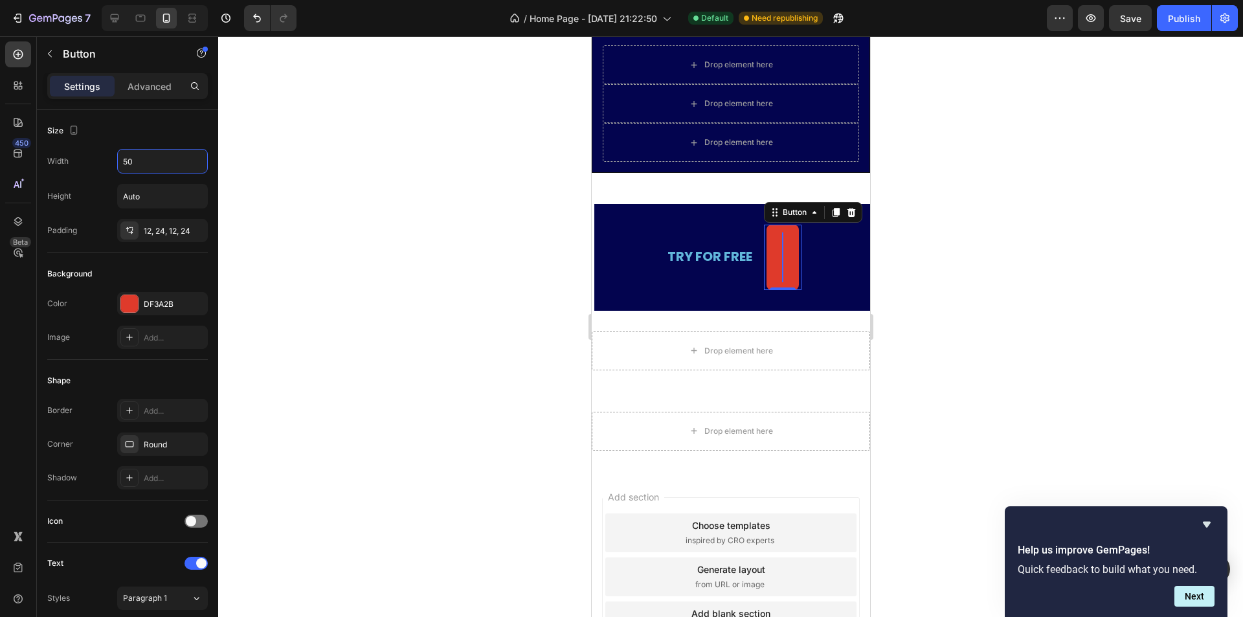
type input "5"
type input "3"
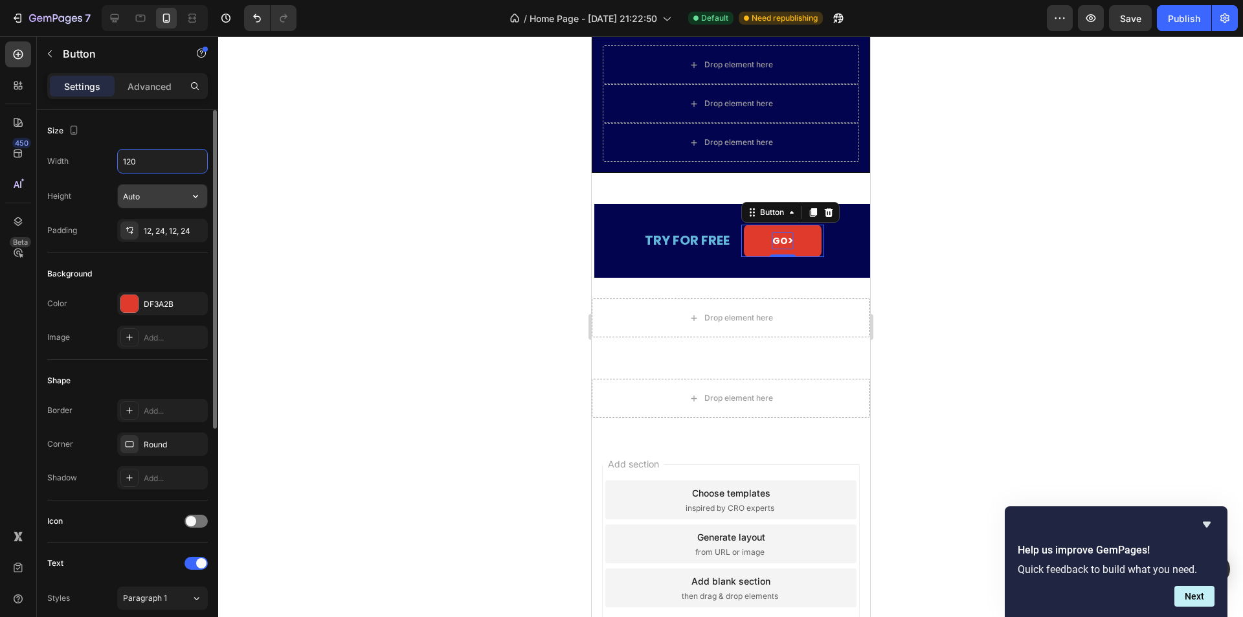
type input "120"
click at [158, 198] on input "Auto" at bounding box center [162, 196] width 89 height 23
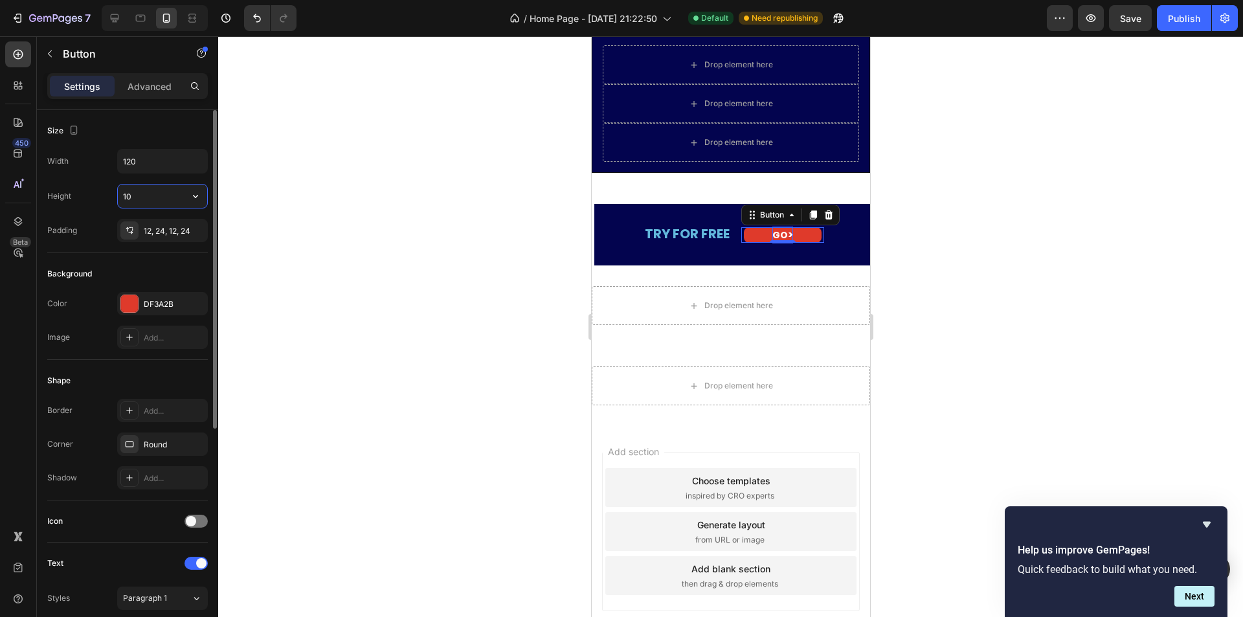
type input "1"
type input "2"
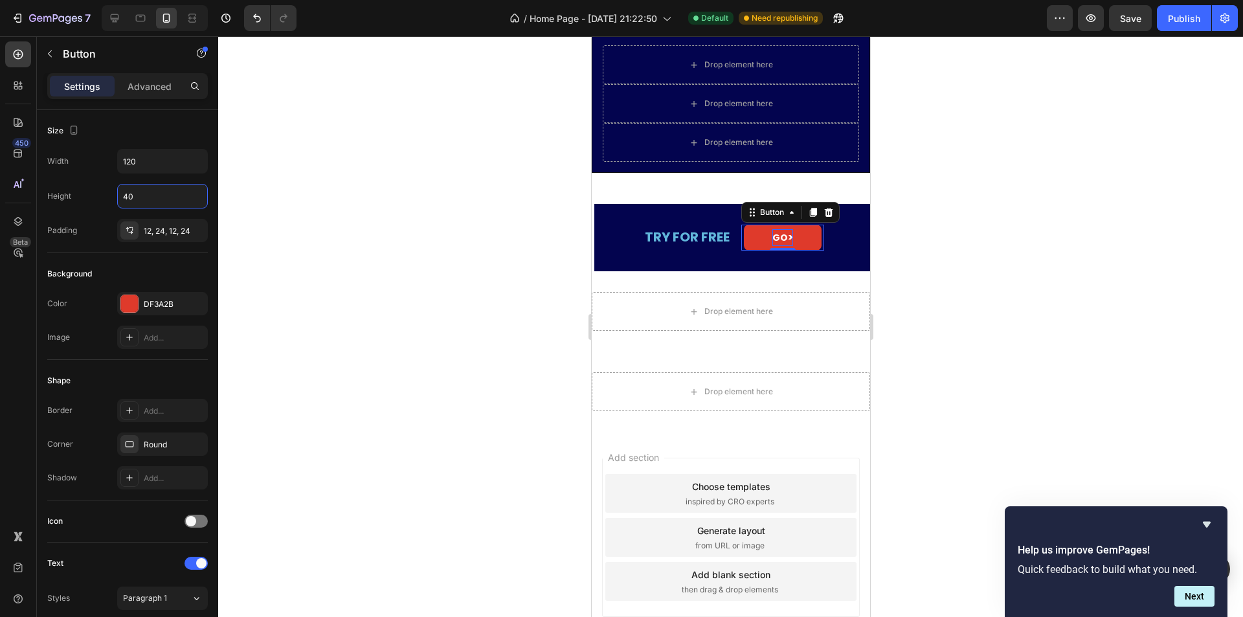
type input "40"
click at [568, 277] on div at bounding box center [730, 326] width 1025 height 581
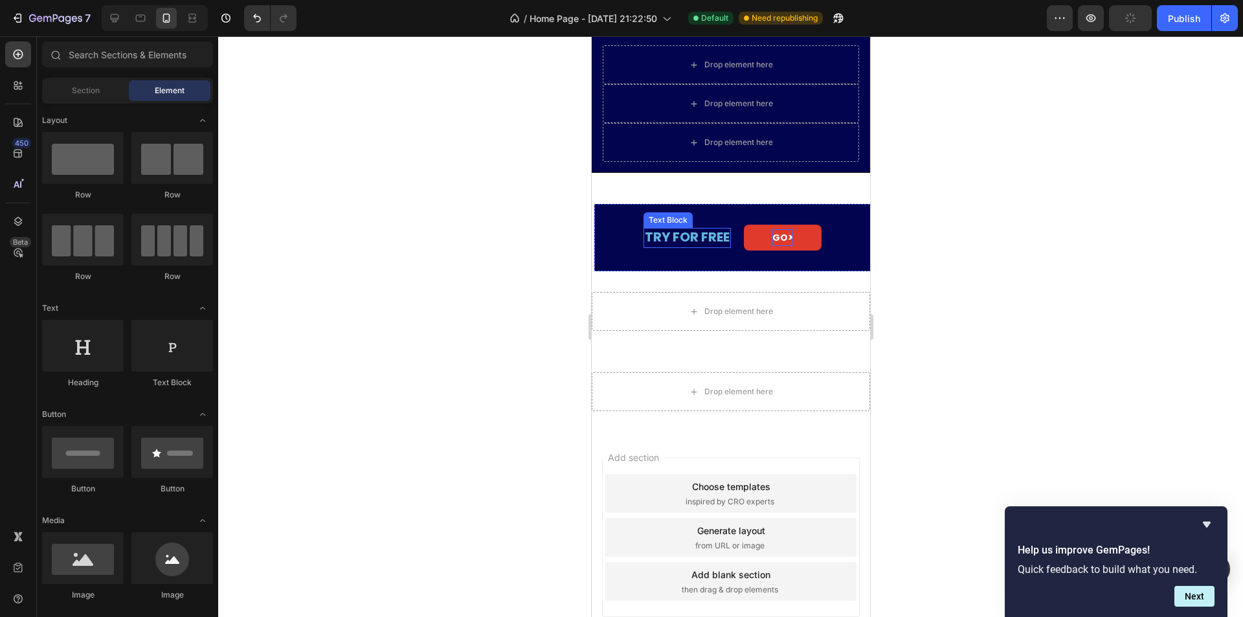
click at [694, 241] on strong "TRY FOR FREE" at bounding box center [686, 237] width 85 height 18
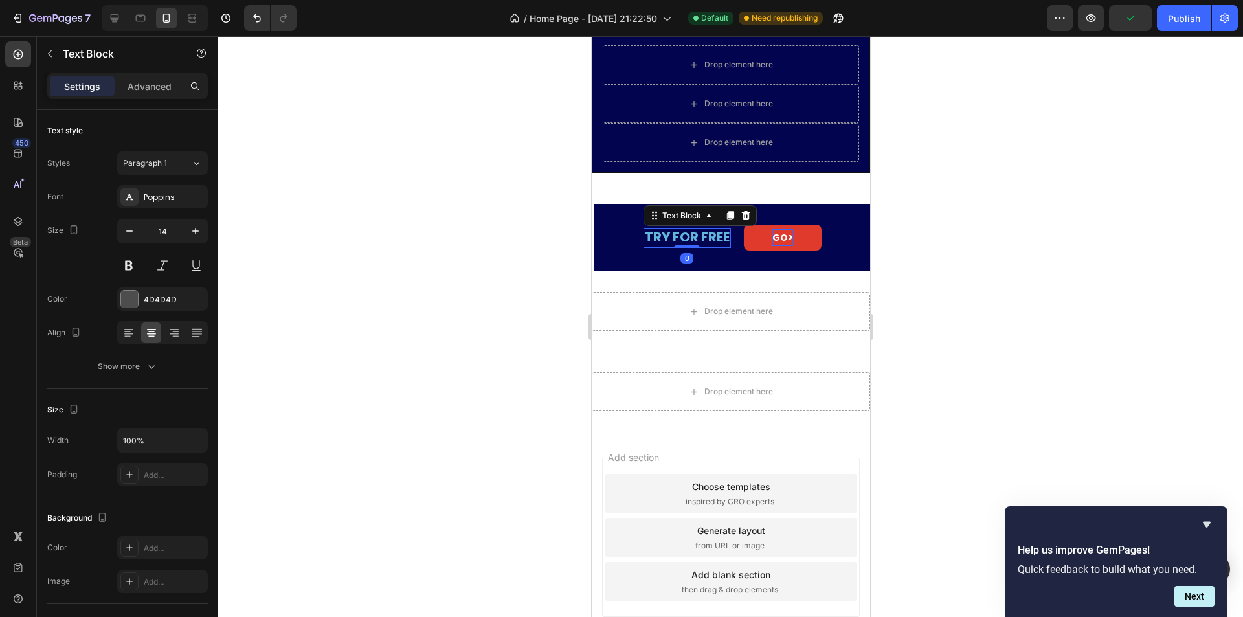
click at [694, 241] on strong "TRY FOR FREE" at bounding box center [686, 237] width 85 height 18
click at [693, 241] on strong "TRY FOR FREE" at bounding box center [686, 237] width 85 height 18
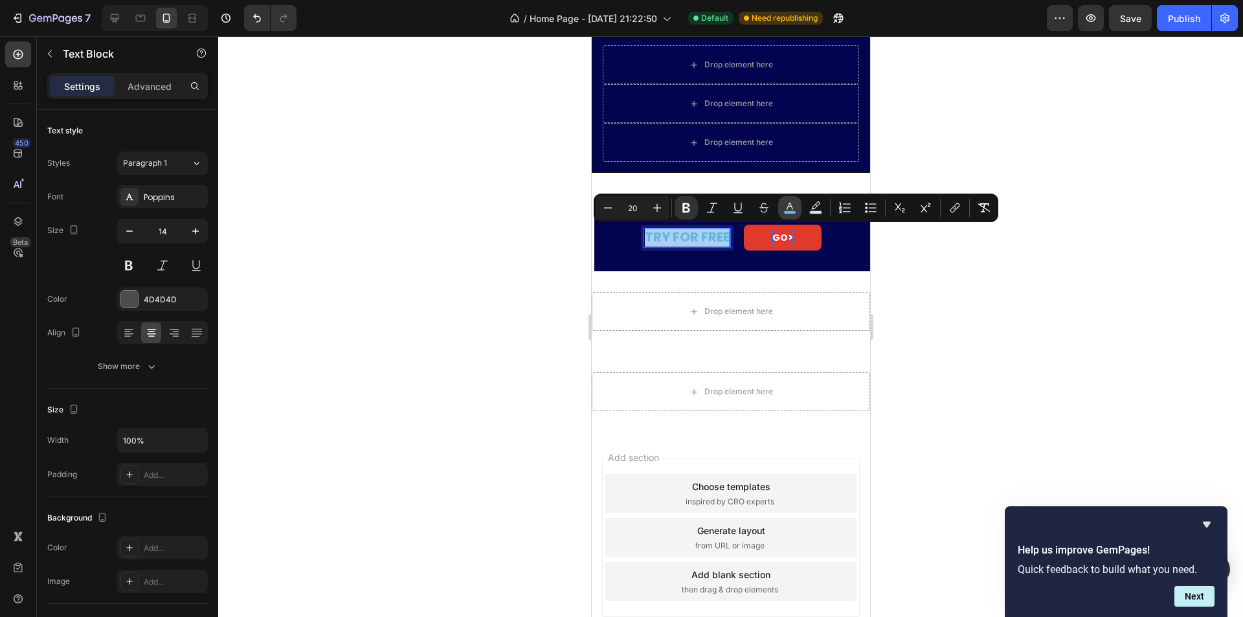
click at [799, 207] on button "color" at bounding box center [789, 207] width 23 height 23
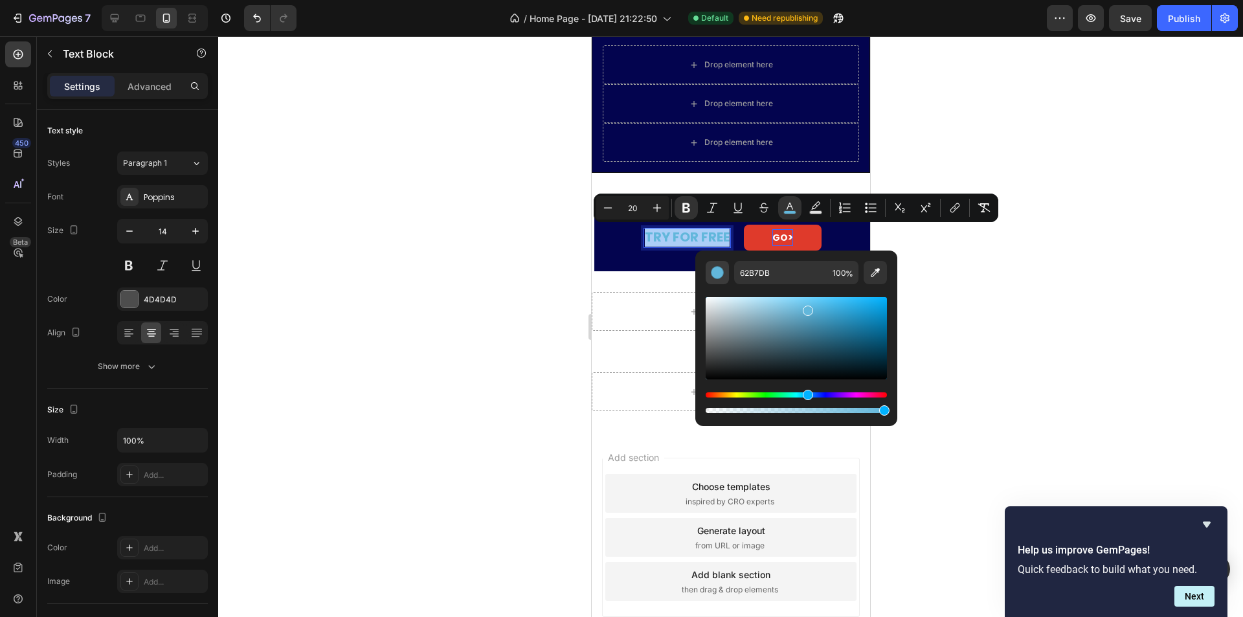
click at [723, 280] on button "Editor contextual toolbar" at bounding box center [717, 272] width 23 height 23
click at [719, 396] on div "Hue" at bounding box center [796, 394] width 181 height 5
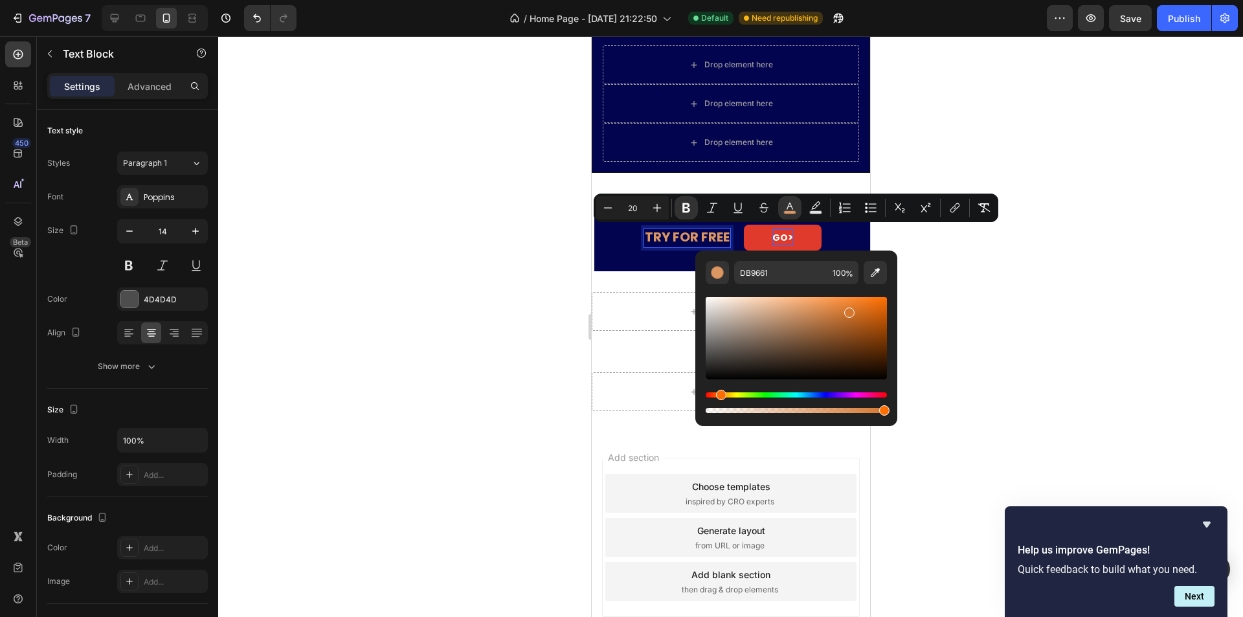
drag, startPoint x: 824, startPoint y: 317, endPoint x: 847, endPoint y: 310, distance: 24.4
click at [847, 310] on div "Editor contextual toolbar" at bounding box center [796, 338] width 181 height 82
type input "D6772F"
click at [488, 318] on div at bounding box center [730, 326] width 1025 height 581
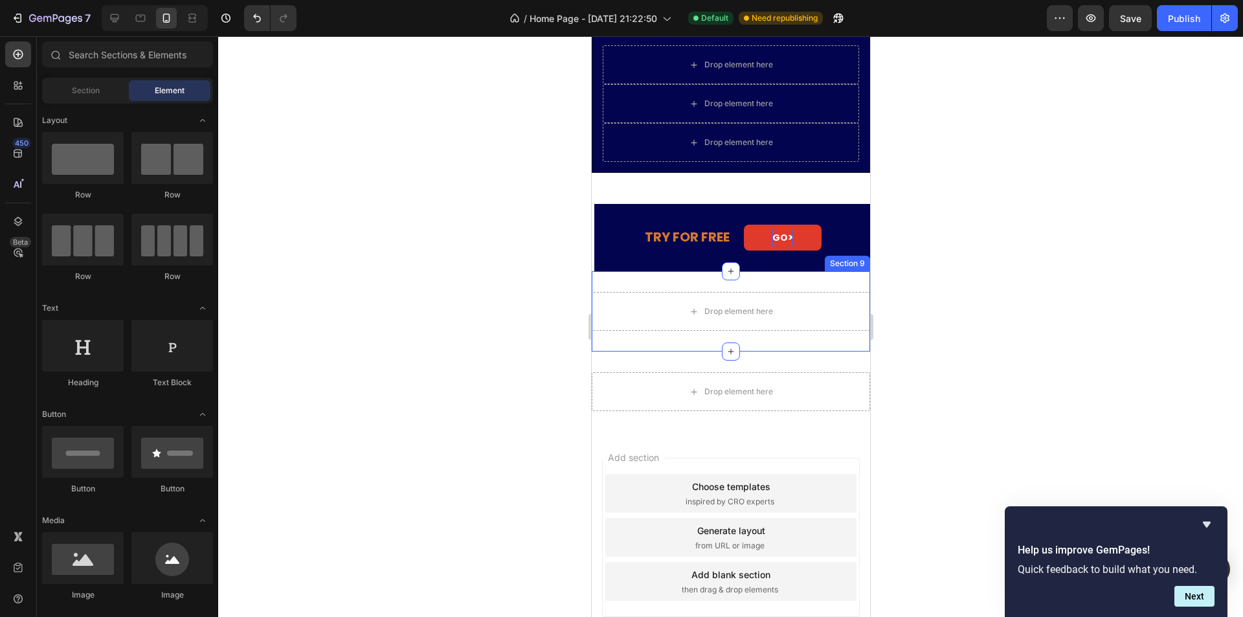
click at [488, 318] on div at bounding box center [730, 326] width 1025 height 581
click at [1055, 258] on div at bounding box center [730, 326] width 1025 height 581
click at [743, 234] on button "GO >" at bounding box center [782, 238] width 78 height 26
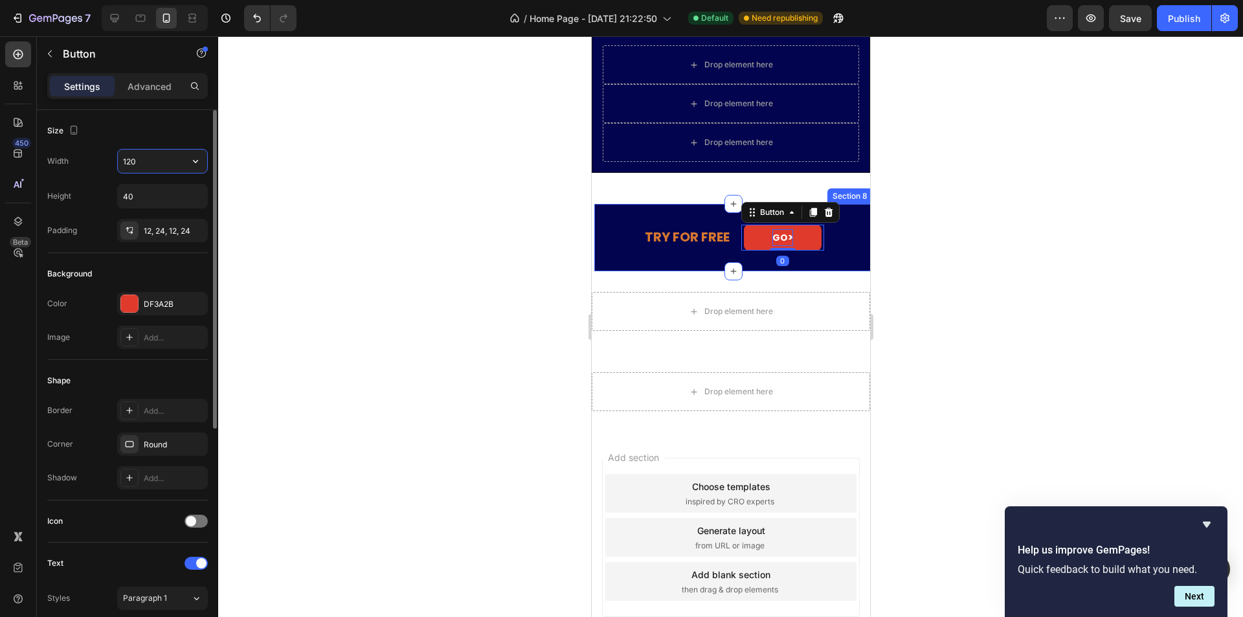
click at [144, 166] on input "120" at bounding box center [162, 161] width 89 height 23
type input "90"
click at [155, 136] on div "Size" at bounding box center [127, 130] width 161 height 21
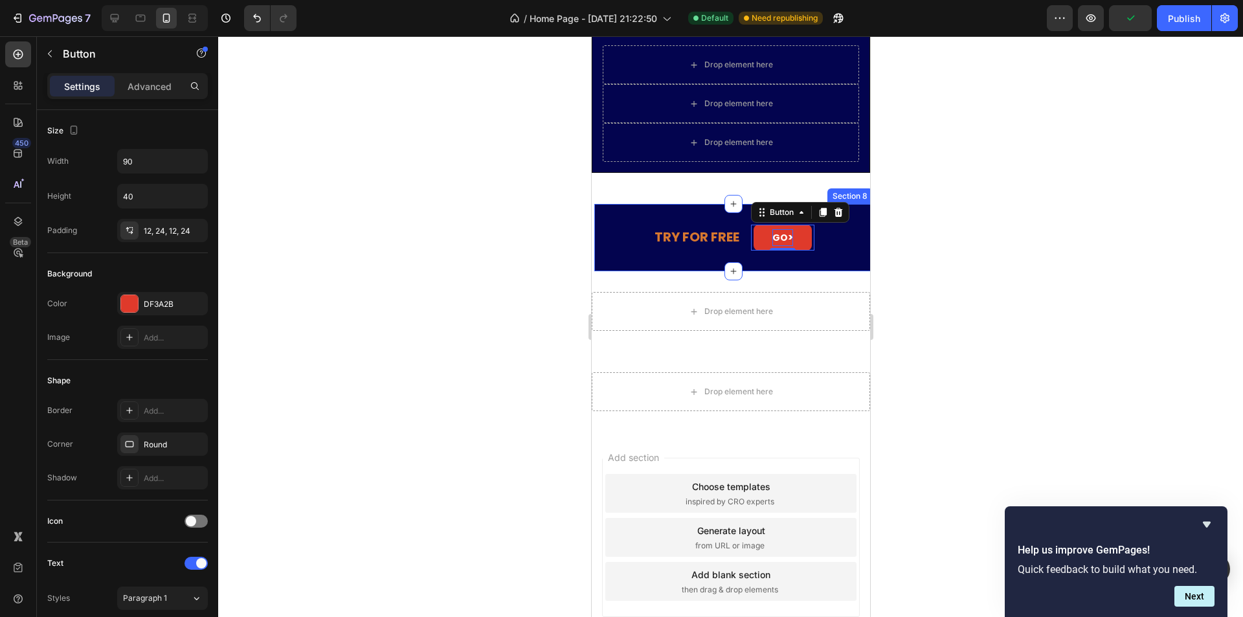
click at [271, 200] on div at bounding box center [730, 326] width 1025 height 581
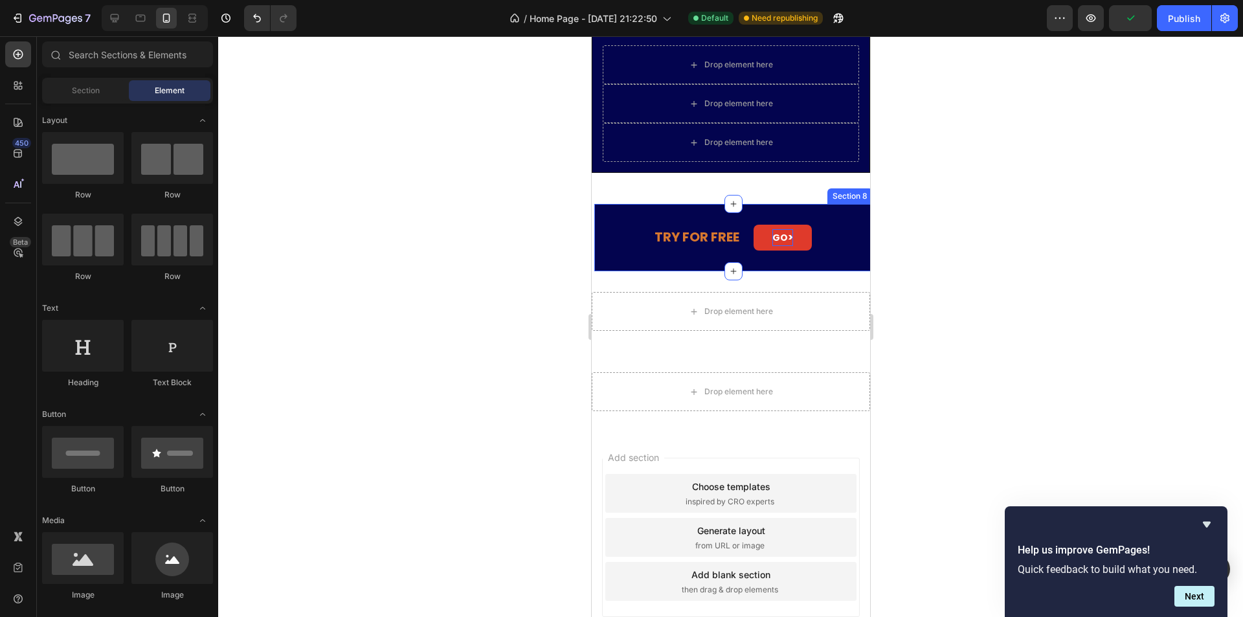
click at [377, 219] on div at bounding box center [730, 326] width 1025 height 581
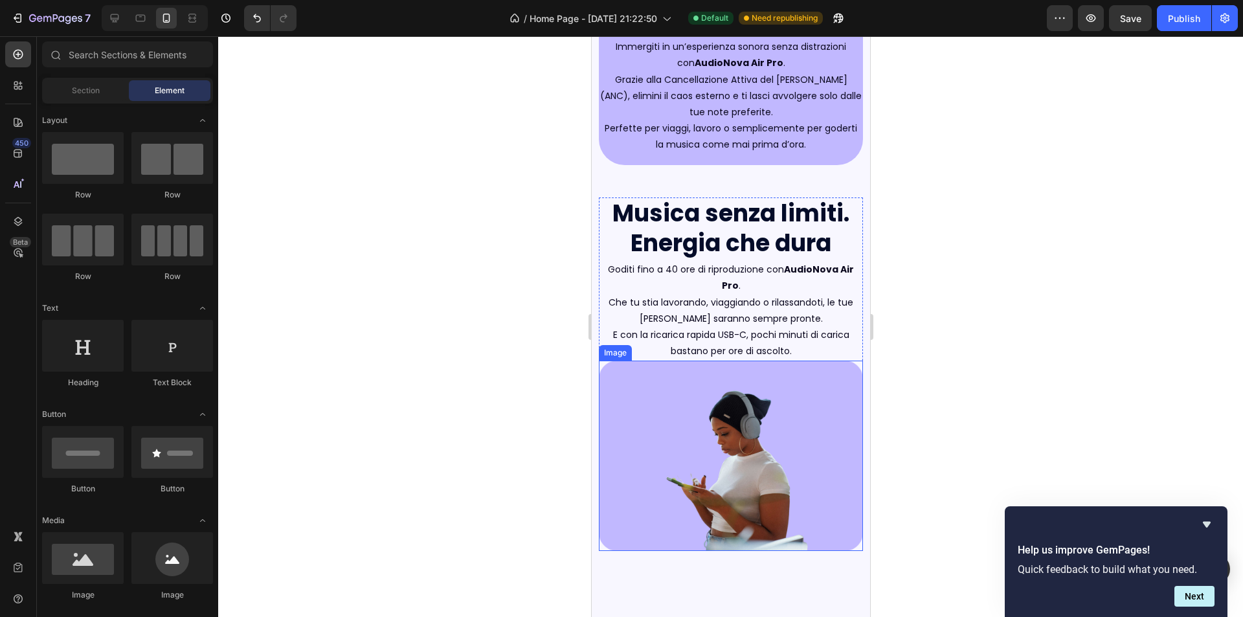
scroll to position [1942, 0]
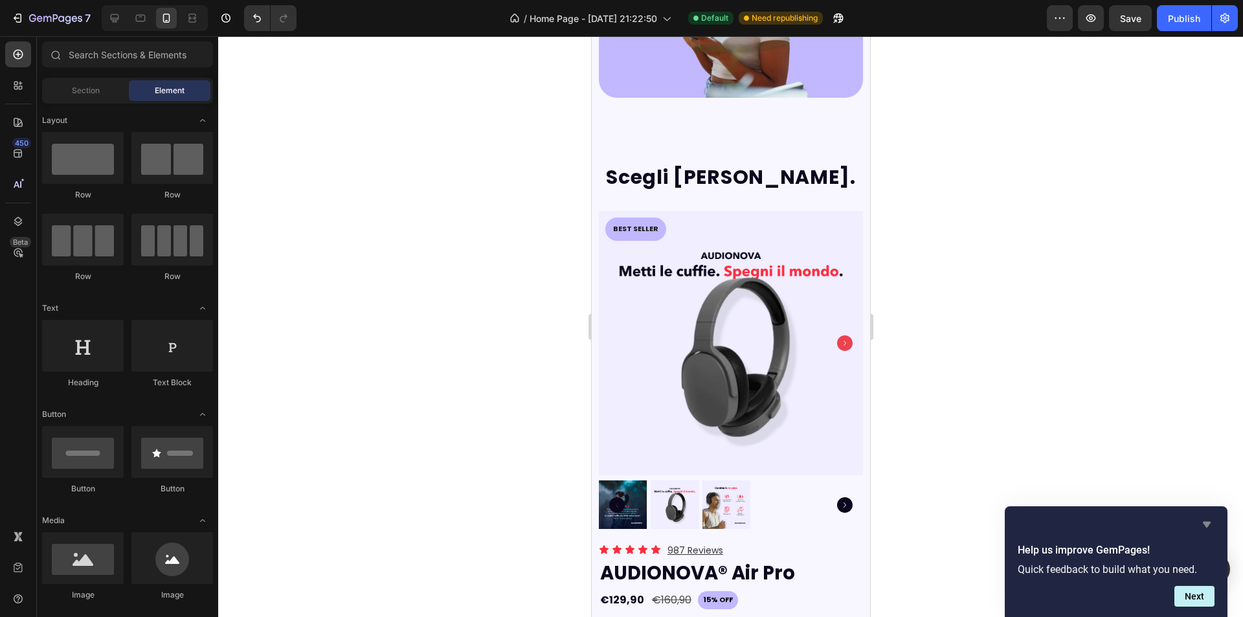
click at [1209, 525] on icon "Hide survey" at bounding box center [1207, 525] width 16 height 16
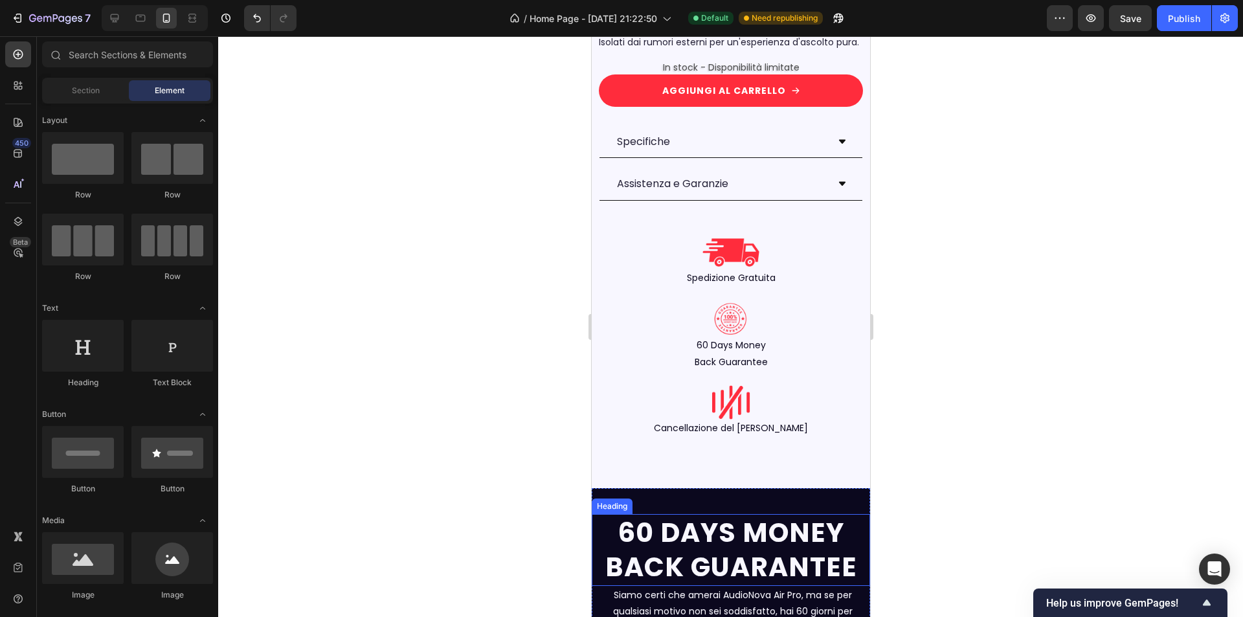
scroll to position [2592, 0]
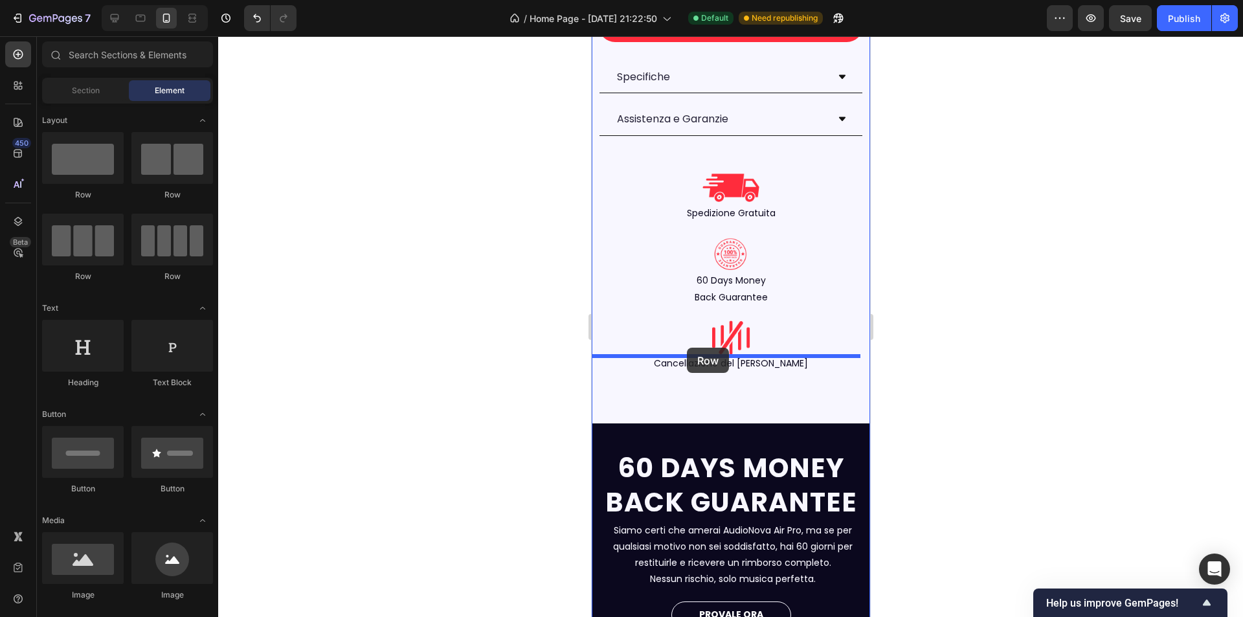
drag, startPoint x: 672, startPoint y: 212, endPoint x: 686, endPoint y: 348, distance: 136.7
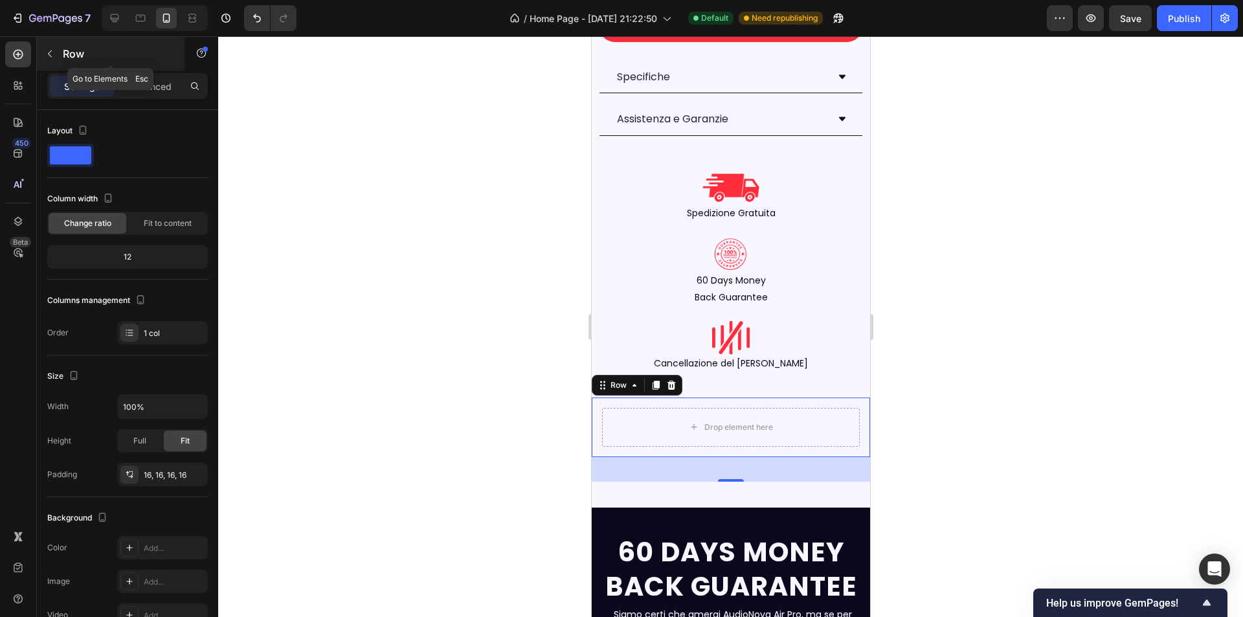
click at [66, 54] on p "Row" at bounding box center [118, 54] width 110 height 16
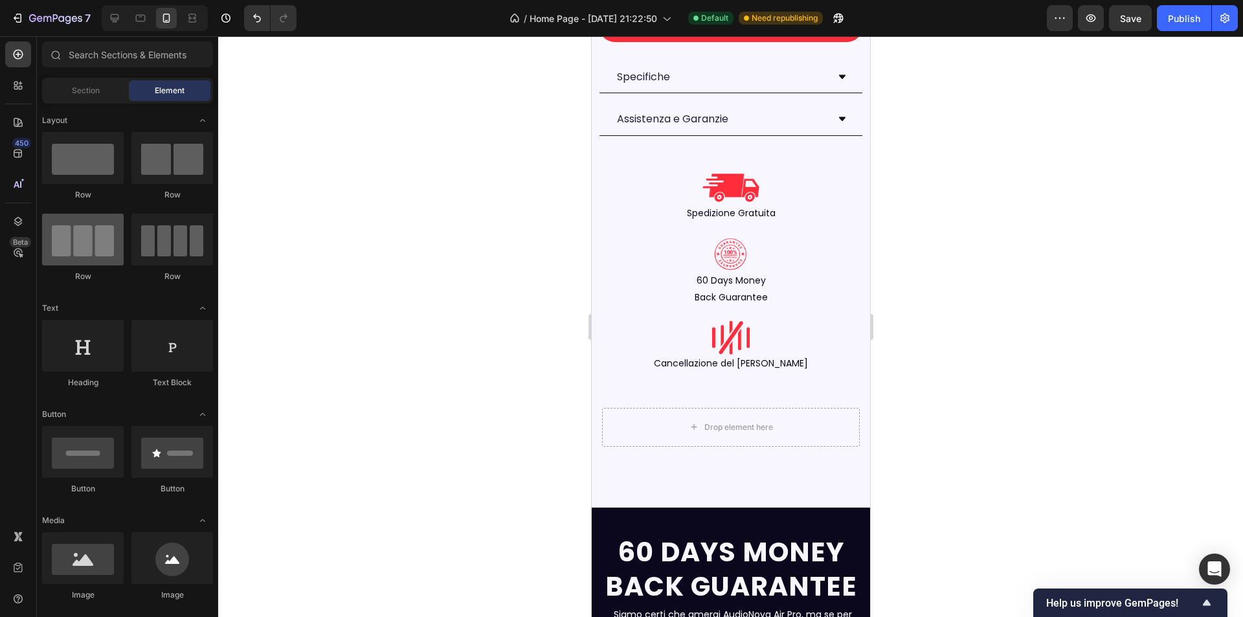
click at [99, 247] on div at bounding box center [83, 240] width 82 height 52
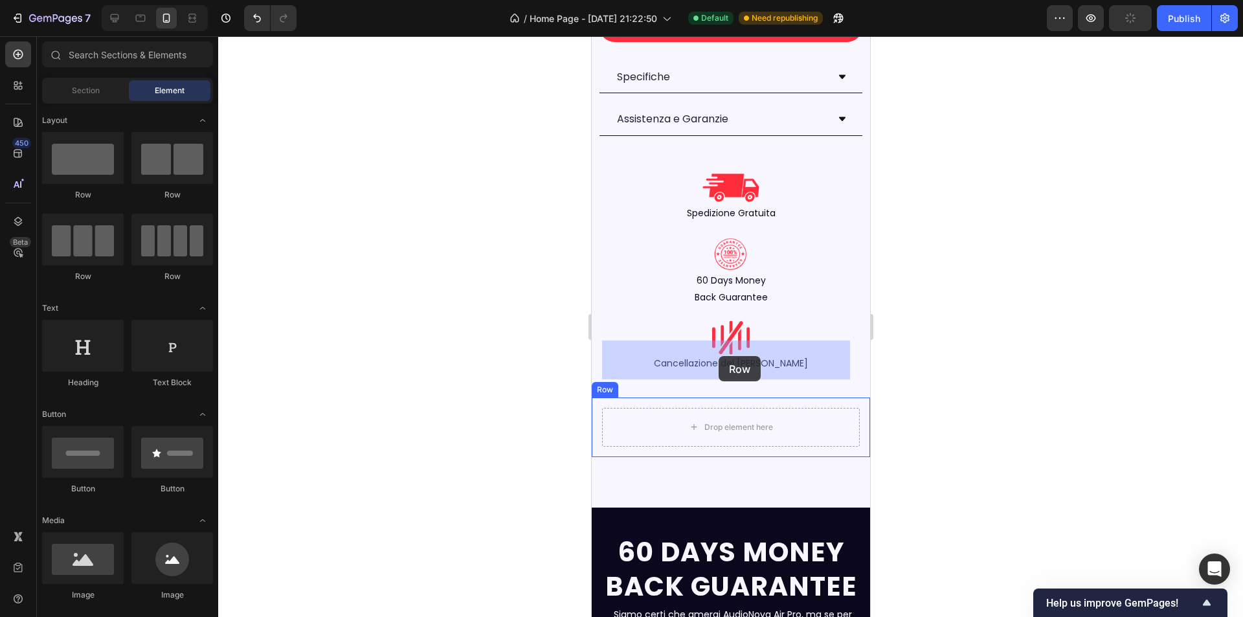
drag, startPoint x: 683, startPoint y: 284, endPoint x: 718, endPoint y: 356, distance: 79.9
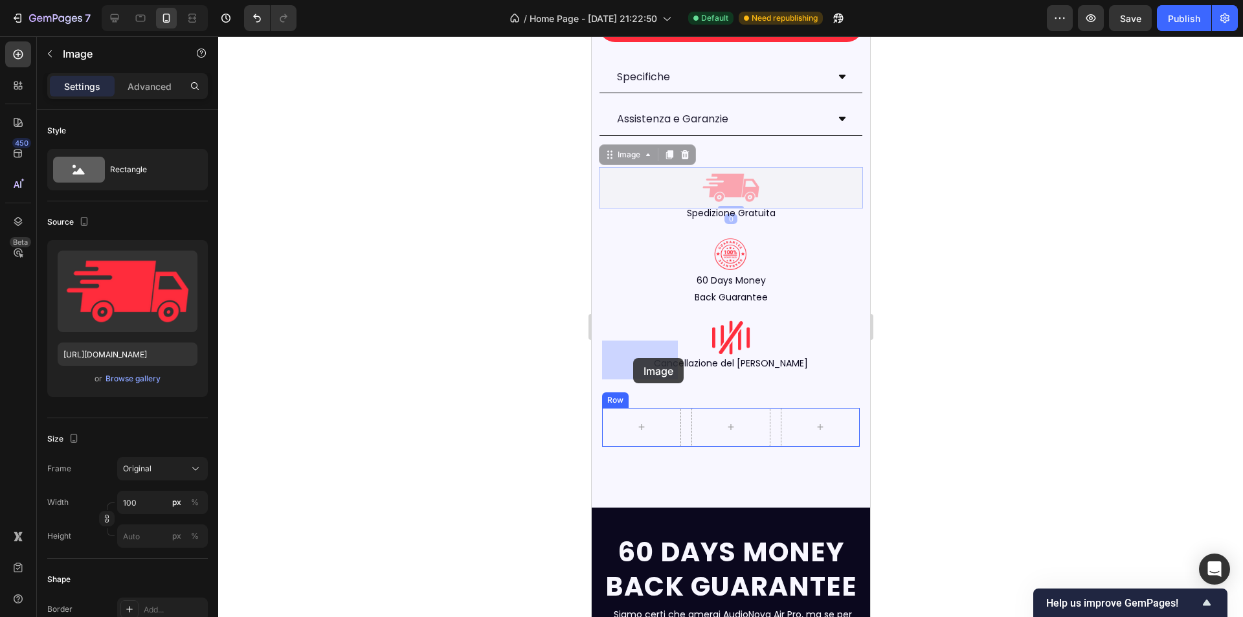
drag, startPoint x: 720, startPoint y: 122, endPoint x: 633, endPoint y: 358, distance: 252.0
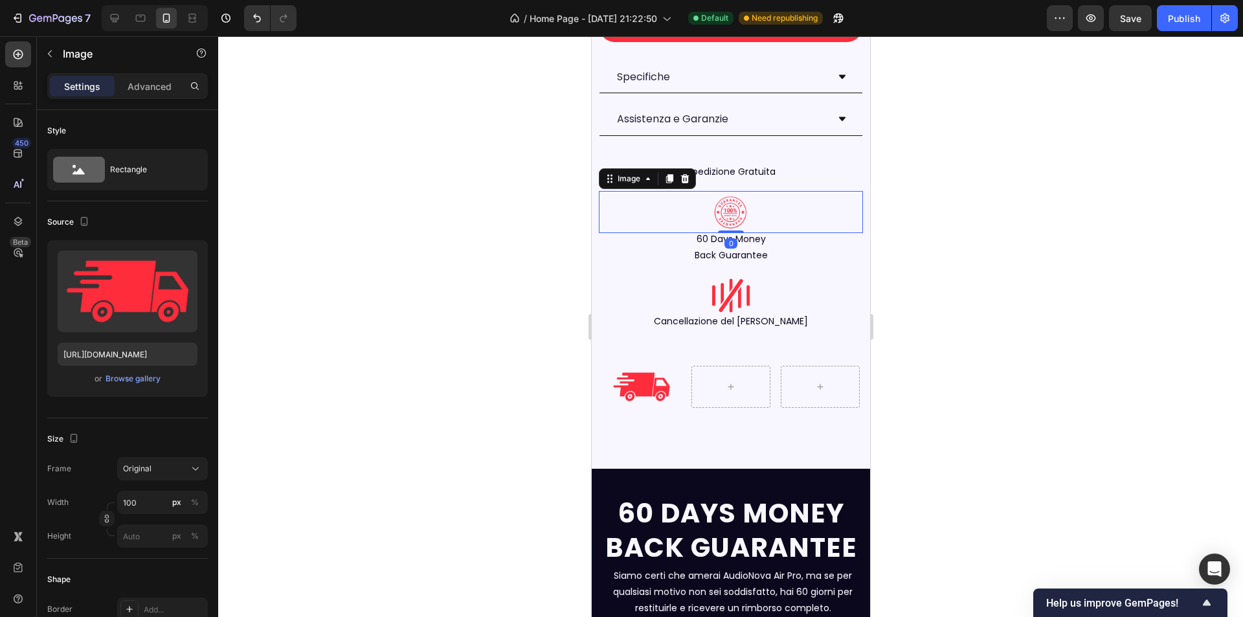
scroll to position [320, 0]
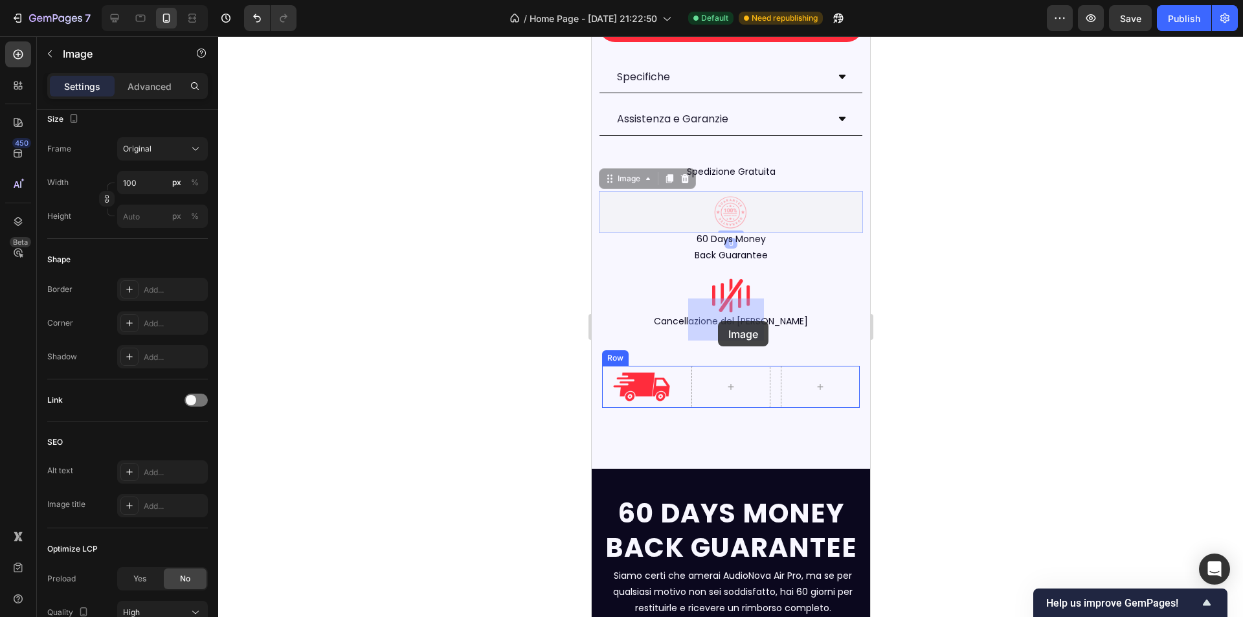
drag, startPoint x: 723, startPoint y: 144, endPoint x: 716, endPoint y: 303, distance: 158.8
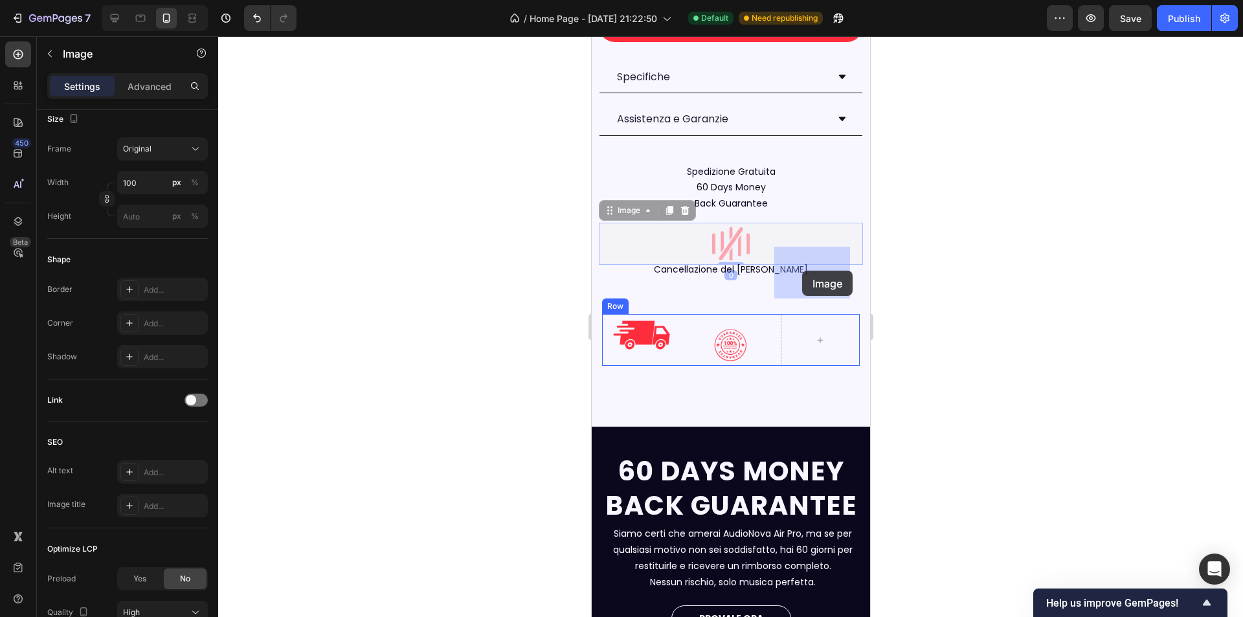
drag, startPoint x: 728, startPoint y: 173, endPoint x: 802, endPoint y: 271, distance: 122.1
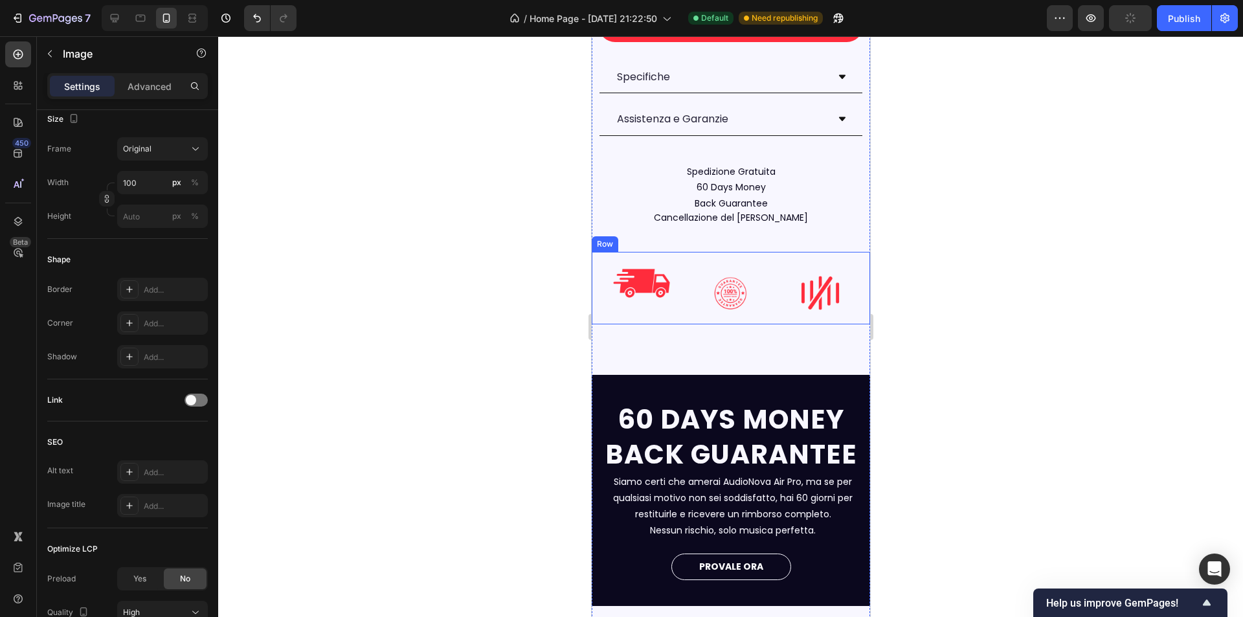
click at [759, 252] on div "Image Image Image 0 Row Row" at bounding box center [730, 288] width 278 height 73
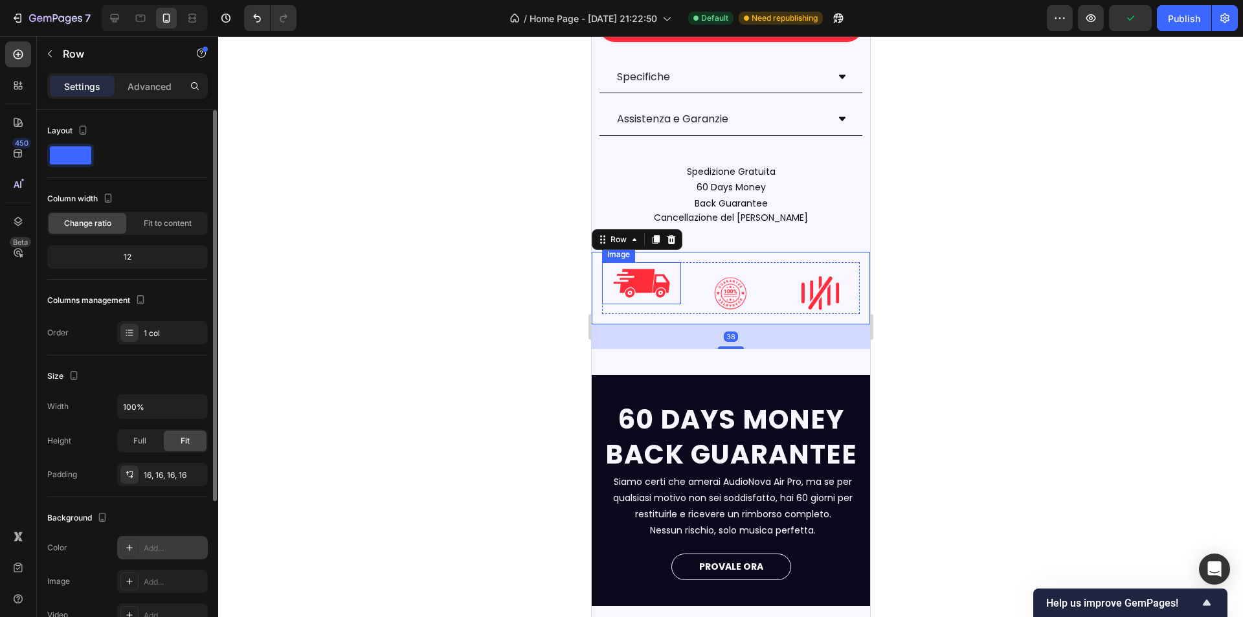
scroll to position [212, 0]
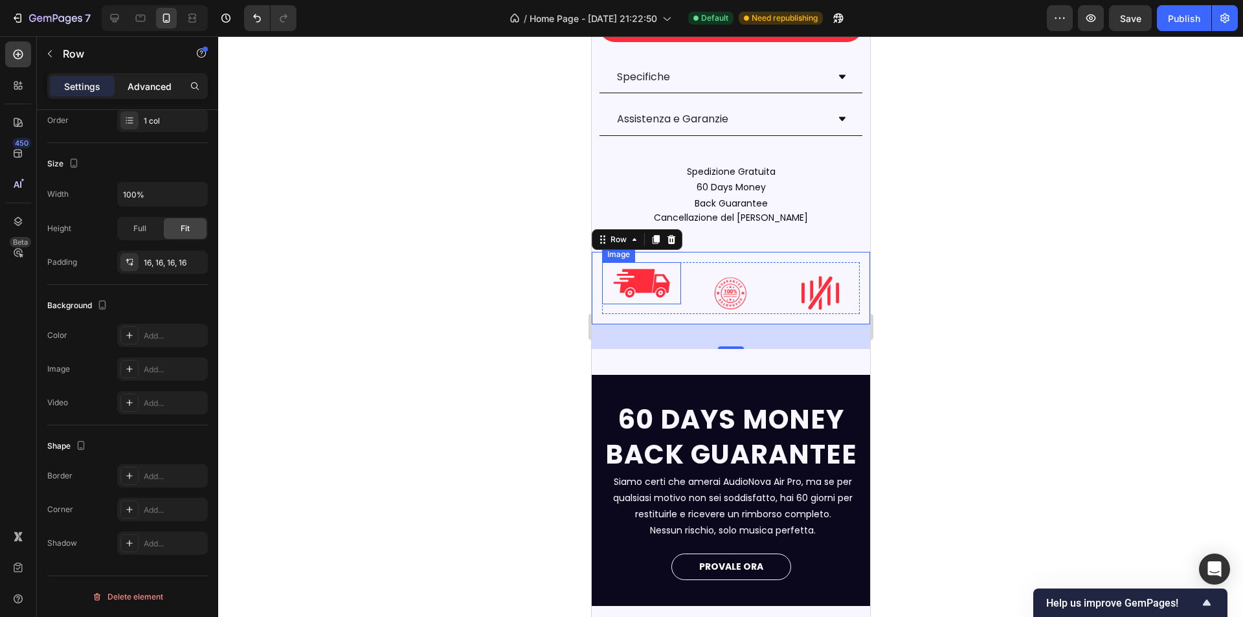
click at [137, 85] on p "Advanced" at bounding box center [150, 87] width 44 height 14
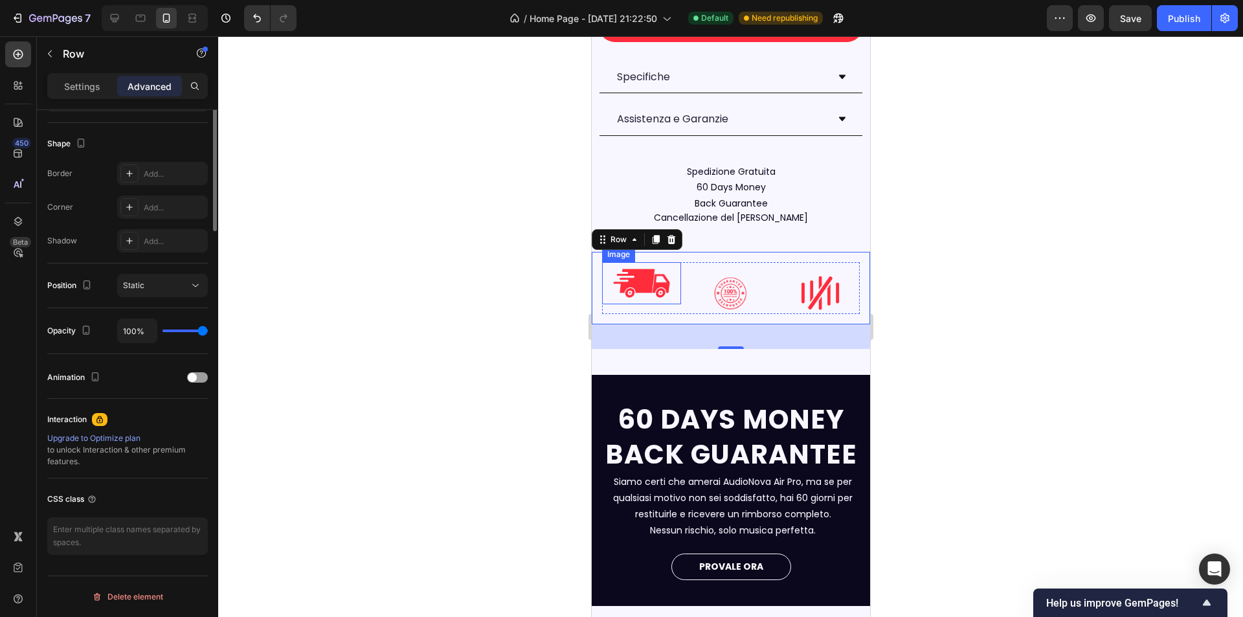
scroll to position [61, 0]
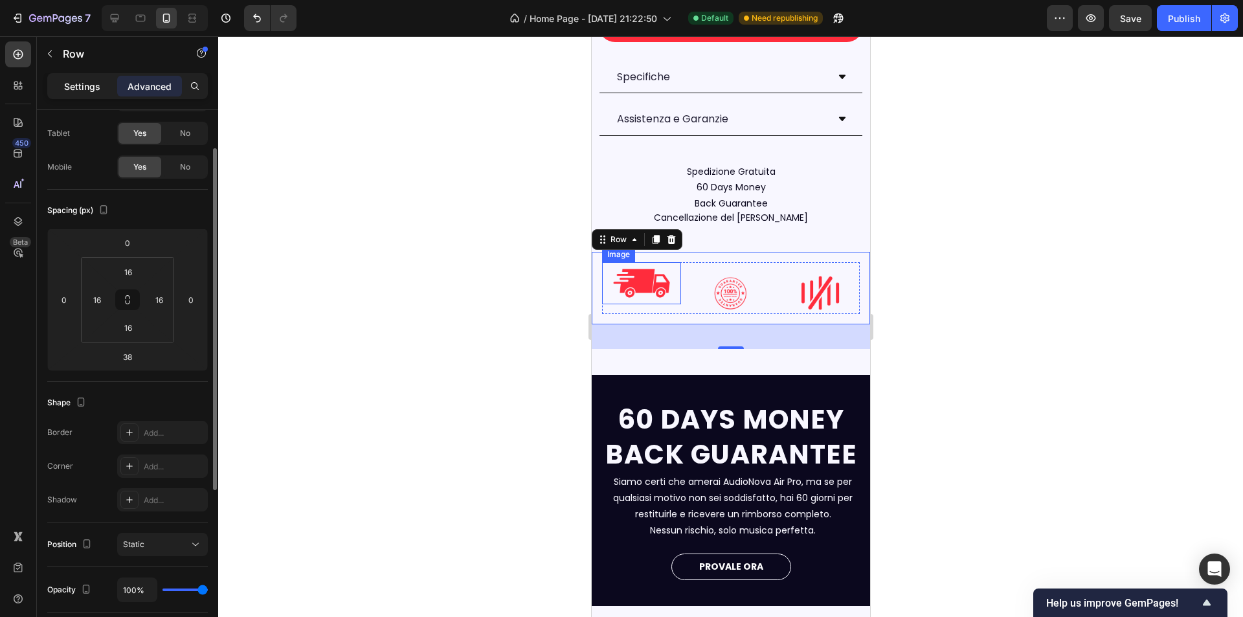
click at [74, 87] on p "Settings" at bounding box center [82, 87] width 36 height 14
